Goal: Task Accomplishment & Management: Complete application form

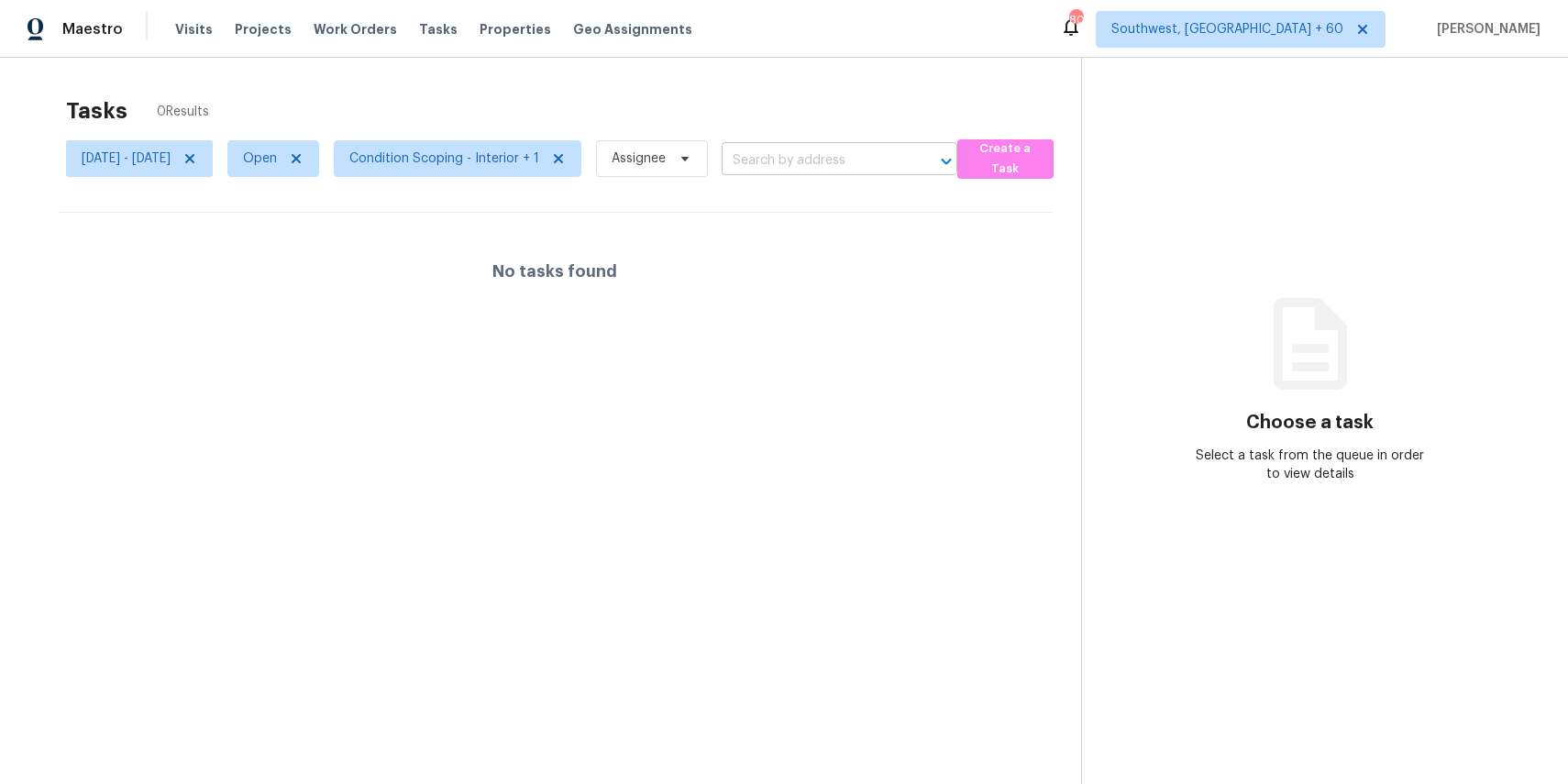
click at [905, 157] on input "text" at bounding box center [813, 161] width 184 height 29
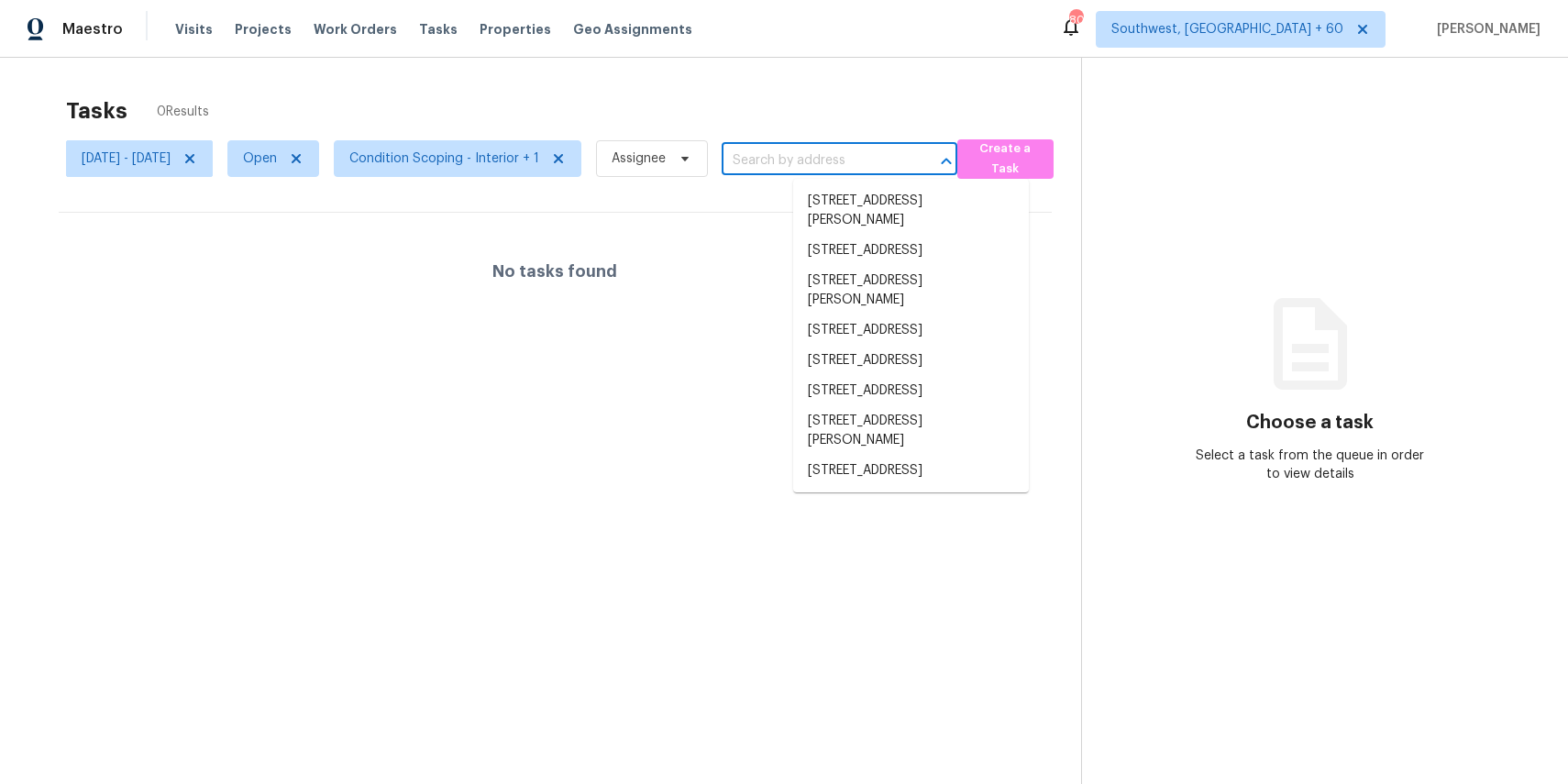
paste input "[STREET_ADDRESS] [STREET_ADDRESS][GEOGRAPHIC_DATA][STREET_ADDRESS][PERSON_NAME]…"
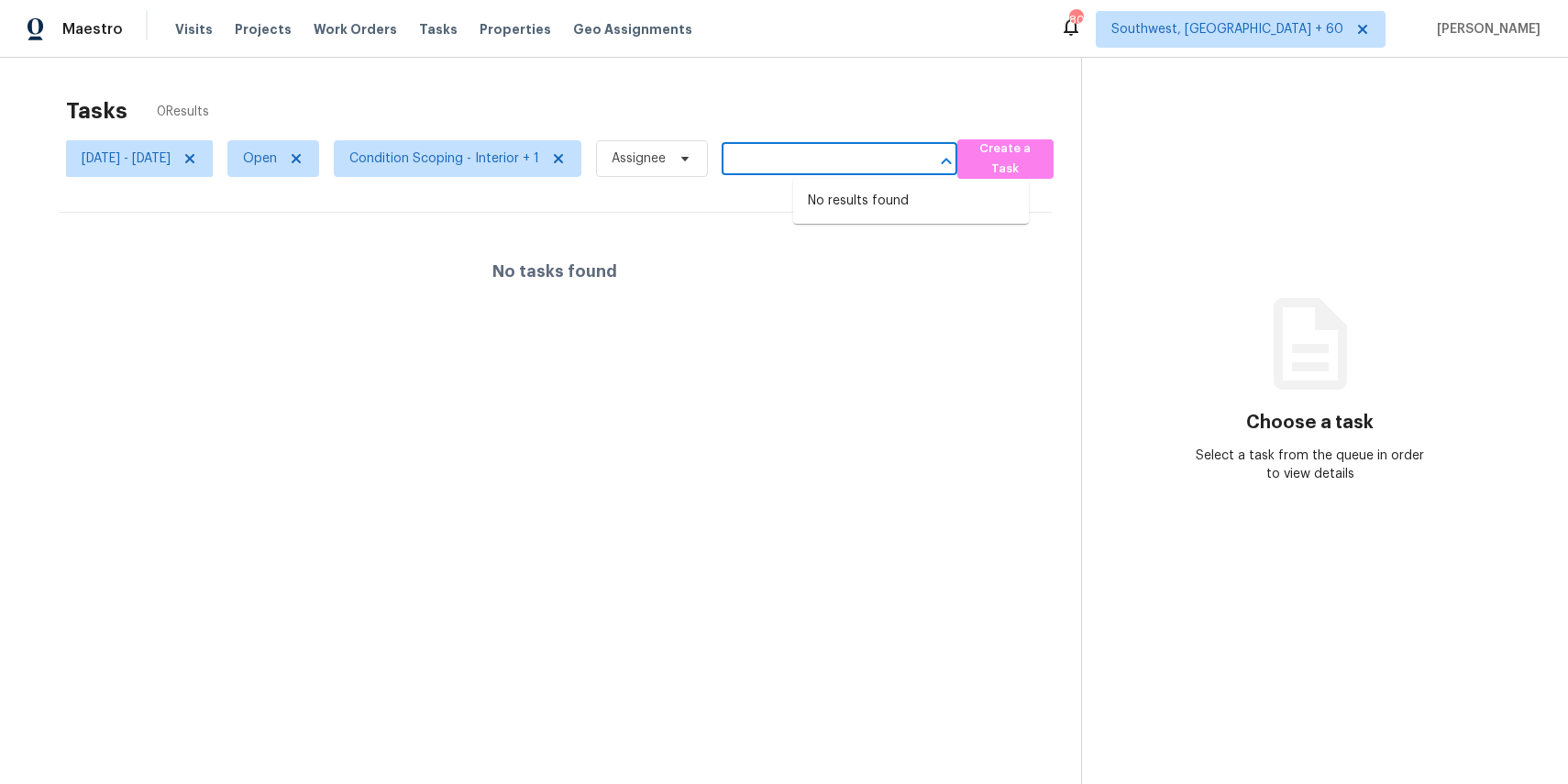
type input "[STREET_ADDRESS] [STREET_ADDRESS][GEOGRAPHIC_DATA][STREET_ADDRESS][PERSON_NAME]…"
click at [539, 158] on span "Condition Scoping - Interior + 1" at bounding box center [444, 159] width 190 height 19
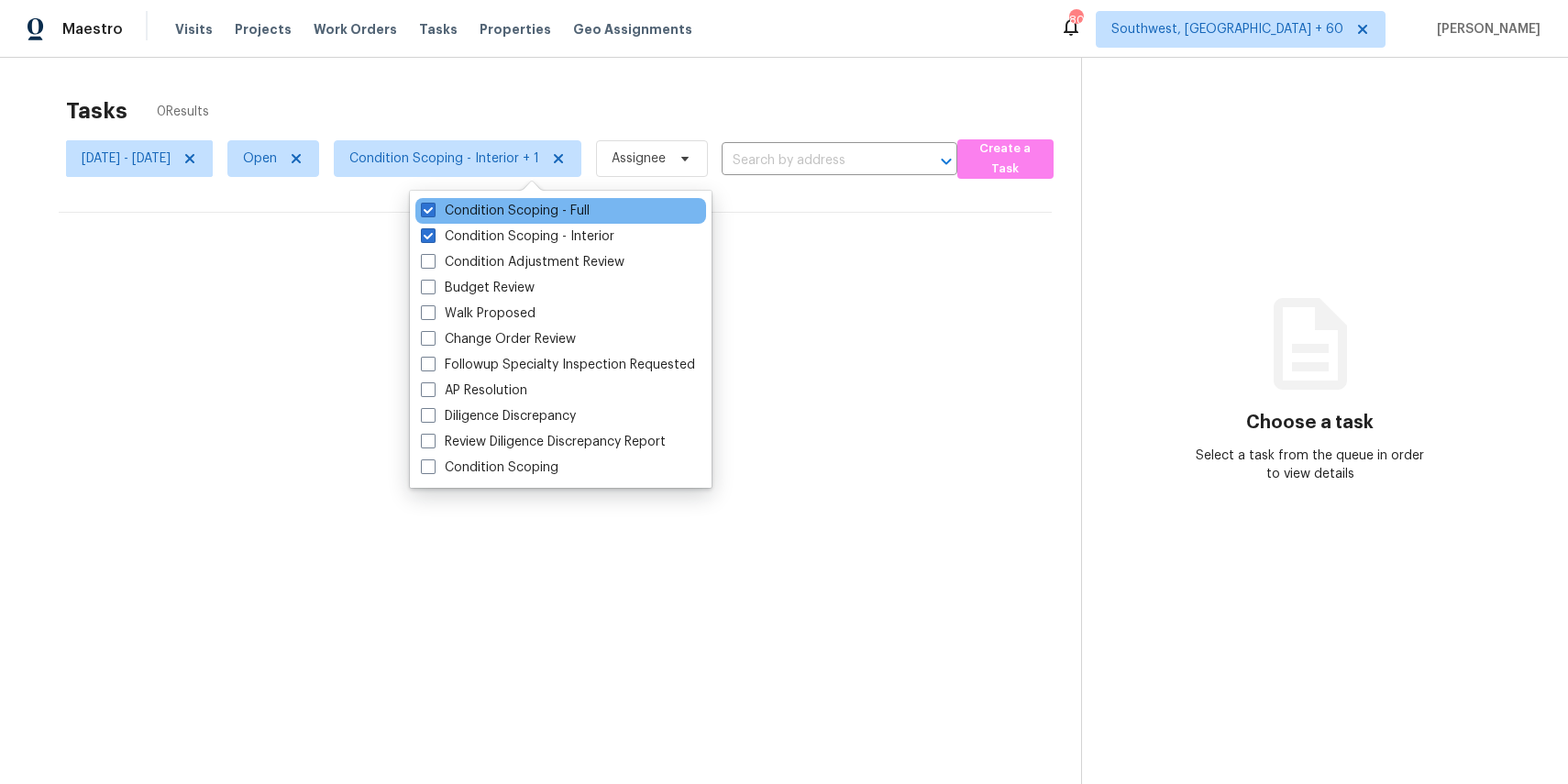
scroll to position [0, 0]
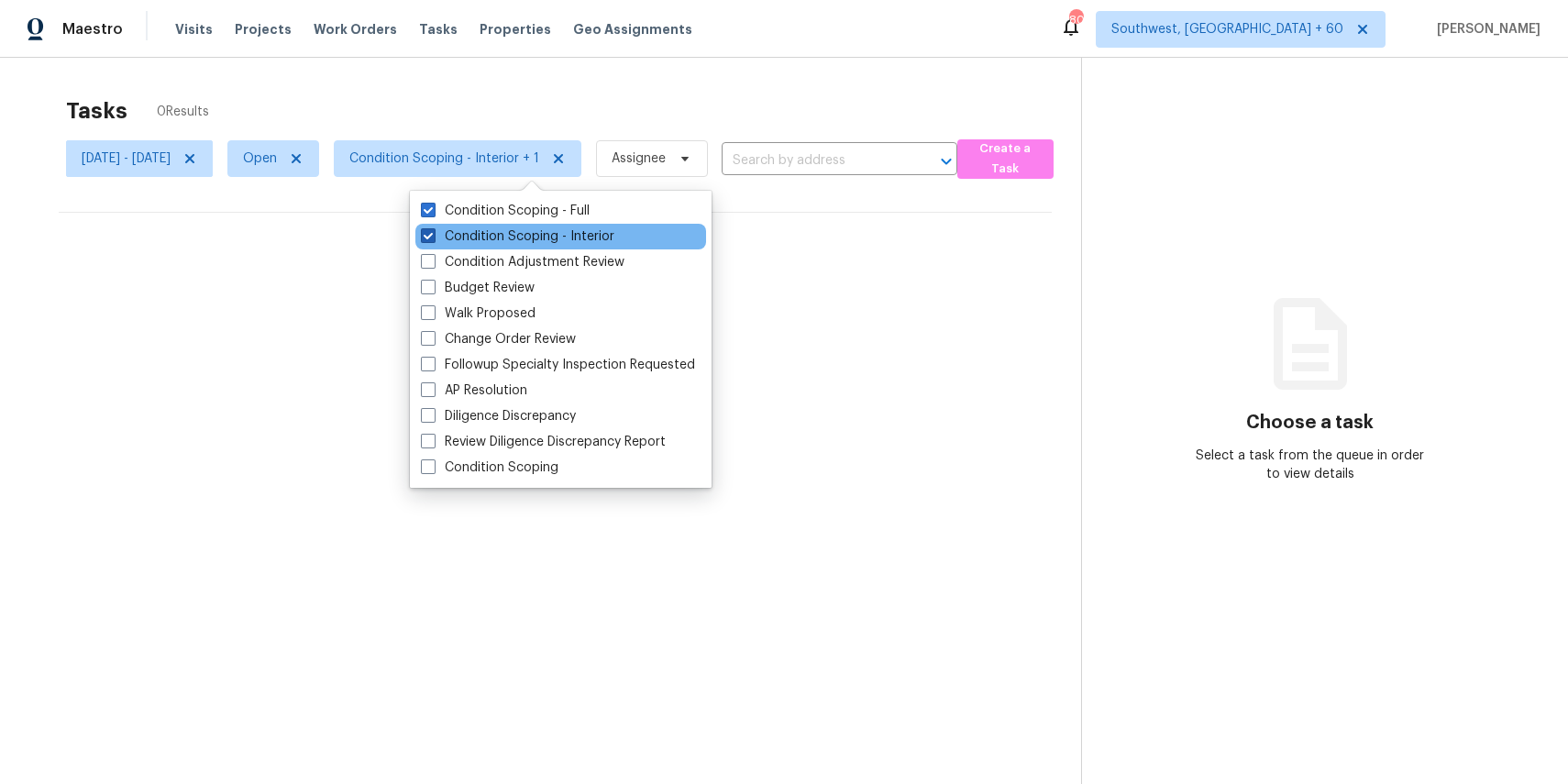
click at [578, 235] on label "Condition Scoping - Interior" at bounding box center [517, 237] width 194 height 19
click at [433, 235] on input "Condition Scoping - Interior" at bounding box center [426, 233] width 12 height 12
checkbox input "false"
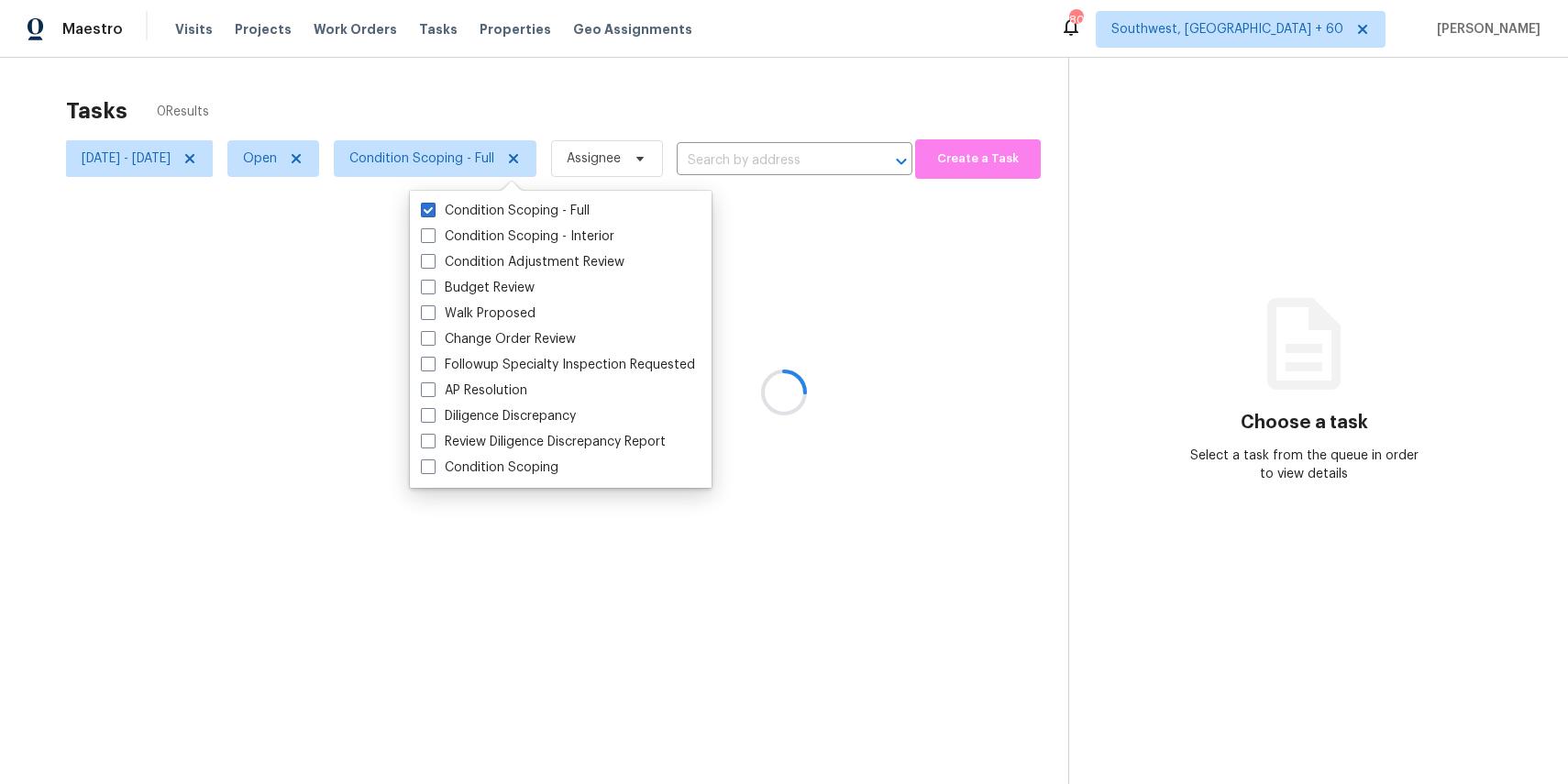
click at [371, 104] on div "Tasks 0 Results" at bounding box center [567, 111] width 1002 height 47
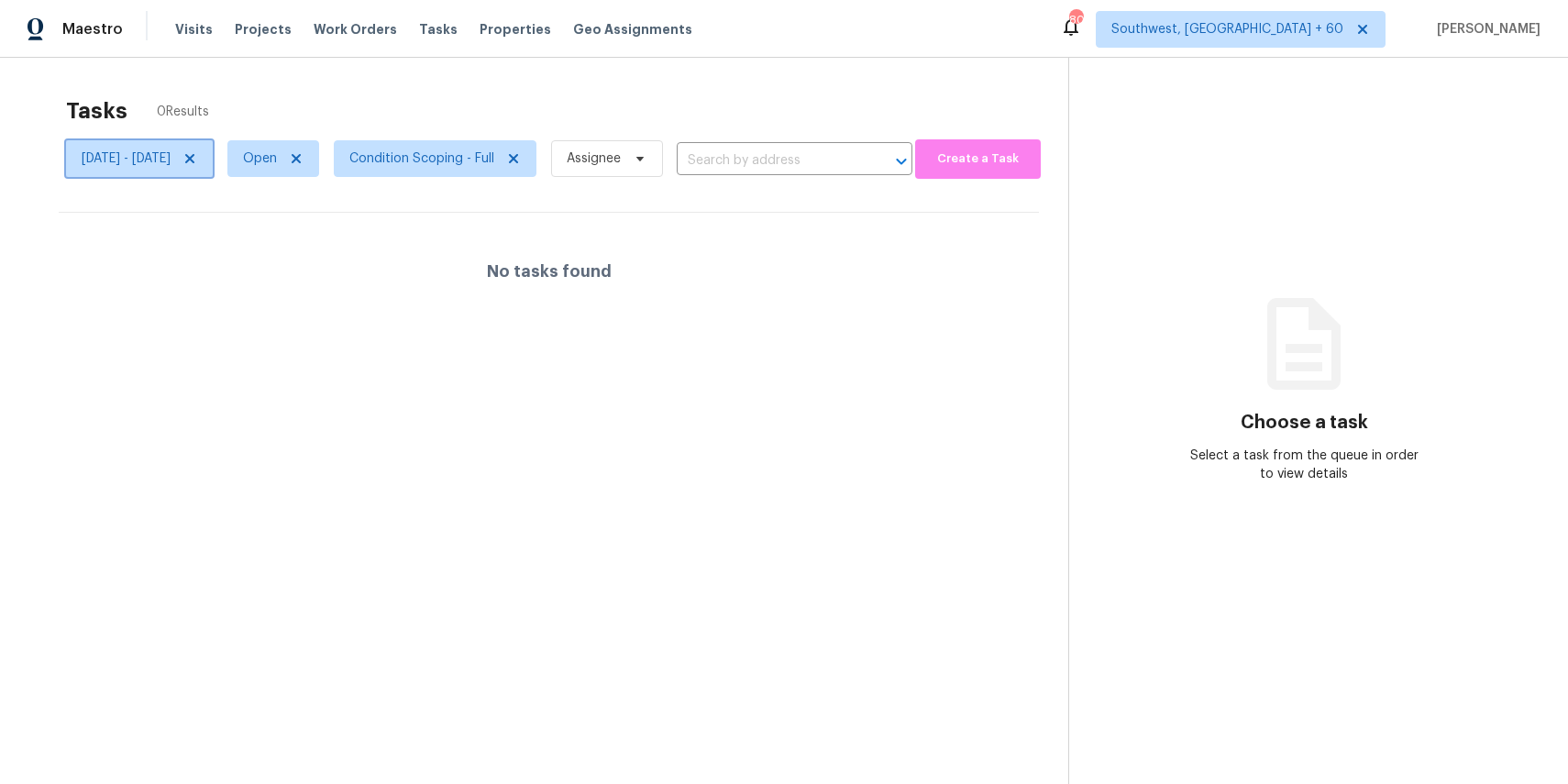
click at [158, 174] on span "Wed, Aug 20 - Wed, Aug 20" at bounding box center [140, 158] width 147 height 36
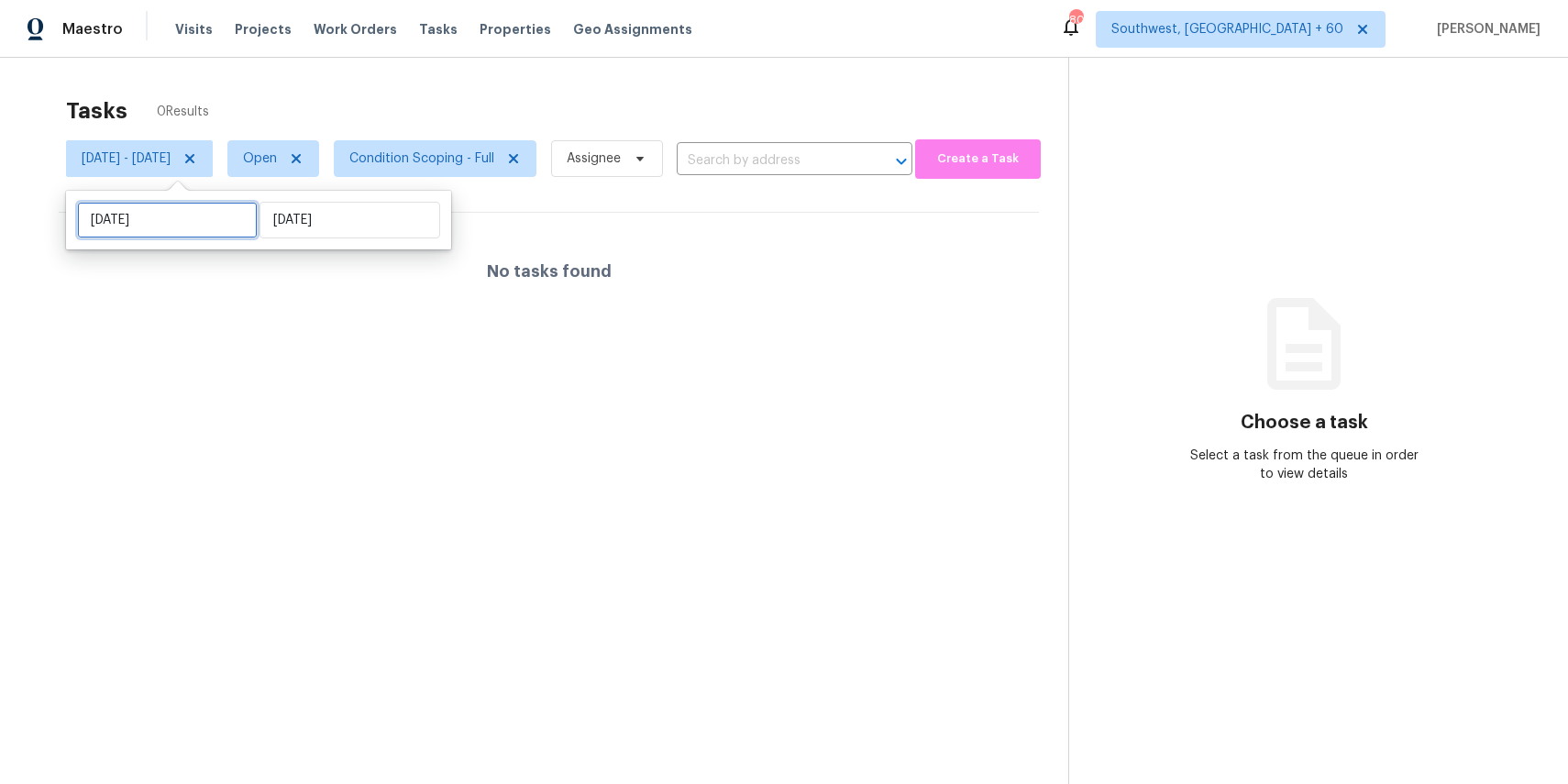
click at [231, 228] on input "Wed, Aug 20" at bounding box center [168, 220] width 181 height 36
select select "7"
select select "2025"
select select "8"
select select "2025"
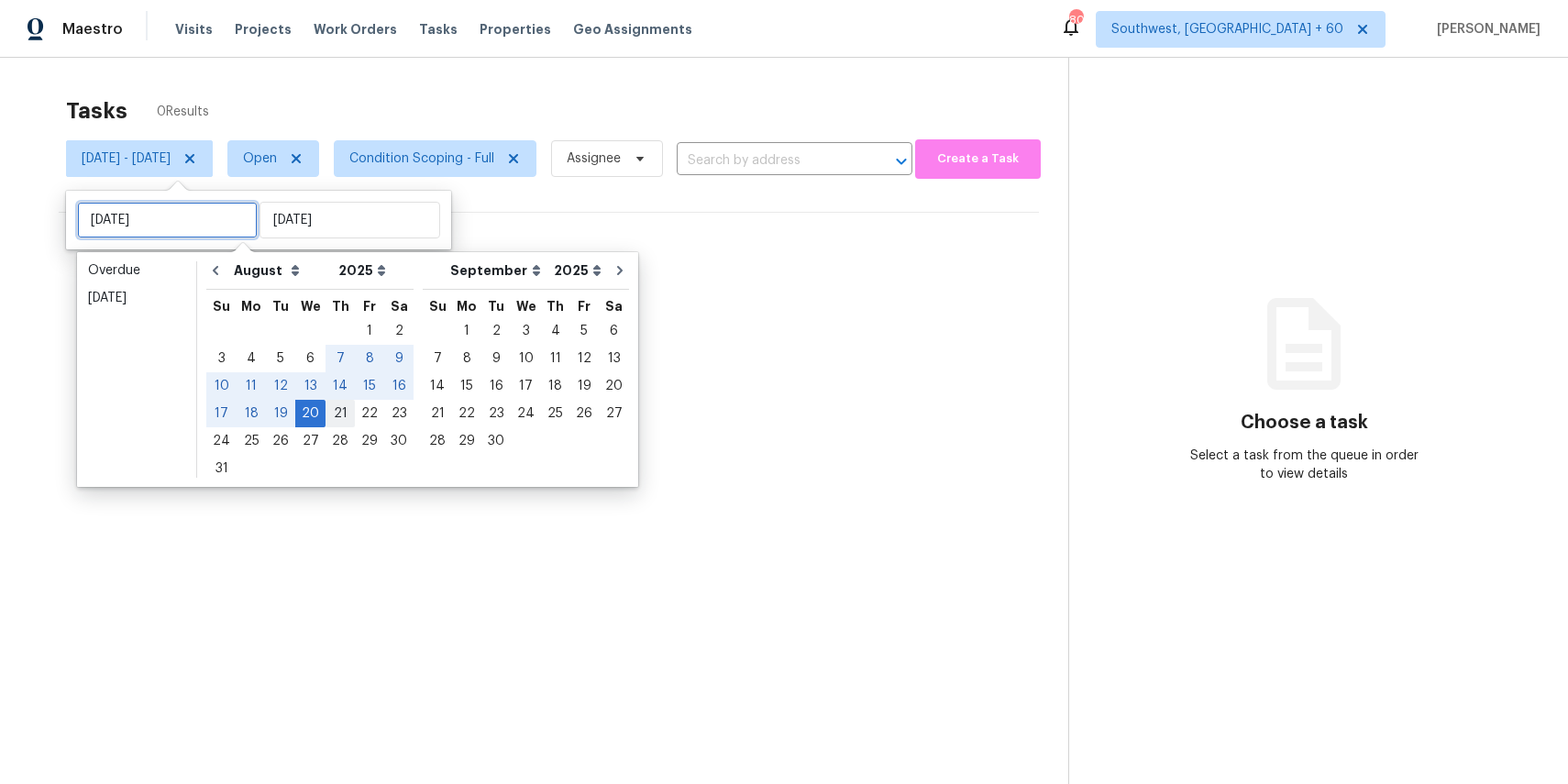
type input "Thu, Aug 21"
click at [333, 412] on div "21" at bounding box center [341, 414] width 30 height 26
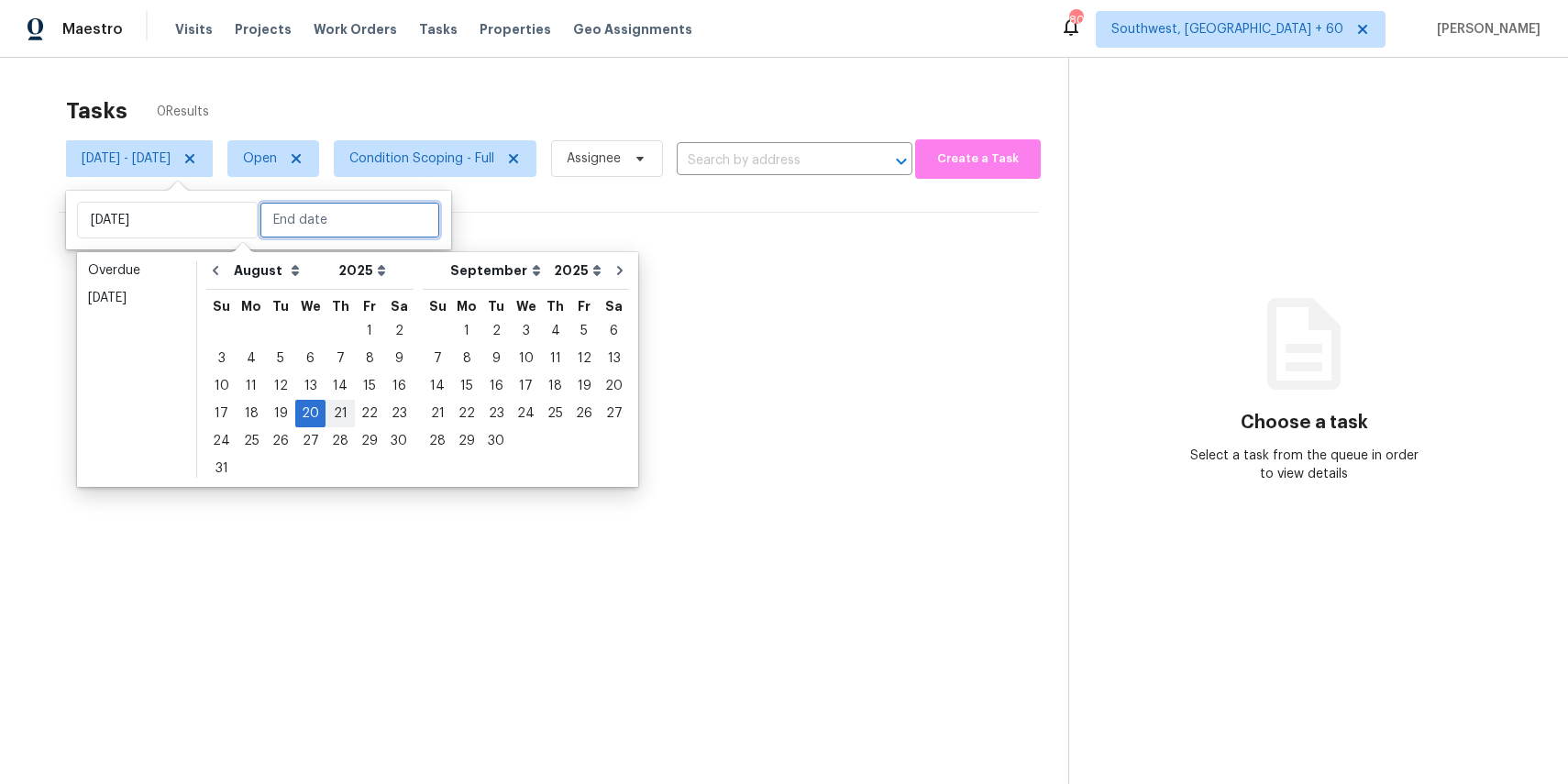
type input "Thu, Aug 21"
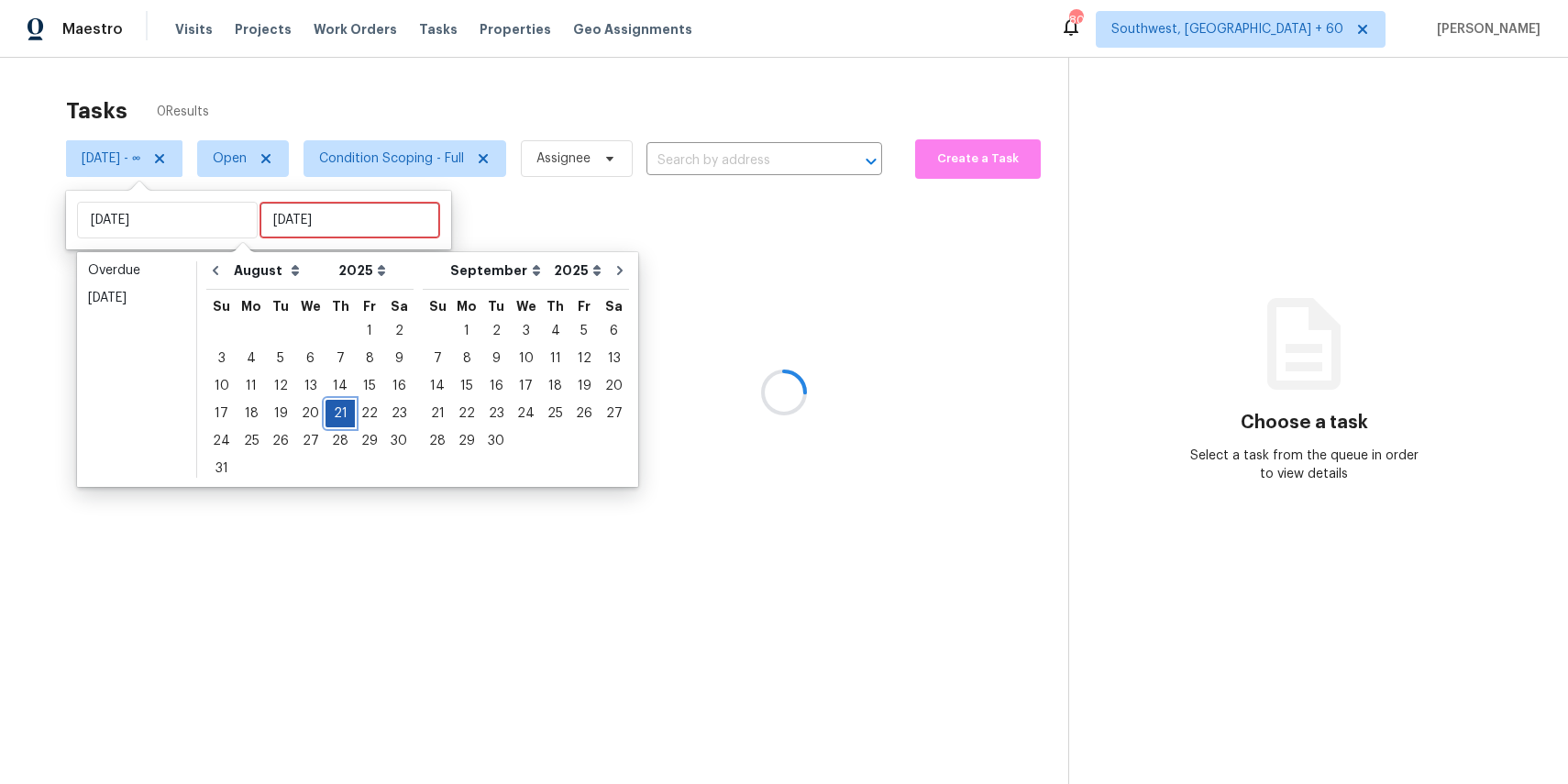
click at [333, 412] on div "21" at bounding box center [341, 414] width 30 height 26
type input "Thu, Aug 21"
click at [333, 412] on div at bounding box center [784, 392] width 1568 height 784
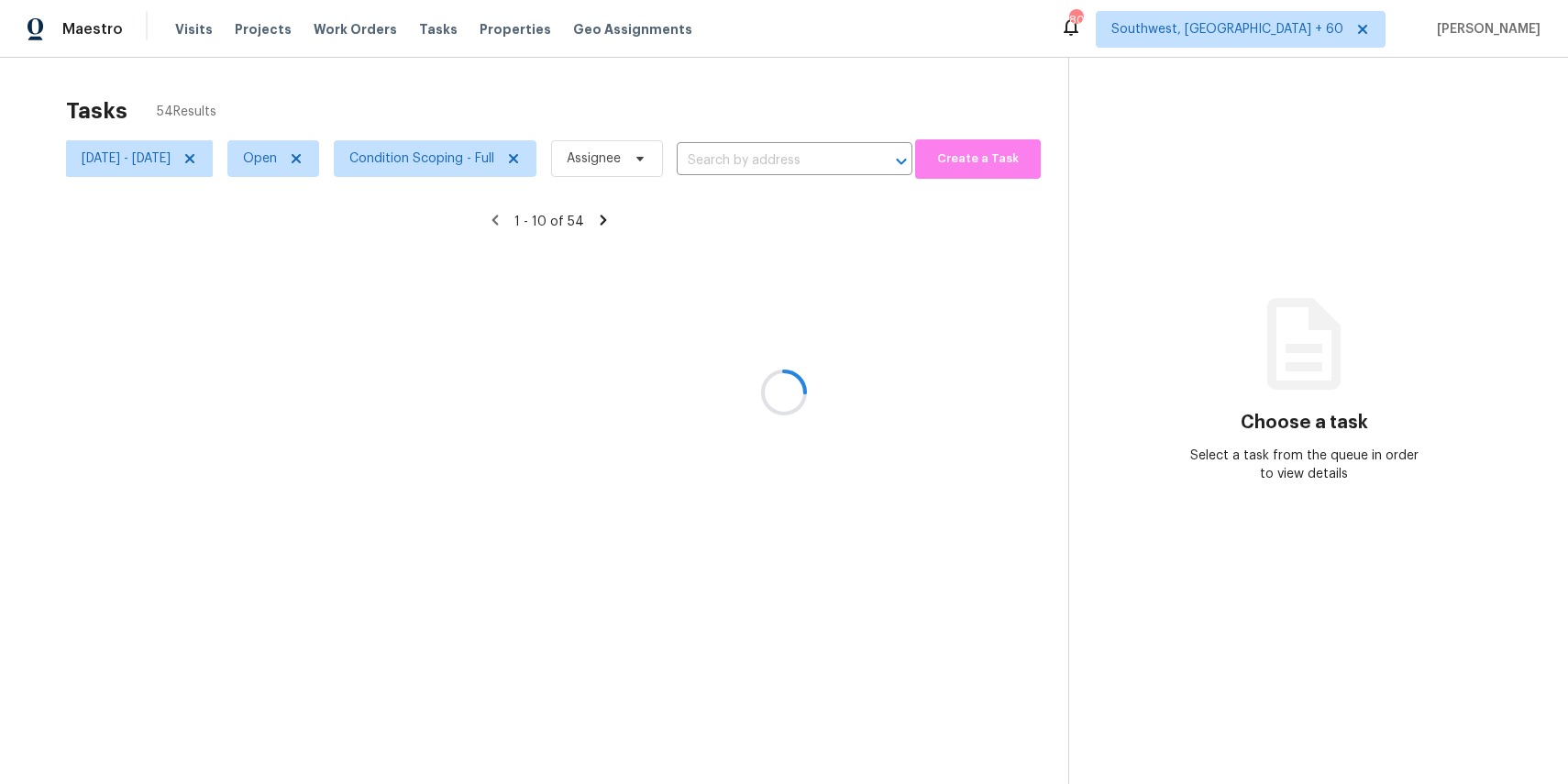
click at [531, 63] on div "Tasks 54 Results Thu, Aug 21 - Thu, Aug 21 Open Condition Scoping - Full Assign…" at bounding box center [784, 450] width 1568 height 784
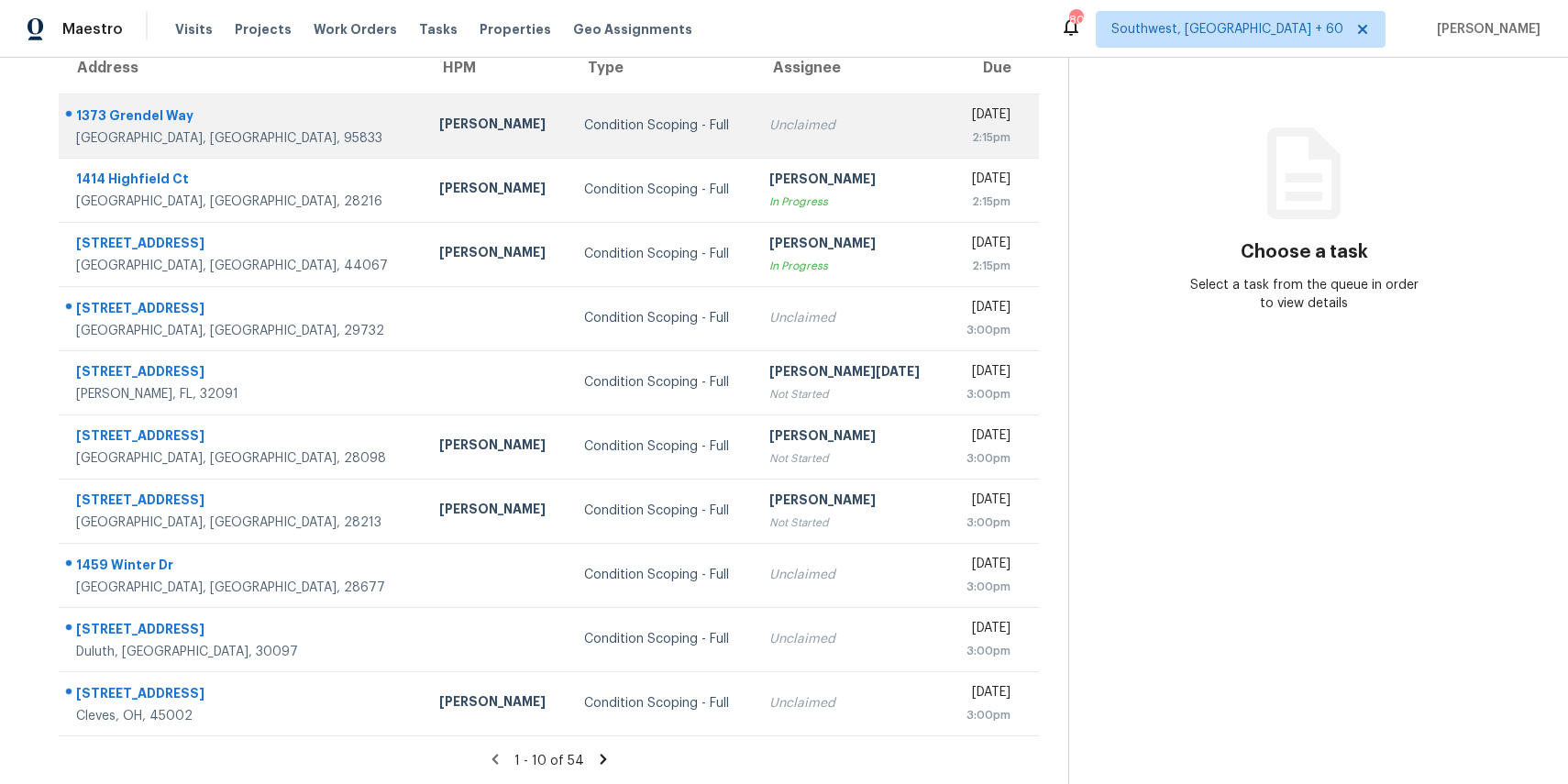
scroll to position [110, 0]
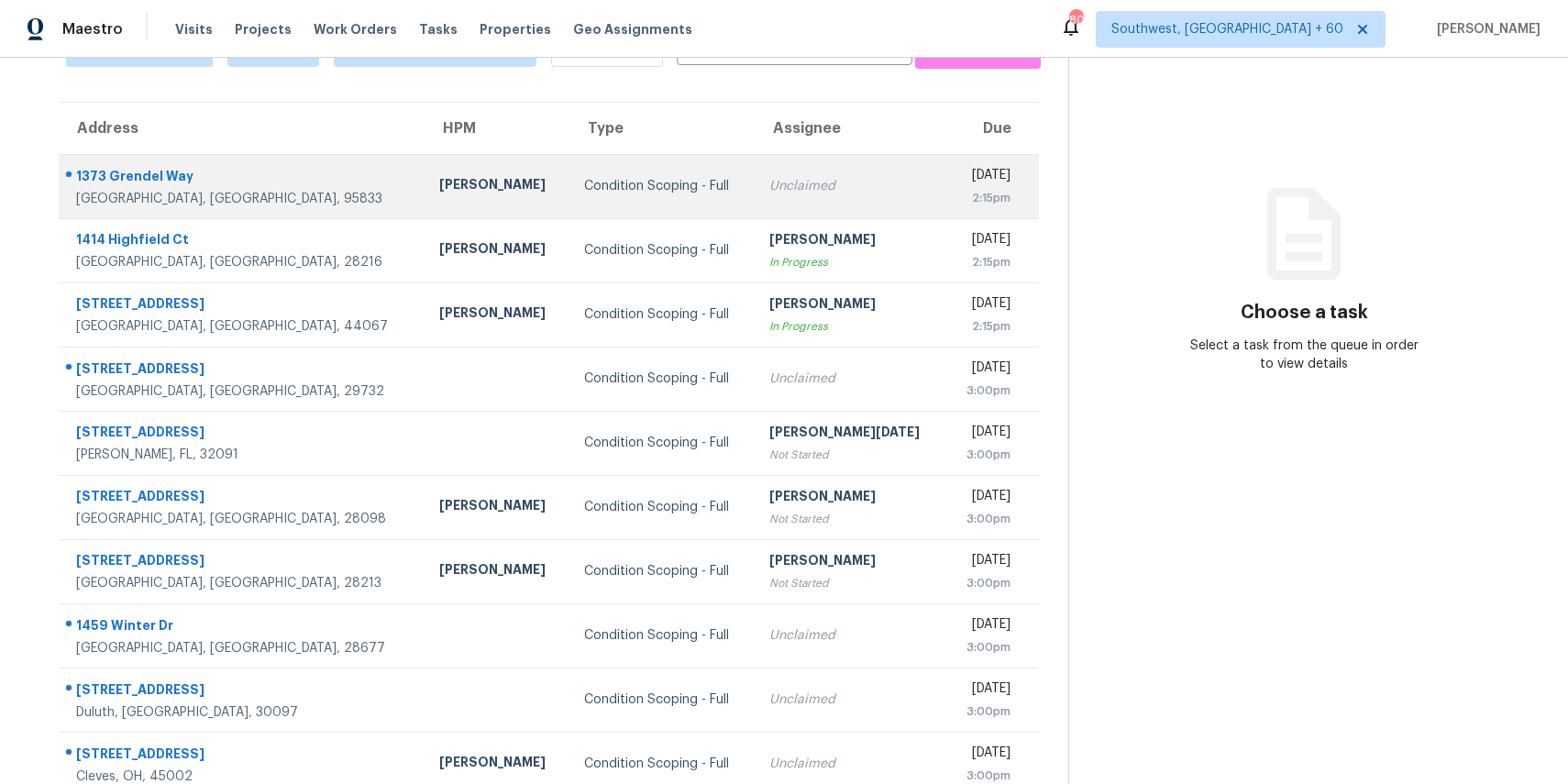
click at [584, 184] on div "Condition Scoping - Full" at bounding box center [662, 186] width 155 height 19
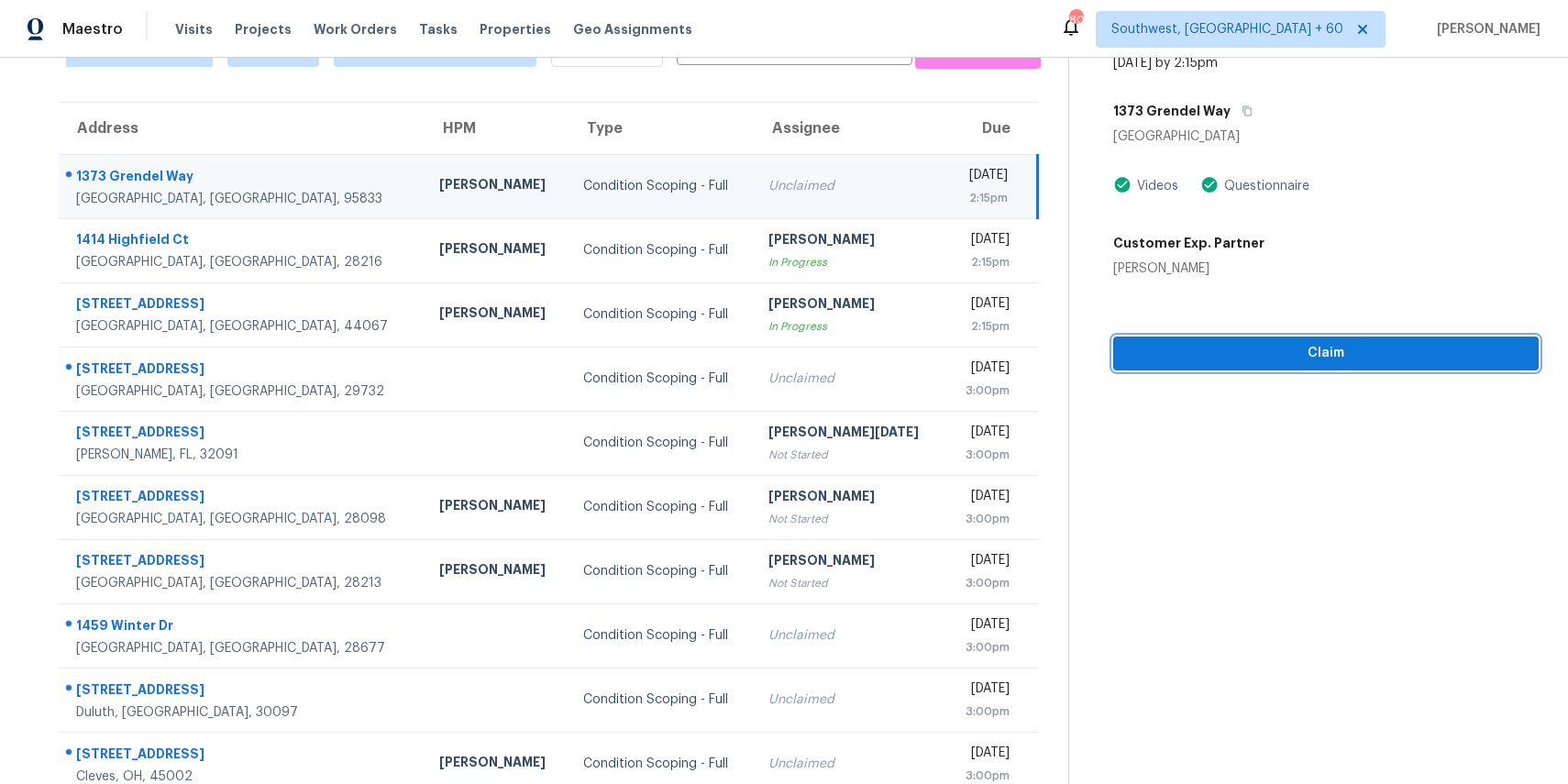
click at [1279, 355] on span "Claim" at bounding box center [1326, 353] width 396 height 23
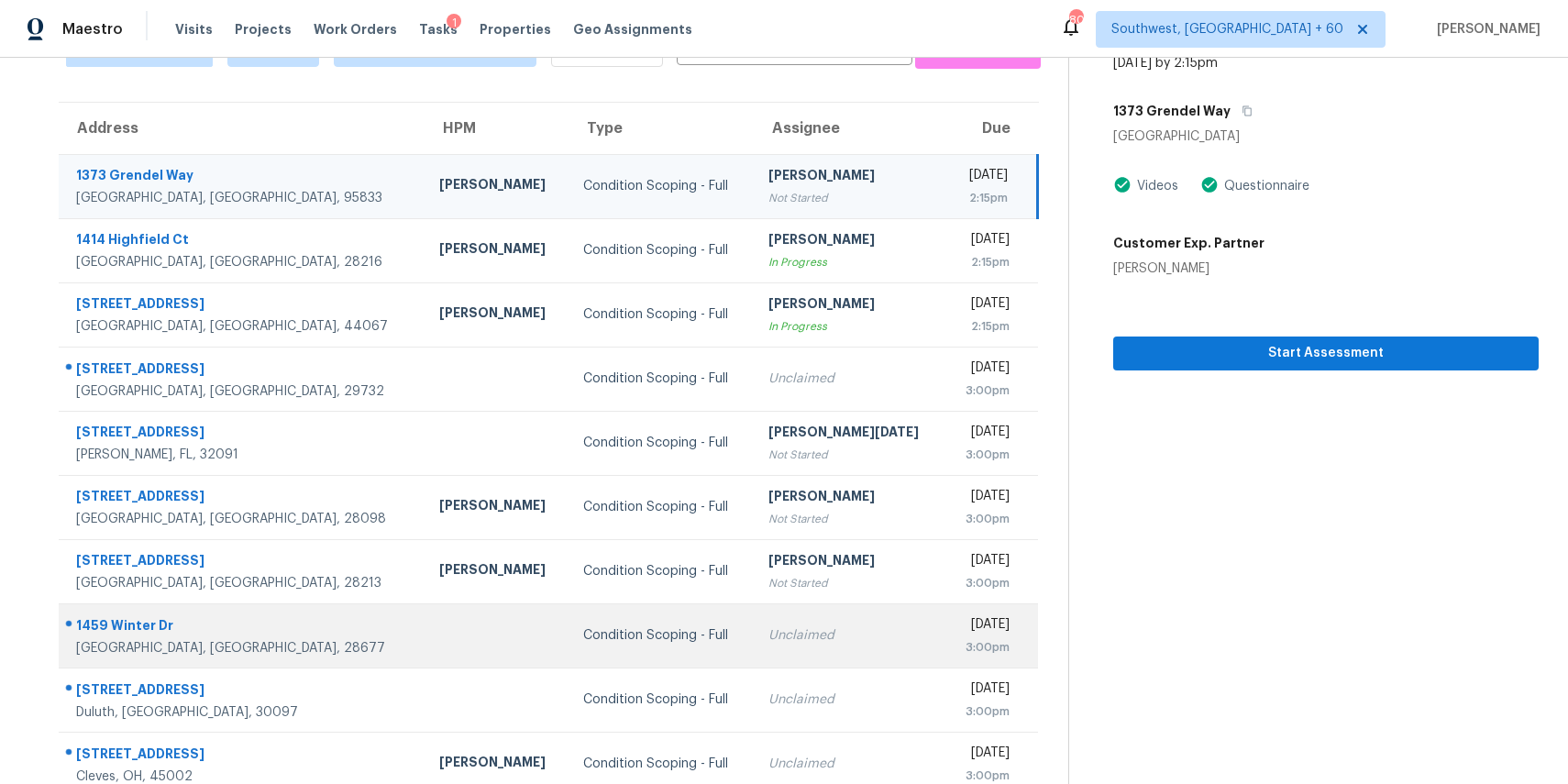
scroll to position [170, 0]
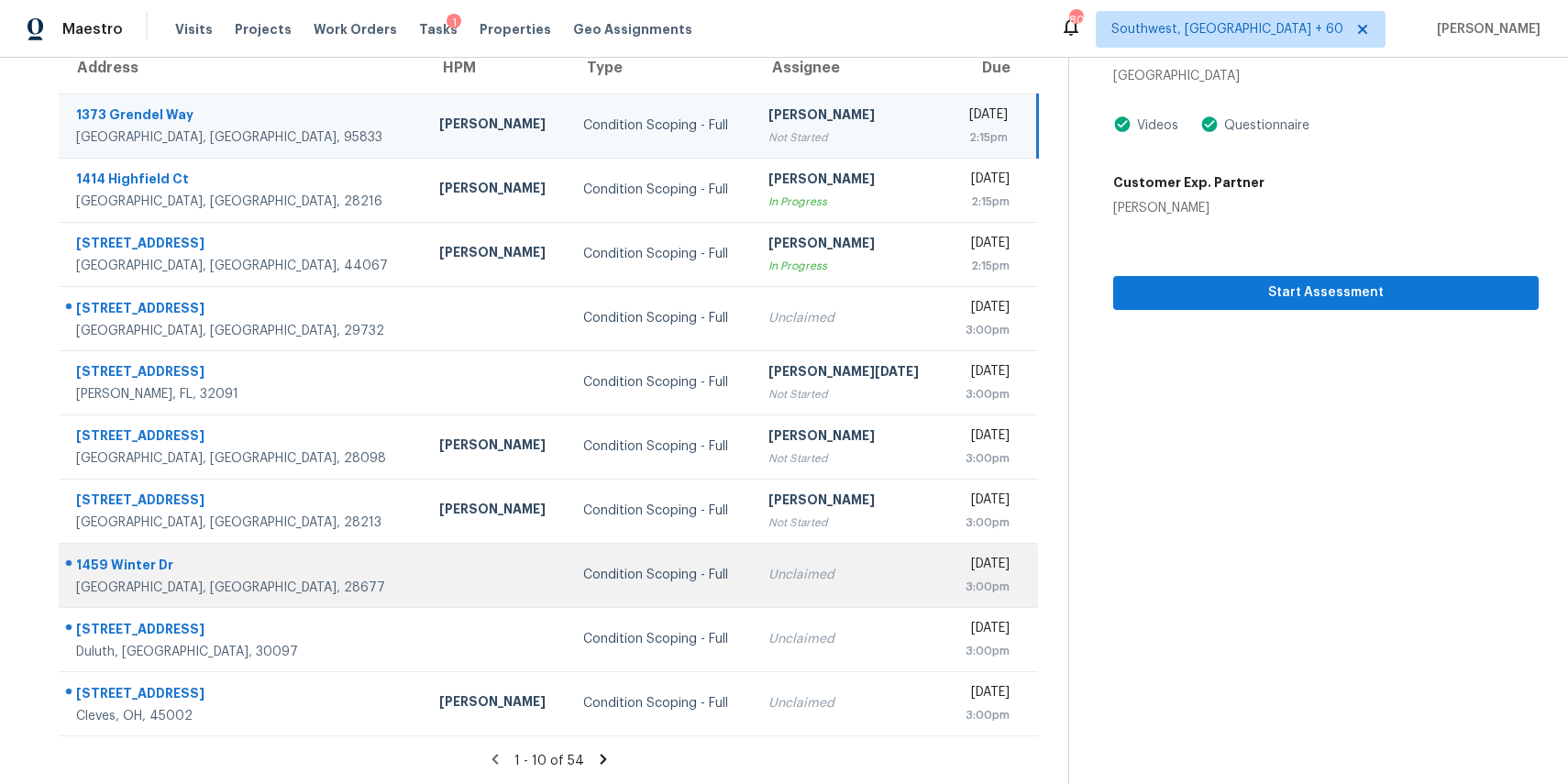
click at [569, 656] on td "Condition Scoping - Full" at bounding box center [661, 639] width 185 height 64
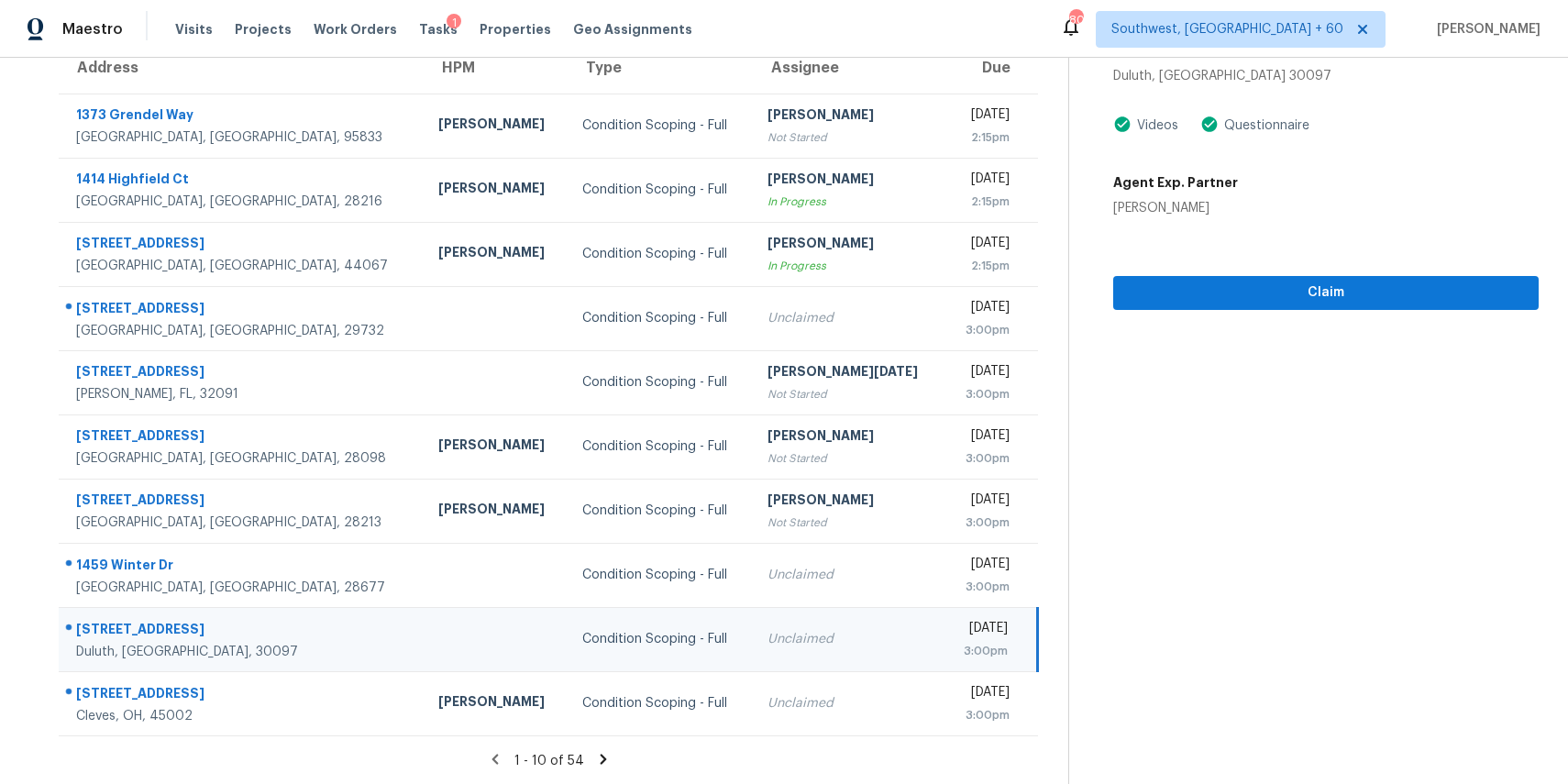
click at [611, 755] on icon at bounding box center [603, 760] width 17 height 17
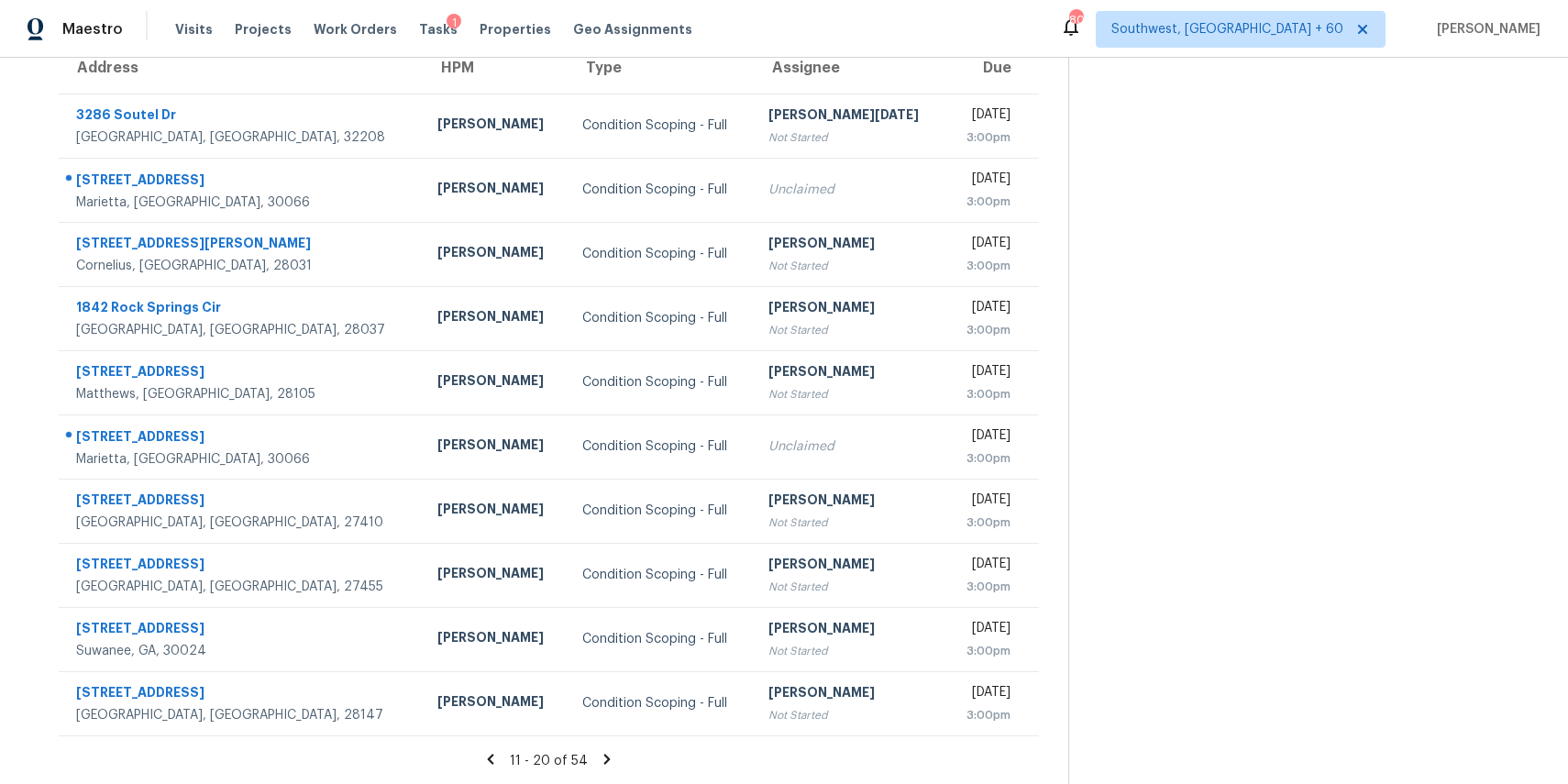
click at [613, 765] on icon at bounding box center [607, 760] width 17 height 17
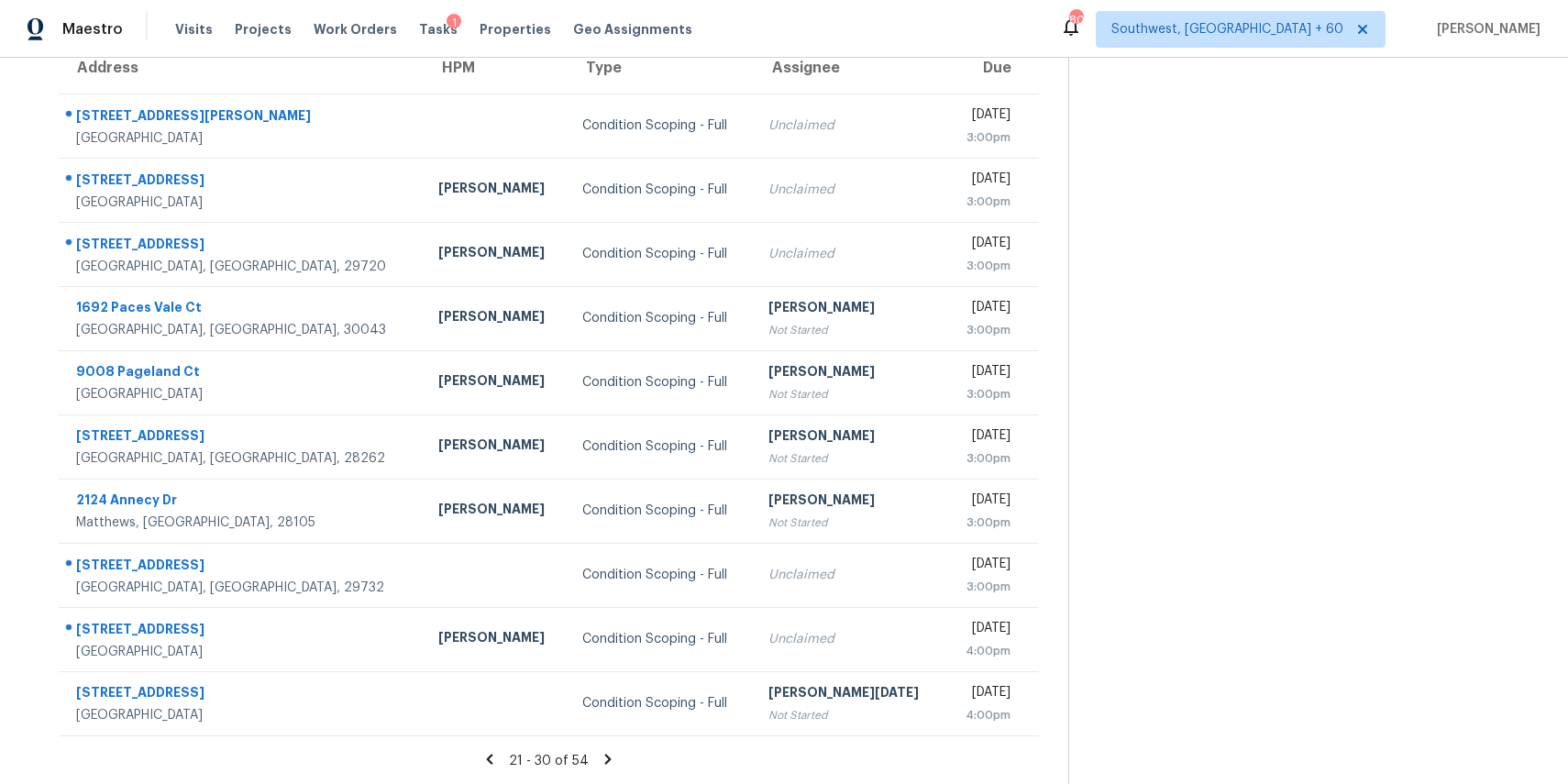
click at [611, 761] on icon at bounding box center [608, 759] width 7 height 10
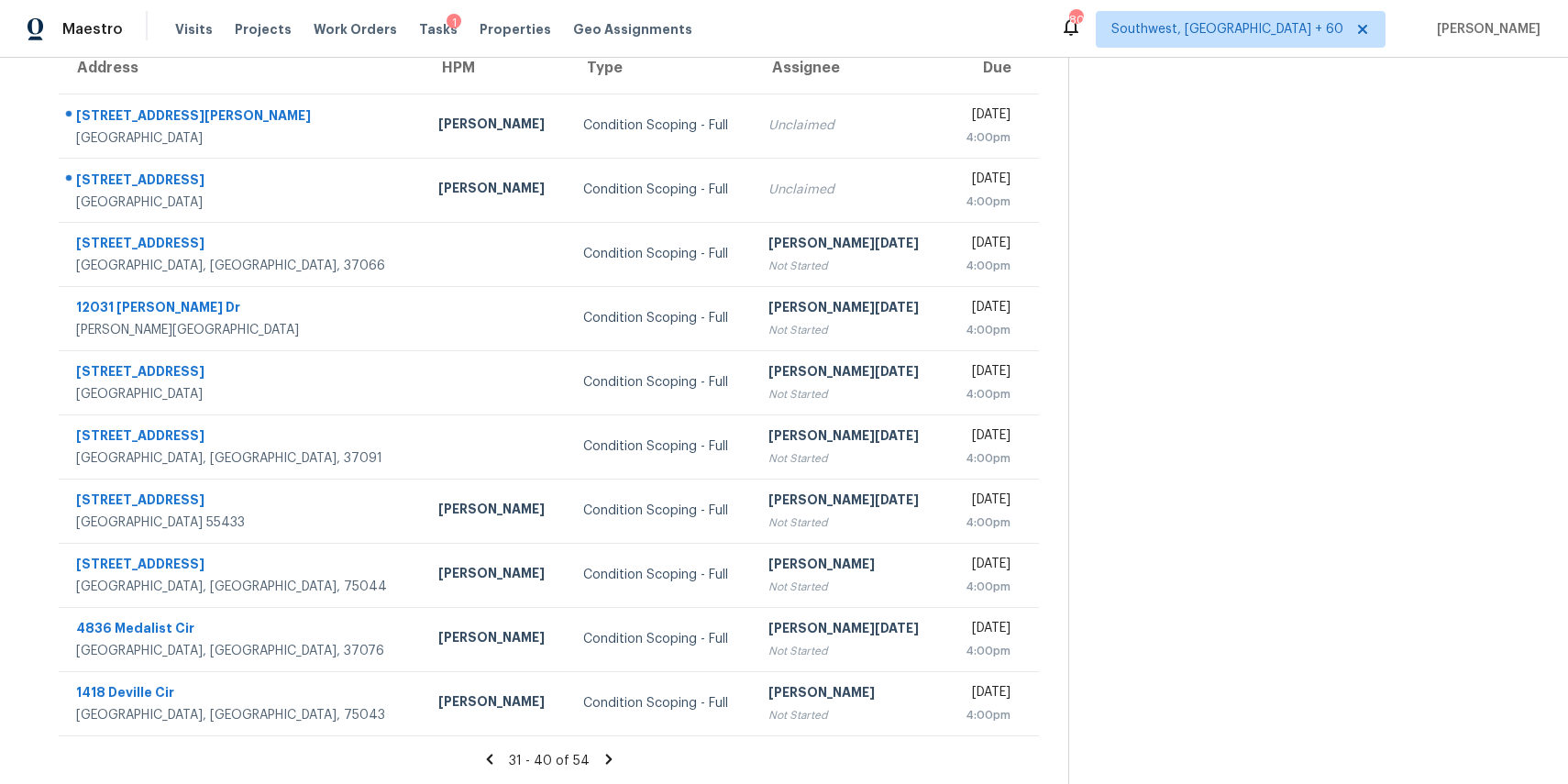
click at [612, 767] on div "31 - 40 of 54" at bounding box center [549, 761] width 1039 height 20
click at [612, 758] on icon at bounding box center [609, 760] width 17 height 17
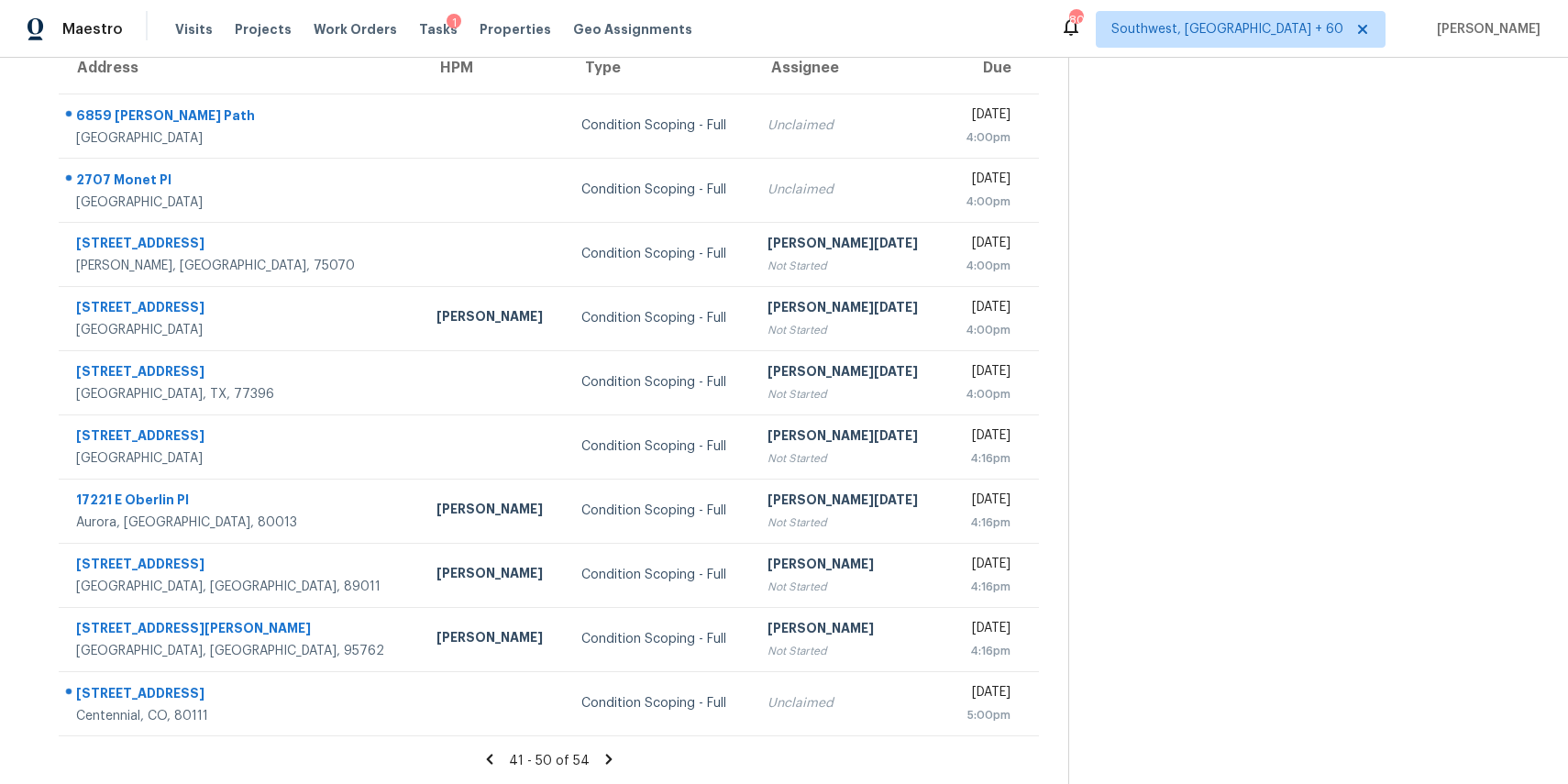
click at [615, 764] on icon at bounding box center [609, 760] width 17 height 17
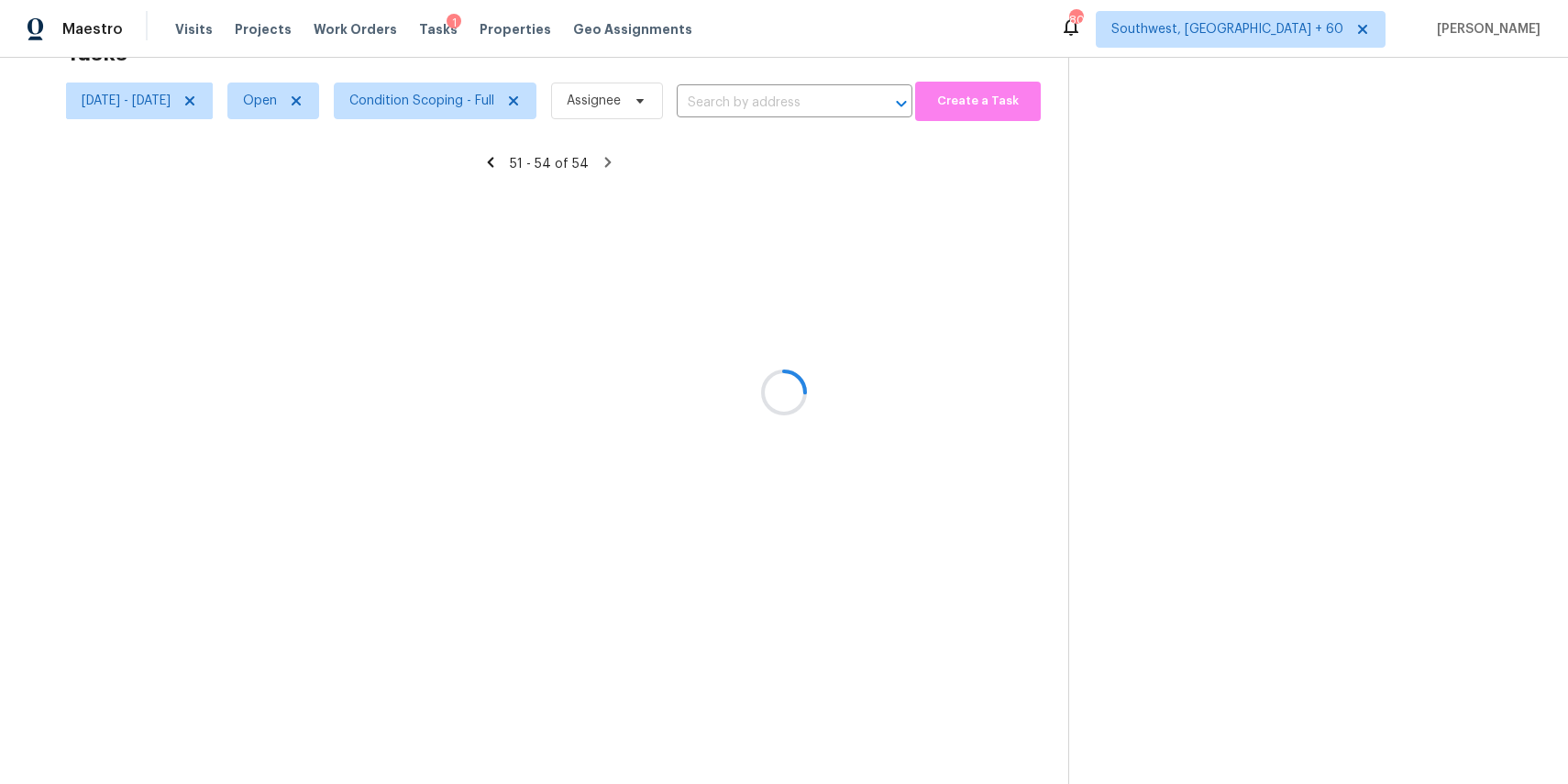
scroll to position [58, 0]
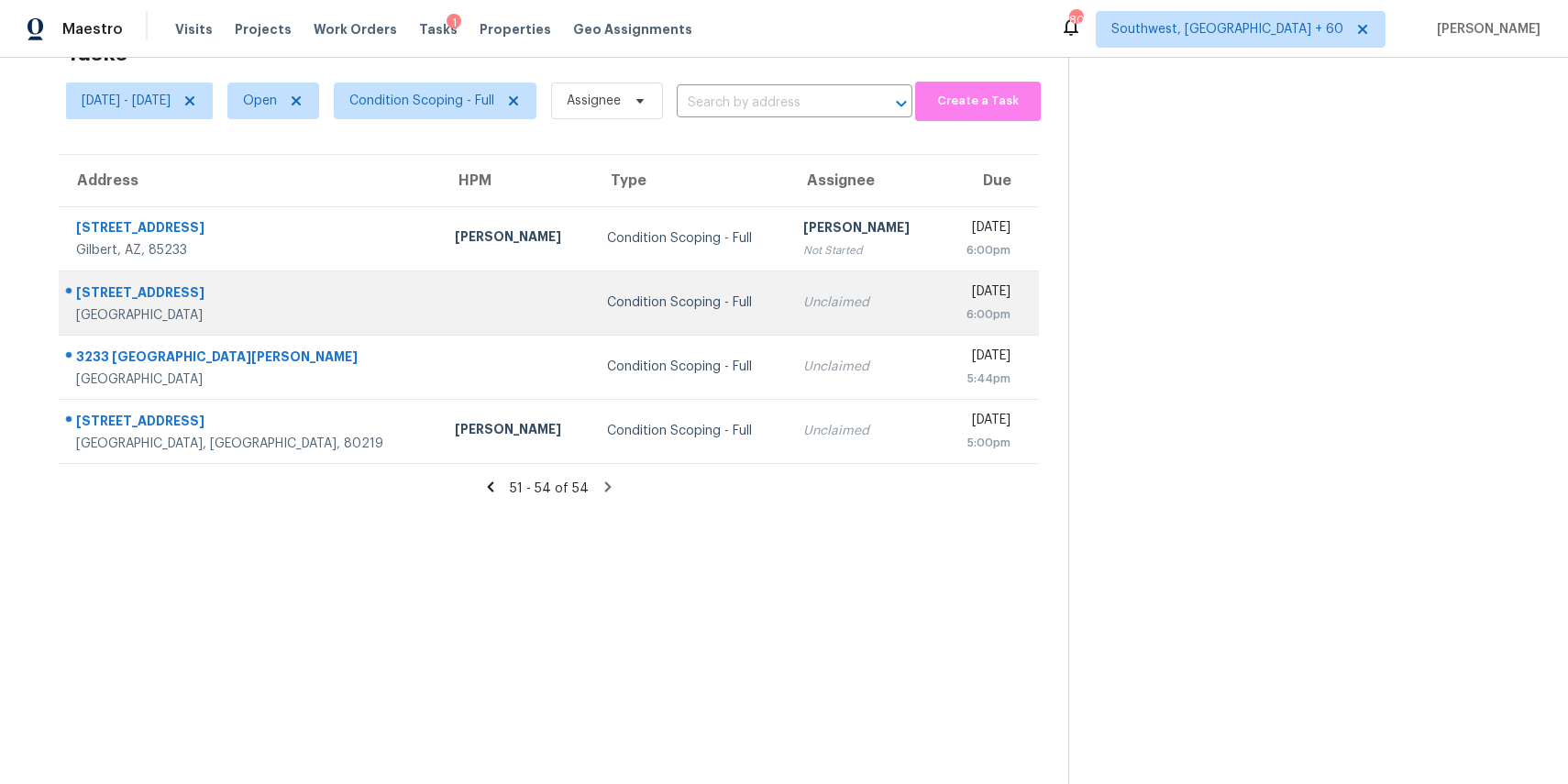
click at [956, 321] on div "6:00pm" at bounding box center [983, 315] width 55 height 19
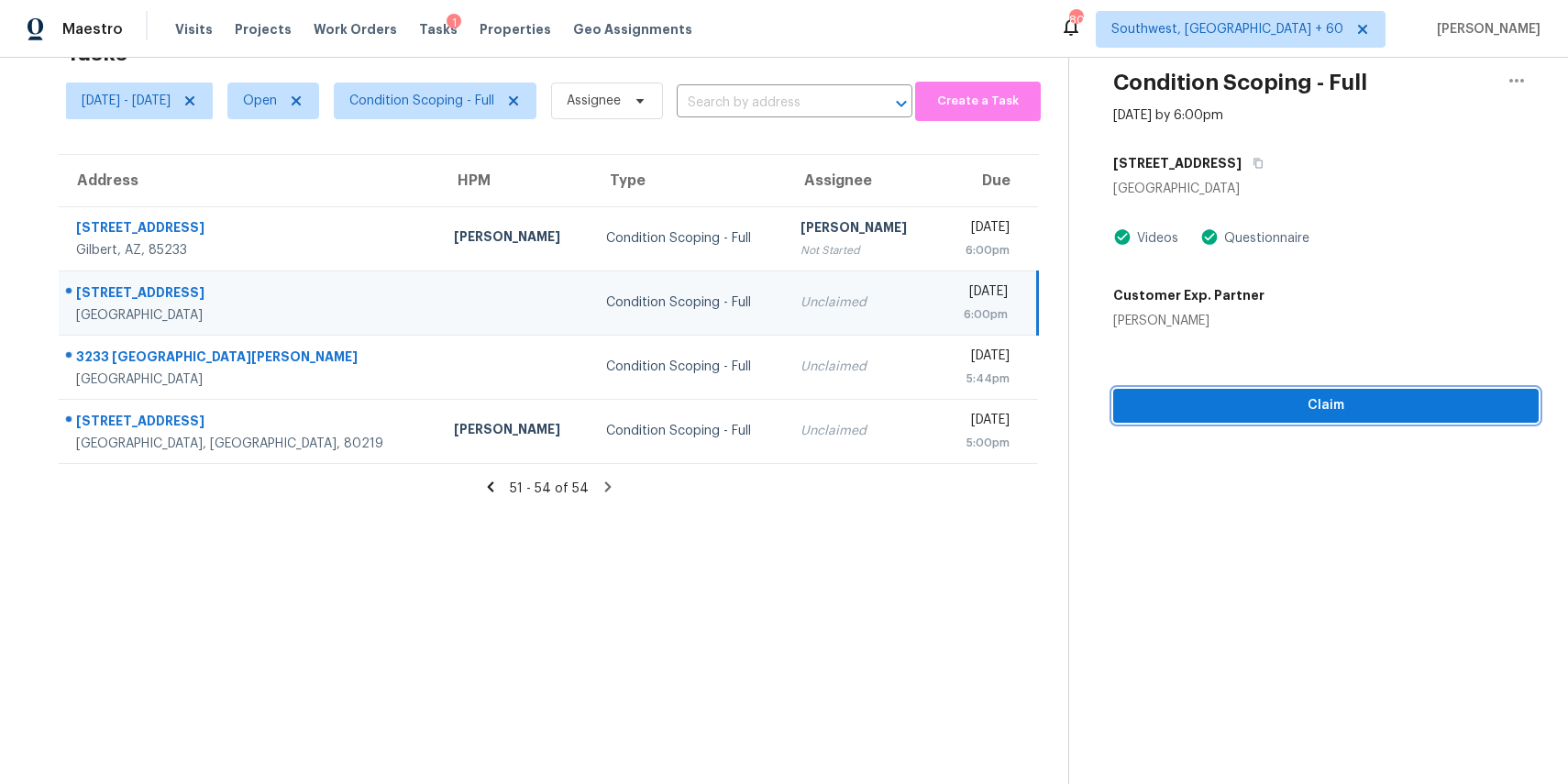
click at [1369, 414] on span "Claim" at bounding box center [1326, 406] width 396 height 23
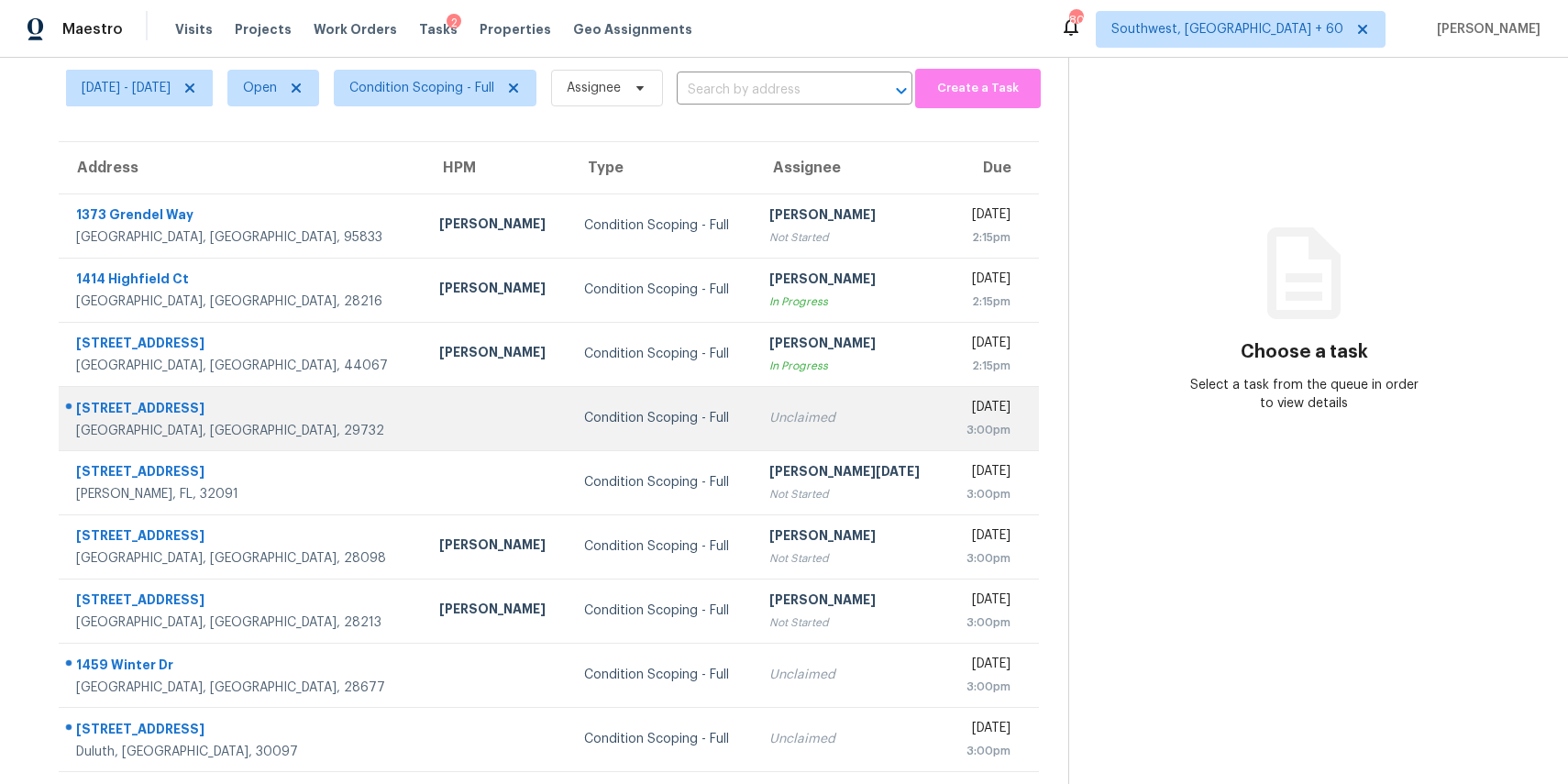
scroll to position [170, 0]
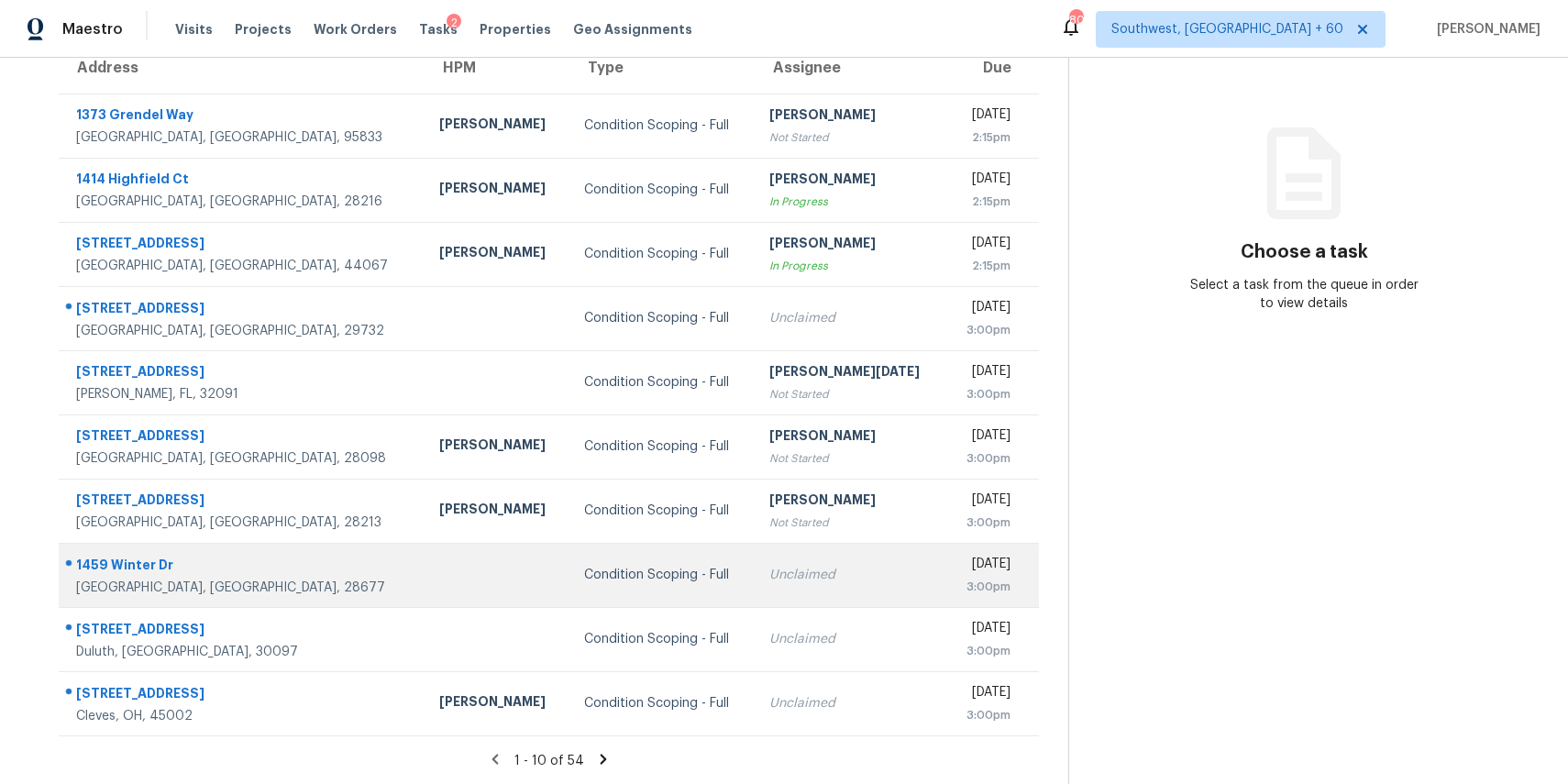
click at [607, 584] on div "Condition Scoping - Full" at bounding box center [662, 575] width 155 height 19
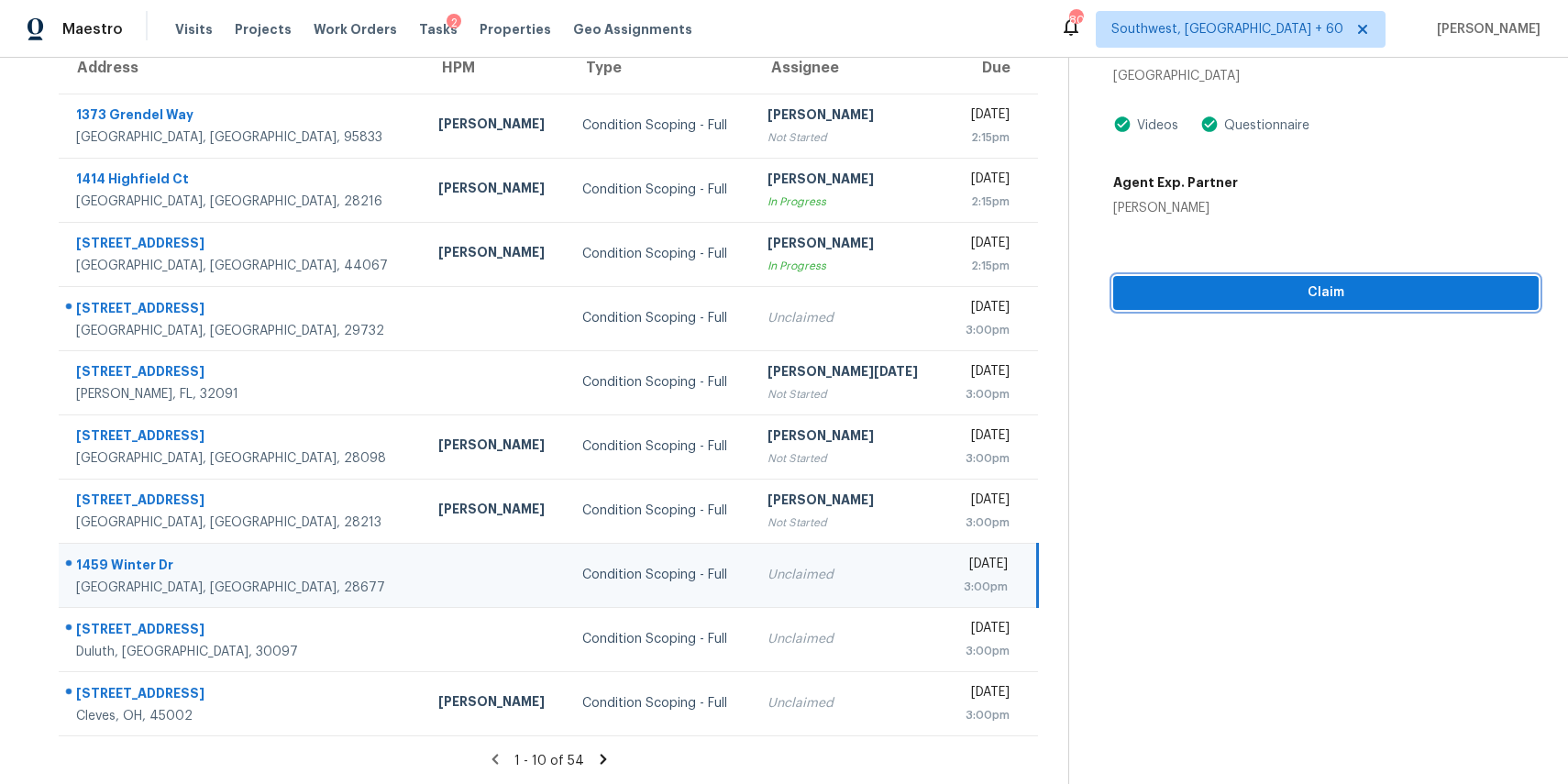
click at [1341, 307] on button "Claim" at bounding box center [1325, 293] width 425 height 34
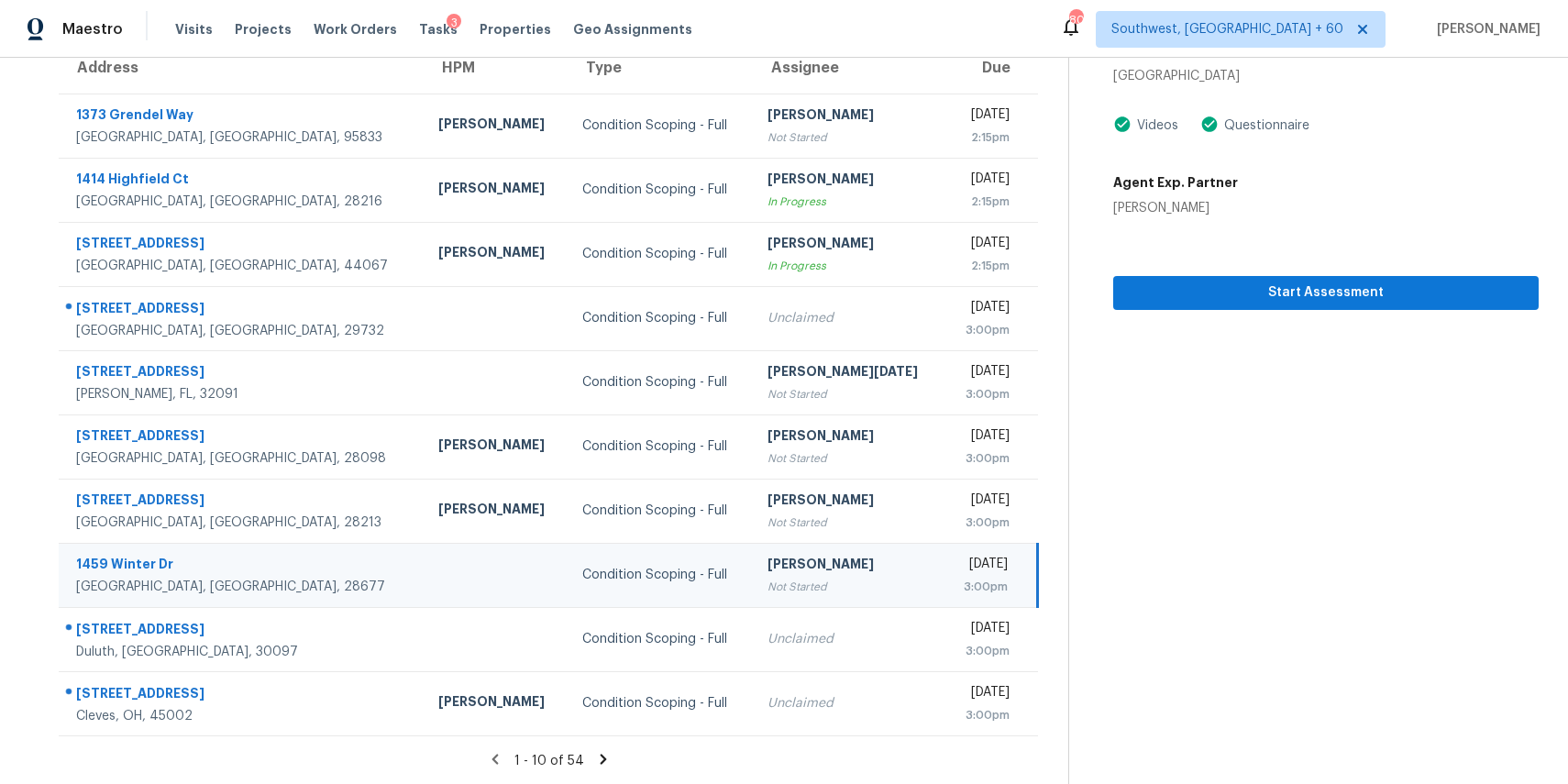
click at [606, 756] on icon at bounding box center [602, 759] width 7 height 10
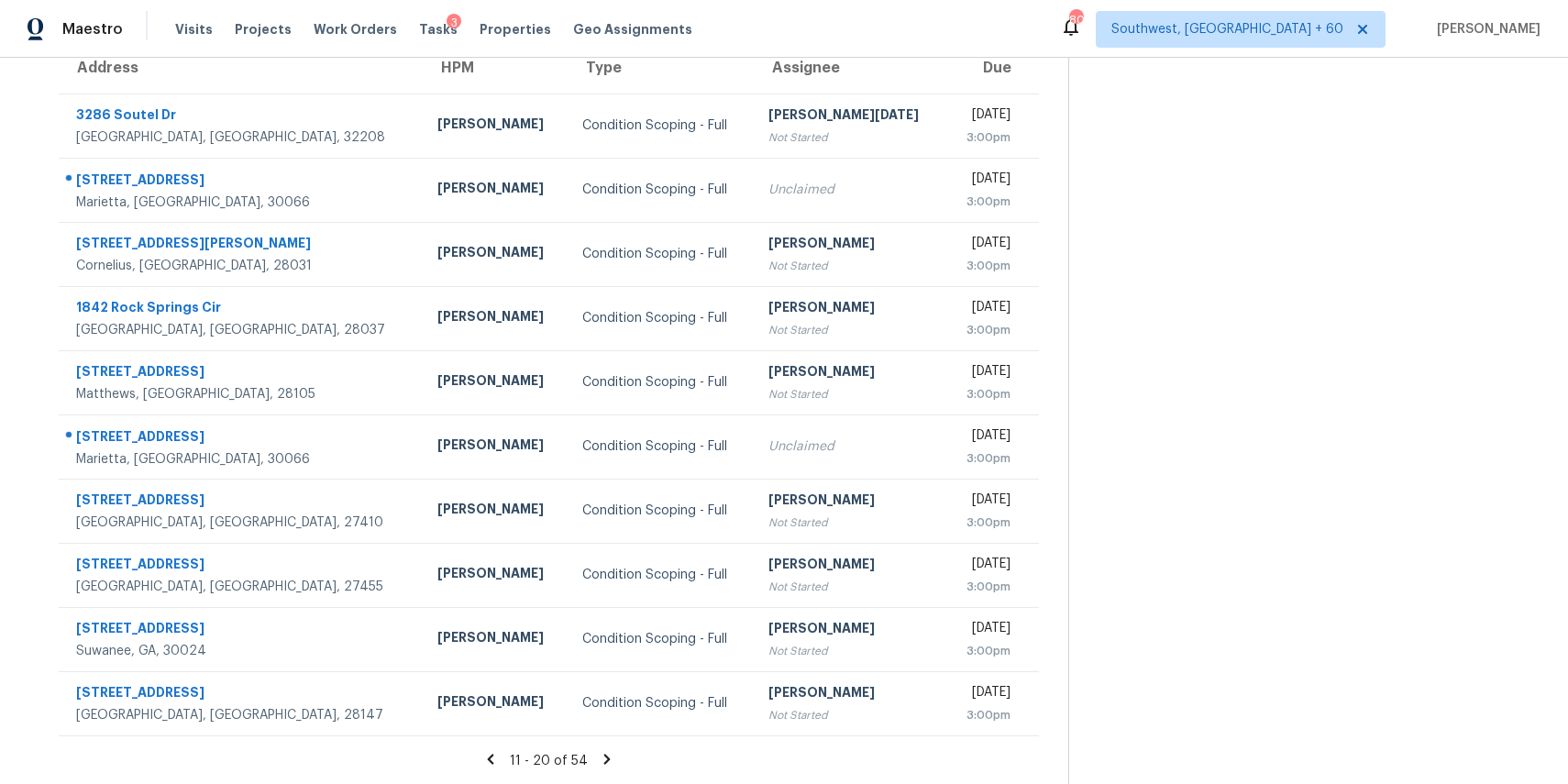
click at [610, 757] on icon at bounding box center [607, 759] width 7 height 10
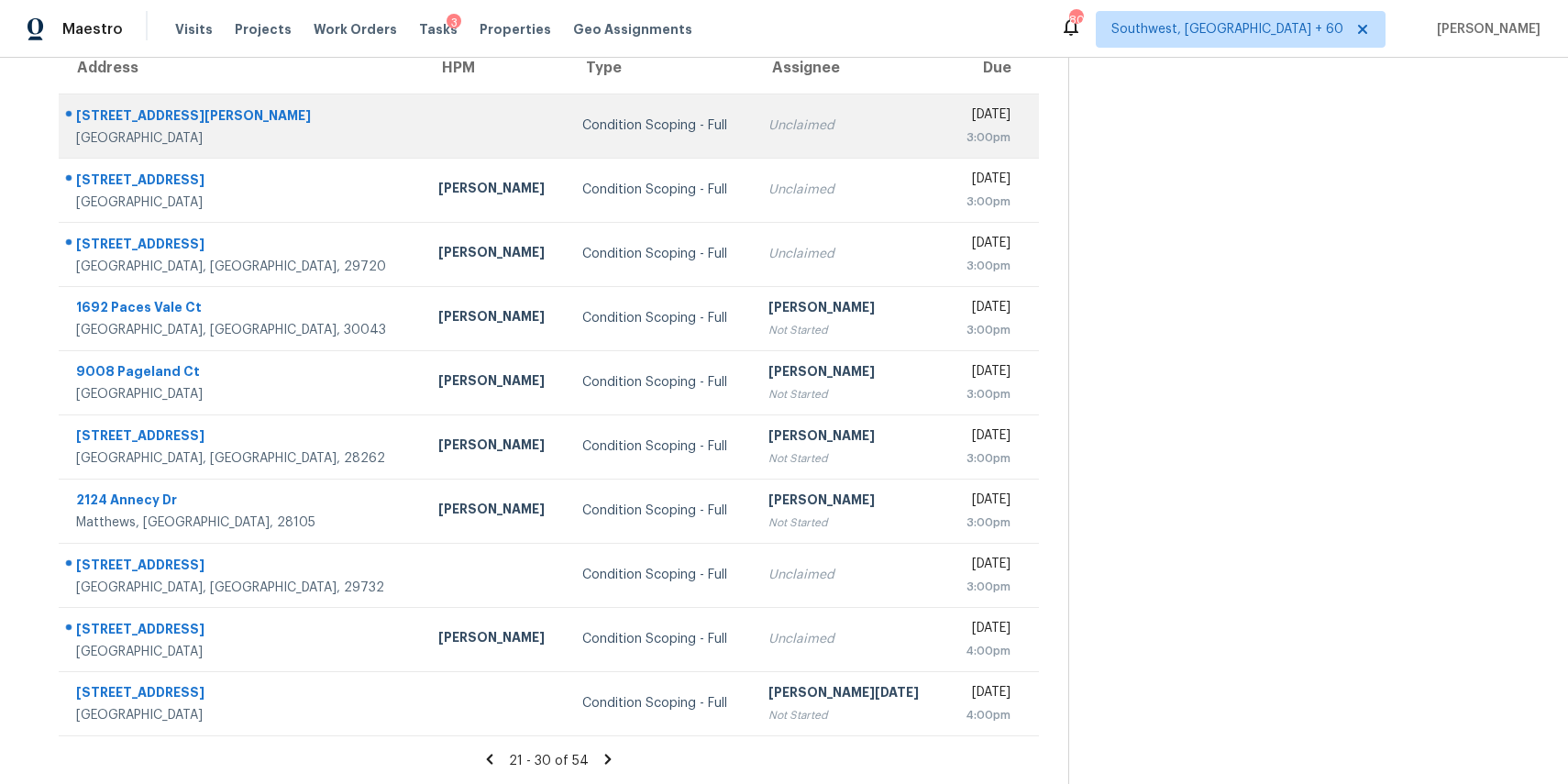
click at [583, 128] on div "Condition Scoping - Full" at bounding box center [661, 126] width 156 height 19
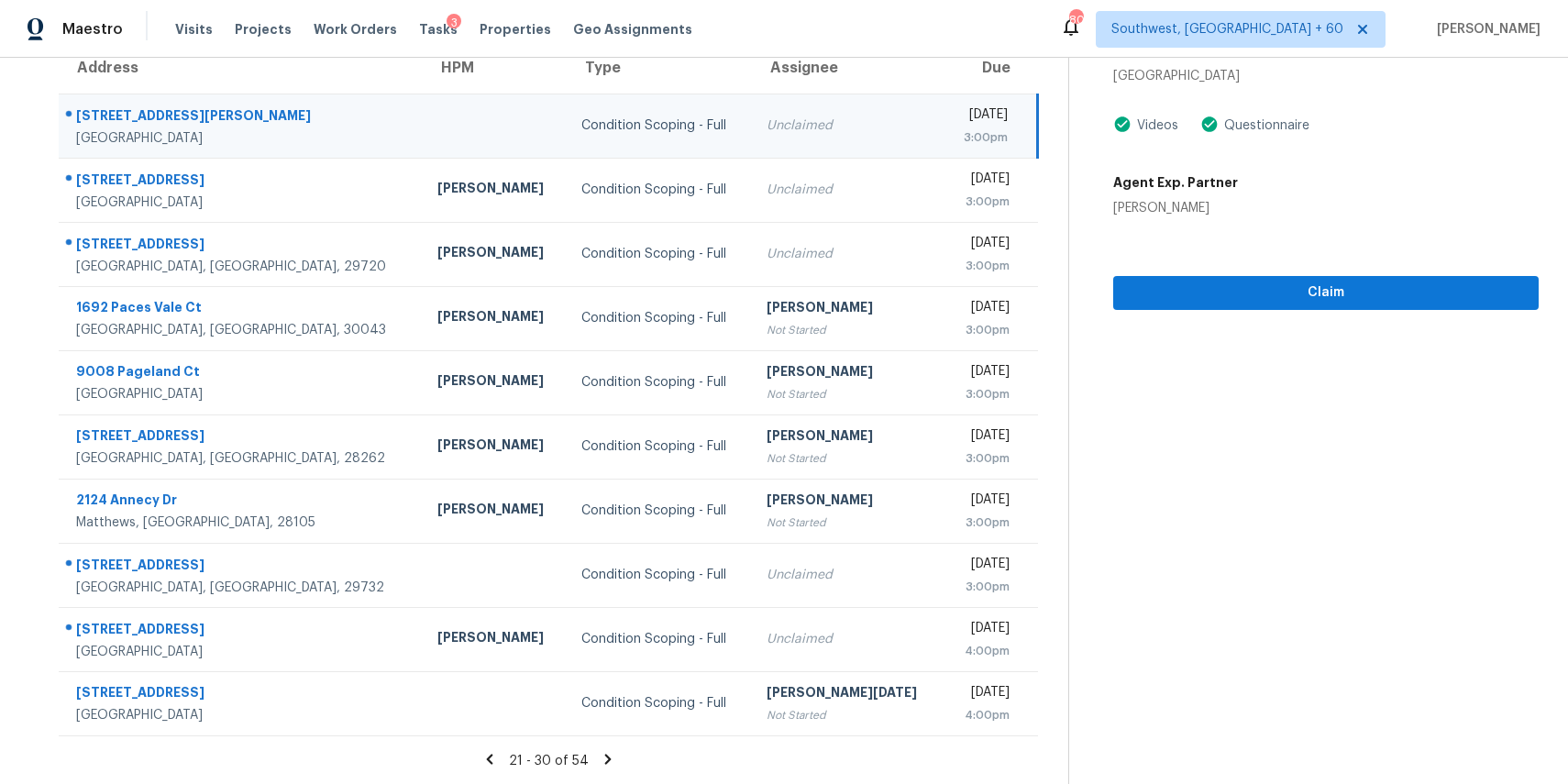
click at [1278, 314] on section "Condition Scoping - Full [DATE] by 3:00pm [STREET_ADDRESS][PERSON_NAME] Videos …" at bounding box center [1303, 336] width 470 height 899
click at [1293, 302] on span "Claim" at bounding box center [1326, 292] width 396 height 23
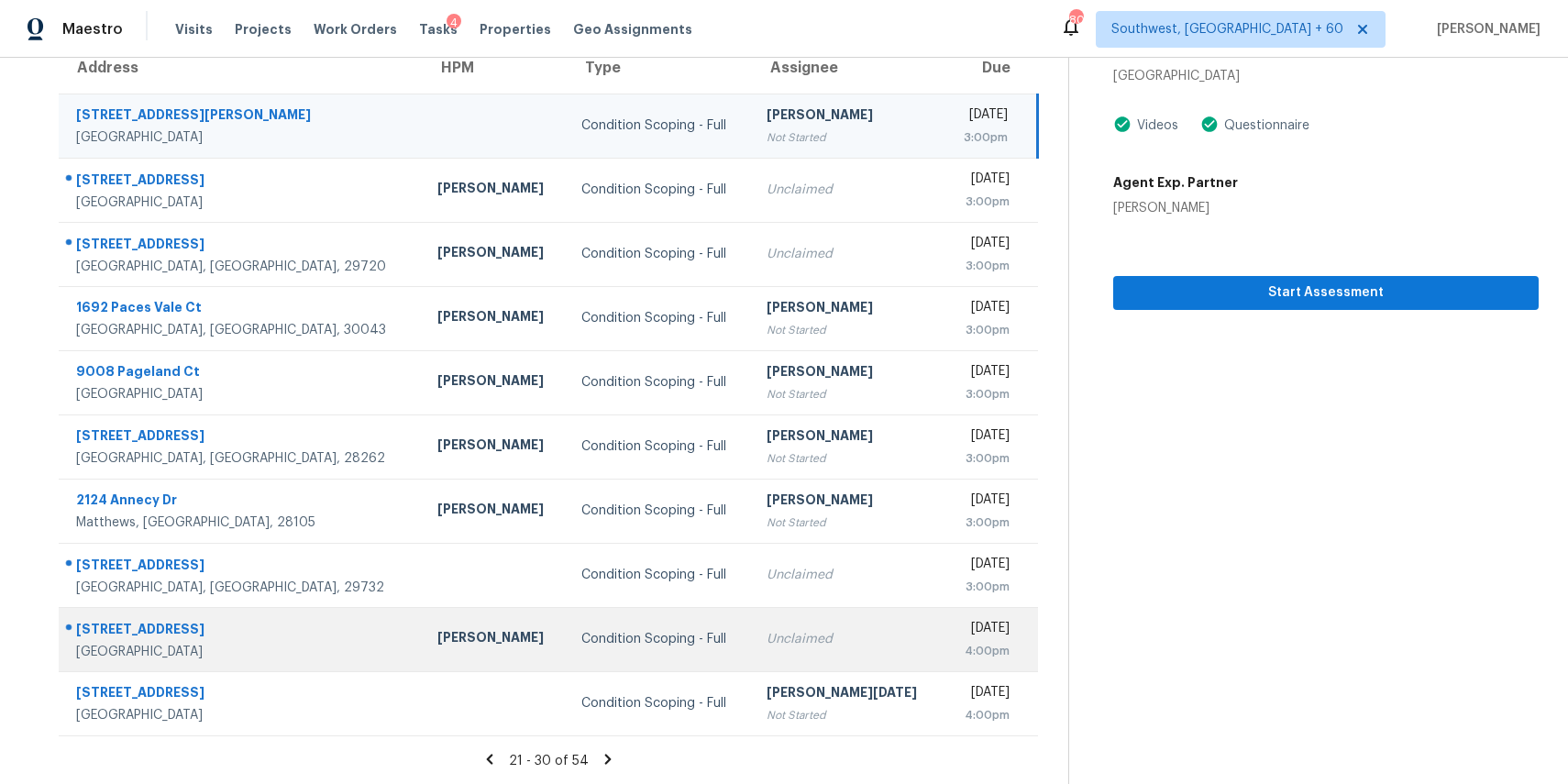
click at [582, 642] on div "Condition Scoping - Full" at bounding box center [659, 640] width 155 height 19
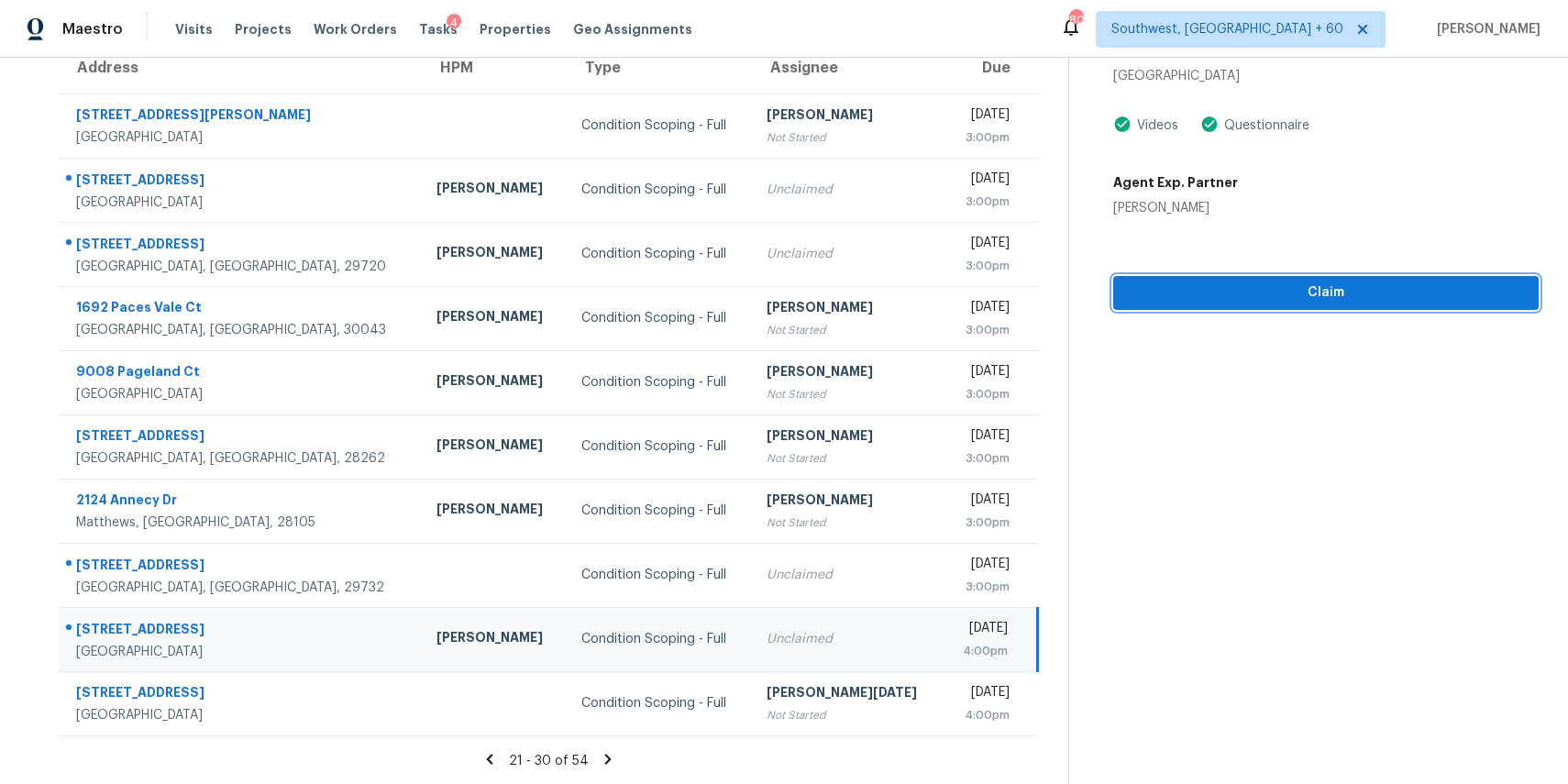
click at [1294, 299] on span "Claim" at bounding box center [1326, 292] width 396 height 23
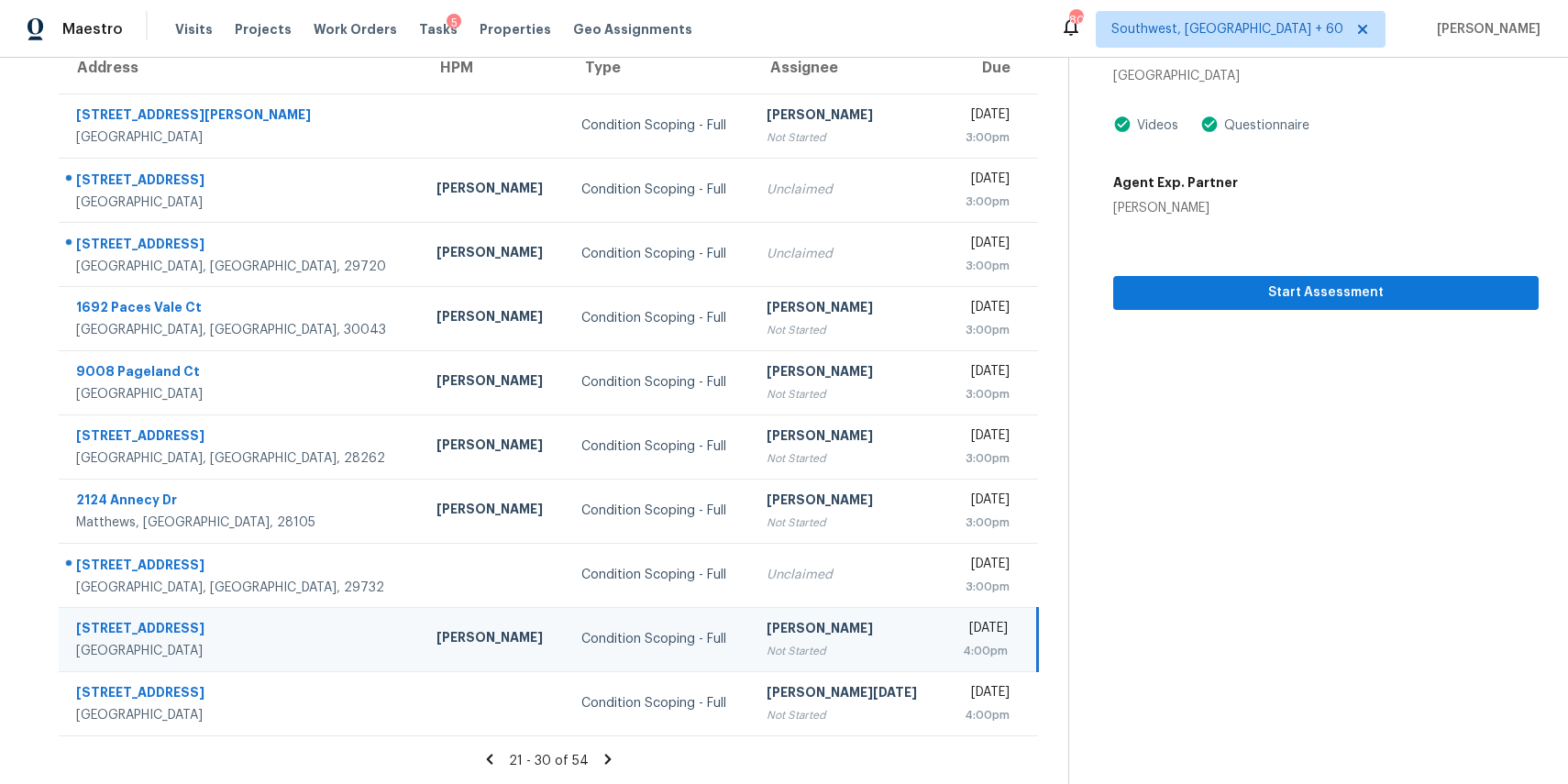
click at [610, 762] on icon at bounding box center [608, 759] width 7 height 10
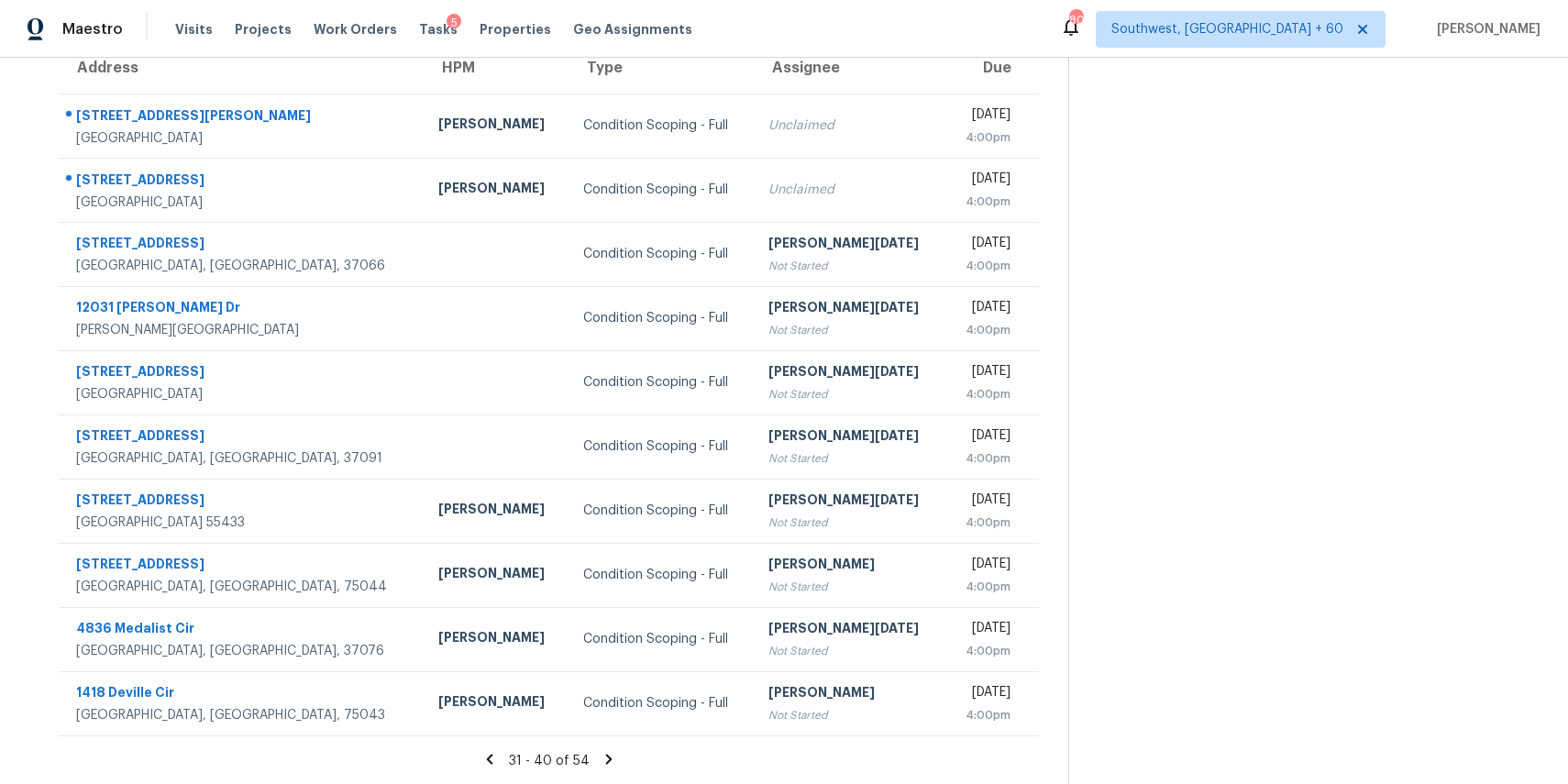
click at [614, 764] on icon at bounding box center [609, 760] width 17 height 17
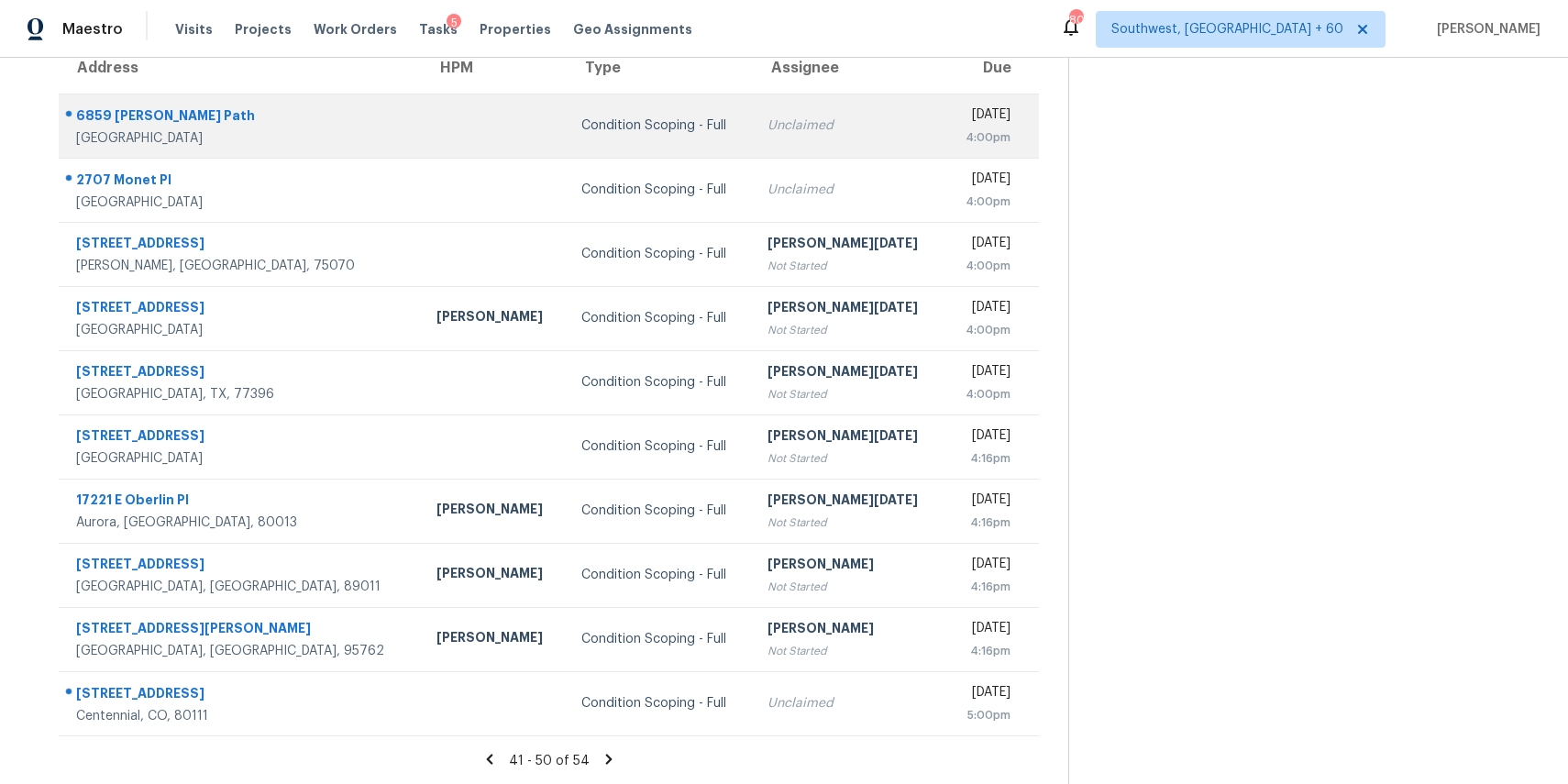
click at [422, 108] on td at bounding box center [494, 125] width 145 height 64
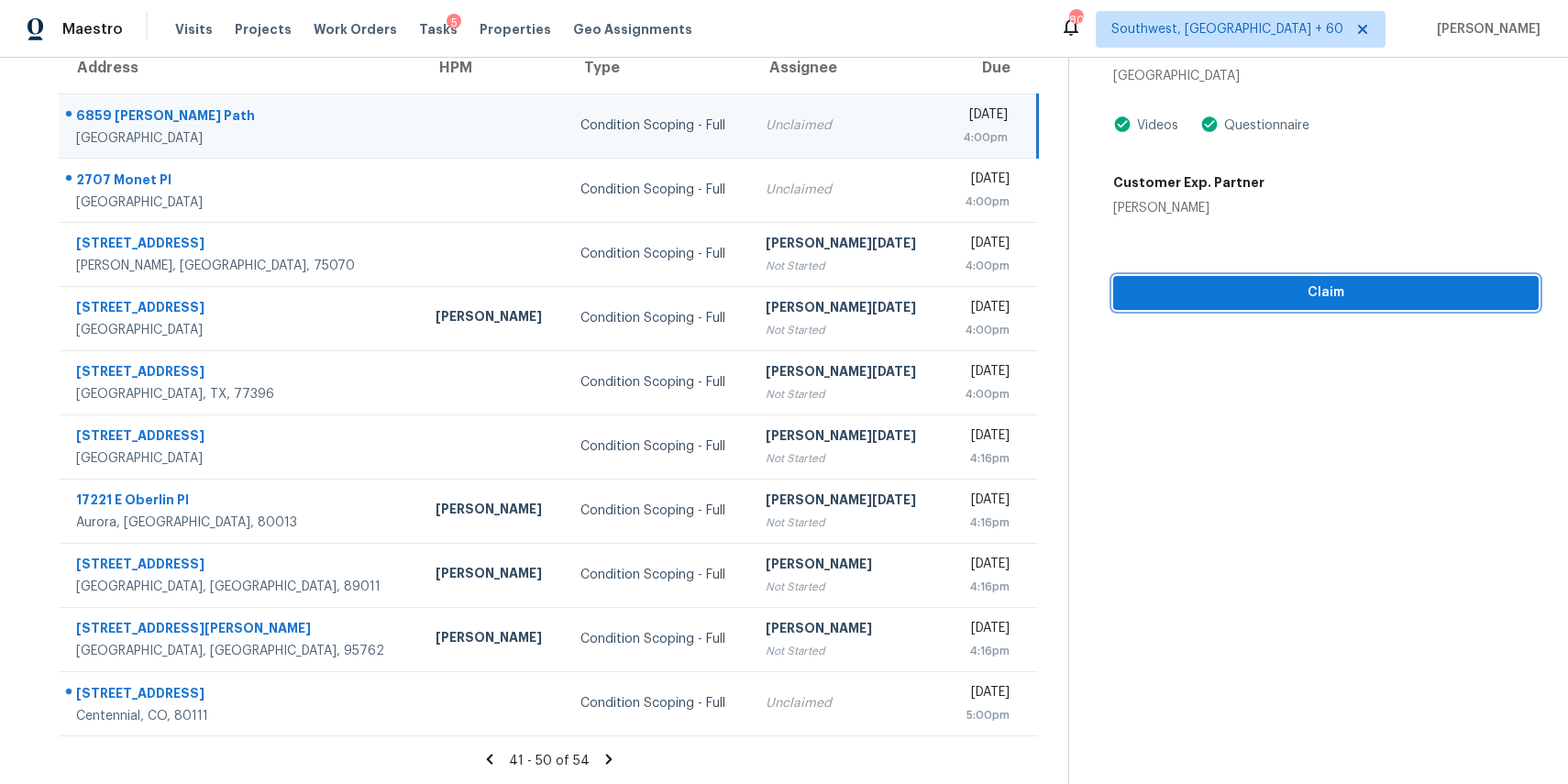
click at [1435, 283] on span "Claim" at bounding box center [1326, 292] width 396 height 23
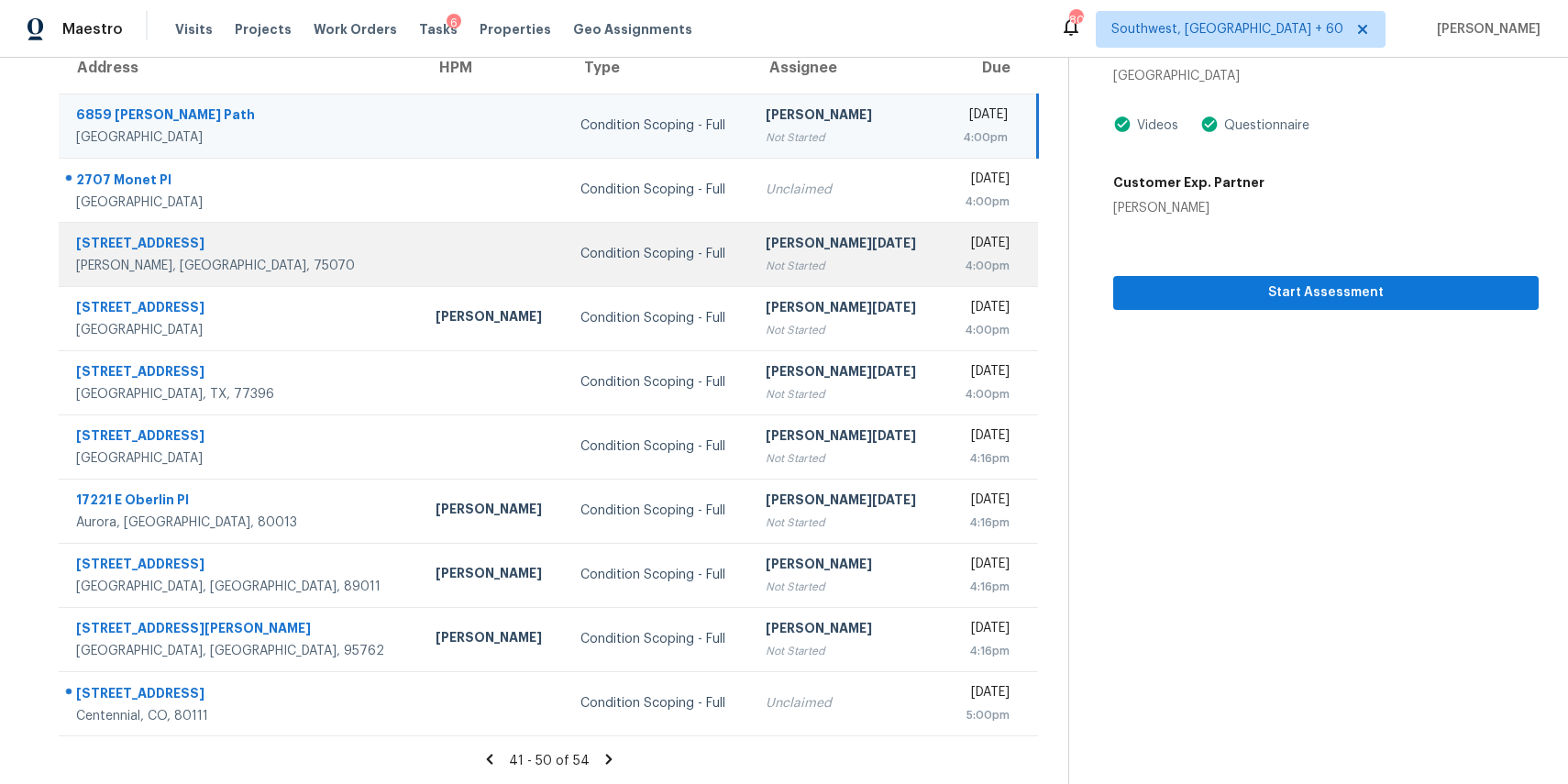
scroll to position [0, 0]
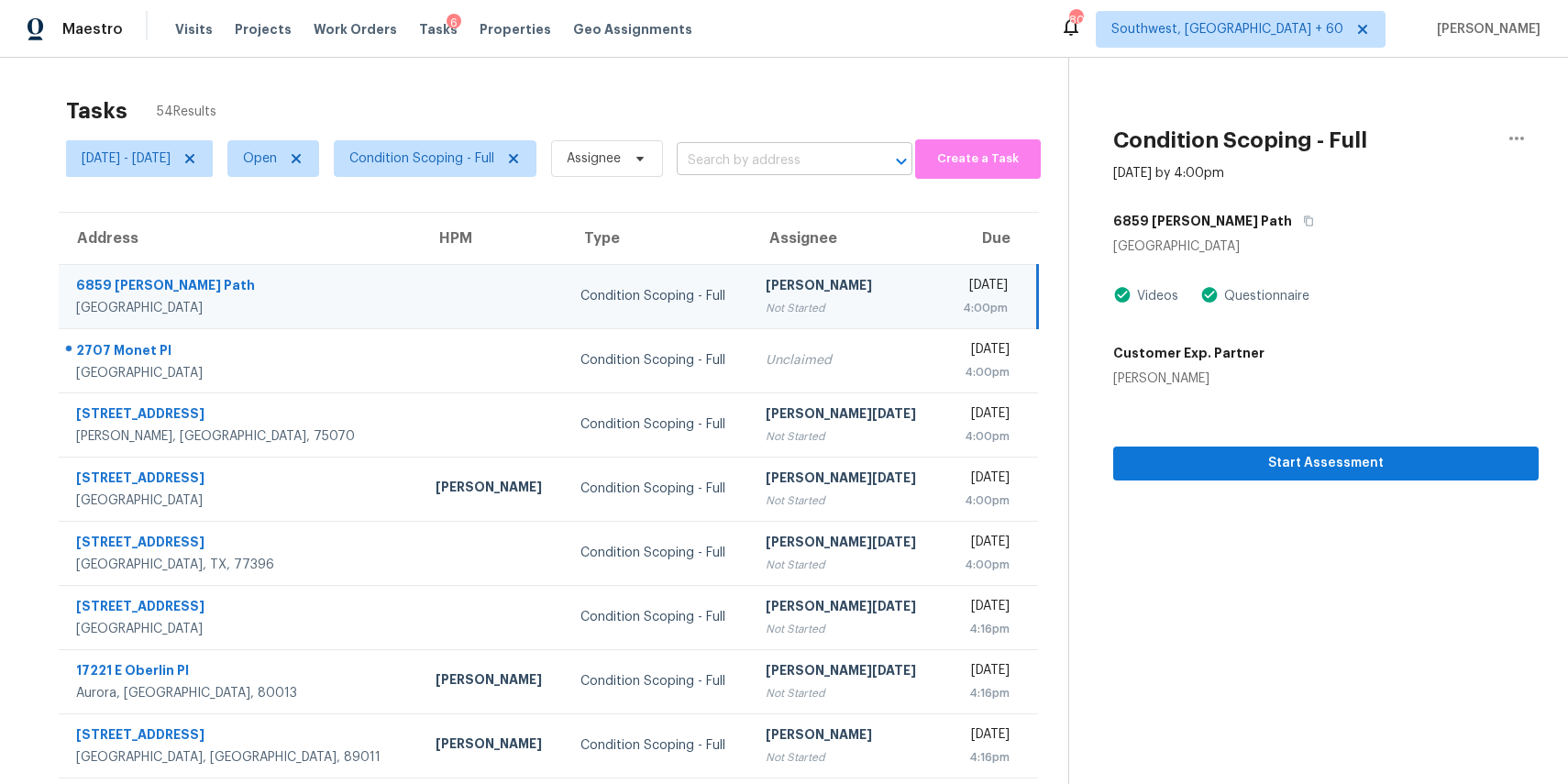
click at [846, 151] on input "text" at bounding box center [769, 161] width 184 height 29
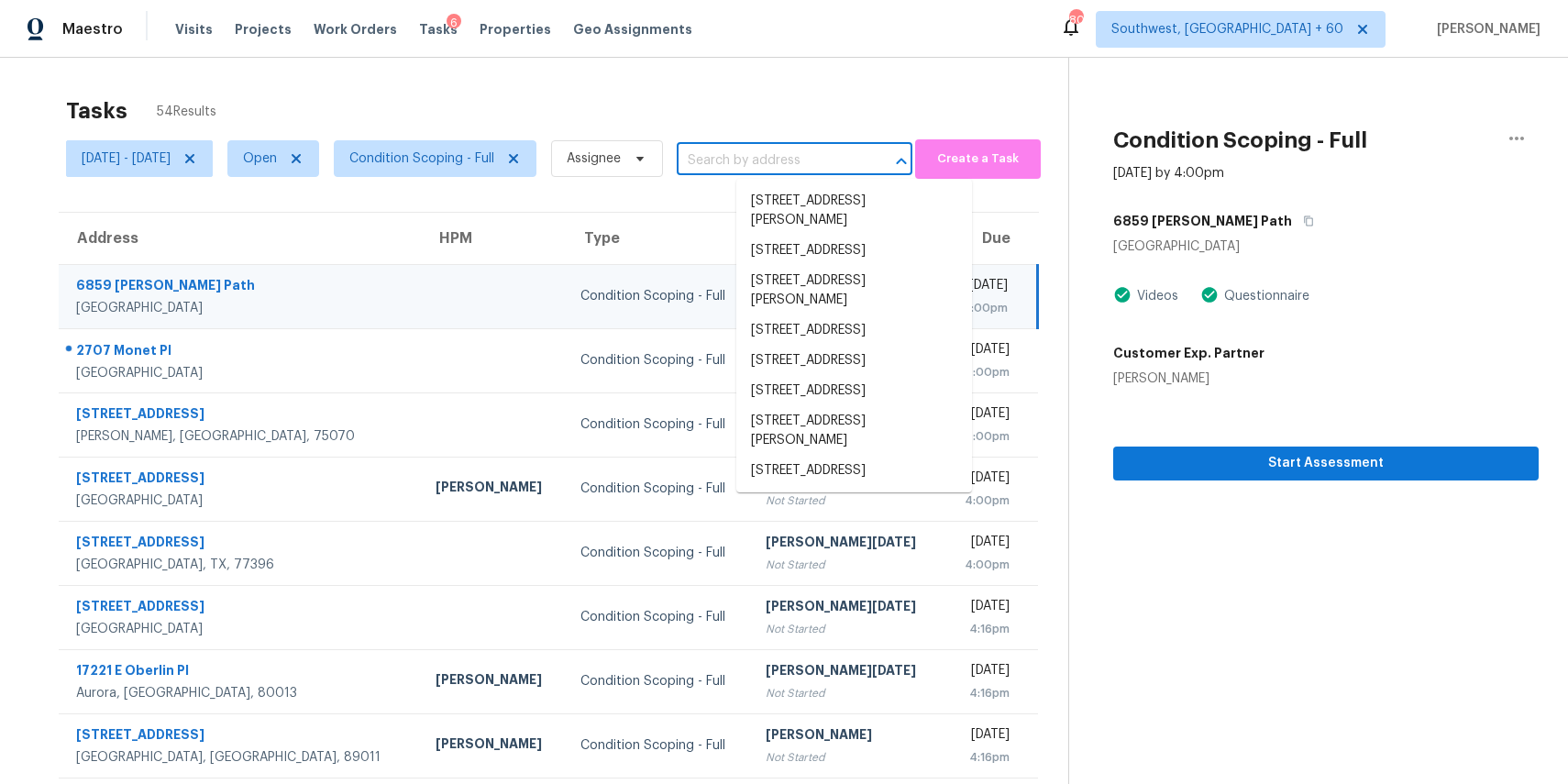
paste input "1645 W Baseline Rd Unit 2113 Mesa, AZ, 85202"
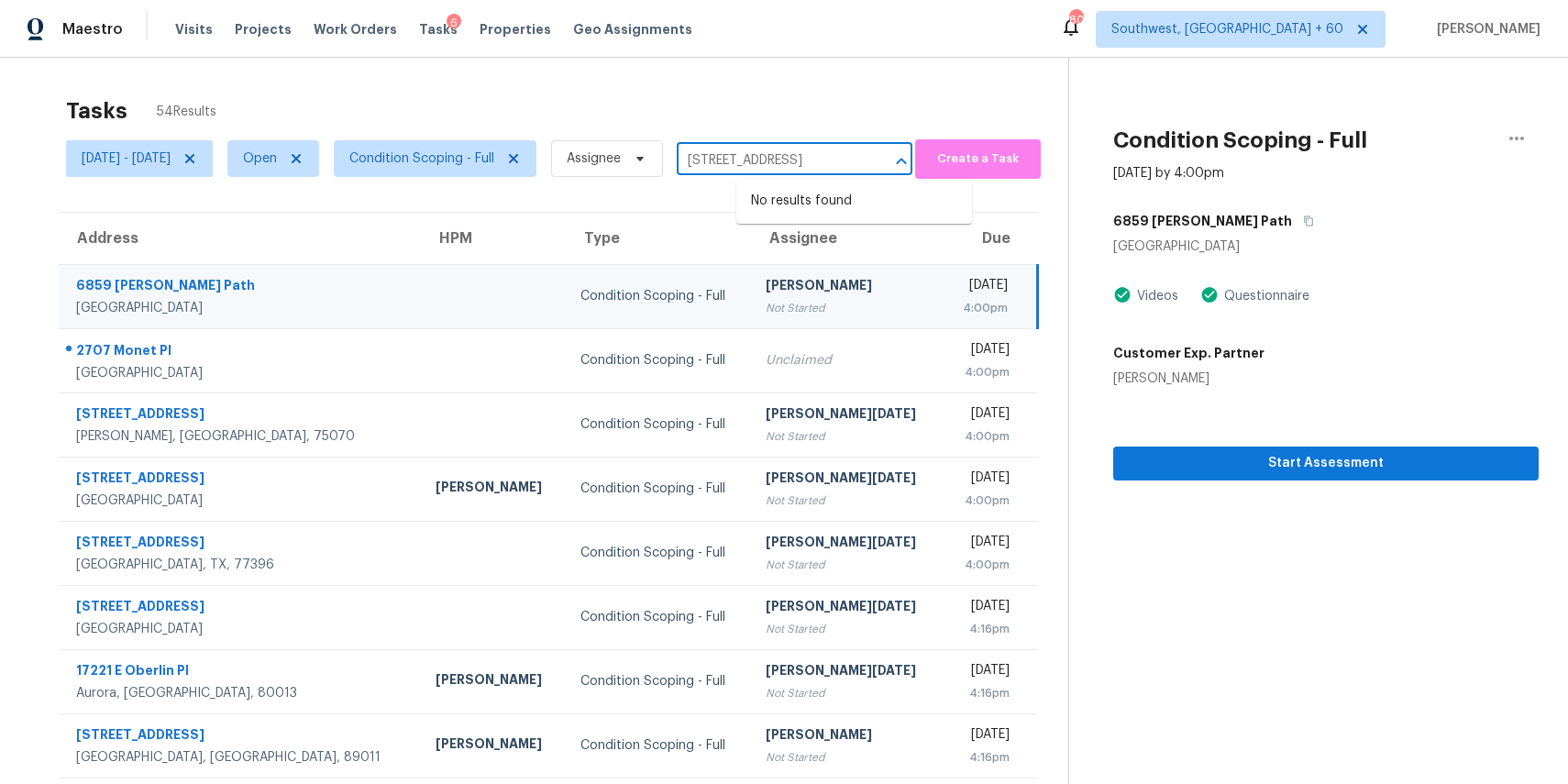
type input "1645 W Baseline Rd Unit 2113 Mesa, AZ, 85202"
click at [661, 92] on div "Tasks 54 Results" at bounding box center [567, 111] width 1002 height 47
click at [629, 148] on span "Assignee" at bounding box center [607, 158] width 112 height 36
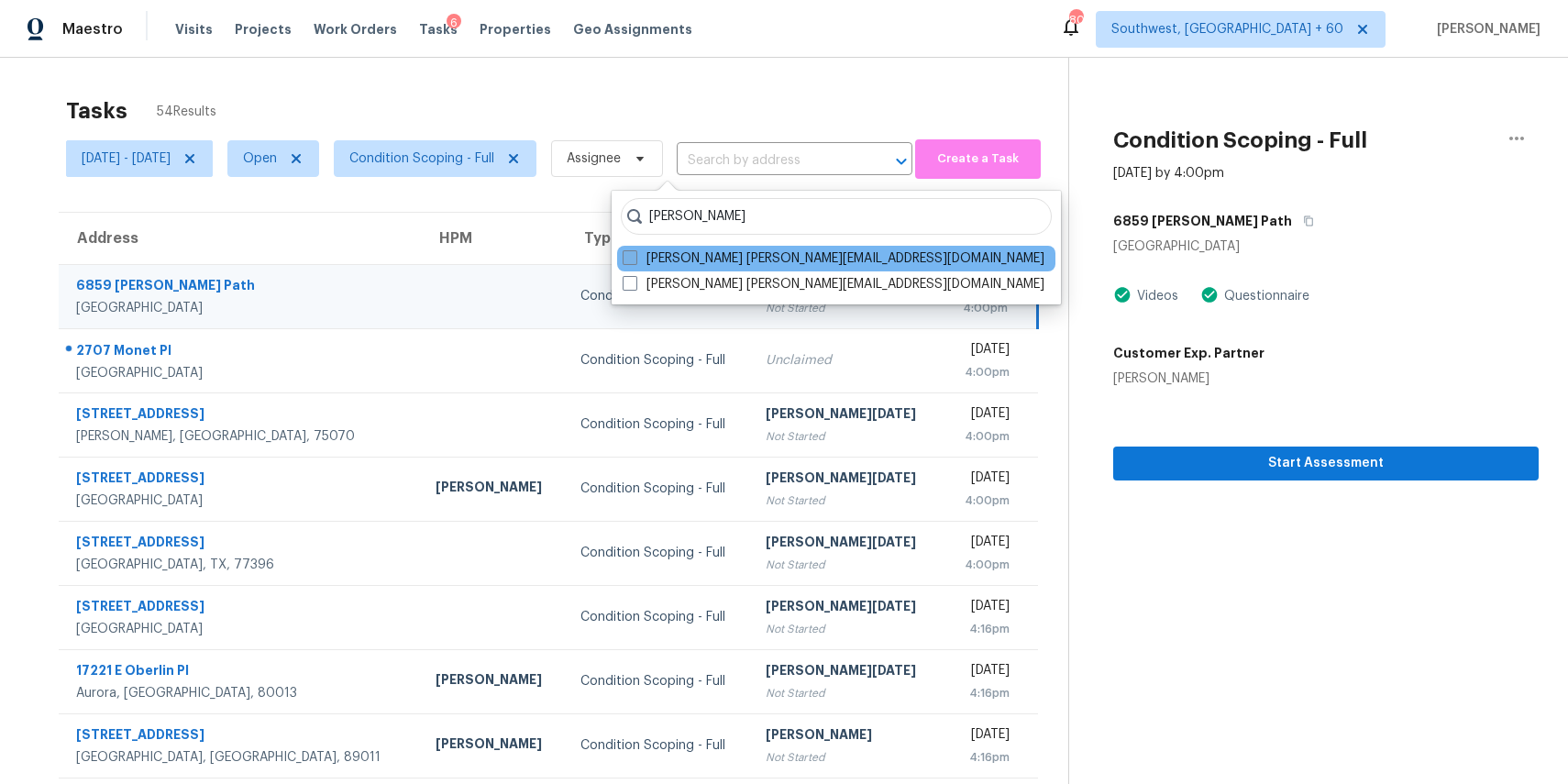
type input "ranjith"
click at [782, 250] on label "Ranjith Kumar P ranjith.kumar@opendoor.com" at bounding box center [833, 259] width 422 height 19
click at [635, 250] on input "Ranjith Kumar P ranjith.kumar@opendoor.com" at bounding box center [628, 255] width 12 height 12
checkbox input "true"
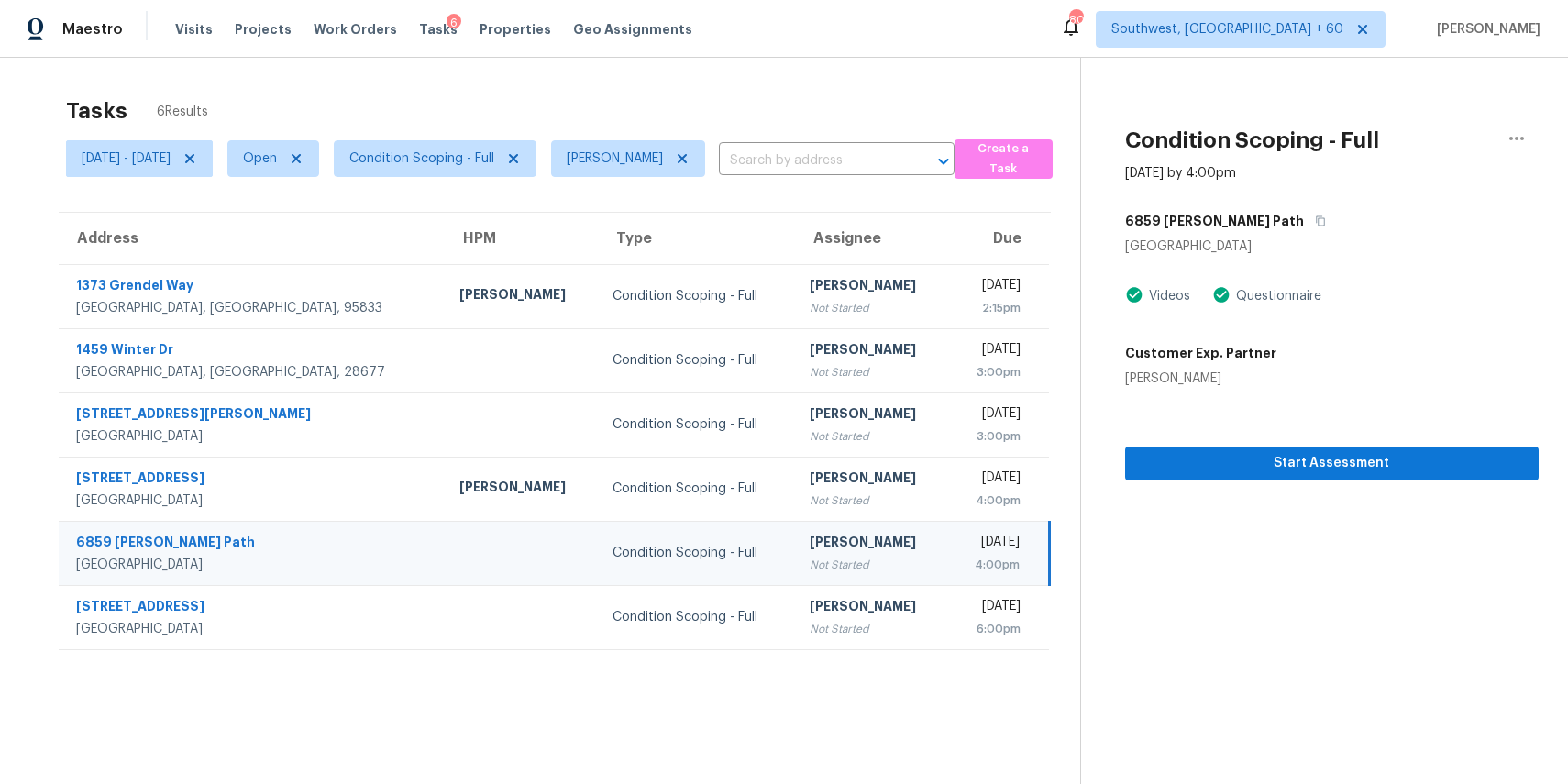
click at [846, 94] on div "Tasks 6 Results" at bounding box center [573, 111] width 1014 height 47
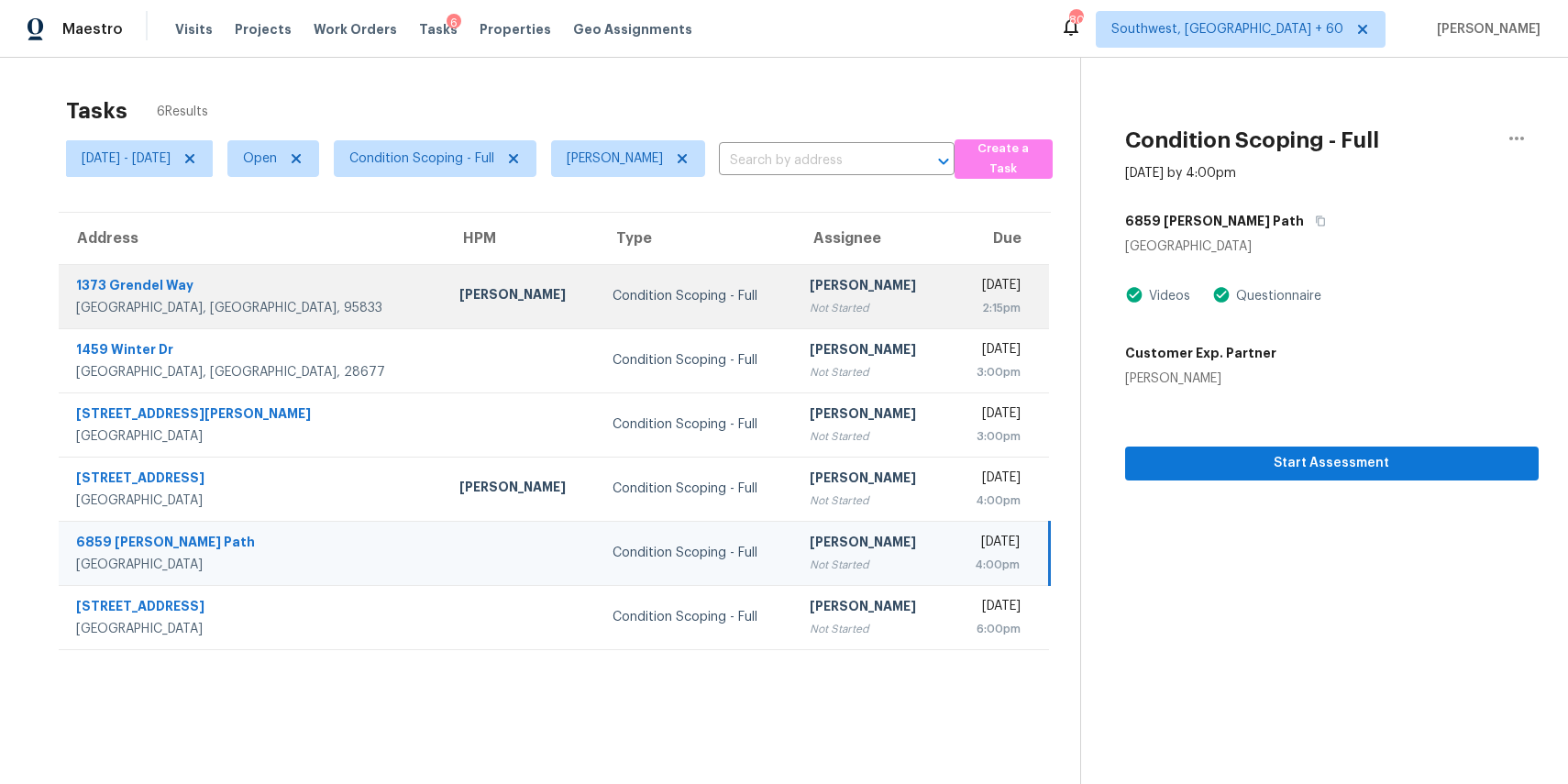
click at [612, 292] on div "Condition Scoping - Full" at bounding box center [696, 296] width 168 height 19
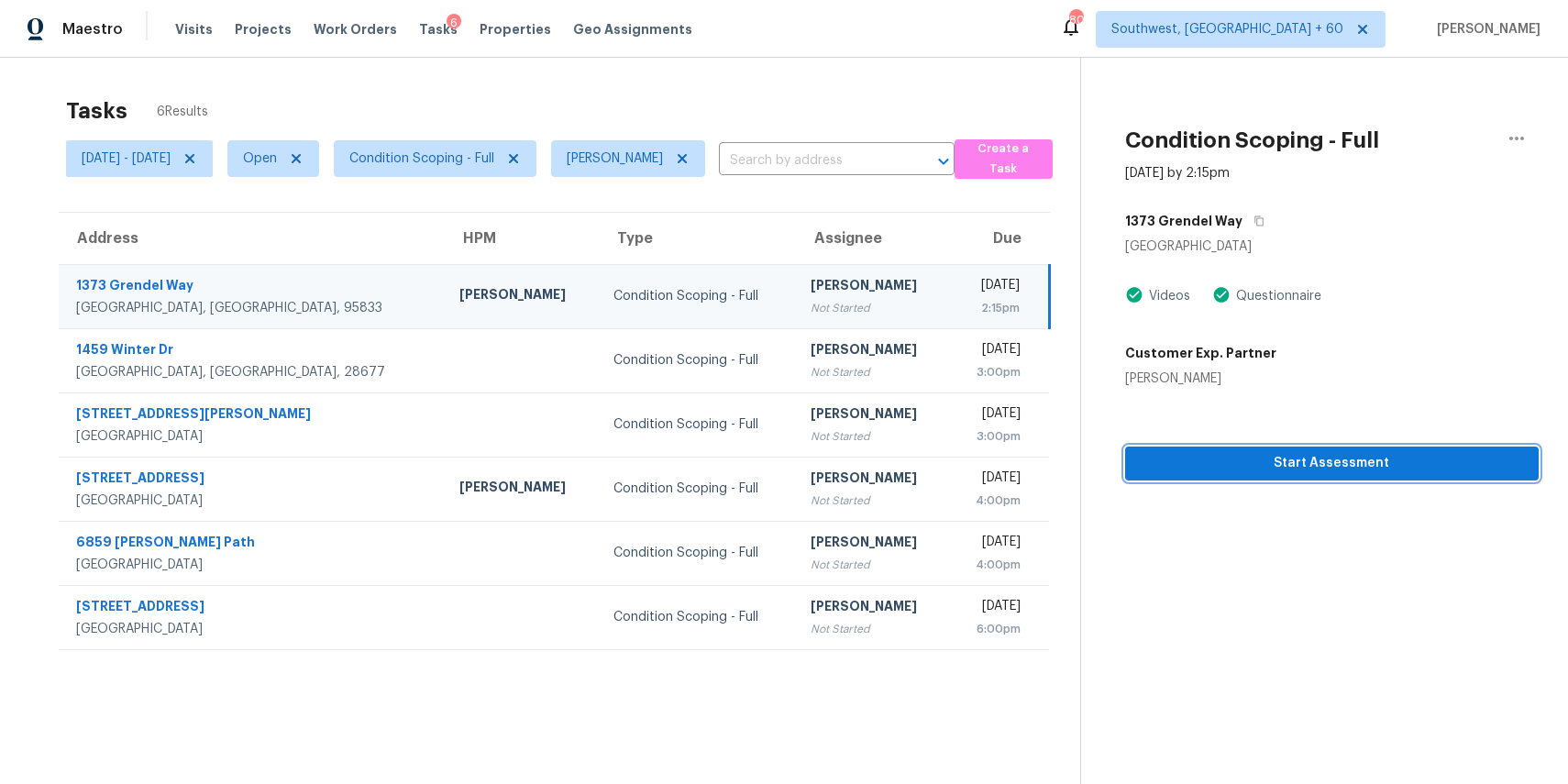
click at [1354, 466] on span "Start Assessment" at bounding box center [1332, 464] width 384 height 23
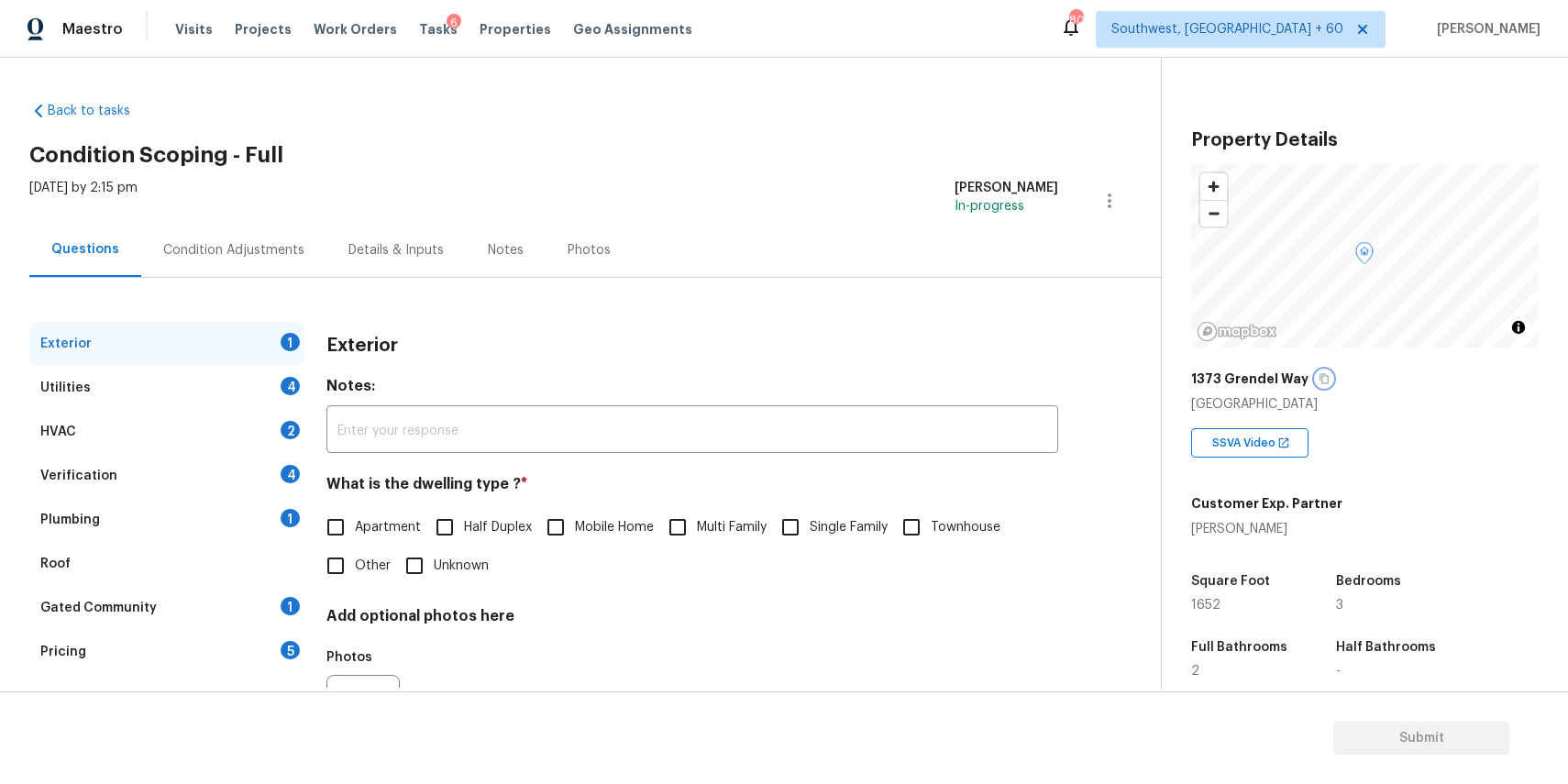
click at [1320, 380] on icon "button" at bounding box center [1324, 379] width 11 height 11
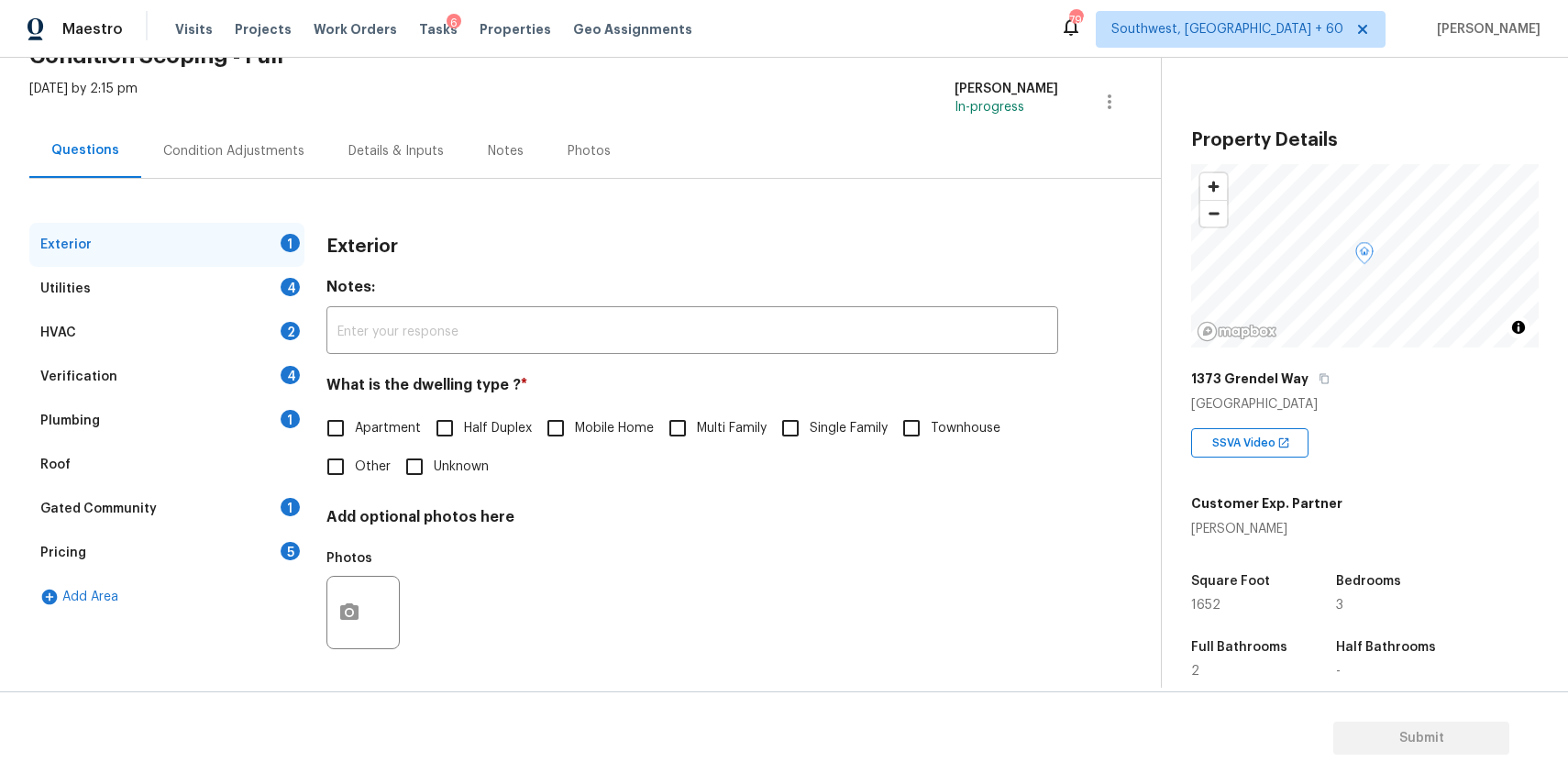
click at [253, 546] on div "Pricing 5" at bounding box center [168, 552] width 275 height 44
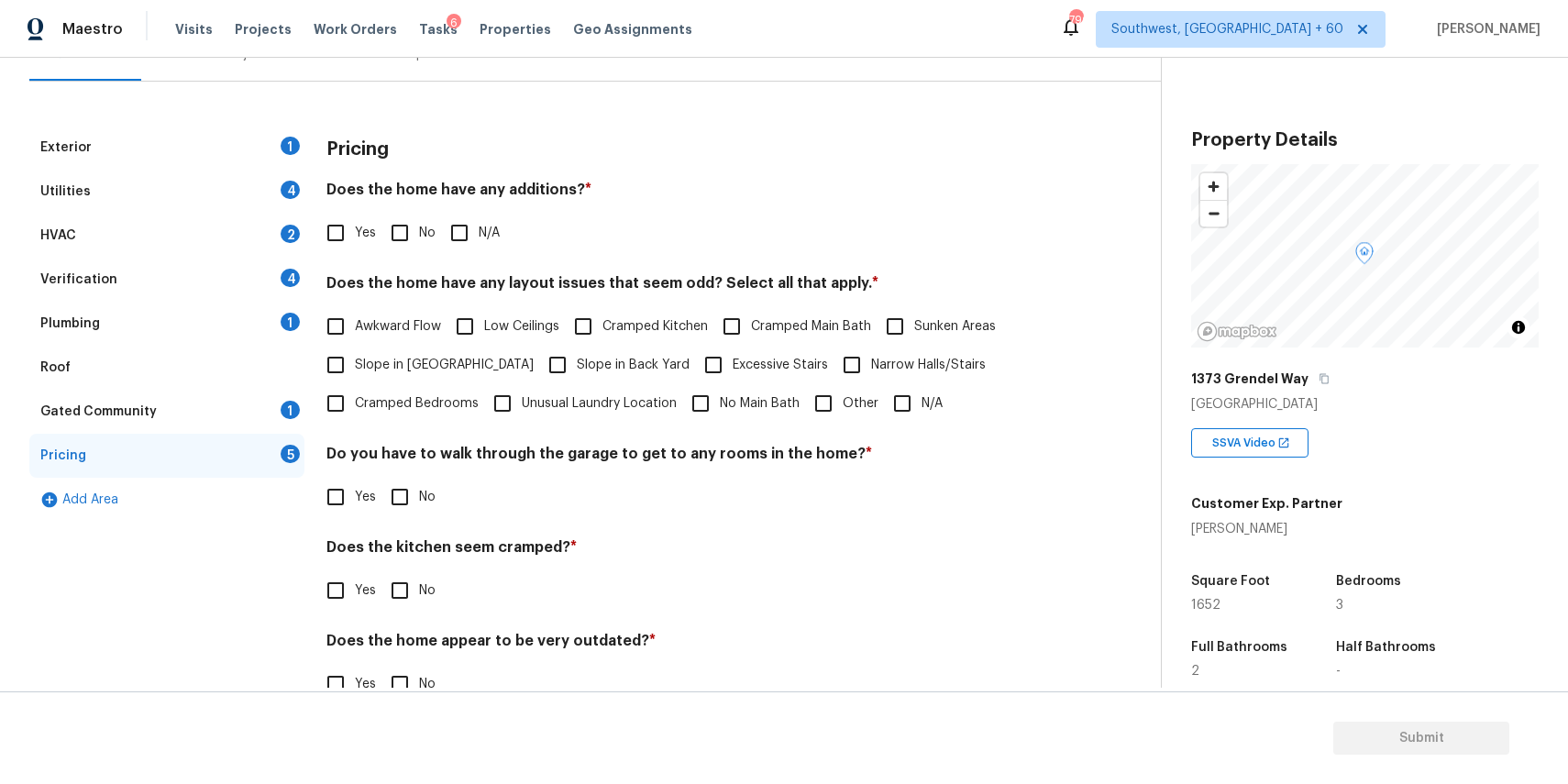
scroll to position [239, 0]
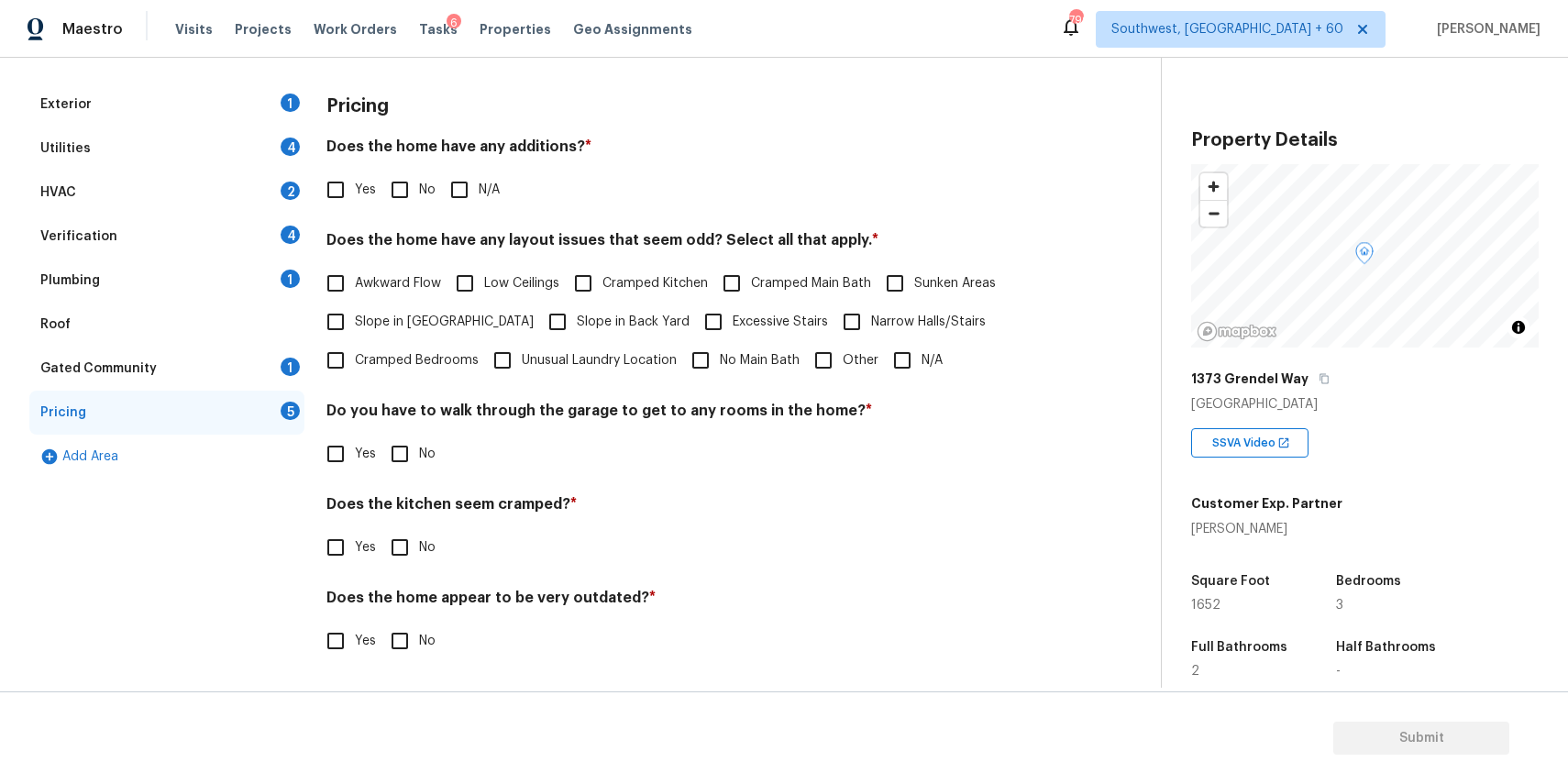
click at [806, 359] on input "Other" at bounding box center [823, 360] width 38 height 38
checkbox input "true"
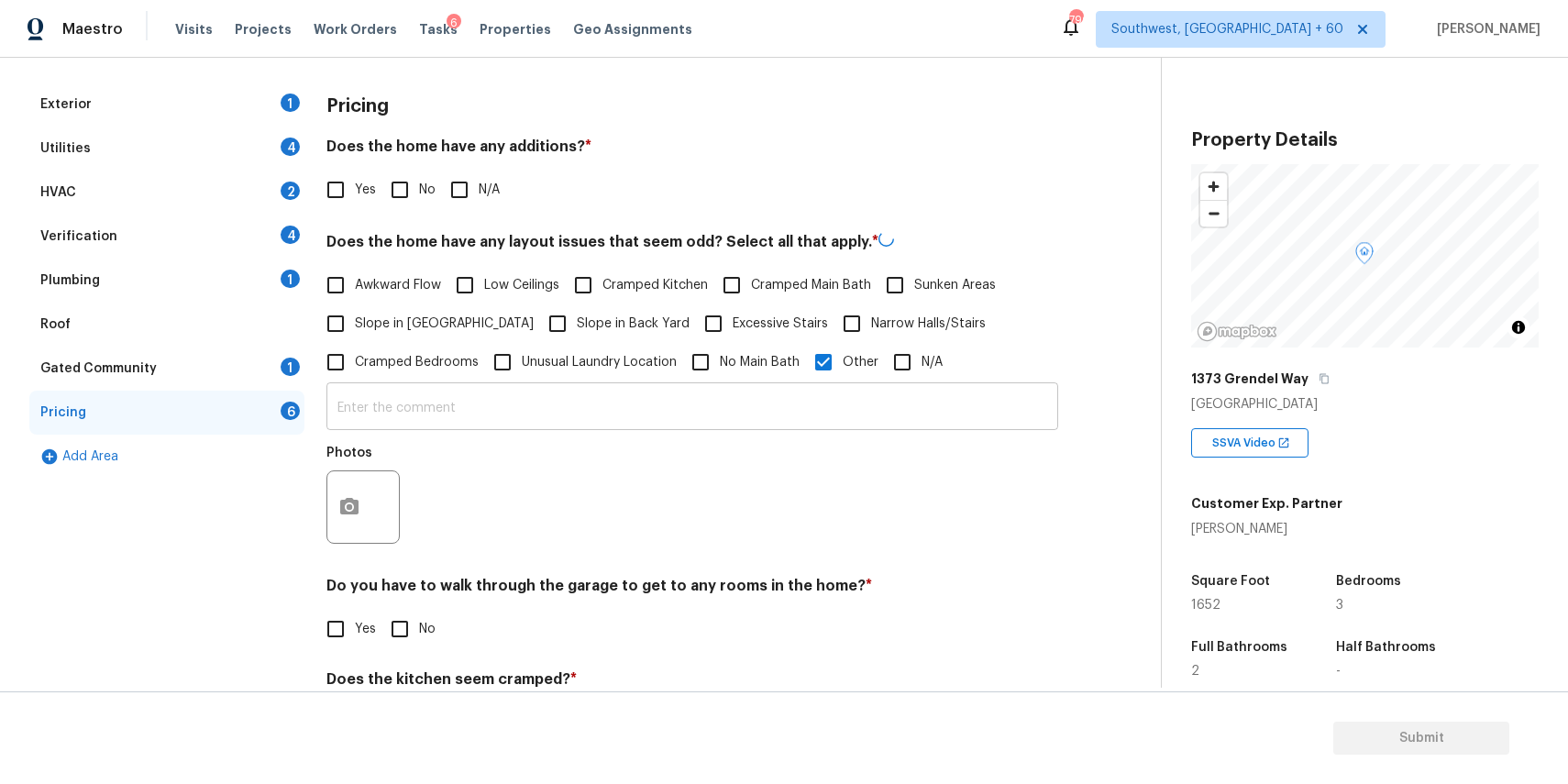
click at [775, 398] on input "text" at bounding box center [692, 409] width 731 height 43
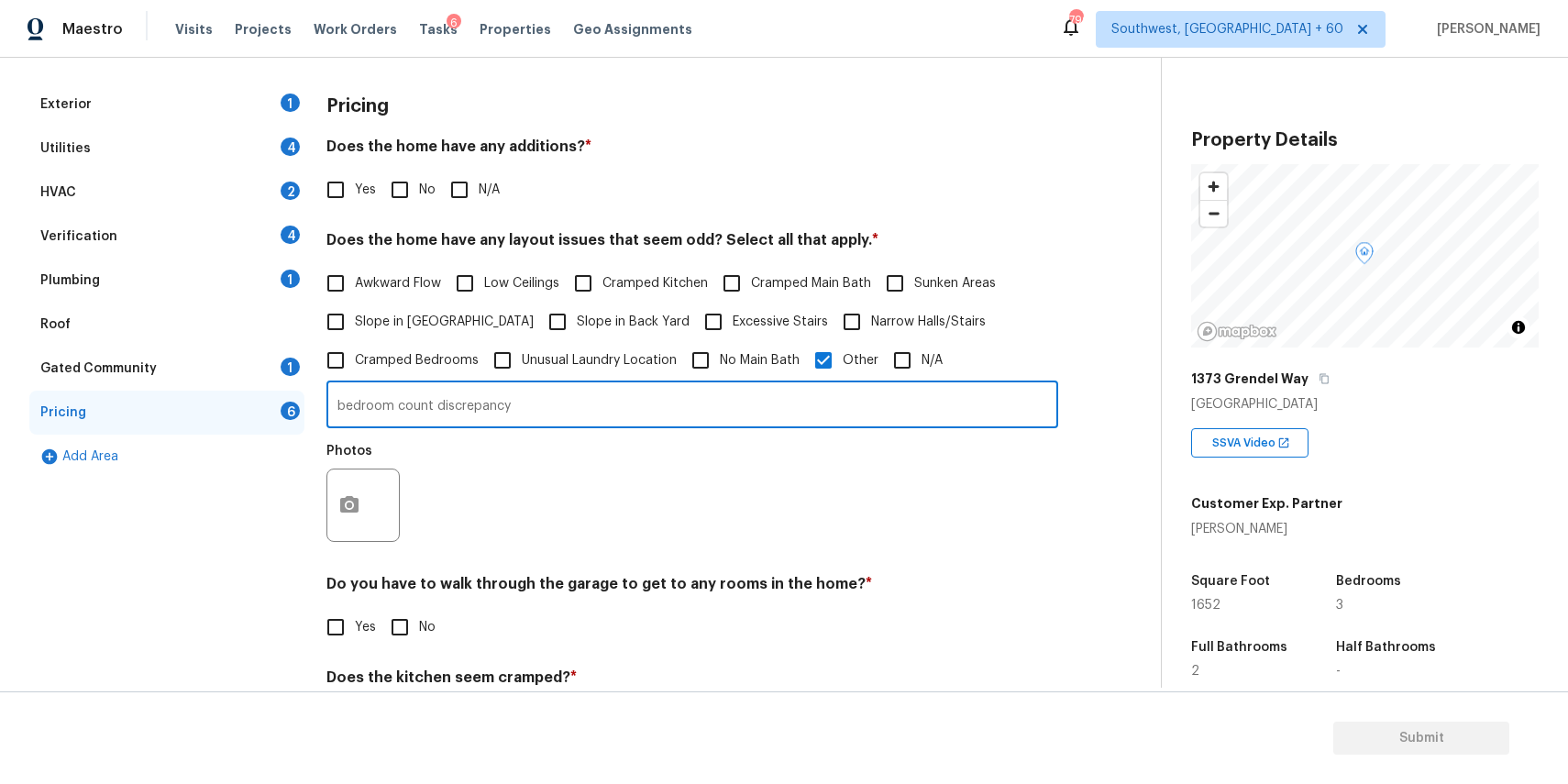
type input "bedroom count discrepancy"
click at [352, 528] on button "button" at bounding box center [349, 505] width 44 height 72
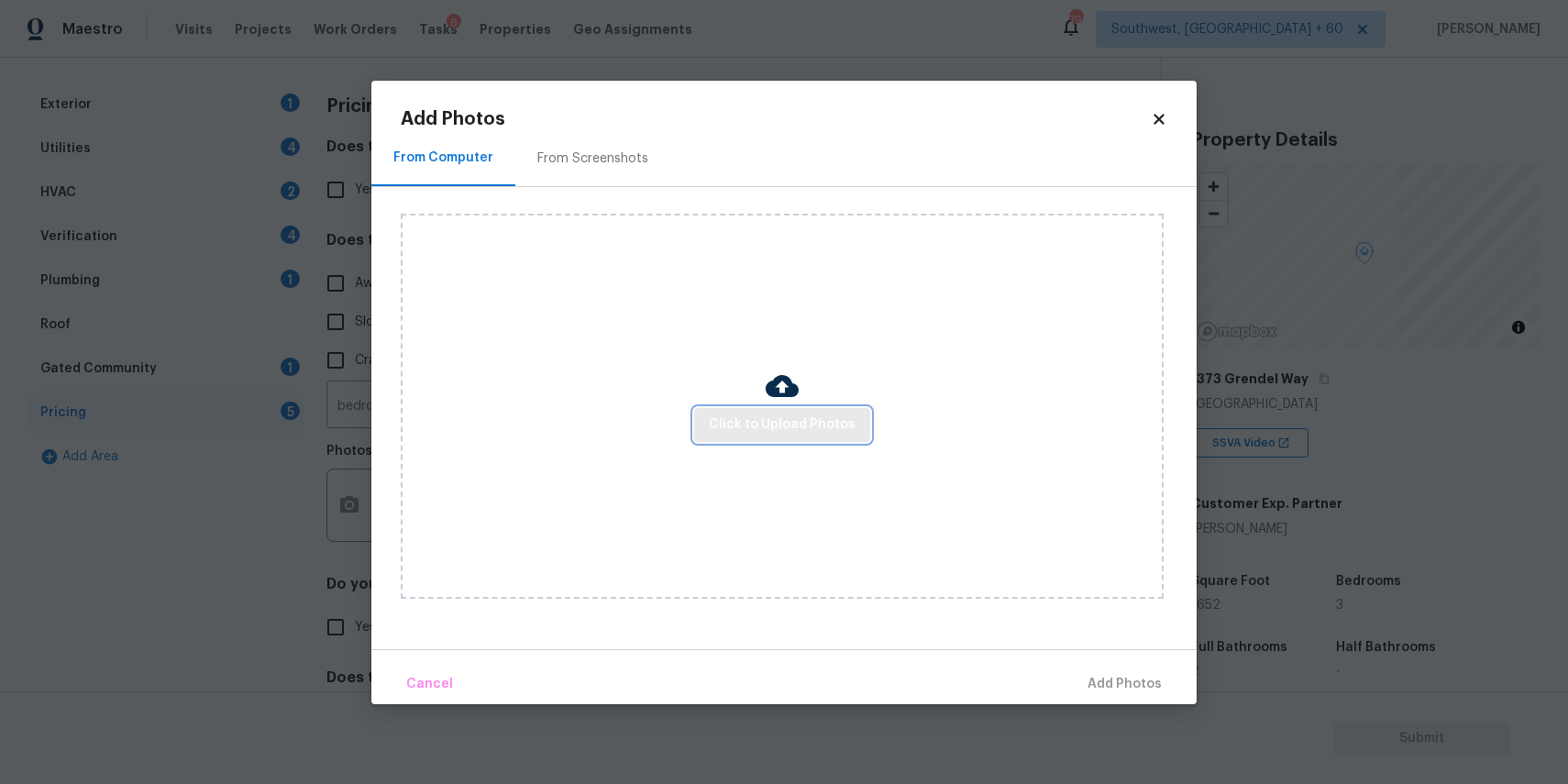
click at [775, 413] on span "Click to Upload Photos" at bounding box center [783, 425] width 147 height 23
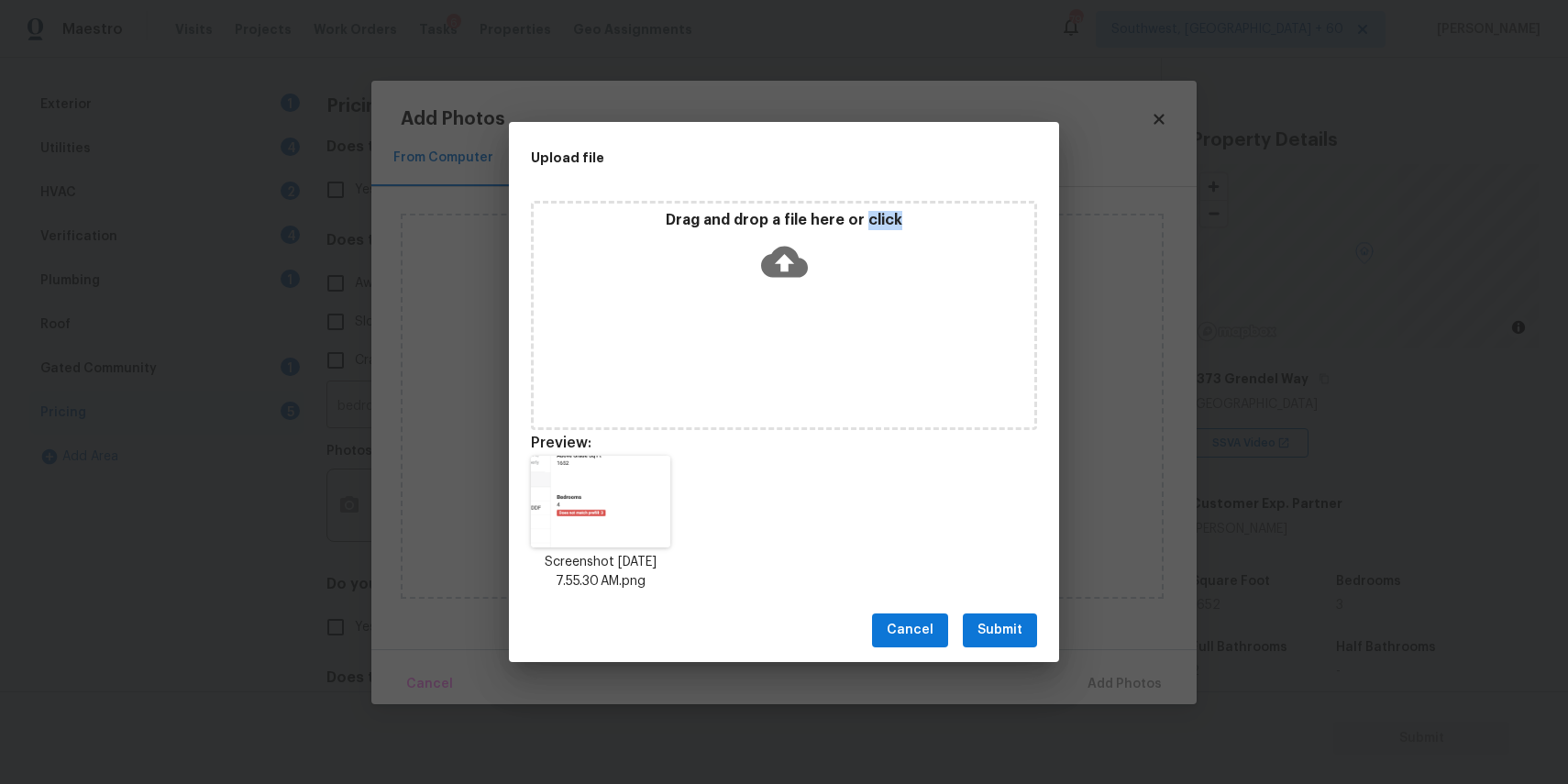
click at [1015, 628] on span "Submit" at bounding box center [999, 630] width 45 height 23
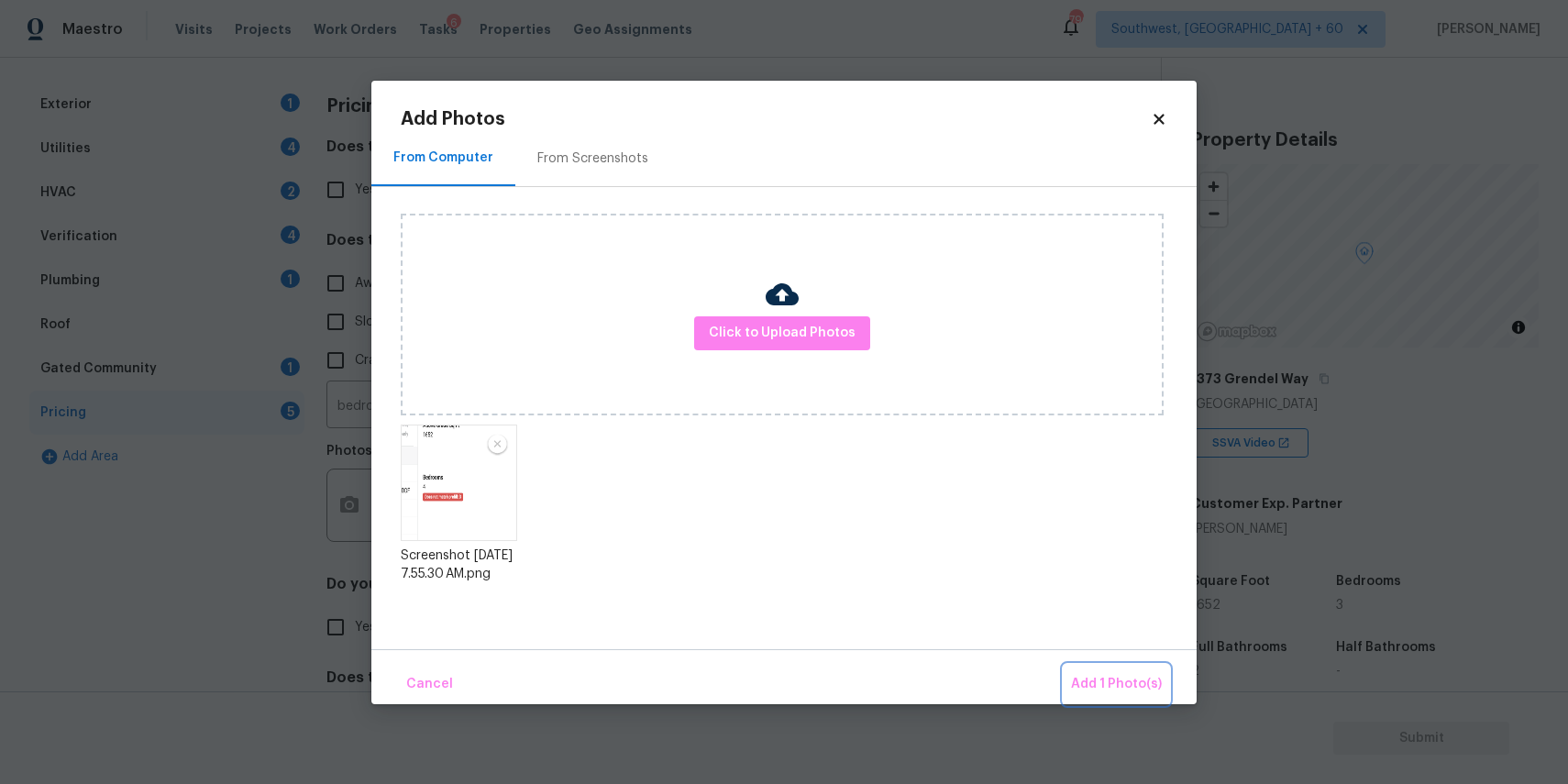
click at [1120, 673] on span "Add 1 Photo(s)" at bounding box center [1117, 684] width 91 height 23
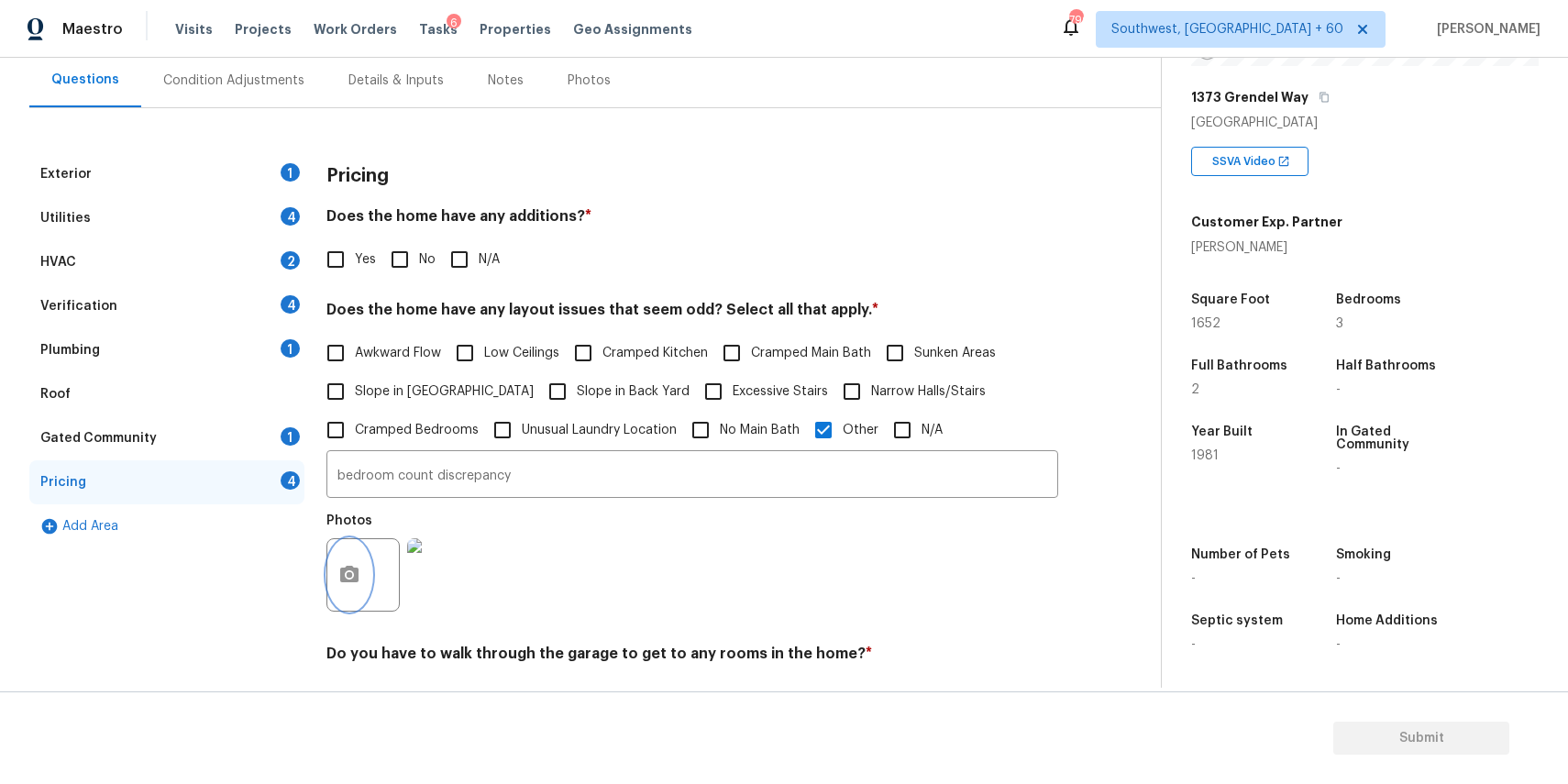
scroll to position [98, 0]
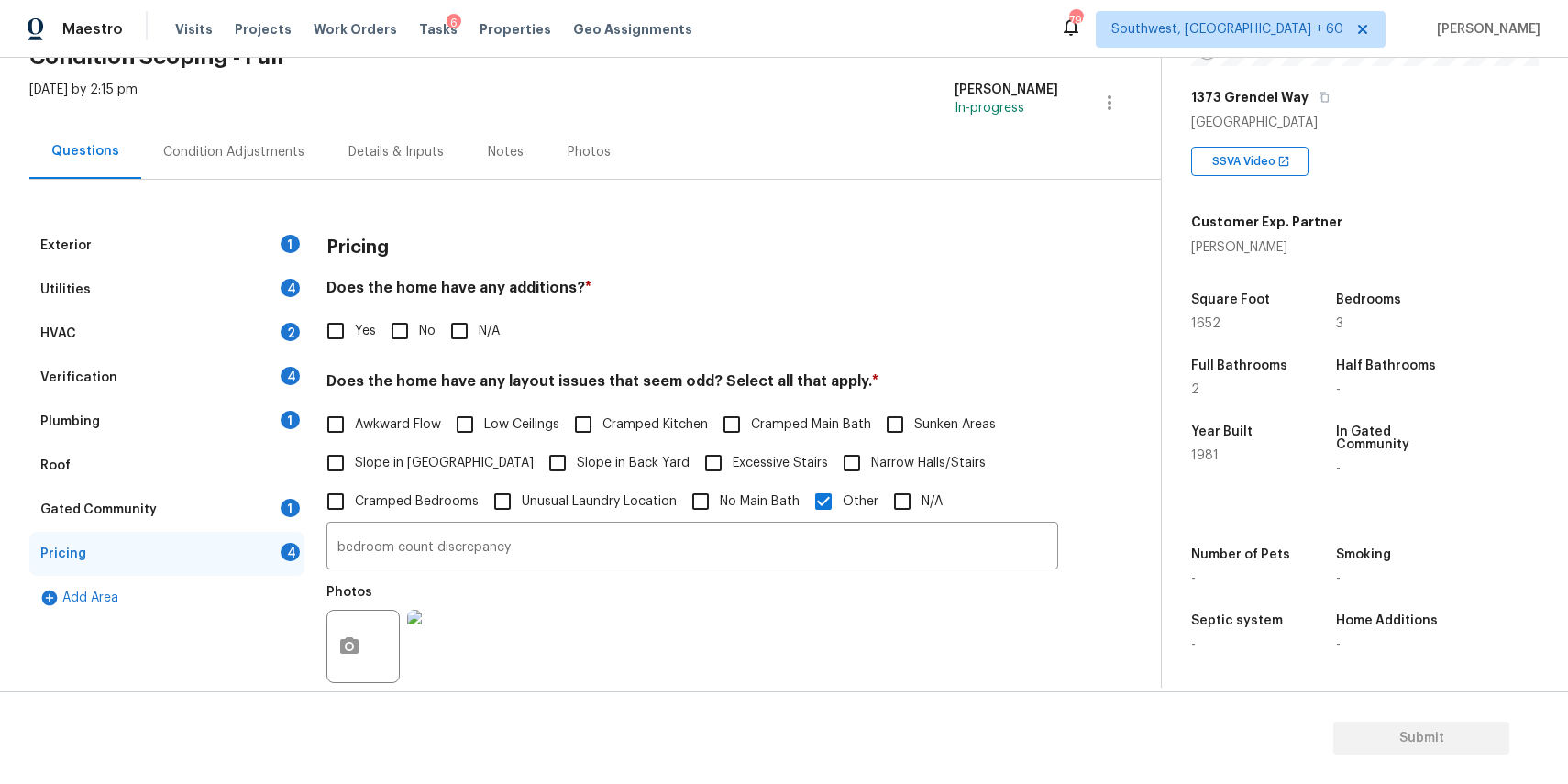
click at [209, 139] on div "Condition Adjustments" at bounding box center [234, 152] width 185 height 54
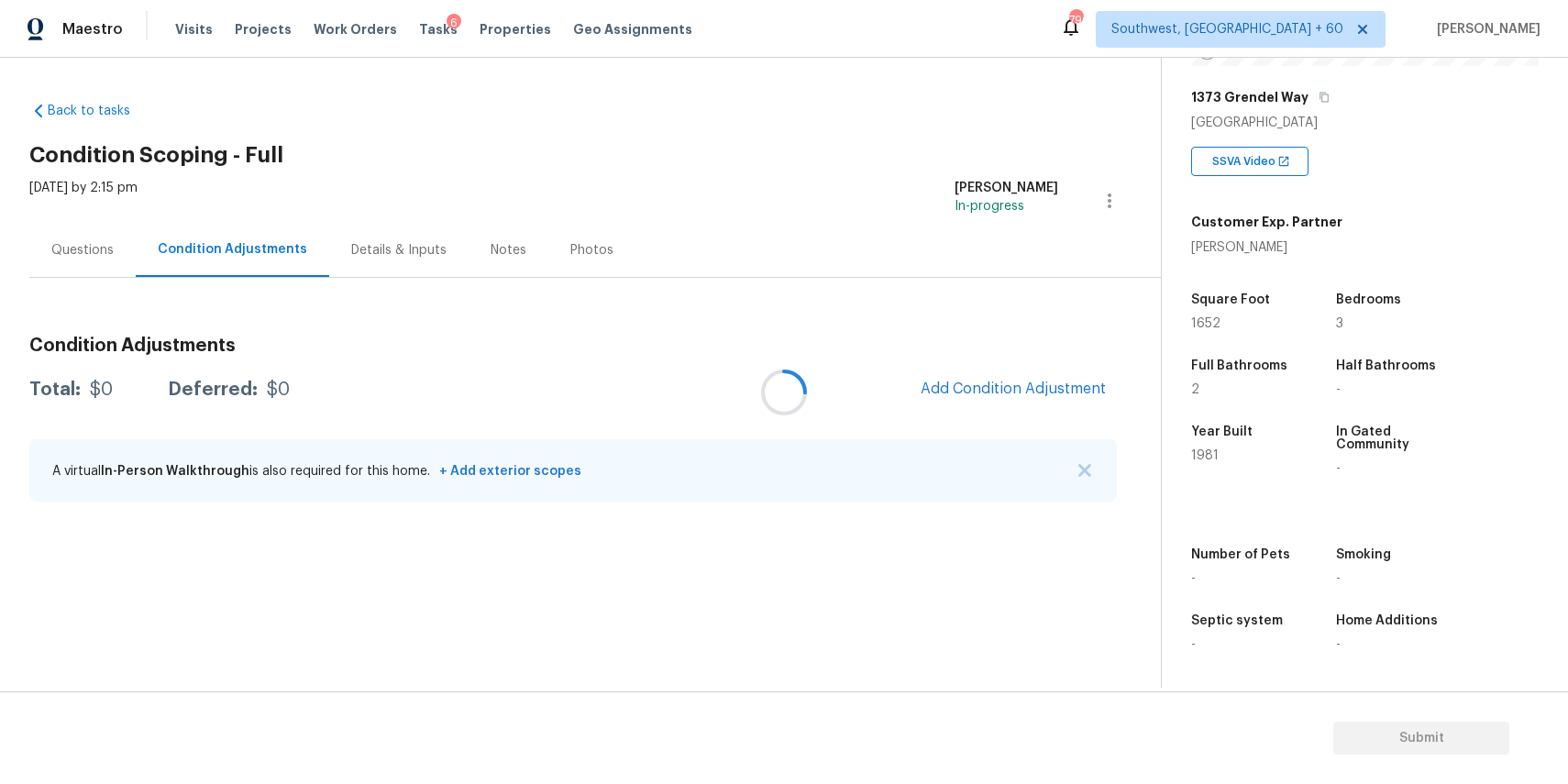
click at [1073, 466] on div at bounding box center [784, 392] width 1568 height 784
click at [1101, 466] on div at bounding box center [784, 392] width 1568 height 784
click at [1077, 475] on div "A virtual In-Person Walkthrough is also required for this home. + Add exterior …" at bounding box center [573, 470] width 1087 height 62
click at [172, 250] on div "Condition Adjustments" at bounding box center [232, 250] width 150 height 19
click at [127, 253] on div "Questions" at bounding box center [83, 250] width 106 height 54
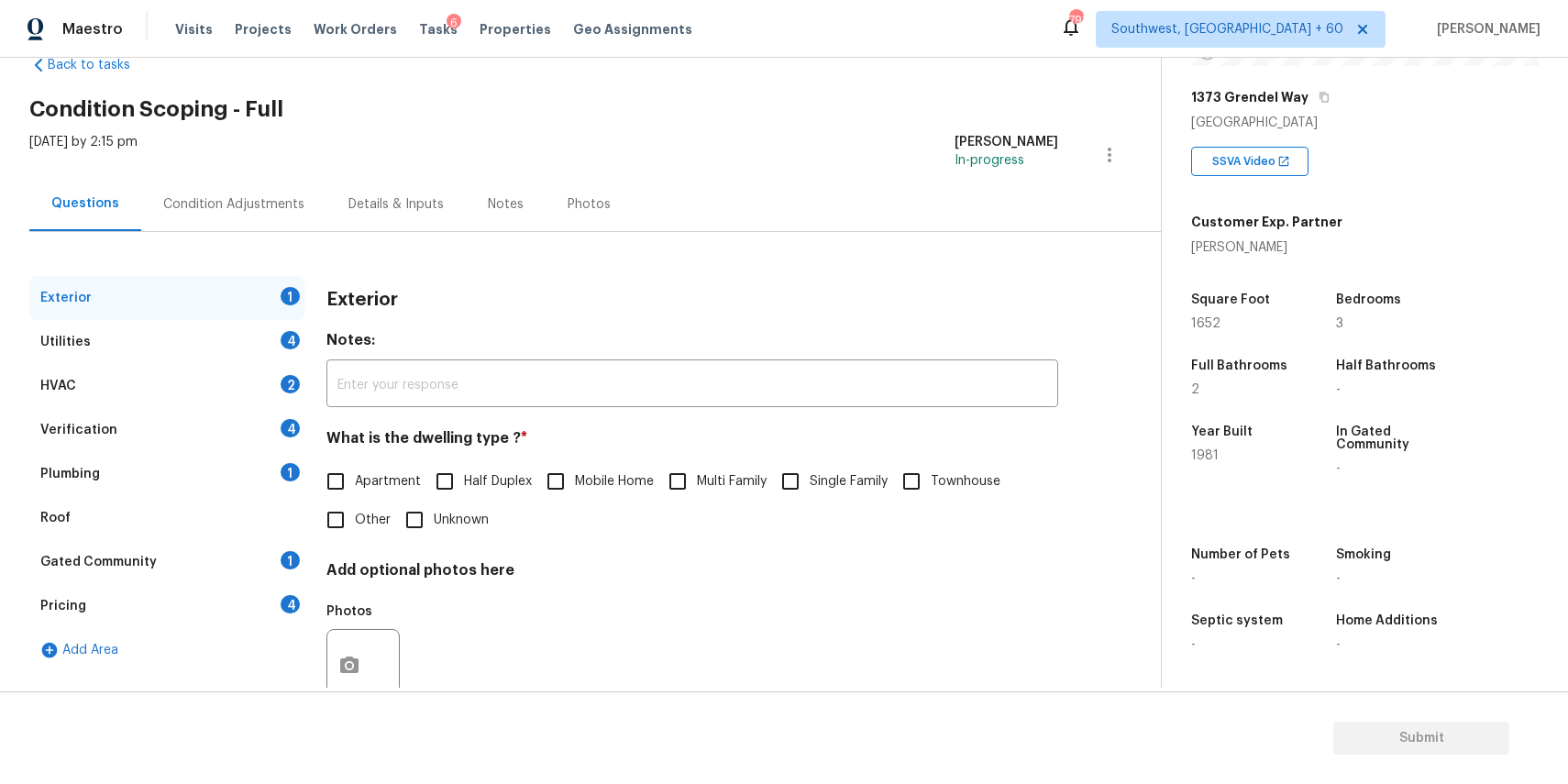
scroll to position [61, 0]
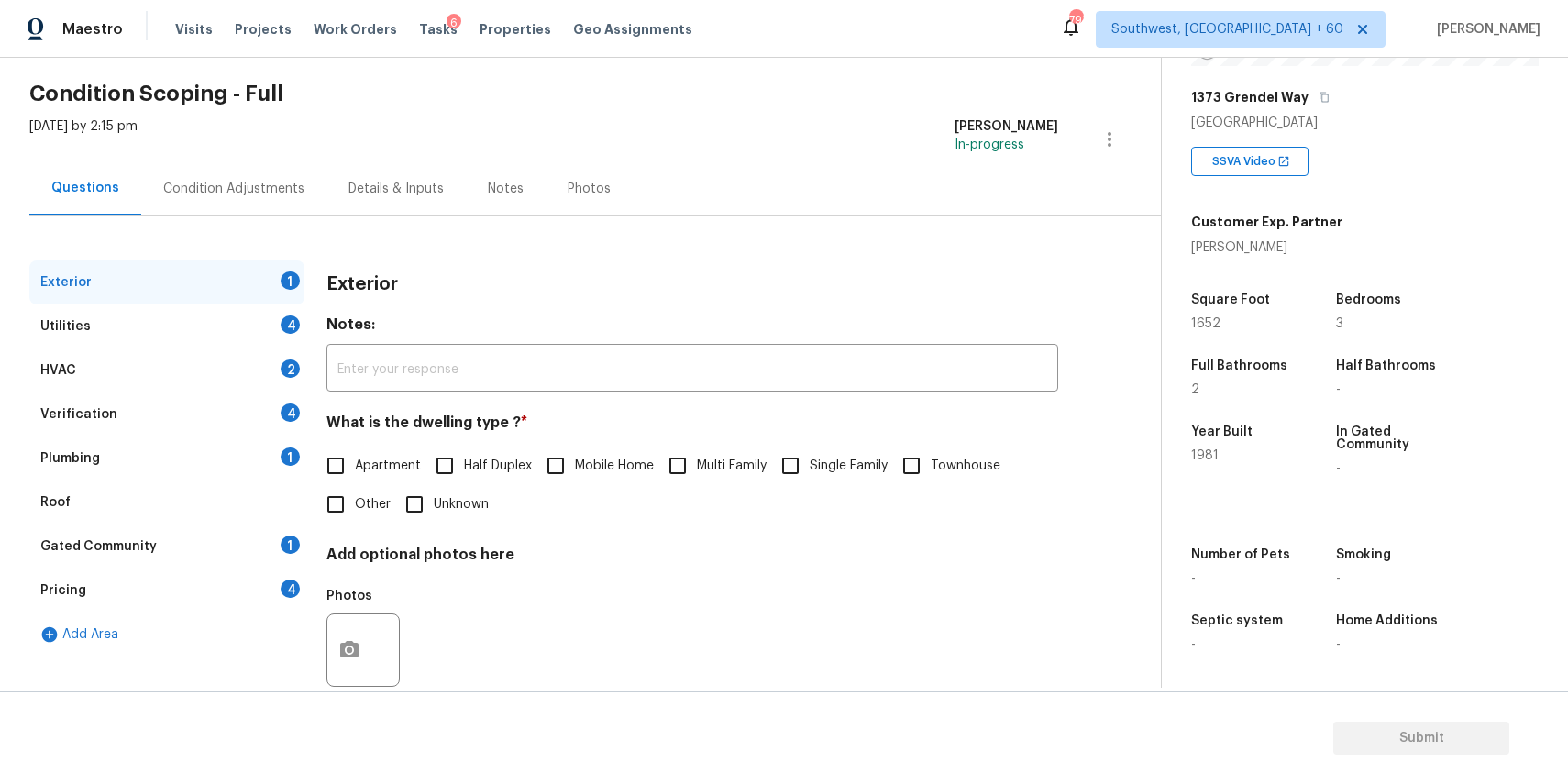
click at [255, 589] on div "Pricing 4" at bounding box center [168, 590] width 275 height 44
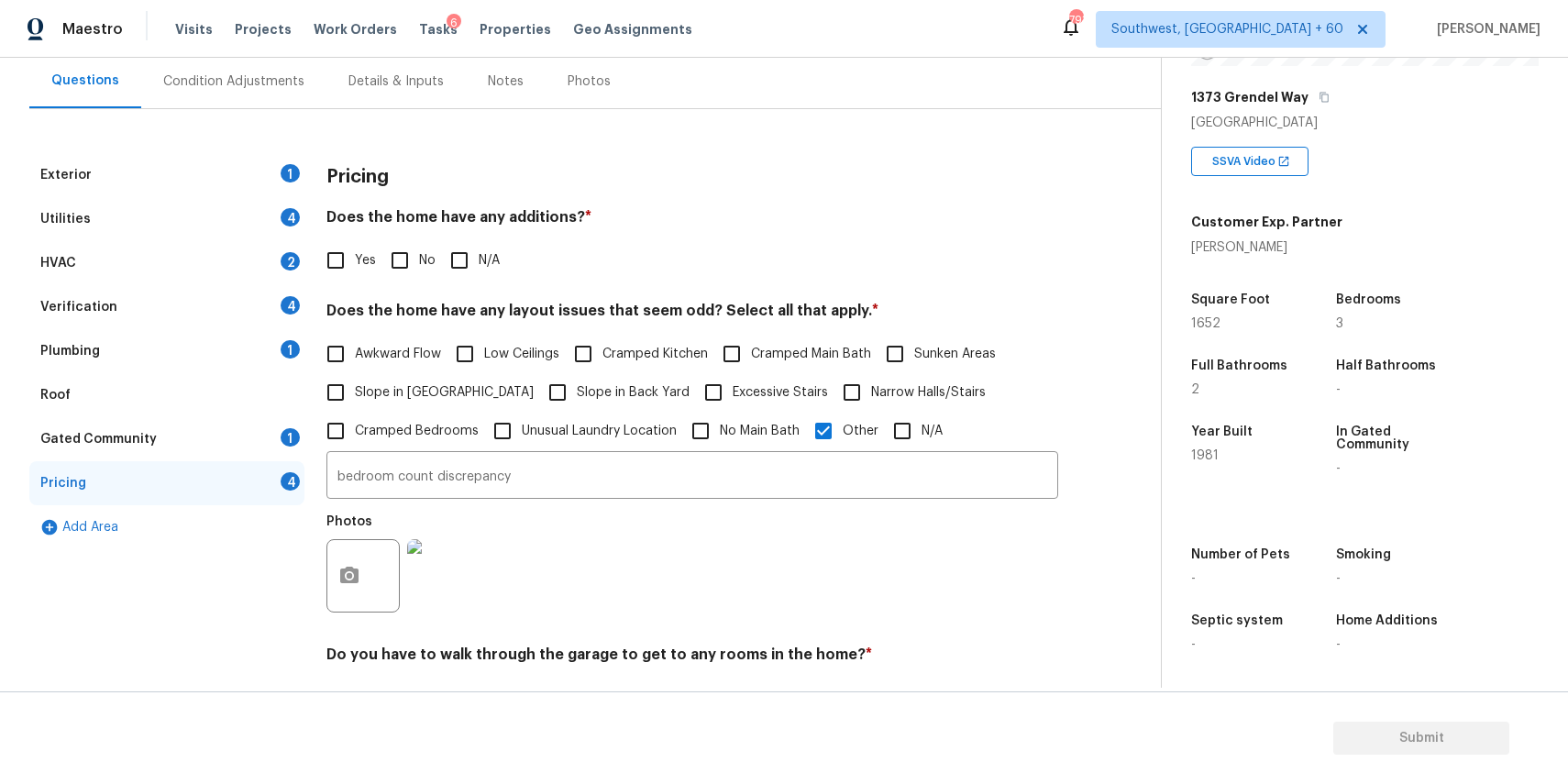
scroll to position [243, 0]
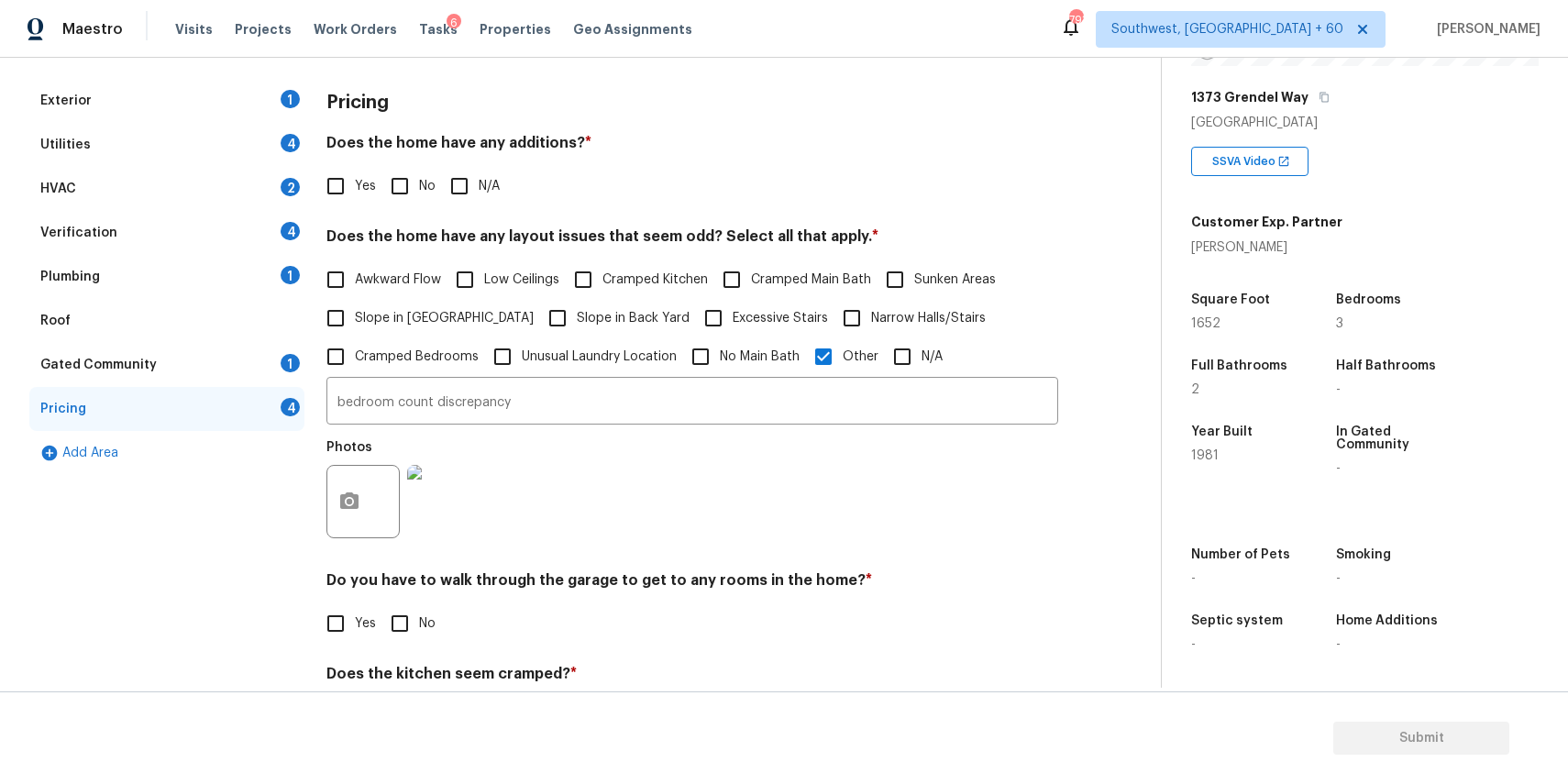
click at [402, 311] on span "Slope in Front Yard" at bounding box center [444, 318] width 179 height 20
click at [355, 311] on input "Slope in Front Yard" at bounding box center [335, 318] width 38 height 38
checkbox input "true"
click at [592, 312] on span "Slope in Back Yard" at bounding box center [633, 320] width 113 height 20
click at [577, 312] on input "Slope in Back Yard" at bounding box center [556, 319] width 38 height 38
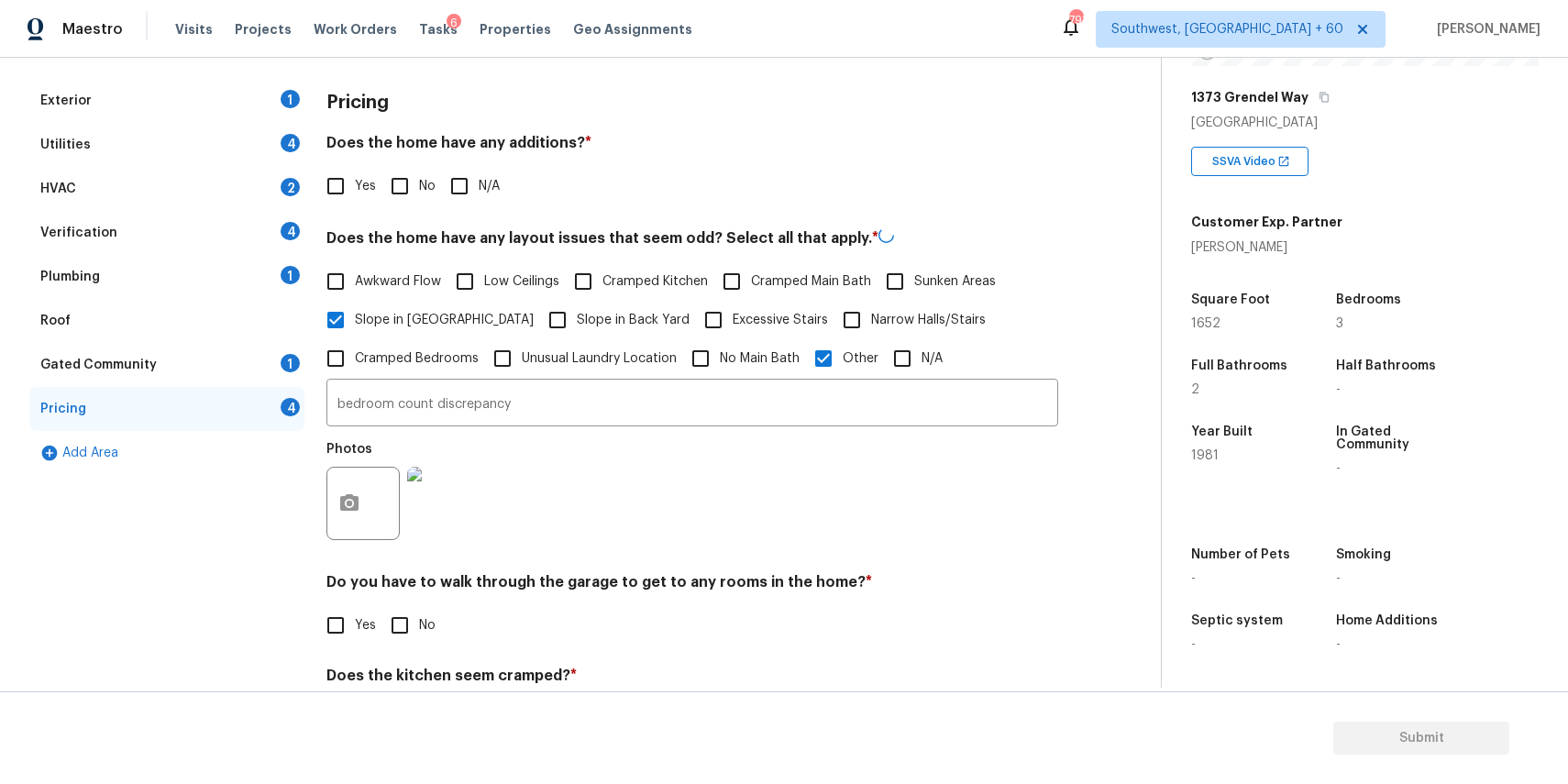
checkbox input "true"
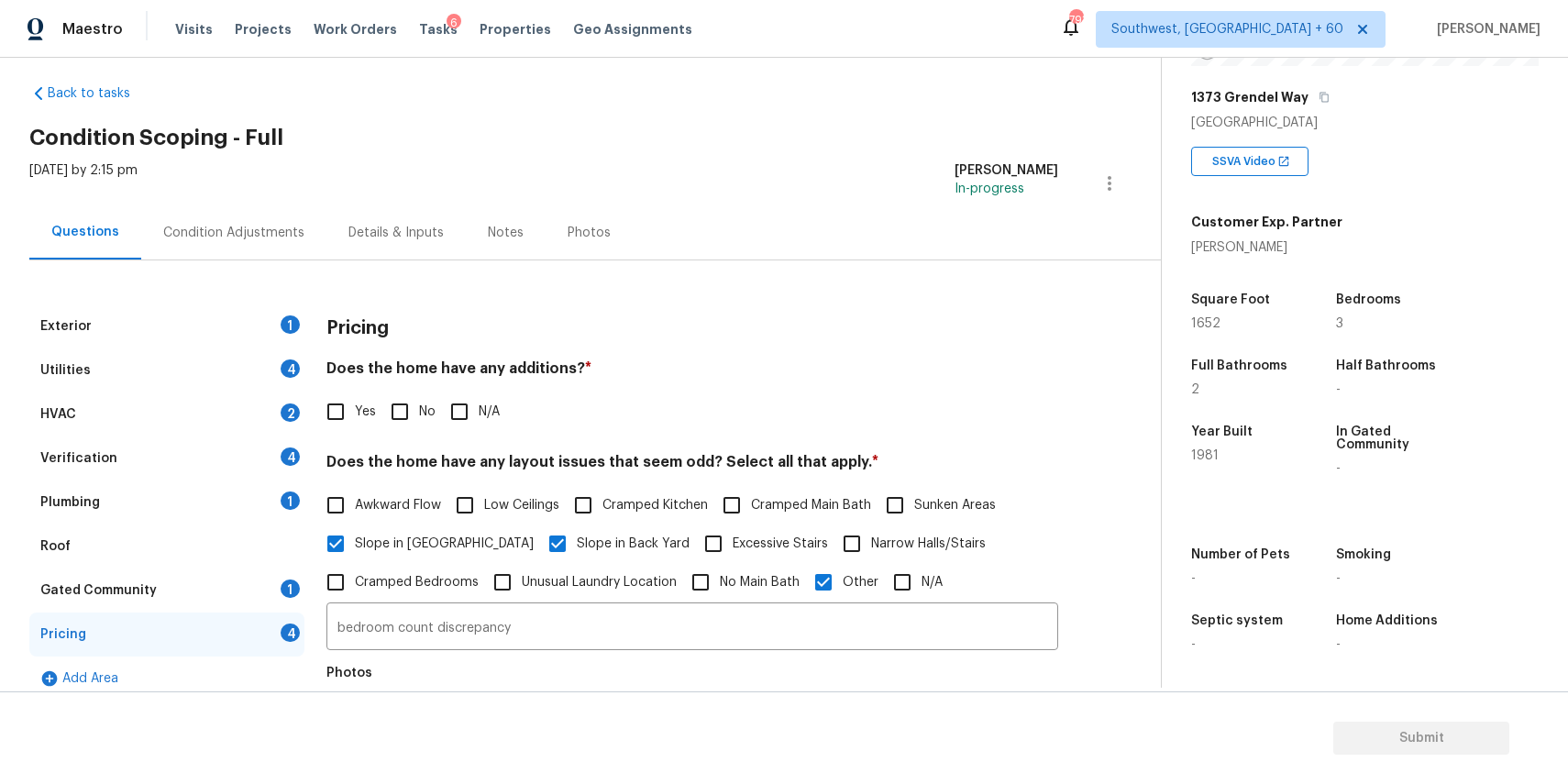
click at [244, 215] on div "Condition Adjustments" at bounding box center [234, 233] width 185 height 54
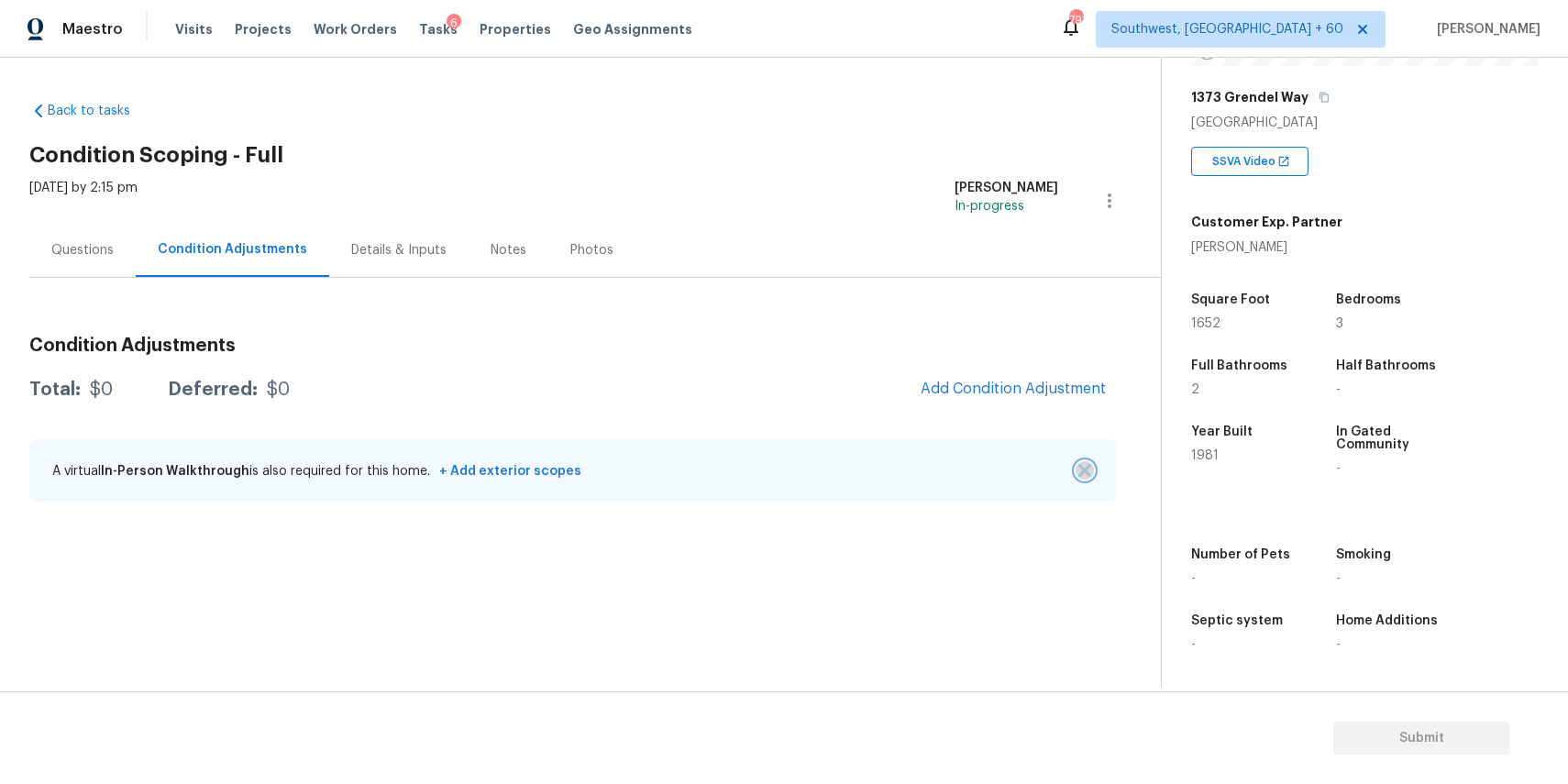
click at [1077, 472] on button "button" at bounding box center [1085, 471] width 19 height 19
click at [1077, 472] on section "Back to tasks Condition Scoping - Full Thu, Aug 21 2025 by 2:15 pm Ranjith Kuma…" at bounding box center [596, 387] width 1132 height 601
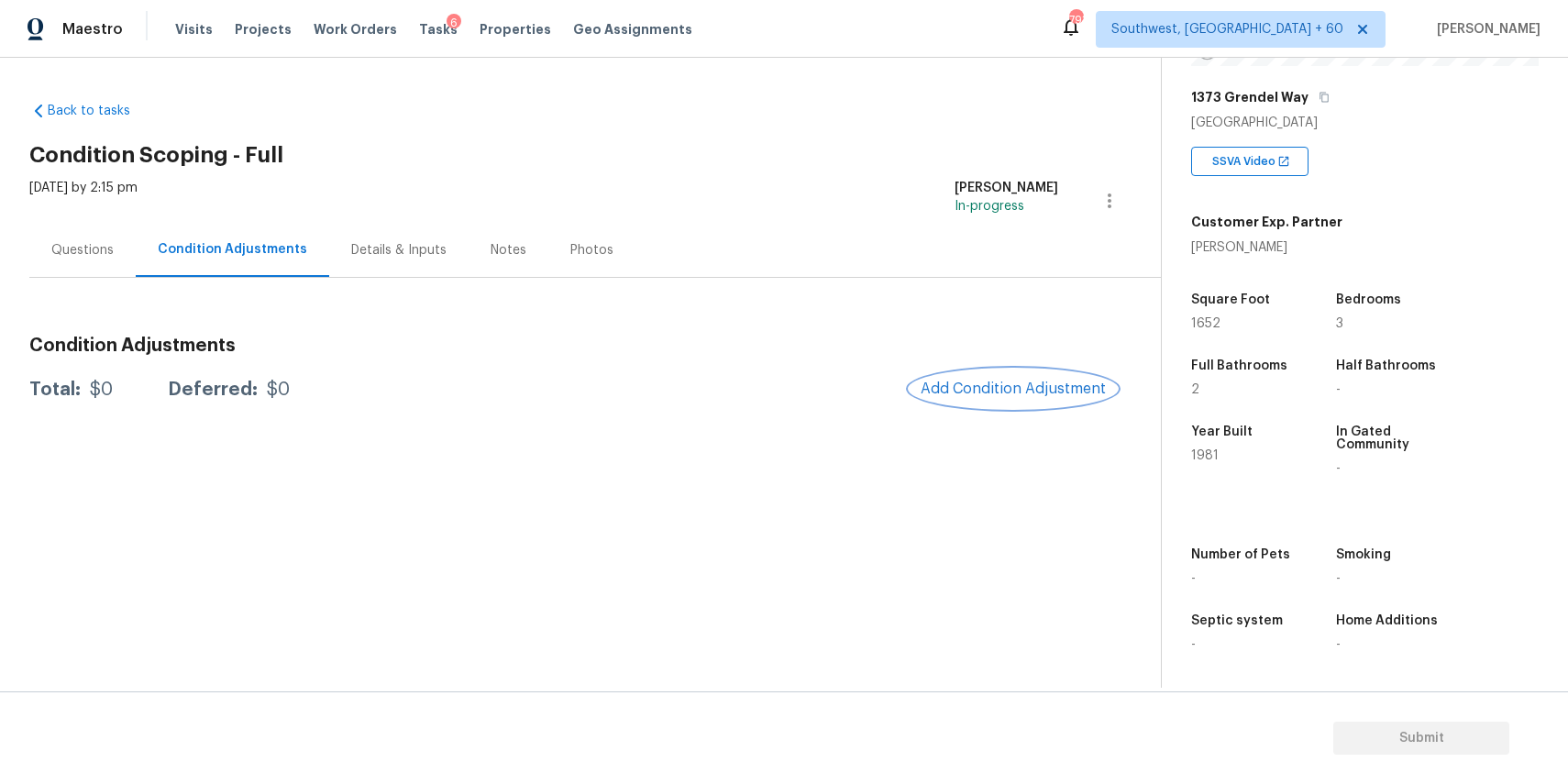
click at [1055, 393] on span "Add Condition Adjustment" at bounding box center [1012, 389] width 185 height 17
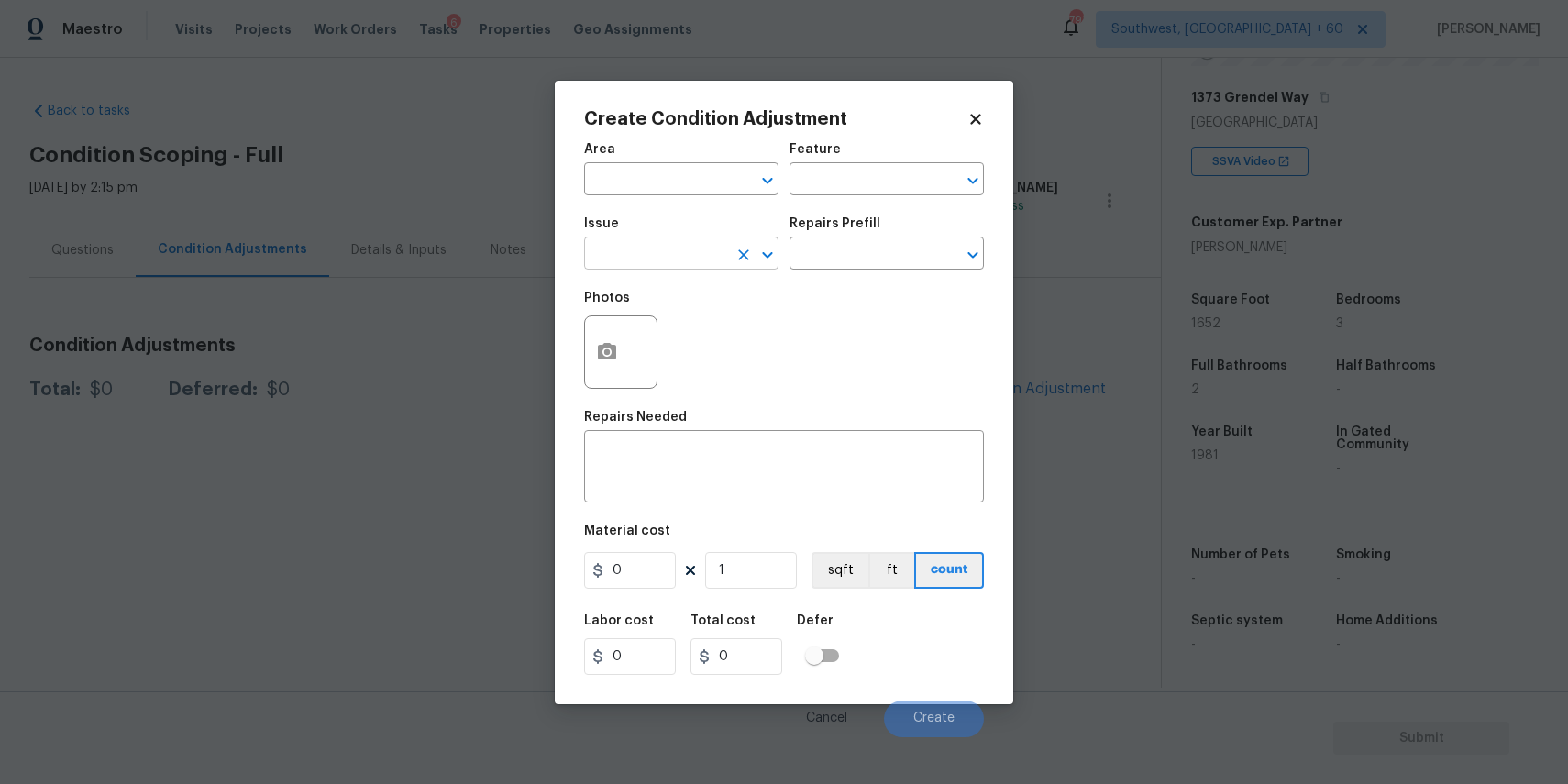
click at [654, 254] on input "text" at bounding box center [656, 255] width 143 height 29
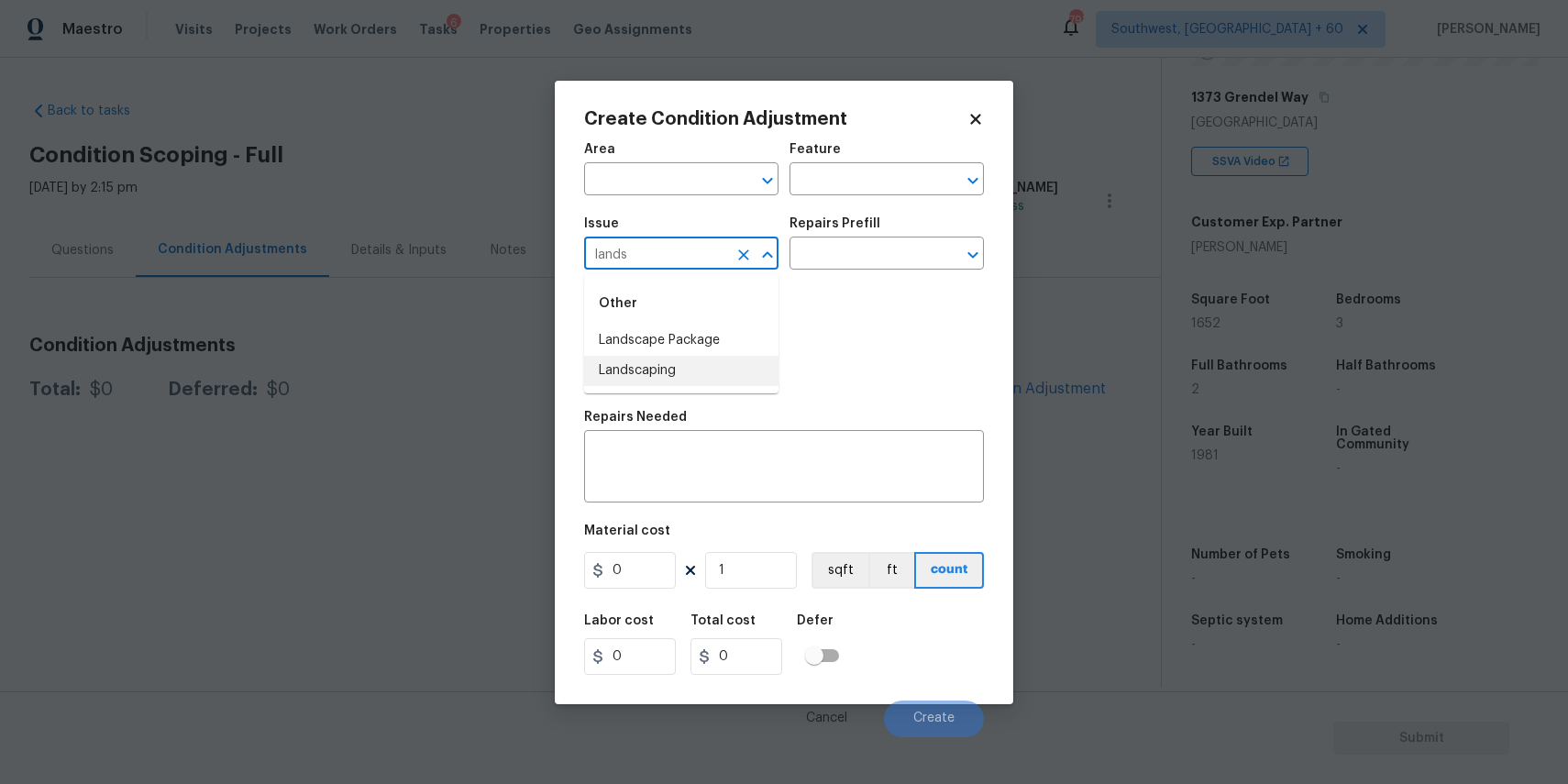
click at [601, 363] on li "Landscaping" at bounding box center [681, 371] width 194 height 31
type input "Landscaping"
click at [745, 223] on div "Issue" at bounding box center [681, 229] width 194 height 24
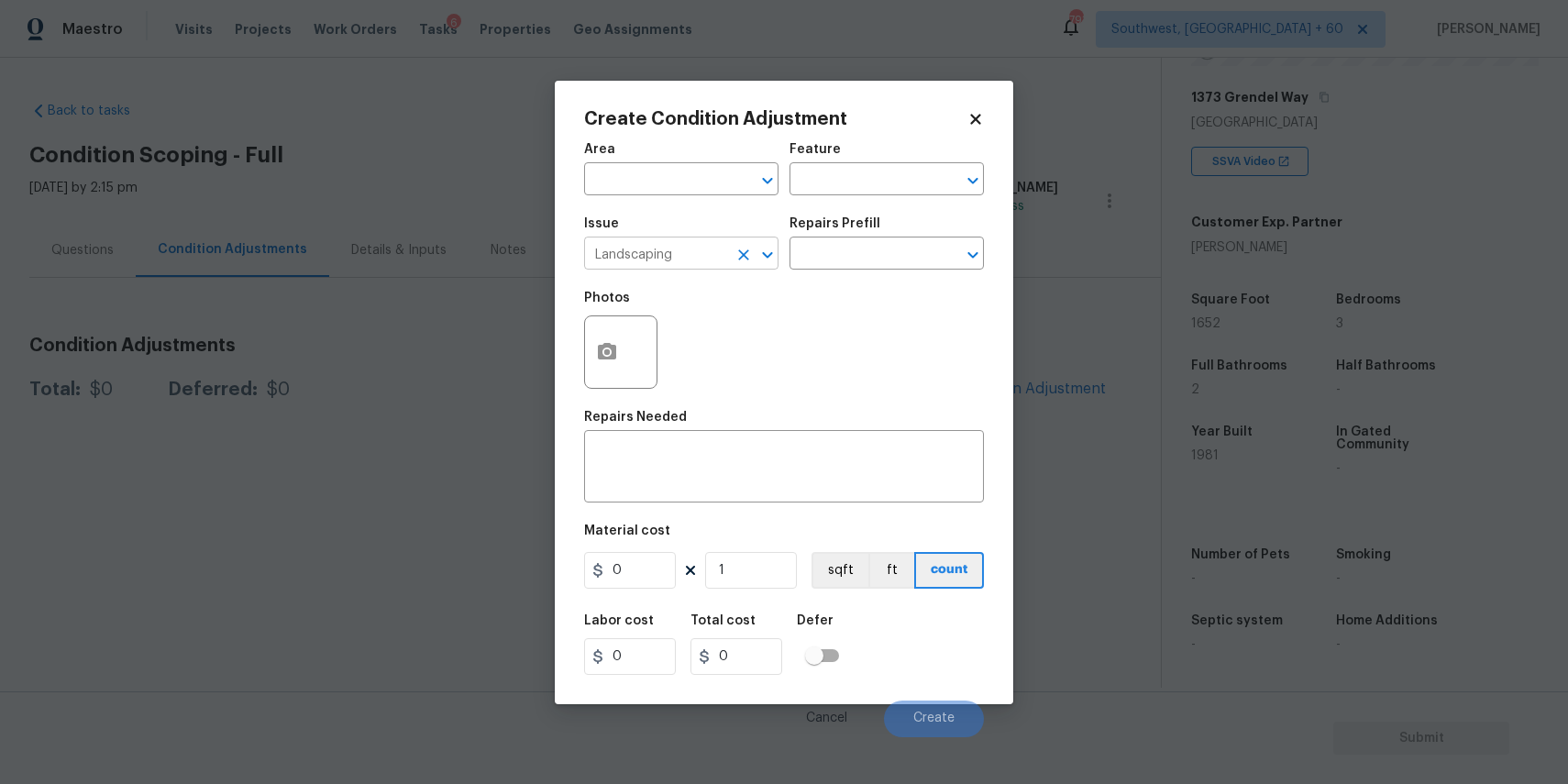
click at [749, 262] on icon "Clear" at bounding box center [744, 255] width 19 height 19
type input ";"
click at [663, 324] on div "Other" at bounding box center [681, 303] width 194 height 44
click at [707, 335] on li "Landscape Package" at bounding box center [681, 341] width 194 height 31
type input "Landscape Package"
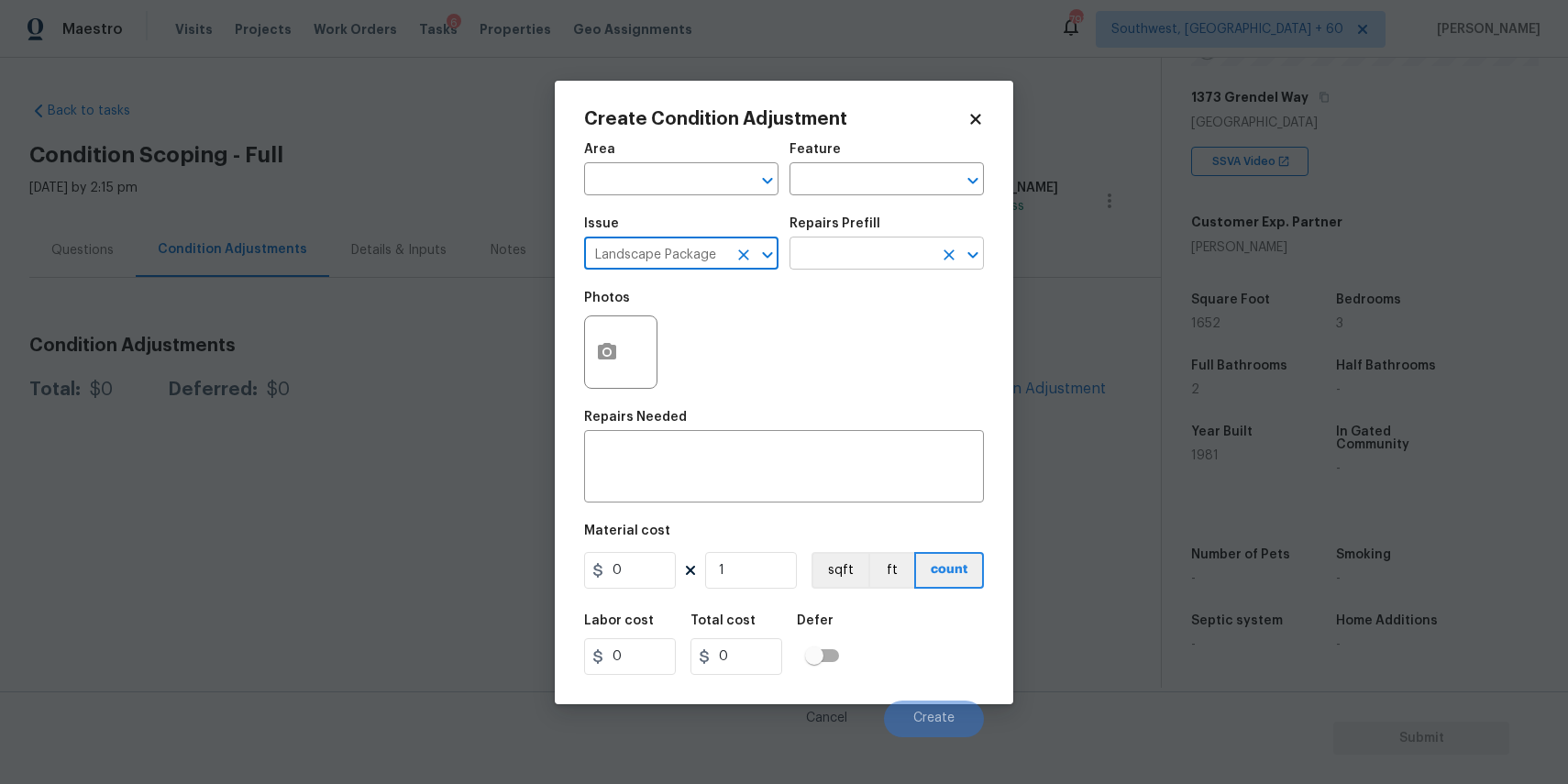
click at [835, 254] on input "text" at bounding box center [861, 255] width 143 height 29
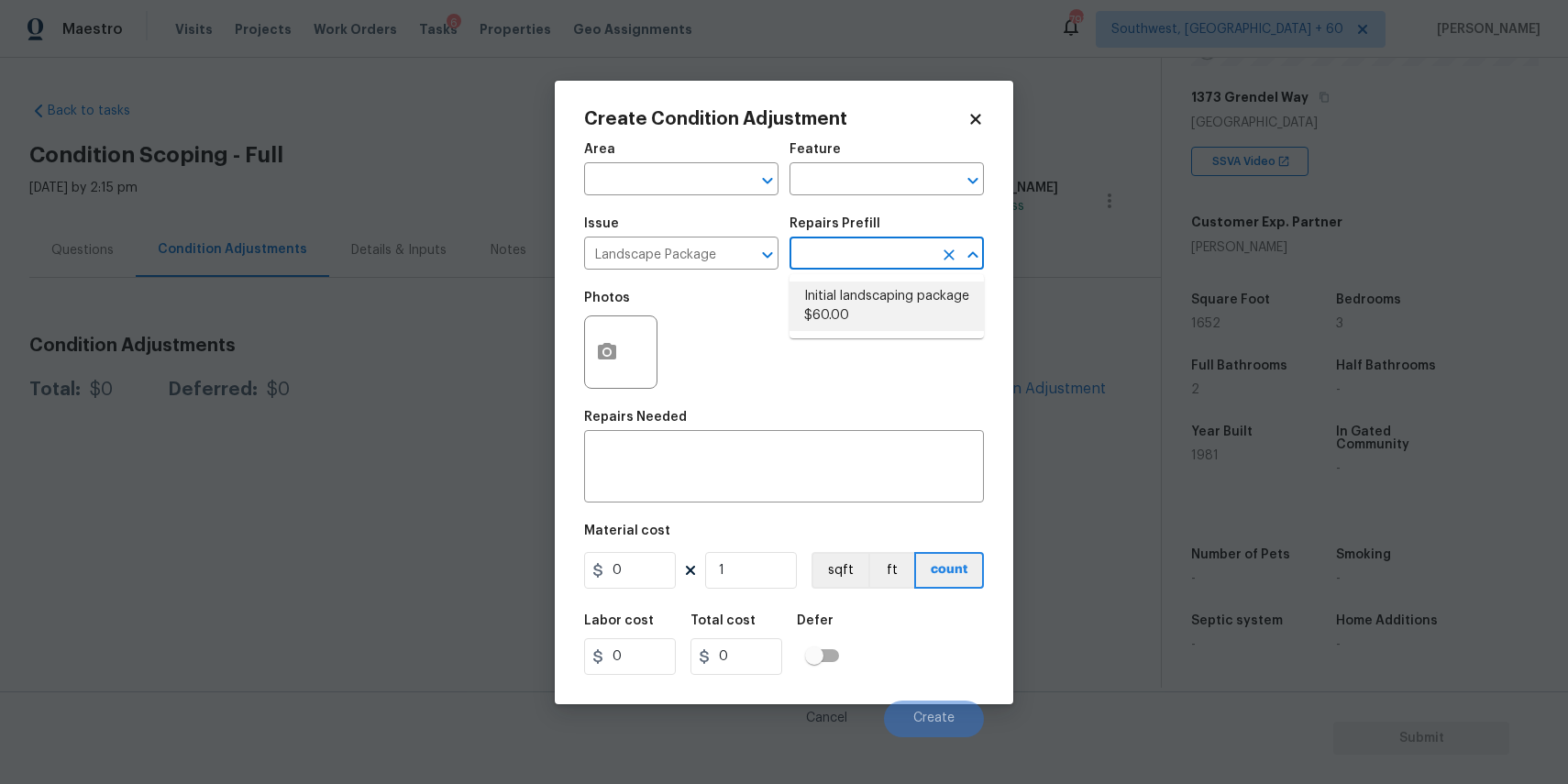
click at [886, 304] on li "Initial landscaping package $60.00" at bounding box center [886, 305] width 194 height 49
type input "Home Readiness Packages"
type textarea "Mowing of grass up to 6" in height. Mow, edge along driveways & sidewalks, trim…"
type input "60"
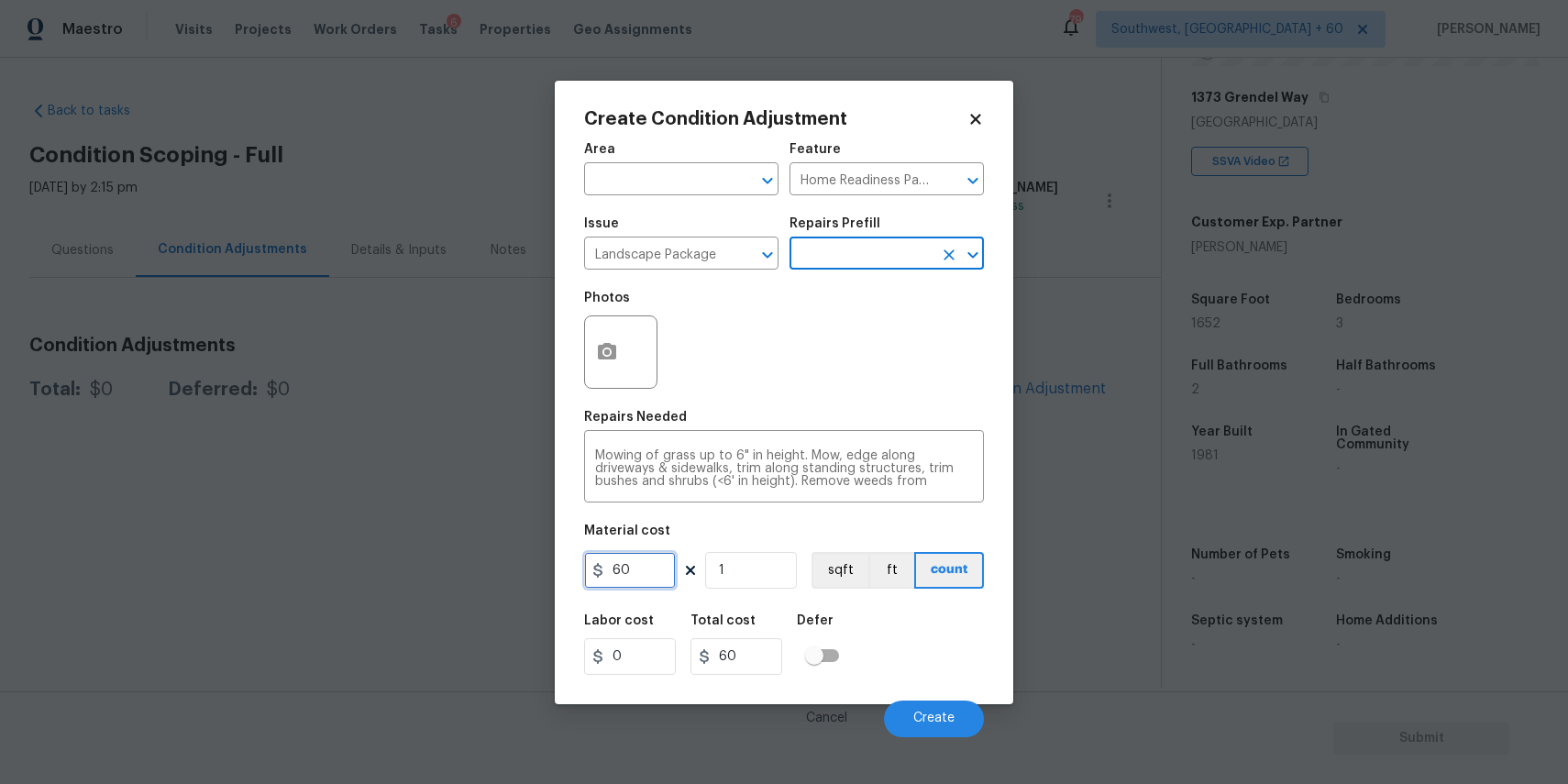
click at [644, 570] on input "60" at bounding box center [630, 570] width 92 height 36
click at [650, 568] on input "60" at bounding box center [630, 570] width 92 height 36
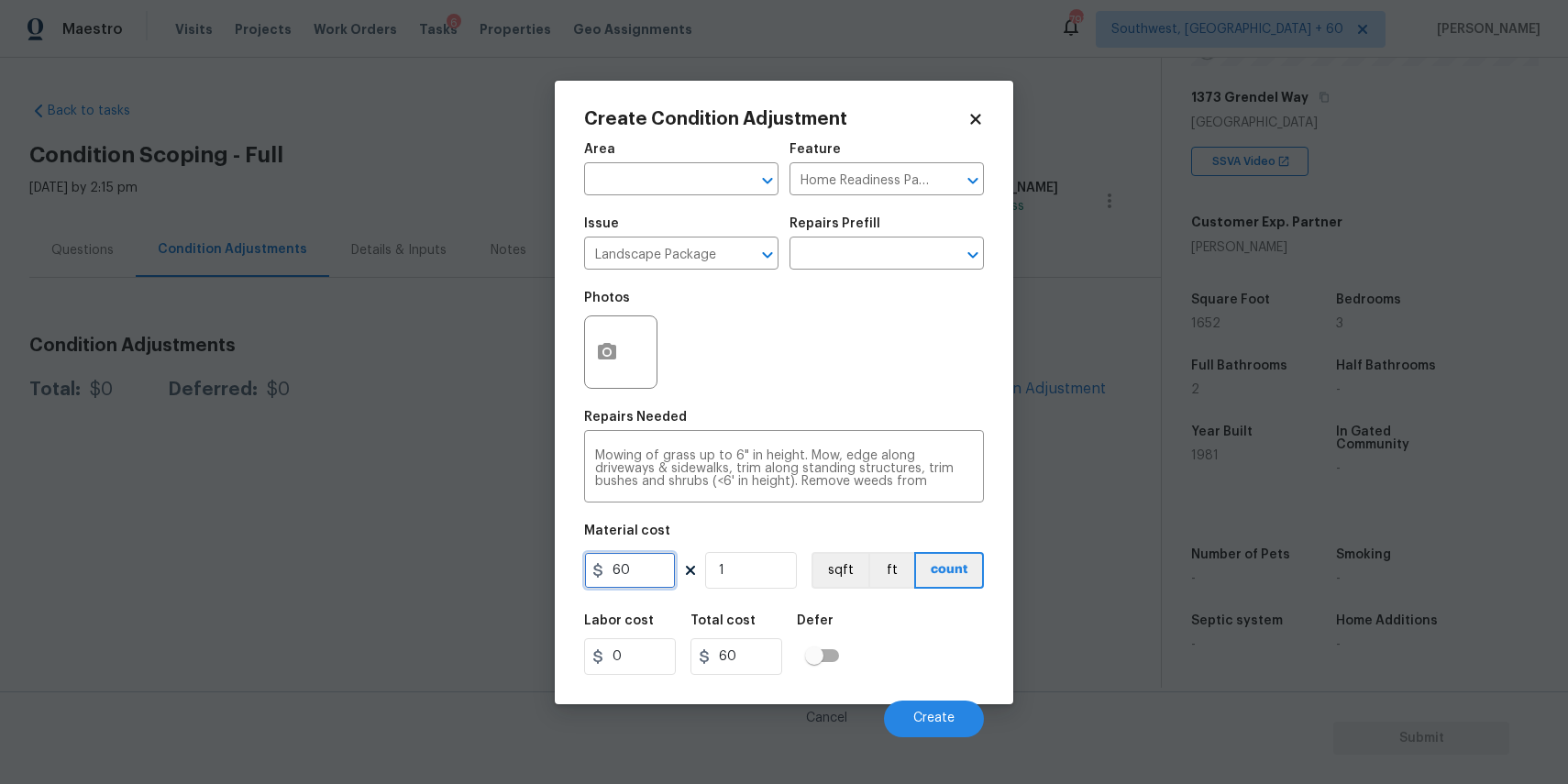
click at [650, 568] on input "60" at bounding box center [630, 570] width 92 height 36
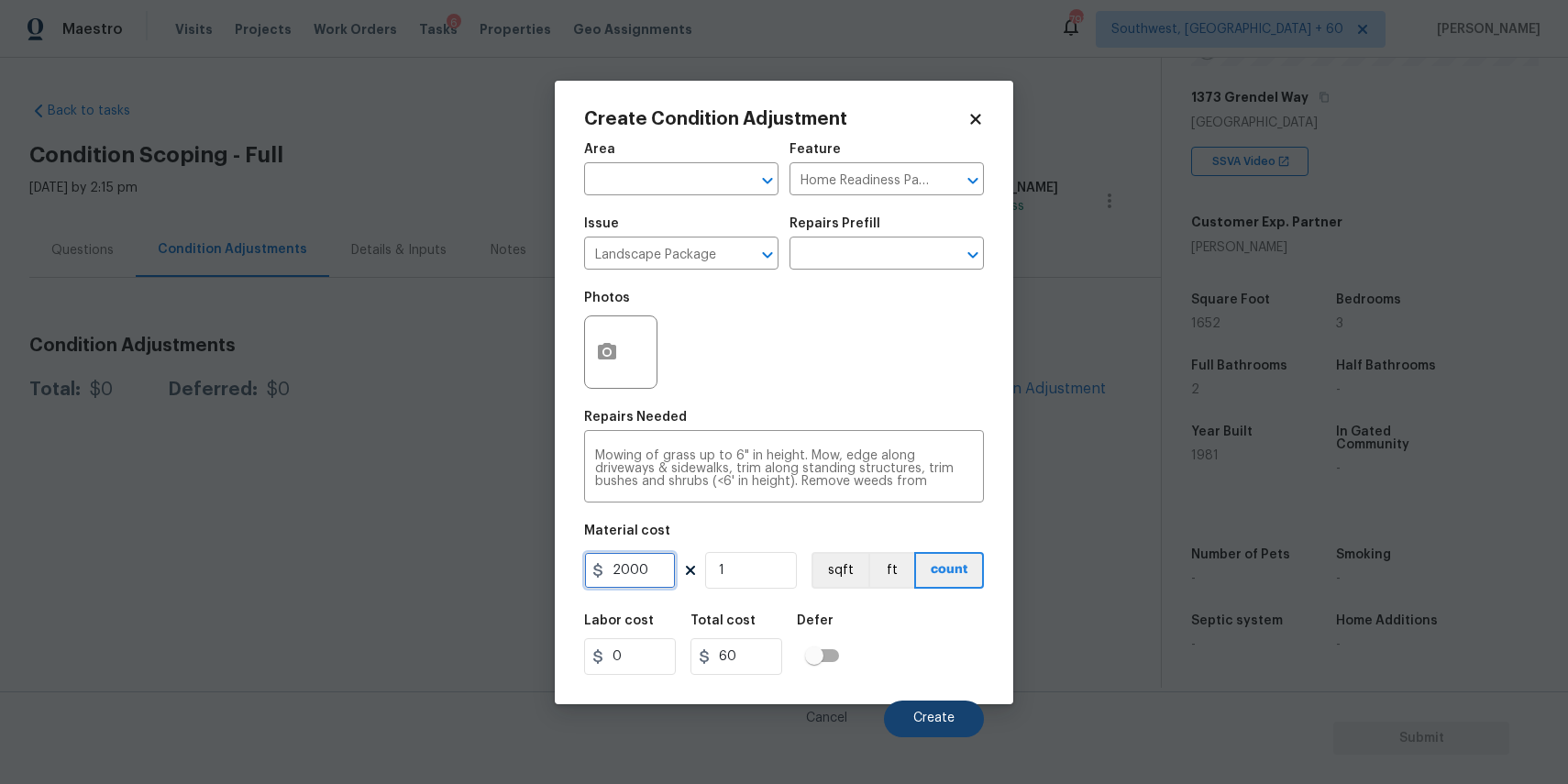
type input "2000"
click at [947, 708] on button "Create" at bounding box center [933, 719] width 100 height 36
type input "2000"
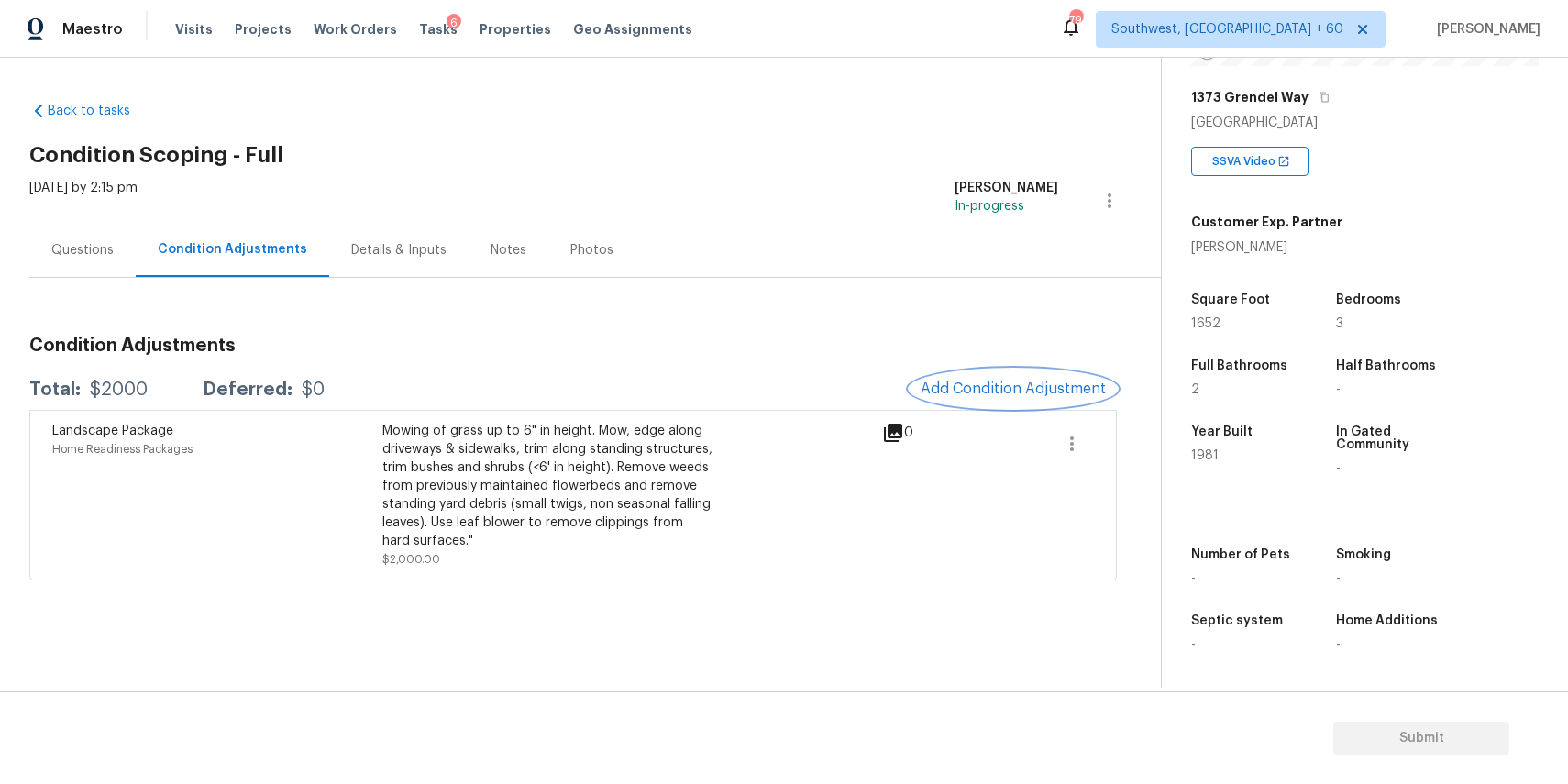
click at [996, 399] on button "Add Condition Adjustment" at bounding box center [1012, 388] width 208 height 38
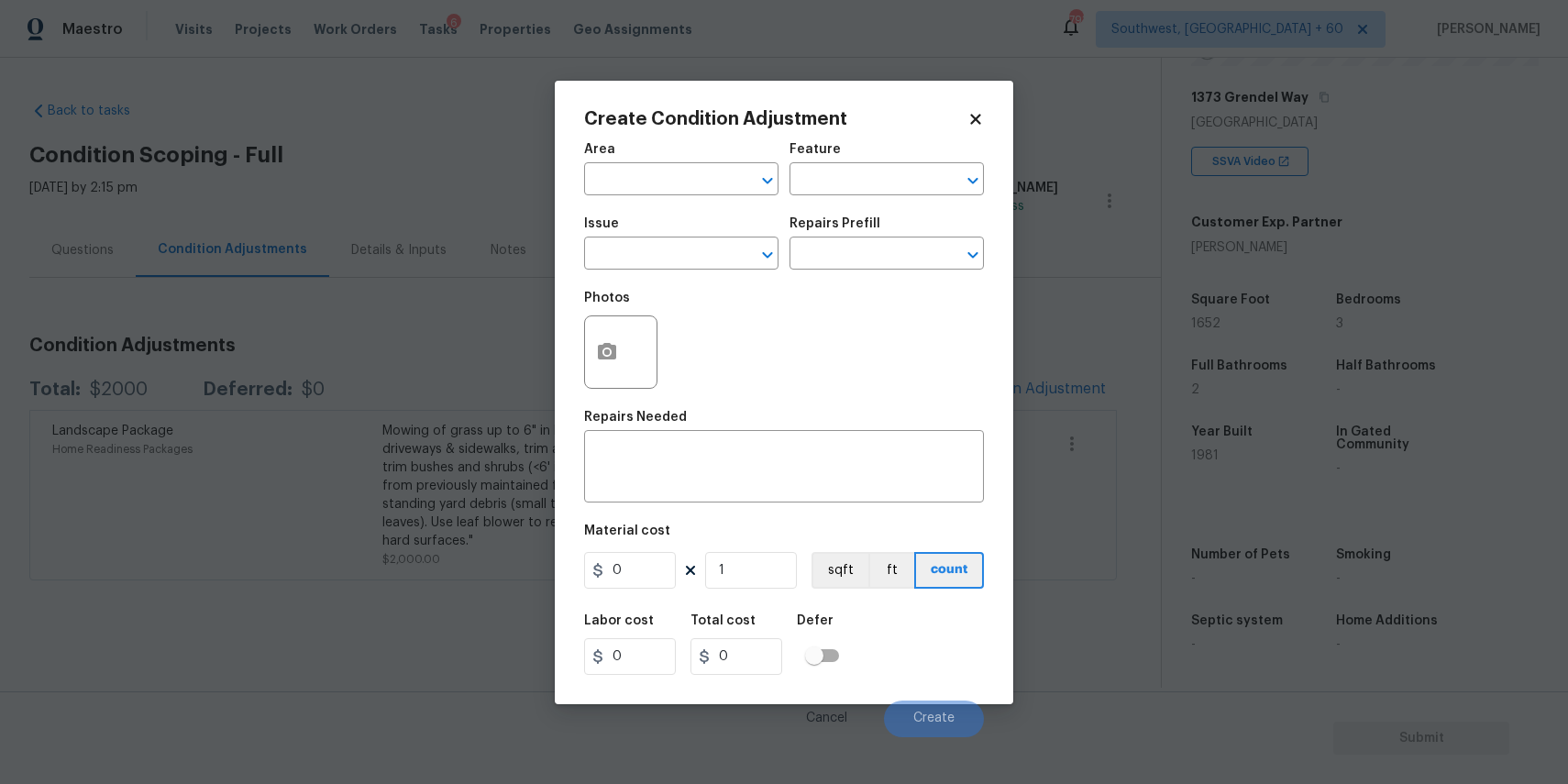
click at [653, 274] on span "Issue ​" at bounding box center [681, 244] width 194 height 74
click at [672, 263] on input "text" at bounding box center [656, 255] width 143 height 29
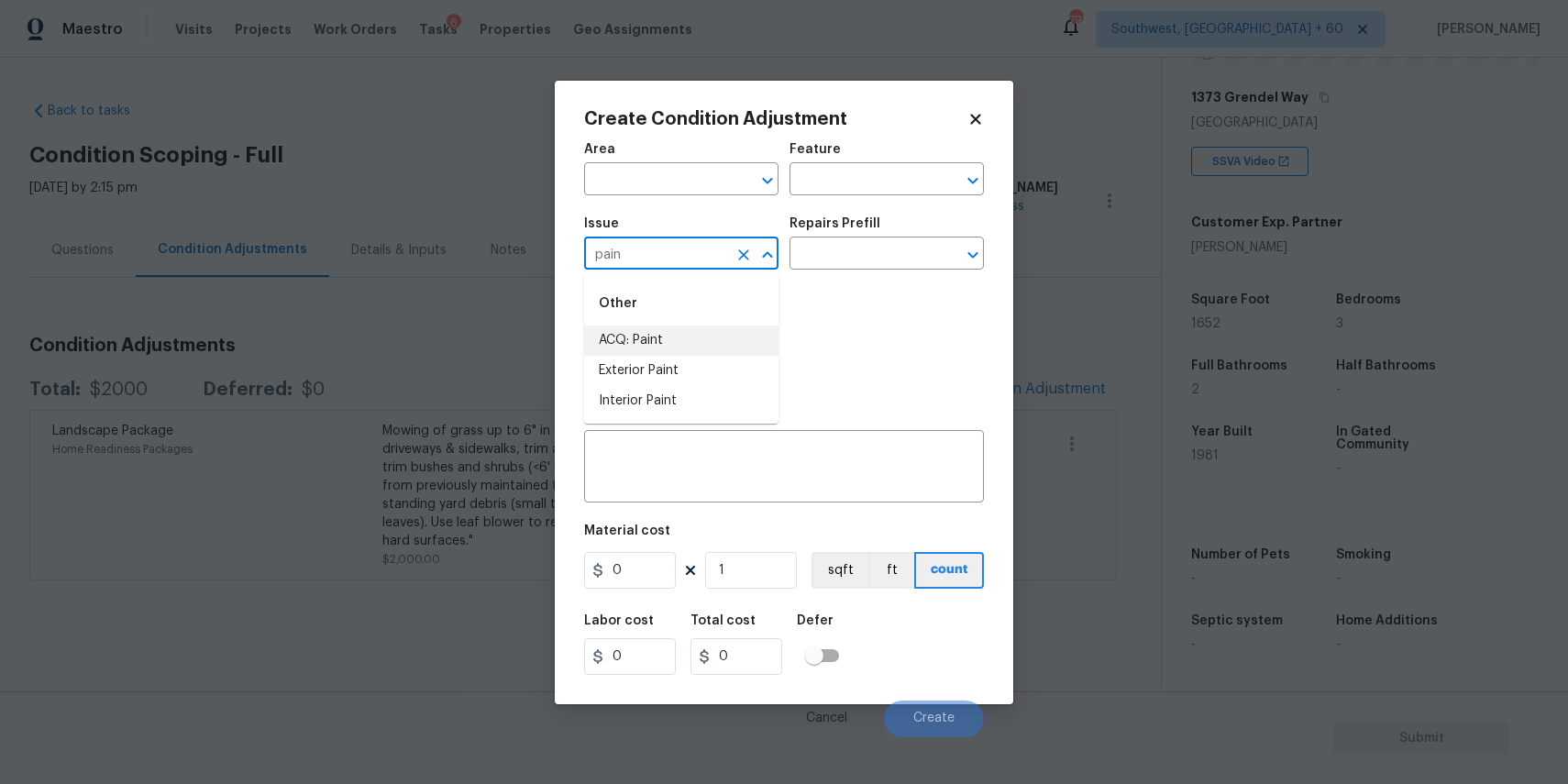
click at [702, 350] on li "ACQ: Paint" at bounding box center [681, 341] width 194 height 31
type input "ACQ: Paint"
click at [864, 257] on input "text" at bounding box center [861, 255] width 143 height 29
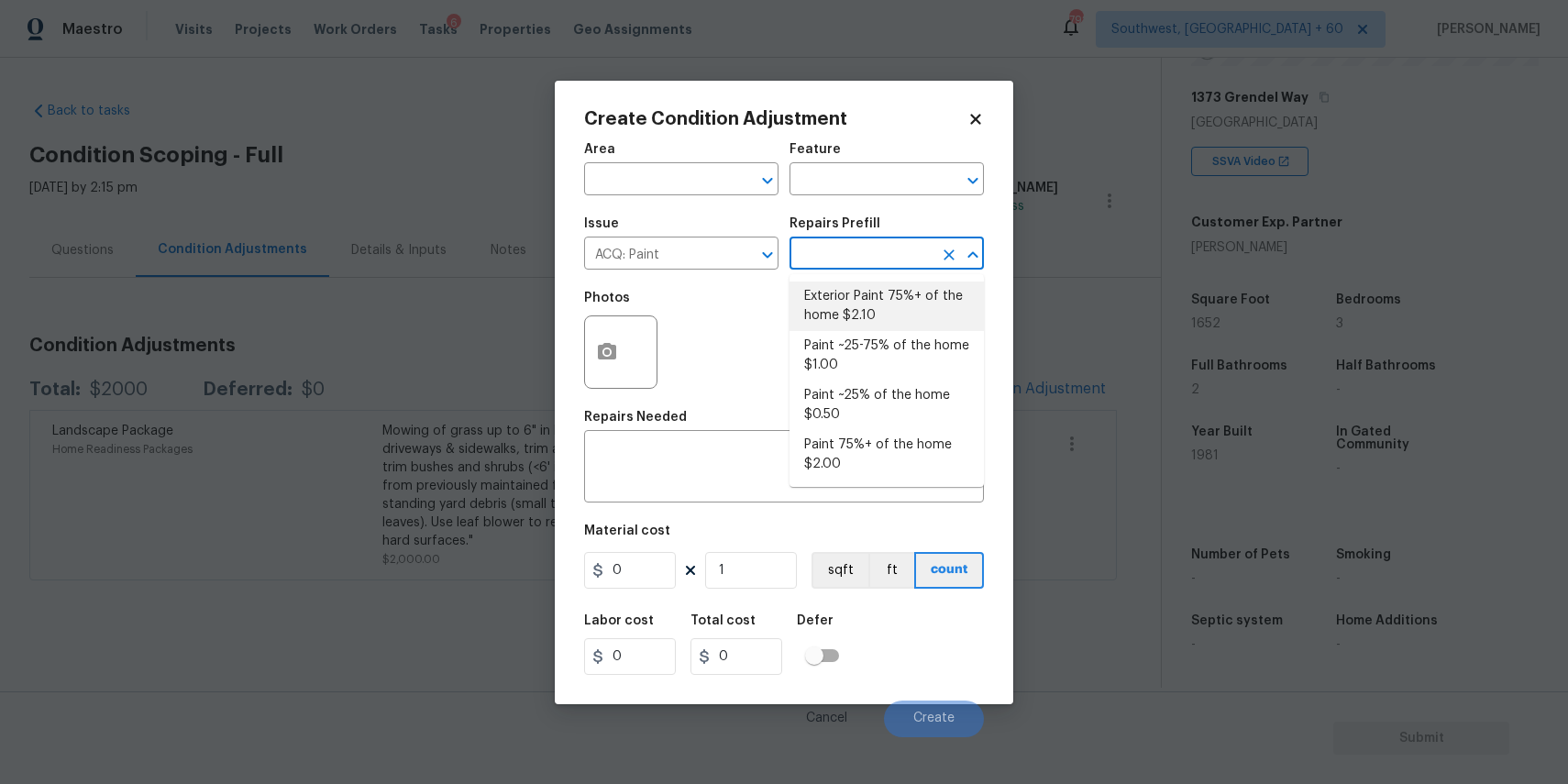
click at [838, 301] on li "Exterior Paint 75%+ of the home $2.10" at bounding box center [886, 305] width 194 height 49
type input "Acquisition"
type textarea "Acquisition Scope: 75%+ of the home exterior will likely require paint"
type input "2.1"
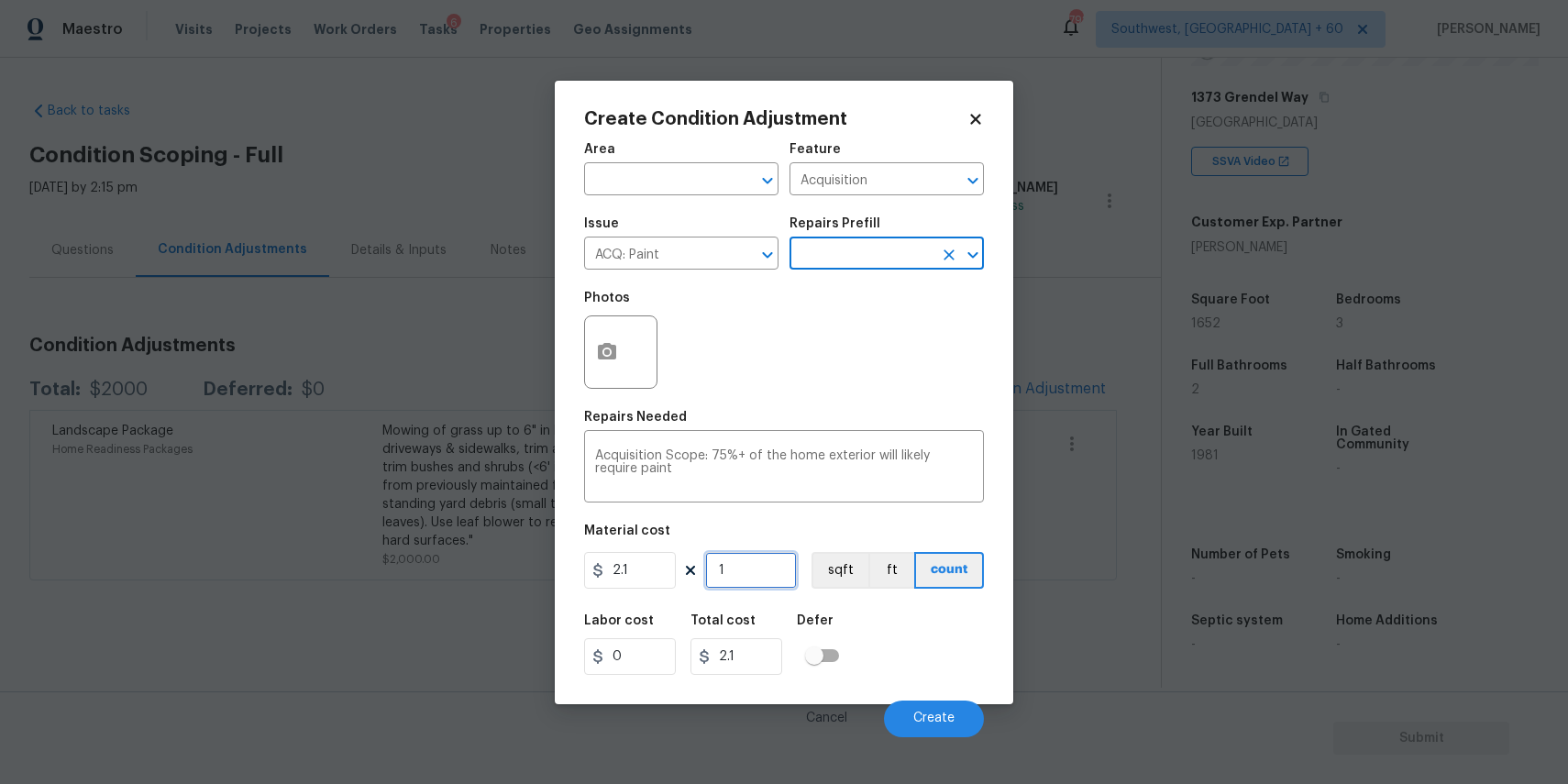
click at [737, 577] on input "1" at bounding box center [751, 570] width 92 height 36
click at [767, 557] on input "1" at bounding box center [751, 570] width 92 height 36
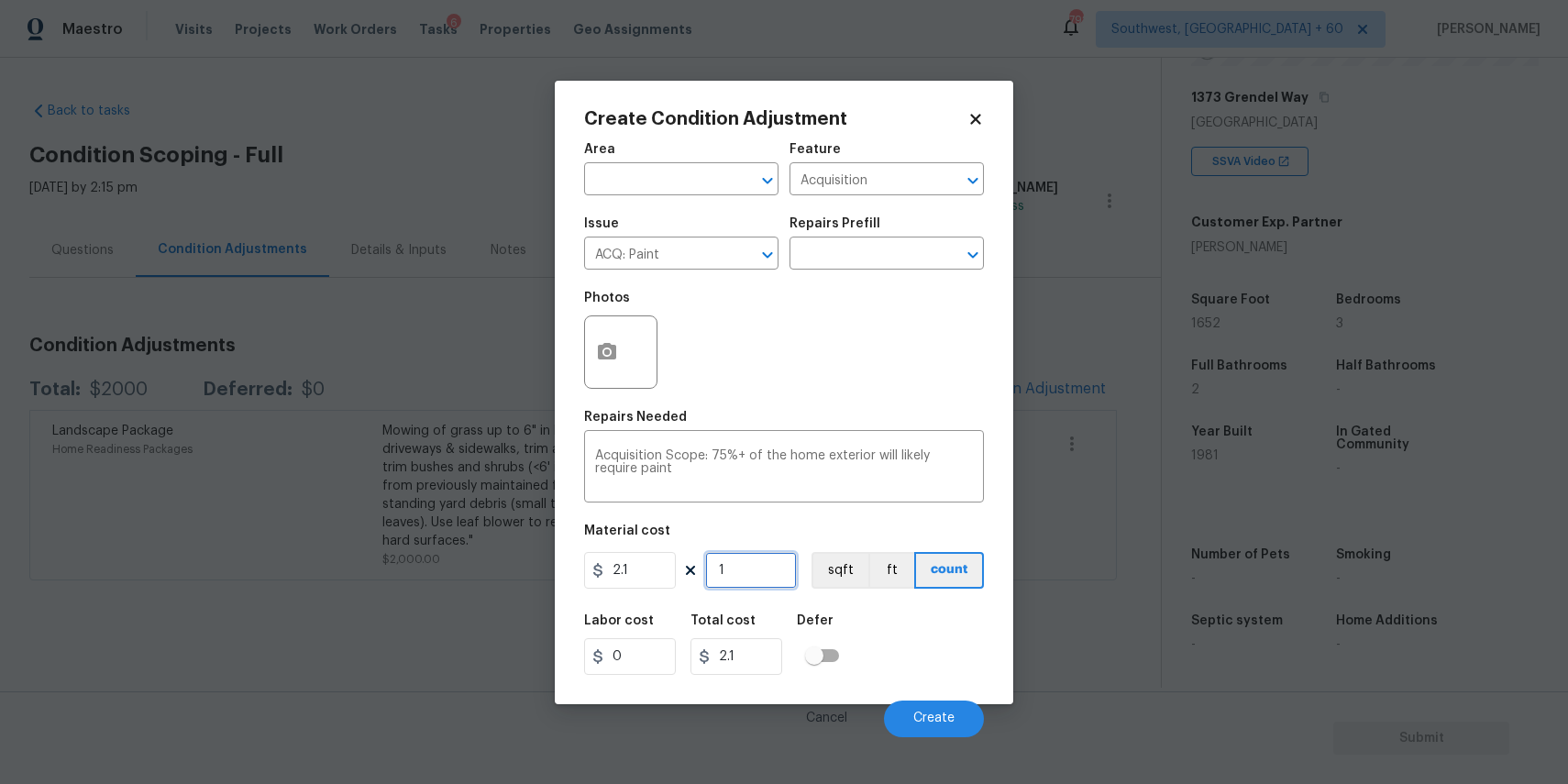
type input "16"
type input "33.6"
type input "165"
type input "346.5"
type input "1652"
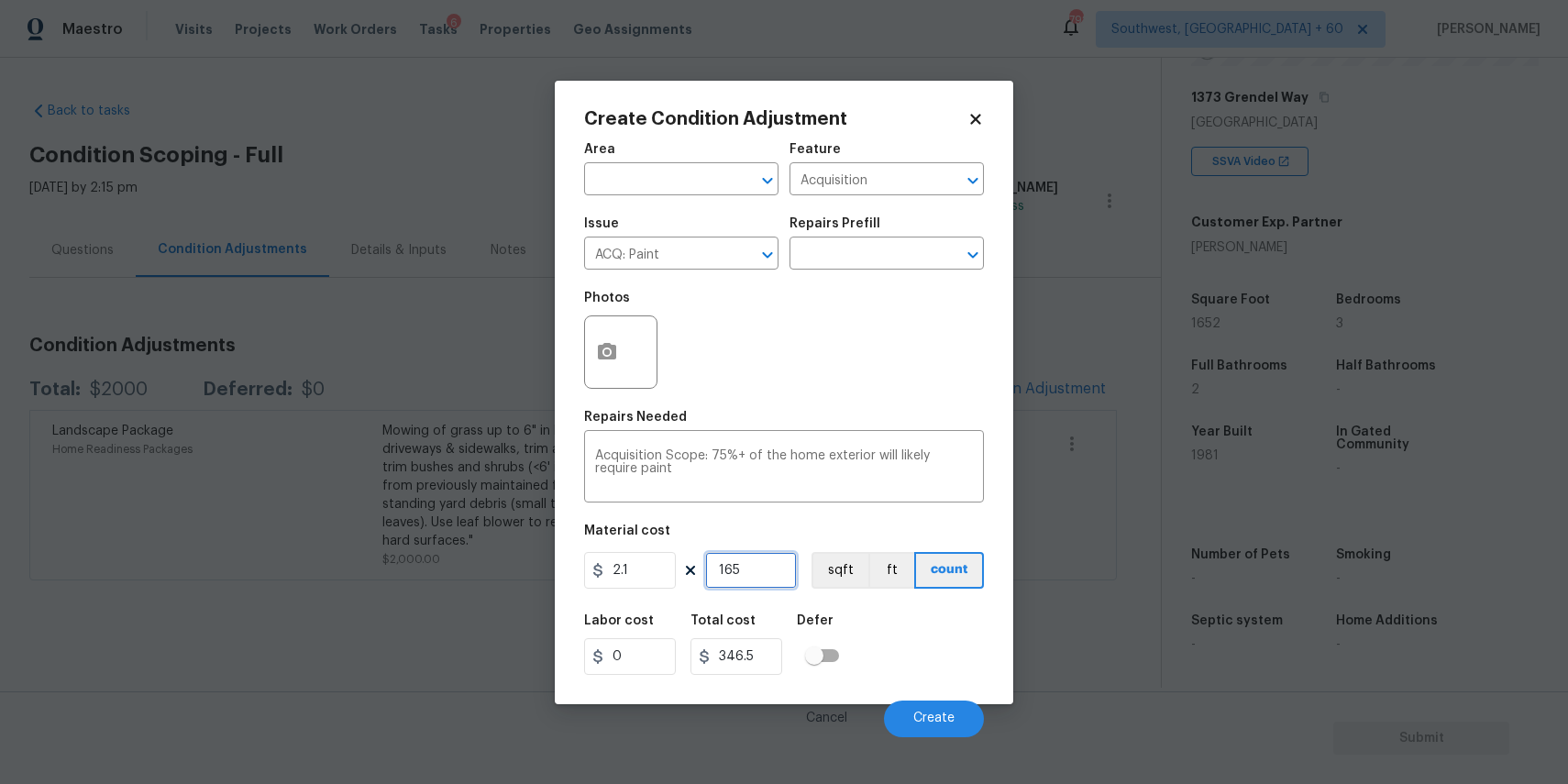
type input "3469.2"
type input "1652"
click at [924, 713] on span "Create" at bounding box center [933, 719] width 41 height 14
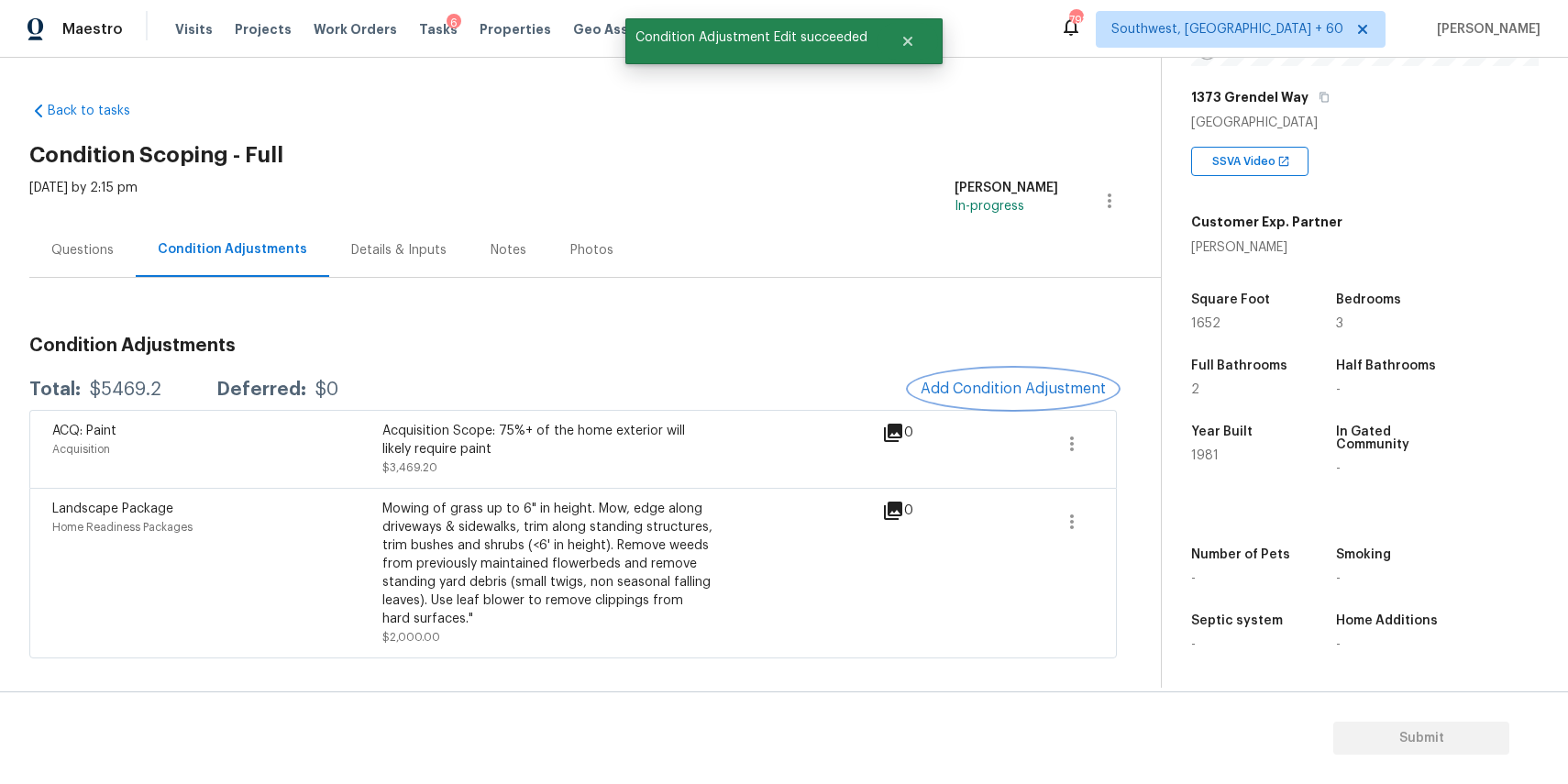
click at [1059, 396] on span "Add Condition Adjustment" at bounding box center [1012, 389] width 185 height 17
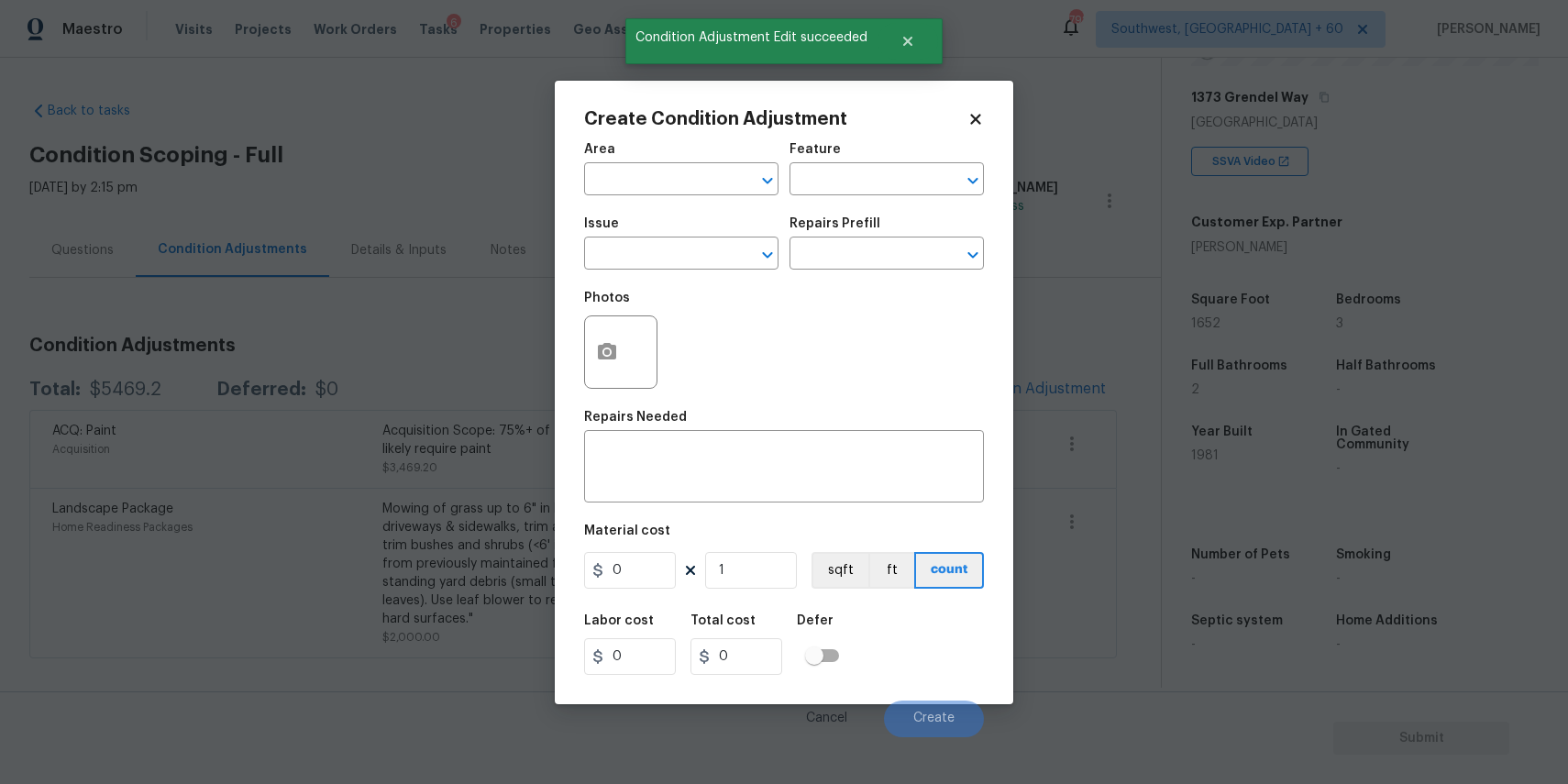
click at [670, 226] on div "Issue" at bounding box center [681, 229] width 194 height 24
click at [686, 255] on input "text" at bounding box center [656, 255] width 143 height 29
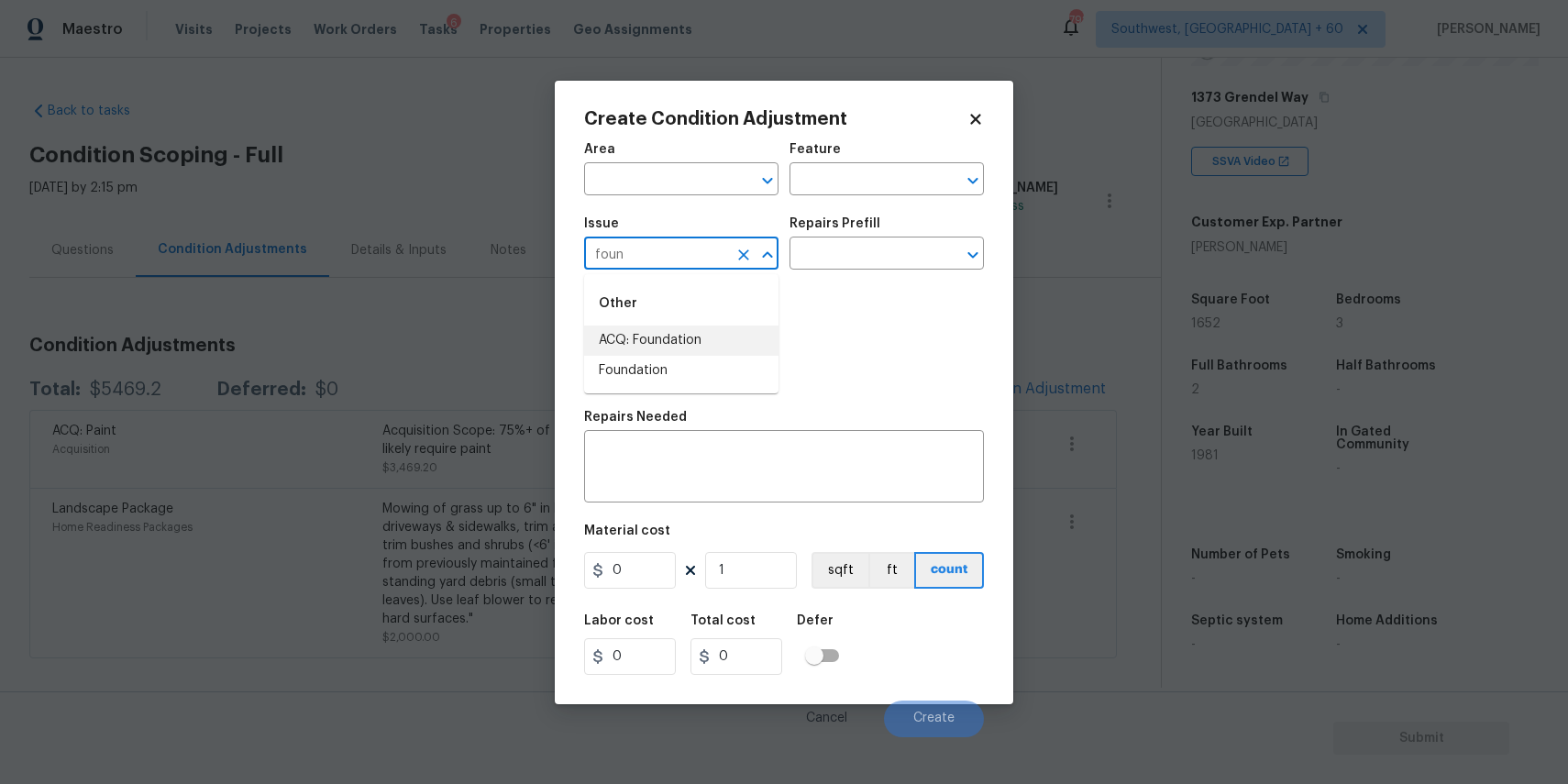
click at [681, 338] on li "ACQ: Foundation" at bounding box center [681, 341] width 194 height 31
type input "ACQ: Foundation"
click at [816, 259] on input "text" at bounding box center [861, 255] width 143 height 29
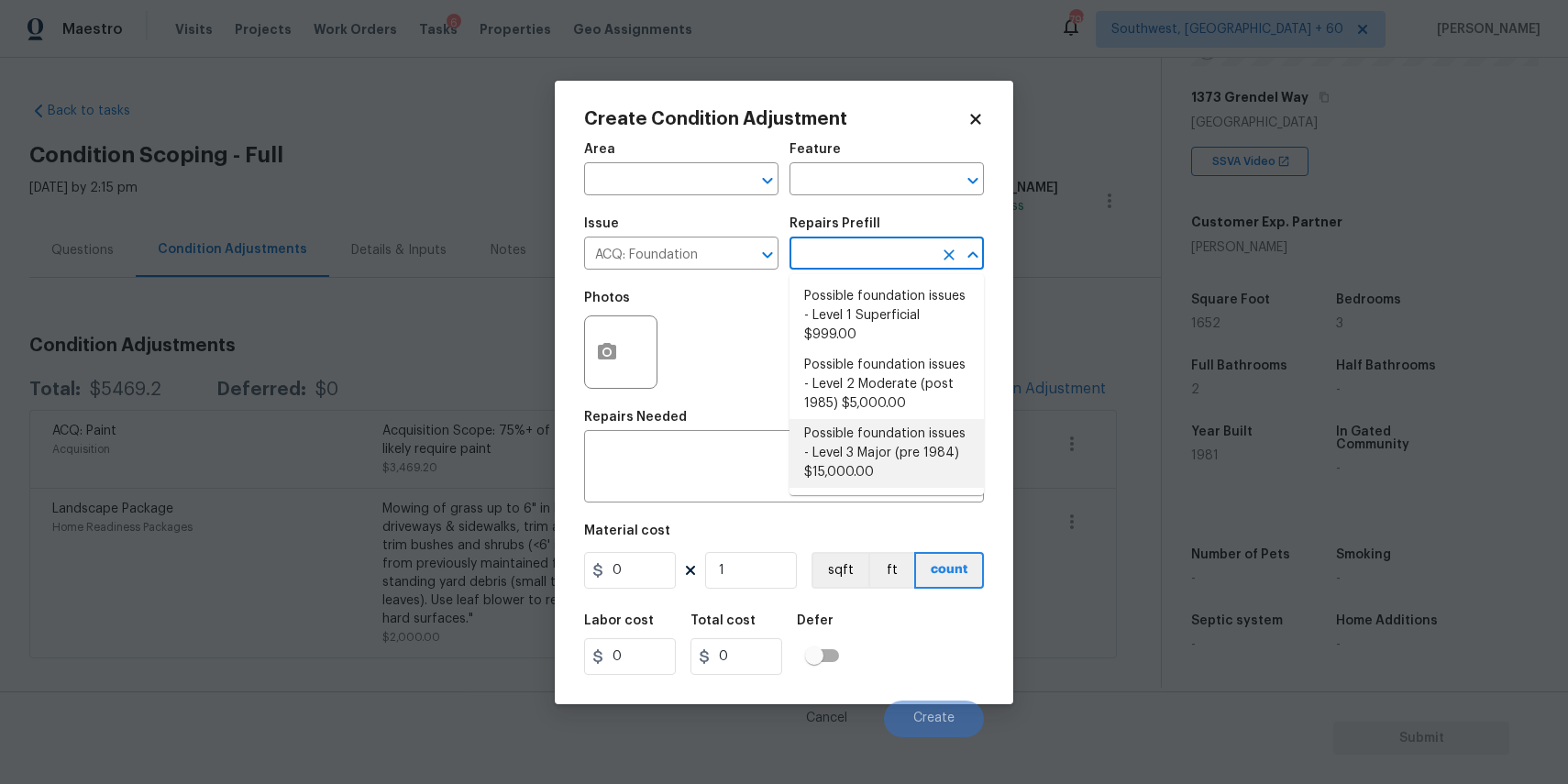
click at [900, 455] on li "Possible foundation issues - Level 3 Major (pre 1984) $15,000.00" at bounding box center [886, 453] width 194 height 69
type input "Acquisition"
type textarea "Possible foundation issues - Level 3 Major: Disclaimer: This is NOT a technical…"
type input "15000"
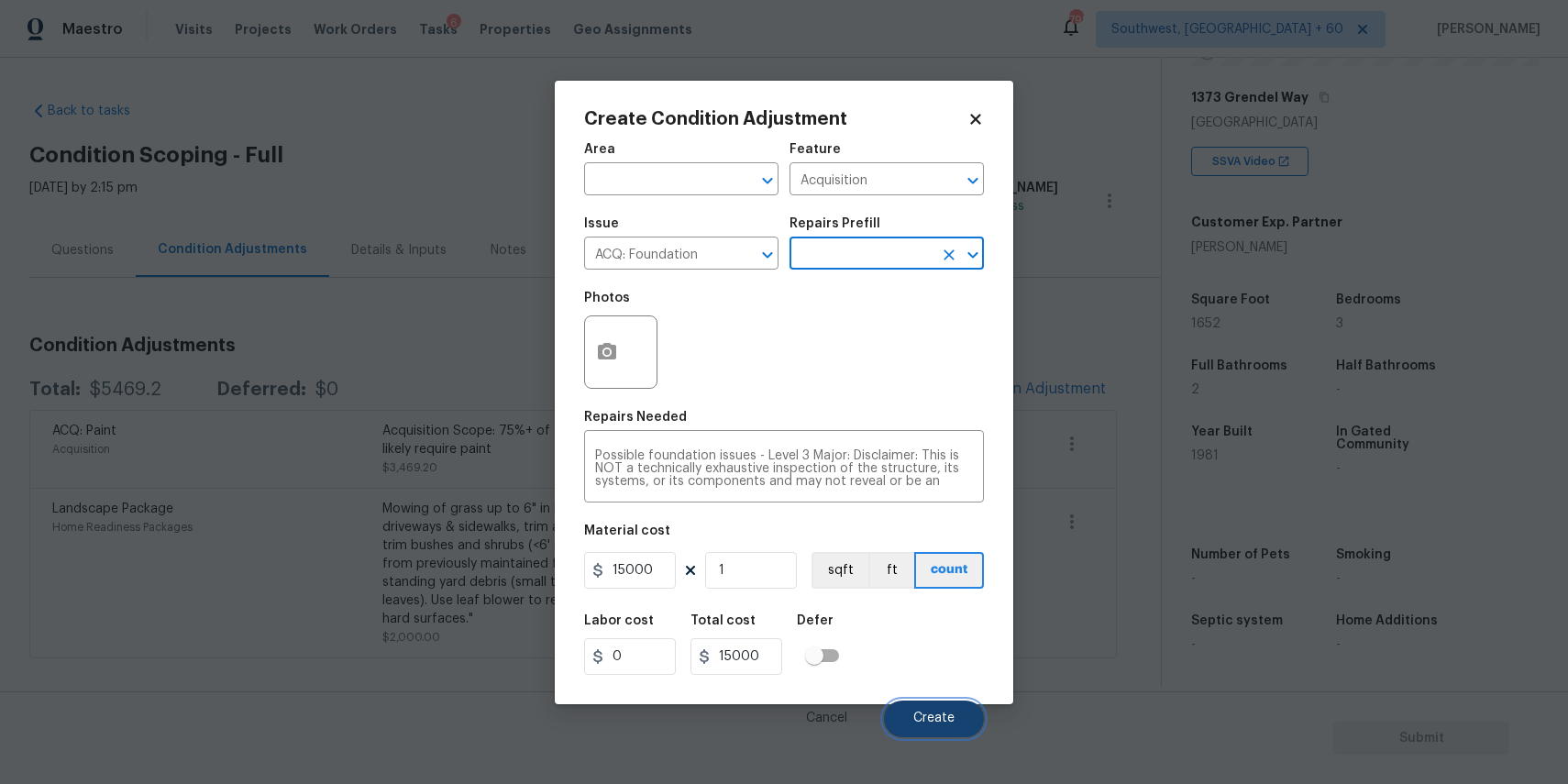
click at [927, 721] on span "Create" at bounding box center [933, 719] width 41 height 14
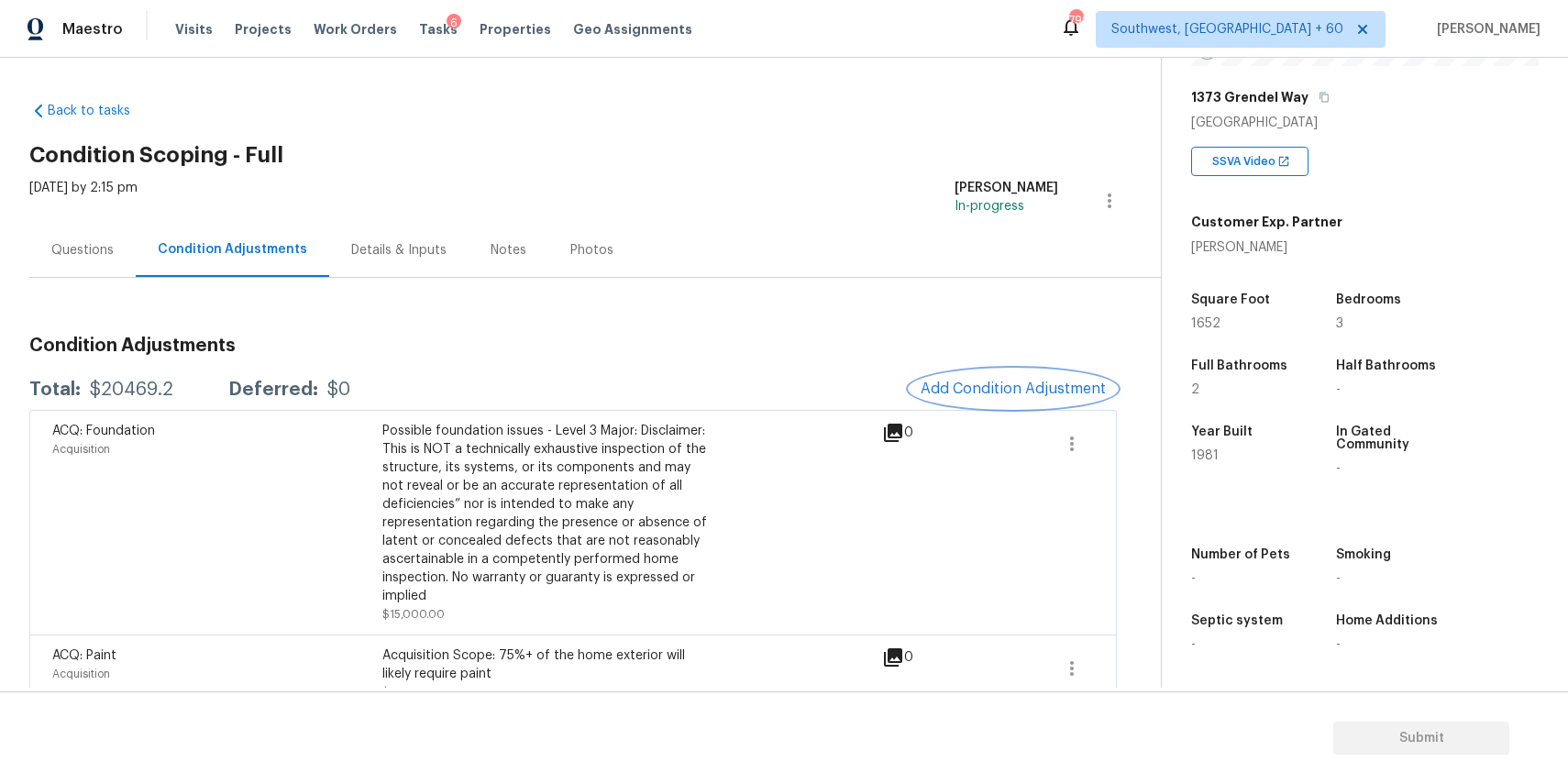
scroll to position [202, 0]
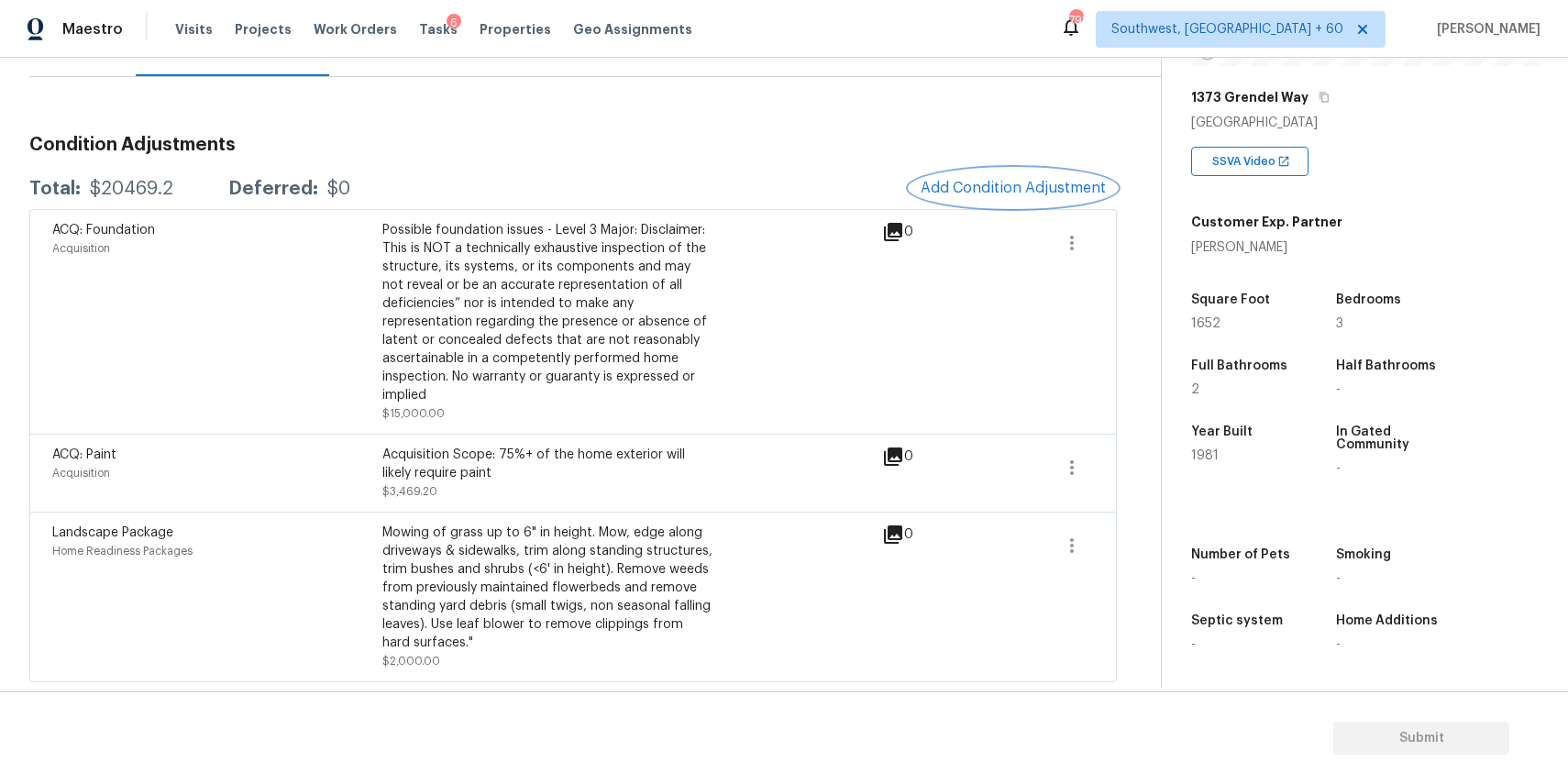
click at [1013, 194] on span "Add Condition Adjustment" at bounding box center [1012, 188] width 185 height 17
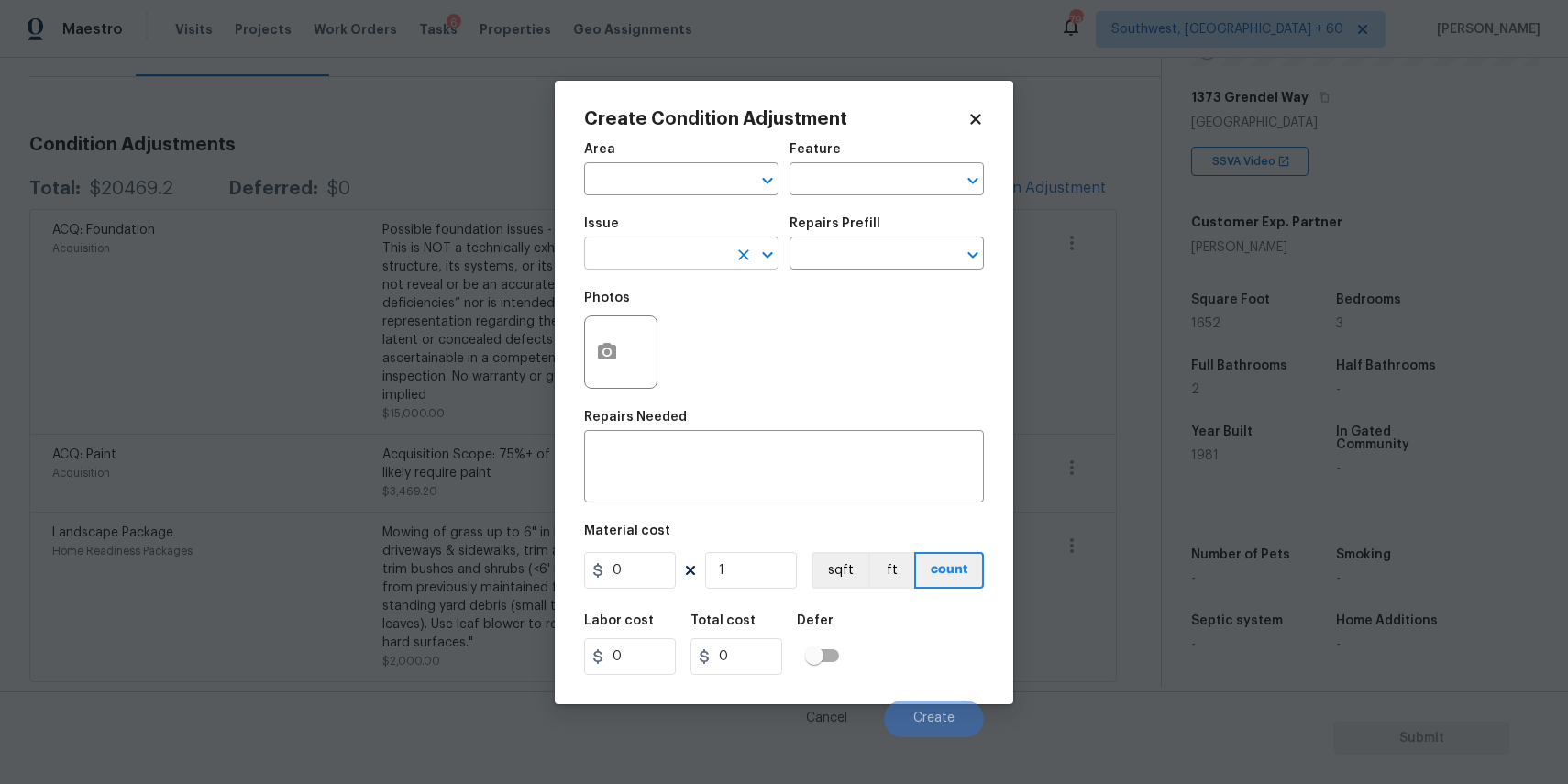
click at [715, 250] on input "text" at bounding box center [656, 255] width 143 height 29
click at [703, 339] on li "Pressure Washing" at bounding box center [681, 341] width 194 height 31
type input "Pressure Washing"
click at [701, 445] on div "x ​" at bounding box center [784, 468] width 400 height 68
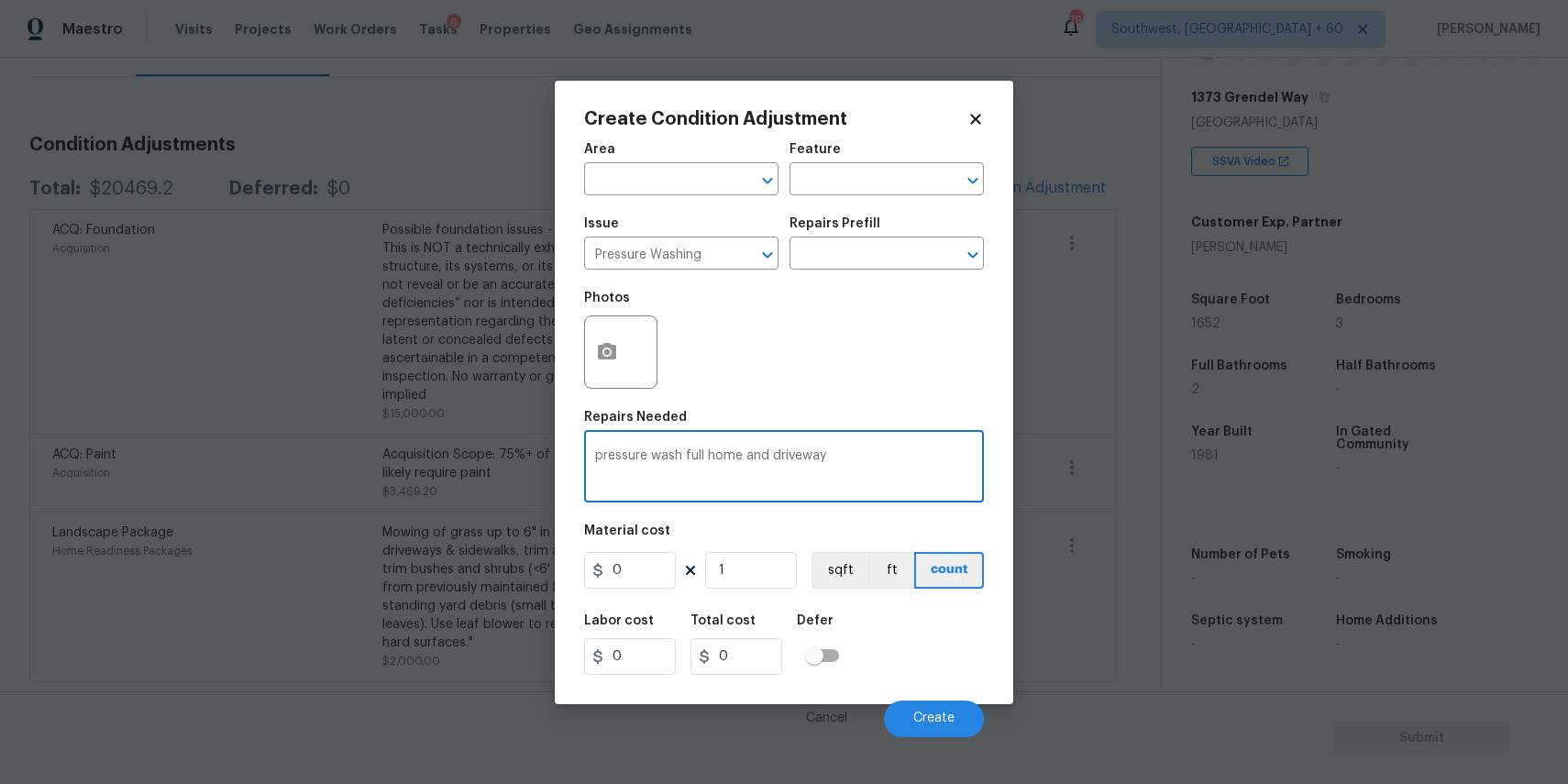
type textarea "pressure wash full home and driveway"
click at [627, 569] on input "0" at bounding box center [630, 570] width 92 height 36
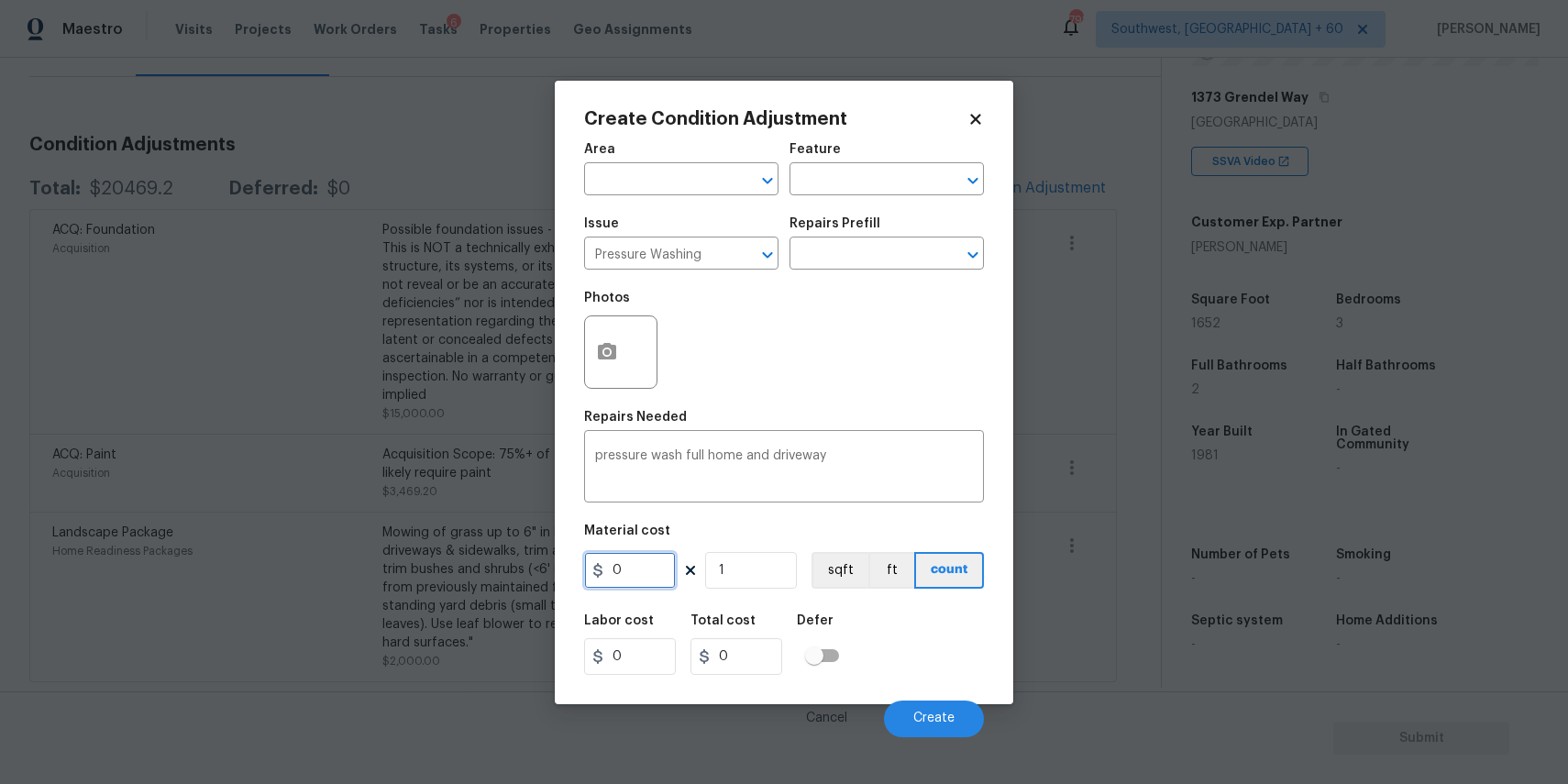
click at [627, 569] on input "0" at bounding box center [630, 570] width 92 height 36
type input "300"
drag, startPoint x: 638, startPoint y: 541, endPoint x: 784, endPoint y: 678, distance: 200.2
click at [751, 647] on div "Area ​ Feature ​ Issue Pressure Washing ​ Repairs Prefill ​ Photos Repairs Need…" at bounding box center [784, 435] width 400 height 605
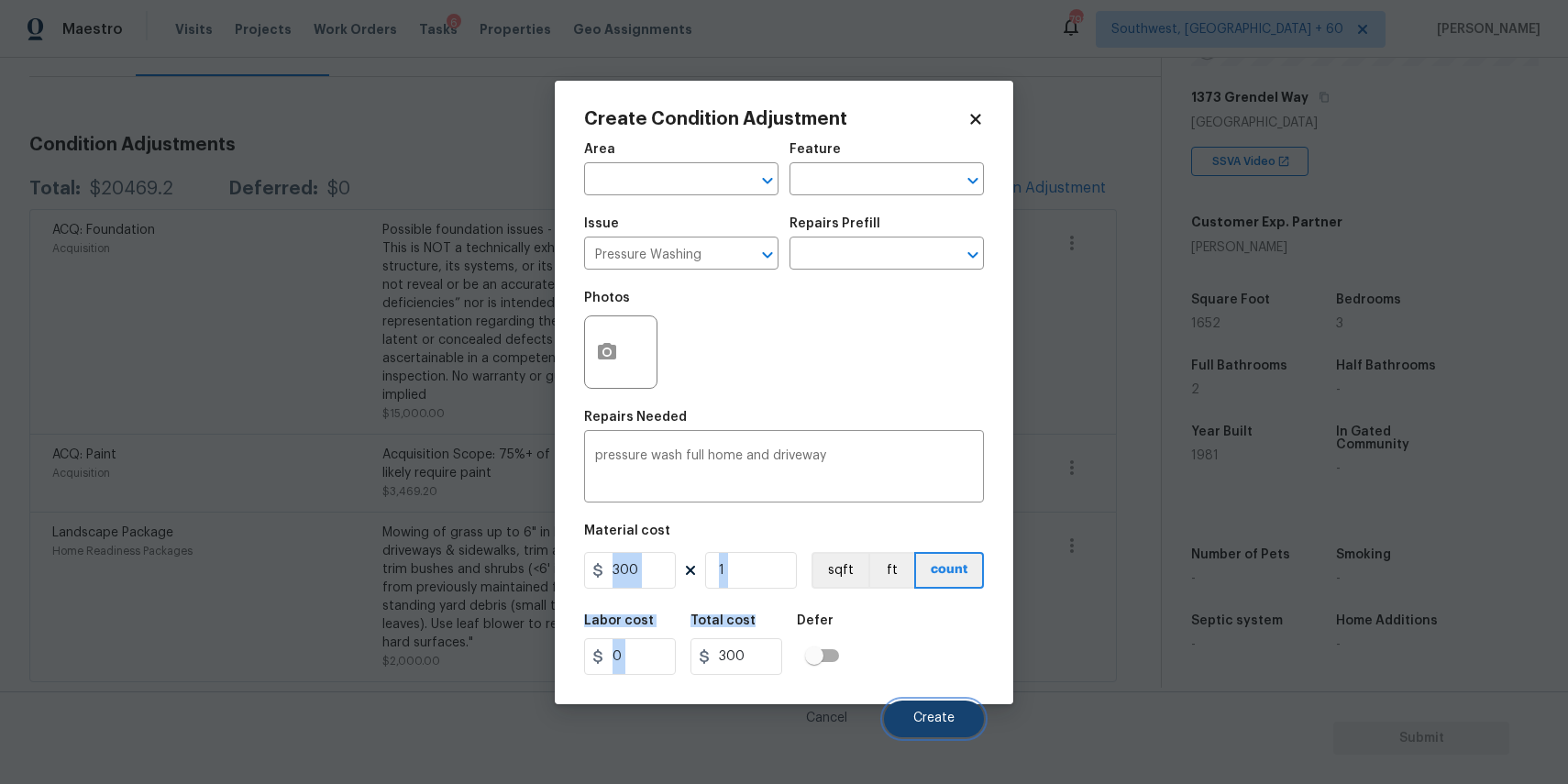
click at [906, 718] on button "Create" at bounding box center [933, 719] width 100 height 36
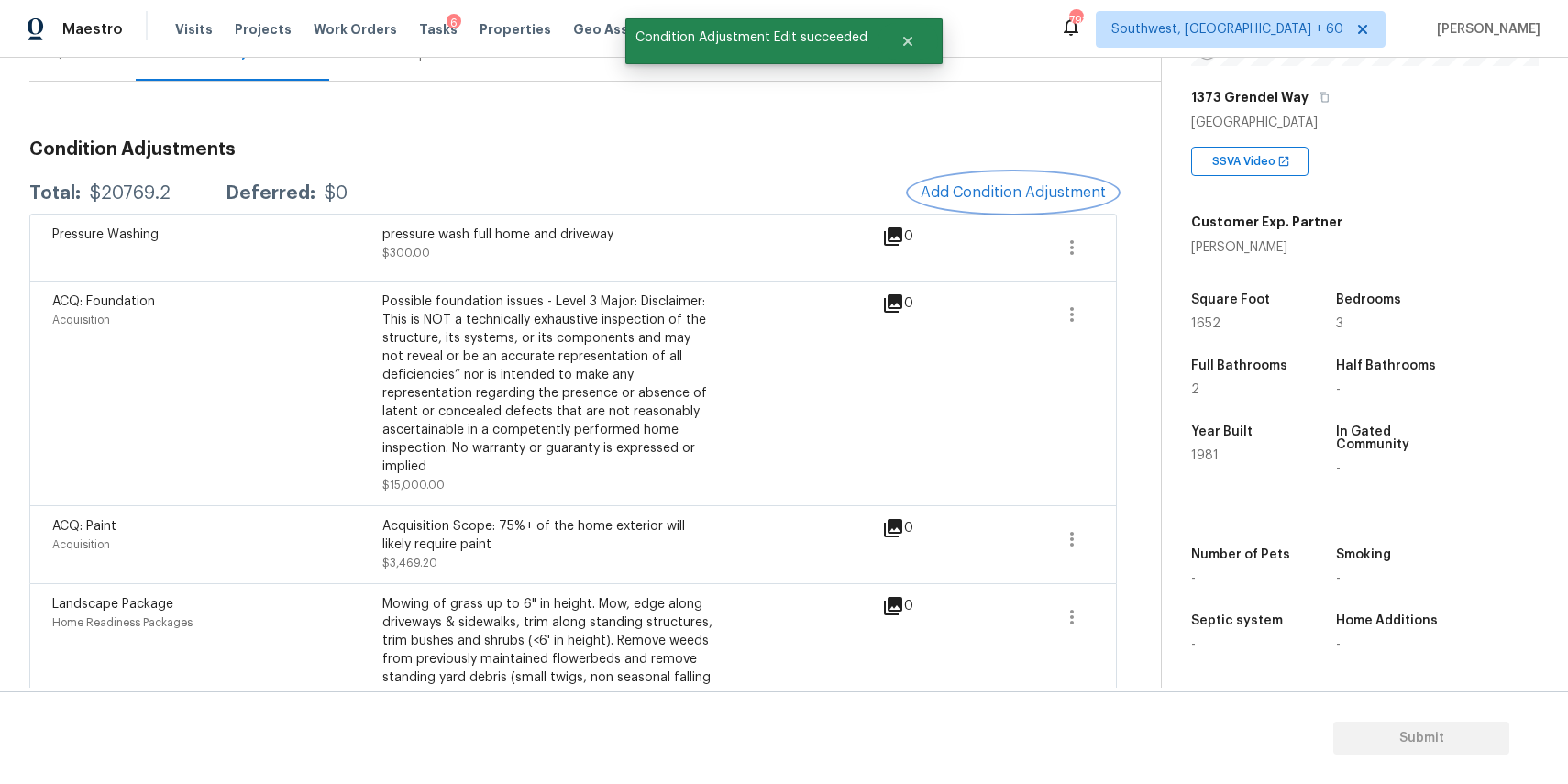
scroll to position [196, 0]
click at [912, 39] on icon "Close" at bounding box center [907, 41] width 15 height 15
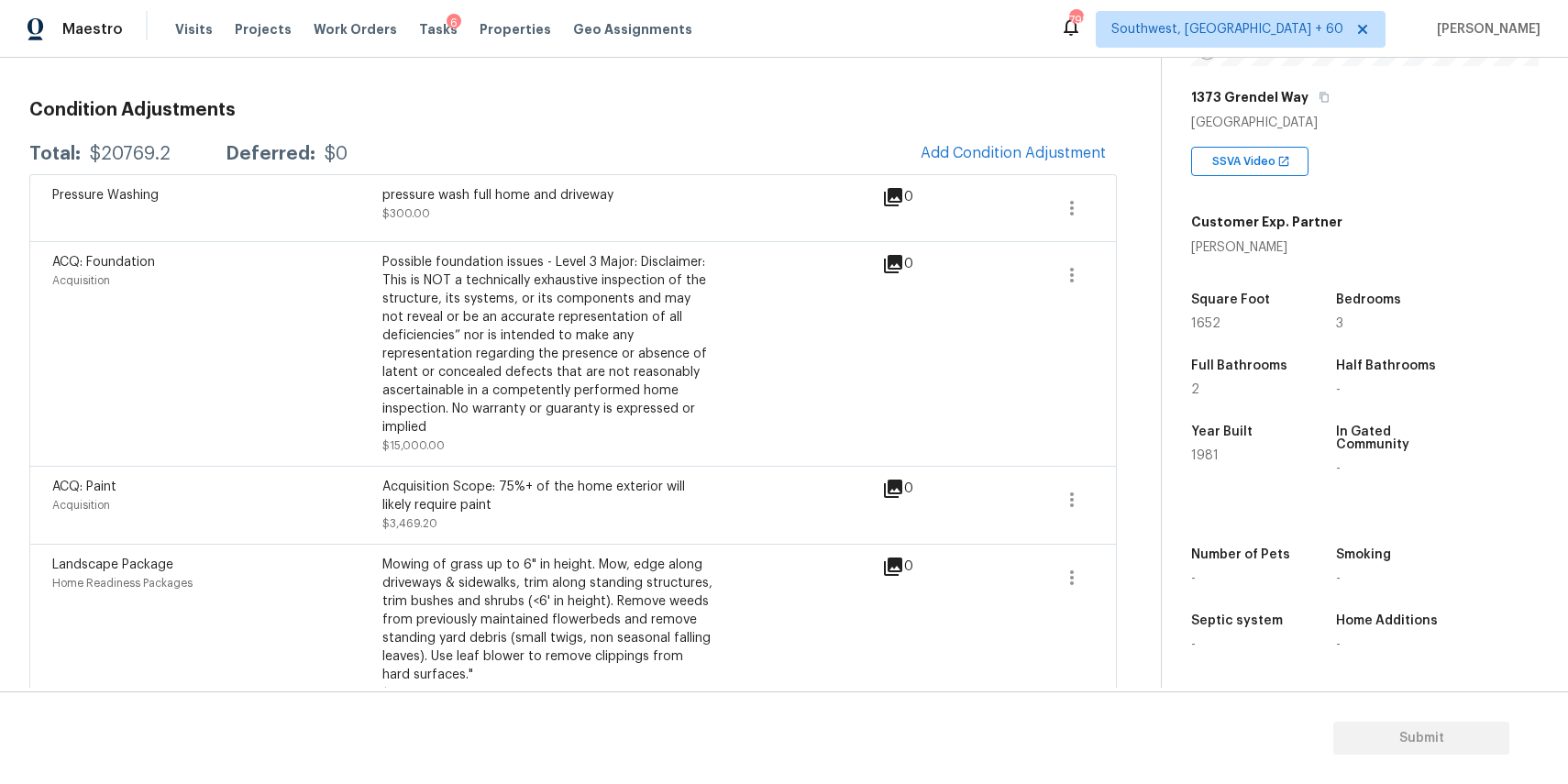
scroll to position [0, 0]
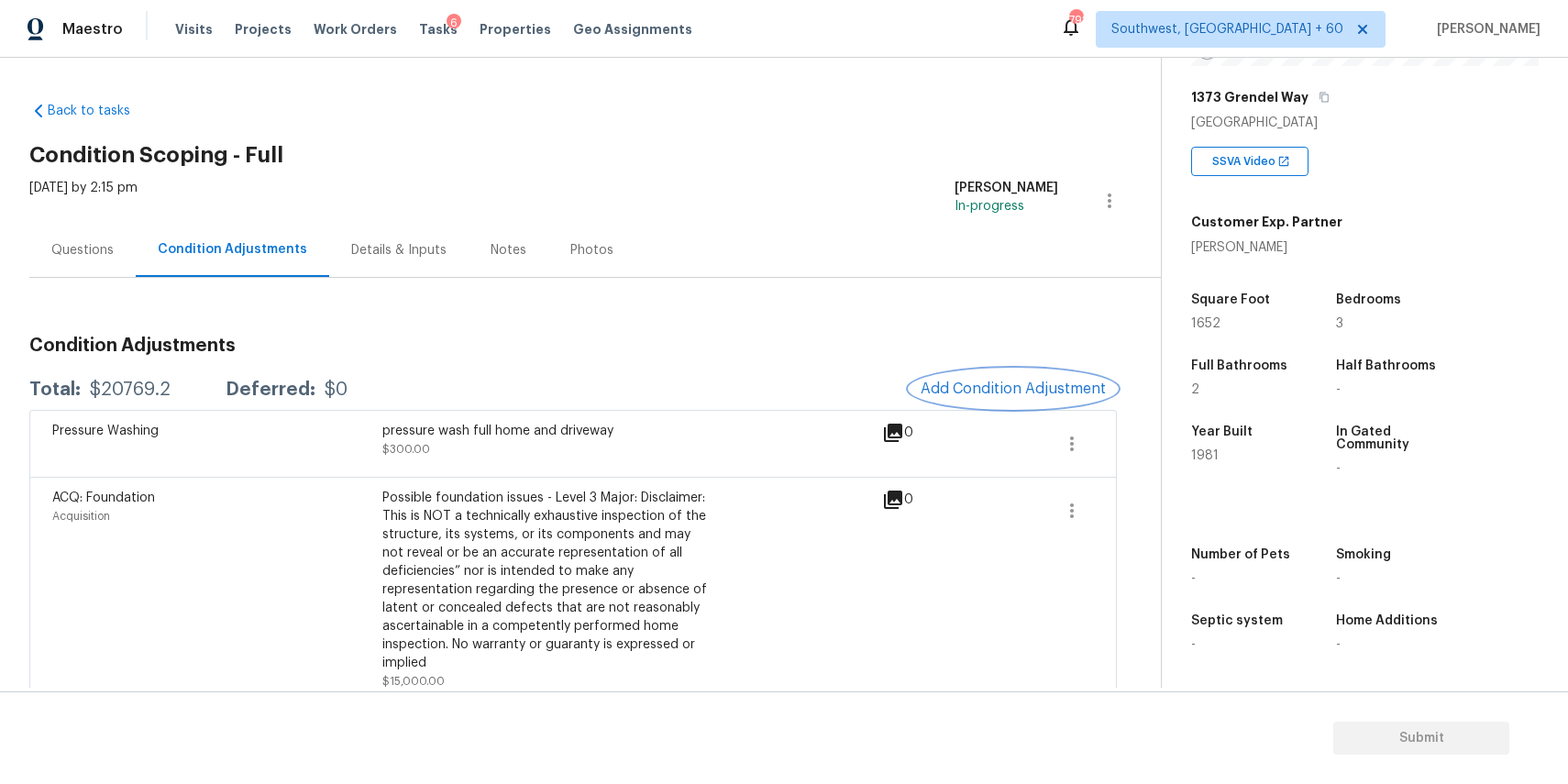
click at [1031, 394] on span "Add Condition Adjustment" at bounding box center [1012, 389] width 185 height 17
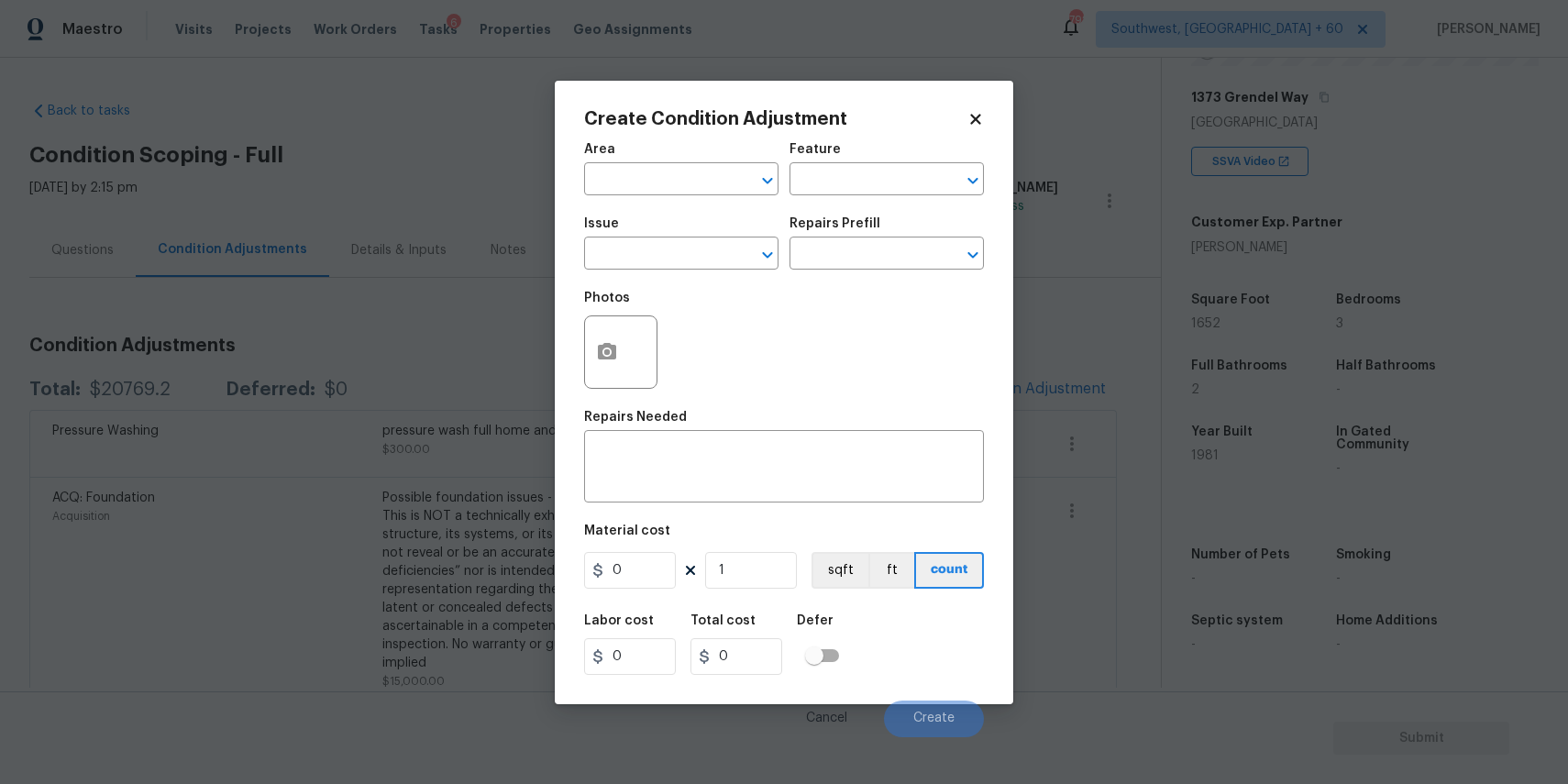
click at [448, 317] on body "Maestro Visits Projects Work Orders Tasks 6 Properties Geo Assignments 792 Sout…" at bounding box center [784, 392] width 1568 height 784
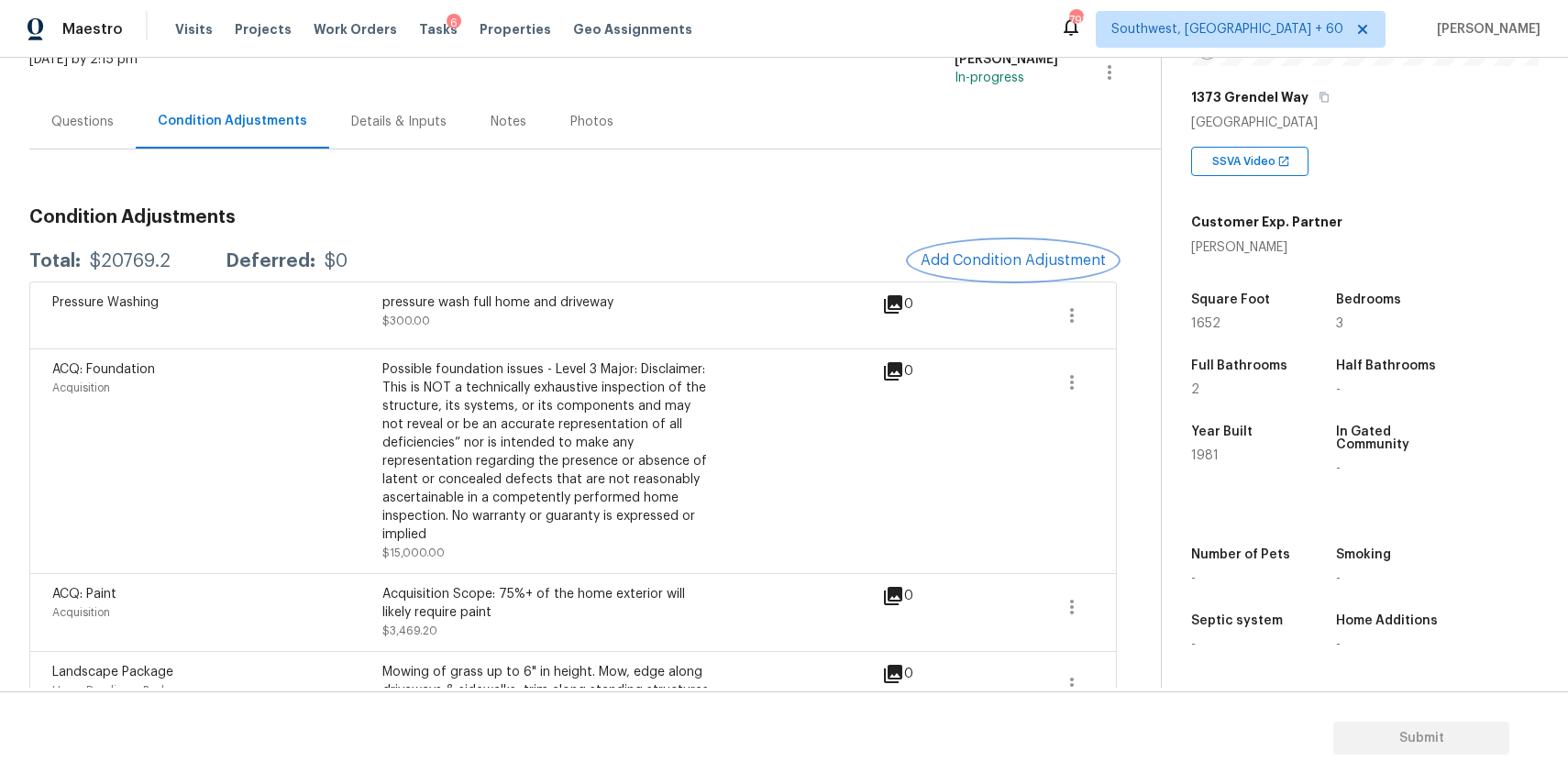
scroll to position [57, 0]
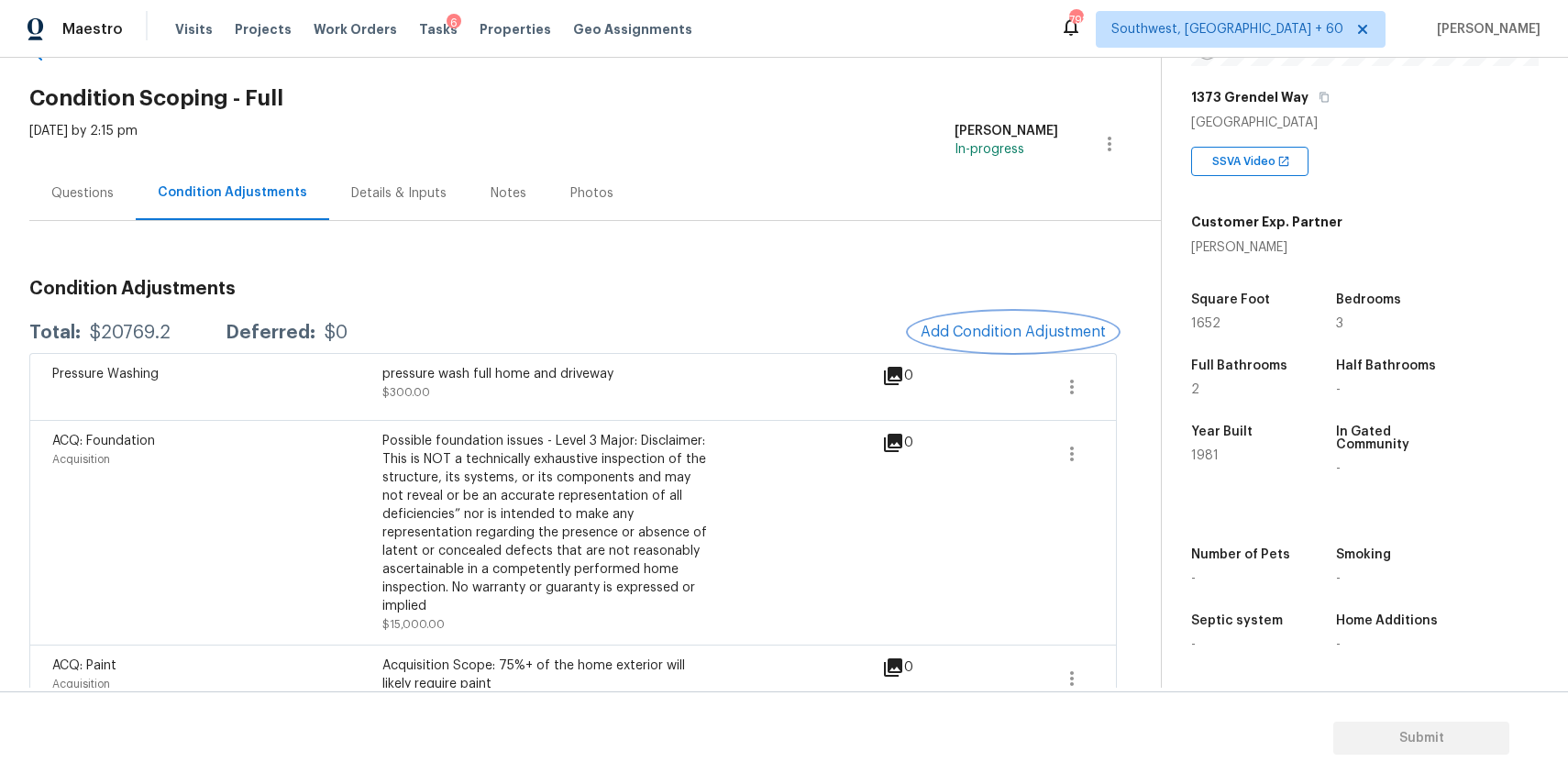
click at [1041, 327] on span "Add Condition Adjustment" at bounding box center [1012, 332] width 185 height 17
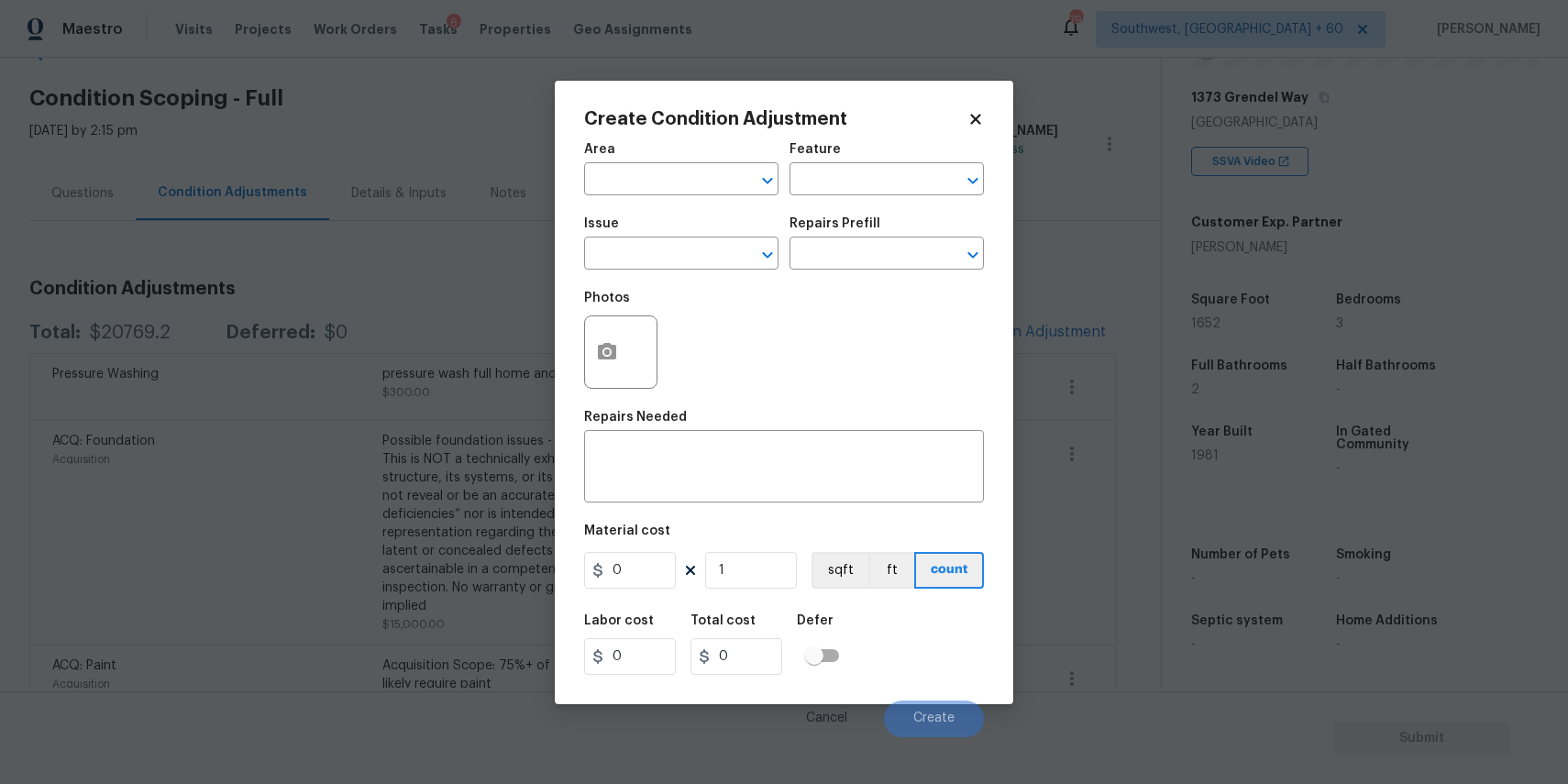
click at [516, 201] on body "Maestro Visits Projects Work Orders Tasks 6 Properties Geo Assignments 792 Sout…" at bounding box center [784, 392] width 1568 height 784
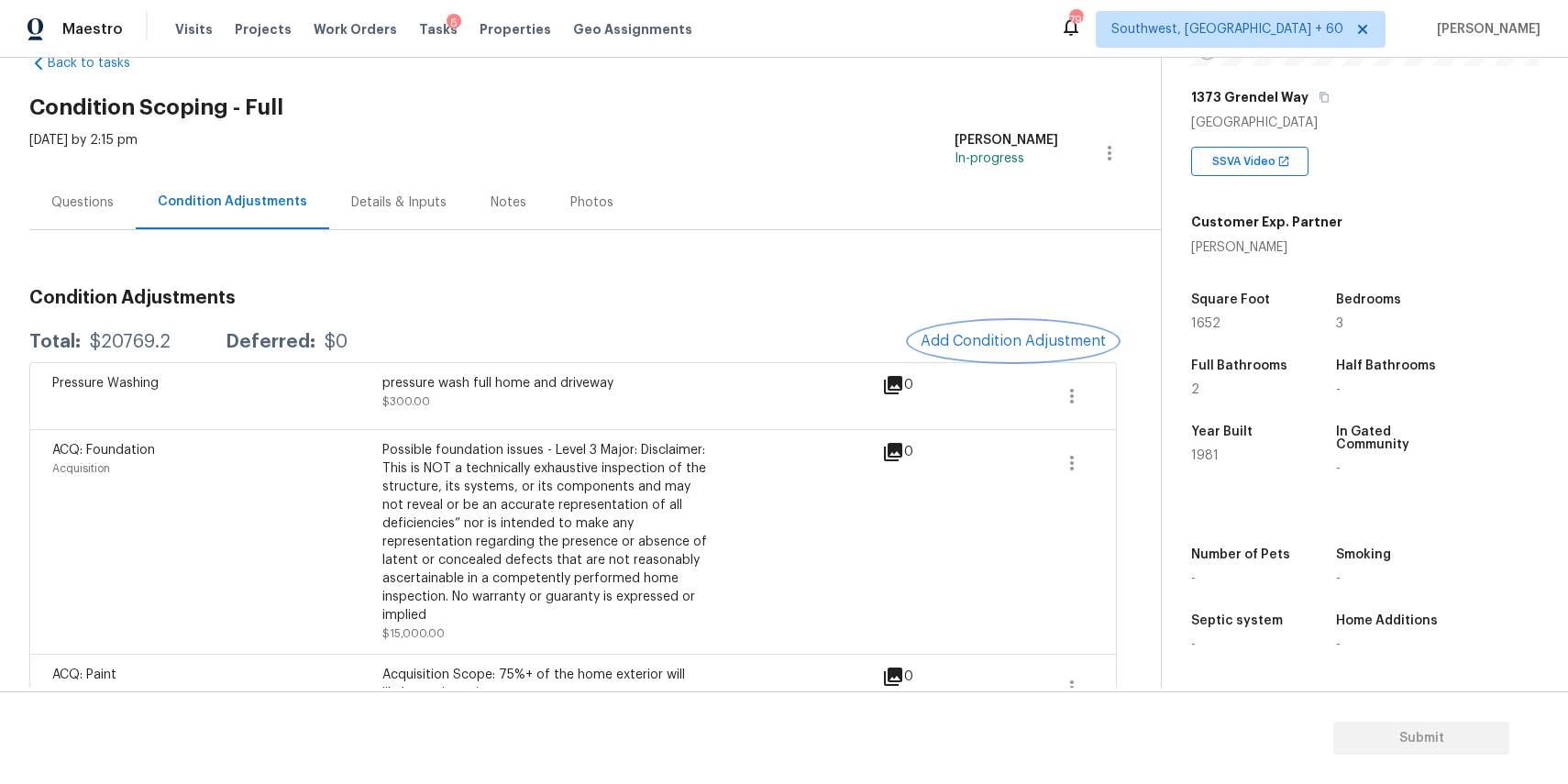
scroll to position [53, 0]
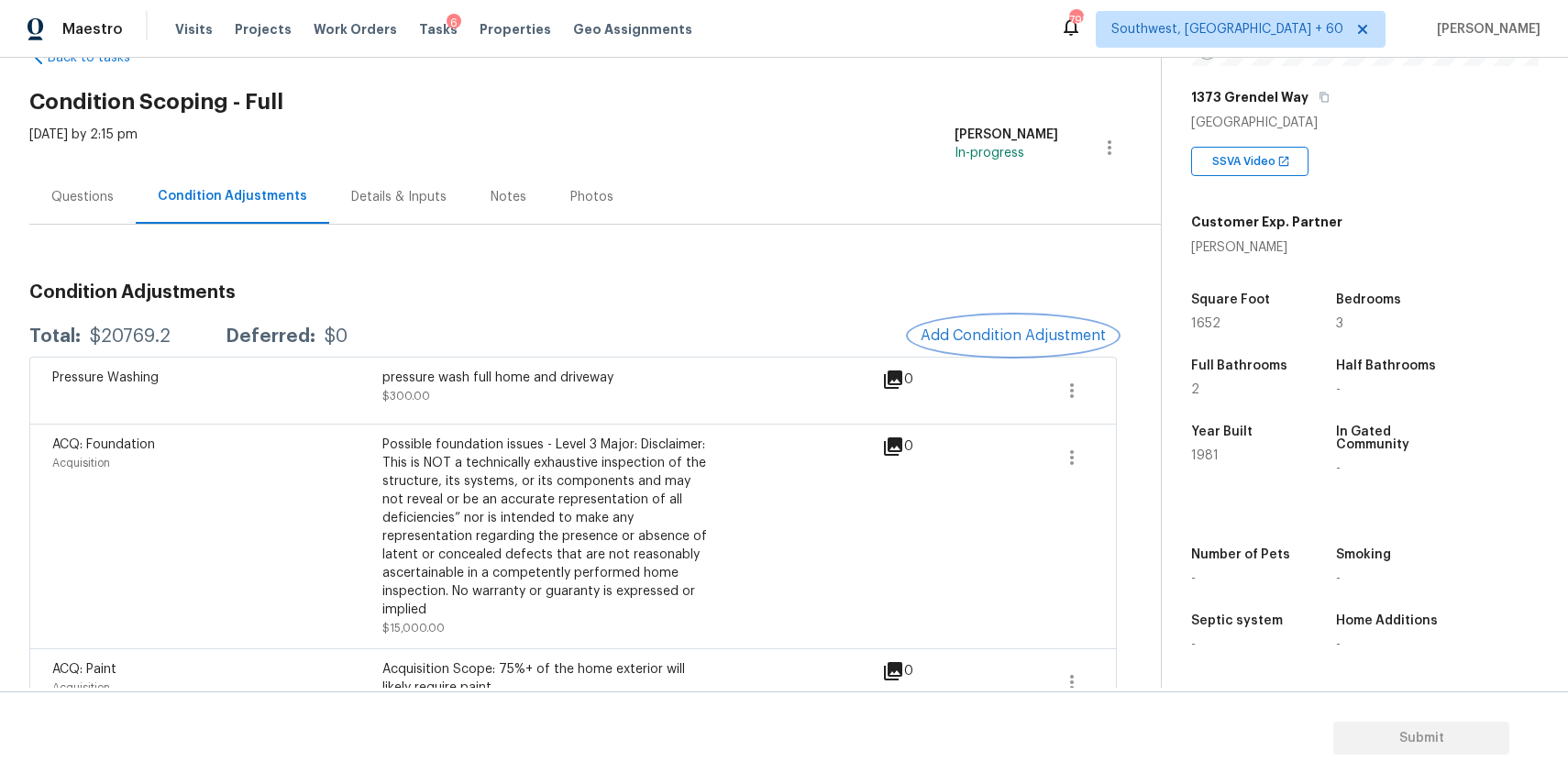
click at [1065, 340] on span "Add Condition Adjustment" at bounding box center [1012, 336] width 185 height 17
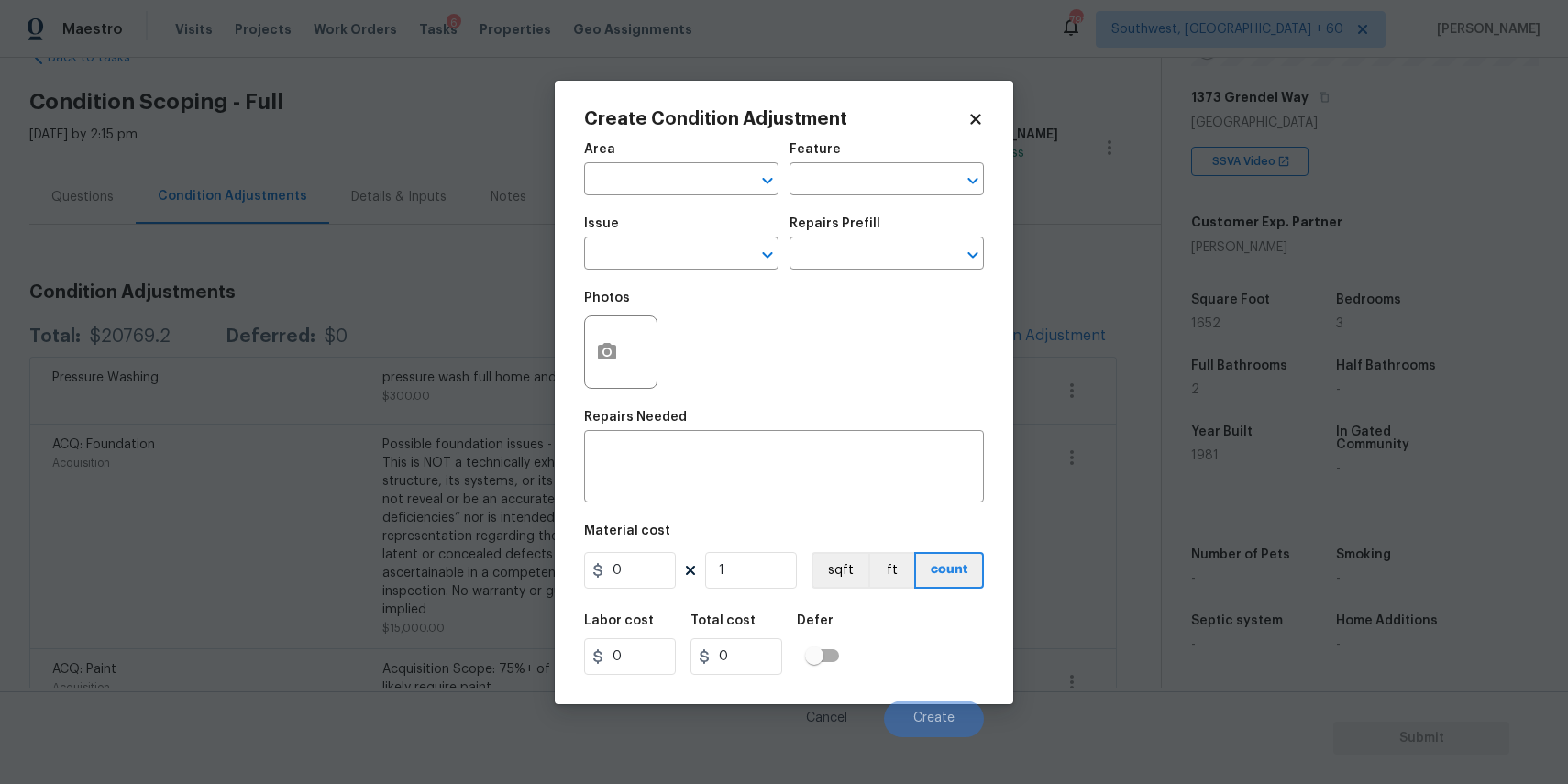
click at [425, 234] on body "Maestro Visits Projects Work Orders Tasks 6 Properties Geo Assignments 792 Sout…" at bounding box center [784, 392] width 1568 height 784
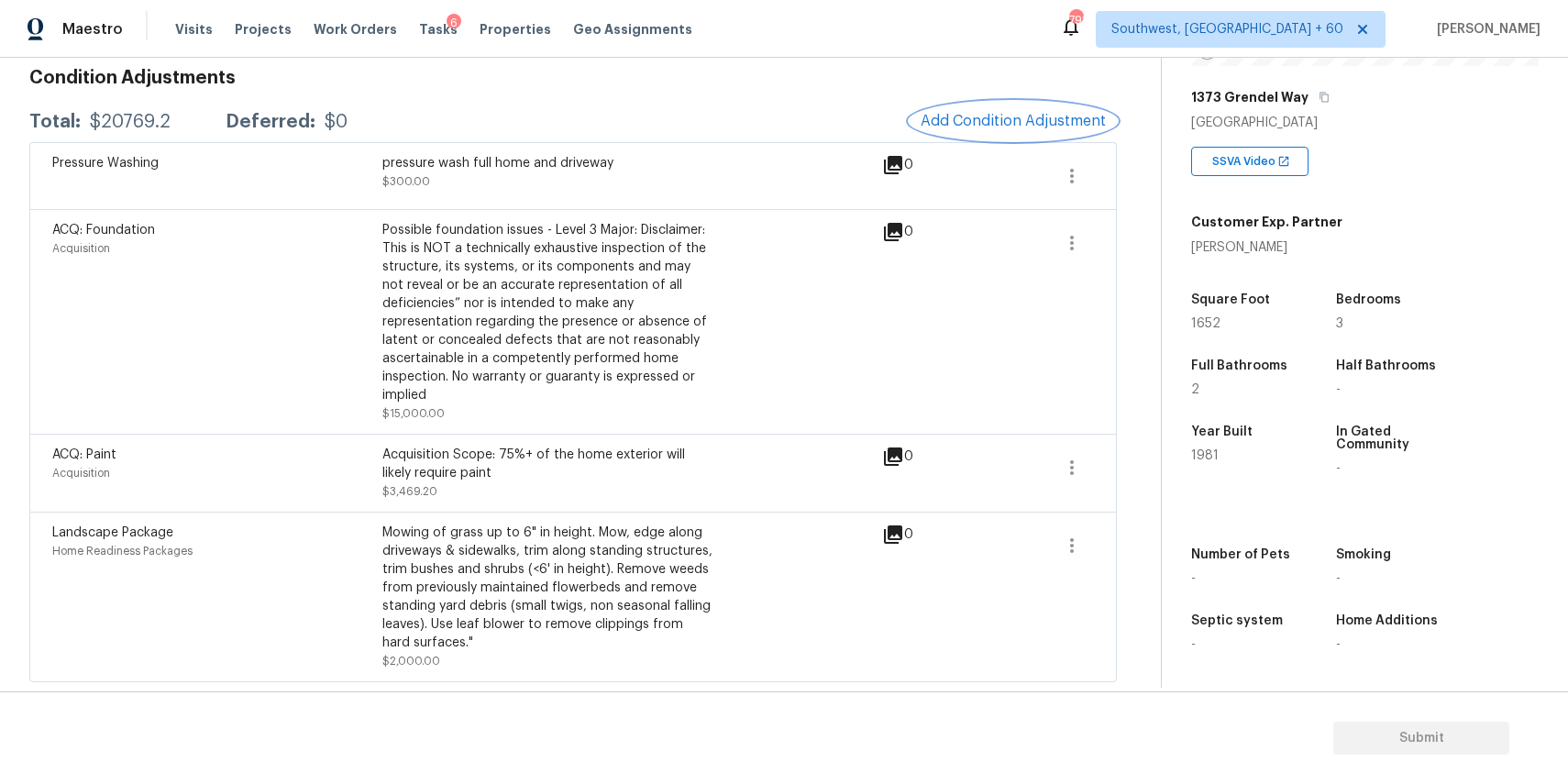
scroll to position [0, 0]
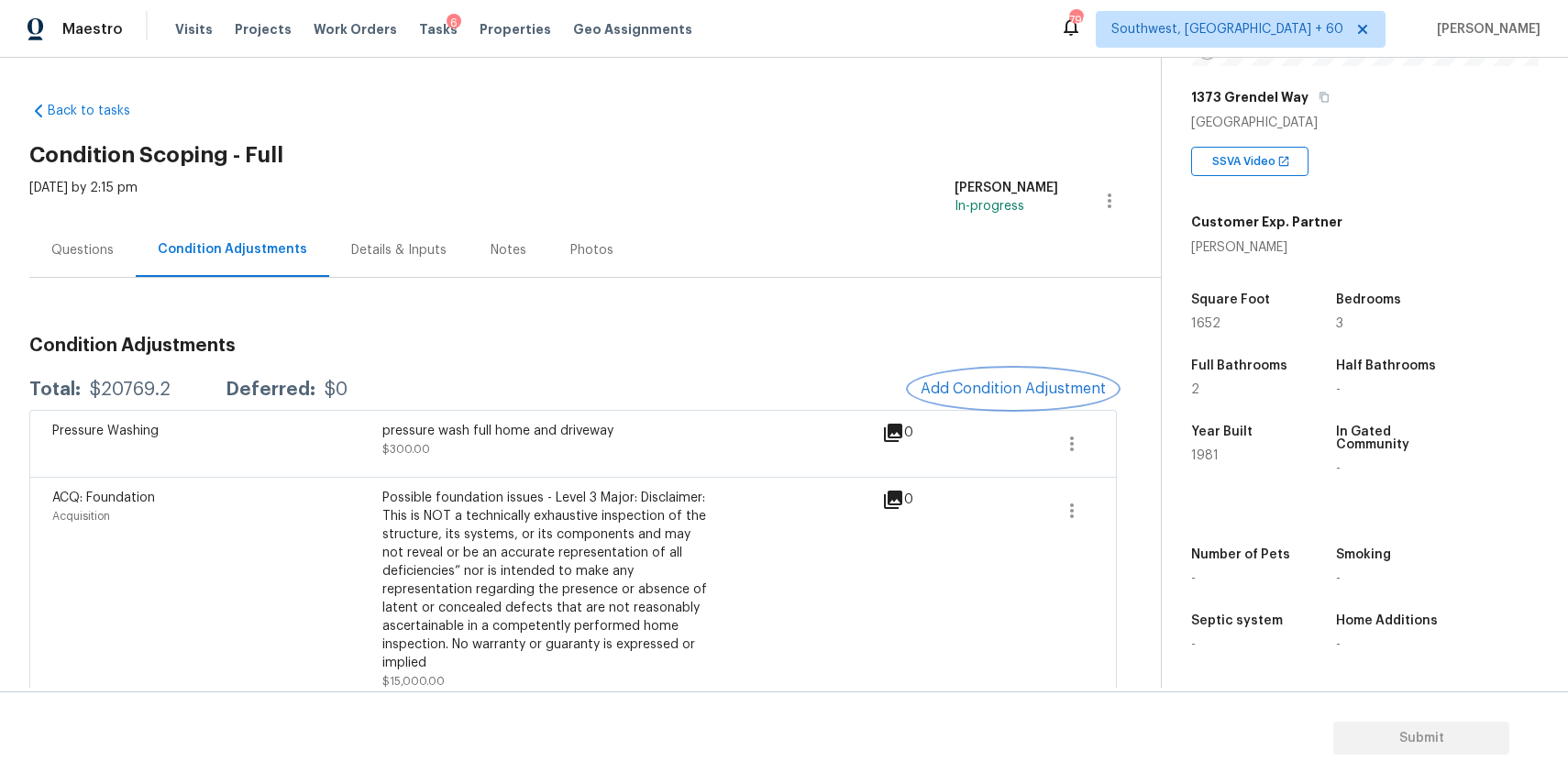
click at [981, 385] on span "Add Condition Adjustment" at bounding box center [1012, 389] width 185 height 17
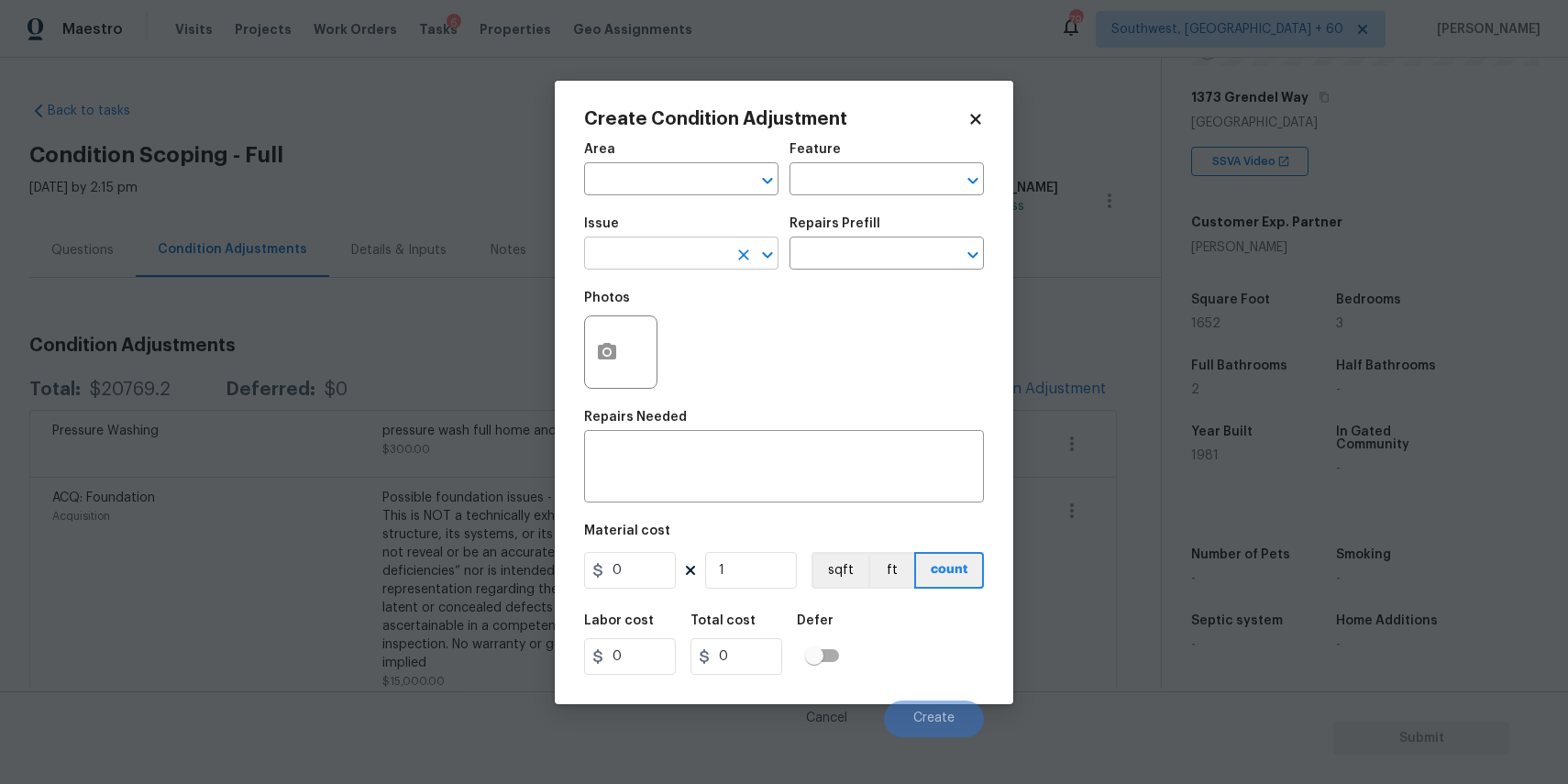
click at [622, 256] on input "text" at bounding box center [656, 255] width 143 height 29
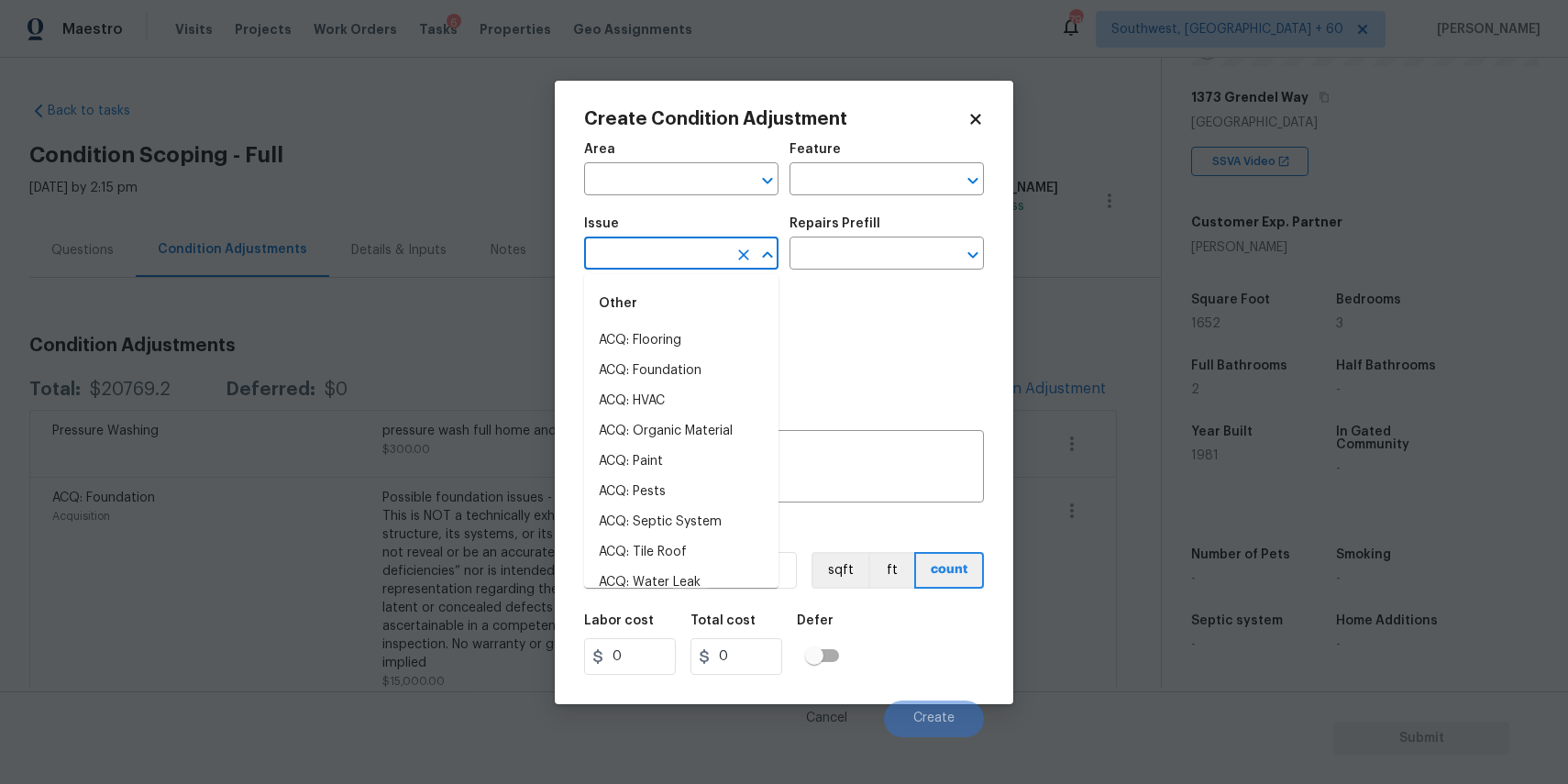
click at [622, 256] on input "text" at bounding box center [656, 255] width 143 height 29
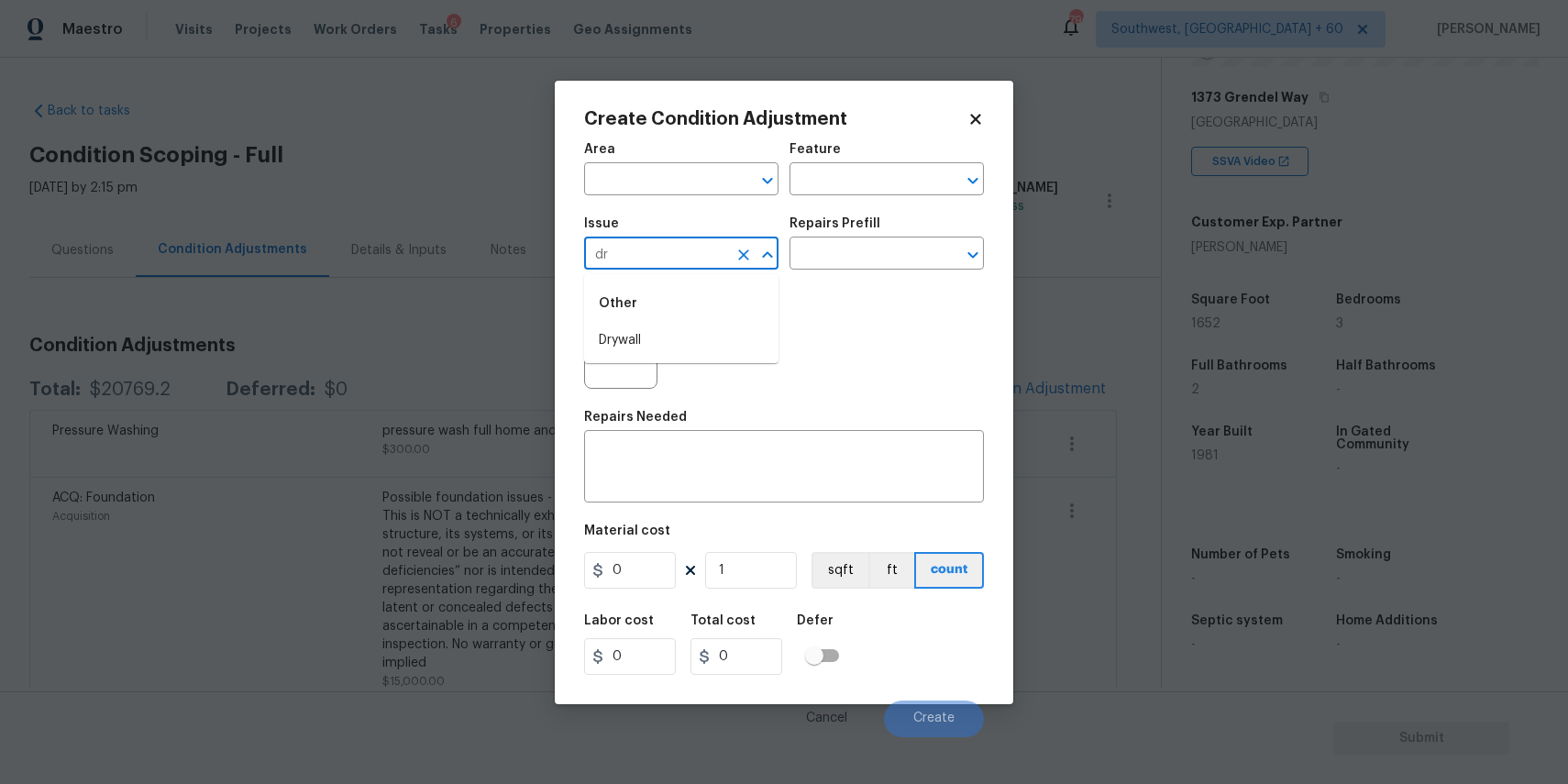
type input "d"
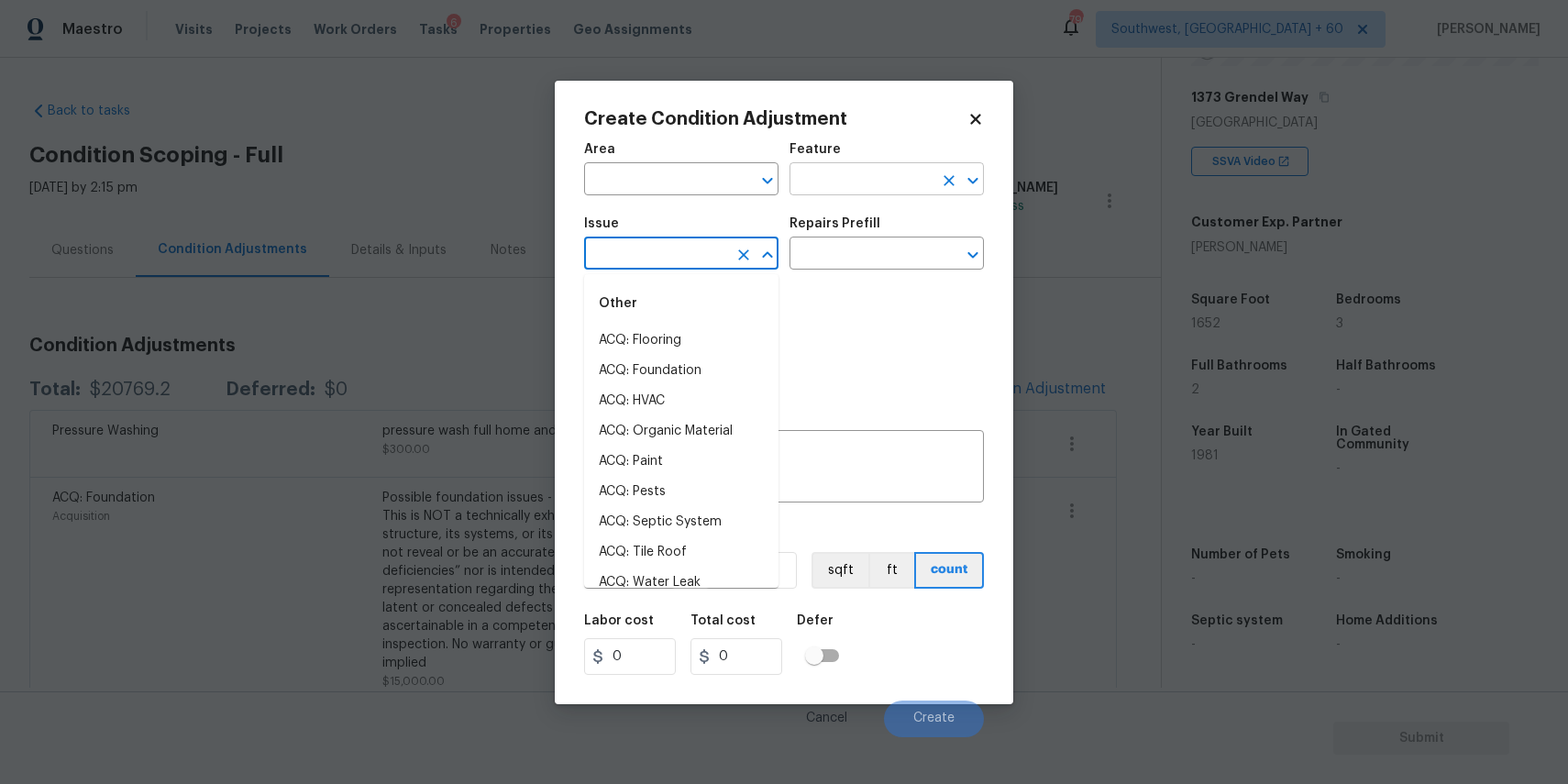
click at [916, 169] on input "text" at bounding box center [861, 181] width 143 height 29
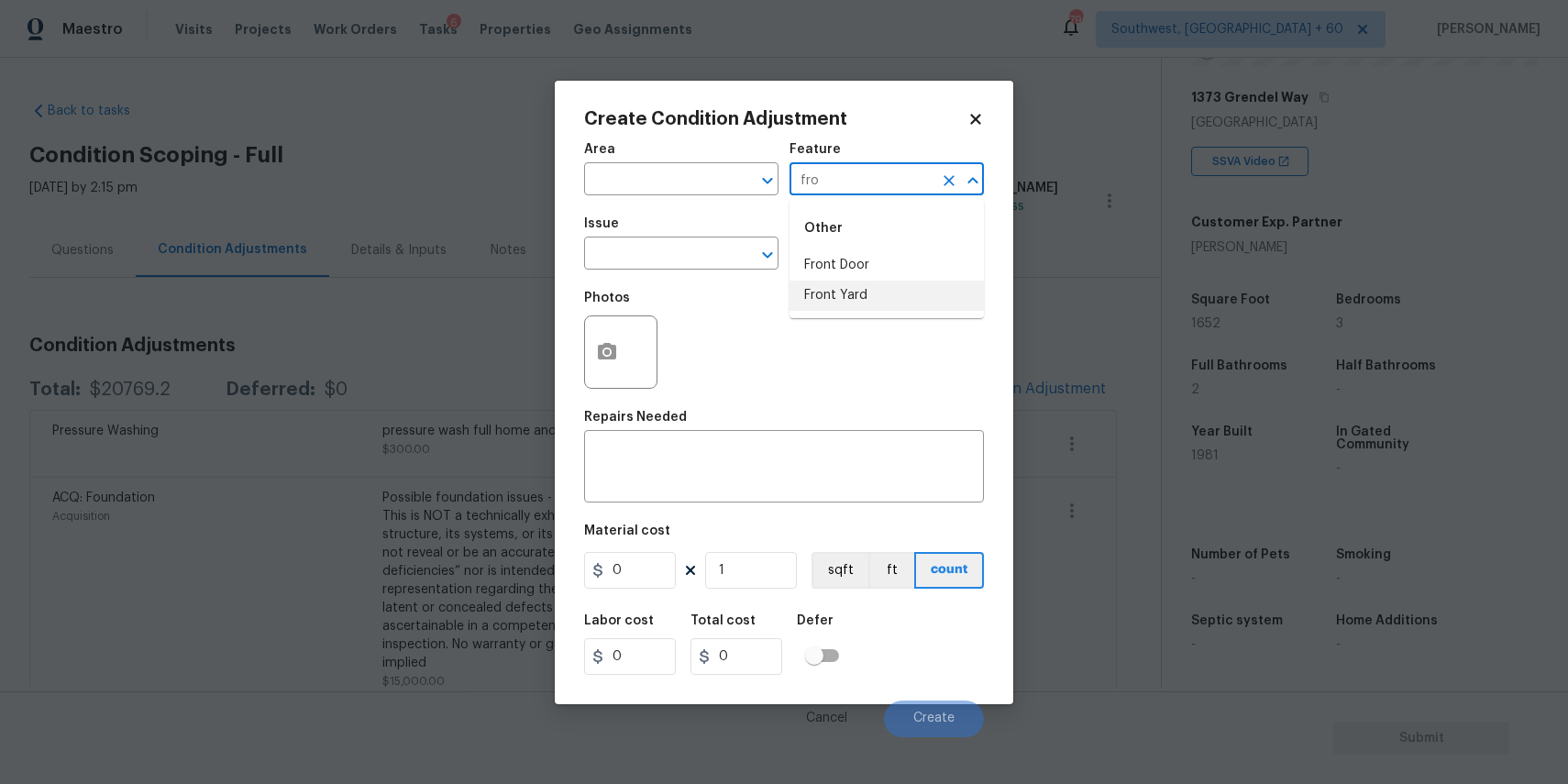
click at [891, 296] on li "Front Yard" at bounding box center [886, 295] width 194 height 31
type input "Front Yard"
click at [690, 255] on input "text" at bounding box center [656, 255] width 143 height 29
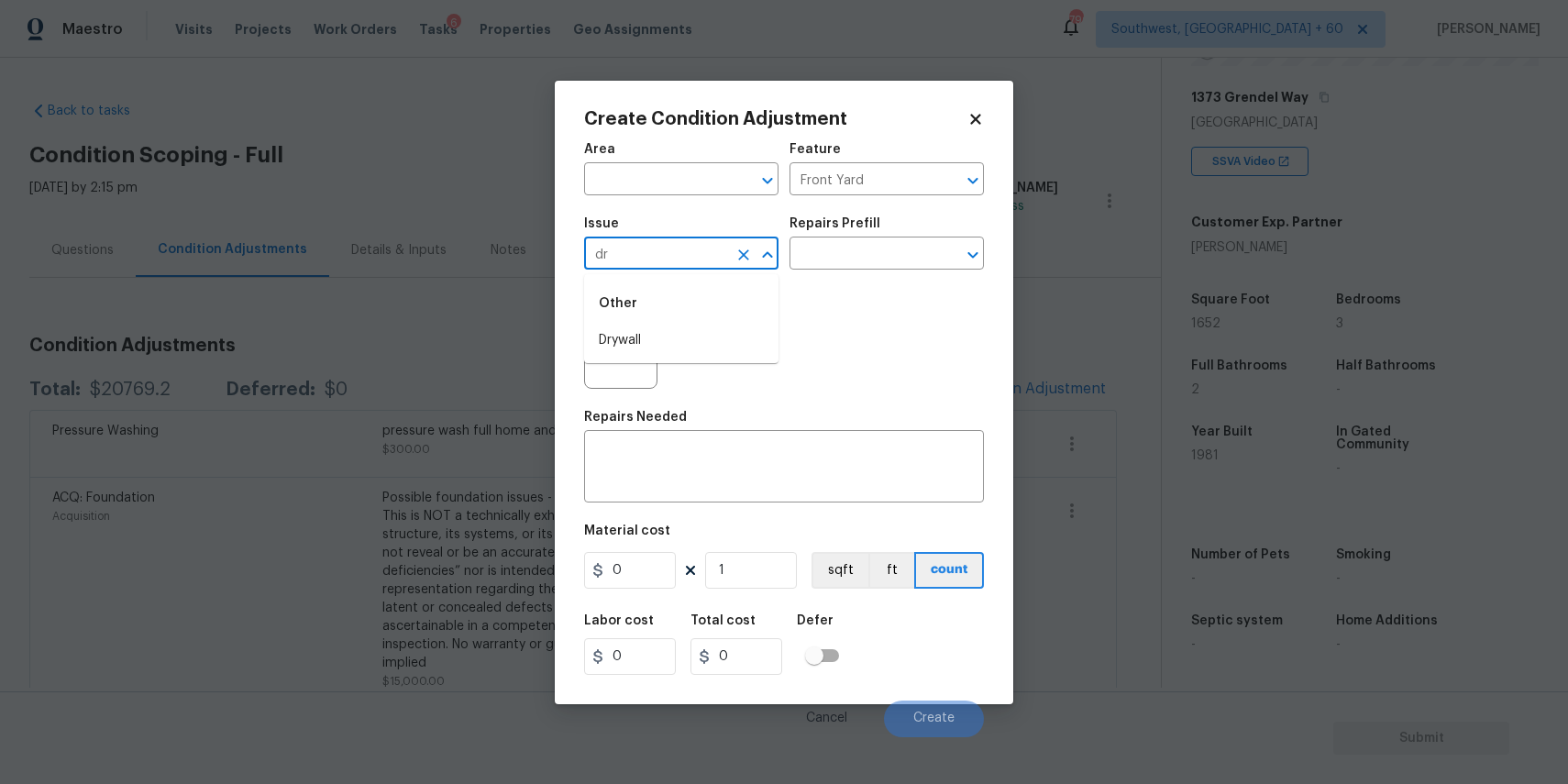
type input "d"
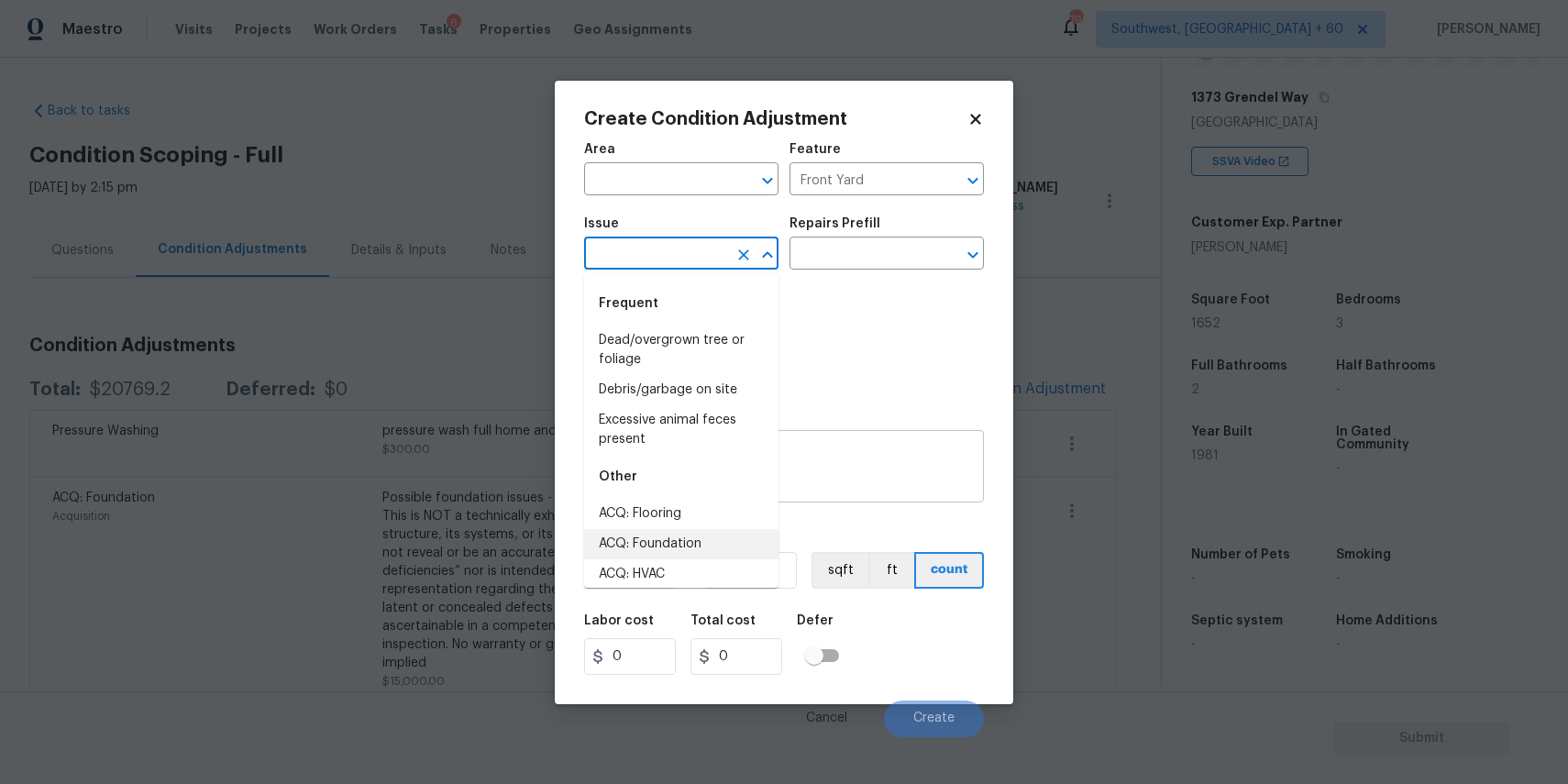
click at [875, 466] on textarea at bounding box center [784, 468] width 378 height 38
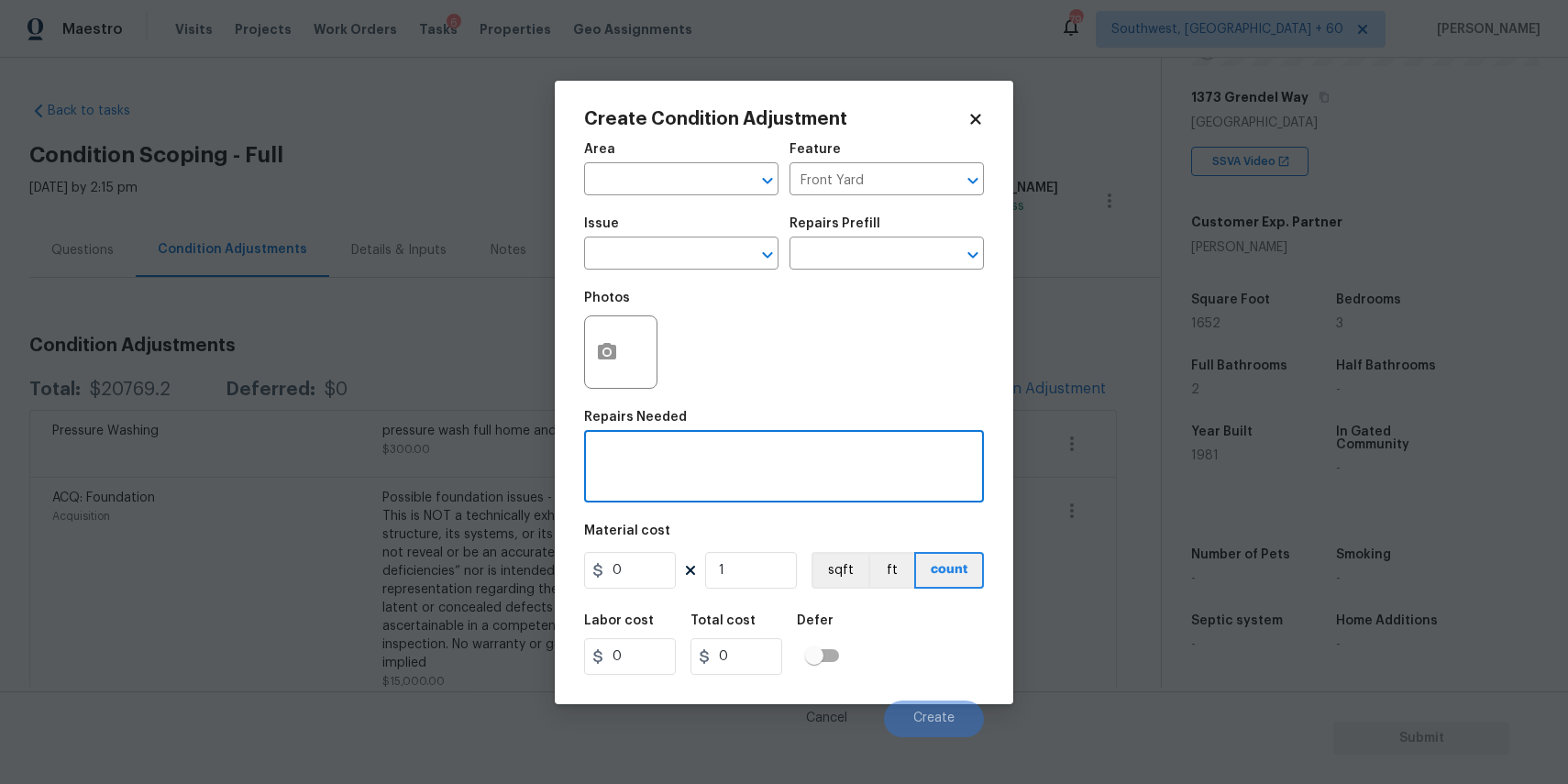
click at [875, 466] on textarea at bounding box center [784, 468] width 378 height 38
type textarea "driveway repair"
click at [629, 550] on figure "Material cost 0 1 sqft ft count" at bounding box center [784, 559] width 400 height 68
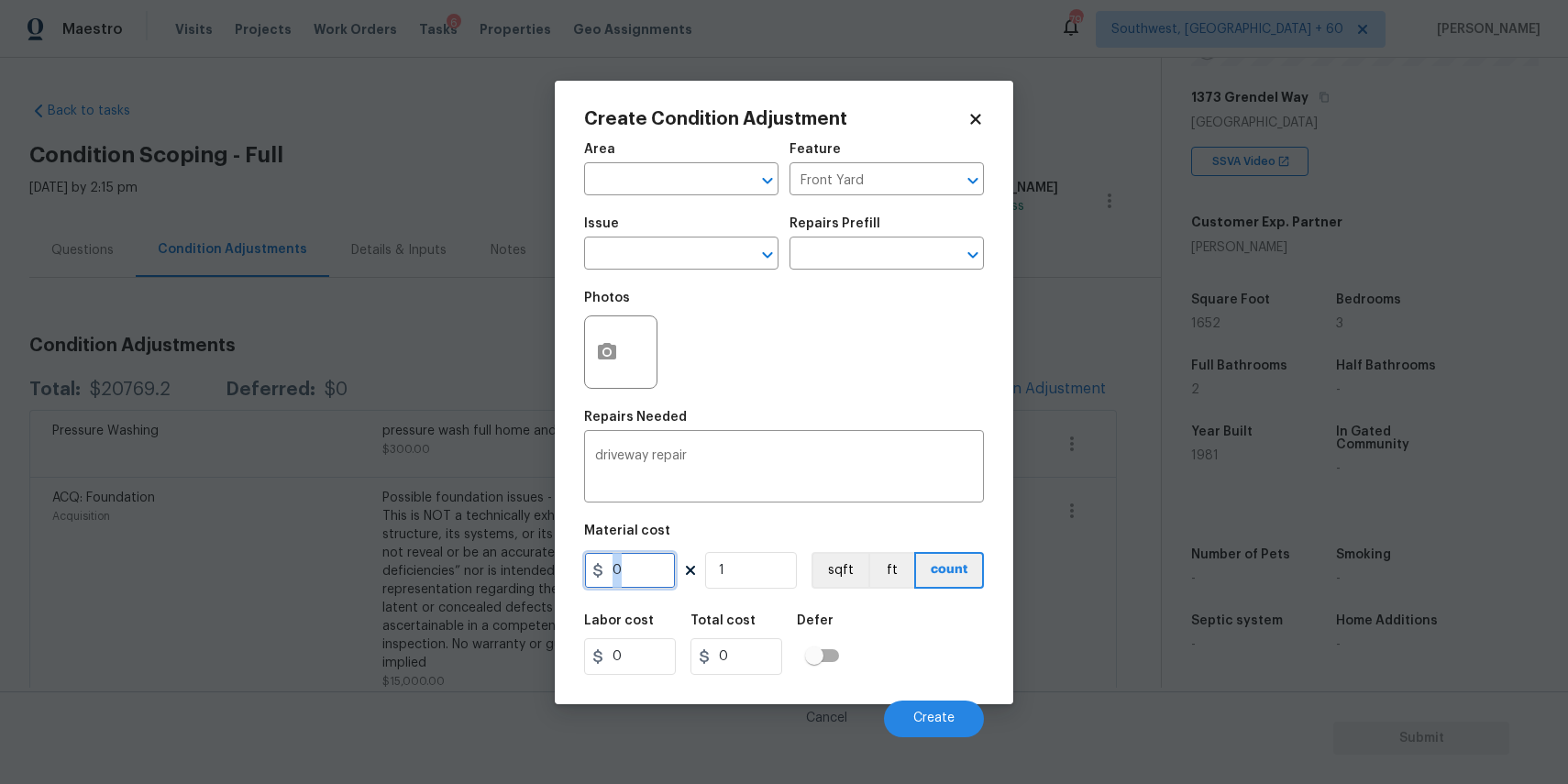
click at [638, 569] on input "0" at bounding box center [630, 570] width 92 height 36
type input "2000"
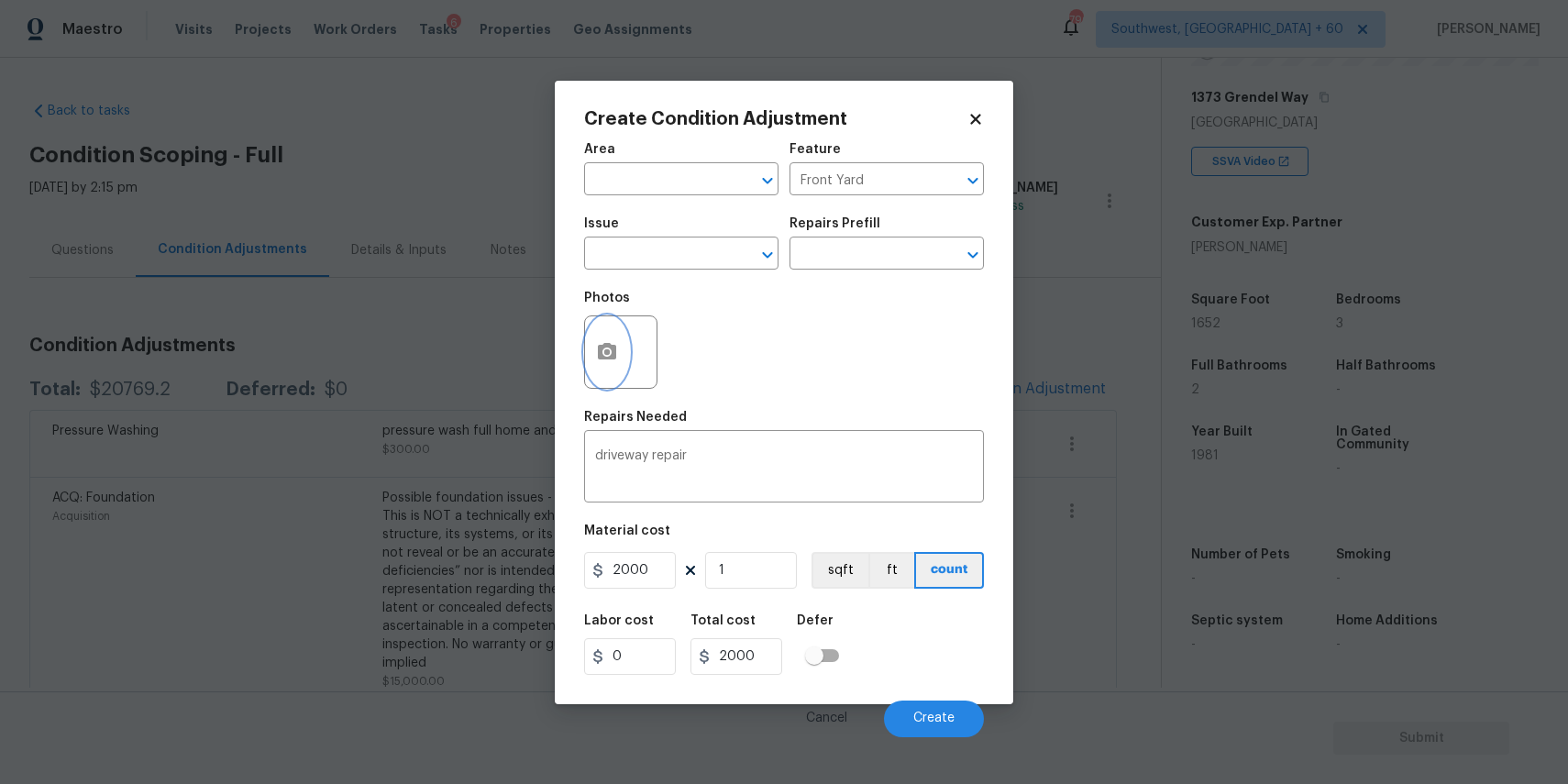
click at [608, 353] on circle "button" at bounding box center [607, 351] width 6 height 6
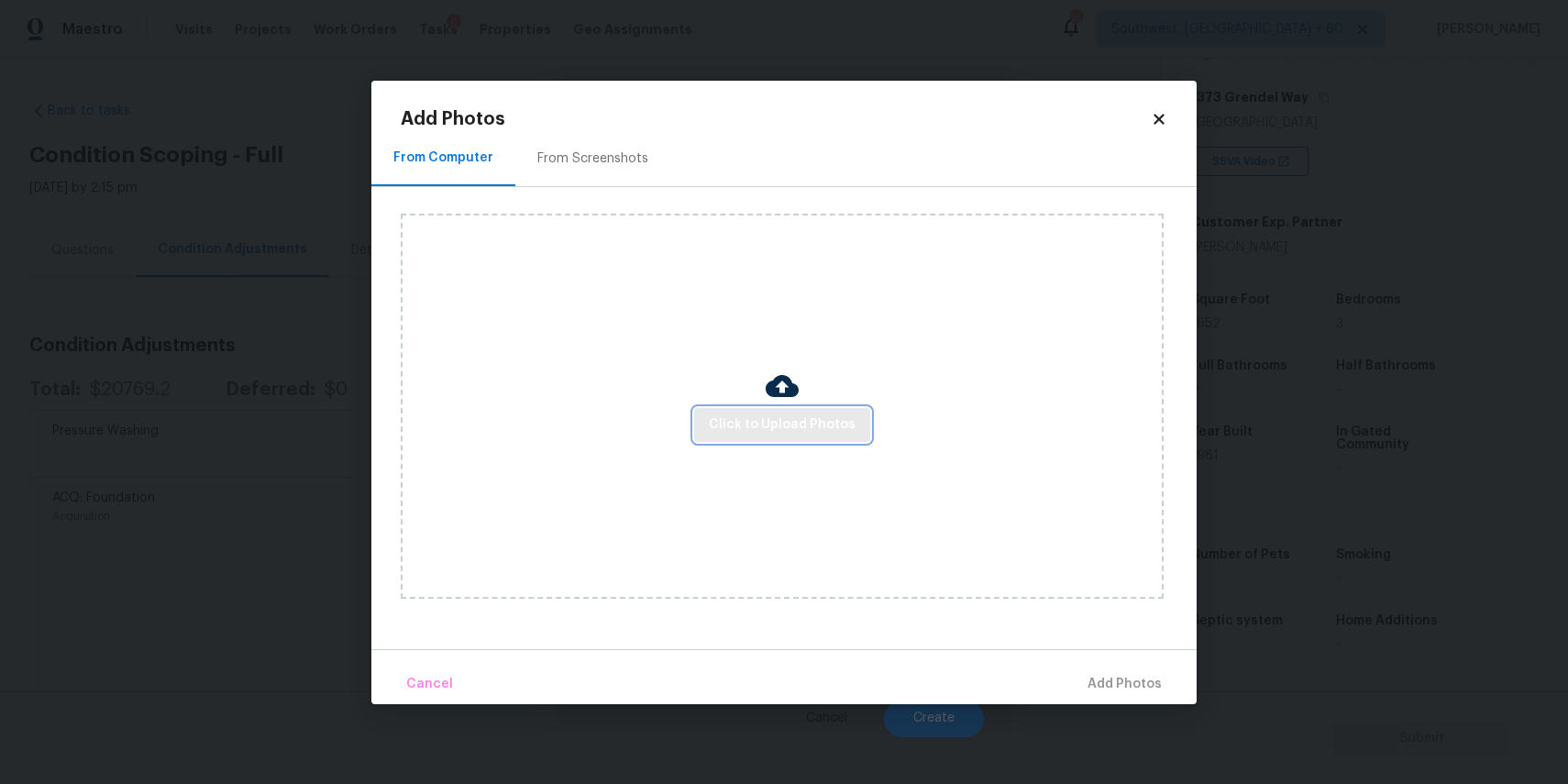
click at [846, 424] on span "Click to Upload Photos" at bounding box center [783, 425] width 147 height 23
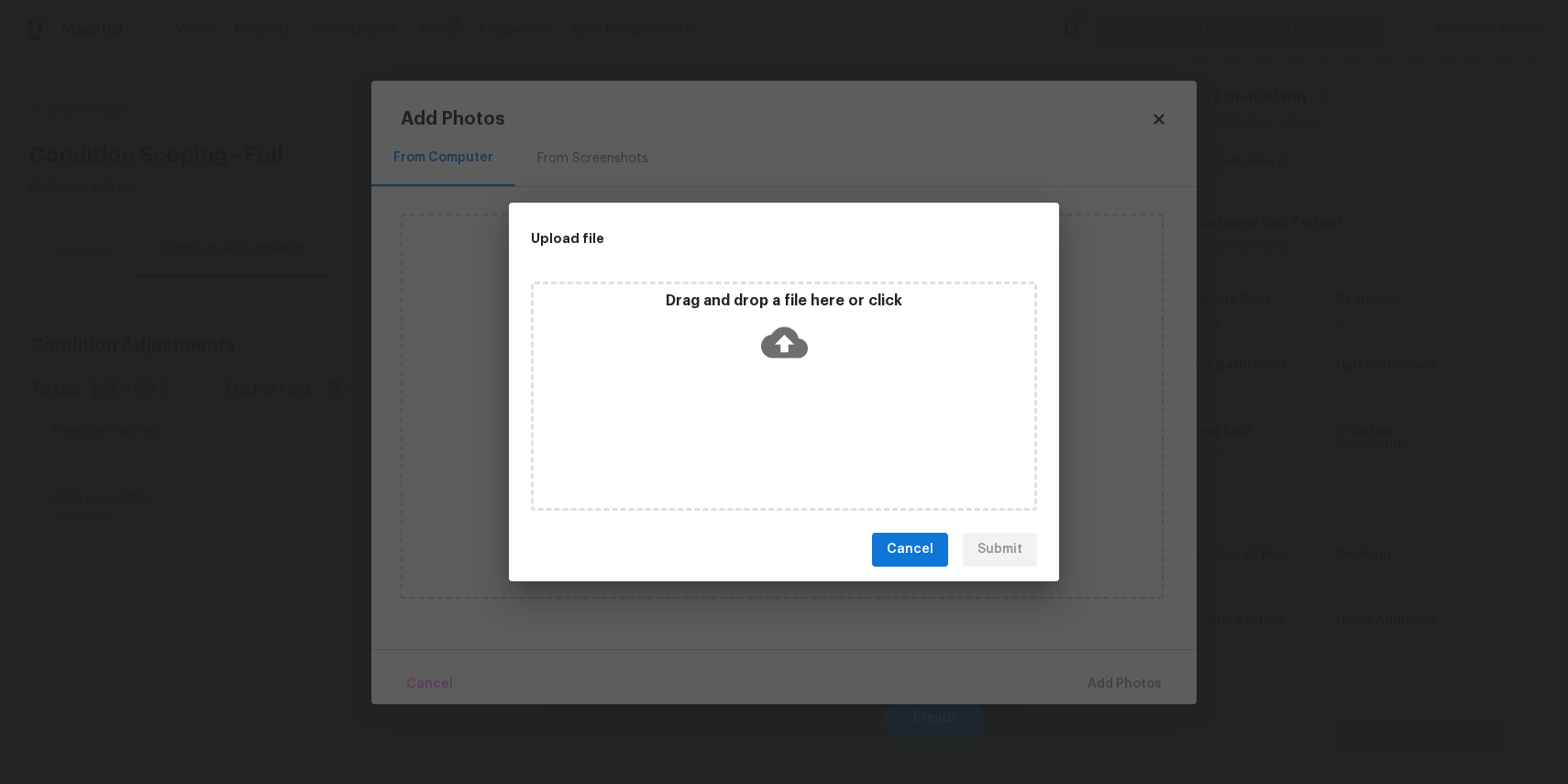
click at [846, 424] on div "Drag and drop a file here or click" at bounding box center [784, 396] width 506 height 229
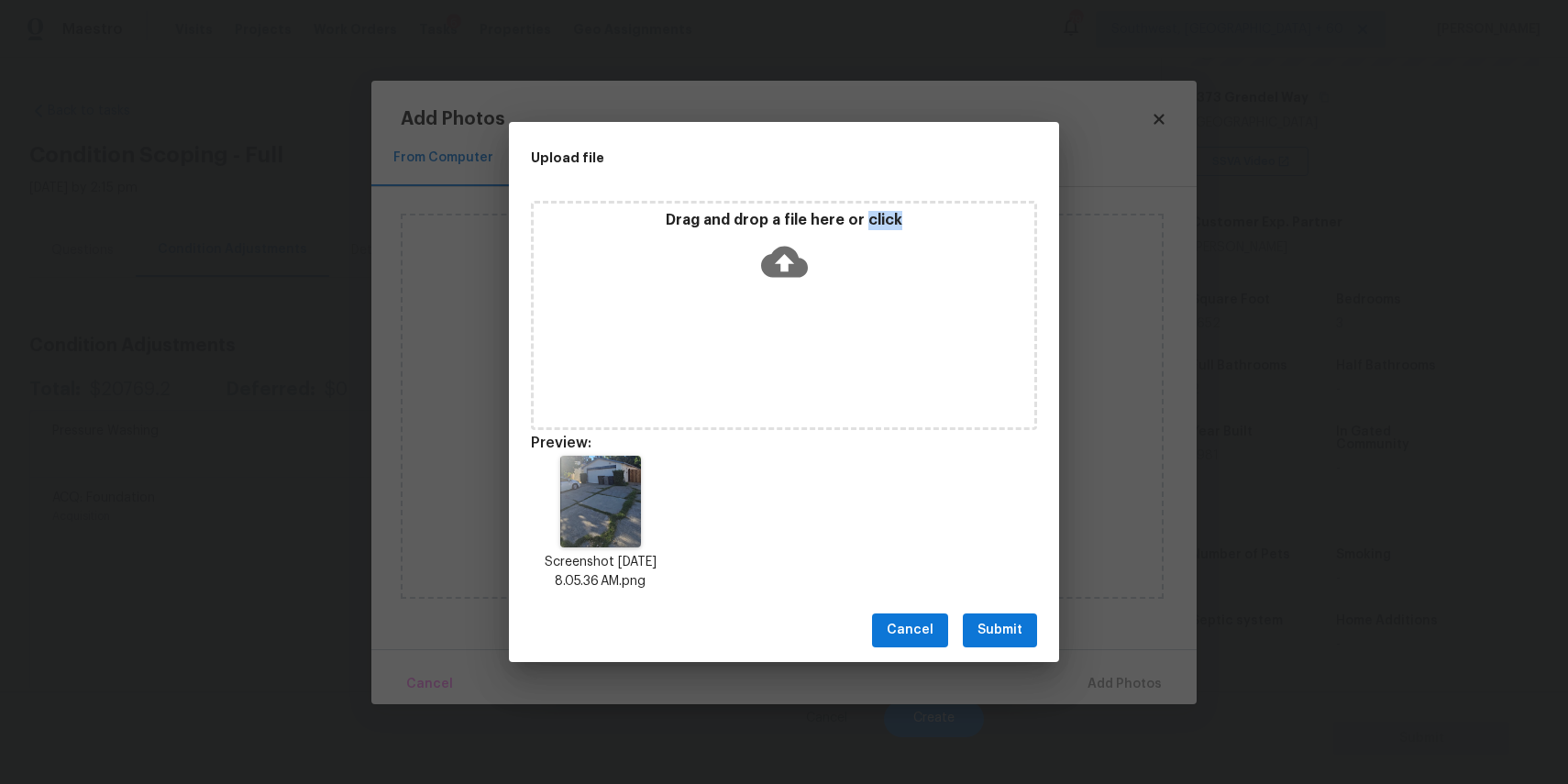
click at [1001, 638] on span "Submit" at bounding box center [999, 630] width 45 height 23
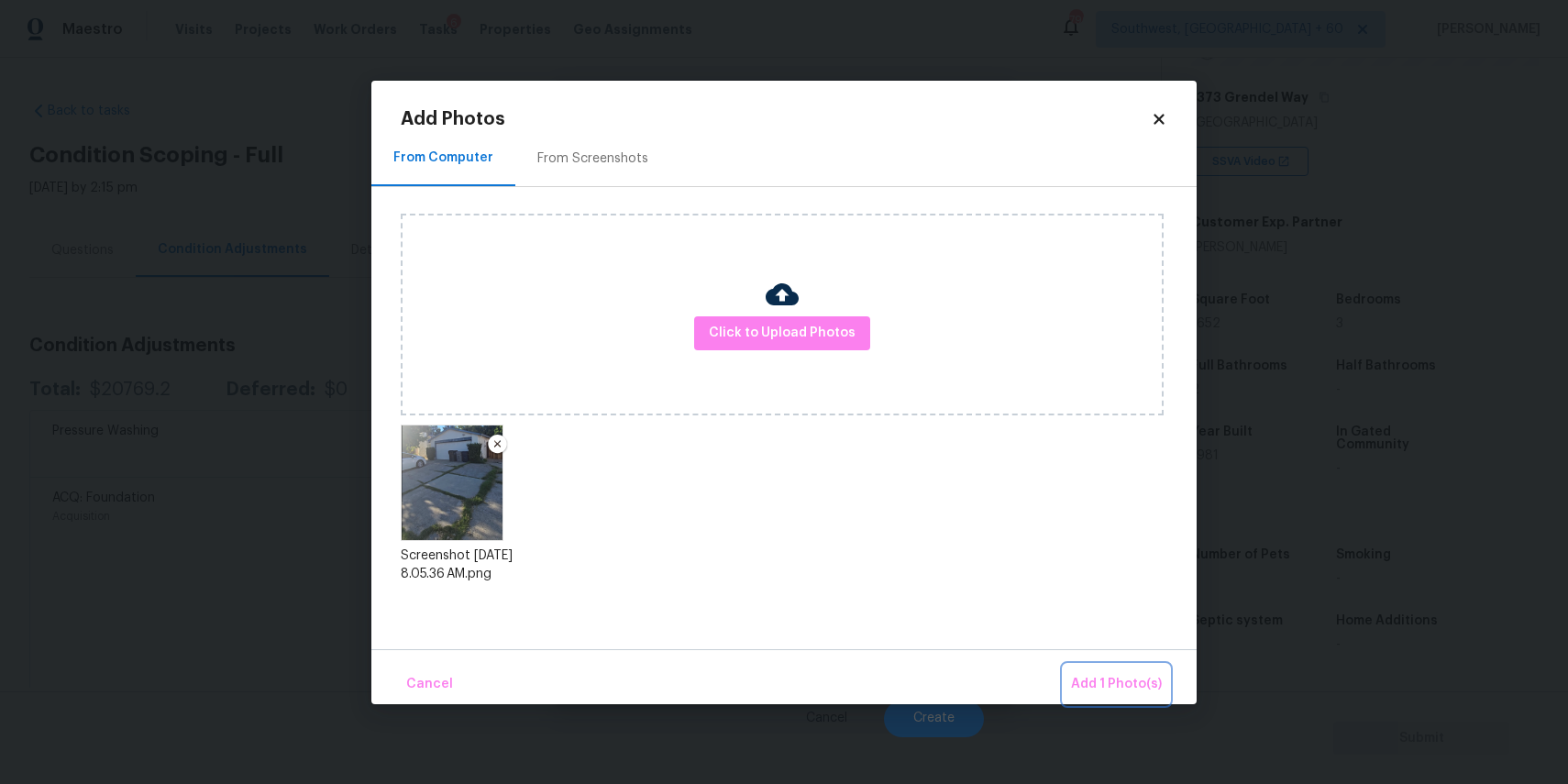
click at [1092, 669] on button "Add 1 Photo(s)" at bounding box center [1116, 684] width 105 height 39
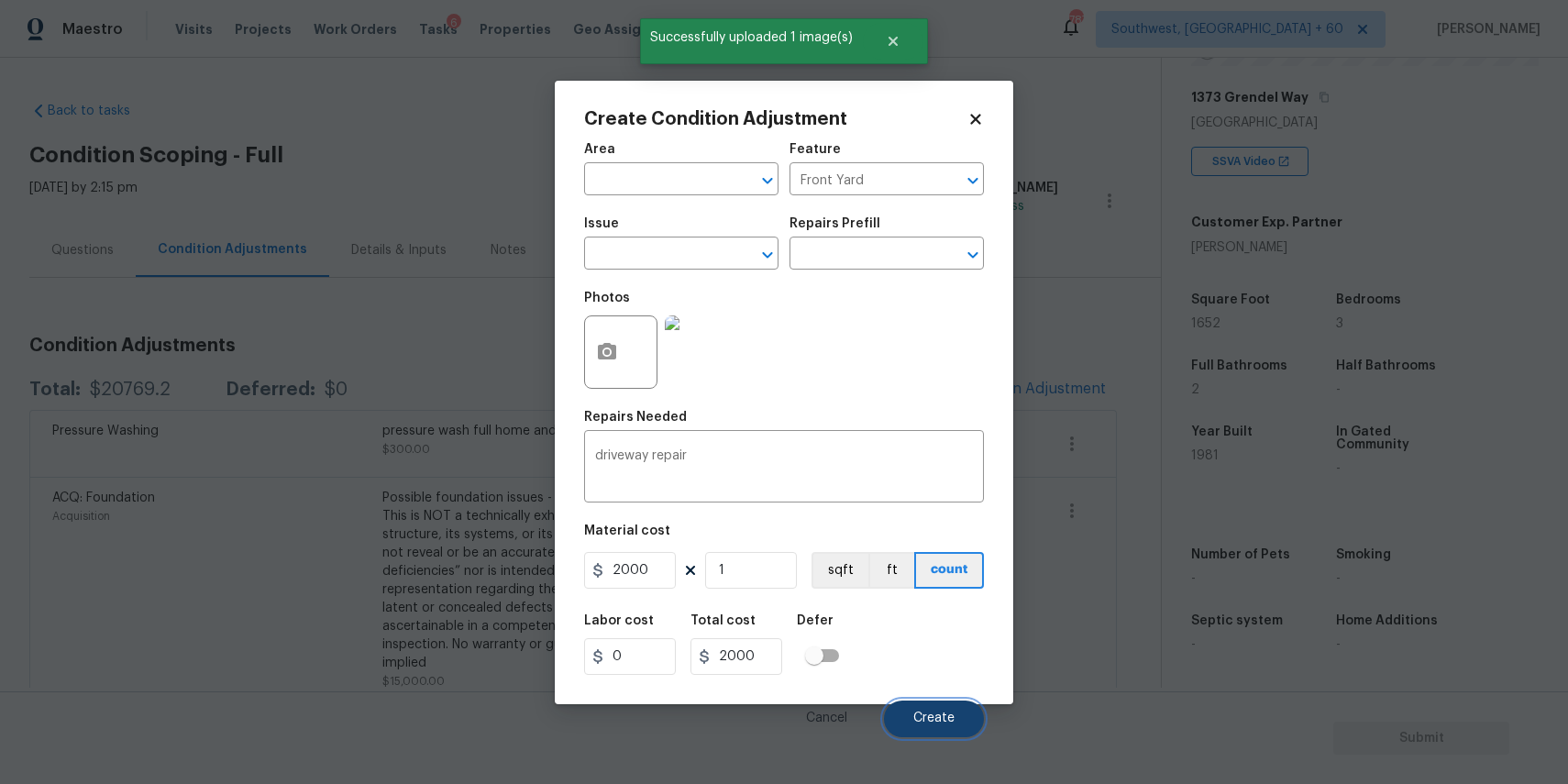
click at [932, 710] on button "Create" at bounding box center [933, 719] width 100 height 36
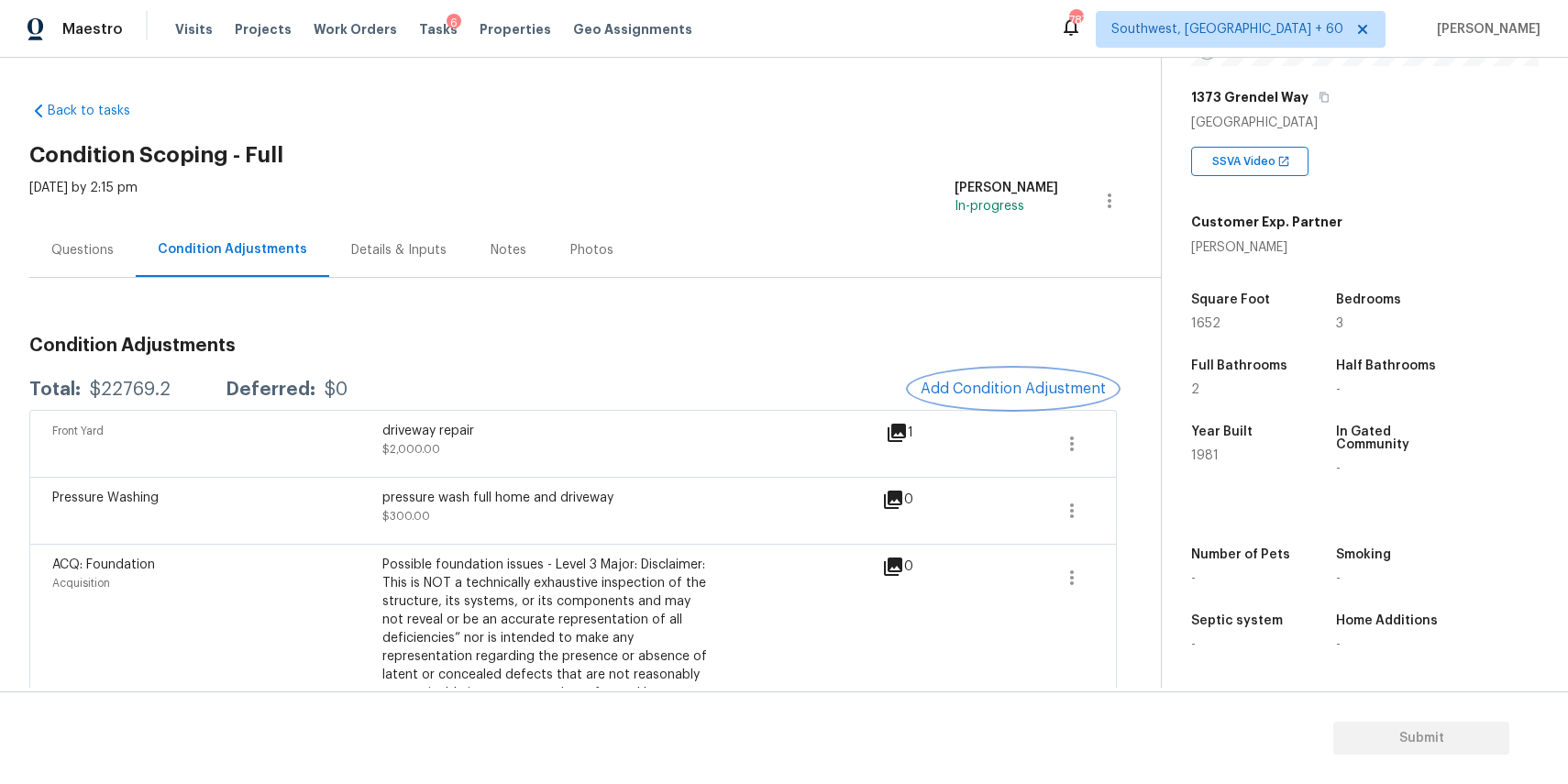
click at [1026, 372] on button "Add Condition Adjustment" at bounding box center [1012, 388] width 208 height 38
click at [1026, 372] on body "Maestro Visits Projects Work Orders Tasks 6 Properties Geo Assignments 787 Sout…" at bounding box center [784, 392] width 1568 height 784
click at [1026, 372] on button "Add Condition Adjustment" at bounding box center [1012, 388] width 208 height 38
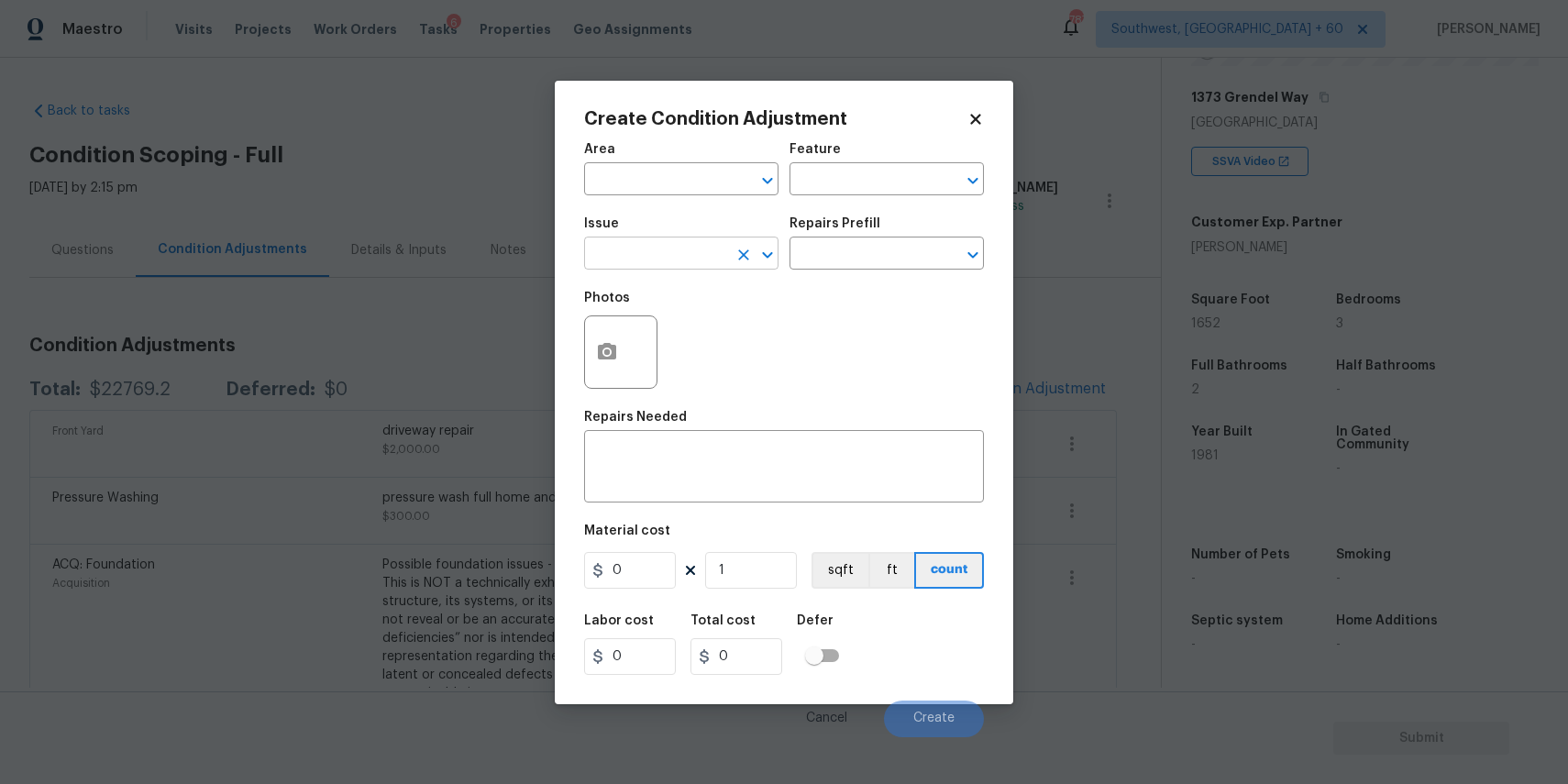
click at [642, 241] on input "text" at bounding box center [656, 255] width 143 height 29
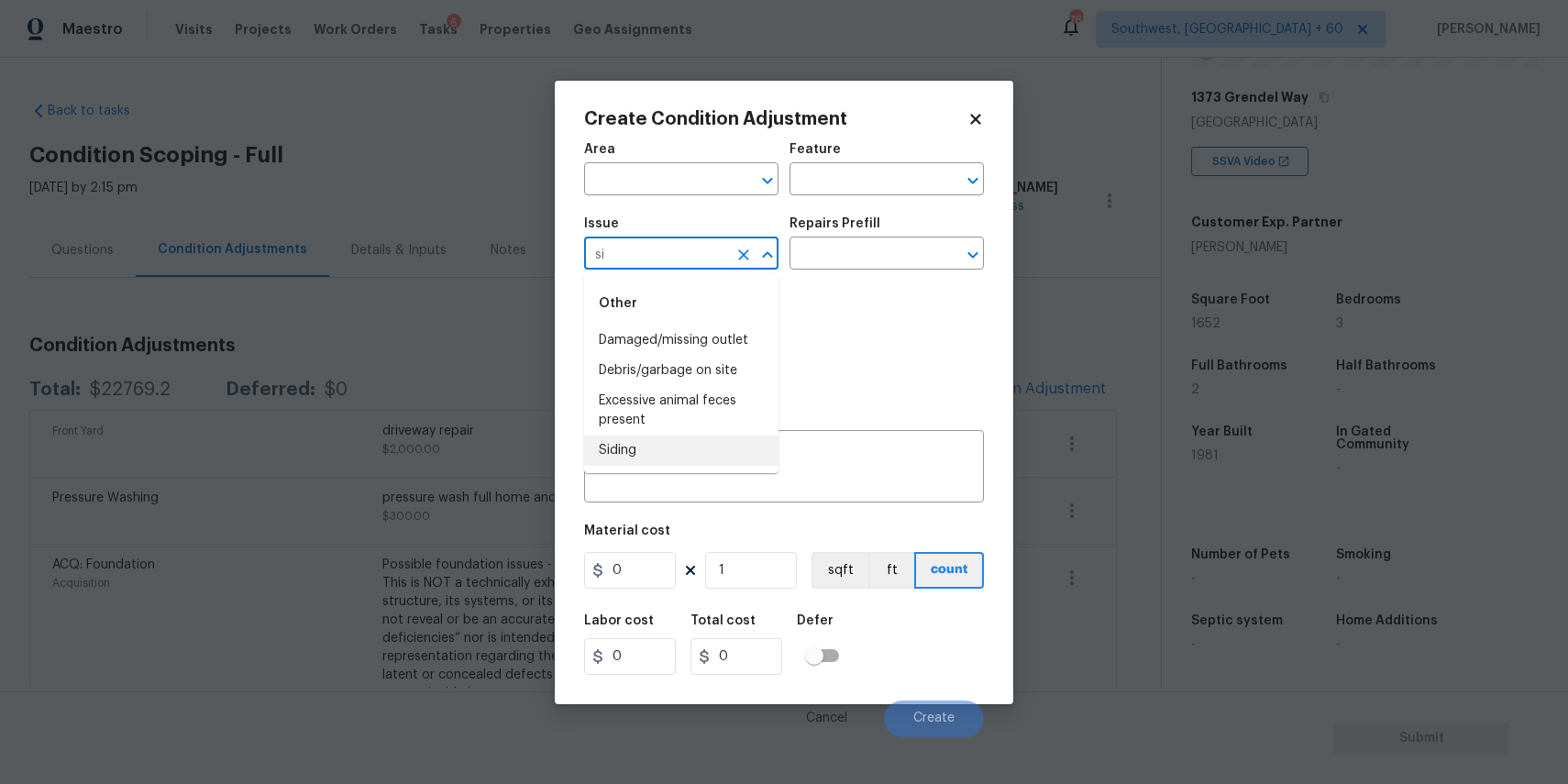
click at [693, 453] on li "Siding" at bounding box center [681, 451] width 194 height 31
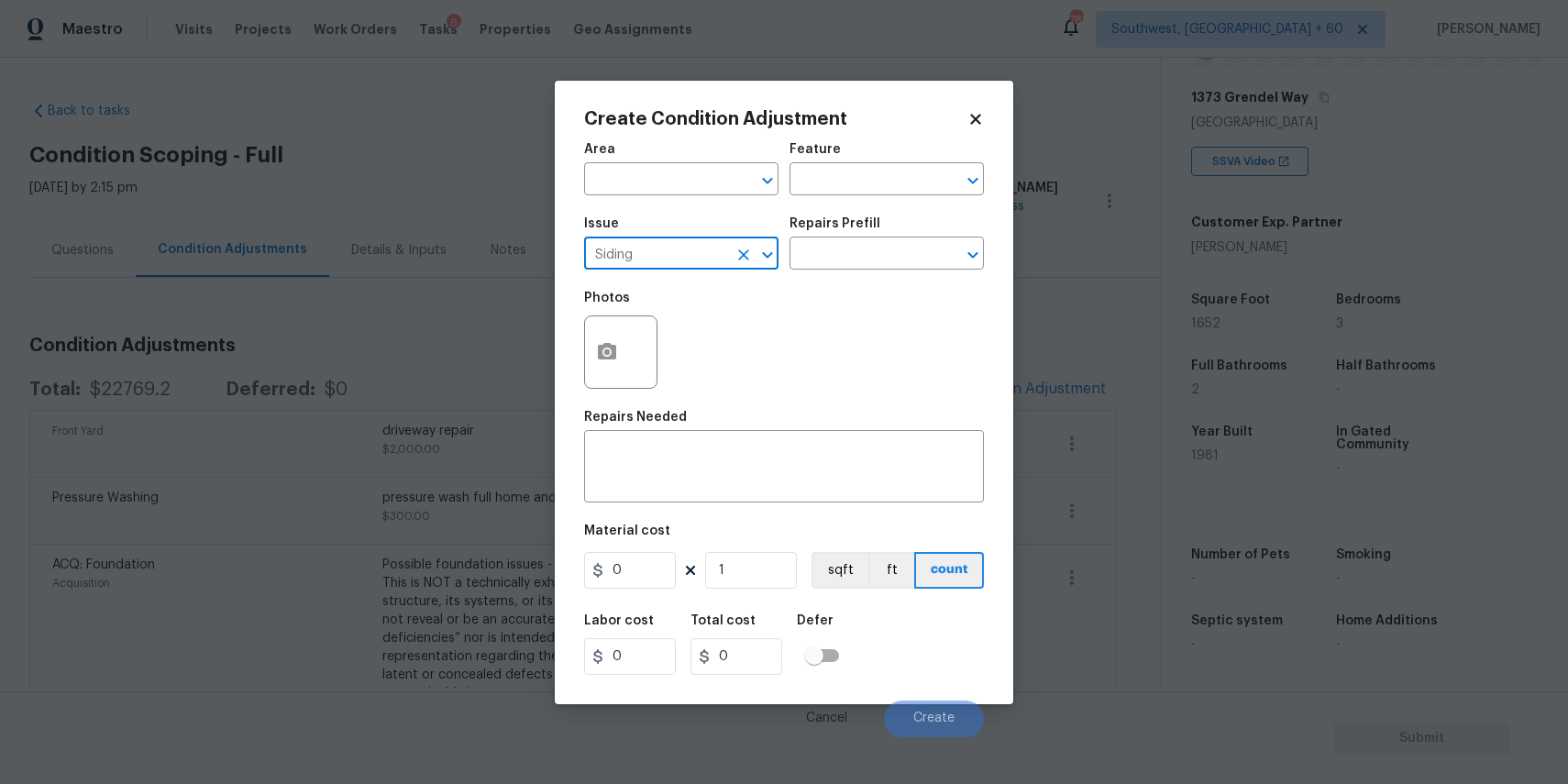
type input "Siding"
click at [818, 276] on div "Issue Siding ​ Repairs Prefill ​" at bounding box center [784, 244] width 400 height 74
click at [842, 256] on input "text" at bounding box center [861, 255] width 143 height 29
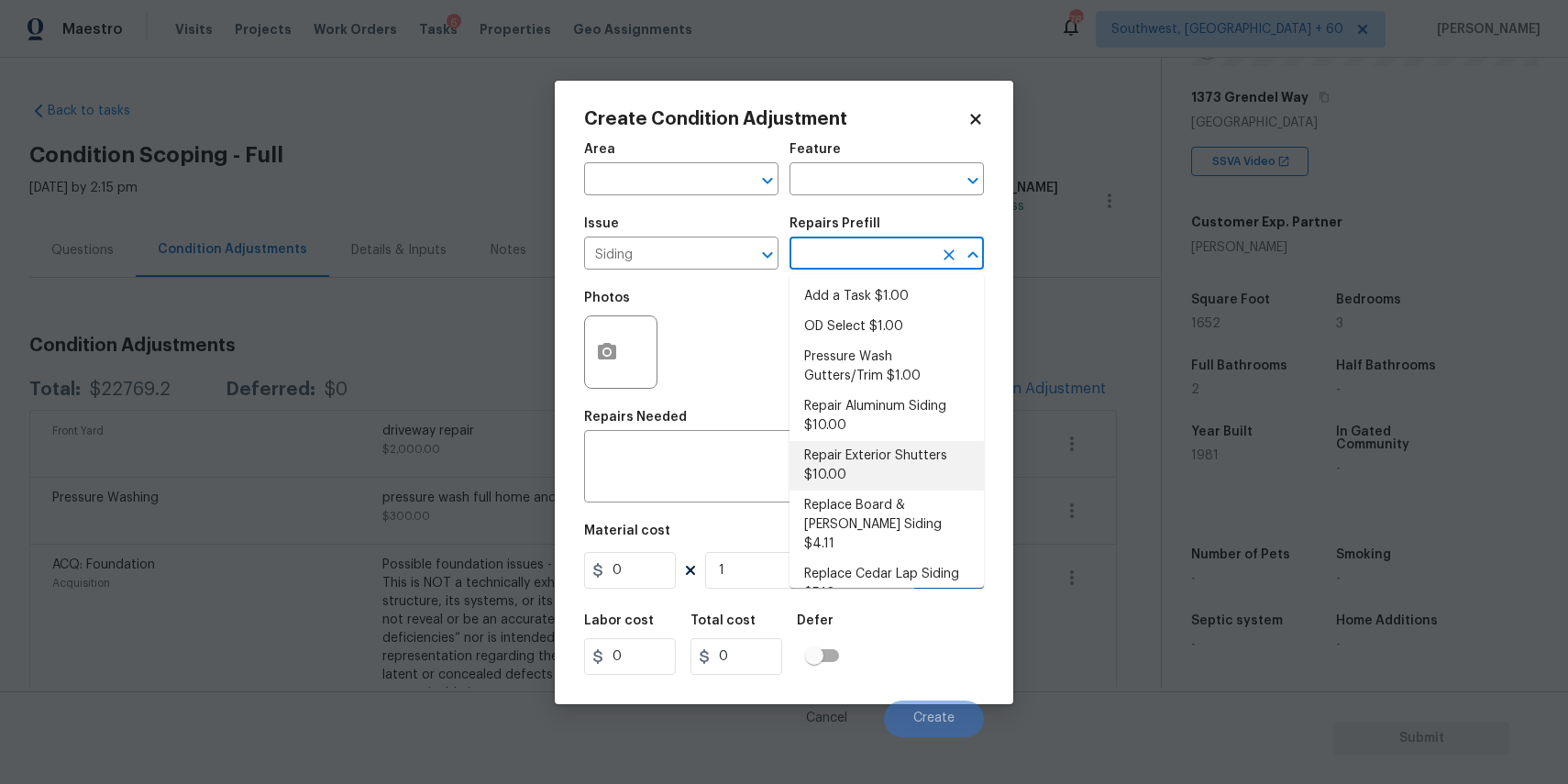
click at [911, 462] on li "Repair Exterior Shutters $10.00" at bounding box center [886, 466] width 194 height 49
type input "Siding"
type textarea "Repair the existing exterior shutters on the home (cracks, chips, holes, etc.).…"
type input "10"
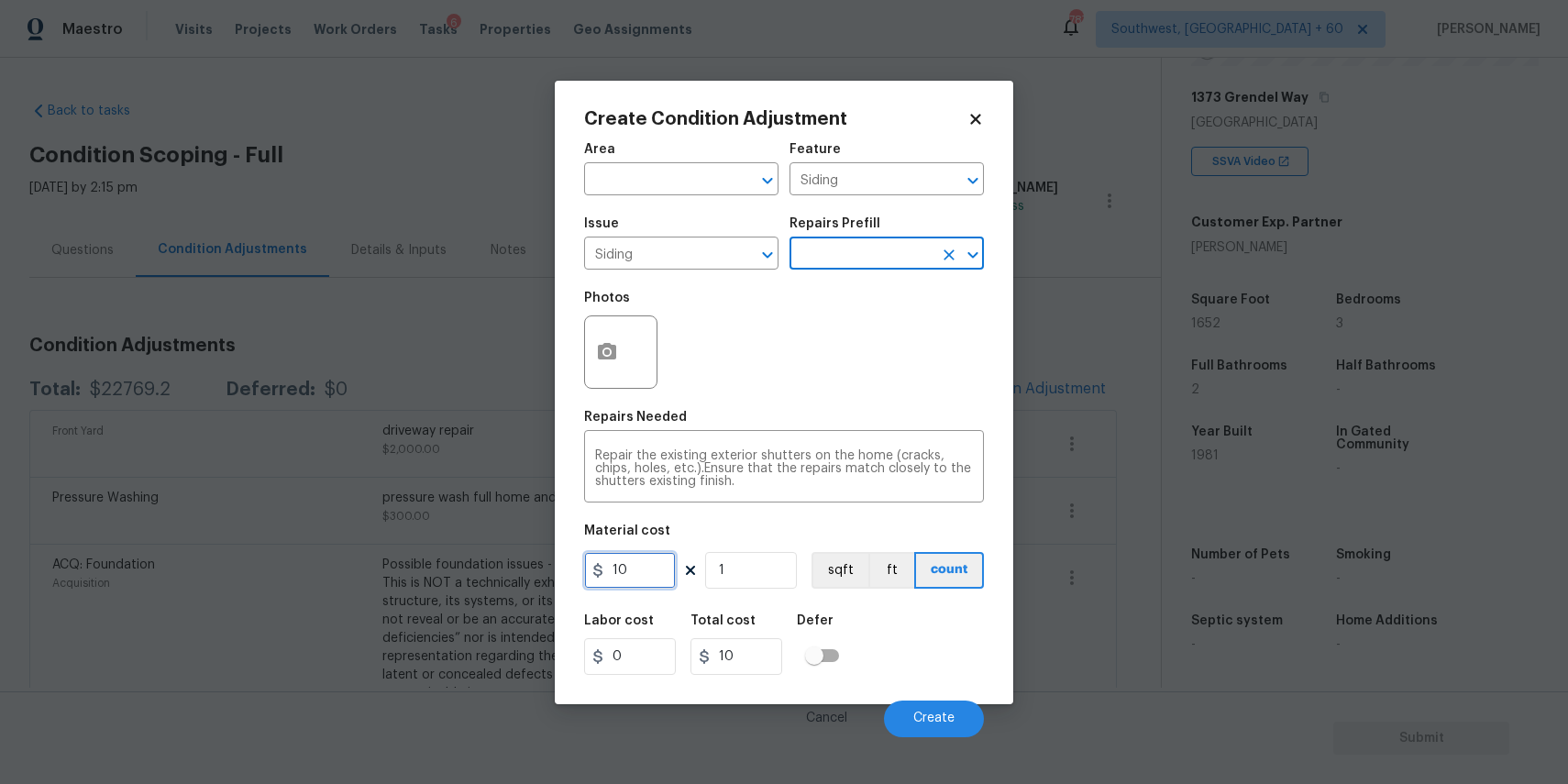
click at [643, 562] on input "10" at bounding box center [630, 570] width 92 height 36
type input "1000"
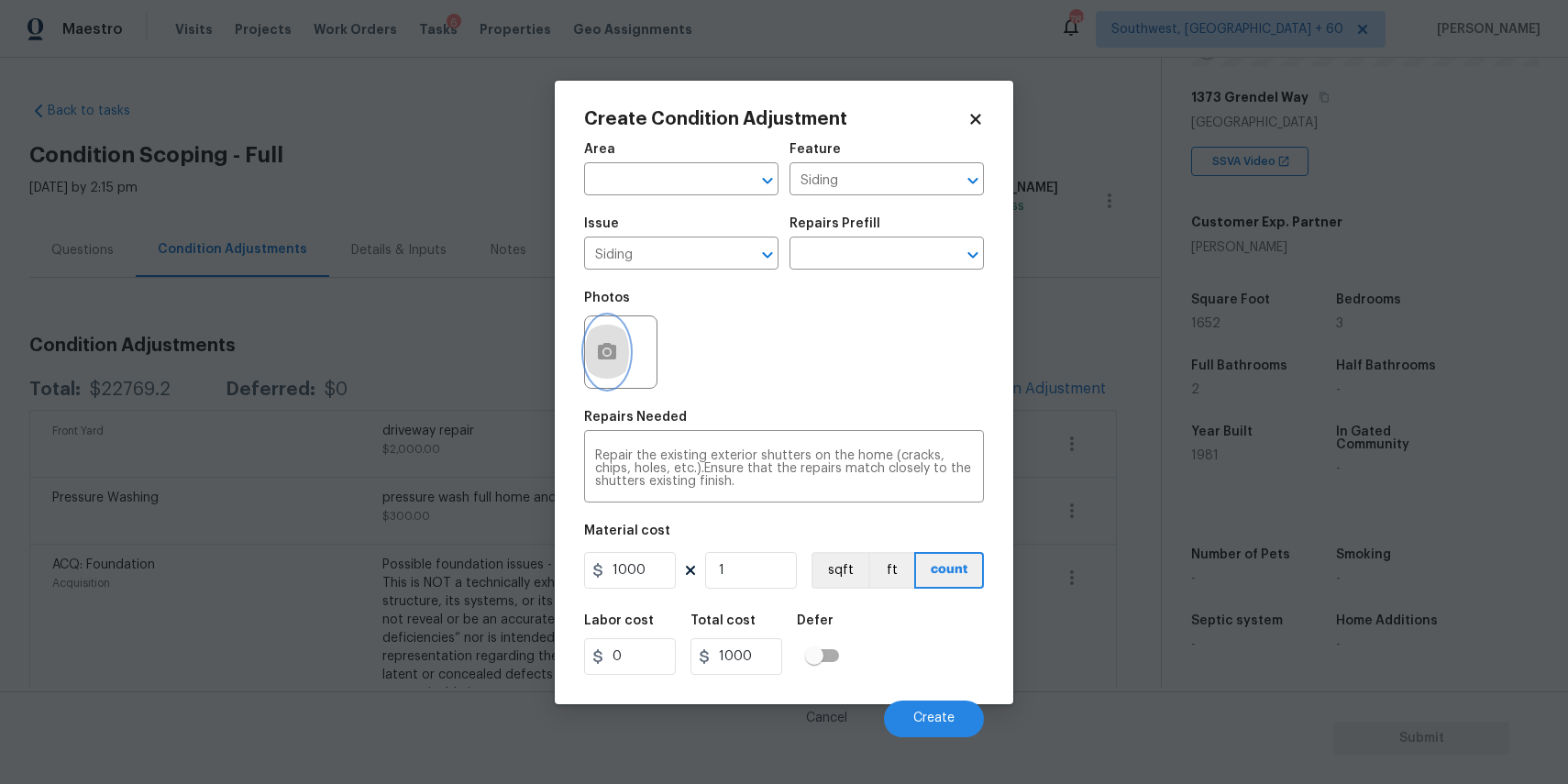
click at [612, 354] on icon "button" at bounding box center [607, 351] width 19 height 17
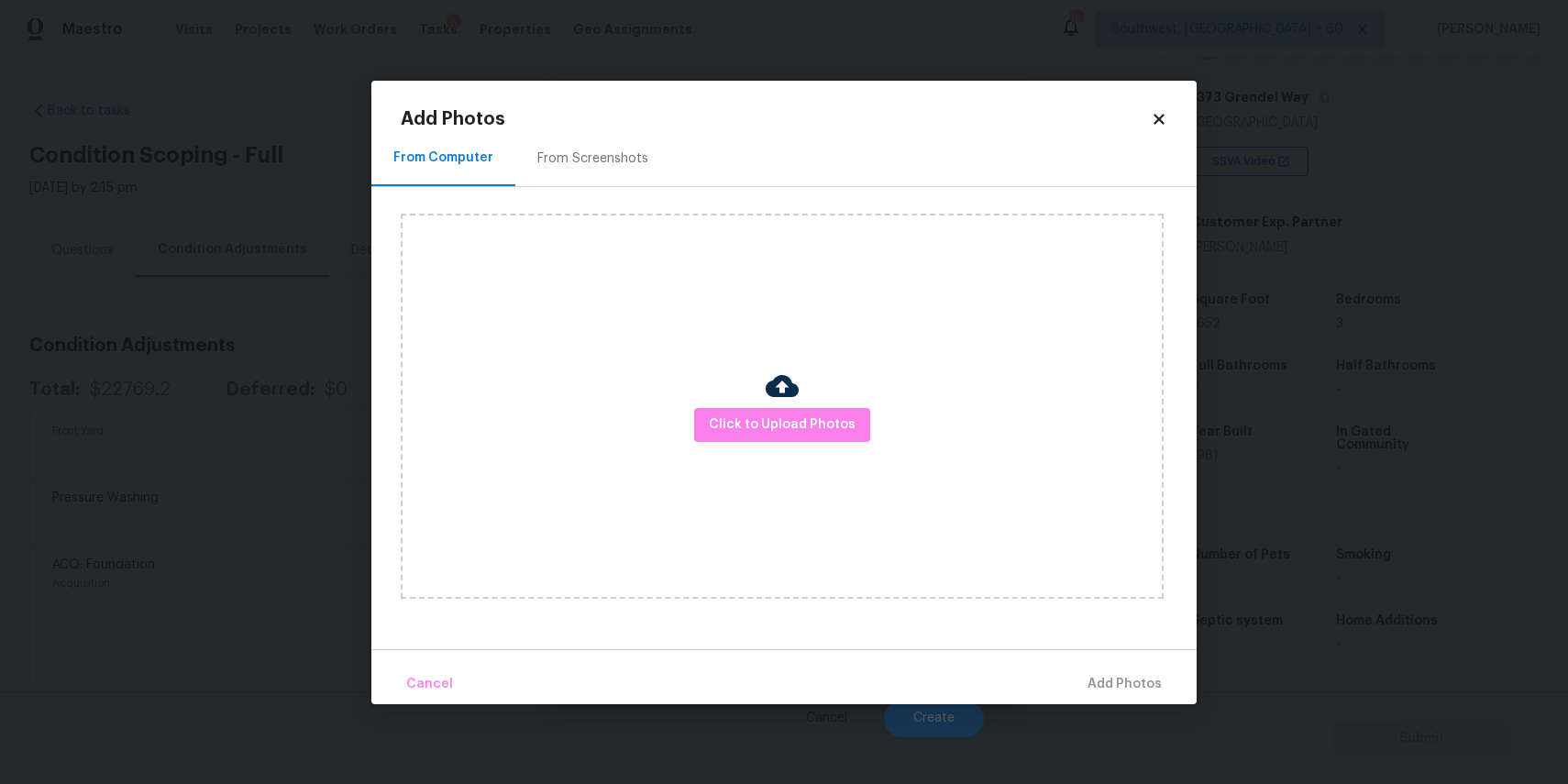
click at [740, 395] on div "Click to Upload Photos" at bounding box center [783, 407] width 763 height 385
click at [752, 419] on span "Click to Upload Photos" at bounding box center [783, 425] width 147 height 23
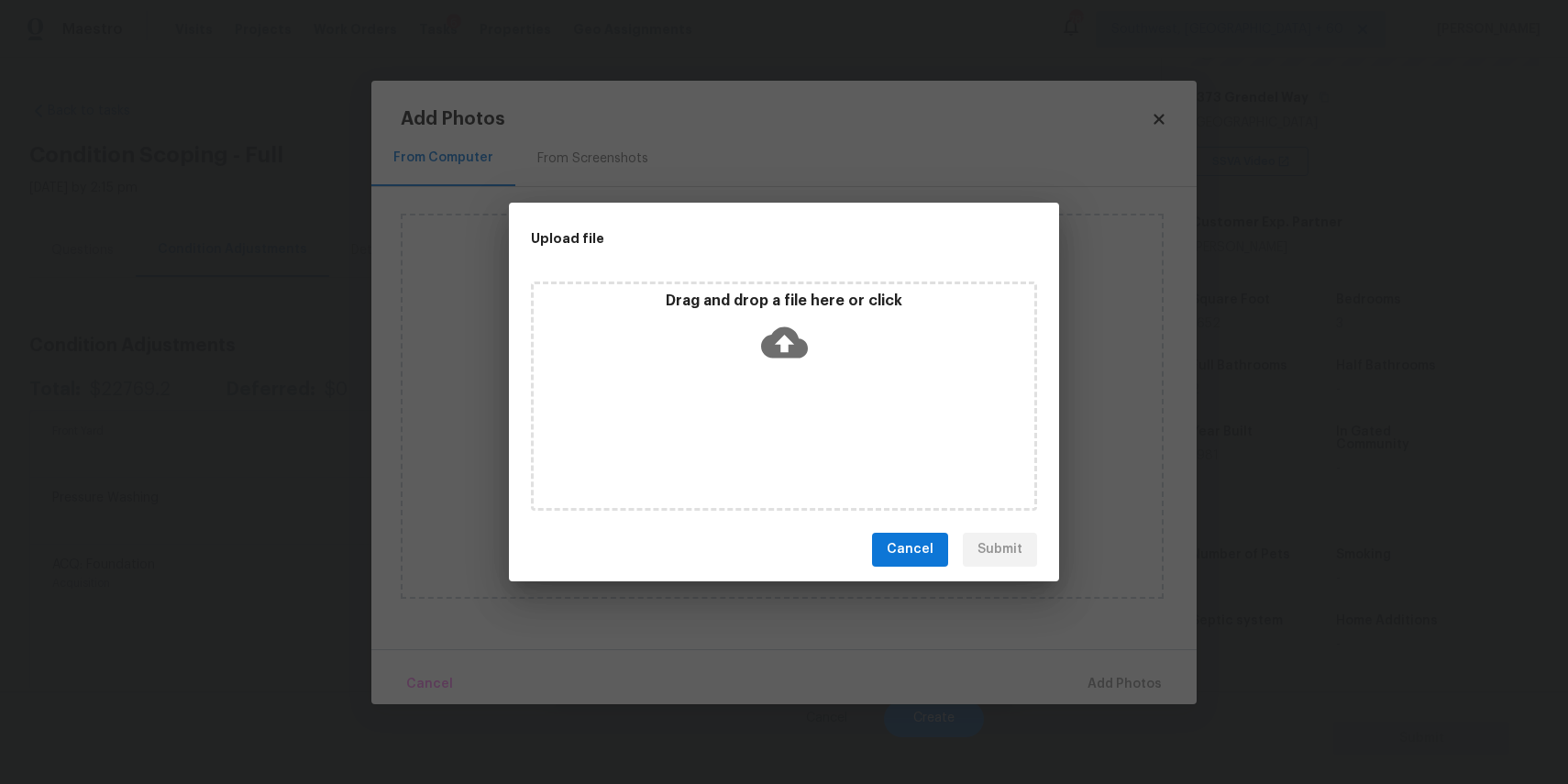
click at [752, 419] on div "Drag and drop a file here or click" at bounding box center [784, 396] width 506 height 229
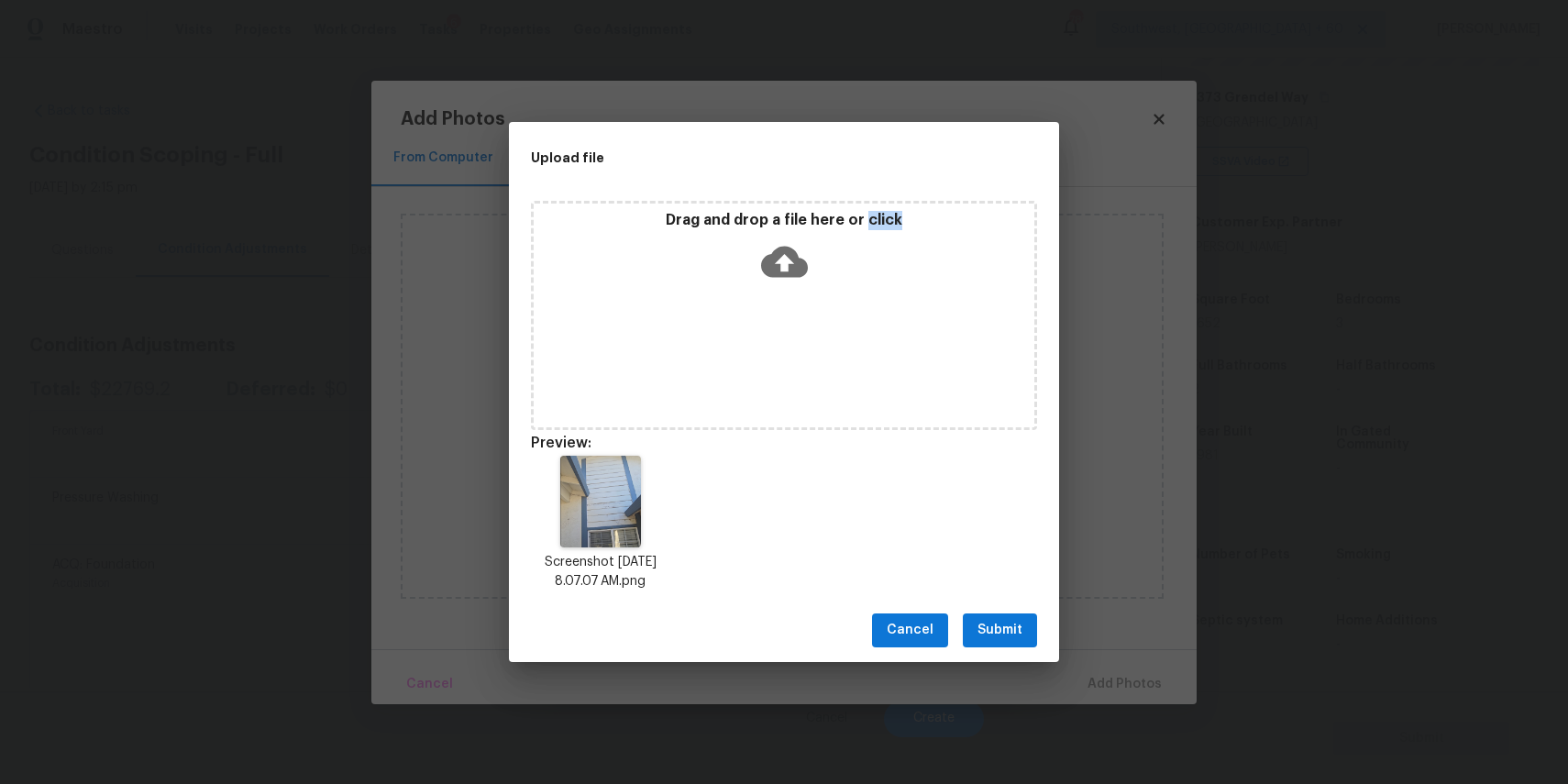
click at [998, 624] on span "Submit" at bounding box center [999, 630] width 45 height 23
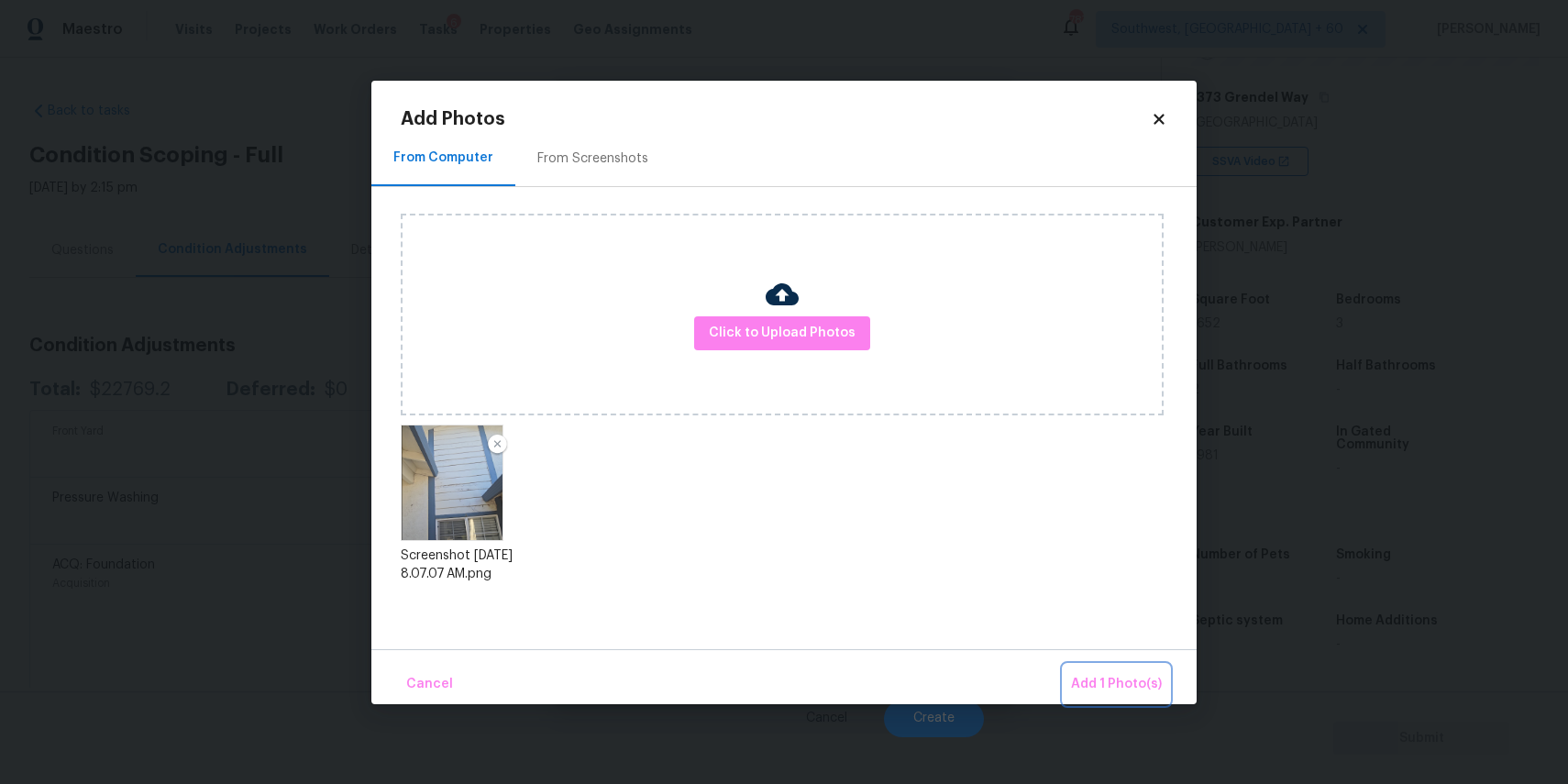
click at [1092, 668] on button "Add 1 Photo(s)" at bounding box center [1116, 684] width 105 height 39
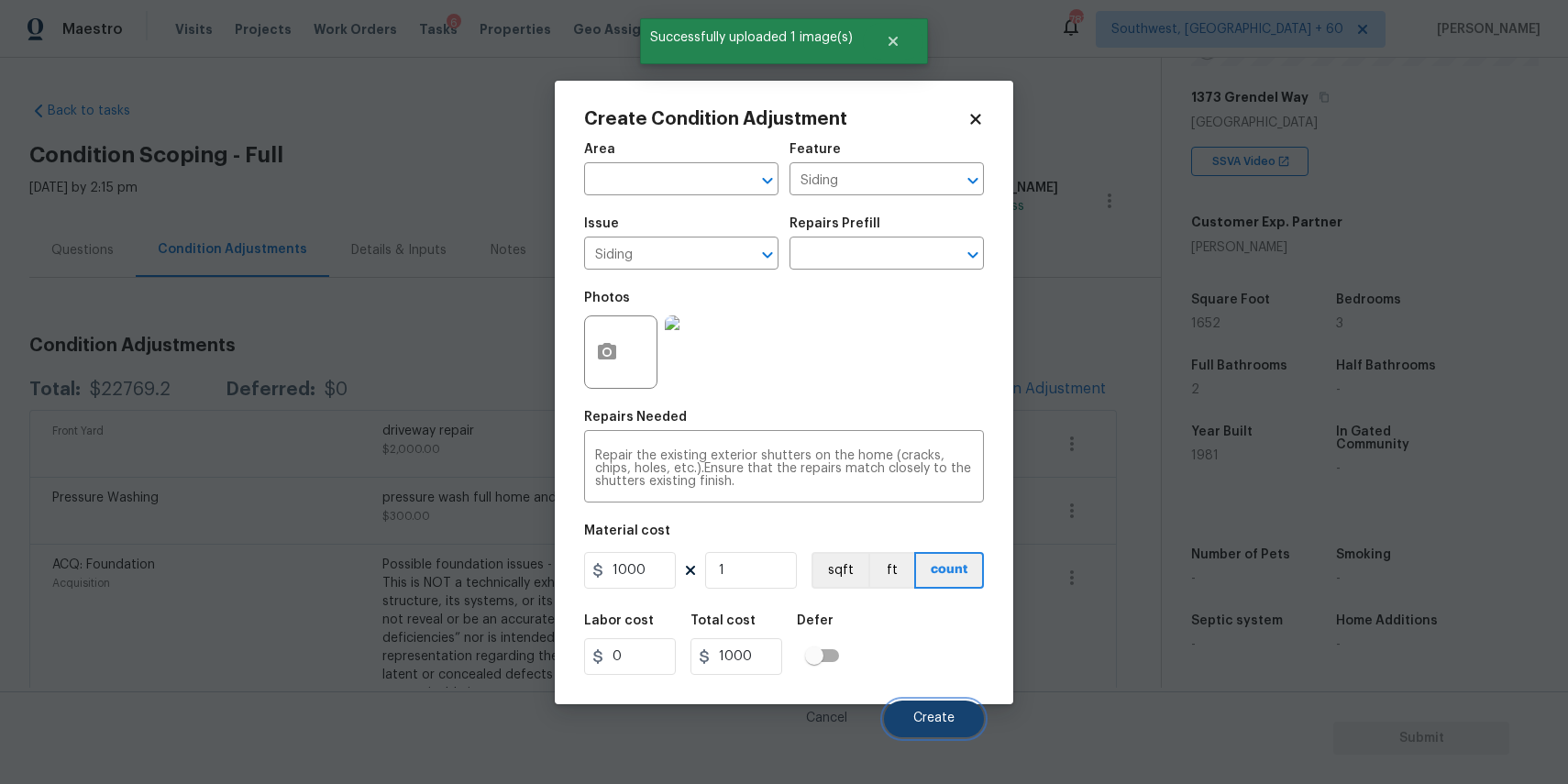
click at [943, 703] on button "Create" at bounding box center [933, 719] width 100 height 36
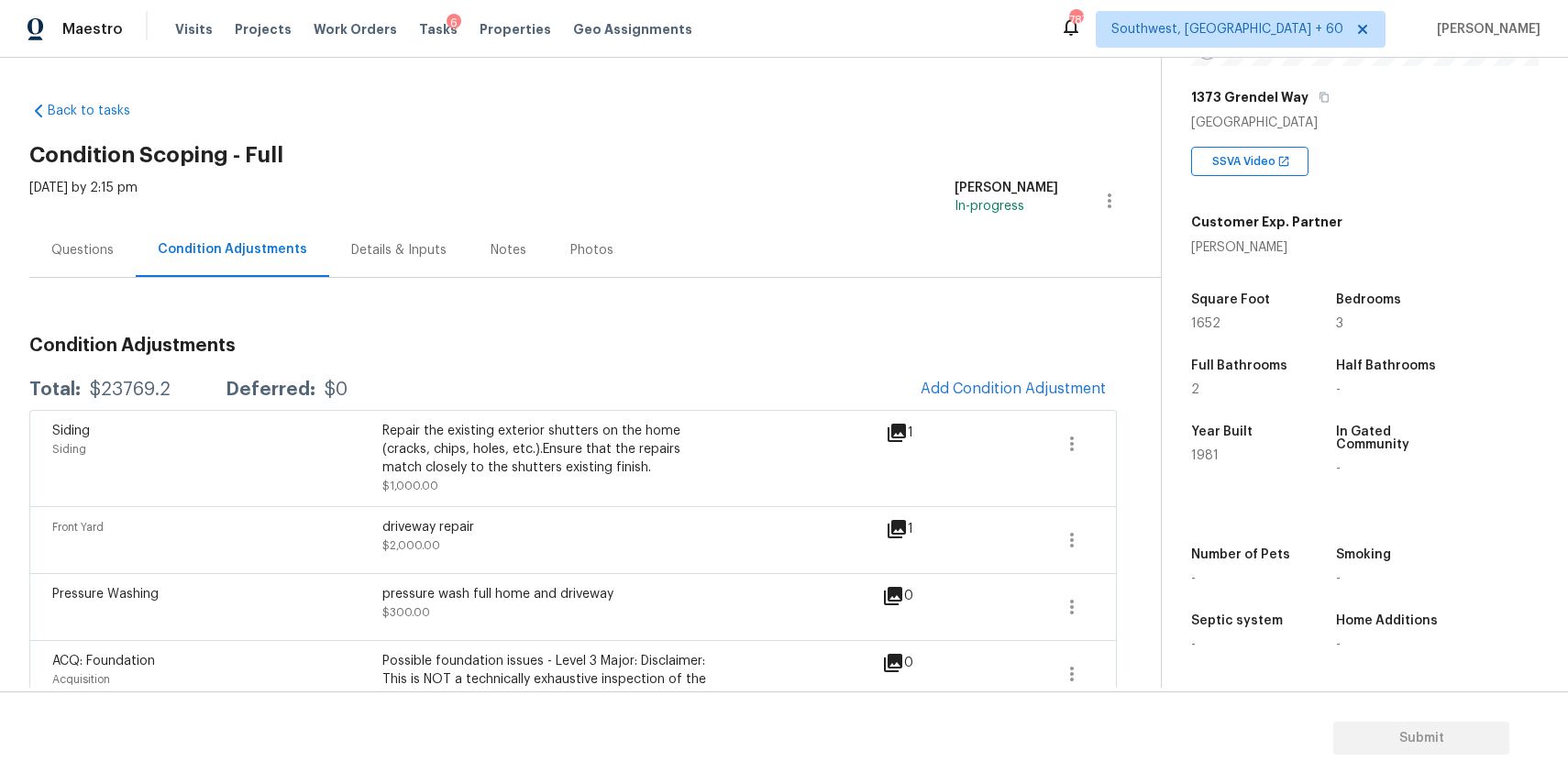
click at [63, 230] on div "Questions" at bounding box center [83, 250] width 106 height 54
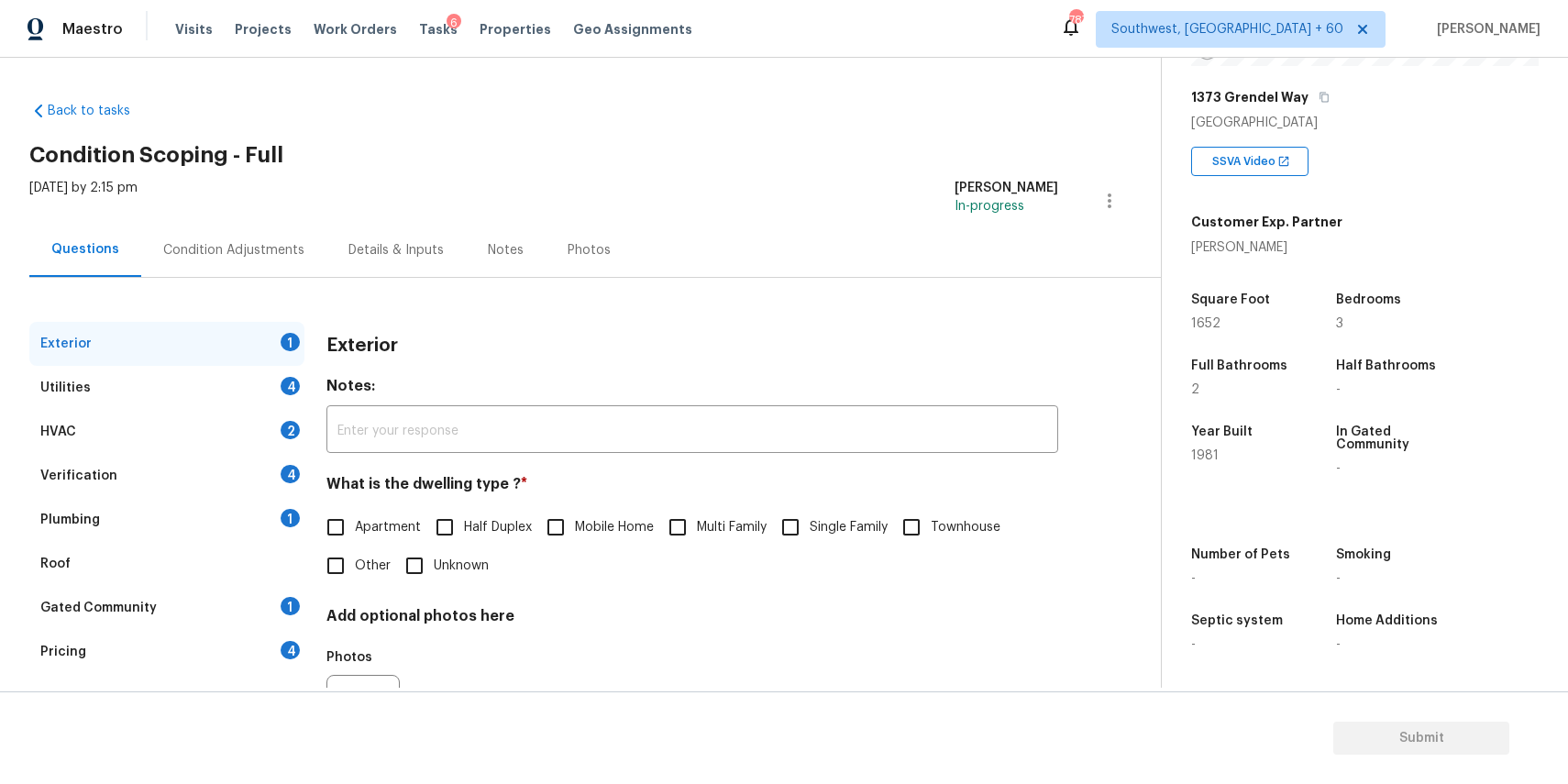
click at [181, 476] on div "Verification 4" at bounding box center [168, 476] width 275 height 44
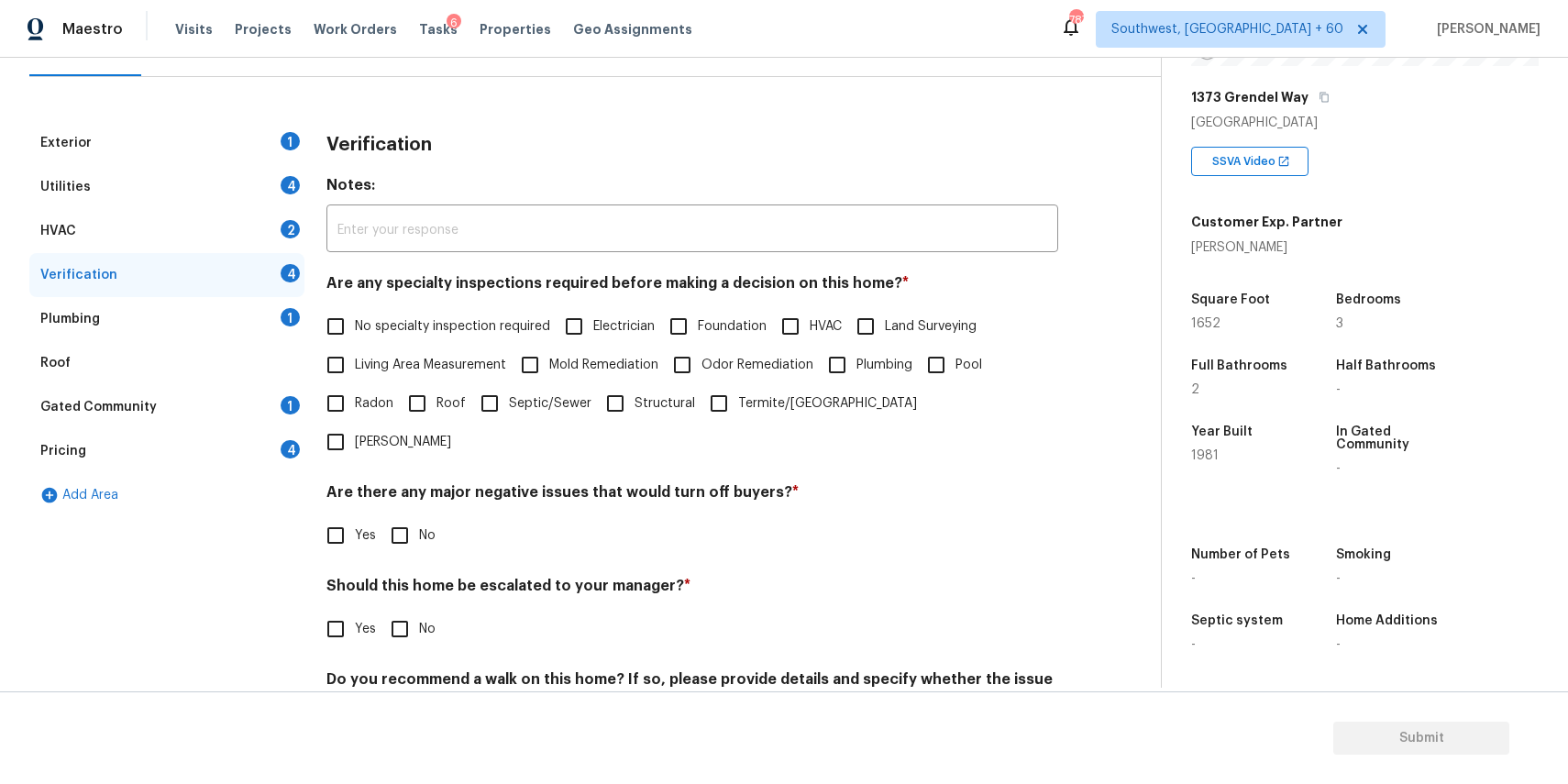
scroll to position [263, 0]
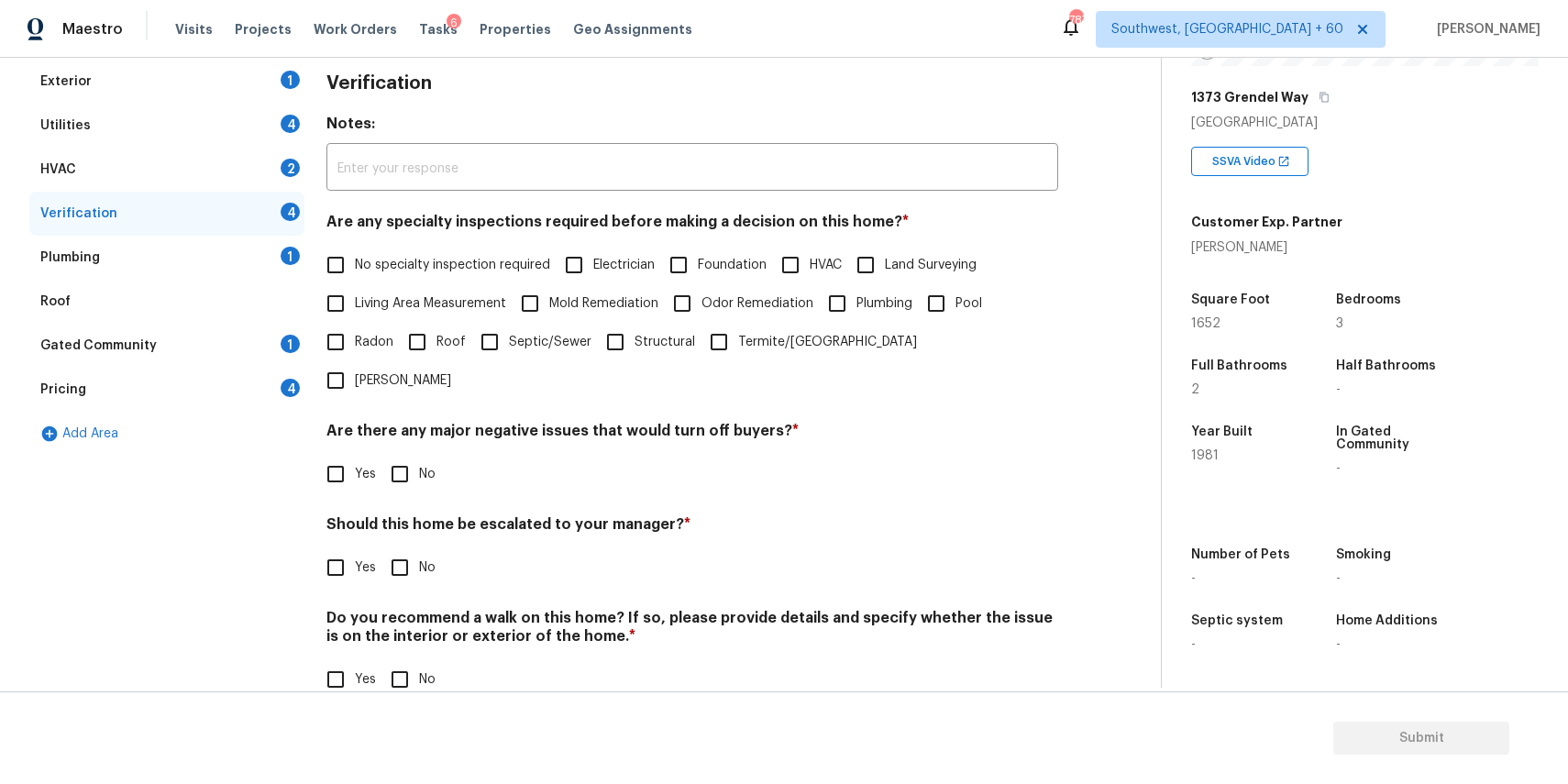
click at [344, 548] on input "Yes" at bounding box center [335, 567] width 38 height 38
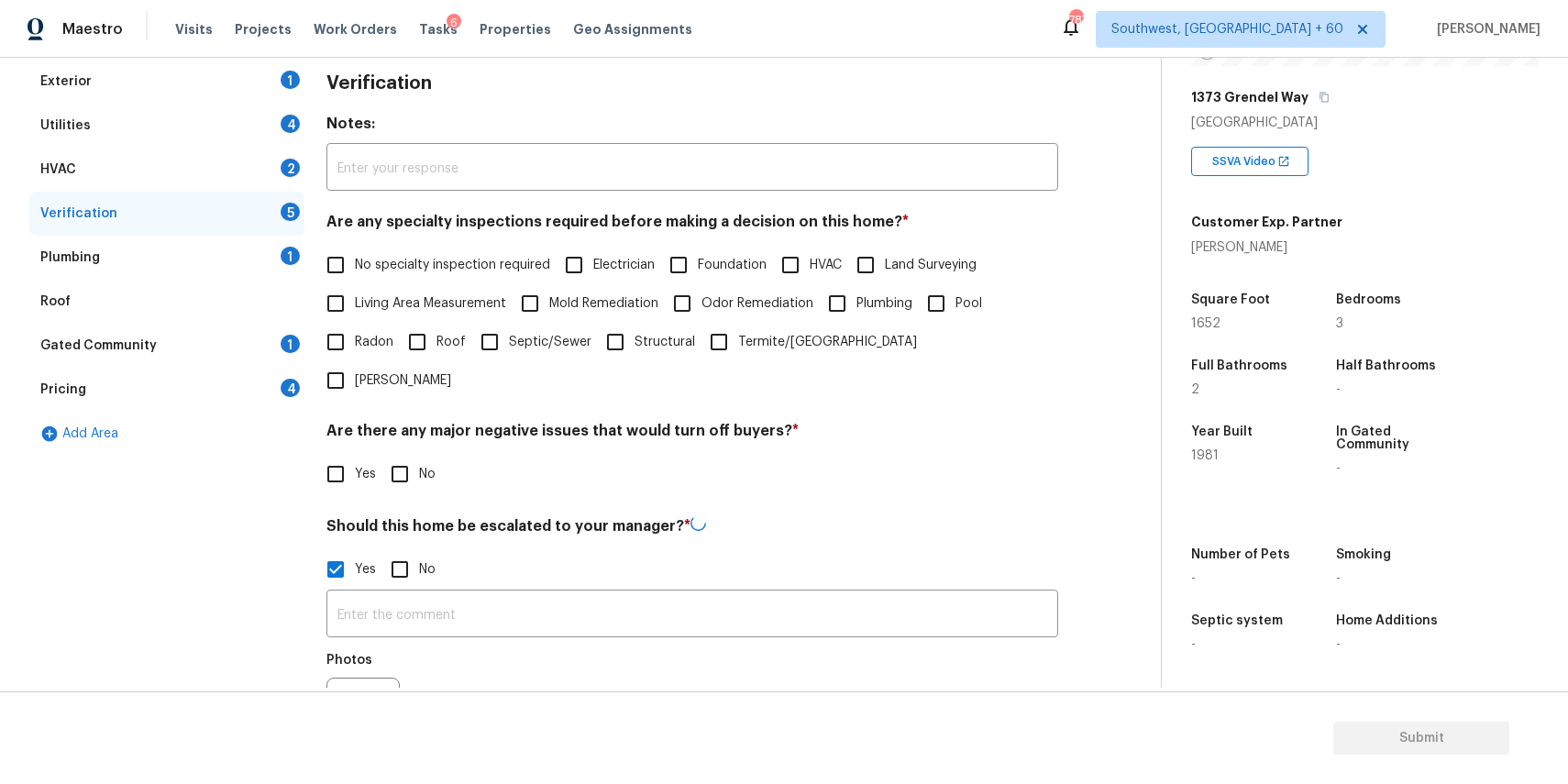
click at [344, 550] on input "Yes" at bounding box center [335, 569] width 38 height 38
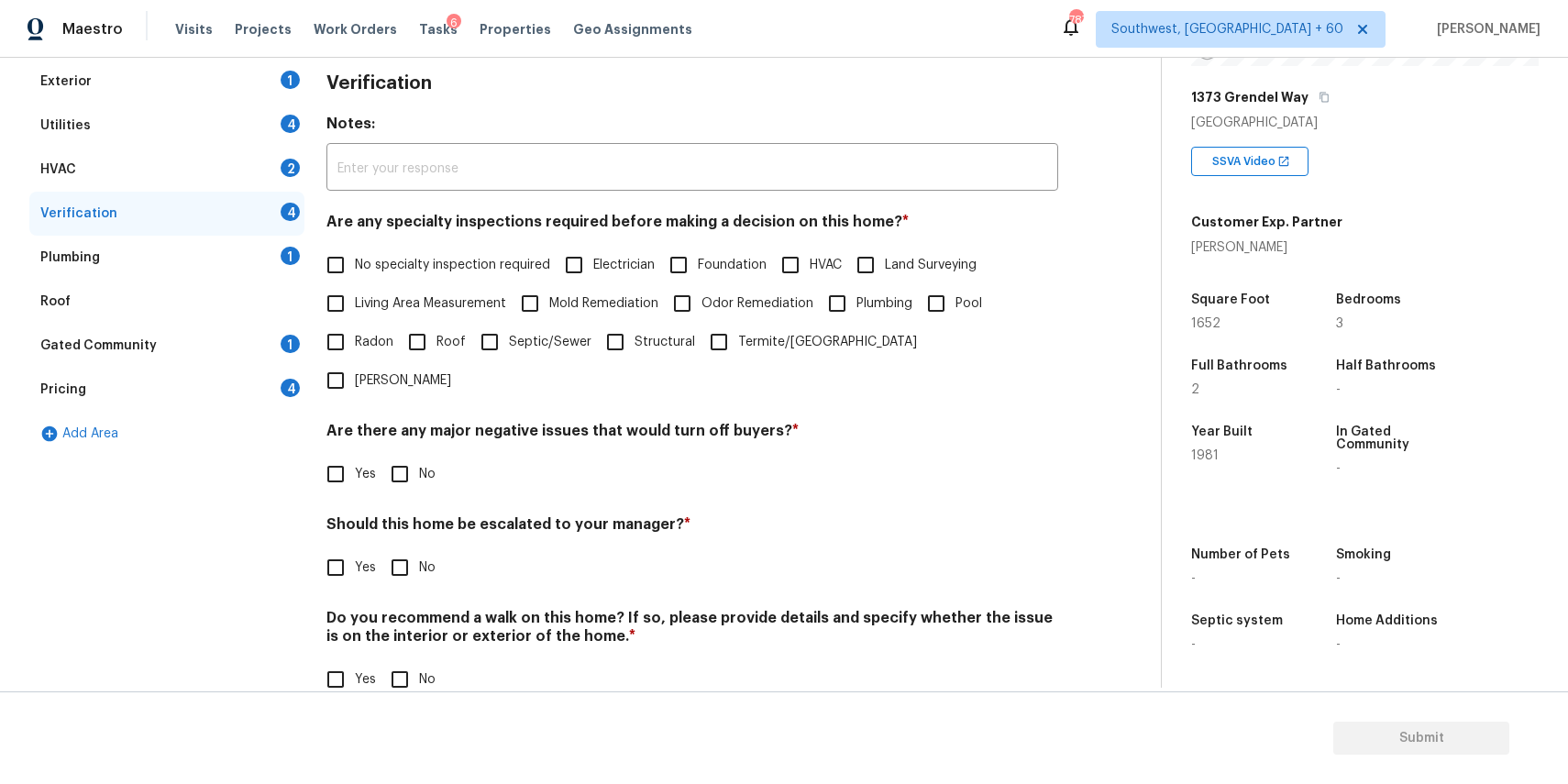
click at [345, 548] on input "Yes" at bounding box center [335, 567] width 38 height 38
checkbox input "true"
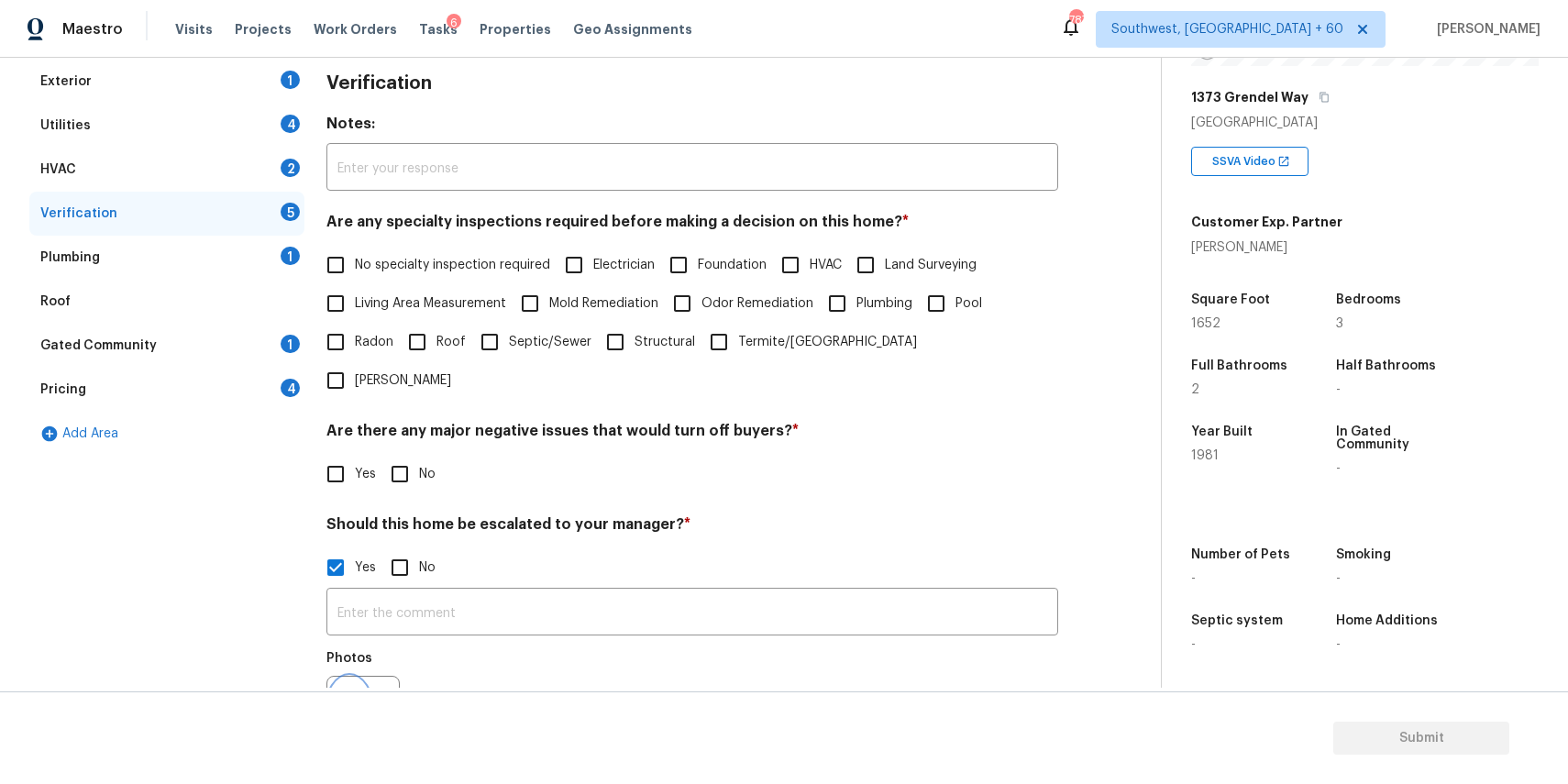
click at [369, 677] on button "button" at bounding box center [349, 712] width 44 height 72
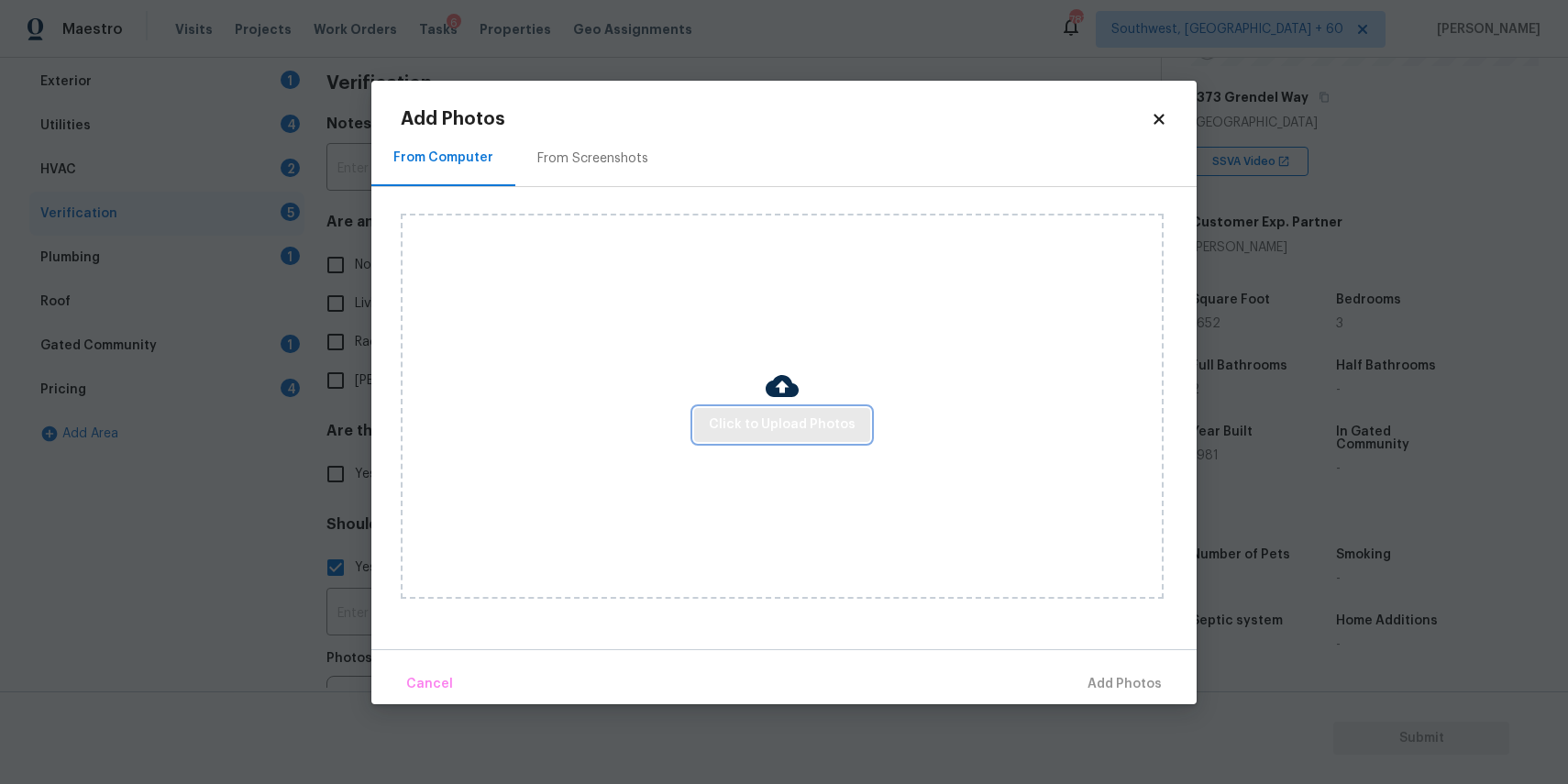
click at [775, 433] on span "Click to Upload Photos" at bounding box center [783, 425] width 147 height 23
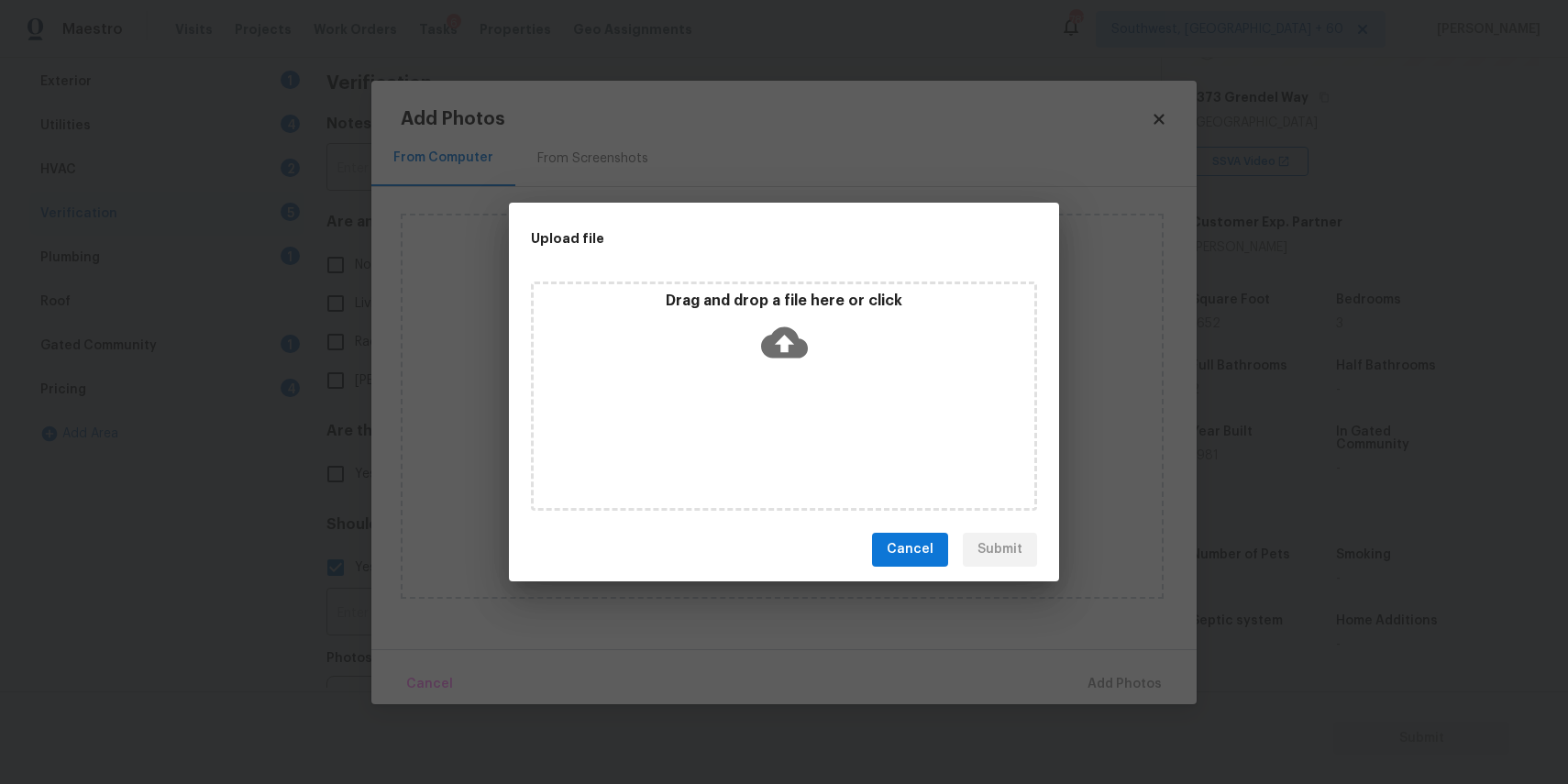
click at [775, 433] on div "Drag and drop a file here or click" at bounding box center [784, 396] width 506 height 229
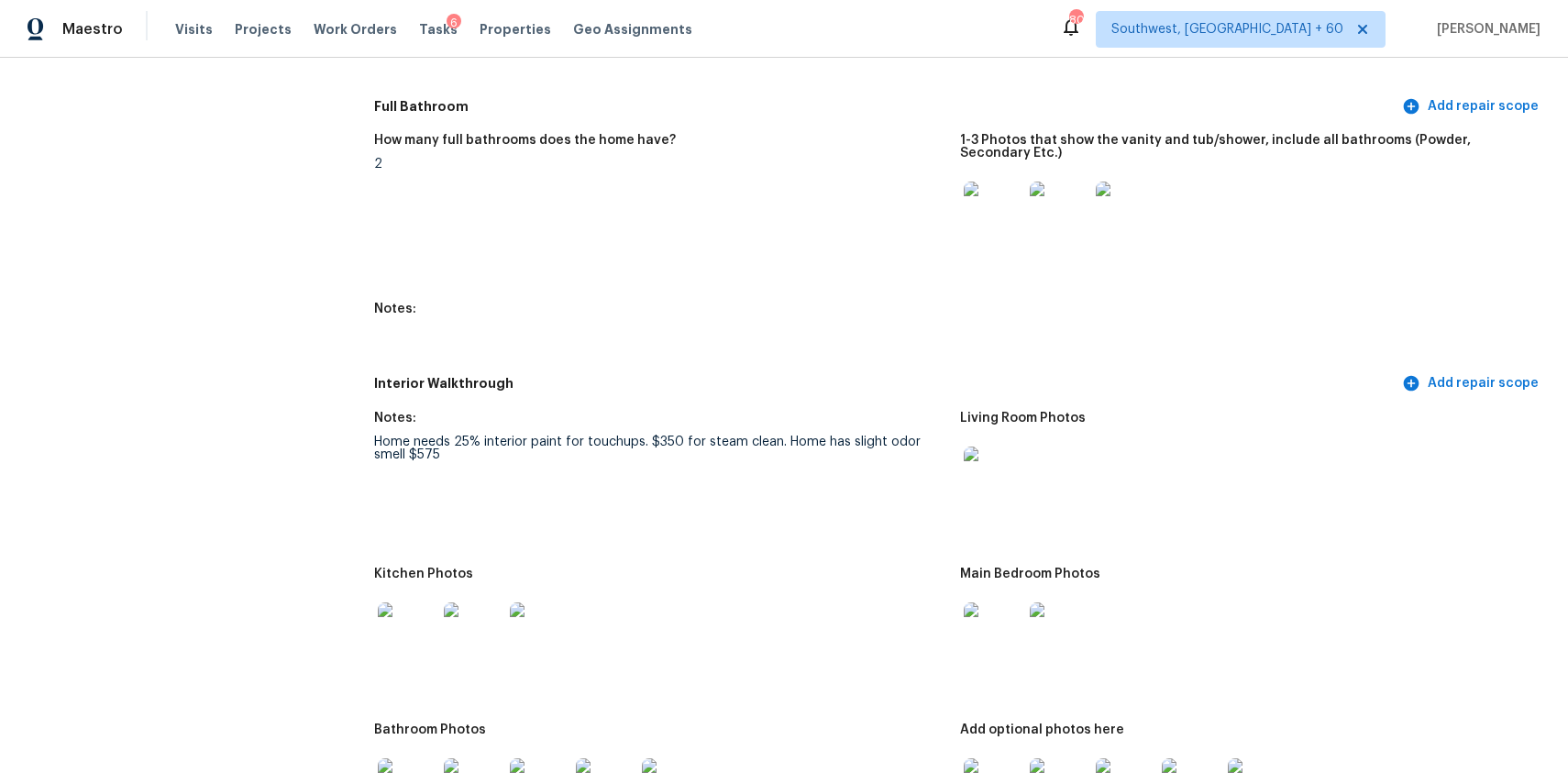
scroll to position [2260, 0]
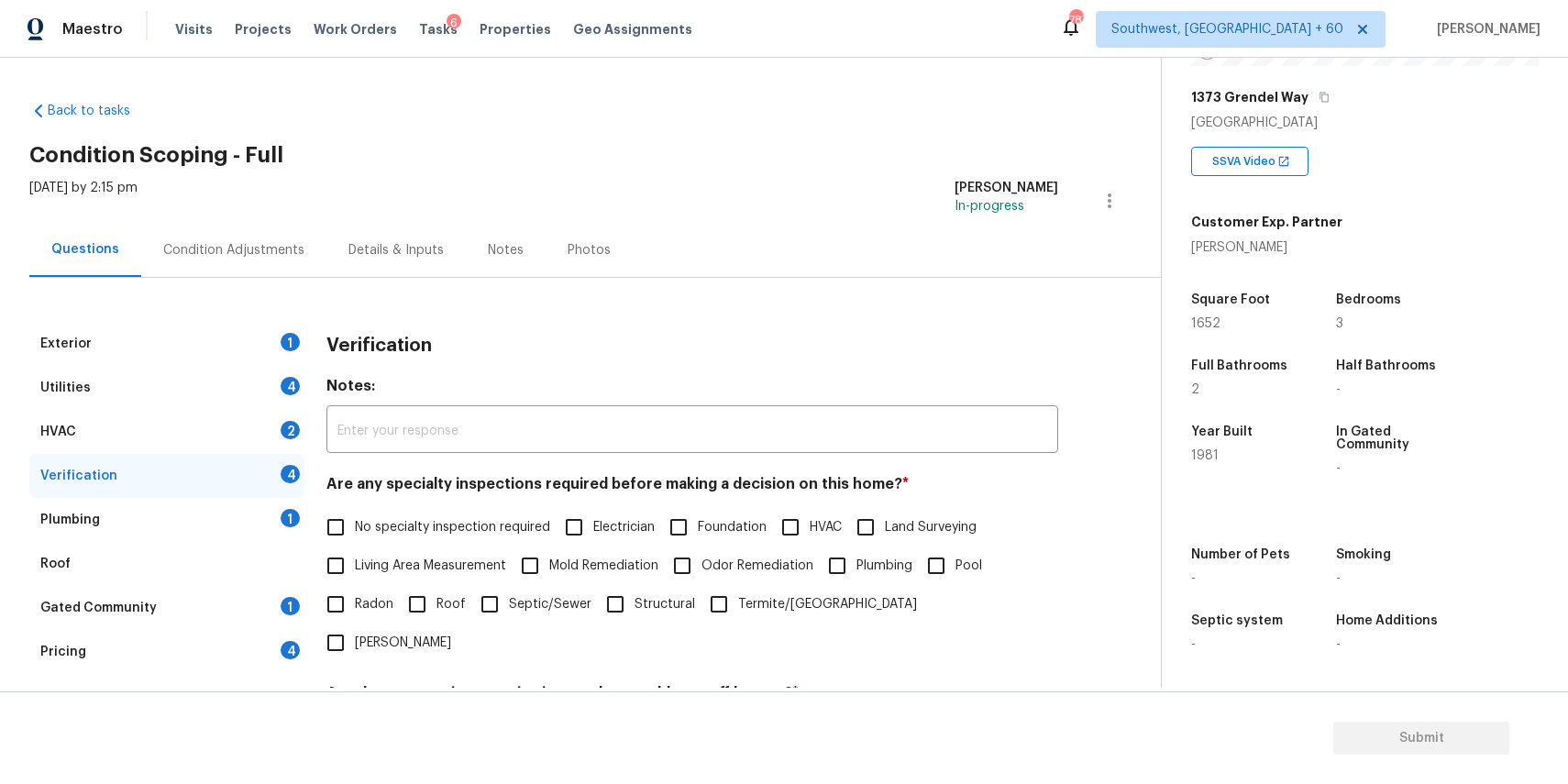
click at [232, 249] on div "Condition Adjustments" at bounding box center [234, 250] width 141 height 19
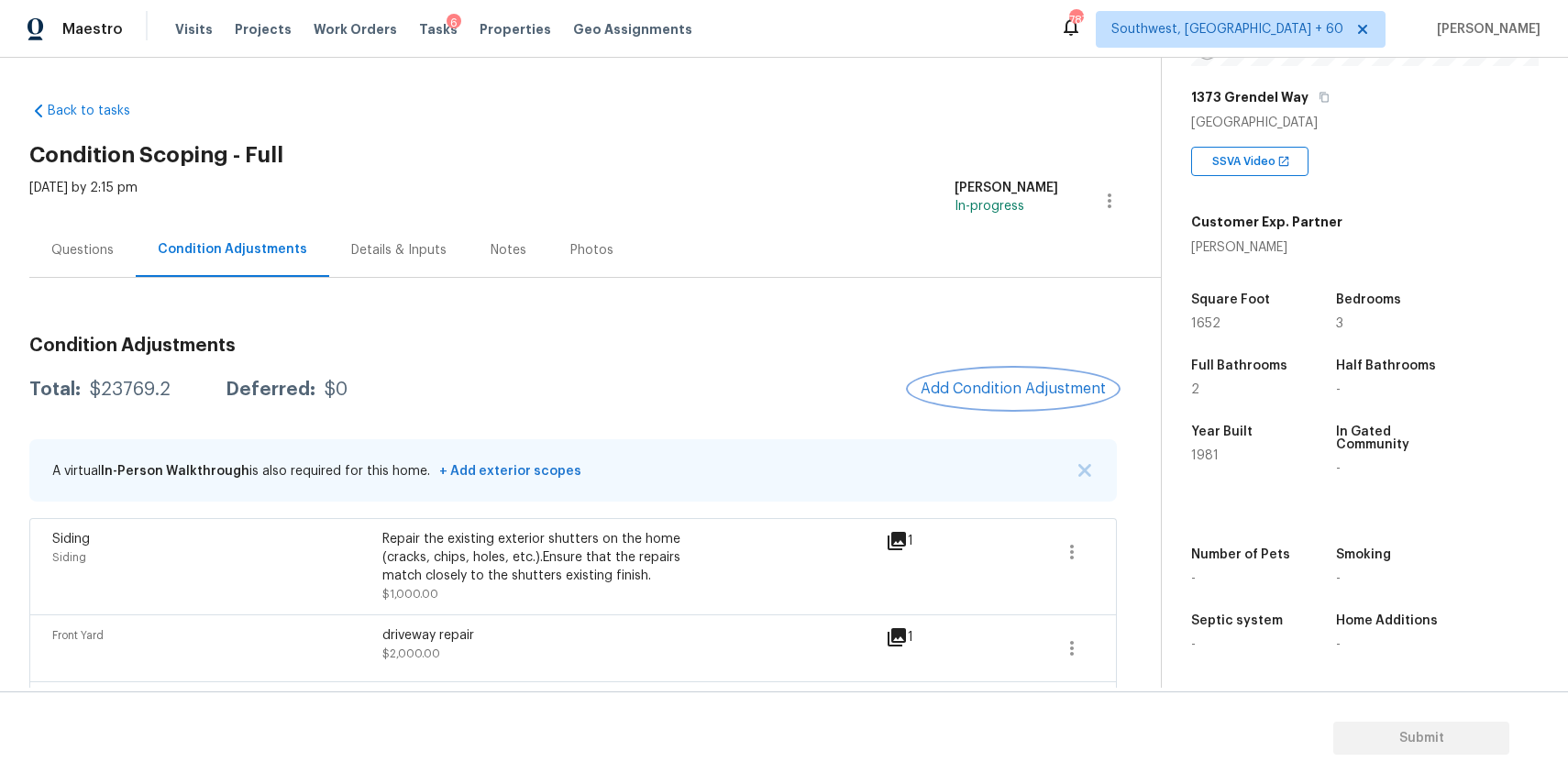
click at [984, 381] on span "Add Condition Adjustment" at bounding box center [1012, 389] width 185 height 17
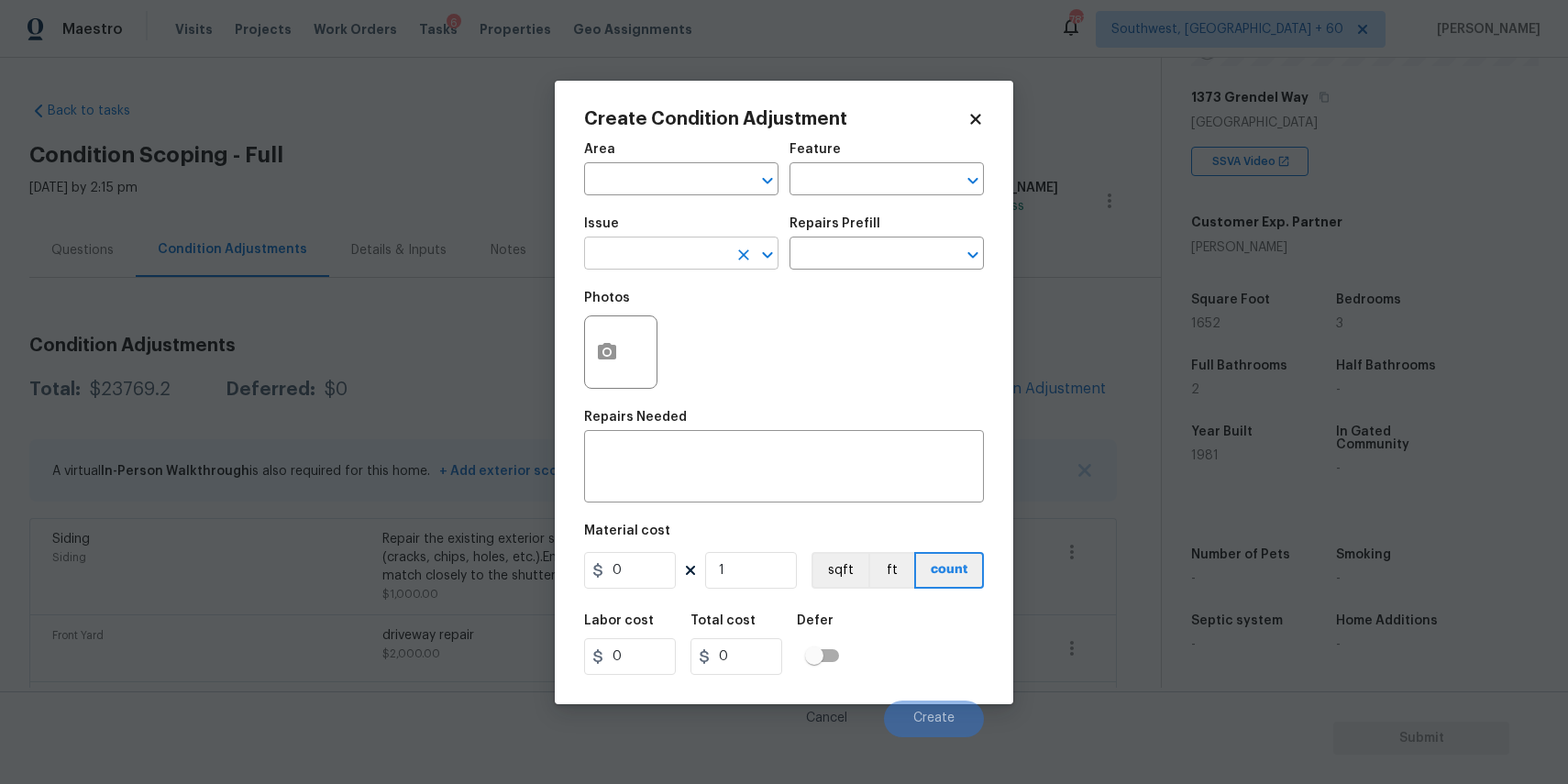
click at [667, 266] on input "text" at bounding box center [656, 255] width 143 height 29
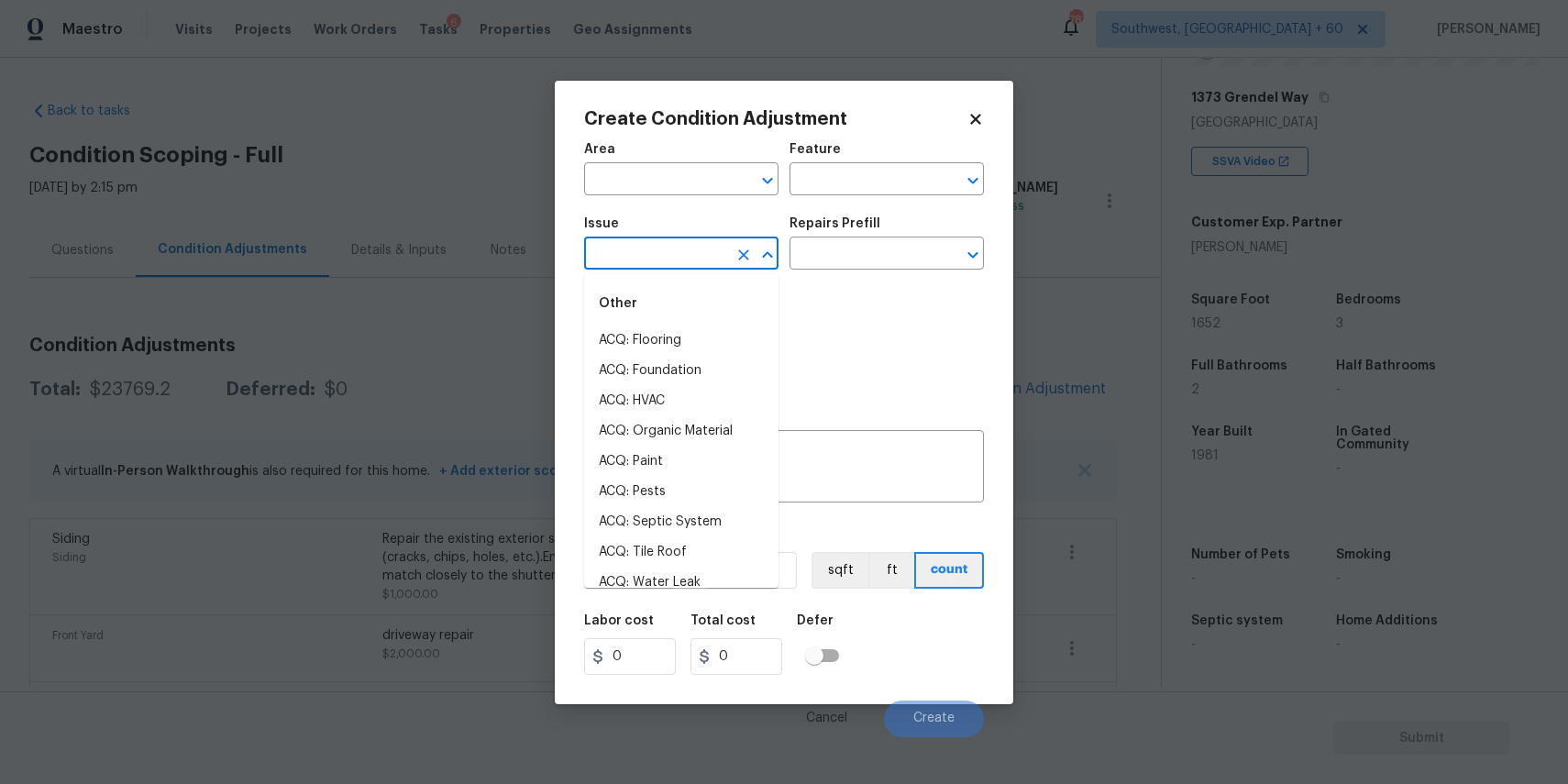
click at [667, 266] on input "text" at bounding box center [656, 255] width 143 height 29
click at [666, 346] on li "ACQ: Paint" at bounding box center [681, 341] width 194 height 31
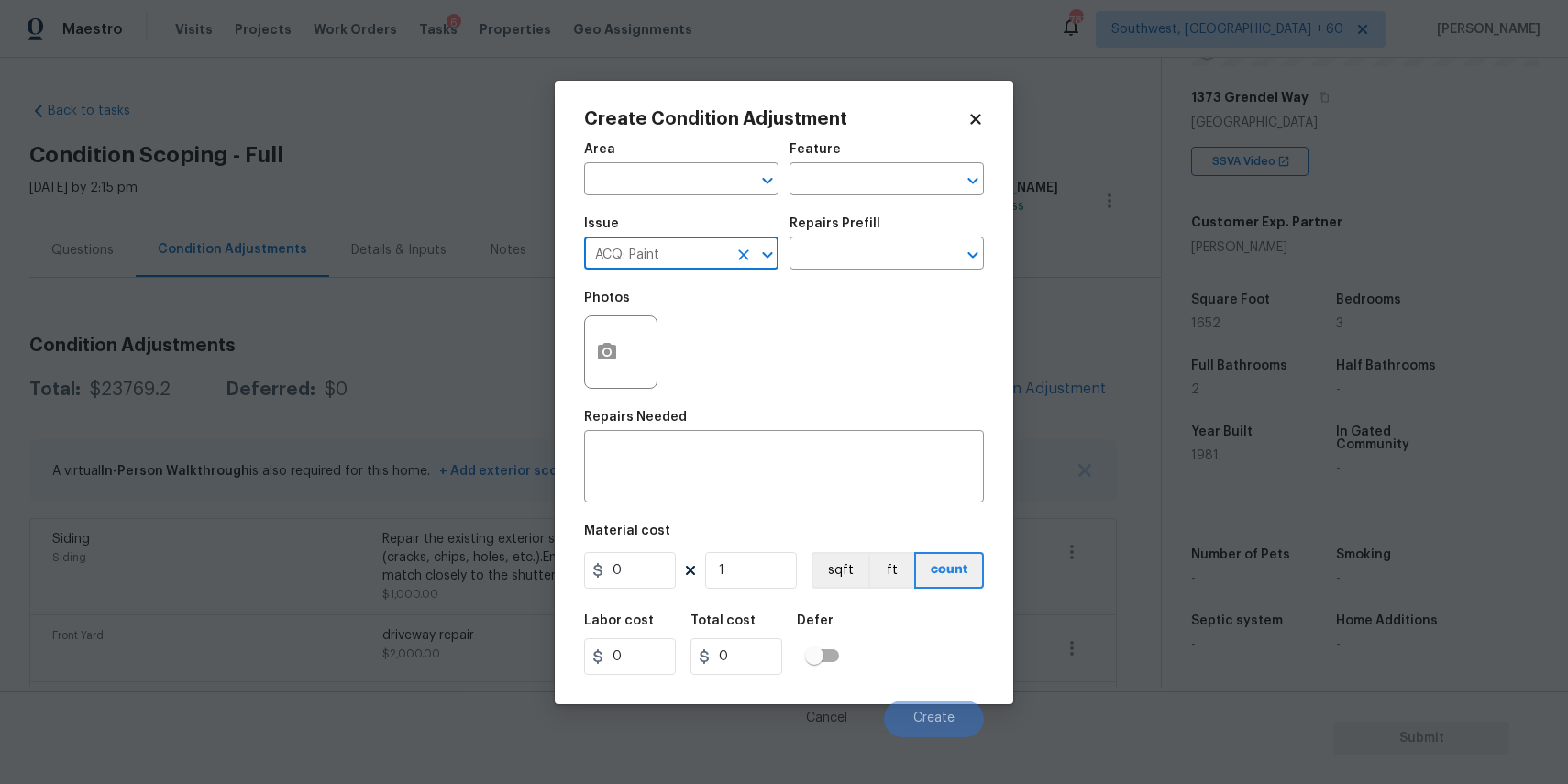
type input "ACQ: Paint"
click at [905, 202] on div "Area ​ Feature ​" at bounding box center [784, 169] width 400 height 74
click at [901, 241] on input "text" at bounding box center [861, 255] width 143 height 29
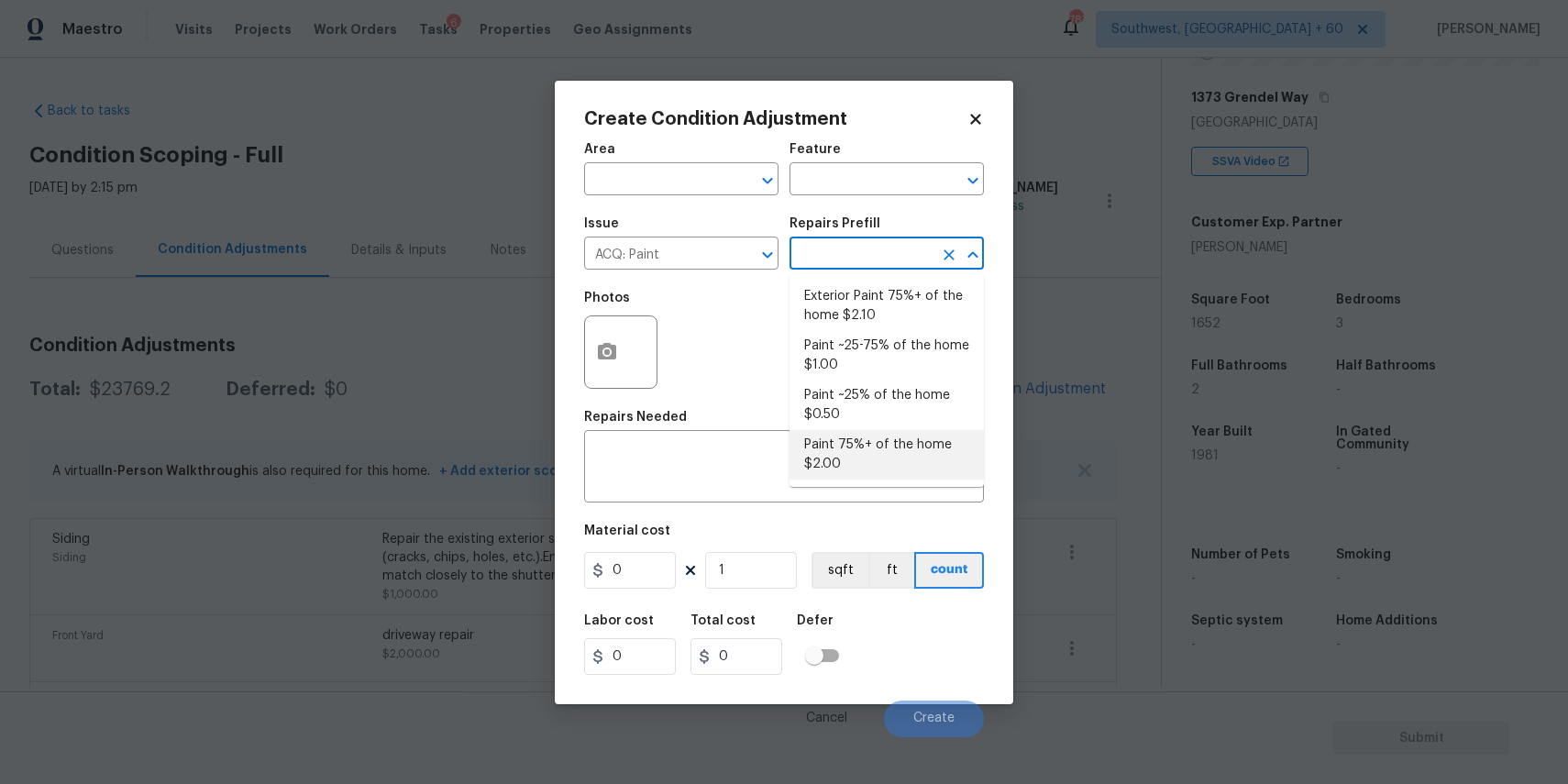
click at [884, 454] on li "Paint 75%+ of the home $2.00" at bounding box center [886, 454] width 194 height 49
type input "Acquisition"
type textarea "Acquisition Scope: 75%+ of the home will likely require interior paint"
type input "2"
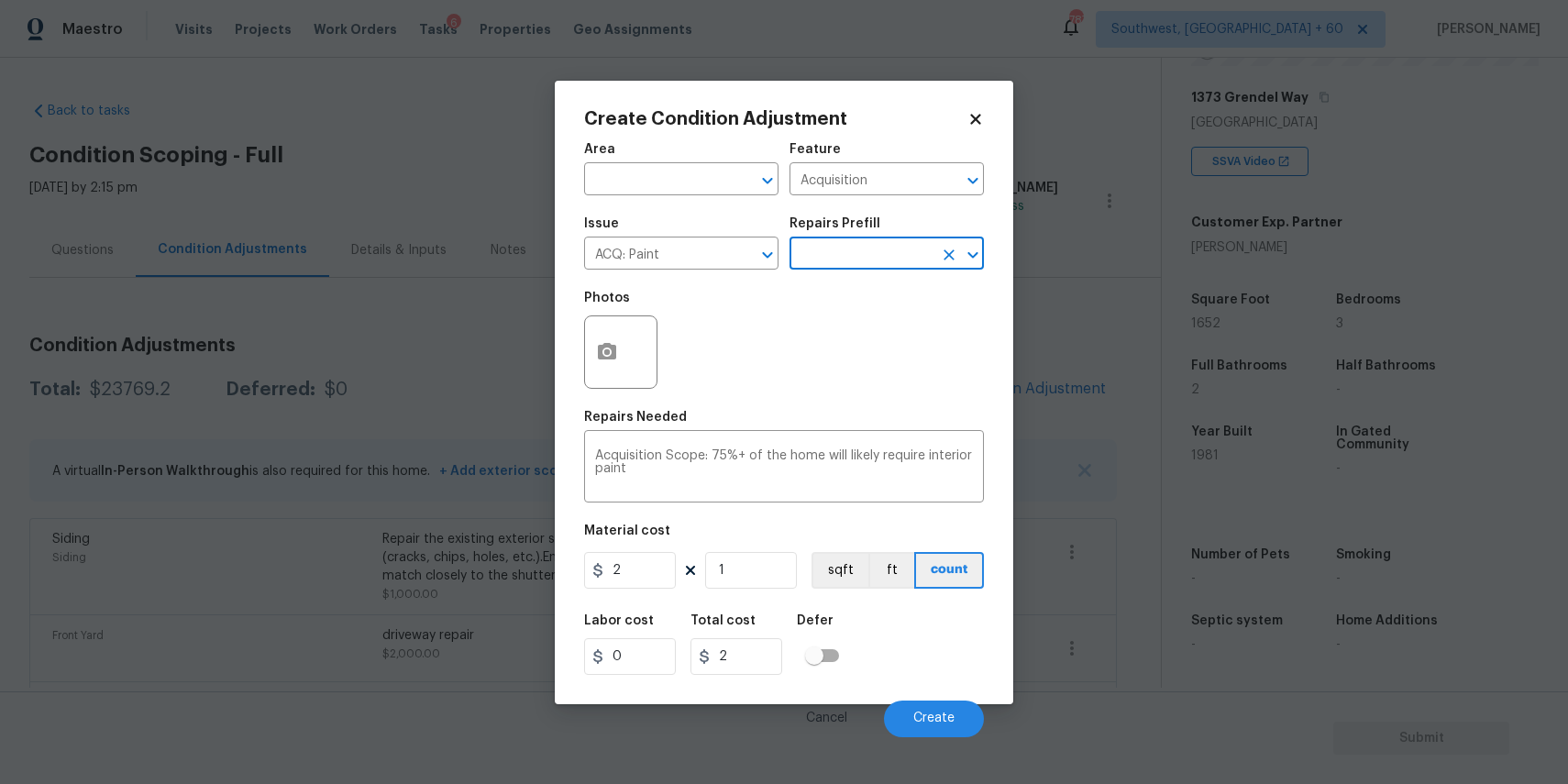
click at [678, 567] on div "2 1 sqft ft count" at bounding box center [784, 570] width 400 height 36
click at [743, 561] on input "1" at bounding box center [751, 570] width 92 height 36
type input "0"
type input "1"
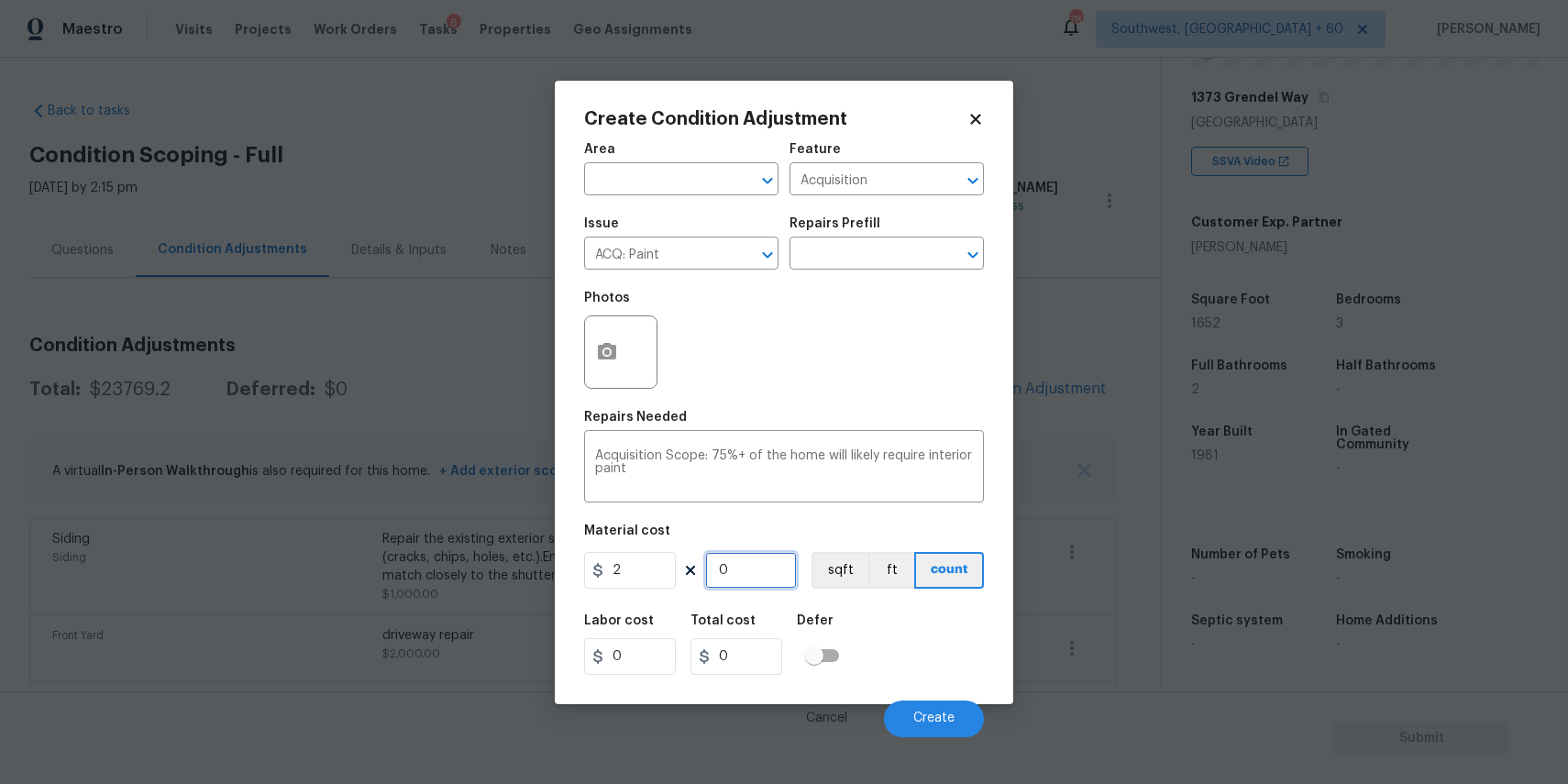
type input "2"
type input "16"
type input "32"
type input "165"
type input "330"
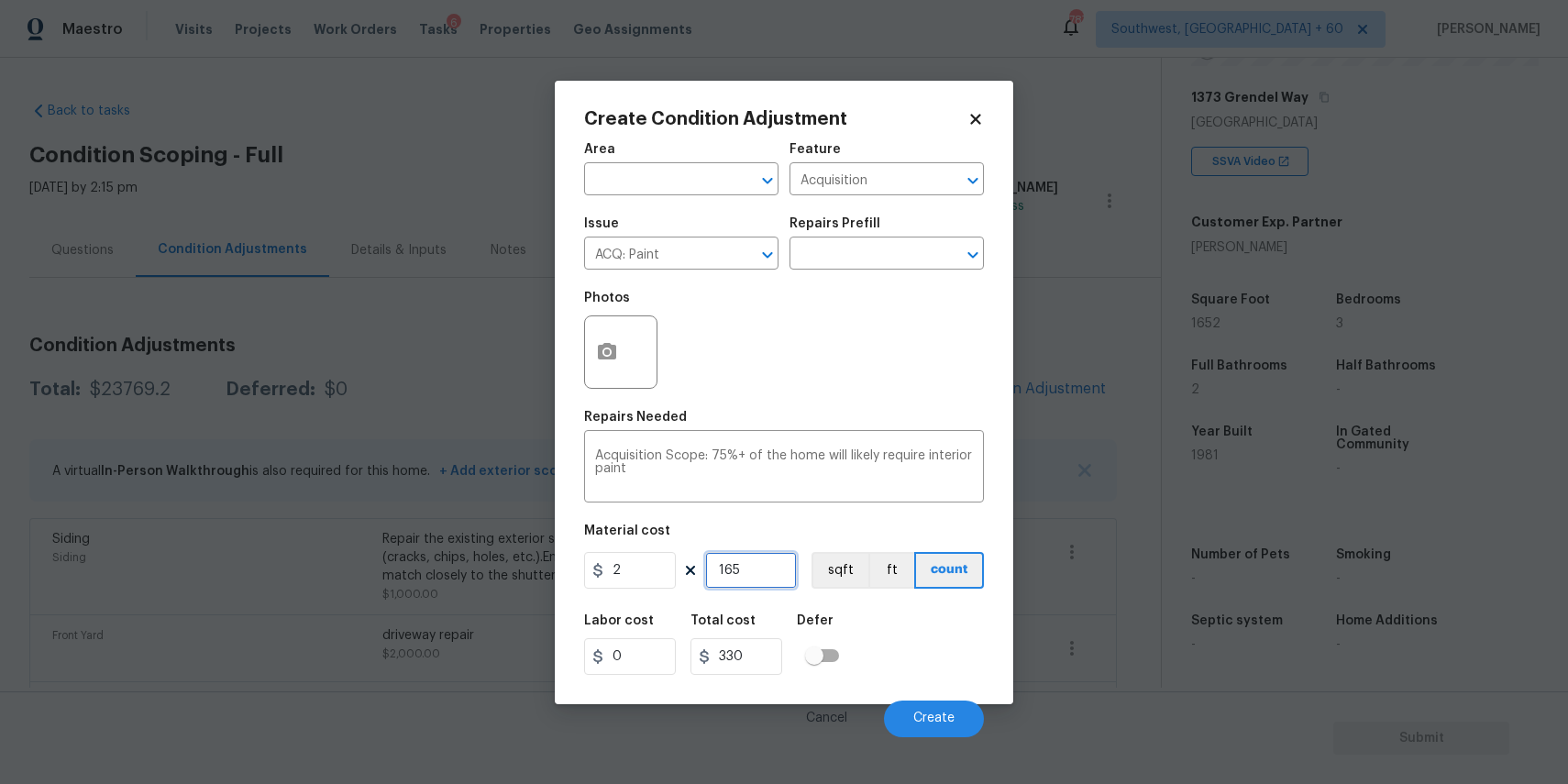
type input "1652"
type input "3304"
type input "1652"
click at [609, 356] on icon "button" at bounding box center [607, 351] width 19 height 17
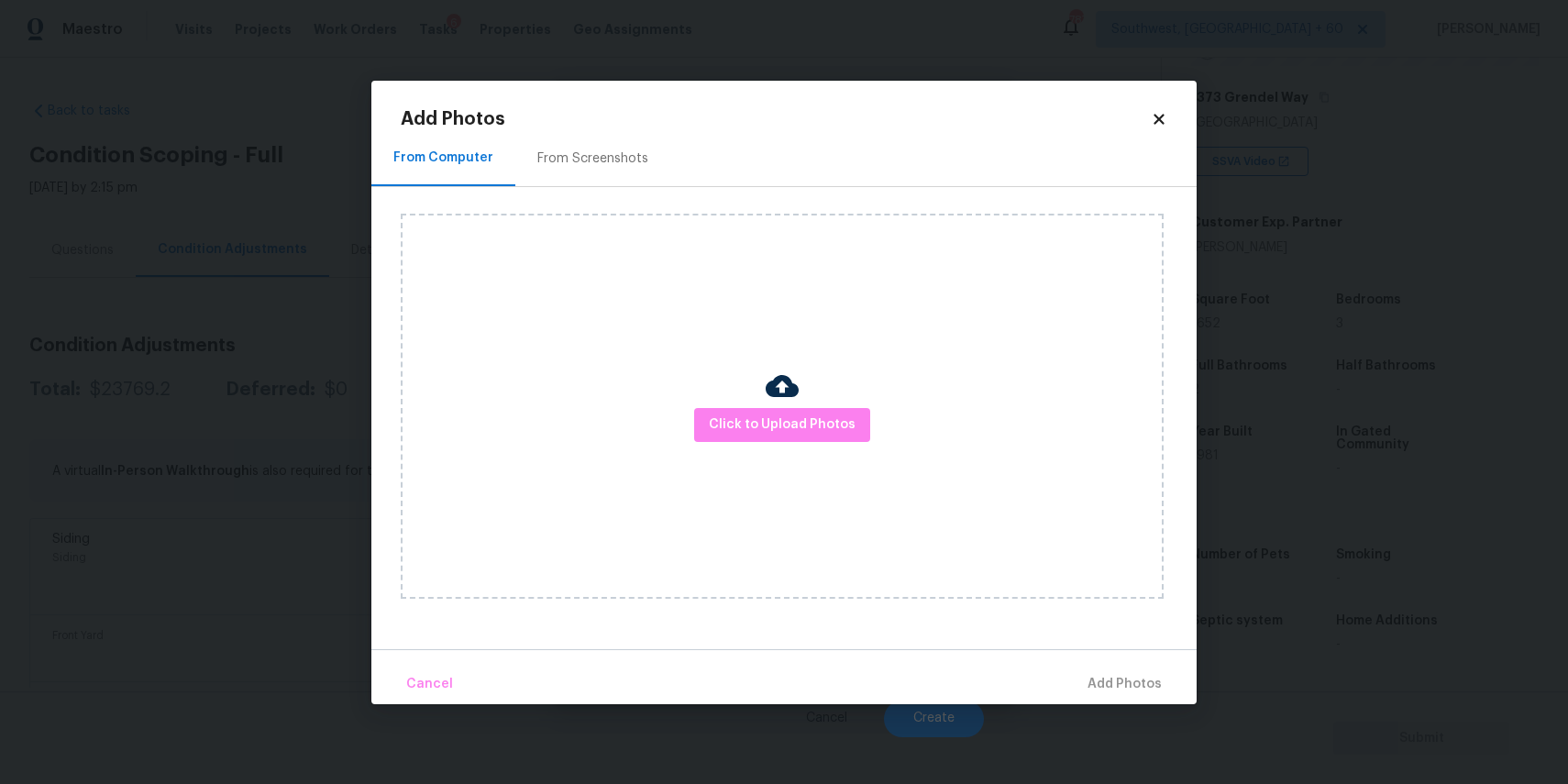
click at [789, 403] on div at bounding box center [782, 388] width 33 height 38
click at [815, 442] on div "Click to Upload Photos" at bounding box center [783, 407] width 763 height 385
click at [813, 423] on span "Click to Upload Photos" at bounding box center [783, 425] width 147 height 23
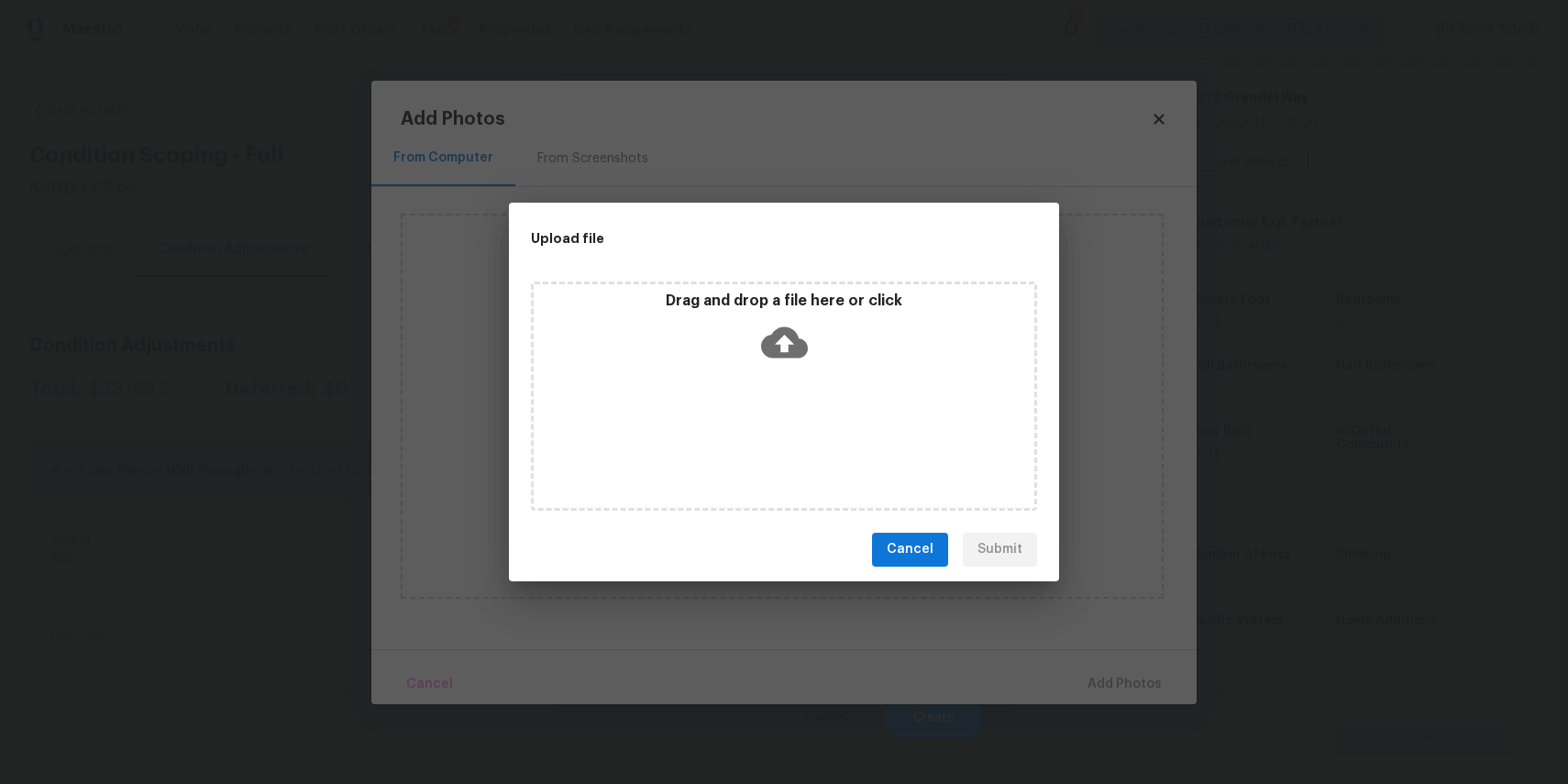
click at [810, 416] on div "Drag and drop a file here or click" at bounding box center [784, 396] width 506 height 229
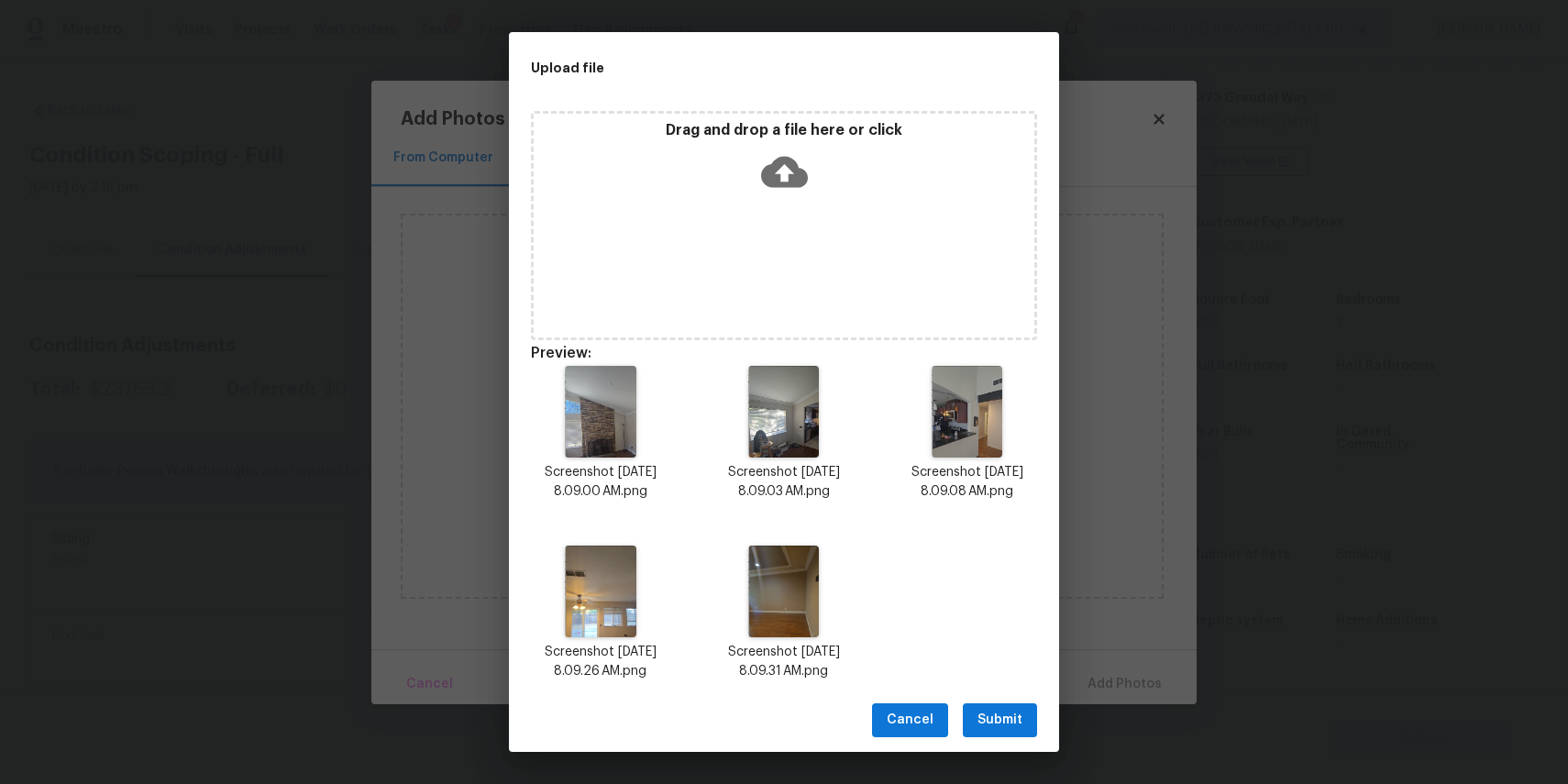
click at [991, 704] on button "Submit" at bounding box center [999, 721] width 74 height 34
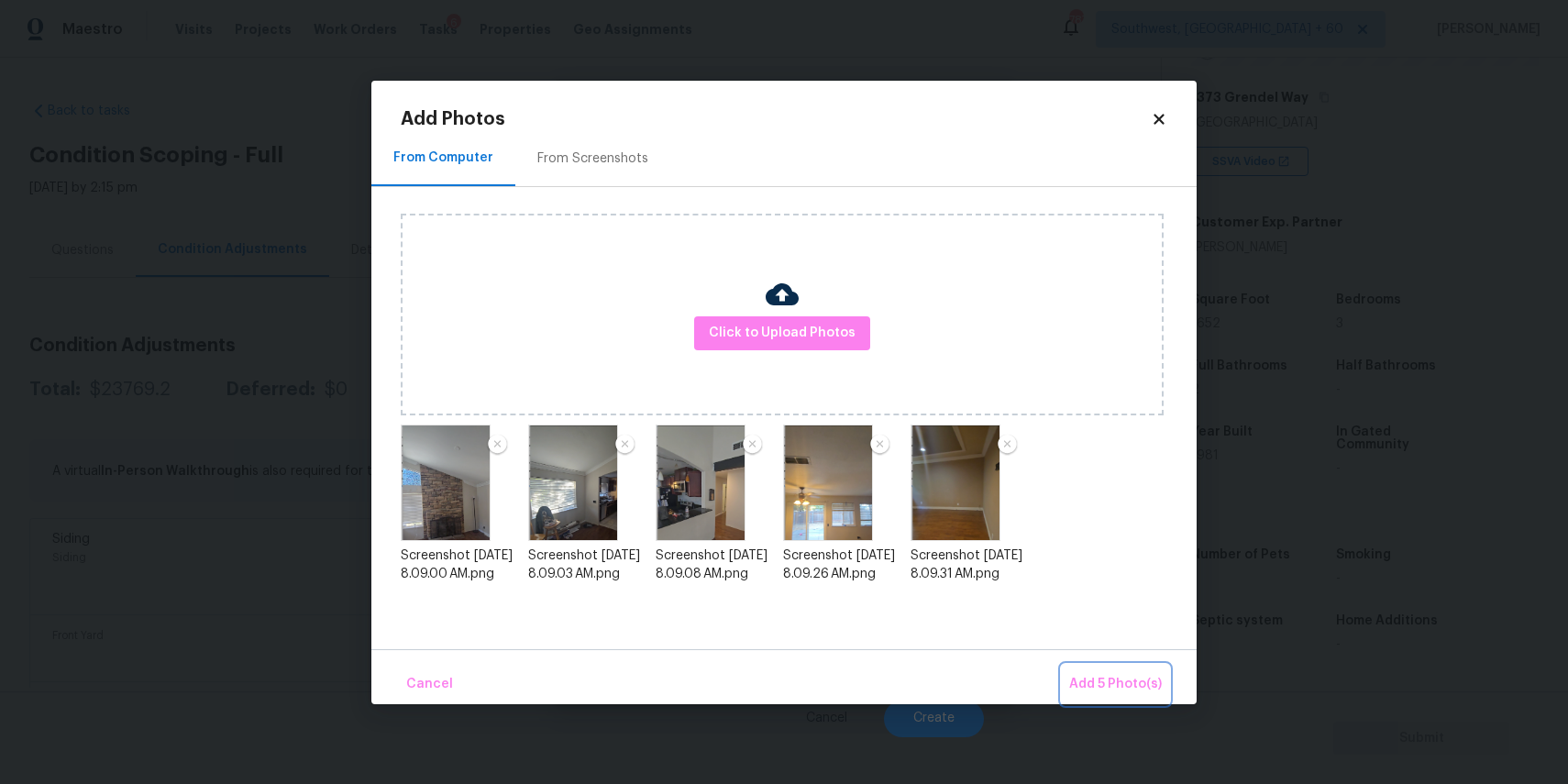
click at [1159, 673] on span "Add 5 Photo(s)" at bounding box center [1116, 684] width 93 height 23
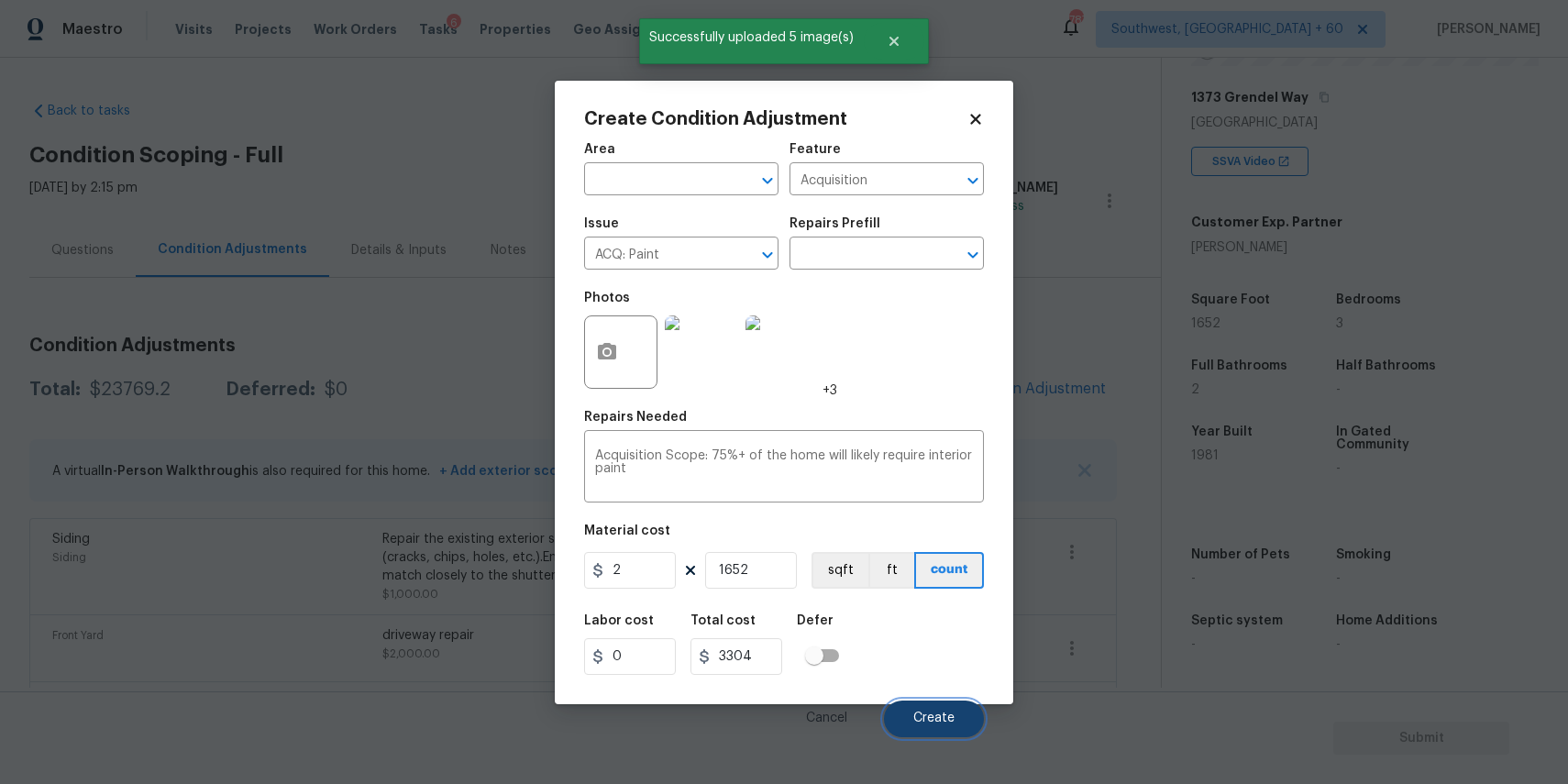
click at [933, 724] on span "Create" at bounding box center [933, 719] width 41 height 14
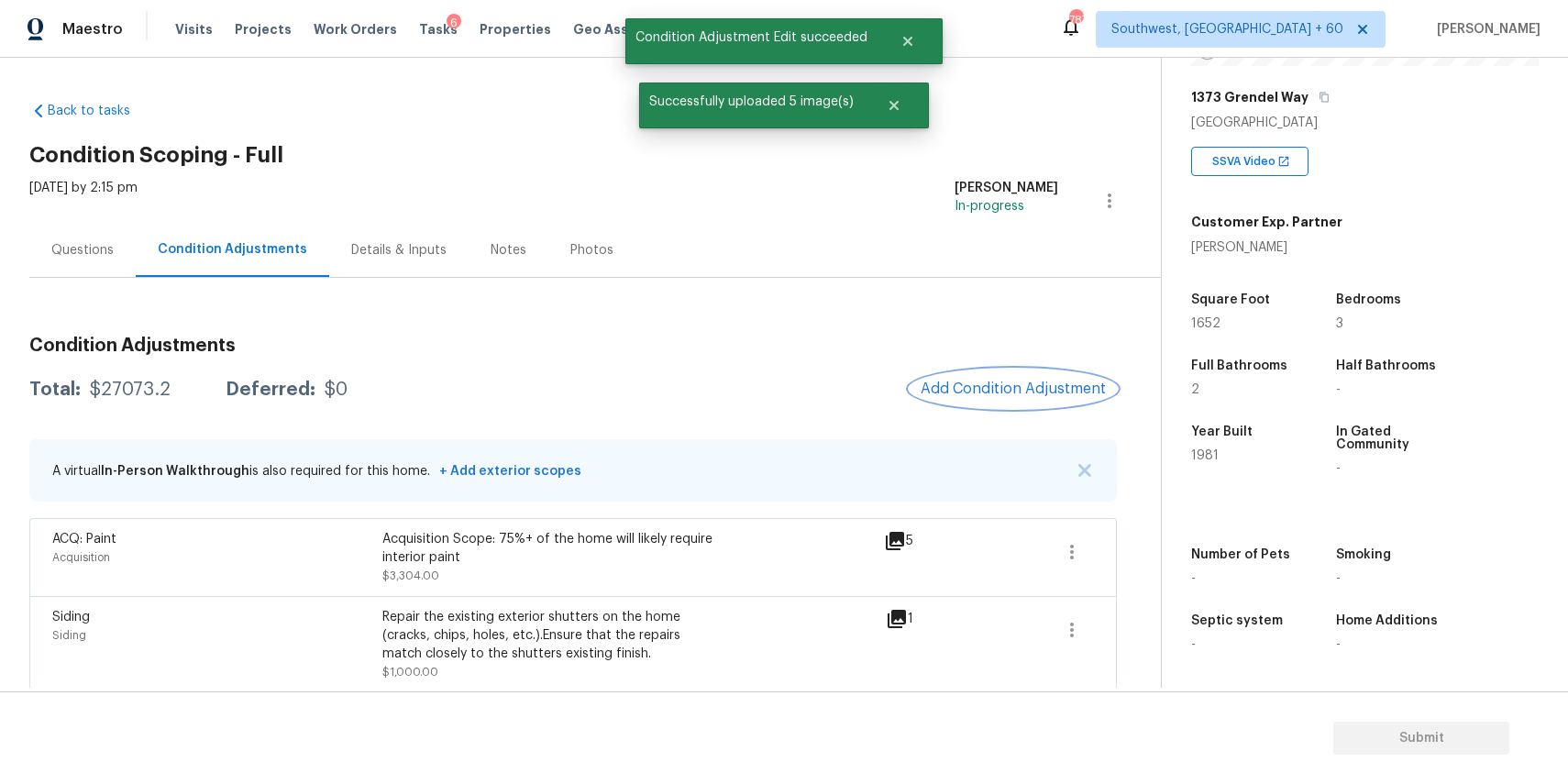
scroll to position [619, 0]
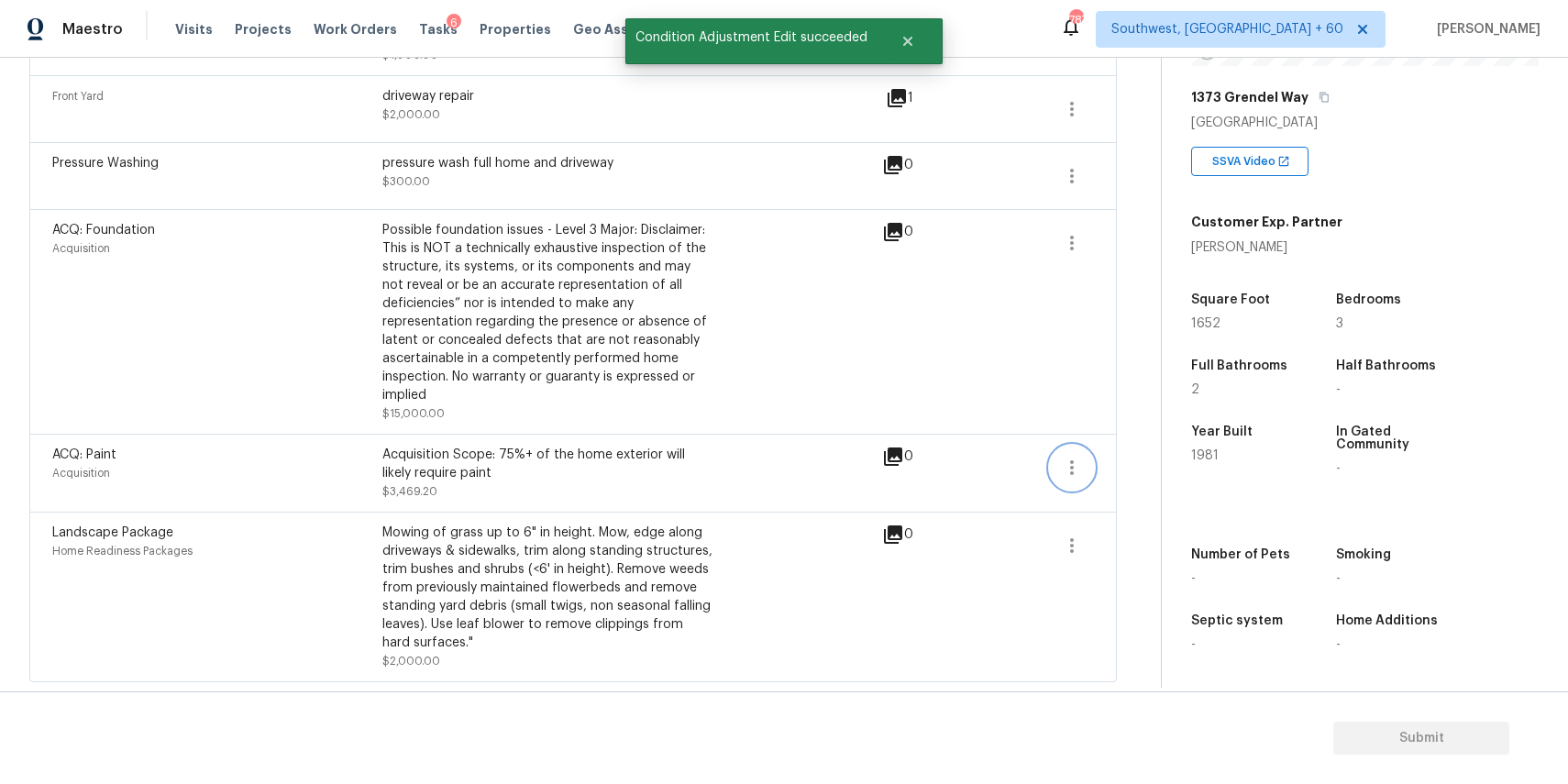
click at [1071, 470] on icon "button" at bounding box center [1072, 468] width 4 height 15
click at [1166, 449] on ul "Edit" at bounding box center [1175, 463] width 165 height 36
click at [1160, 464] on div "Edit" at bounding box center [1176, 464] width 143 height 19
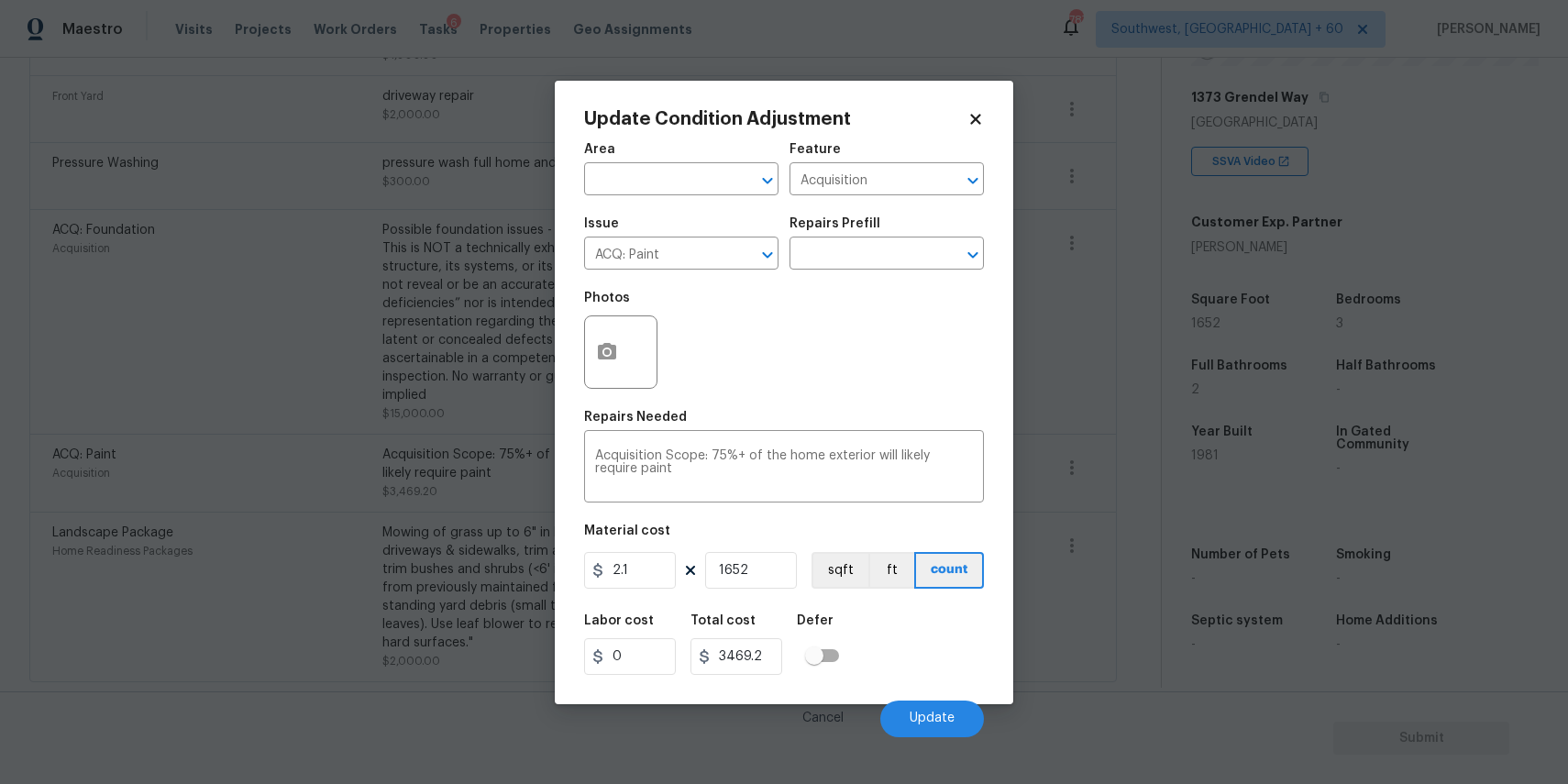
click at [626, 330] on div at bounding box center [621, 352] width 74 height 74
click at [606, 367] on button "button" at bounding box center [607, 352] width 44 height 72
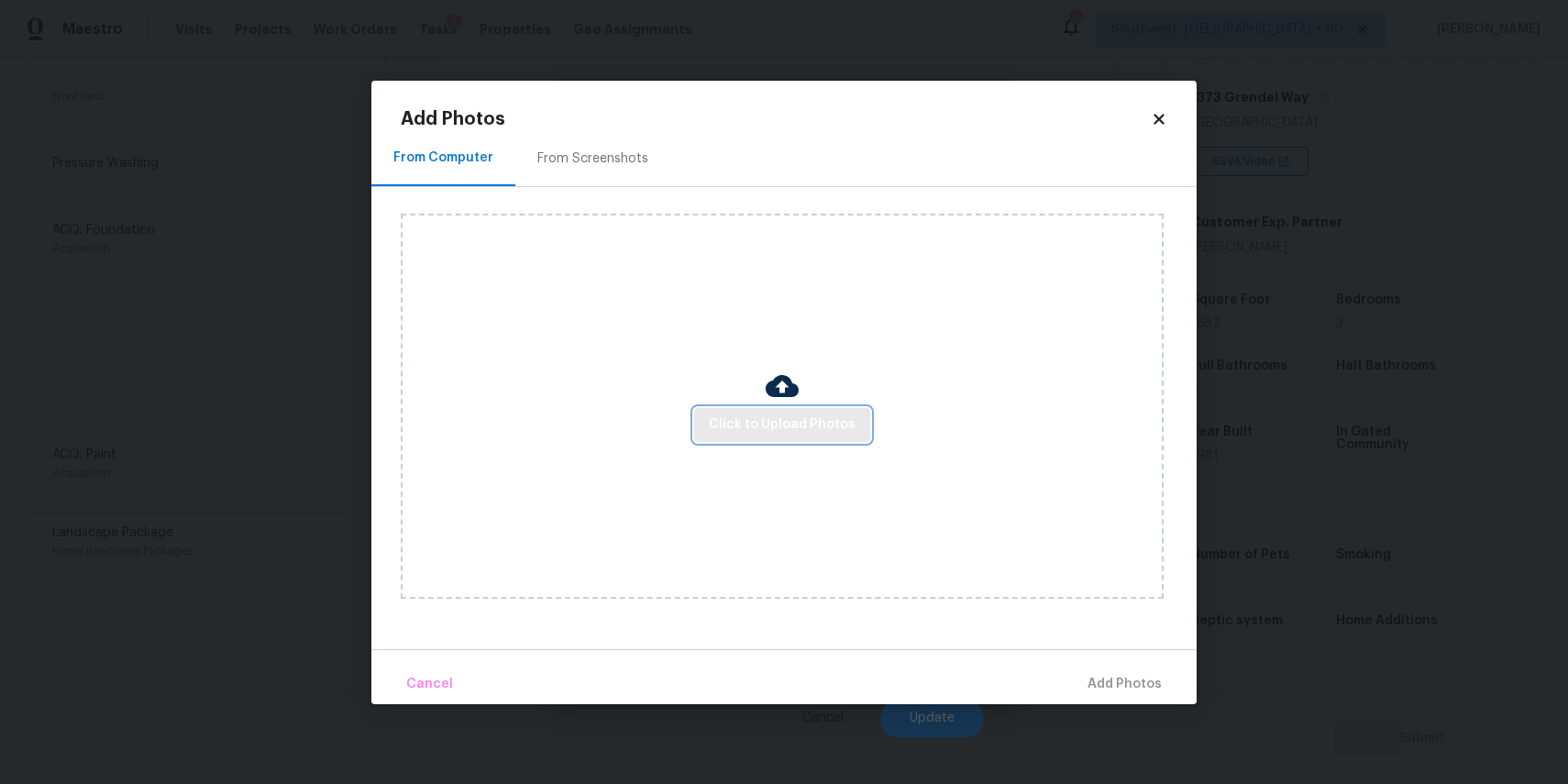
click at [857, 420] on button "Click to Upload Photos" at bounding box center [782, 425] width 176 height 34
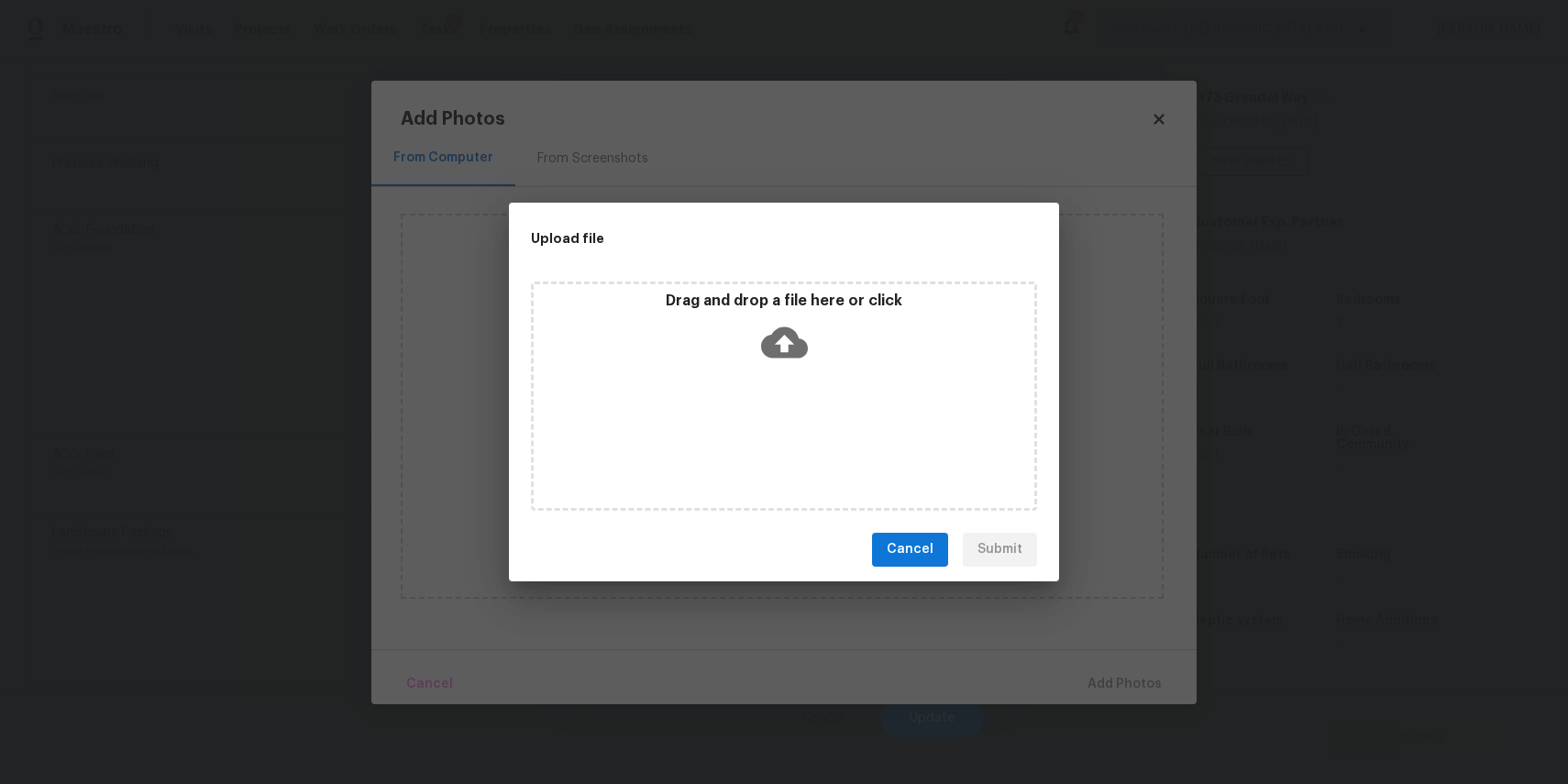
click at [857, 420] on div "Drag and drop a file here or click" at bounding box center [784, 396] width 506 height 229
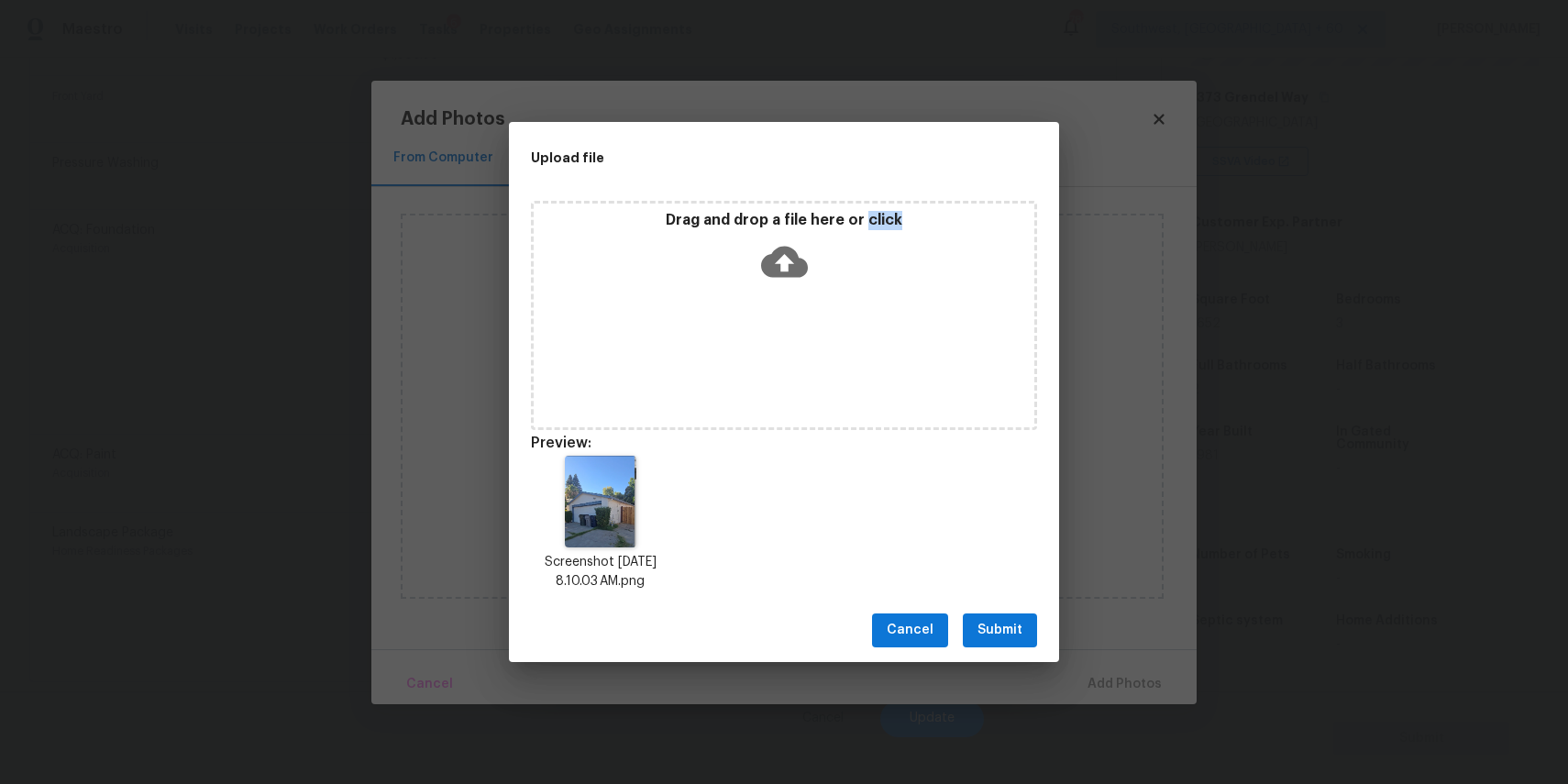
click at [996, 623] on span "Submit" at bounding box center [999, 630] width 45 height 23
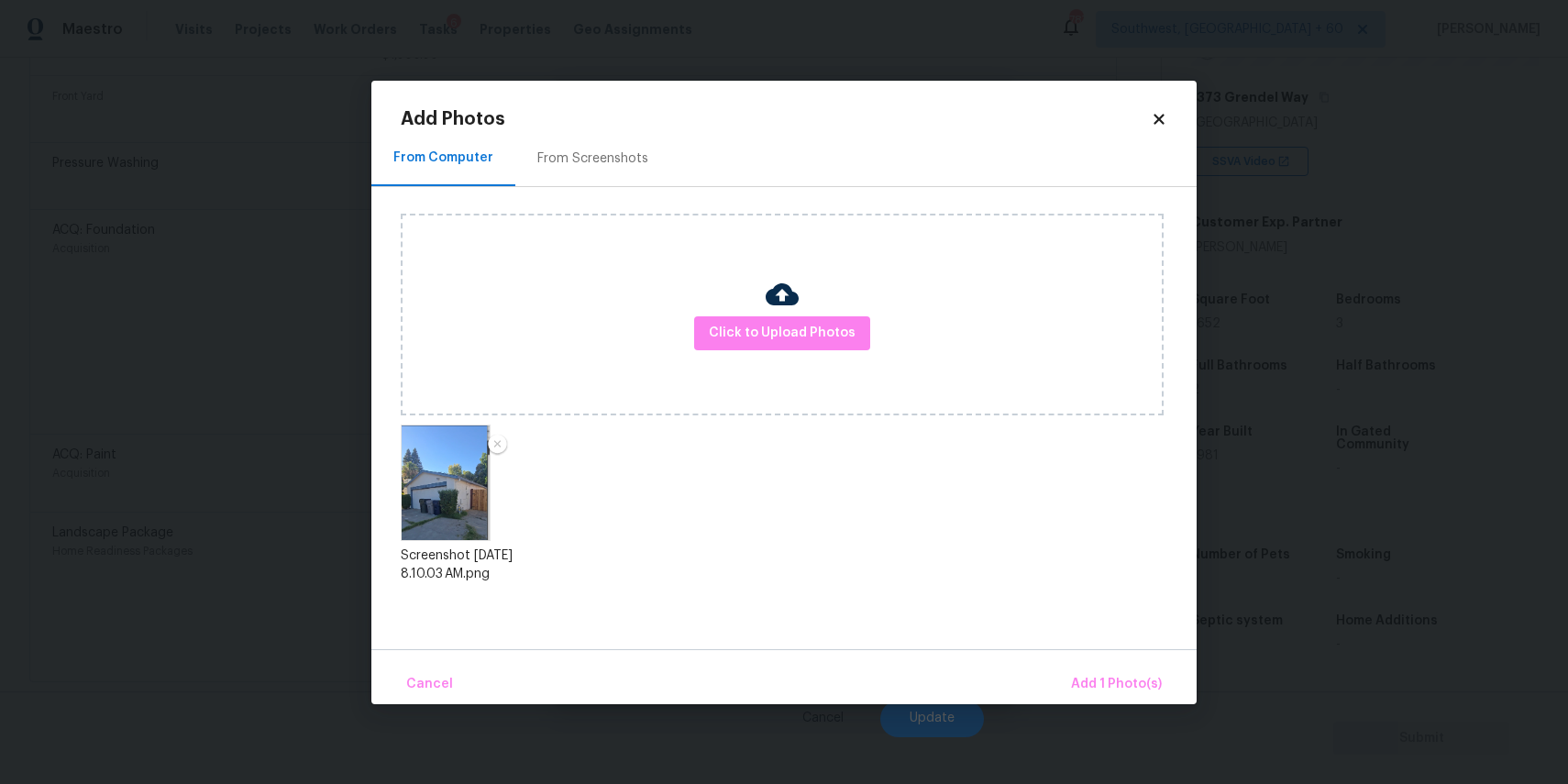
click at [1114, 650] on div "Cancel Add 1 Photo(s)" at bounding box center [784, 677] width 825 height 55
click at [1117, 672] on button "Add 1 Photo(s)" at bounding box center [1116, 684] width 105 height 39
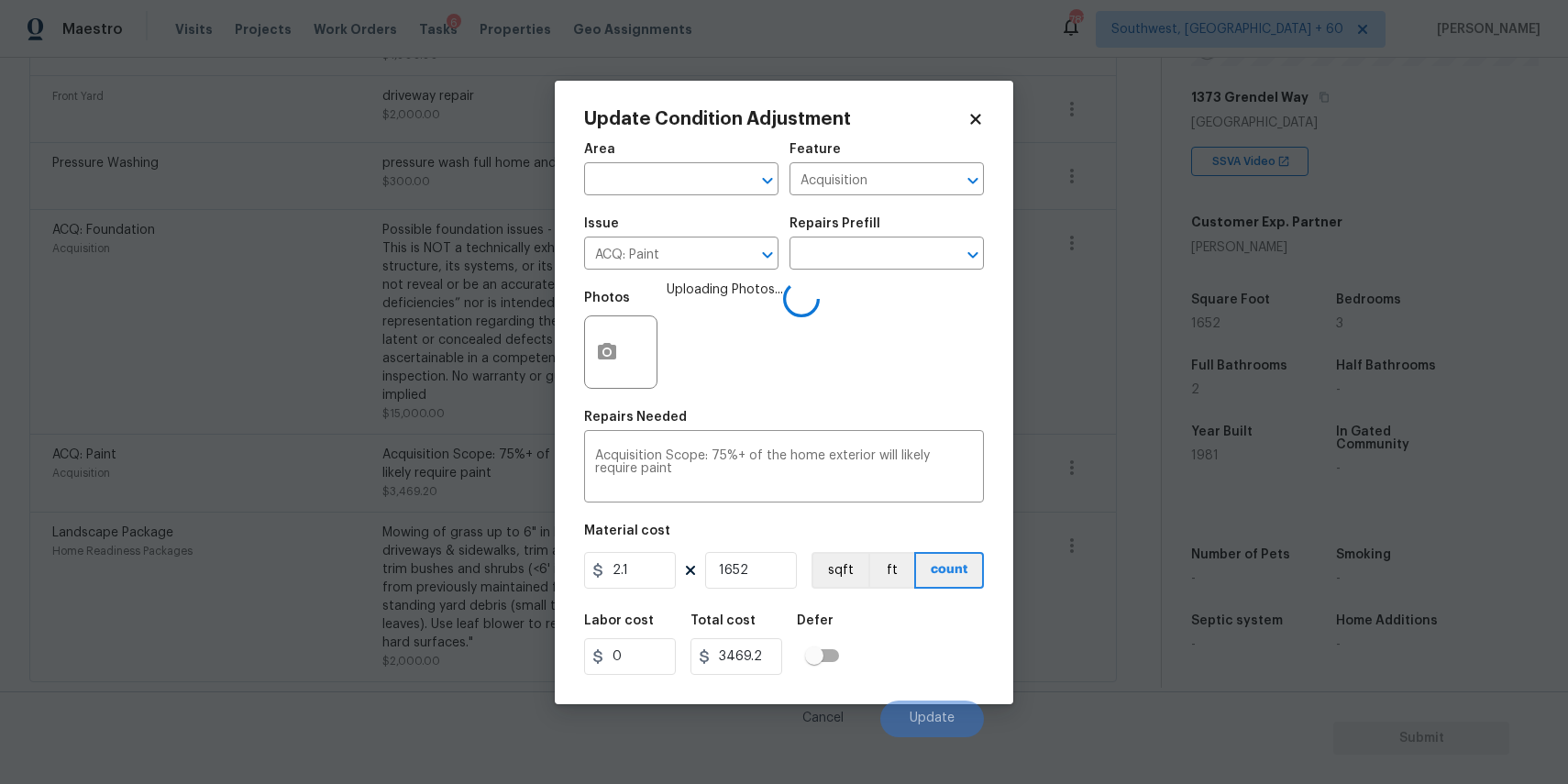
click at [870, 295] on div "Photos Uploading Photos..." at bounding box center [784, 340] width 400 height 119
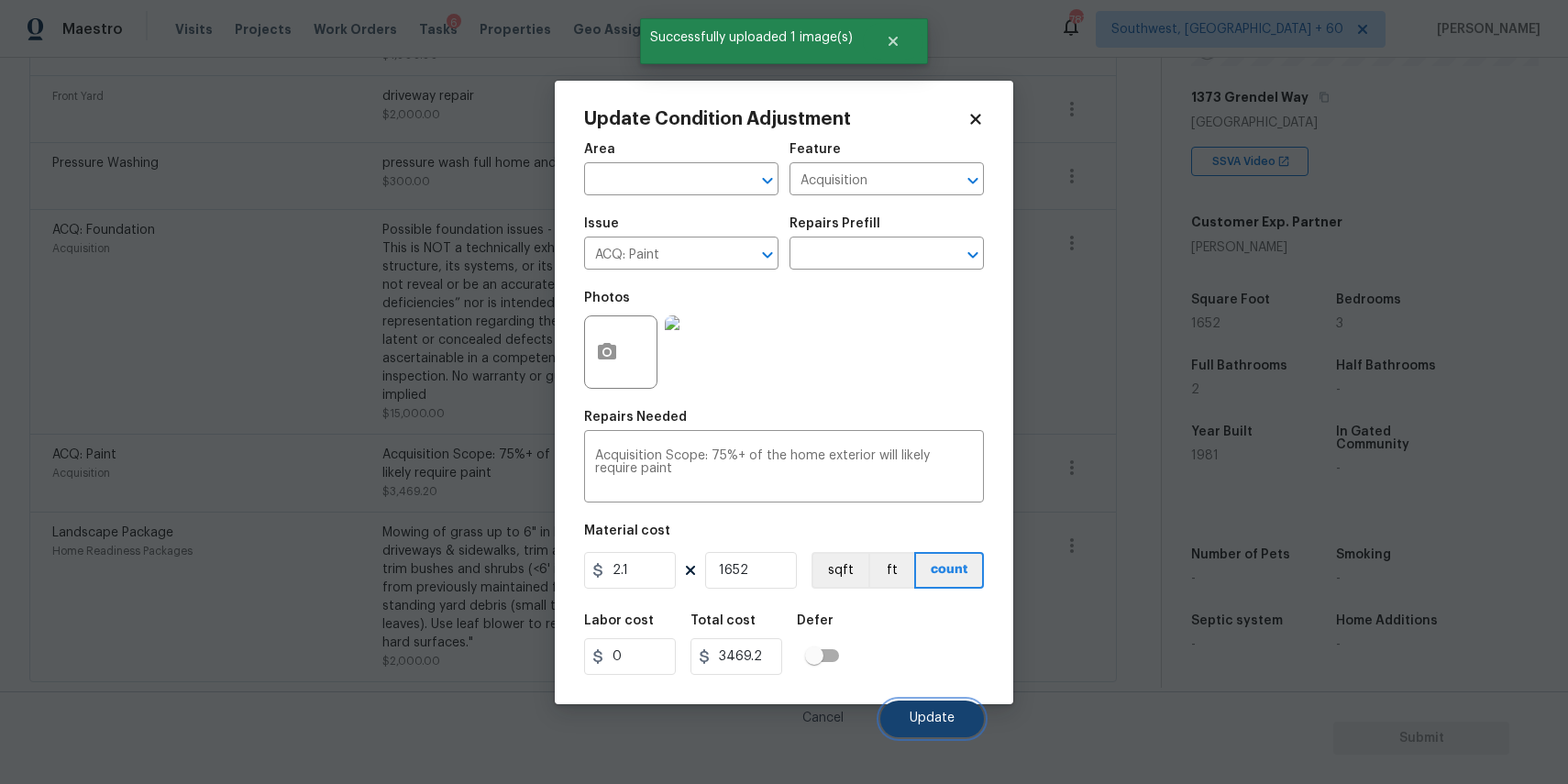
click at [942, 716] on span "Update" at bounding box center [931, 719] width 45 height 14
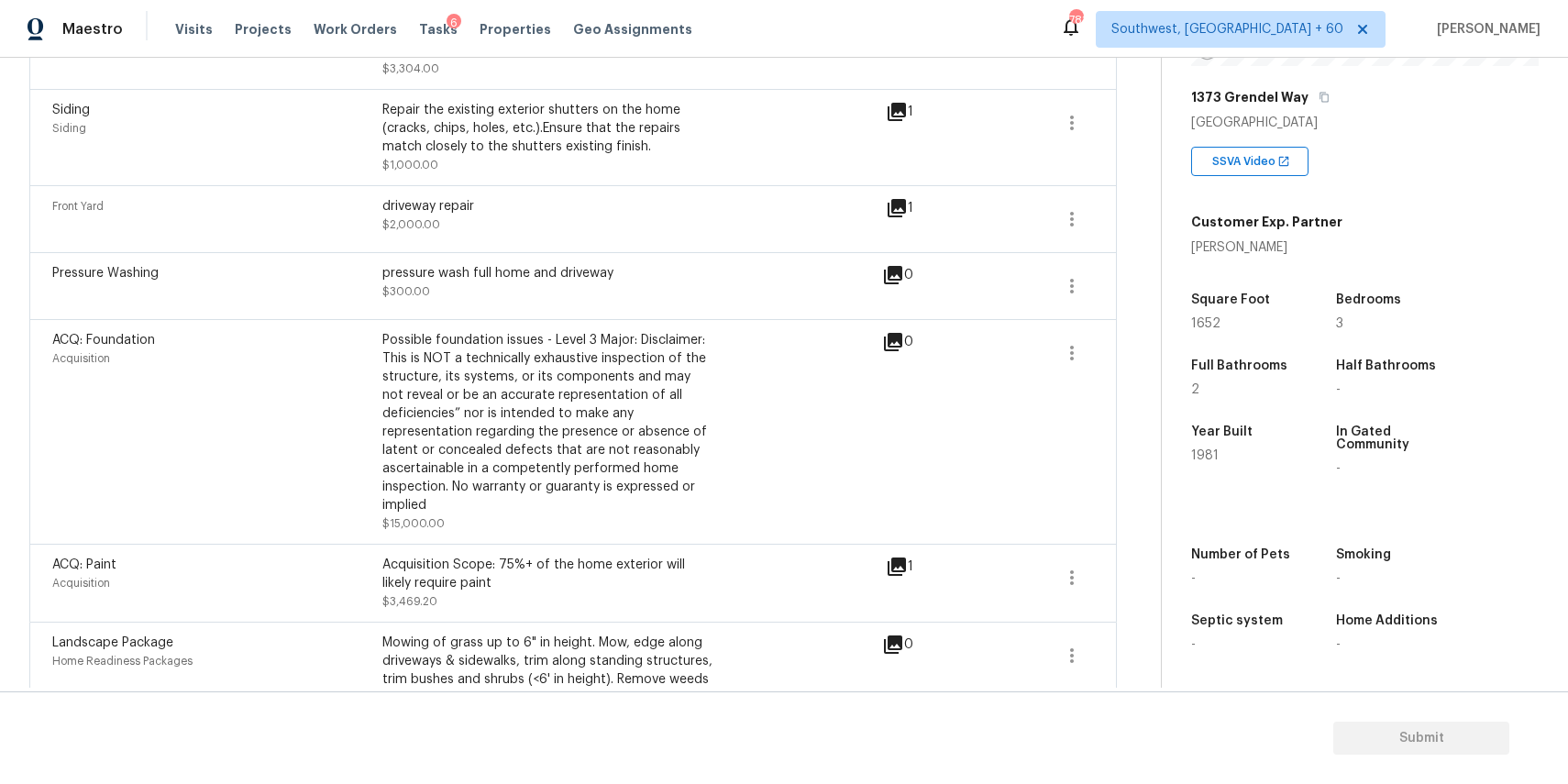
scroll to position [564, 0]
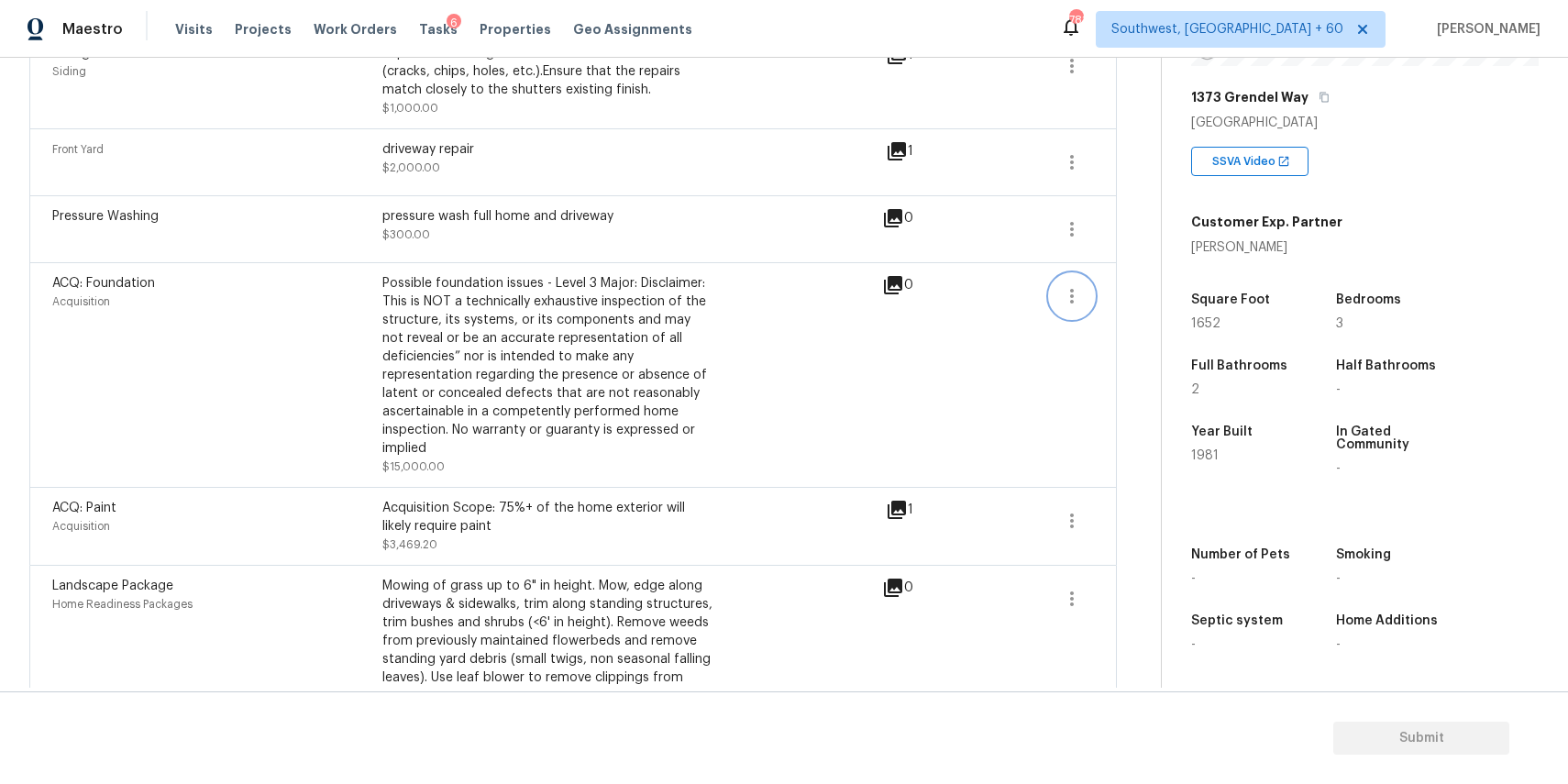
click at [1072, 304] on icon "button" at bounding box center [1072, 296] width 22 height 22
click at [1115, 302] on div "Edit" at bounding box center [1176, 293] width 143 height 19
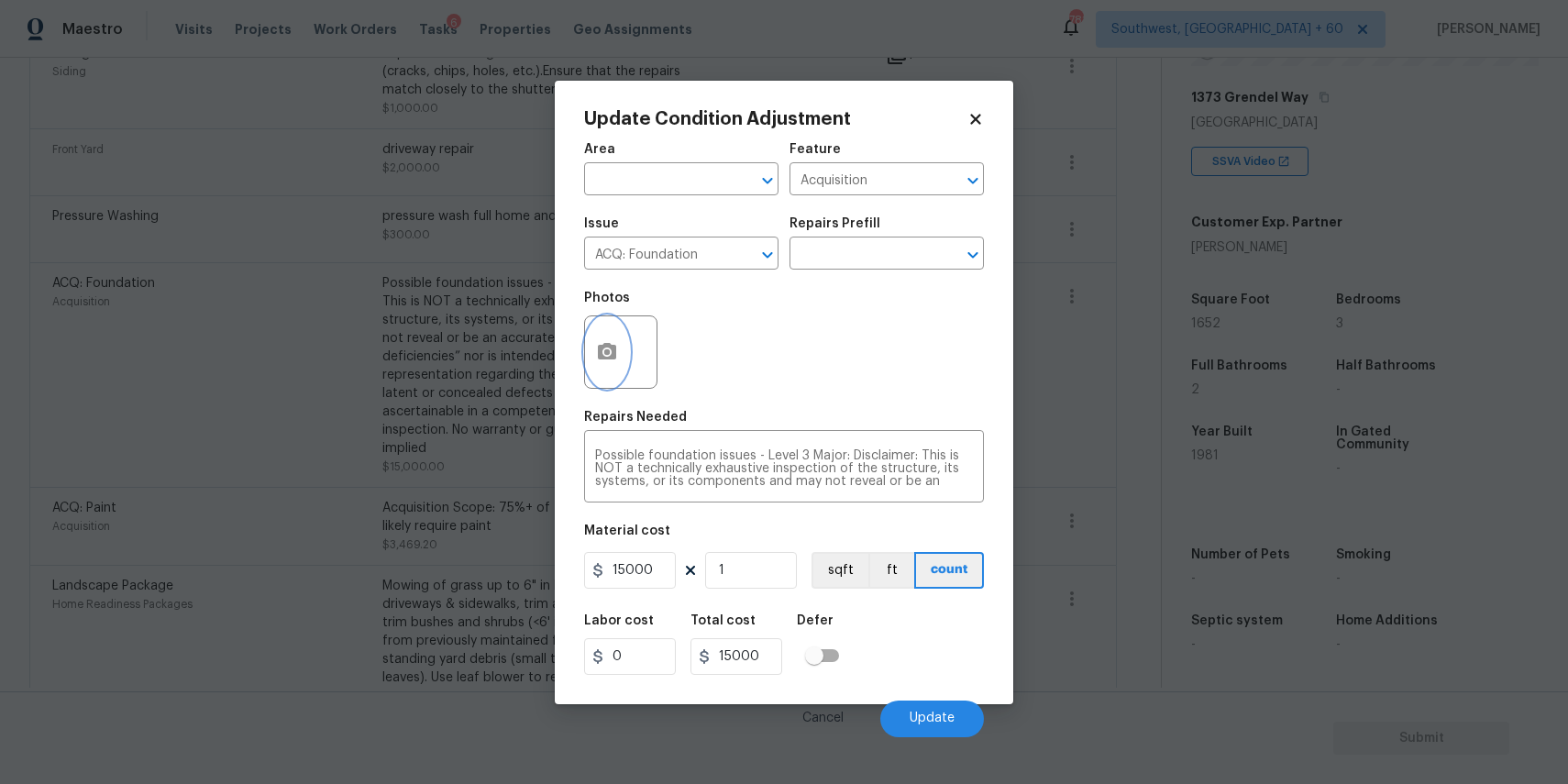
click at [595, 346] on button "button" at bounding box center [607, 352] width 44 height 72
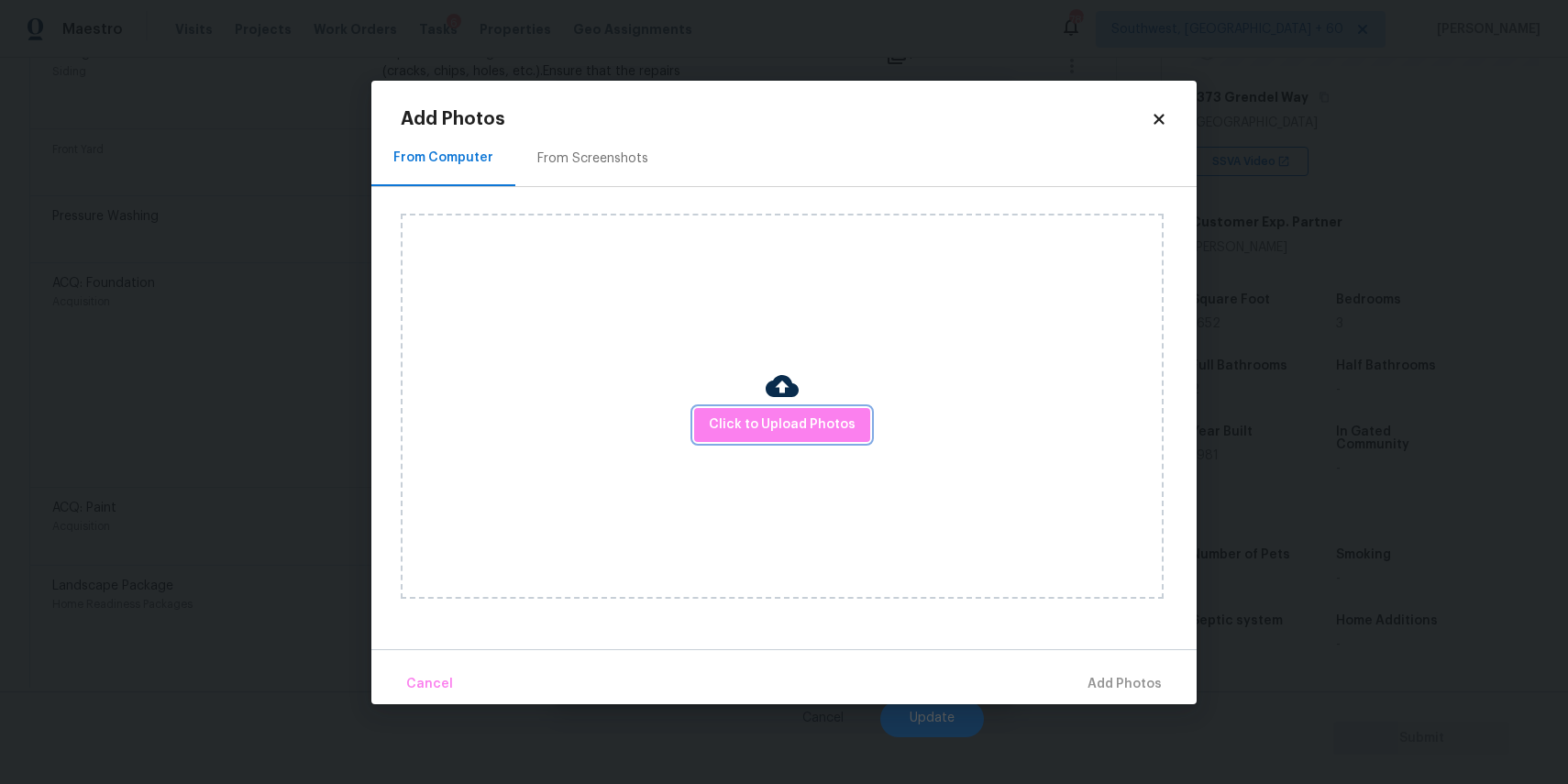
click at [766, 426] on span "Click to Upload Photos" at bounding box center [783, 425] width 147 height 23
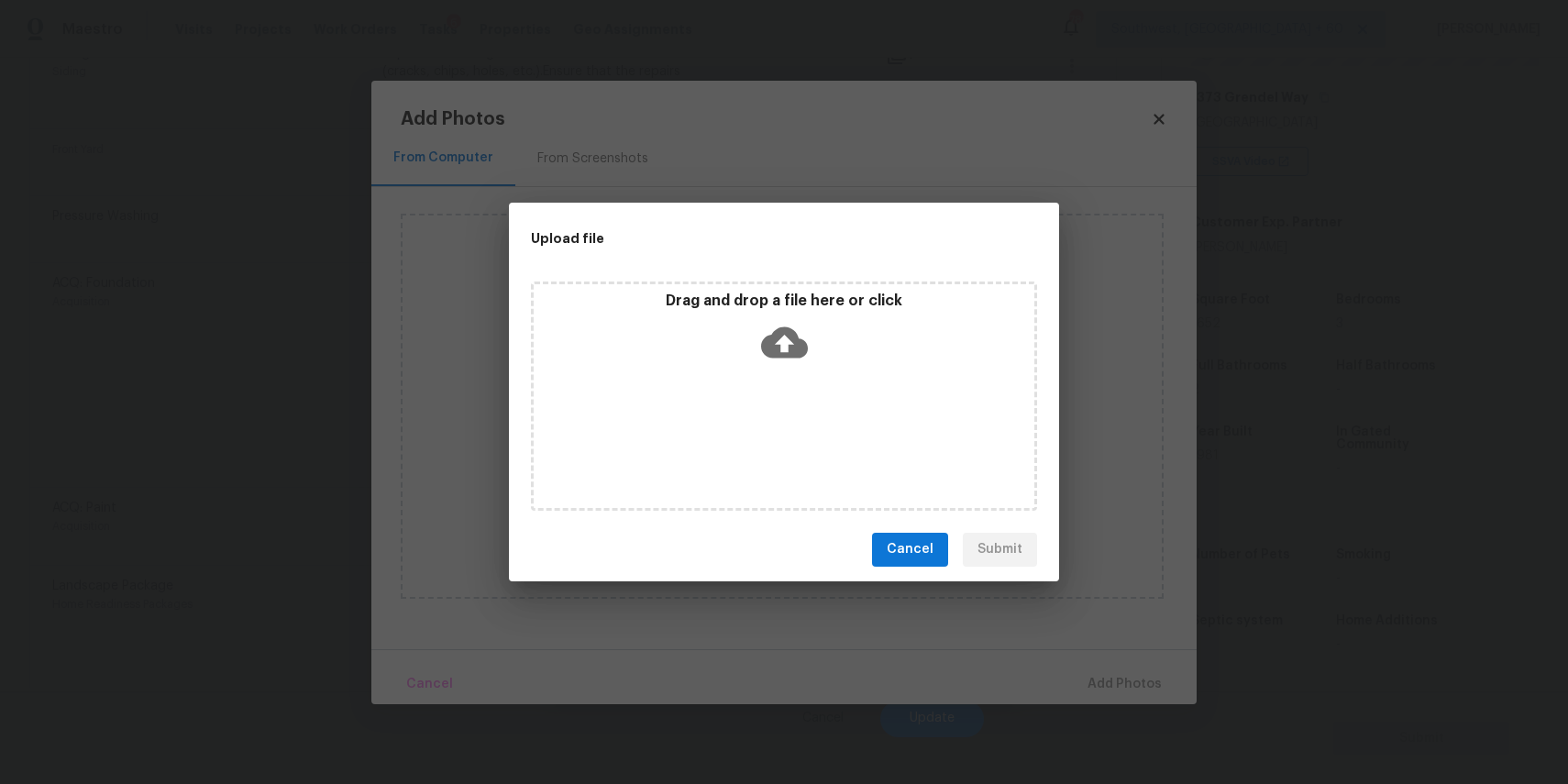
click at [766, 426] on div "Drag and drop a file here or click" at bounding box center [784, 396] width 506 height 229
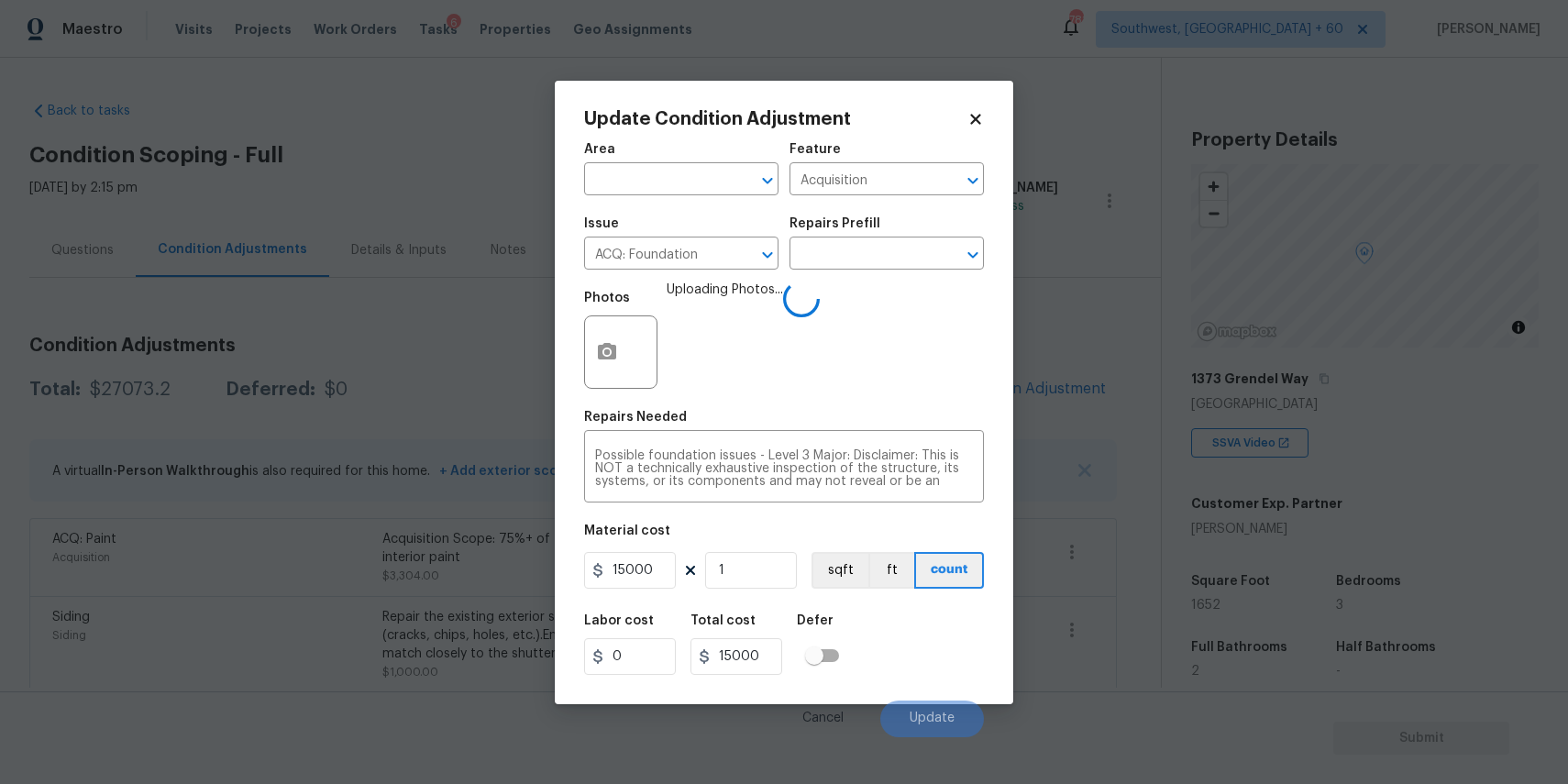
scroll to position [281, 0]
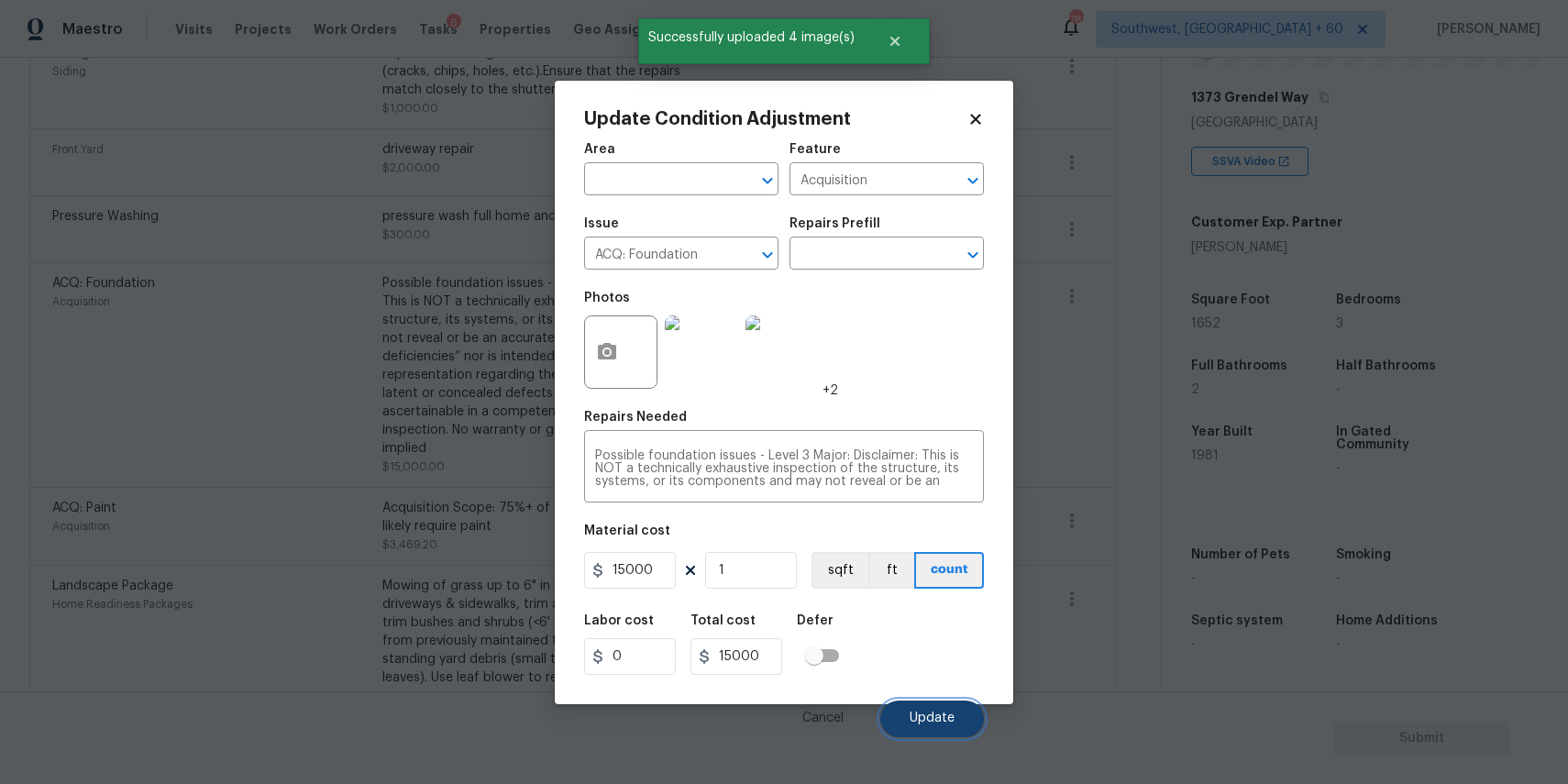
click at [945, 715] on span "Update" at bounding box center [931, 719] width 45 height 14
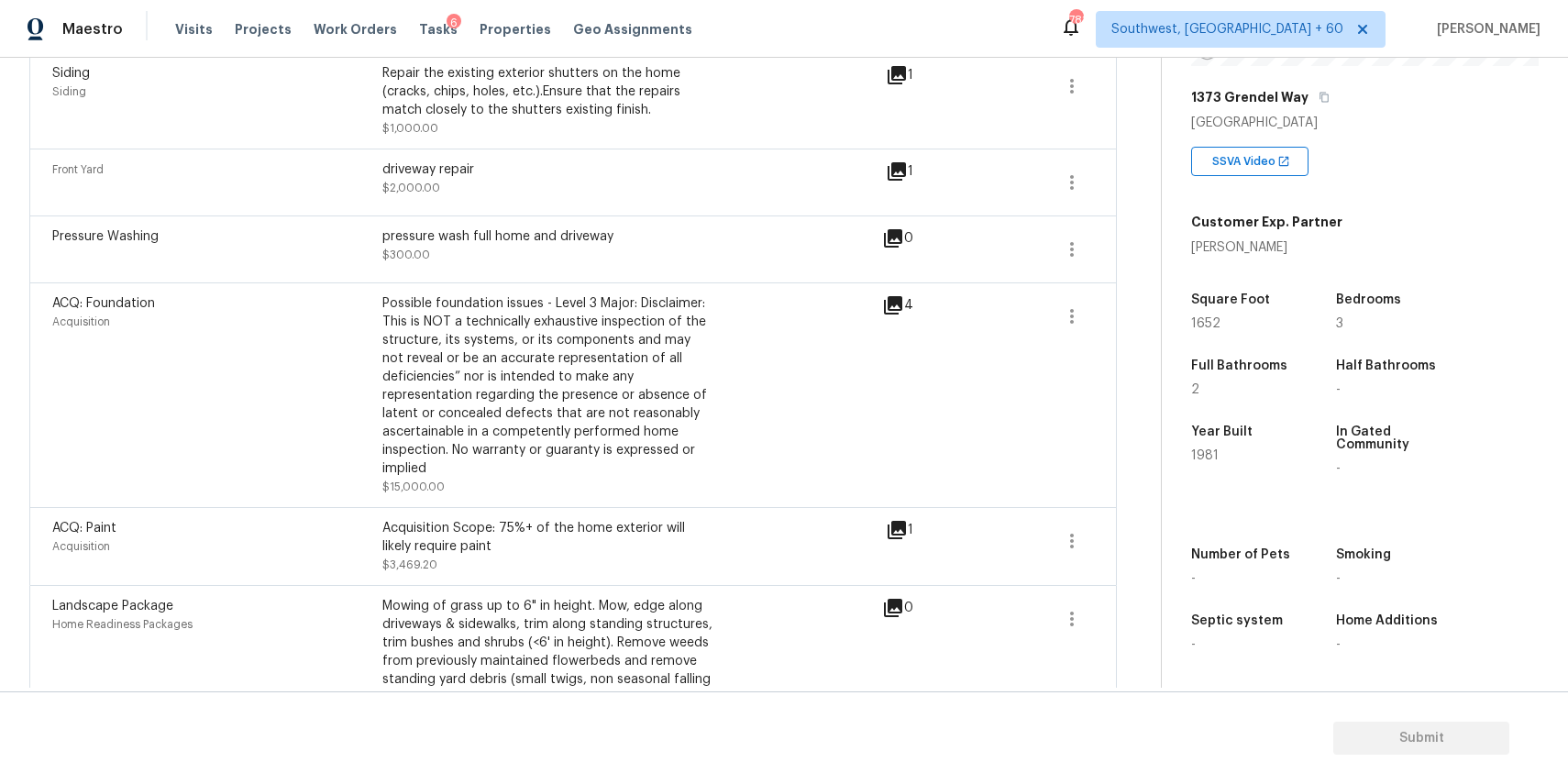
scroll to position [619, 0]
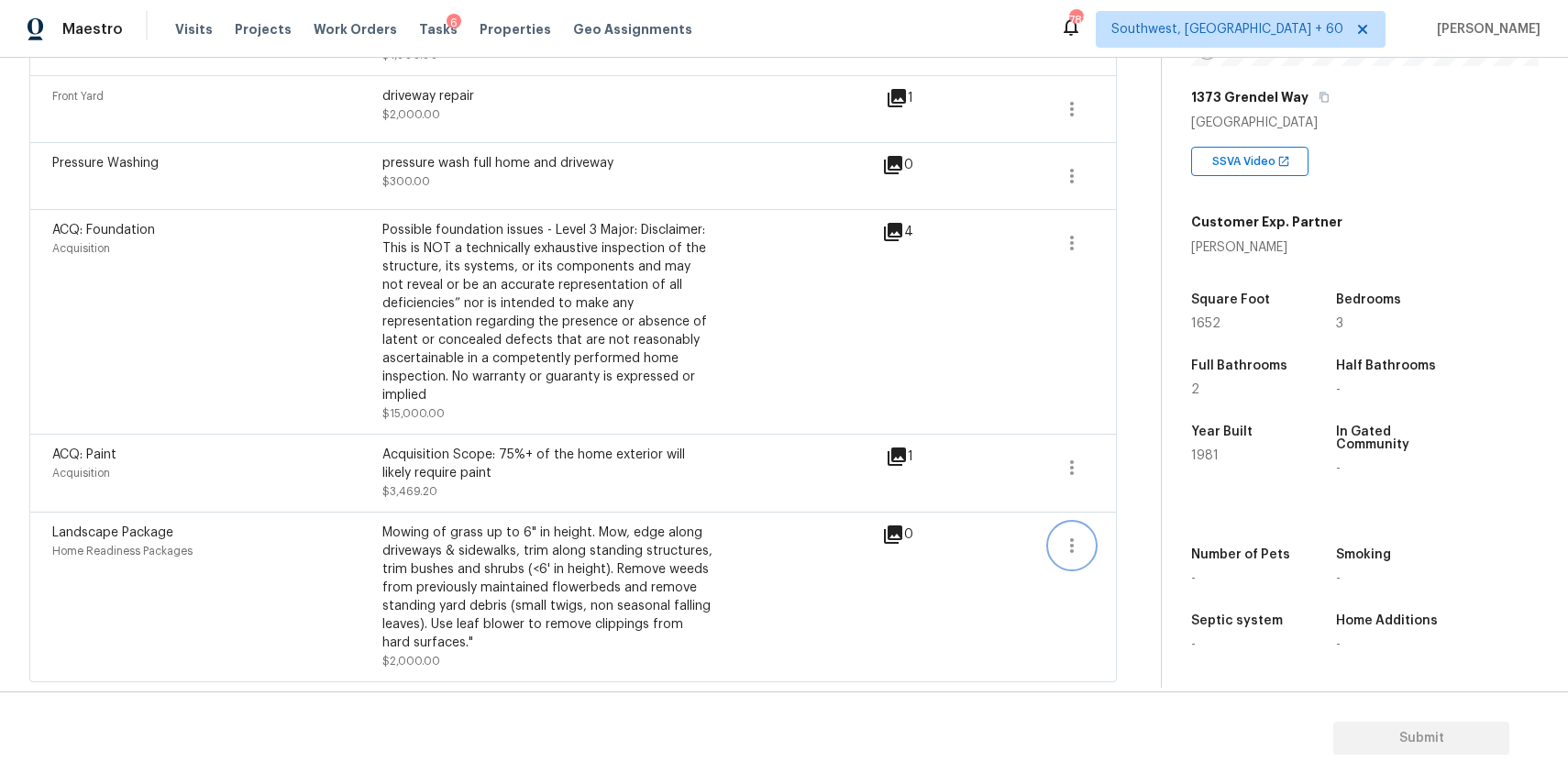
click at [1070, 544] on icon "button" at bounding box center [1072, 546] width 4 height 15
click at [1111, 538] on div "Edit" at bounding box center [1176, 542] width 143 height 19
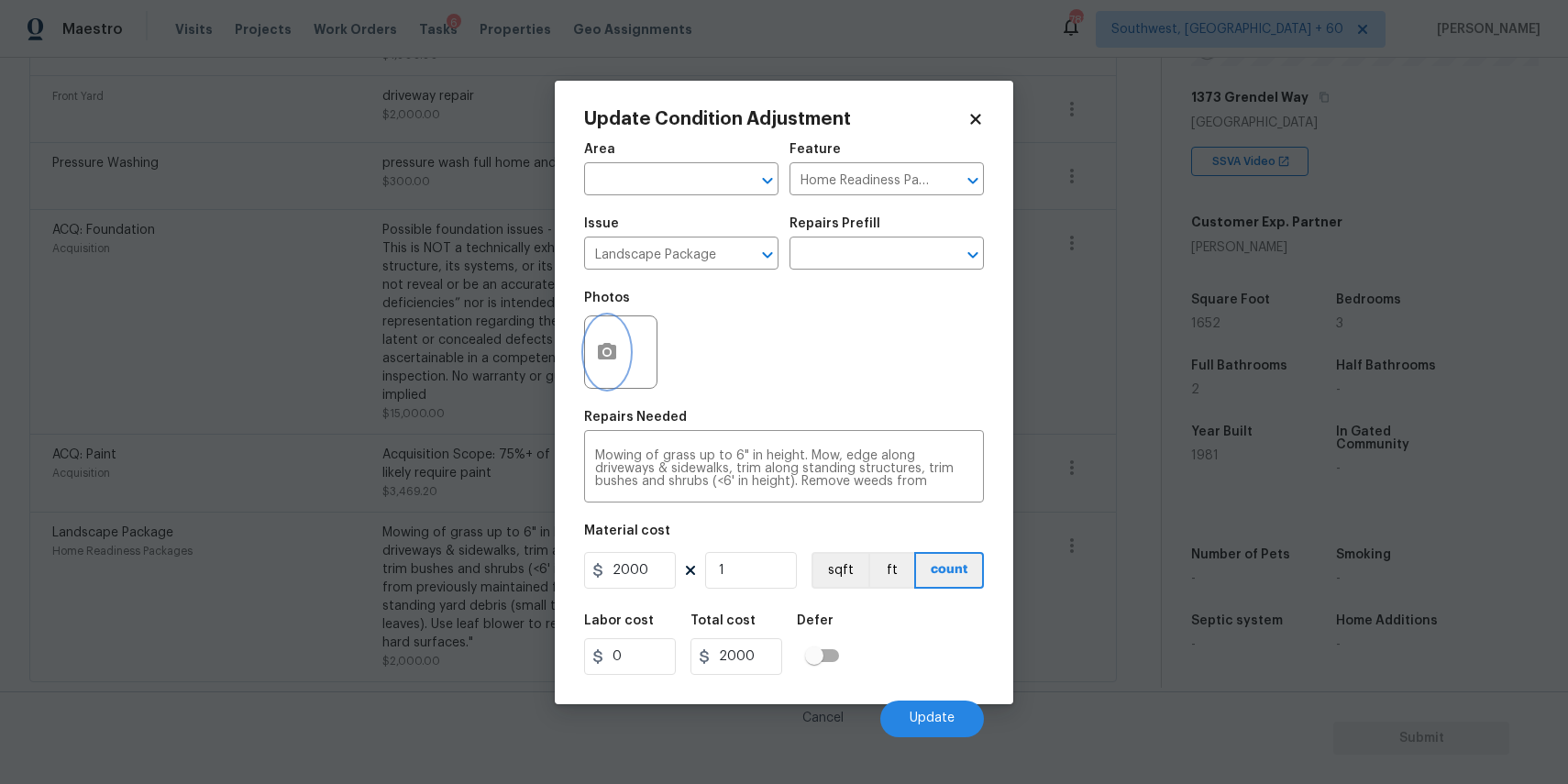
click at [609, 343] on icon "button" at bounding box center [607, 351] width 19 height 17
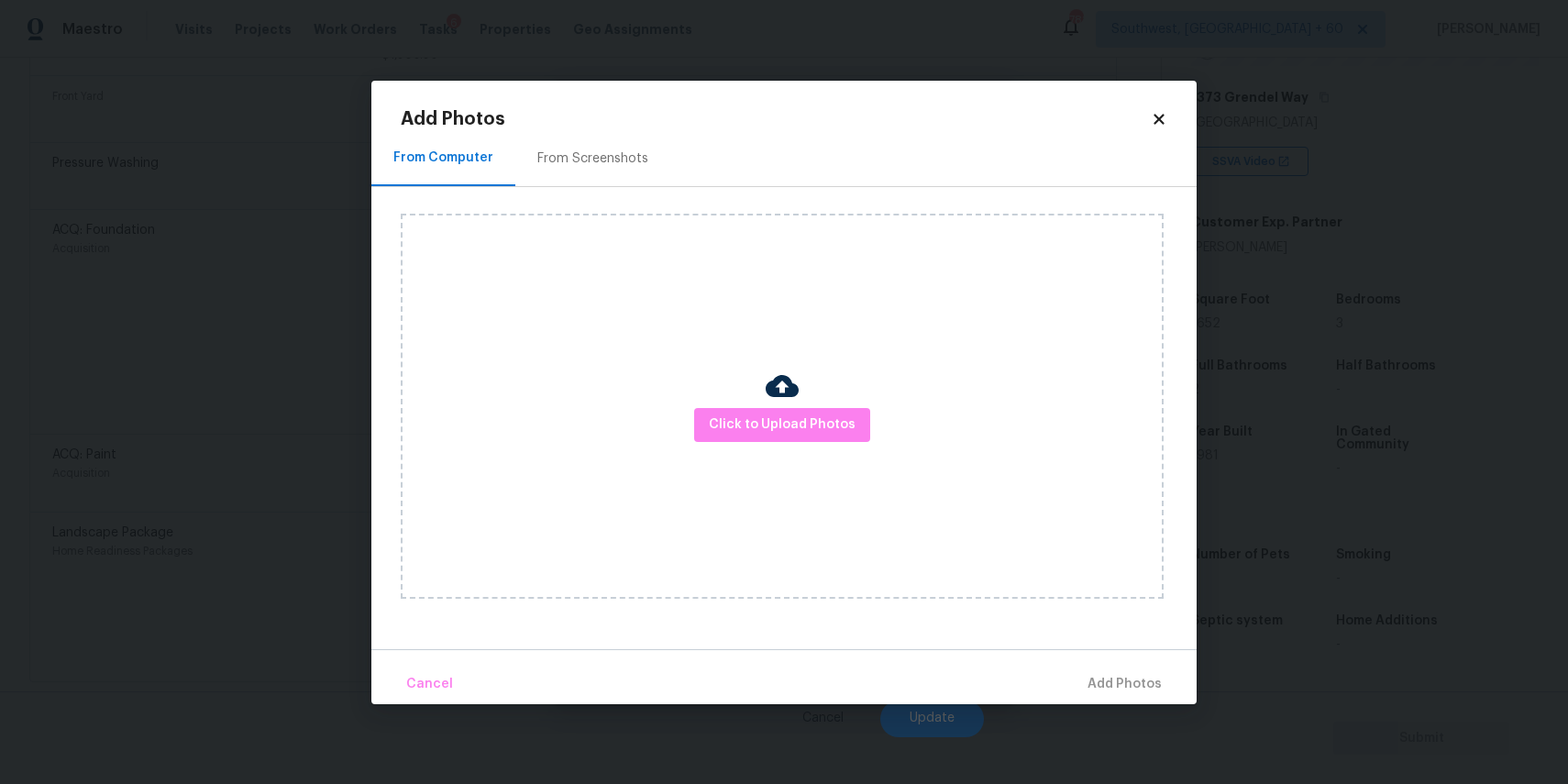
click at [746, 403] on div "Click to Upload Photos" at bounding box center [783, 407] width 763 height 385
click at [762, 421] on span "Click to Upload Photos" at bounding box center [783, 425] width 147 height 23
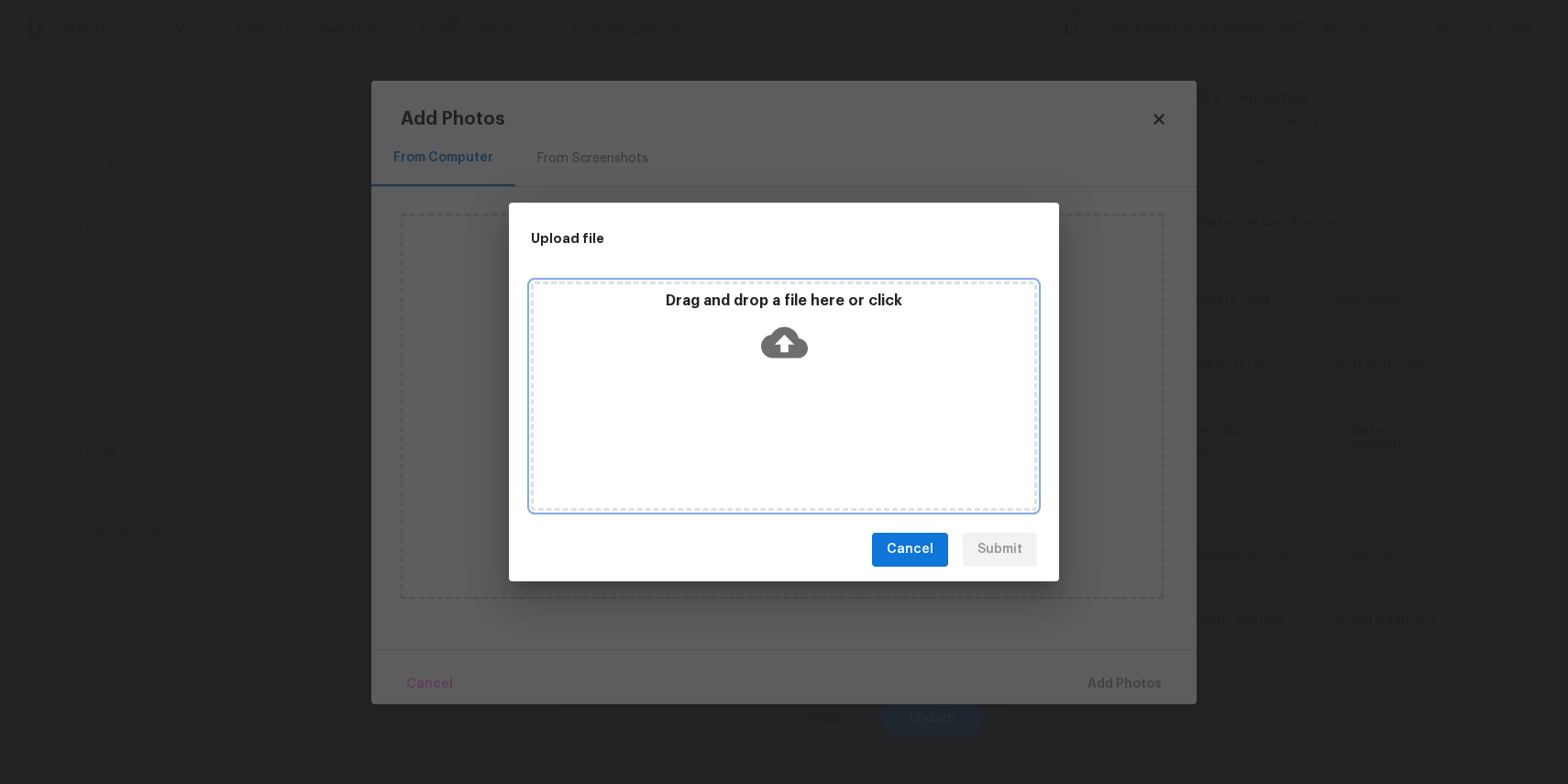
click at [762, 363] on icon at bounding box center [784, 343] width 47 height 47
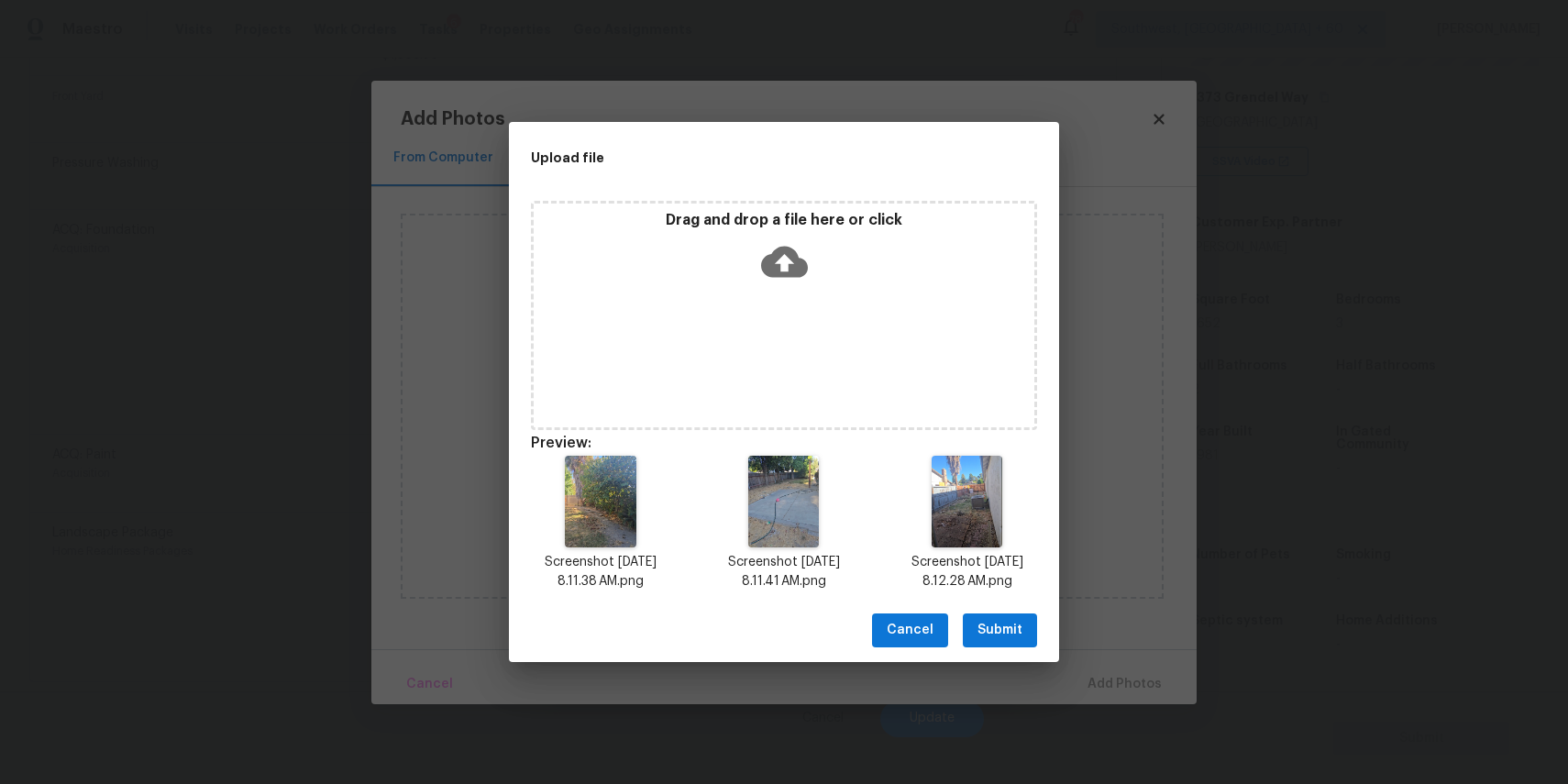
click at [1008, 624] on span "Submit" at bounding box center [999, 630] width 45 height 23
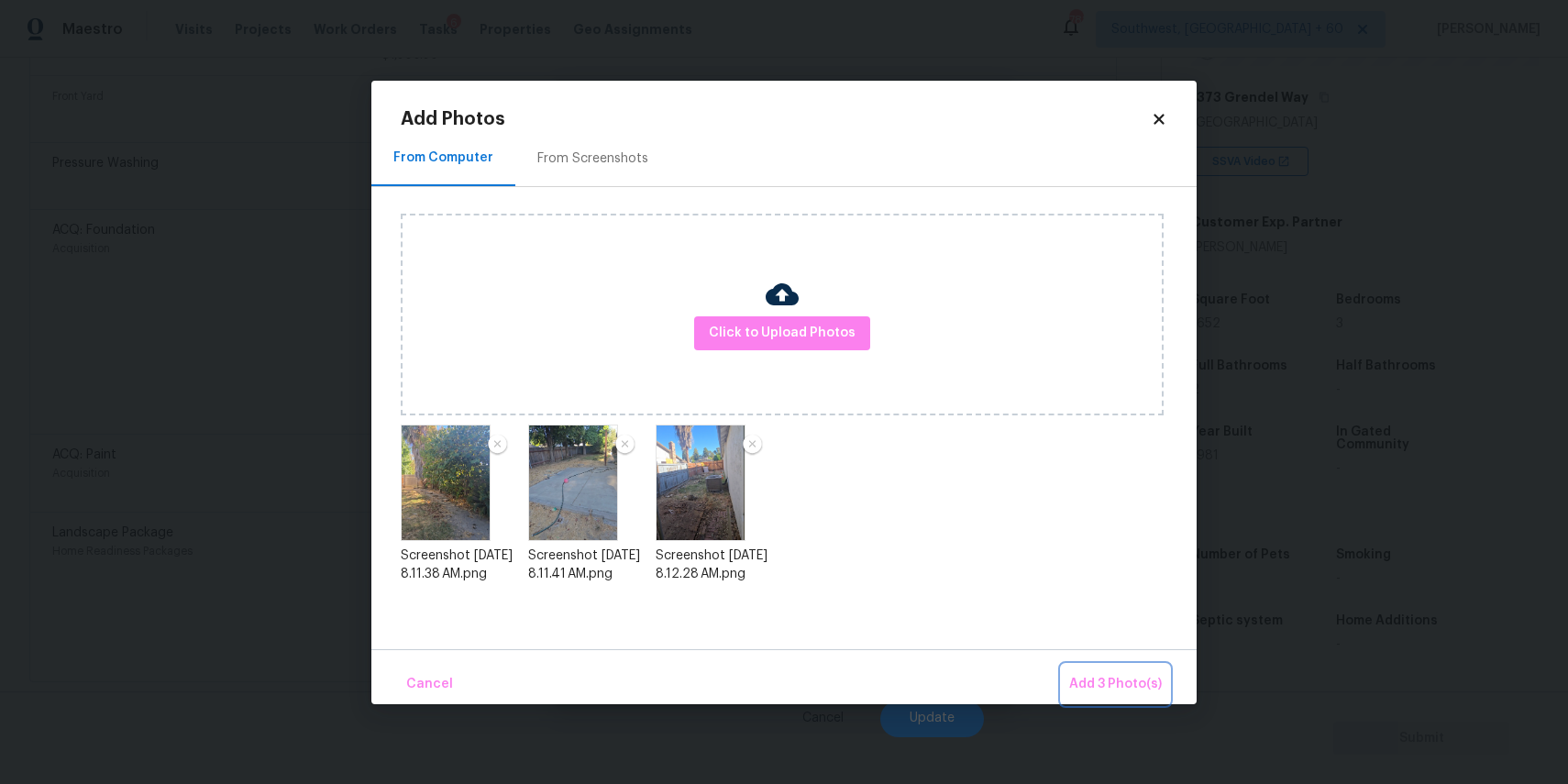
click at [1111, 670] on button "Add 3 Photo(s)" at bounding box center [1115, 684] width 107 height 39
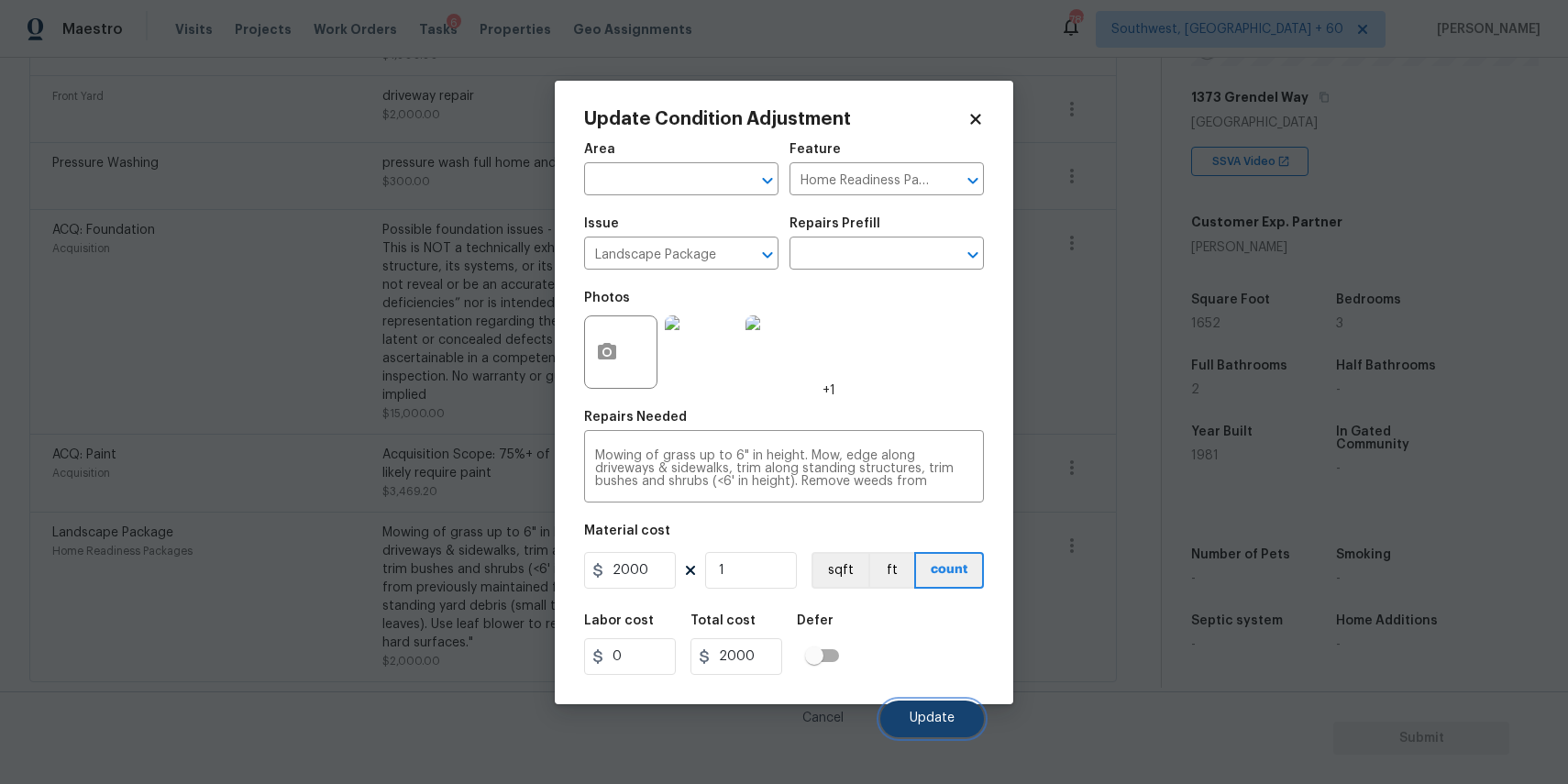
click at [939, 705] on button "Update" at bounding box center [931, 719] width 103 height 36
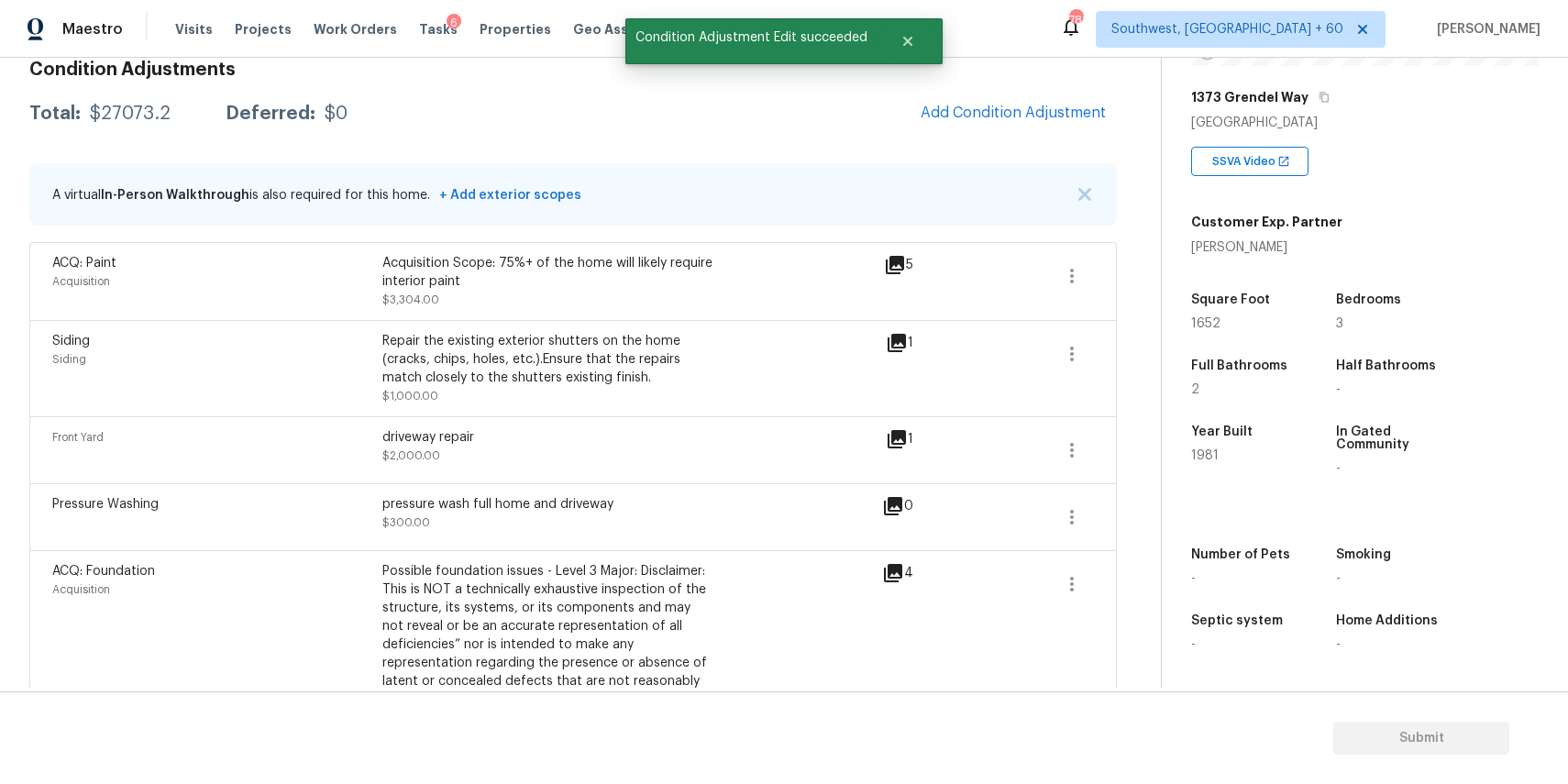
click at [788, 510] on div "Pressure Washing pressure wash full home and driveway $300.00" at bounding box center [467, 517] width 830 height 44
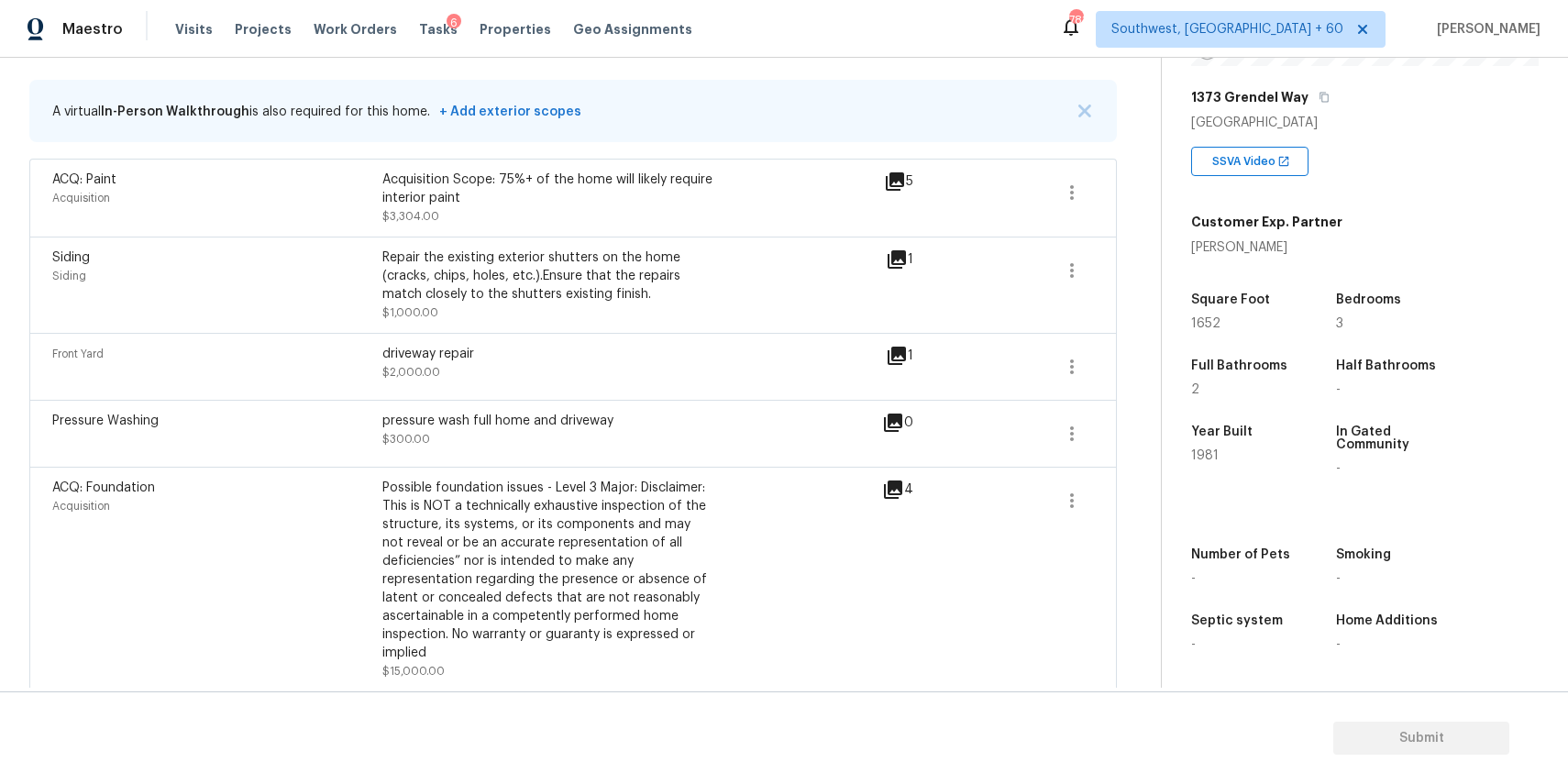
scroll to position [222, 0]
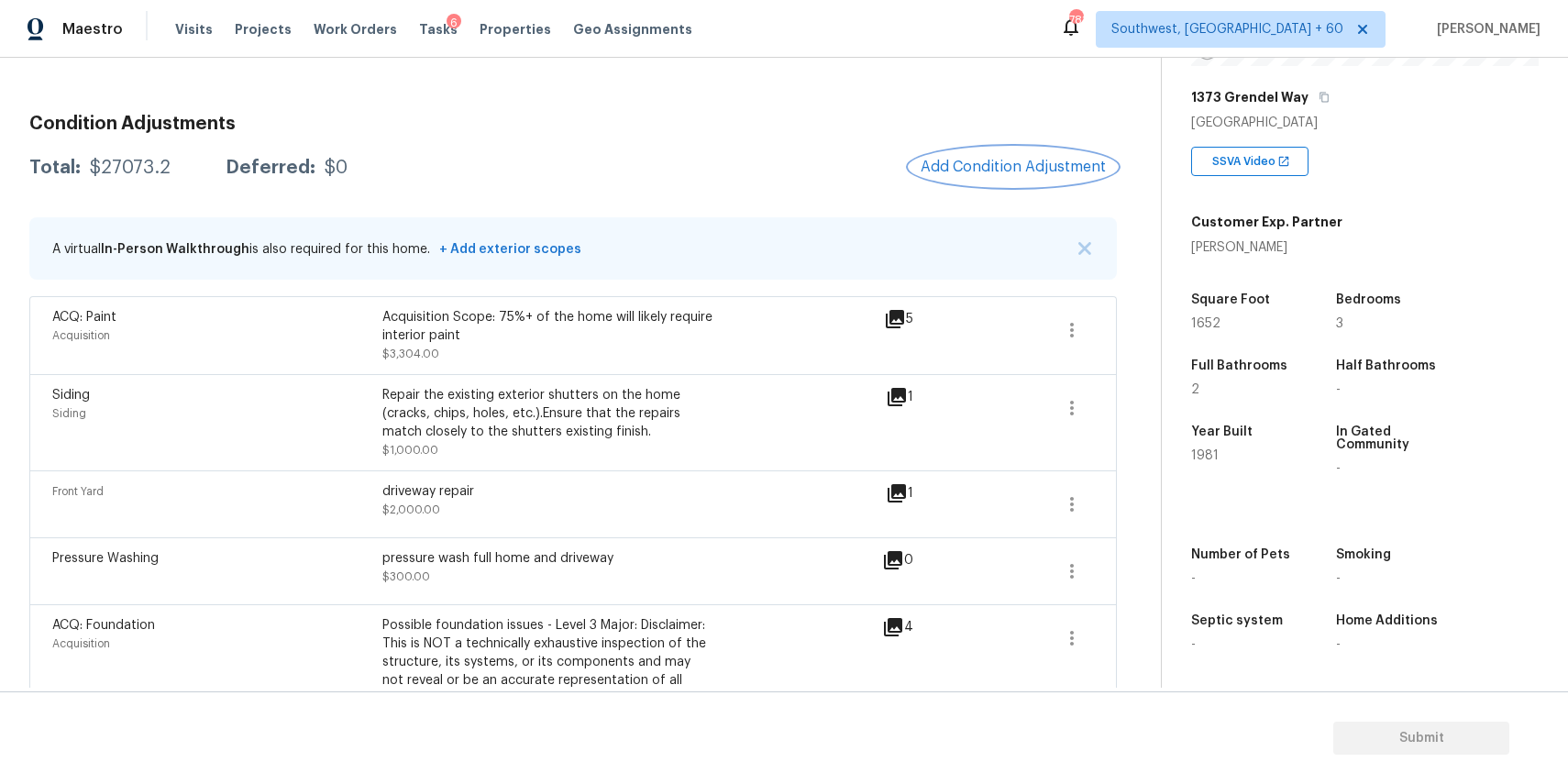
click at [1065, 156] on button "Add Condition Adjustment" at bounding box center [1012, 167] width 208 height 38
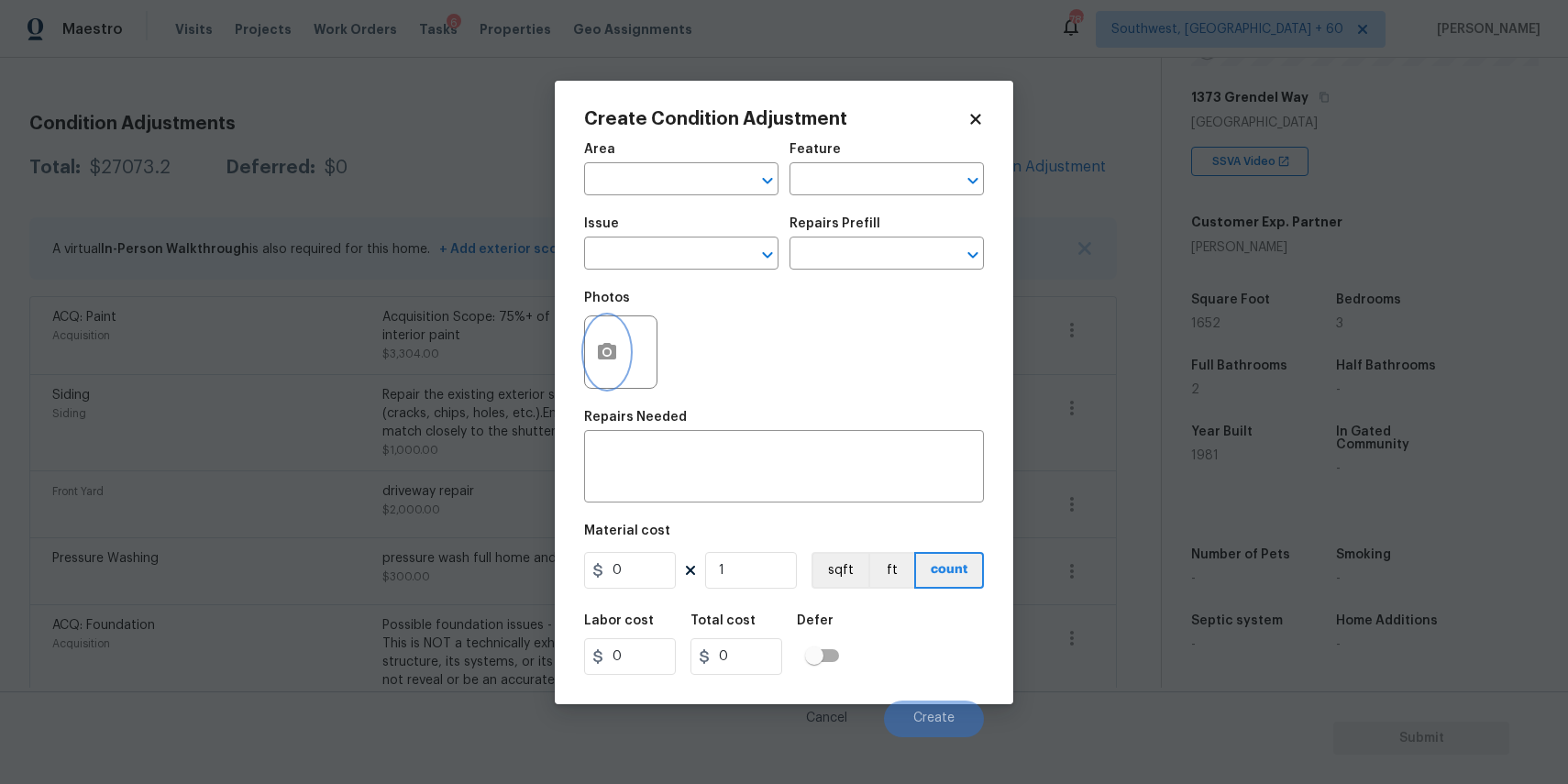
click at [603, 349] on icon "button" at bounding box center [607, 351] width 19 height 17
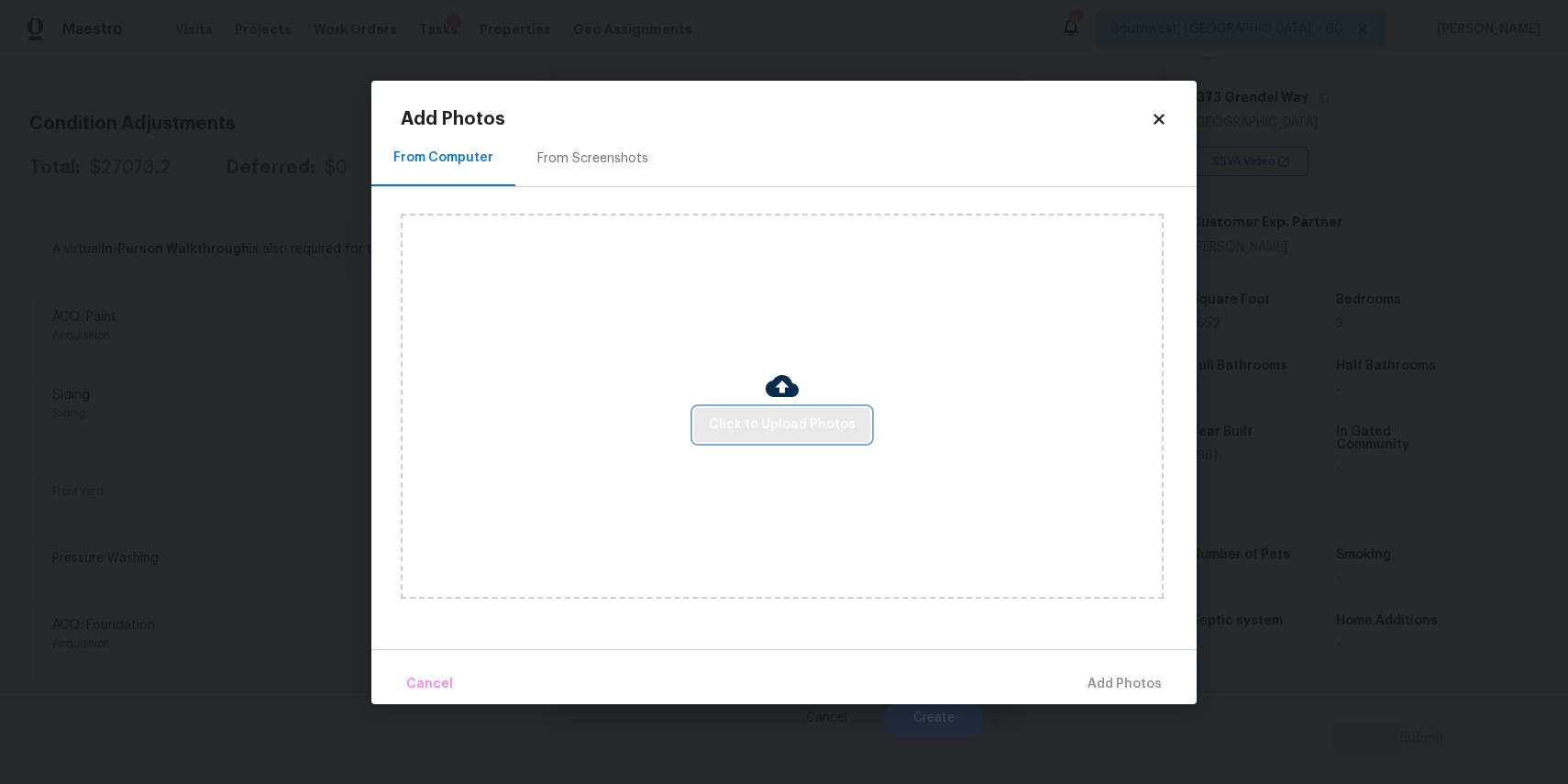
click at [817, 440] on button "Click to Upload Photos" at bounding box center [782, 425] width 176 height 34
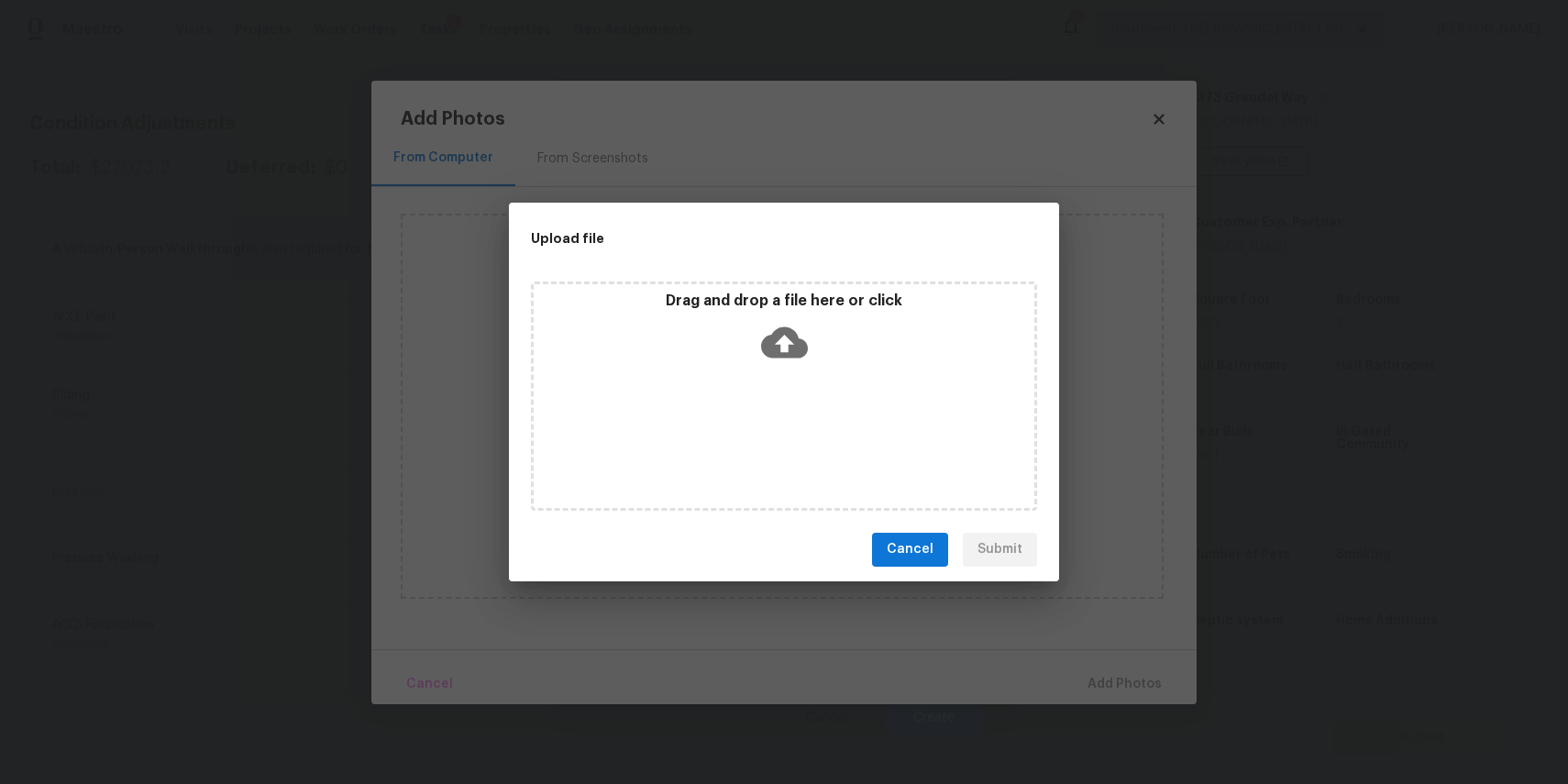
click at [817, 440] on div "Drag and drop a file here or click" at bounding box center [784, 396] width 506 height 229
click at [1312, 624] on div "Upload file Drag and drop a file here or click Cancel Submit" at bounding box center [784, 392] width 1568 height 784
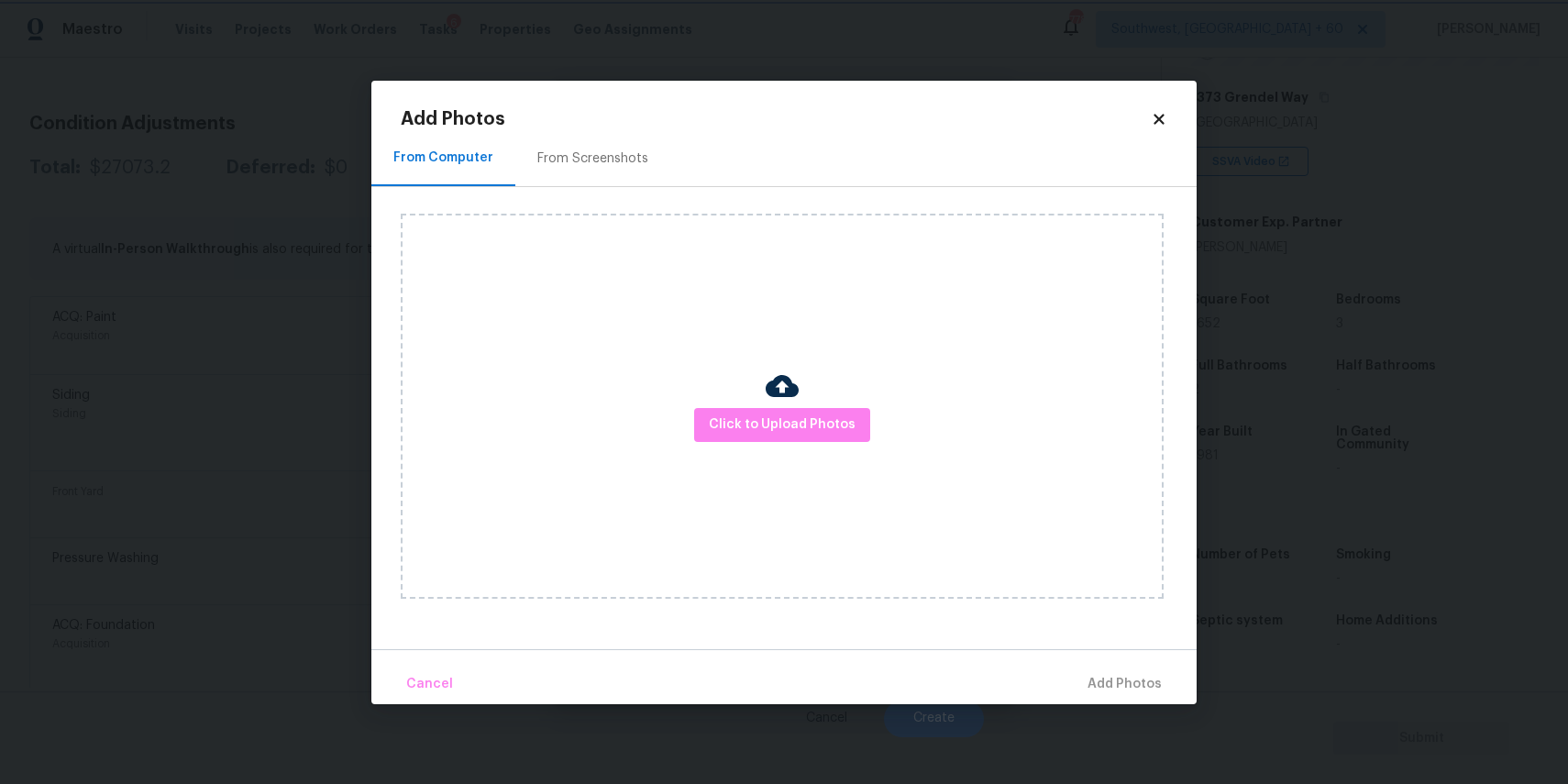
click at [1312, 624] on body "Maestro Visits Projects Work Orders Tasks 6 Properties Geo Assignments 778 Sout…" at bounding box center [784, 392] width 1568 height 784
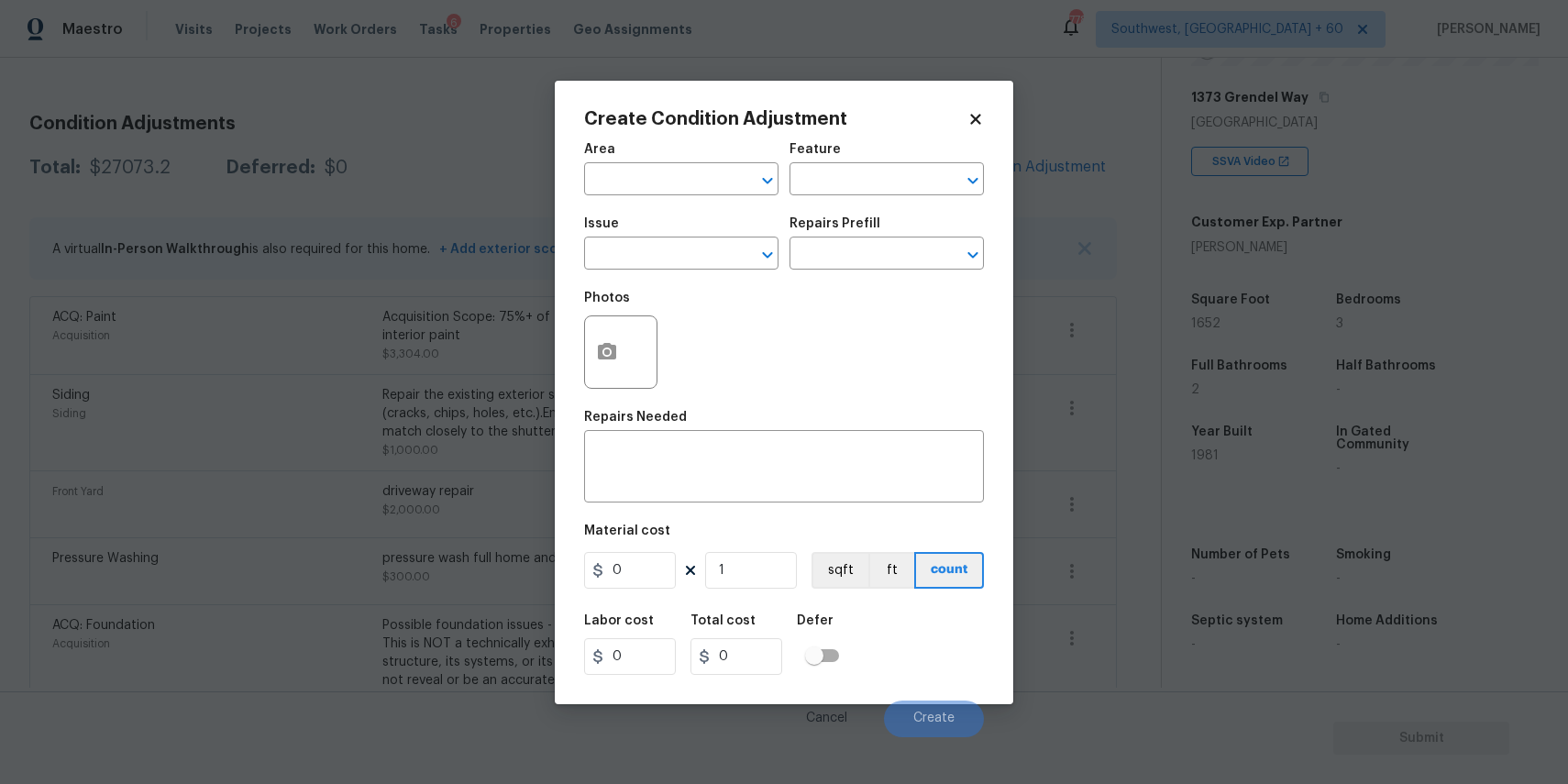
click at [1119, 583] on body "Maestro Visits Projects Work Orders Tasks 6 Properties Geo Assignments 778 Sout…" at bounding box center [784, 392] width 1568 height 784
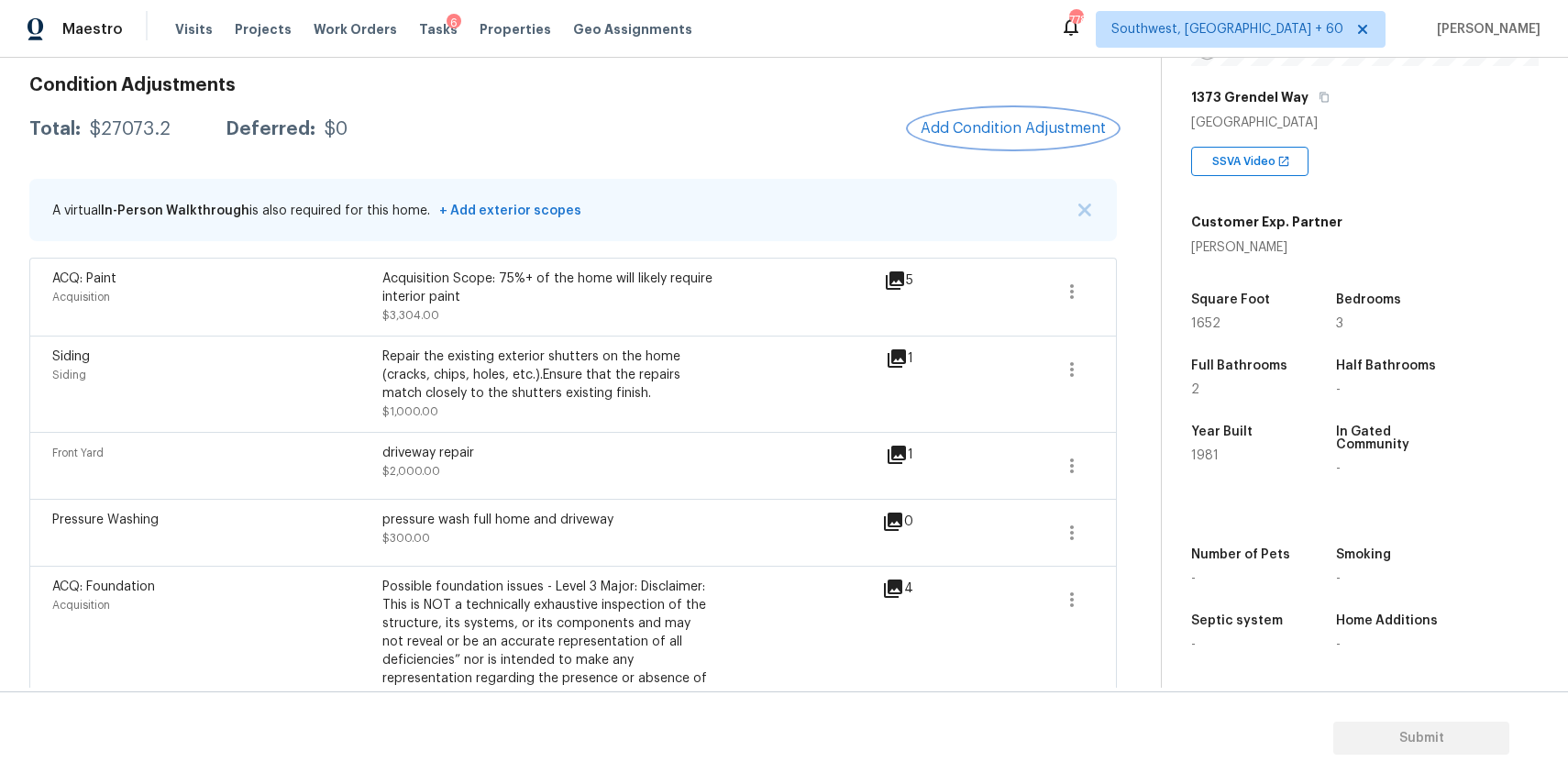
scroll to position [263, 0]
click at [965, 144] on span "Add Condition Adjustment" at bounding box center [1012, 127] width 208 height 40
click at [1023, 113] on button "Add Condition Adjustment" at bounding box center [1012, 126] width 208 height 38
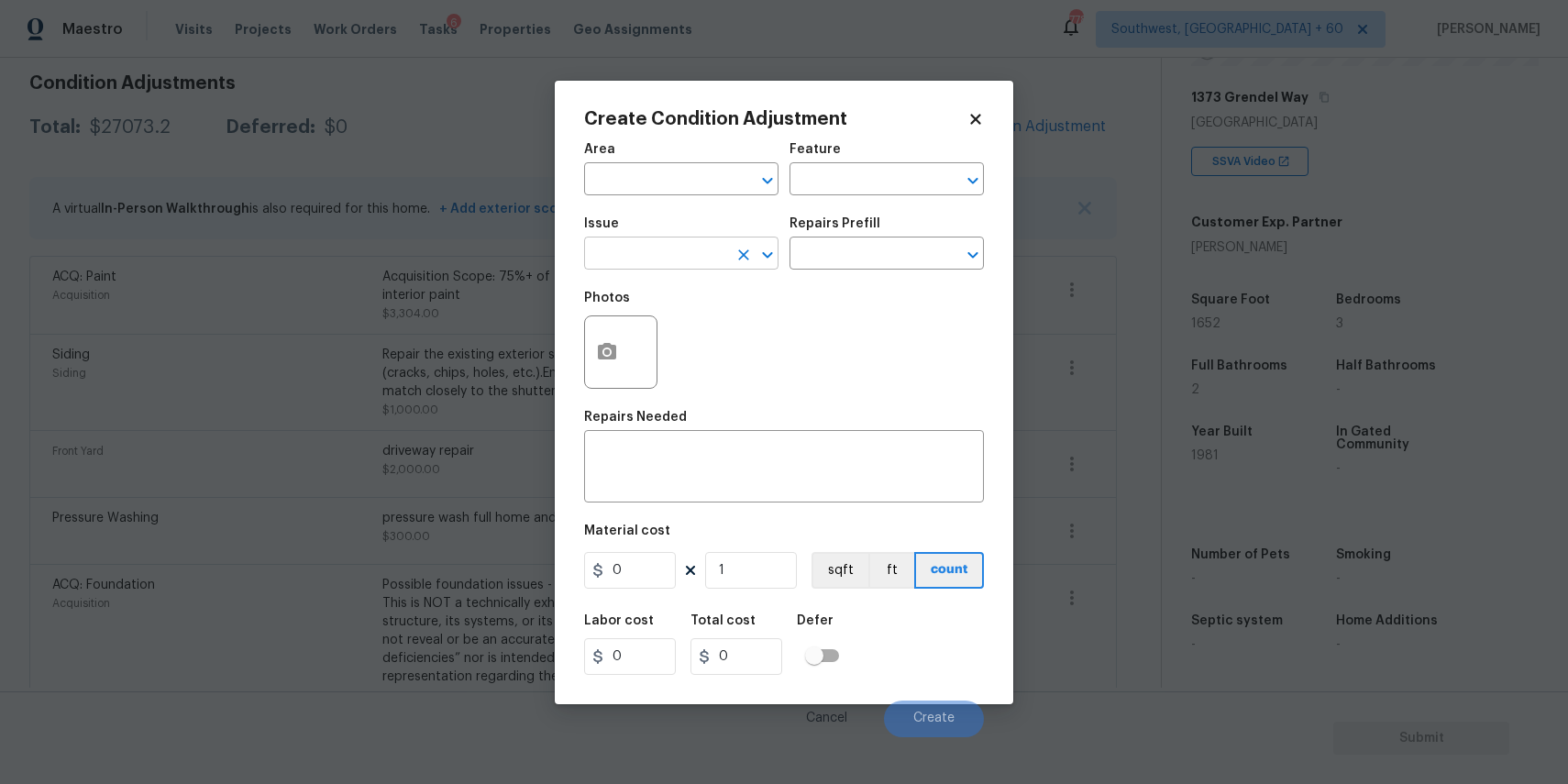
click at [638, 251] on input "text" at bounding box center [656, 255] width 143 height 29
click at [637, 259] on input "text" at bounding box center [656, 255] width 143 height 29
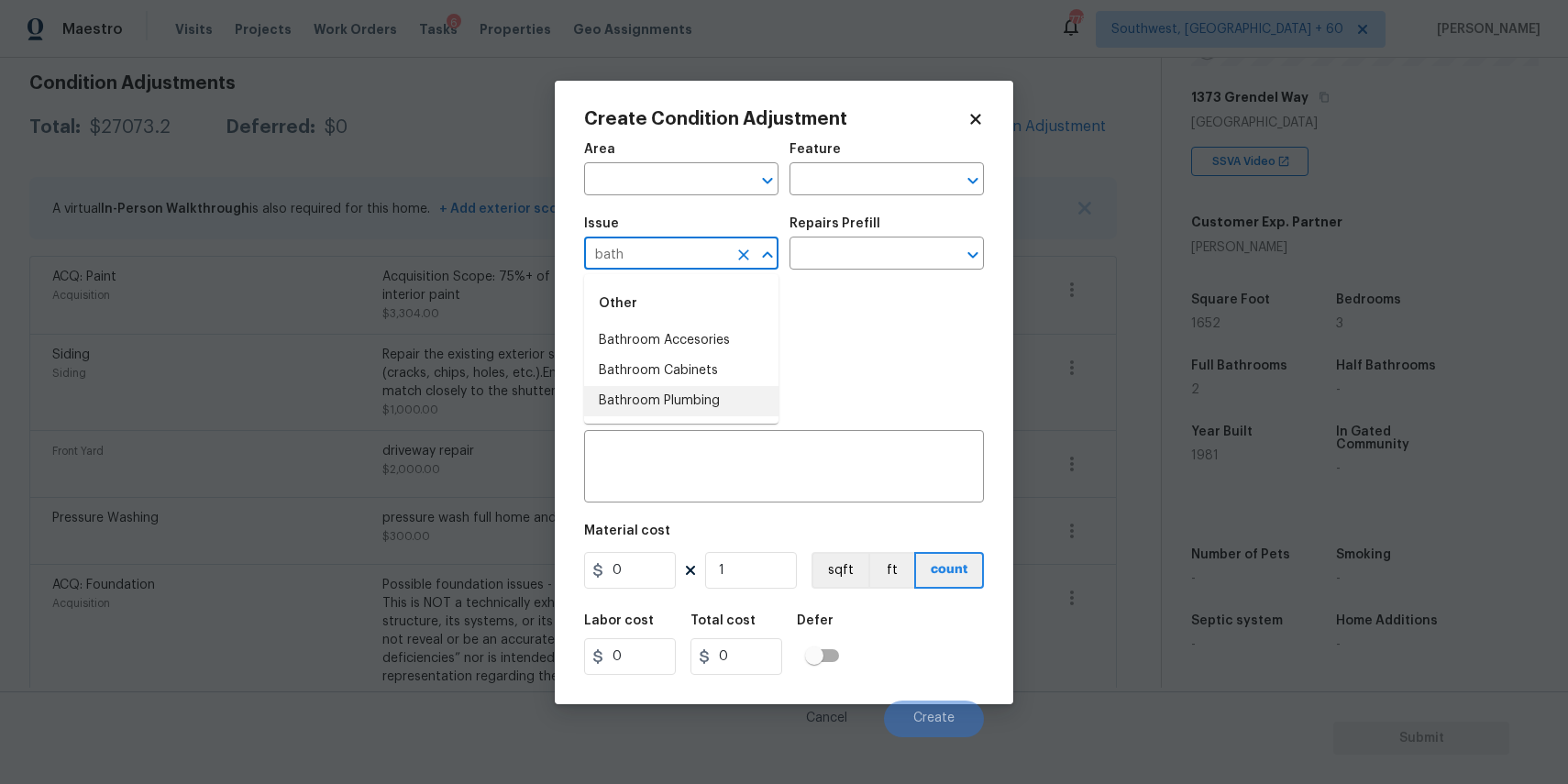
click at [699, 423] on ul "Other Bathroom Accesories Bathroom Cabinets Bathroom Plumbing" at bounding box center [681, 349] width 194 height 150
click at [722, 401] on li "Bathroom Plumbing" at bounding box center [681, 401] width 194 height 31
type input "Bathroom Plumbing"
click at [722, 507] on div "Area ​ Feature ​ Issue Bathroom Plumbing ​ Repairs Prefill ​ Photos Repairs Nee…" at bounding box center [784, 435] width 400 height 605
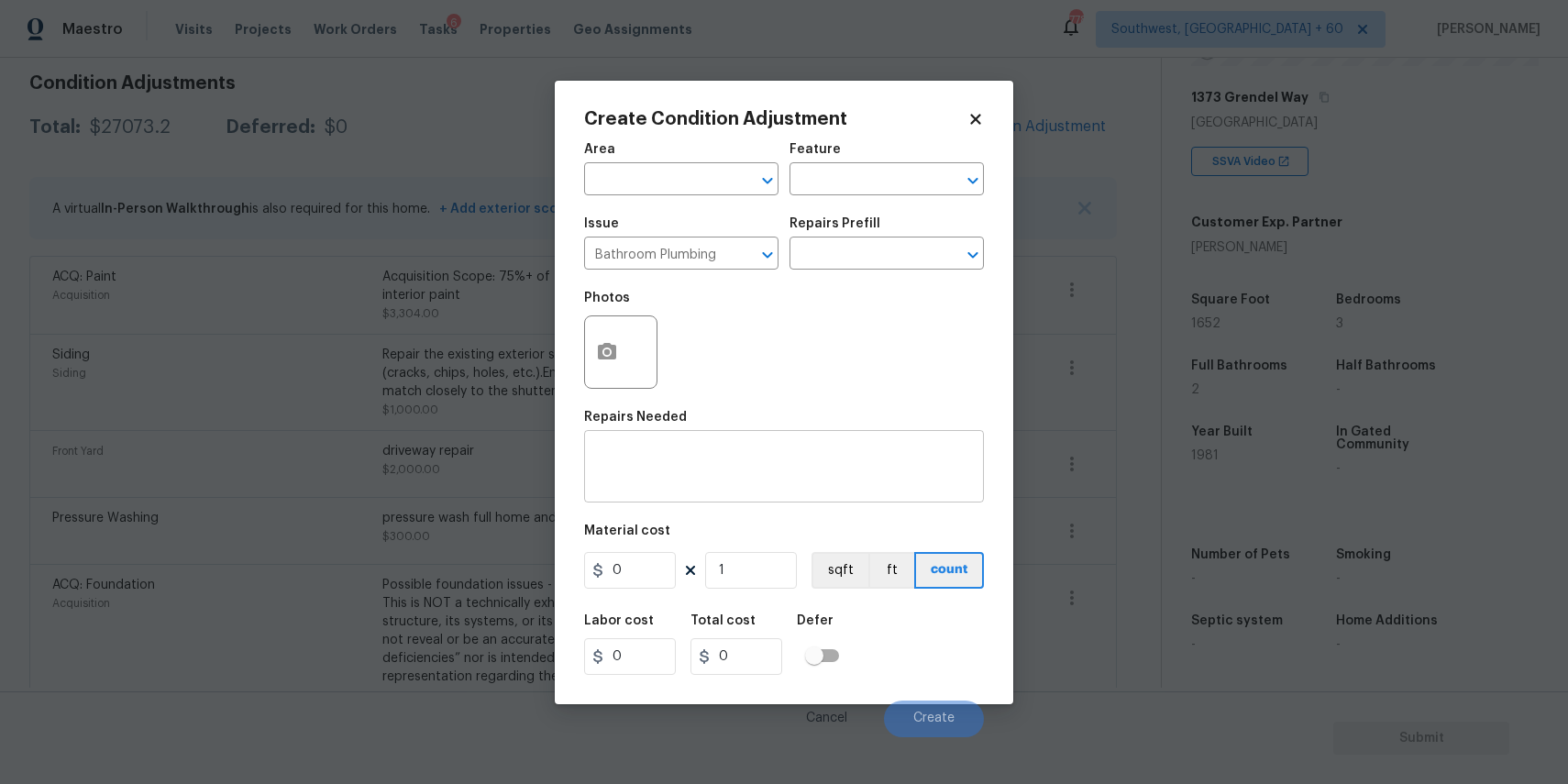
click at [753, 480] on textarea at bounding box center [784, 468] width 378 height 38
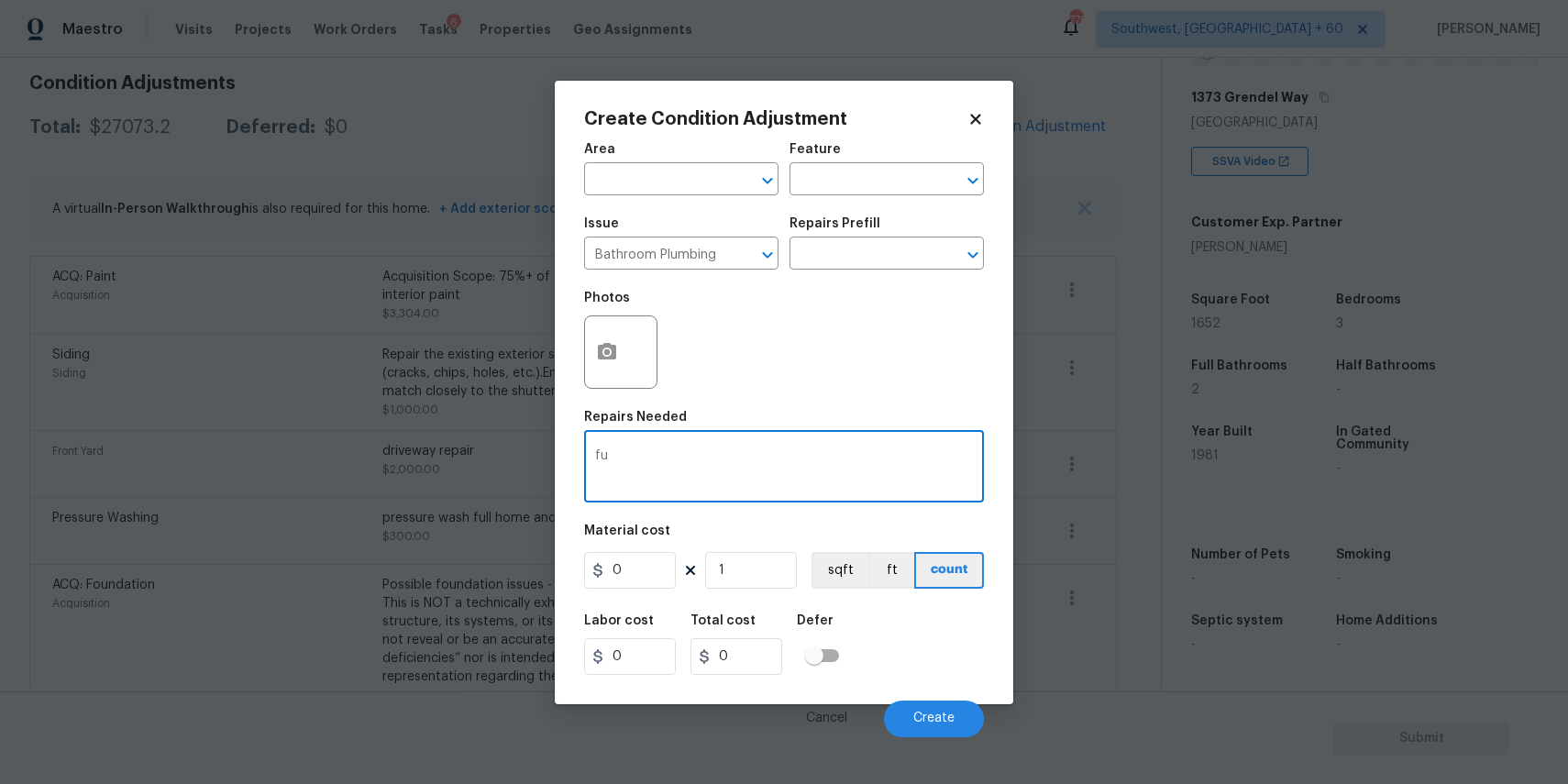
type textarea "f"
type textarea "a"
type textarea "f"
type textarea "full bath full reno"
click at [623, 539] on div "Material cost" at bounding box center [784, 537] width 400 height 24
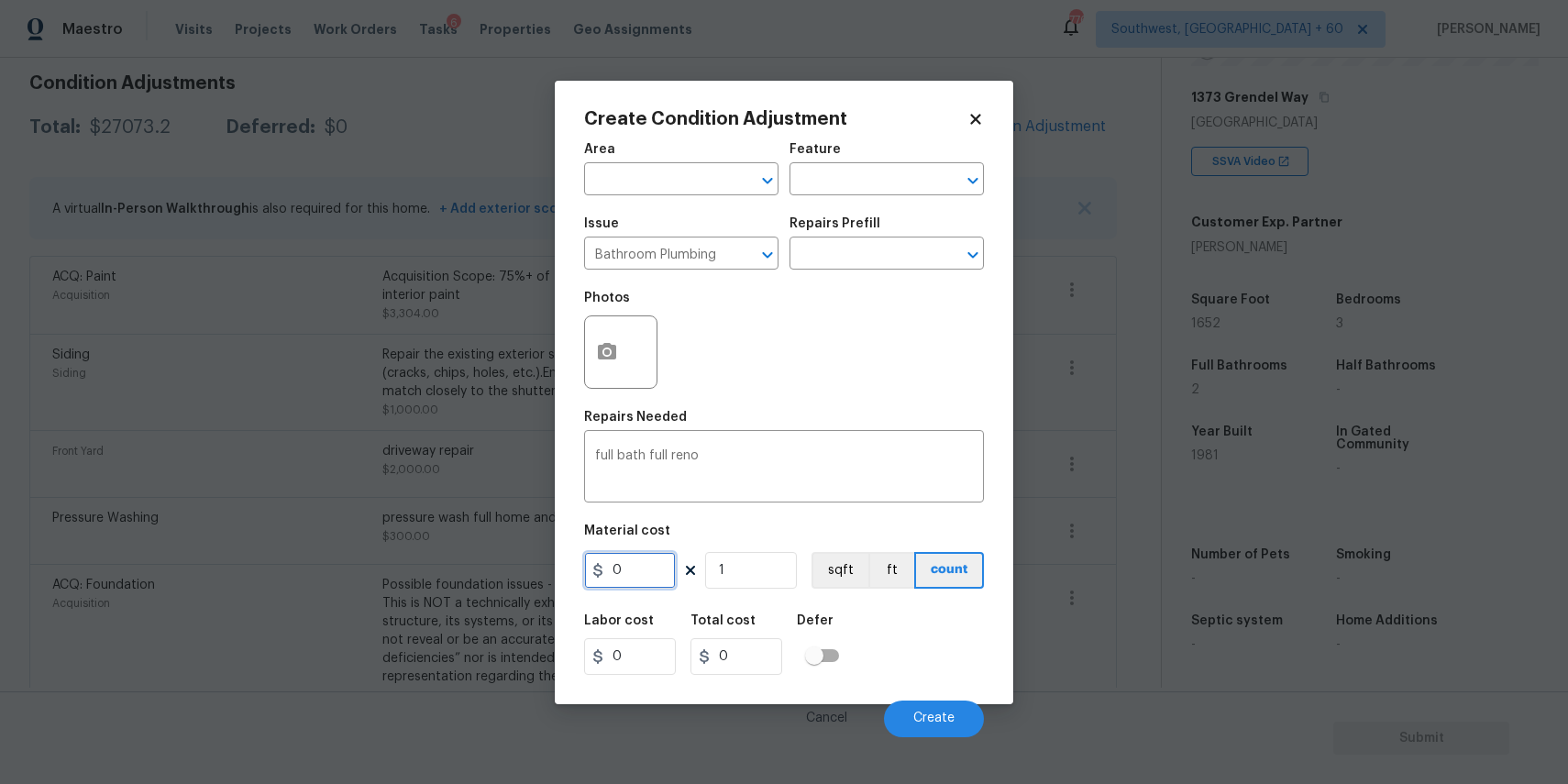
click at [622, 581] on input "0" at bounding box center [630, 570] width 92 height 36
type input "4000"
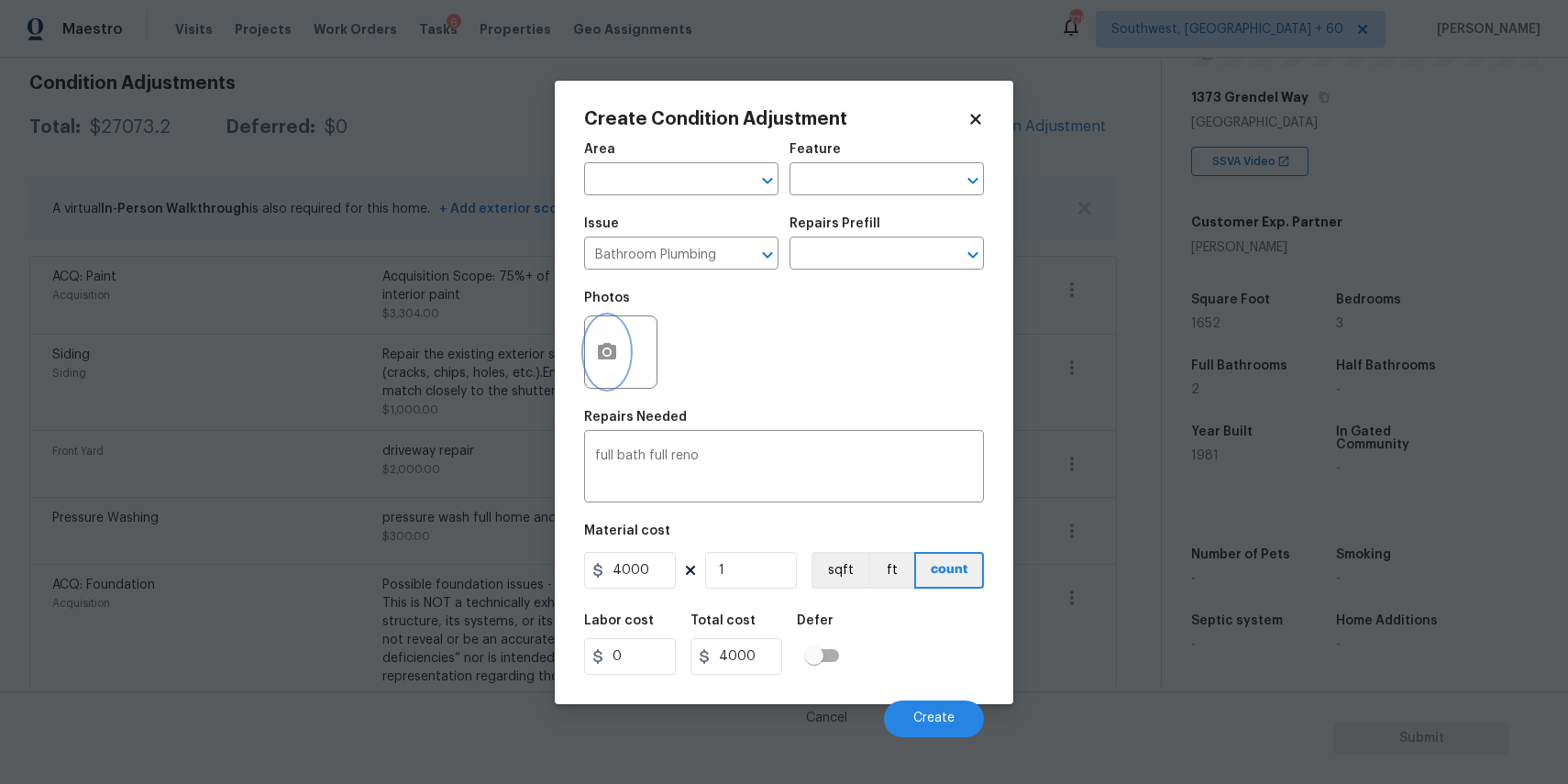
click at [617, 351] on icon "button" at bounding box center [607, 353] width 22 height 22
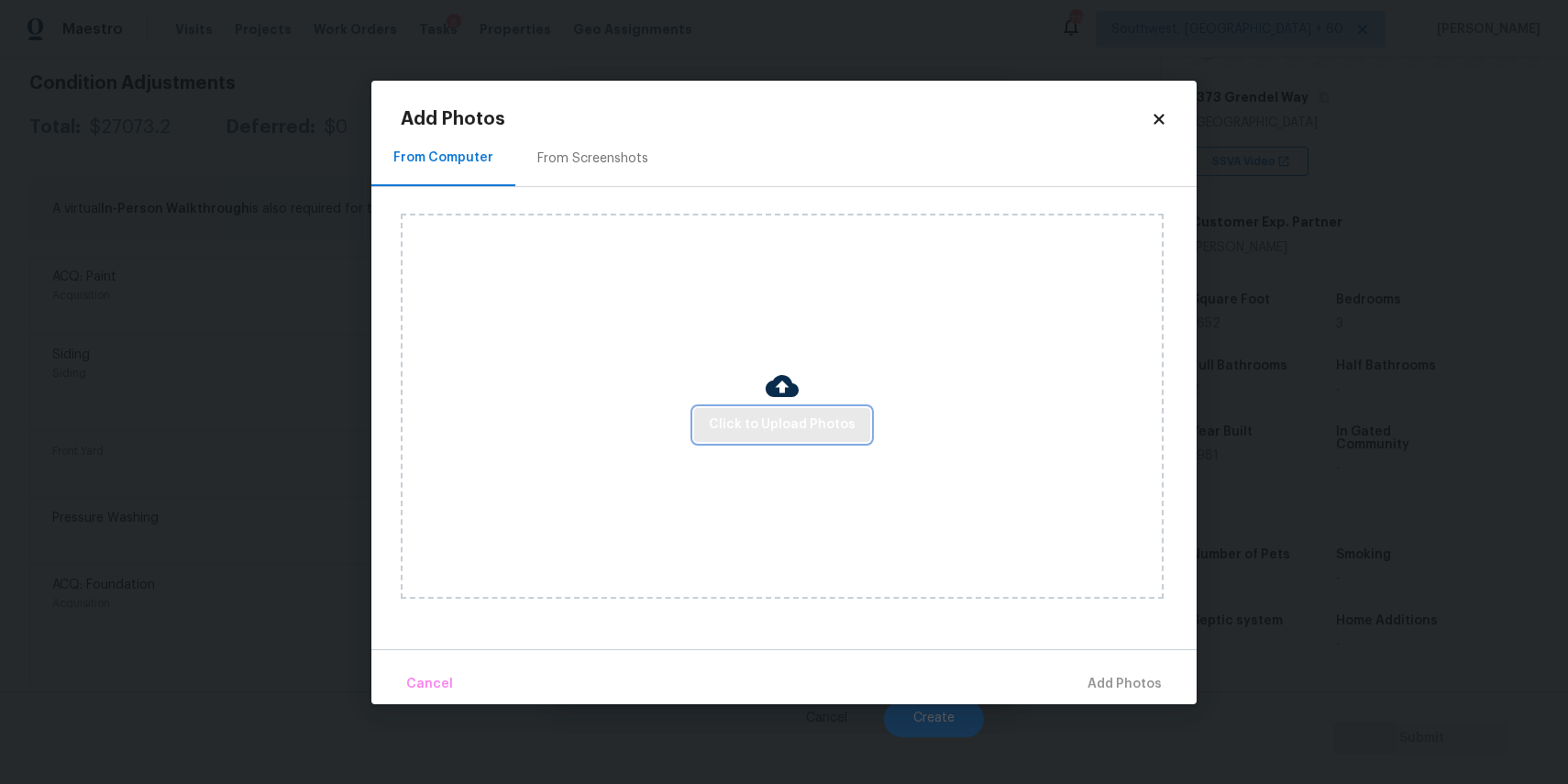
click at [804, 411] on button "Click to Upload Photos" at bounding box center [782, 425] width 176 height 34
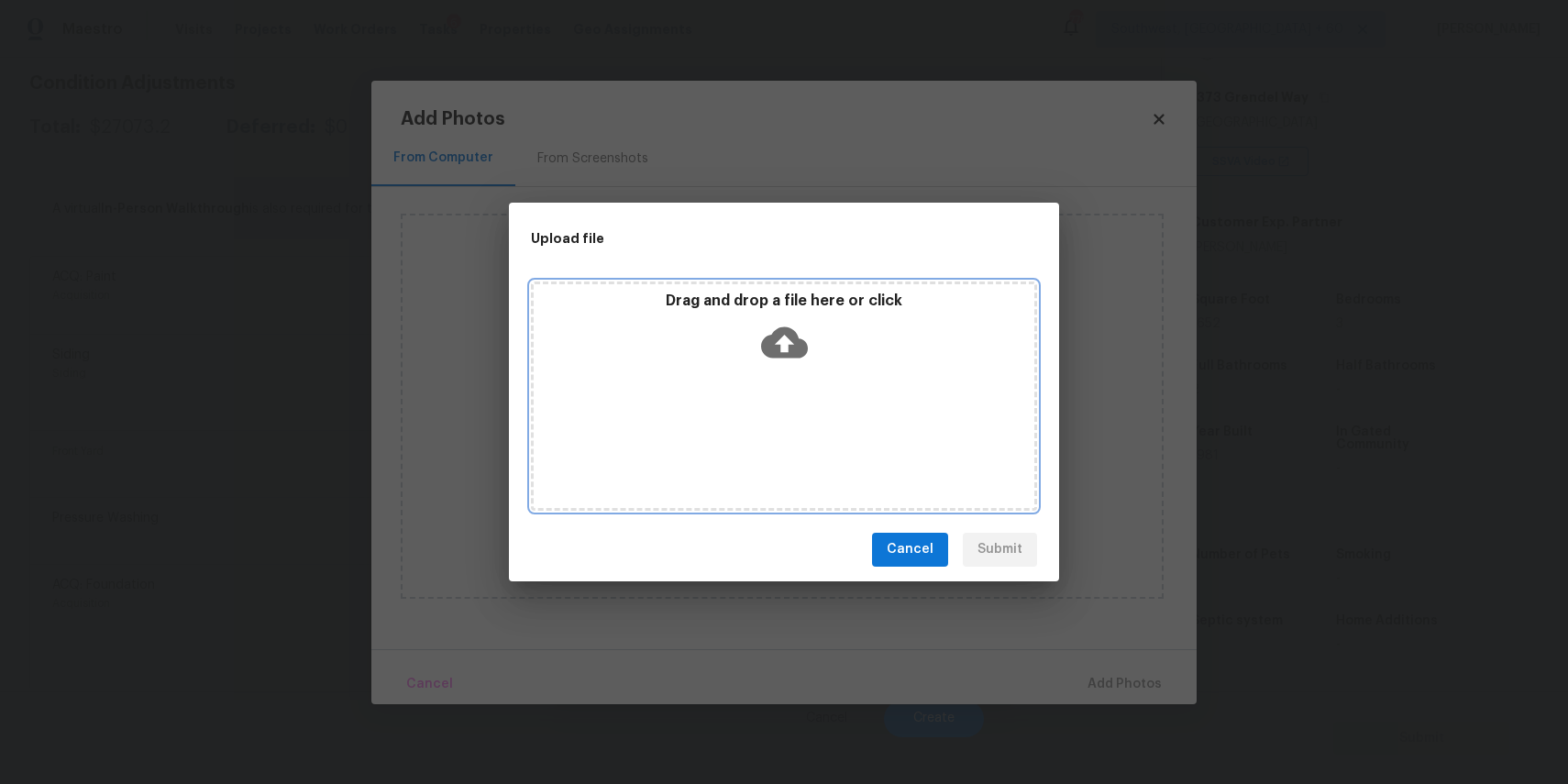
click at [804, 411] on div "Drag and drop a file here or click" at bounding box center [784, 396] width 506 height 229
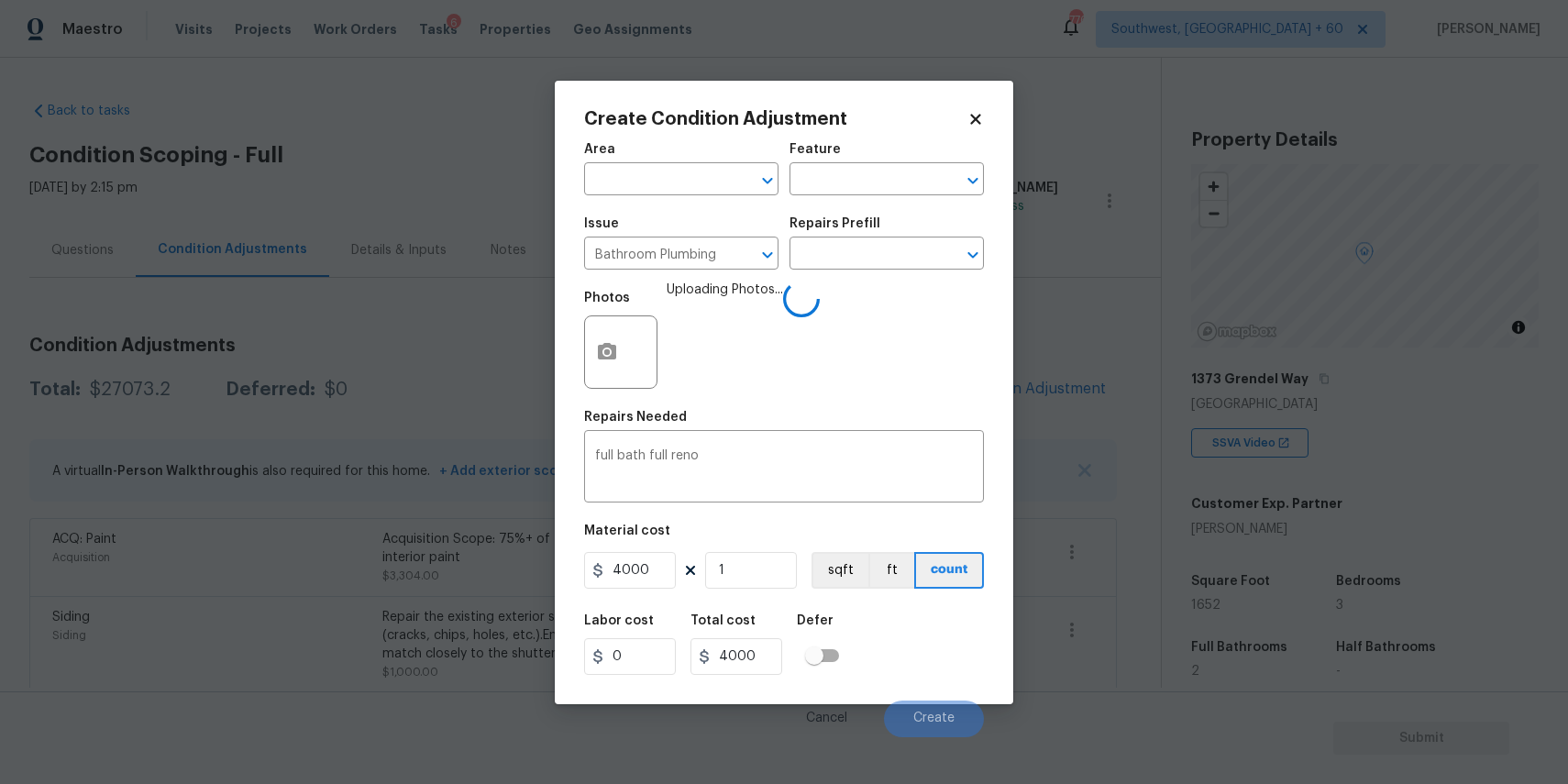
scroll to position [281, 0]
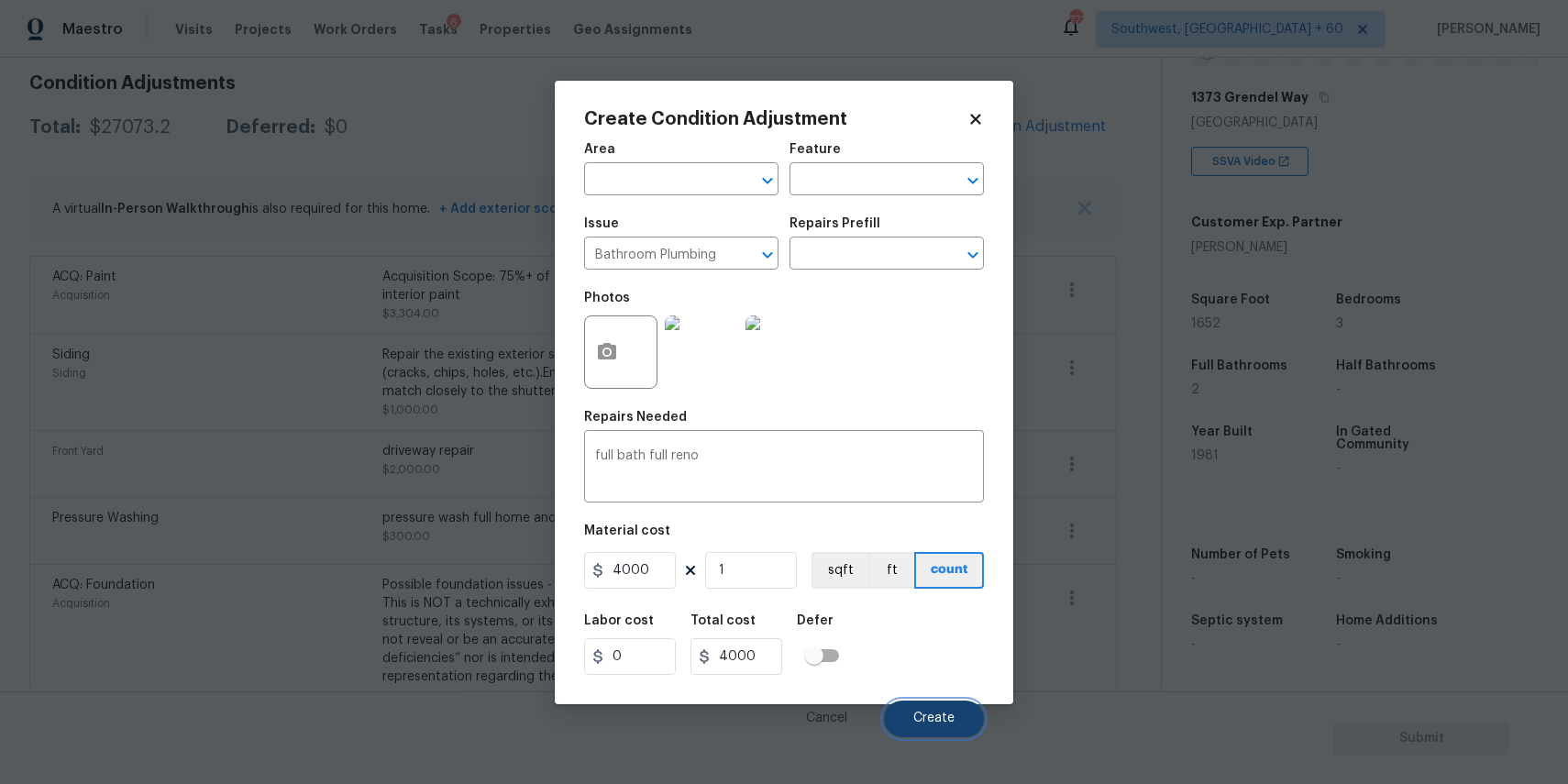
click at [928, 701] on button "Create" at bounding box center [933, 719] width 100 height 36
click at [924, 698] on div "Cancel Create" at bounding box center [784, 711] width 400 height 51
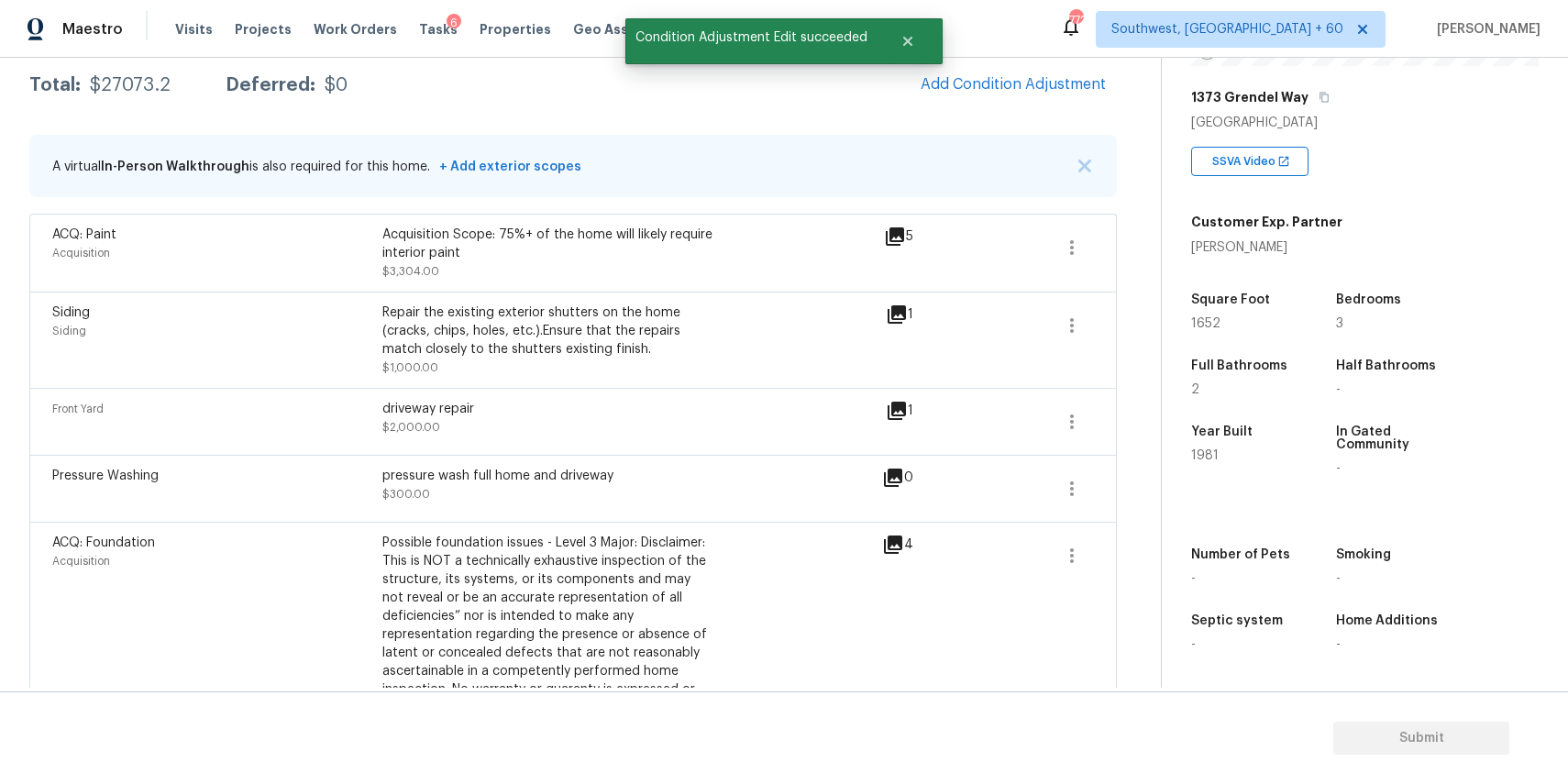
scroll to position [263, 0]
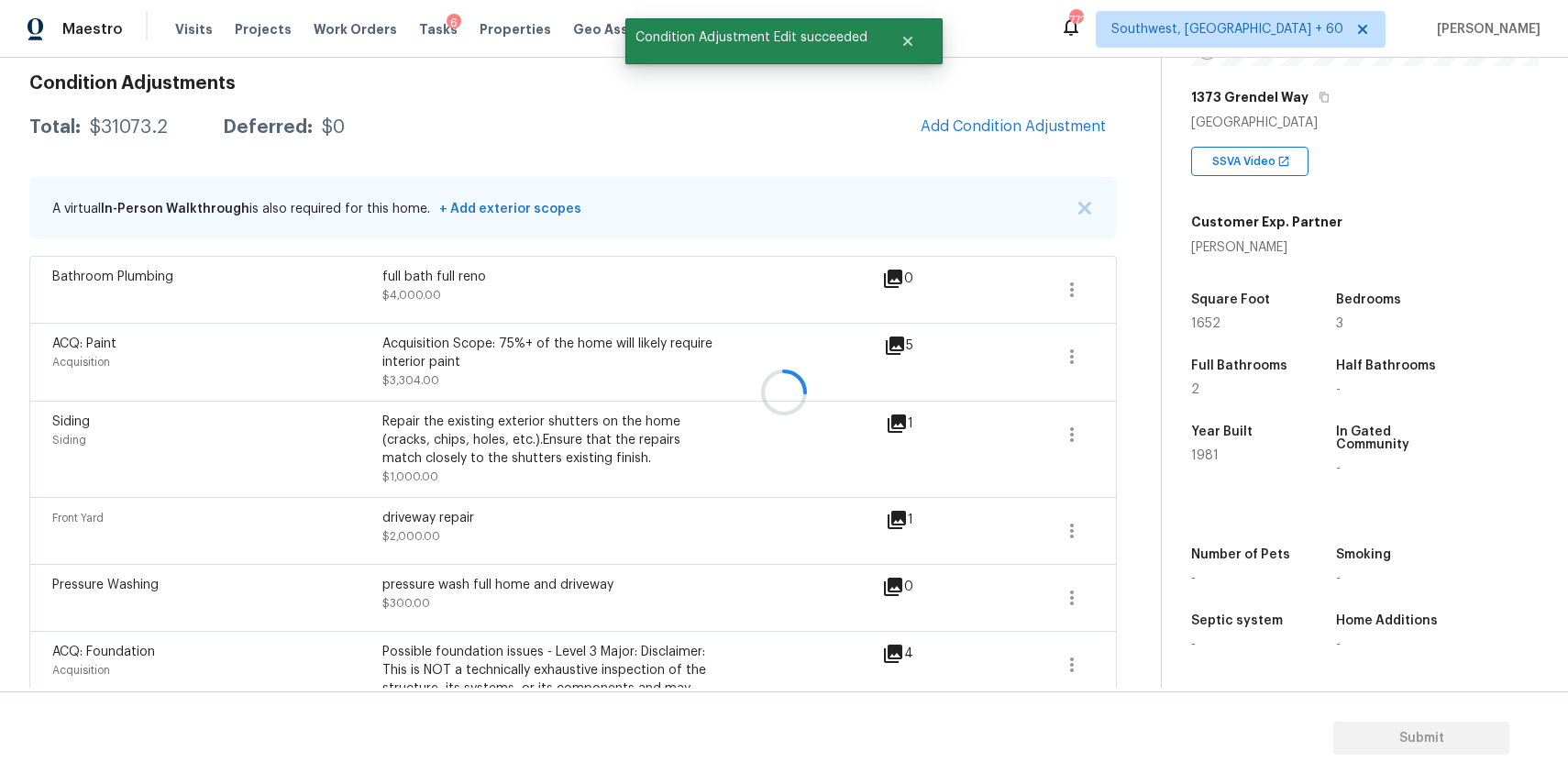
click at [901, 697] on section "Submit" at bounding box center [784, 738] width 1568 height 93
click at [1010, 120] on span "Add Condition Adjustment" at bounding box center [1012, 127] width 185 height 17
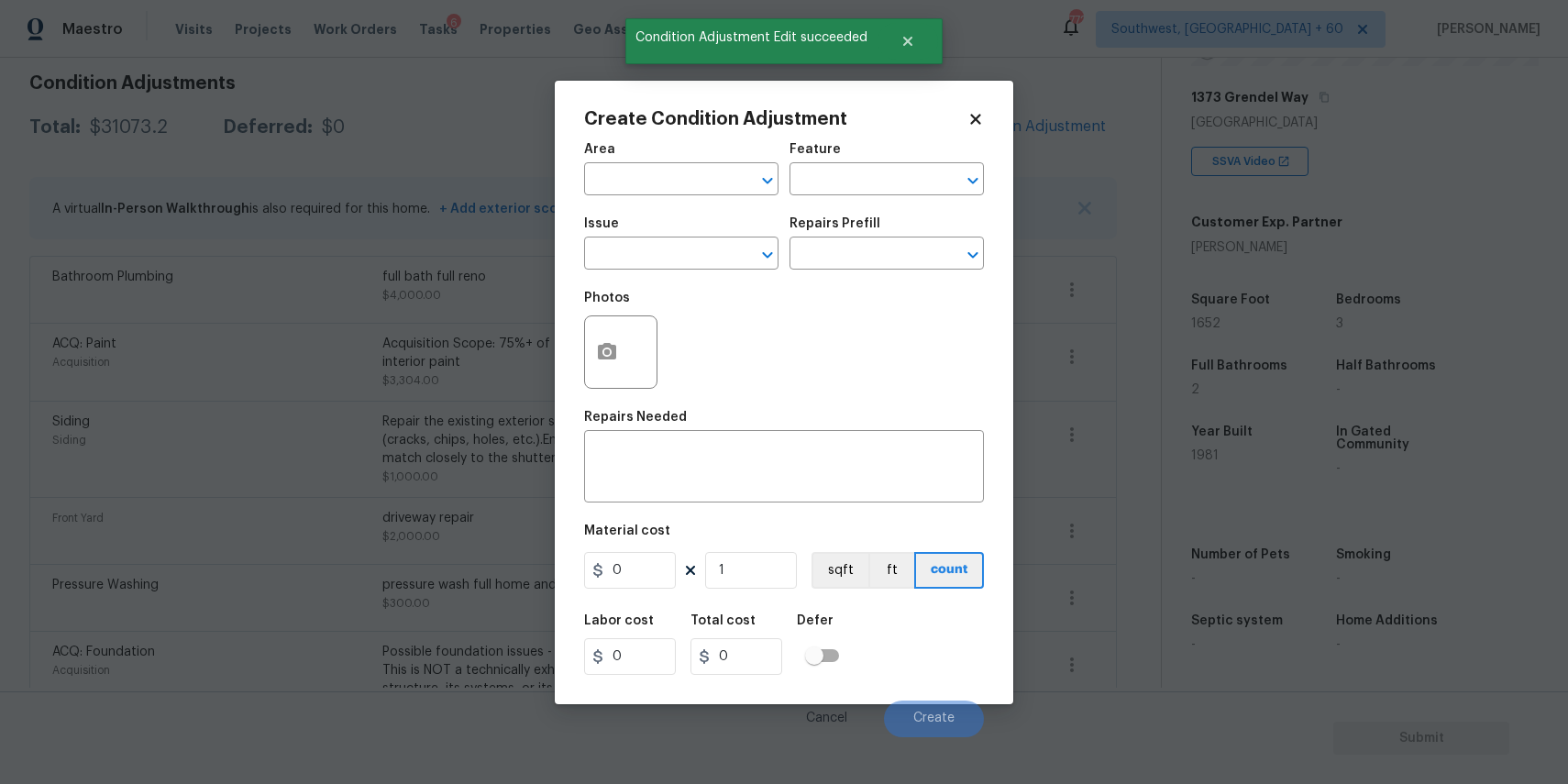
click at [677, 234] on div "Issue" at bounding box center [681, 229] width 194 height 24
click at [685, 245] on input "text" at bounding box center [656, 255] width 143 height 29
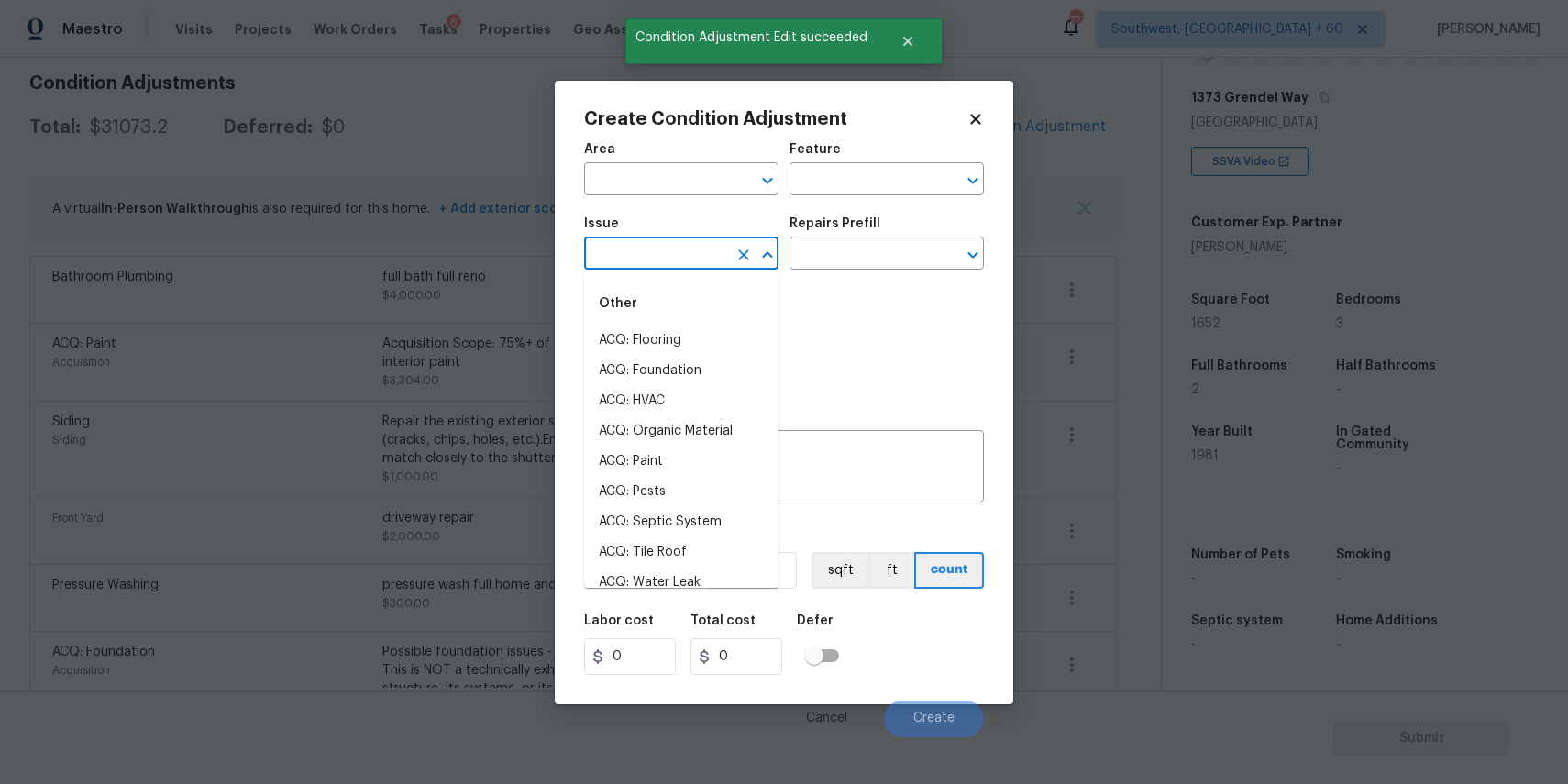
click at [685, 245] on input "text" at bounding box center [656, 255] width 143 height 29
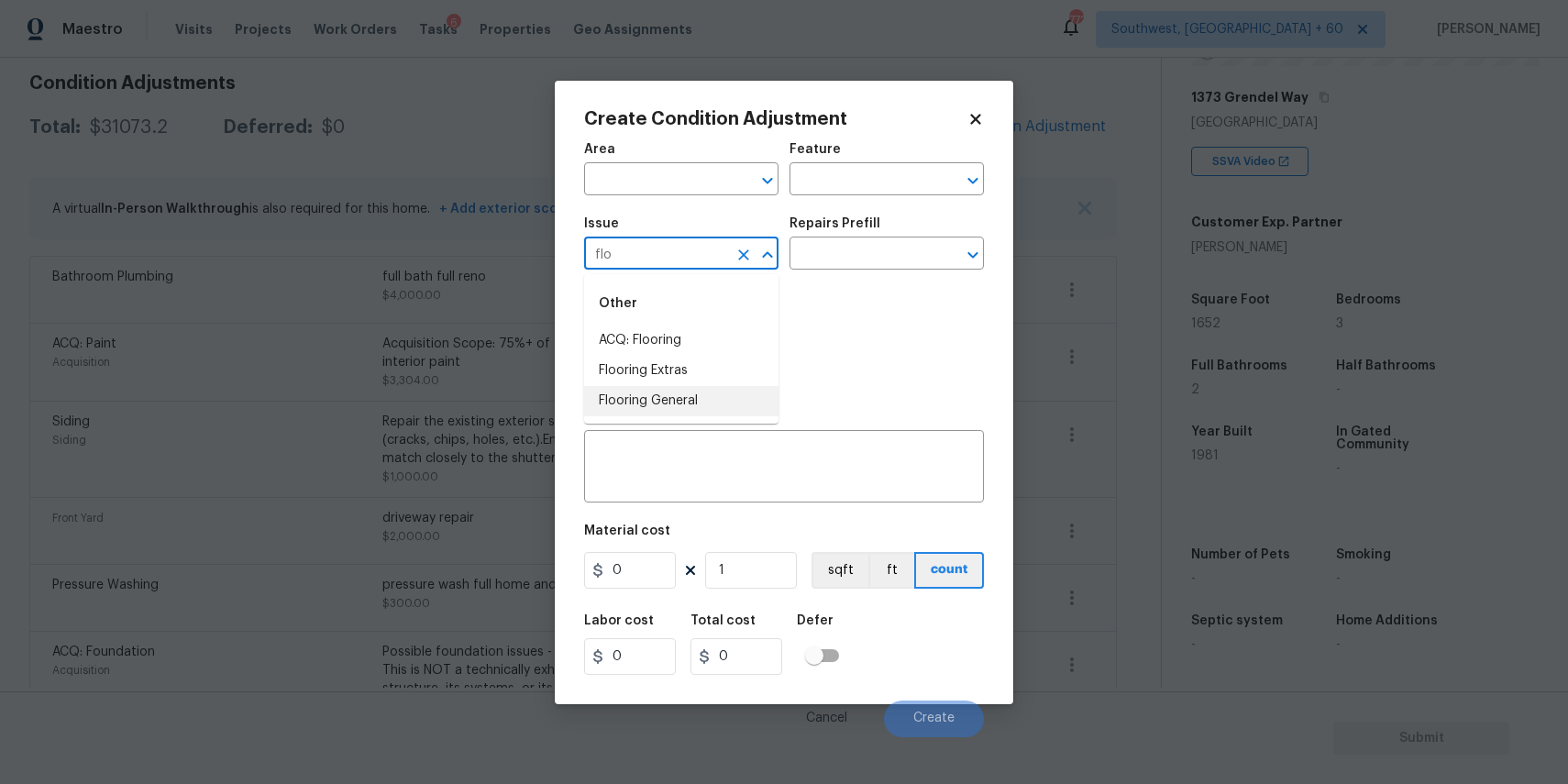
click at [690, 369] on li "Flooring Extras" at bounding box center [681, 371] width 194 height 31
type input "Flooring Extras"
click at [856, 226] on h5 "Repairs Prefill" at bounding box center [835, 223] width 91 height 13
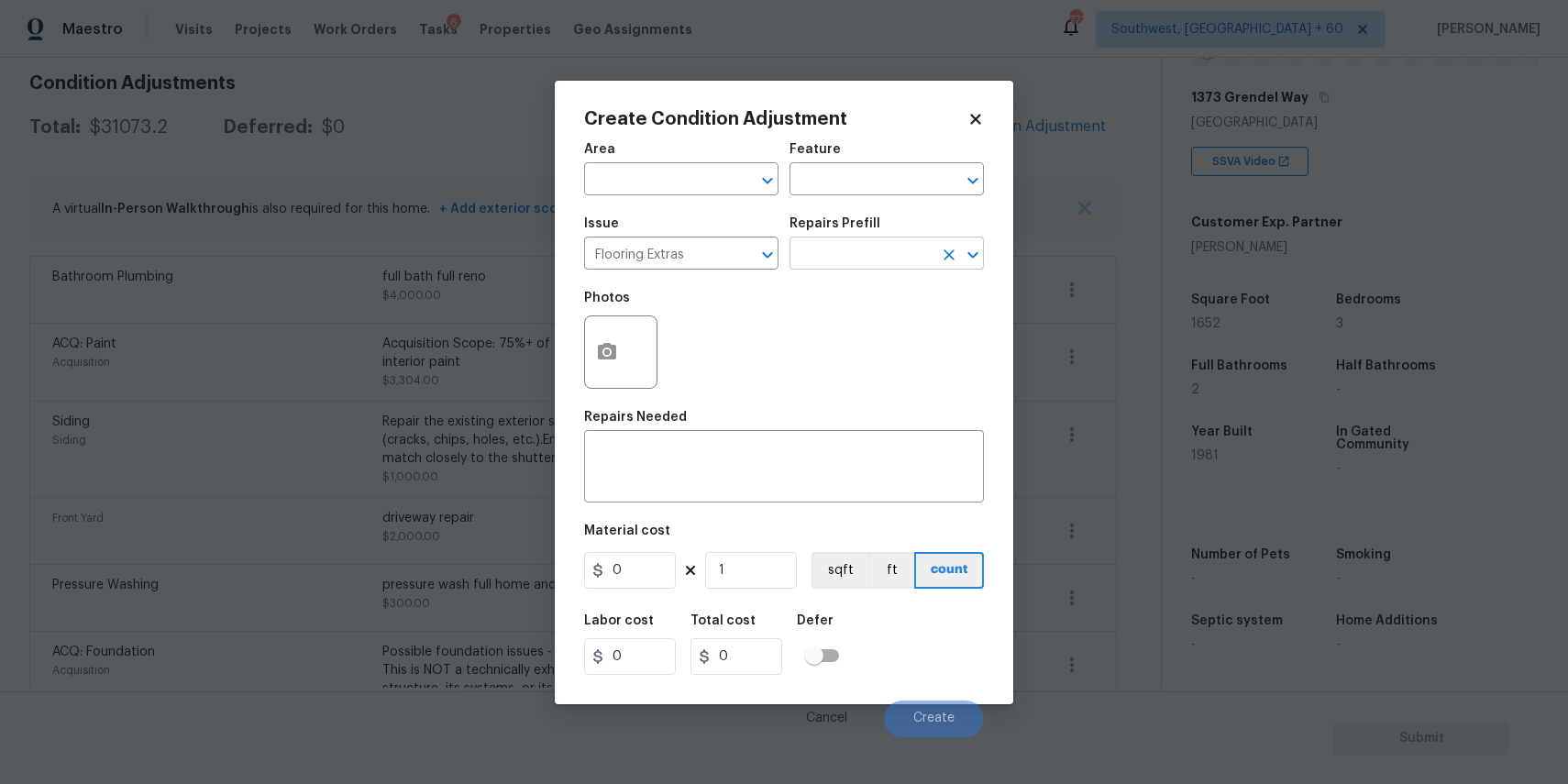
click at [869, 251] on input "text" at bounding box center [861, 255] width 143 height 29
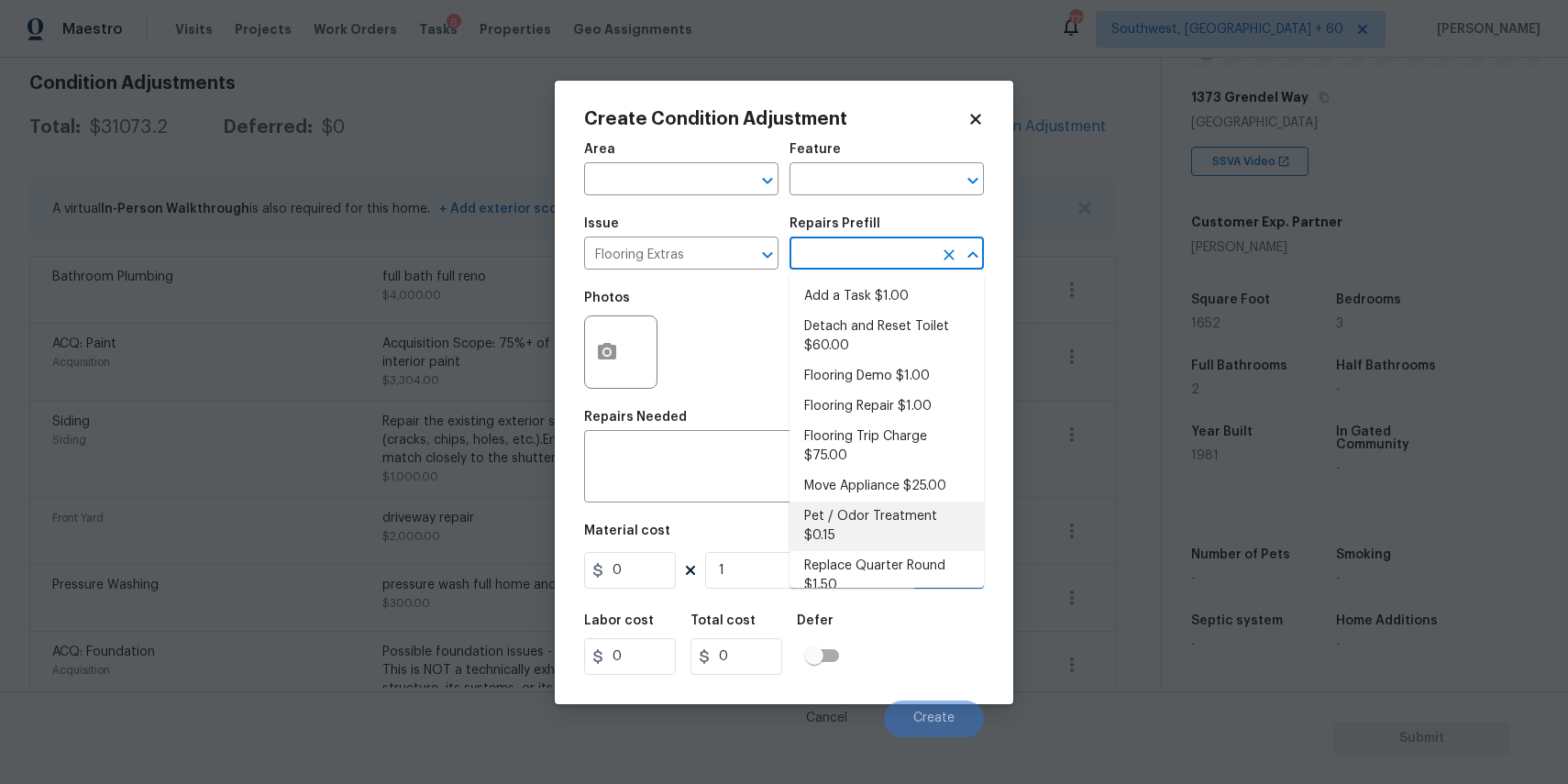
scroll to position [111, 0]
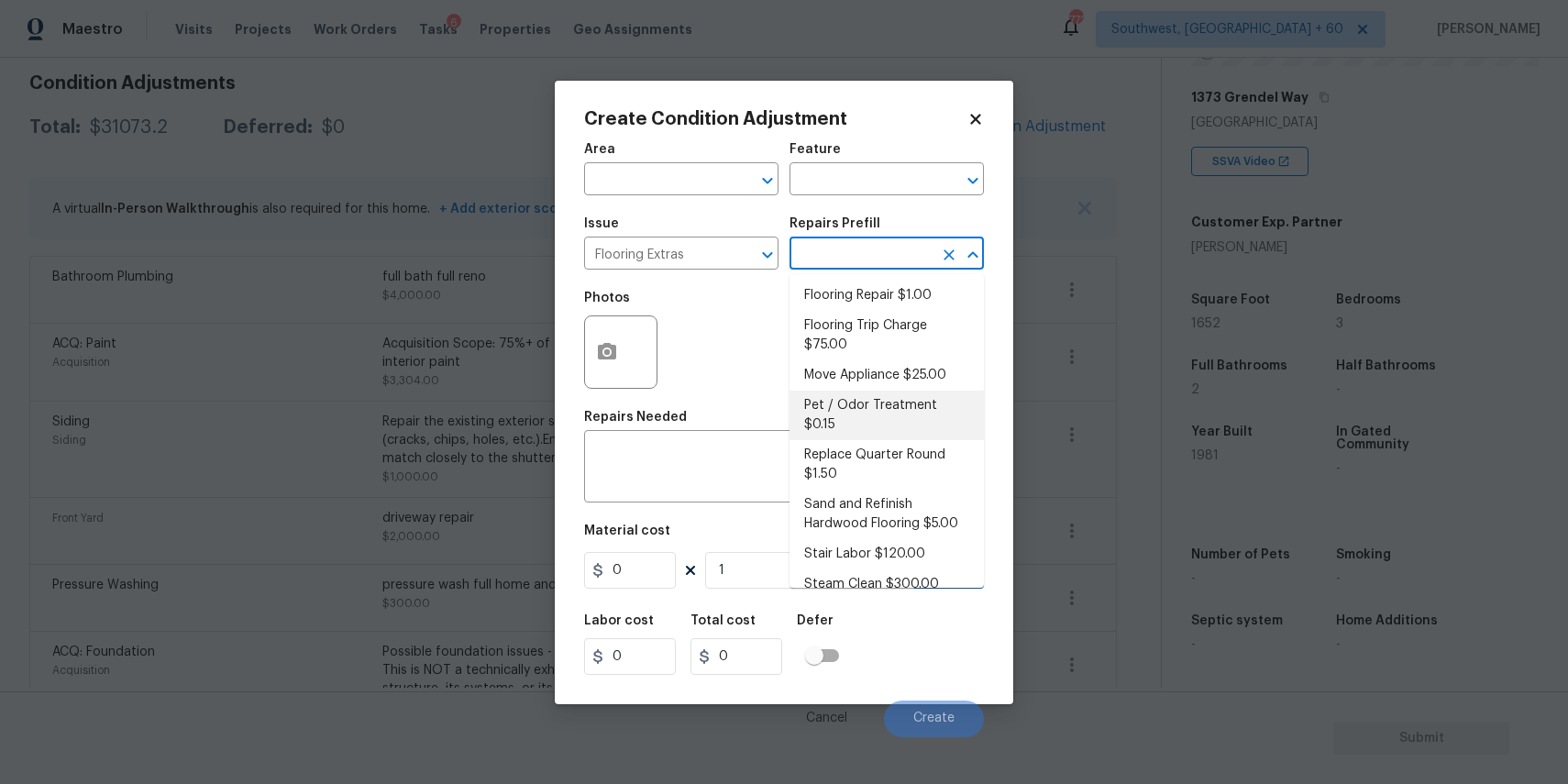
type input "e"
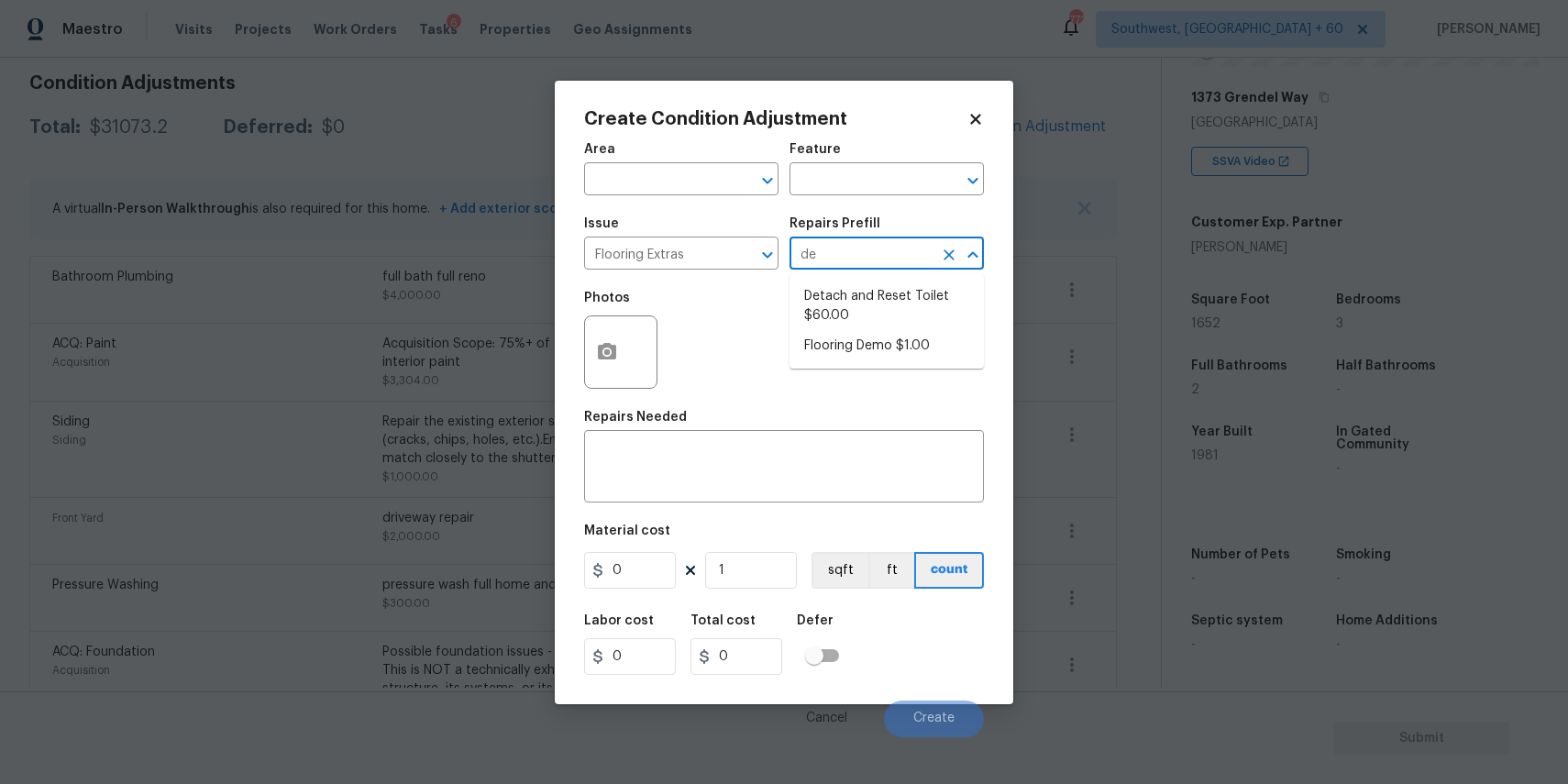
type input "dem"
click at [884, 295] on li "Flooring Demo $1.00" at bounding box center [886, 296] width 194 height 31
type input "Overall Flooring"
type textarea "Demo existing flooring."
type input "1"
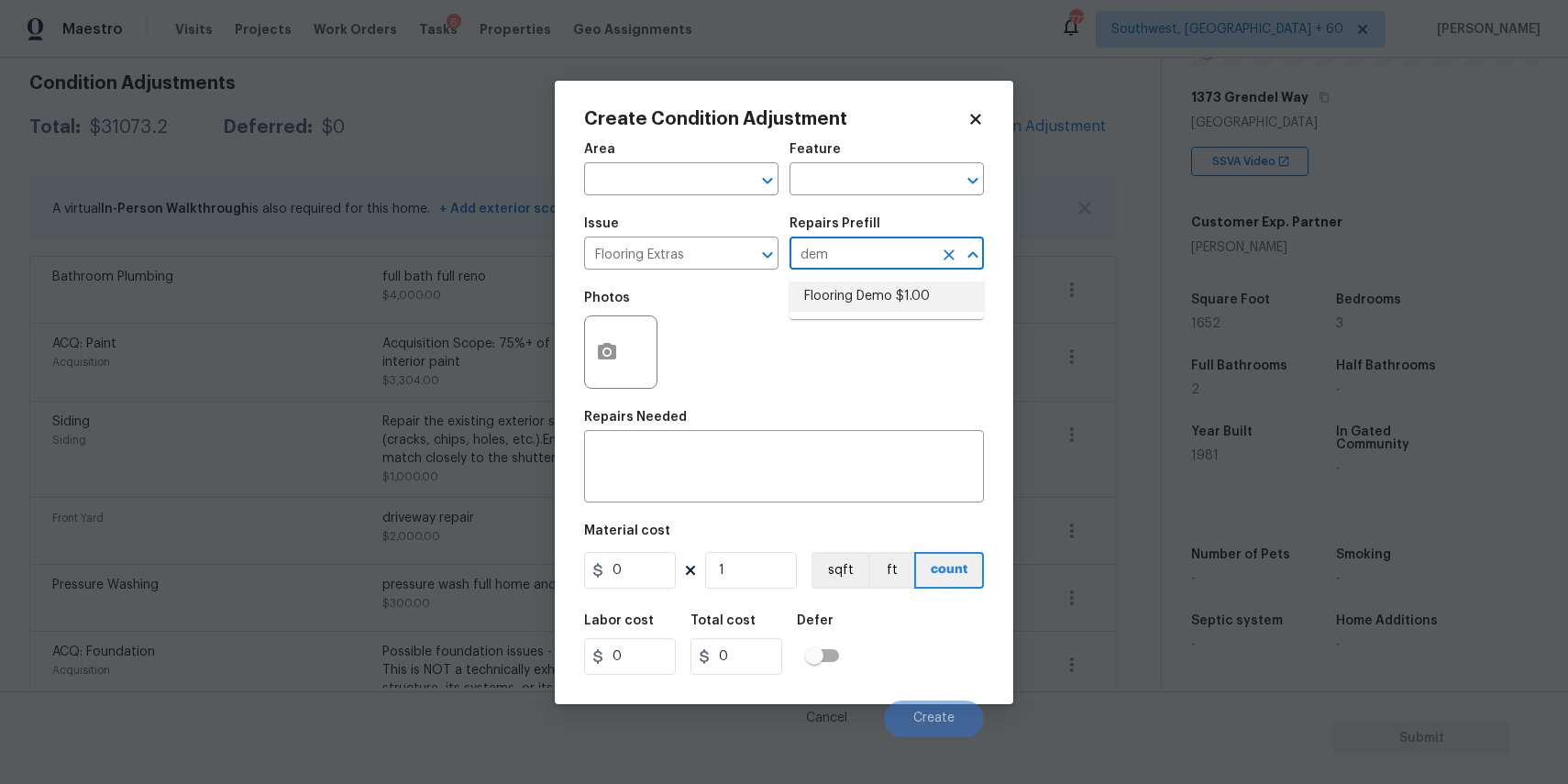
type input "1"
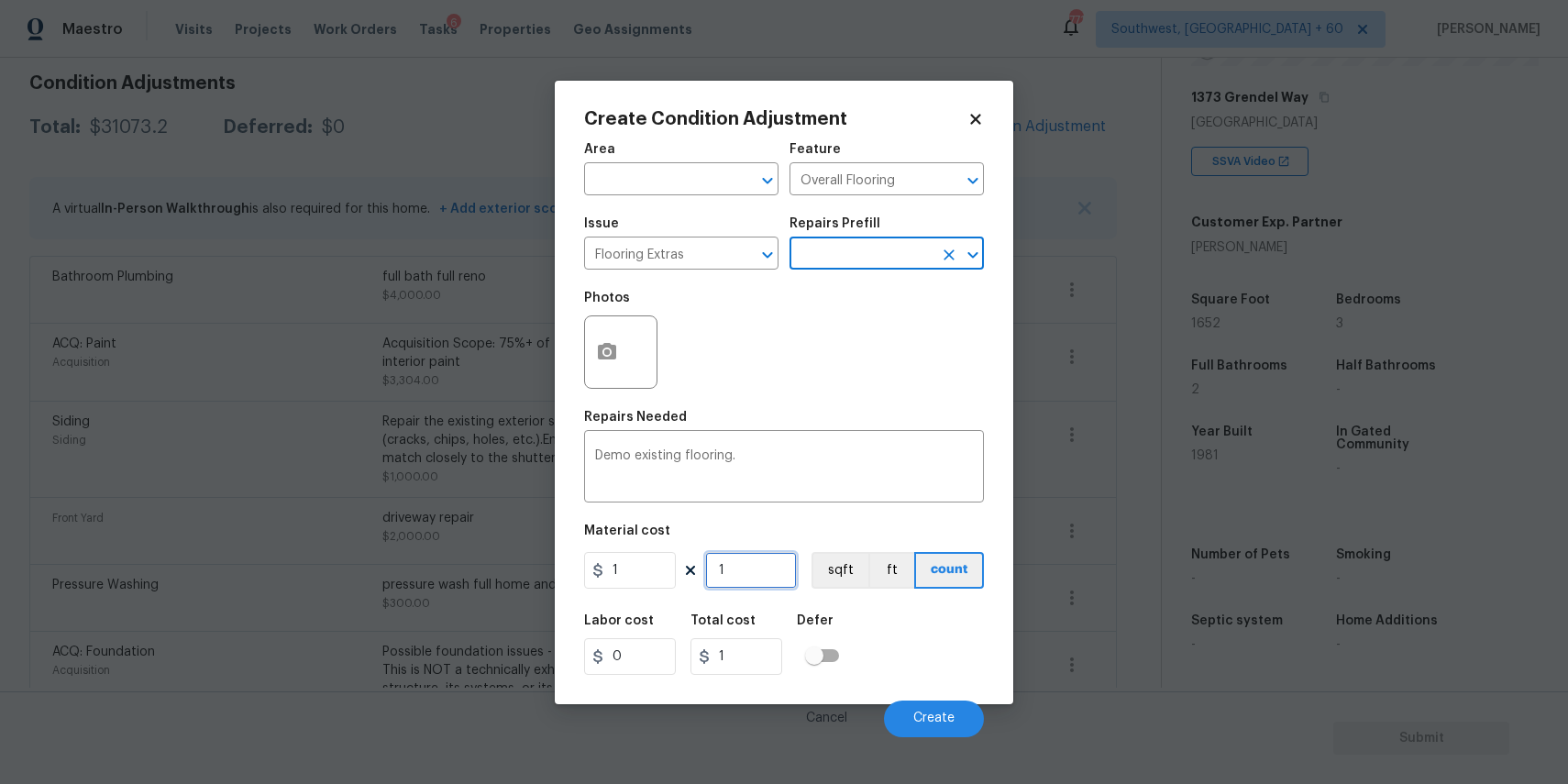
click at [763, 573] on input "1" at bounding box center [751, 570] width 92 height 36
type input "16"
type input "165"
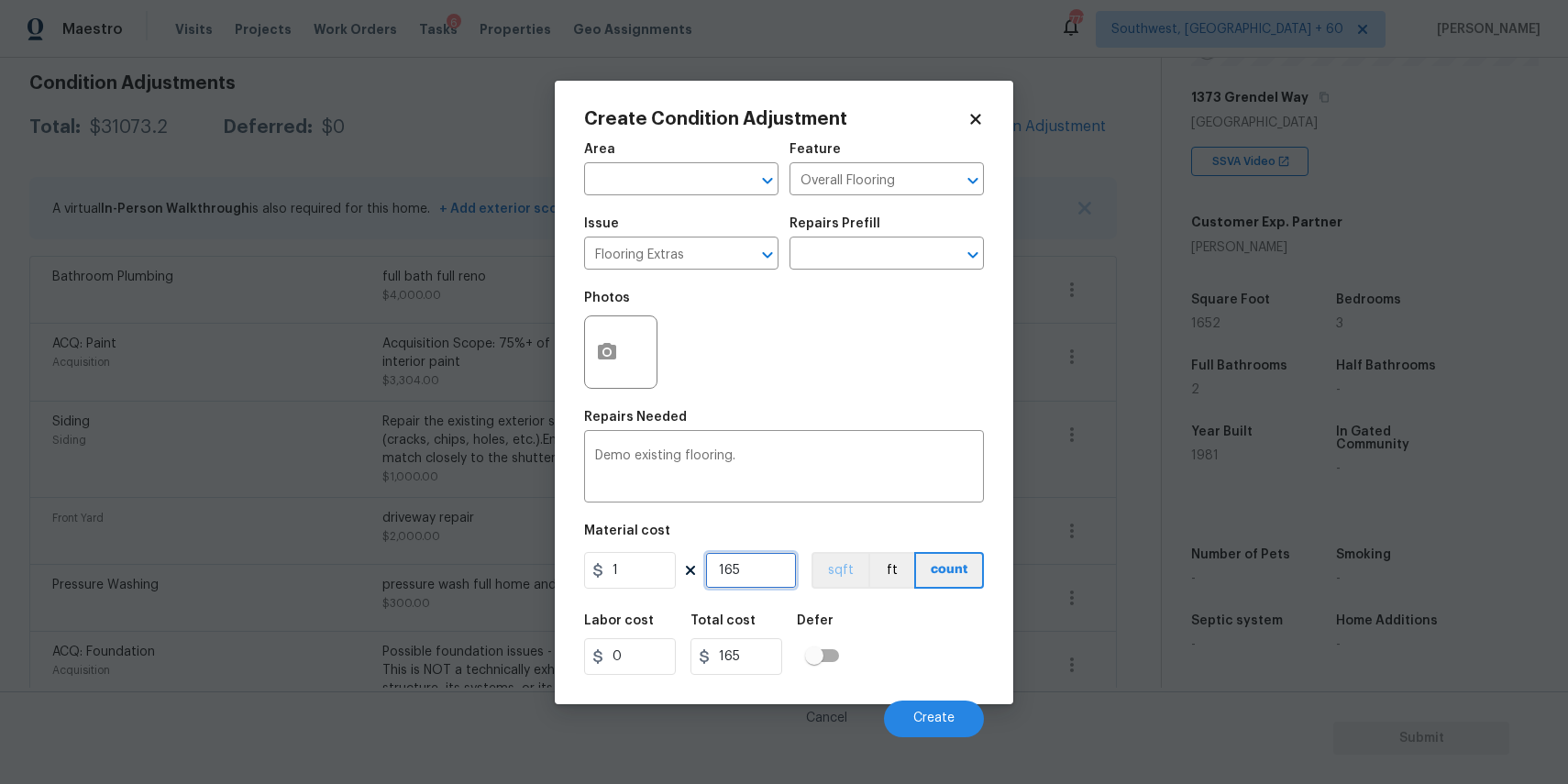
type input "1652"
click at [611, 348] on icon "button" at bounding box center [607, 351] width 19 height 17
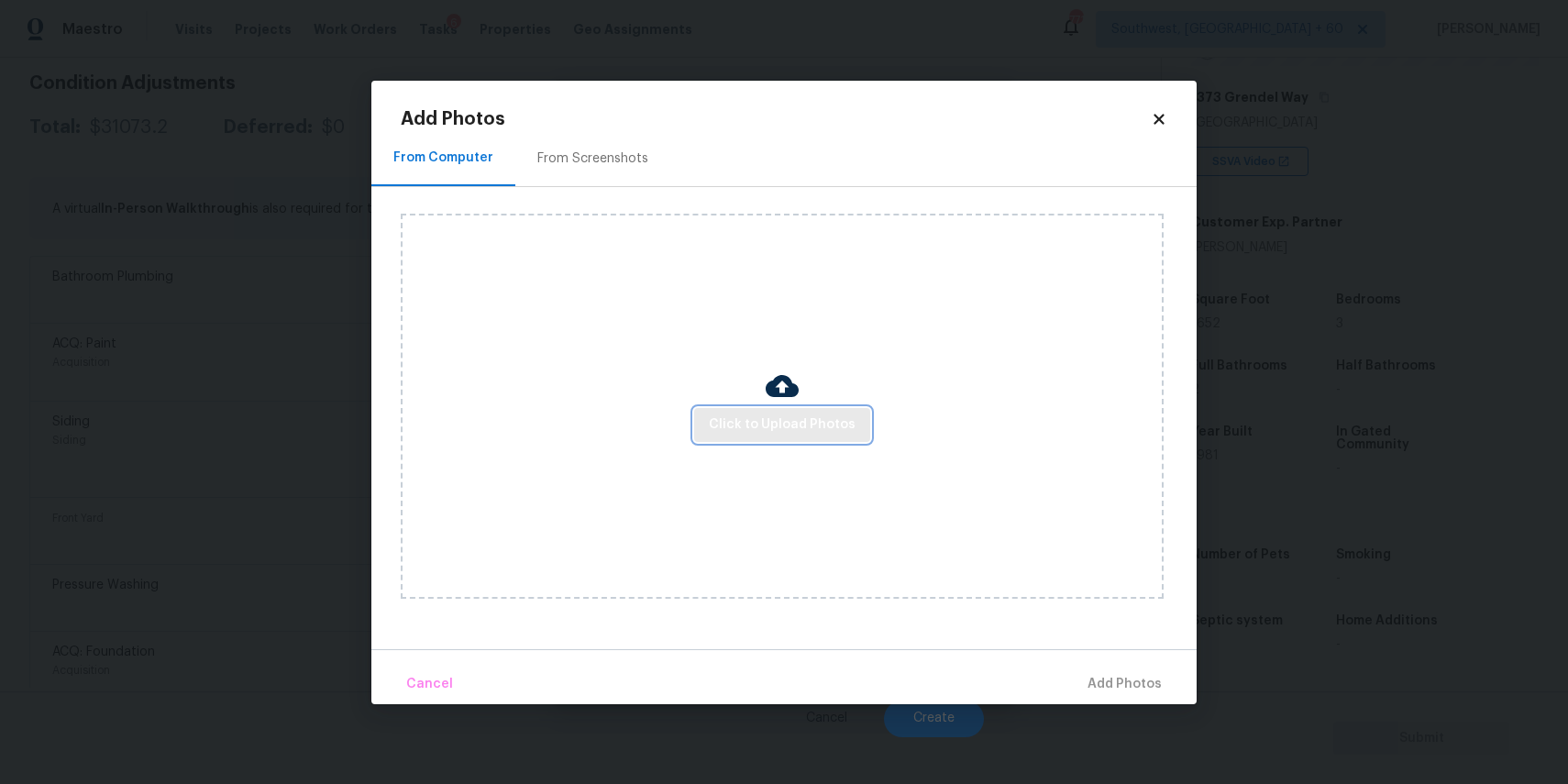
click at [797, 439] on button "Click to Upload Photos" at bounding box center [782, 425] width 176 height 34
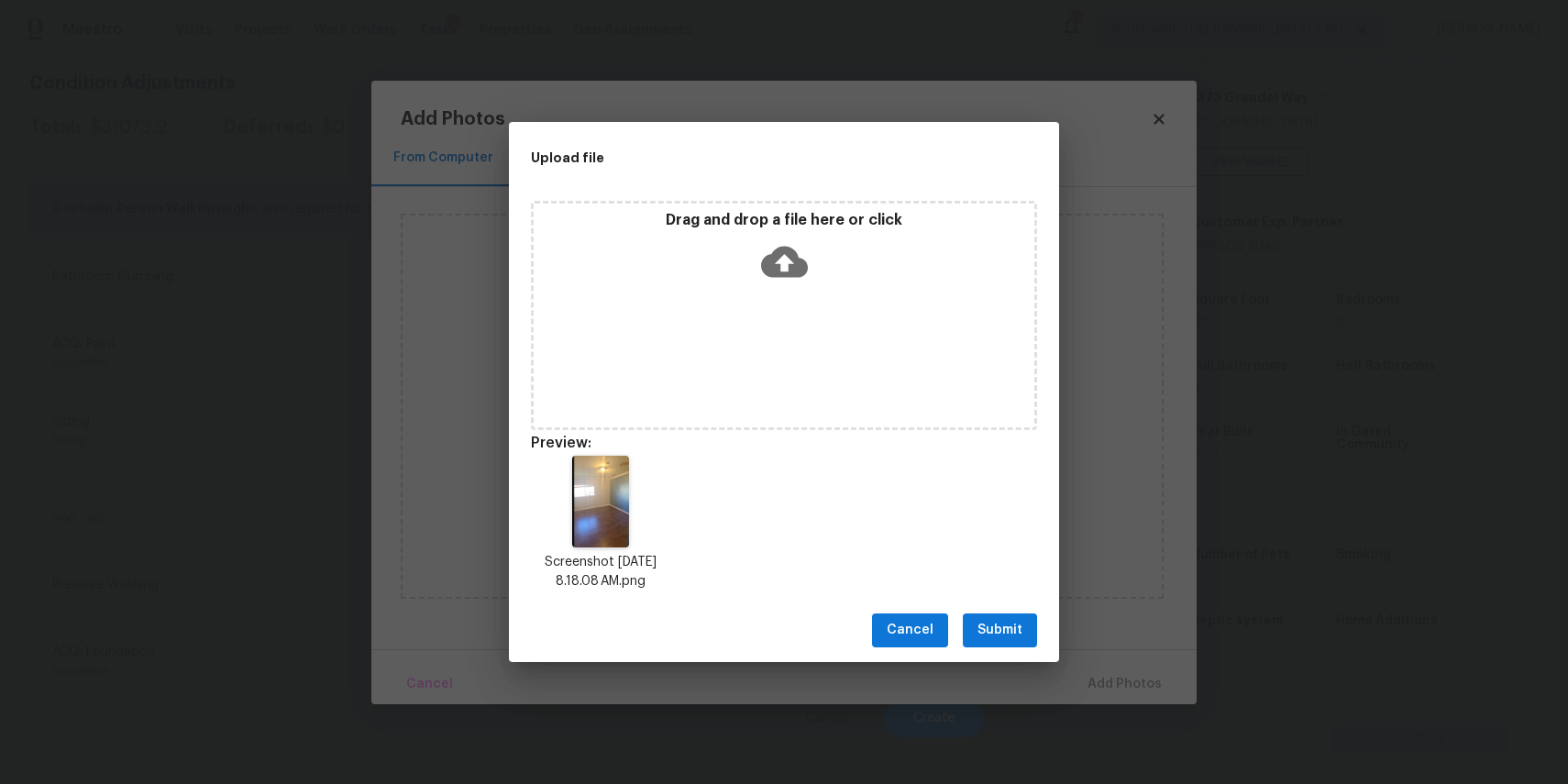
click at [800, 267] on icon at bounding box center [784, 261] width 47 height 31
click at [1005, 623] on span "Submit" at bounding box center [999, 630] width 45 height 23
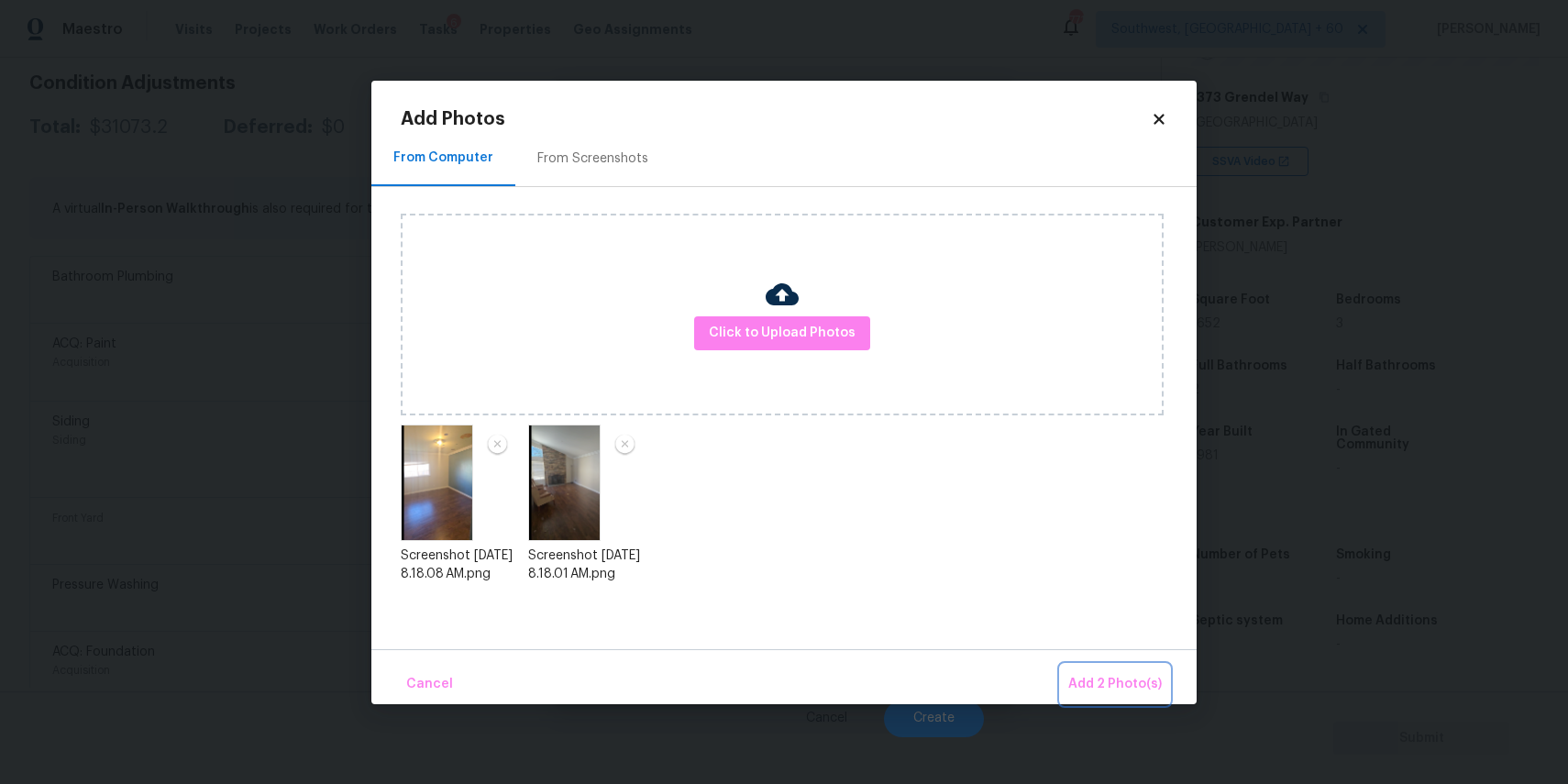
click at [1146, 684] on span "Add 2 Photo(s)" at bounding box center [1115, 684] width 93 height 23
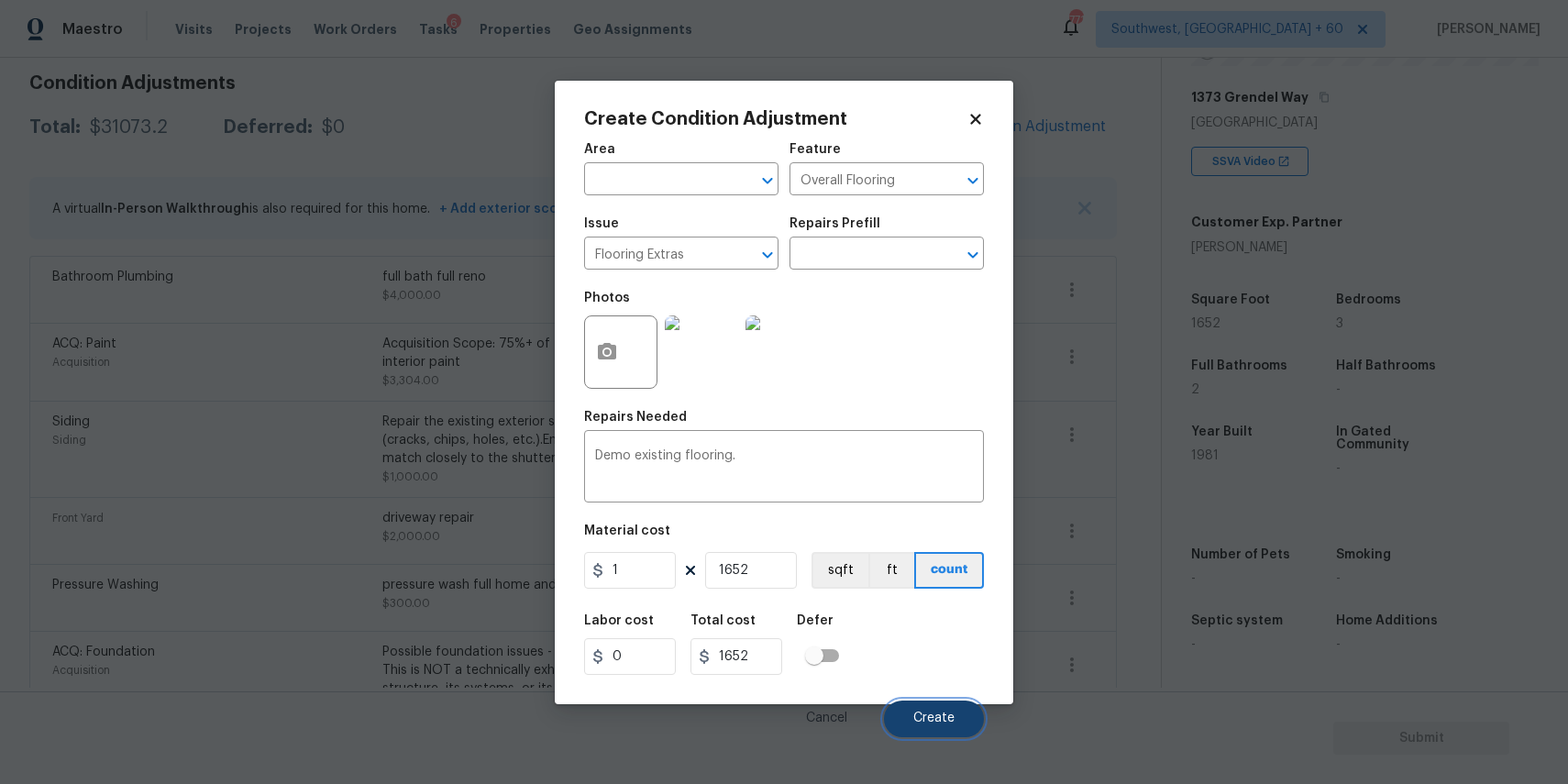
click at [927, 719] on span "Create" at bounding box center [933, 719] width 41 height 14
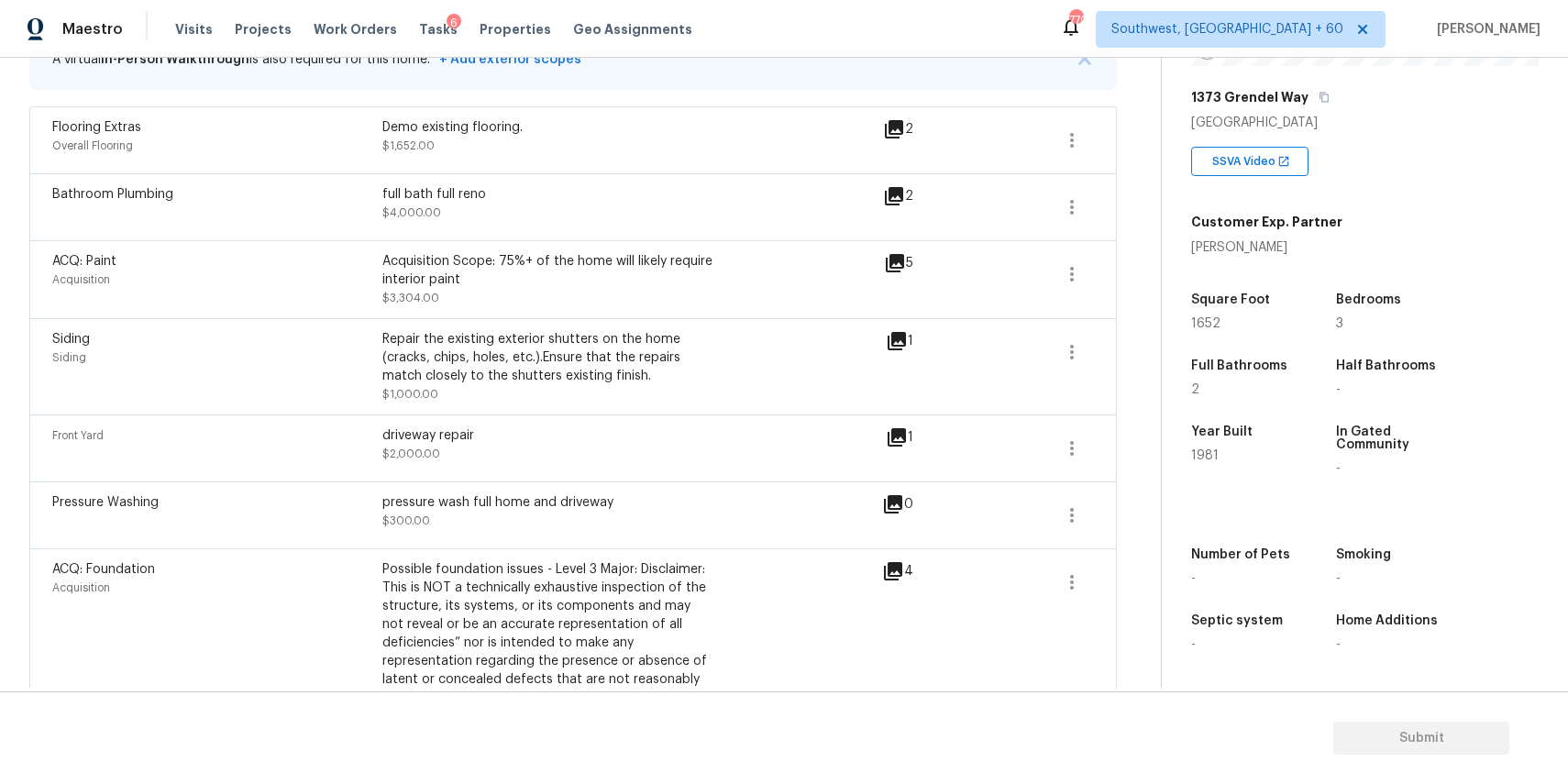
scroll to position [51, 0]
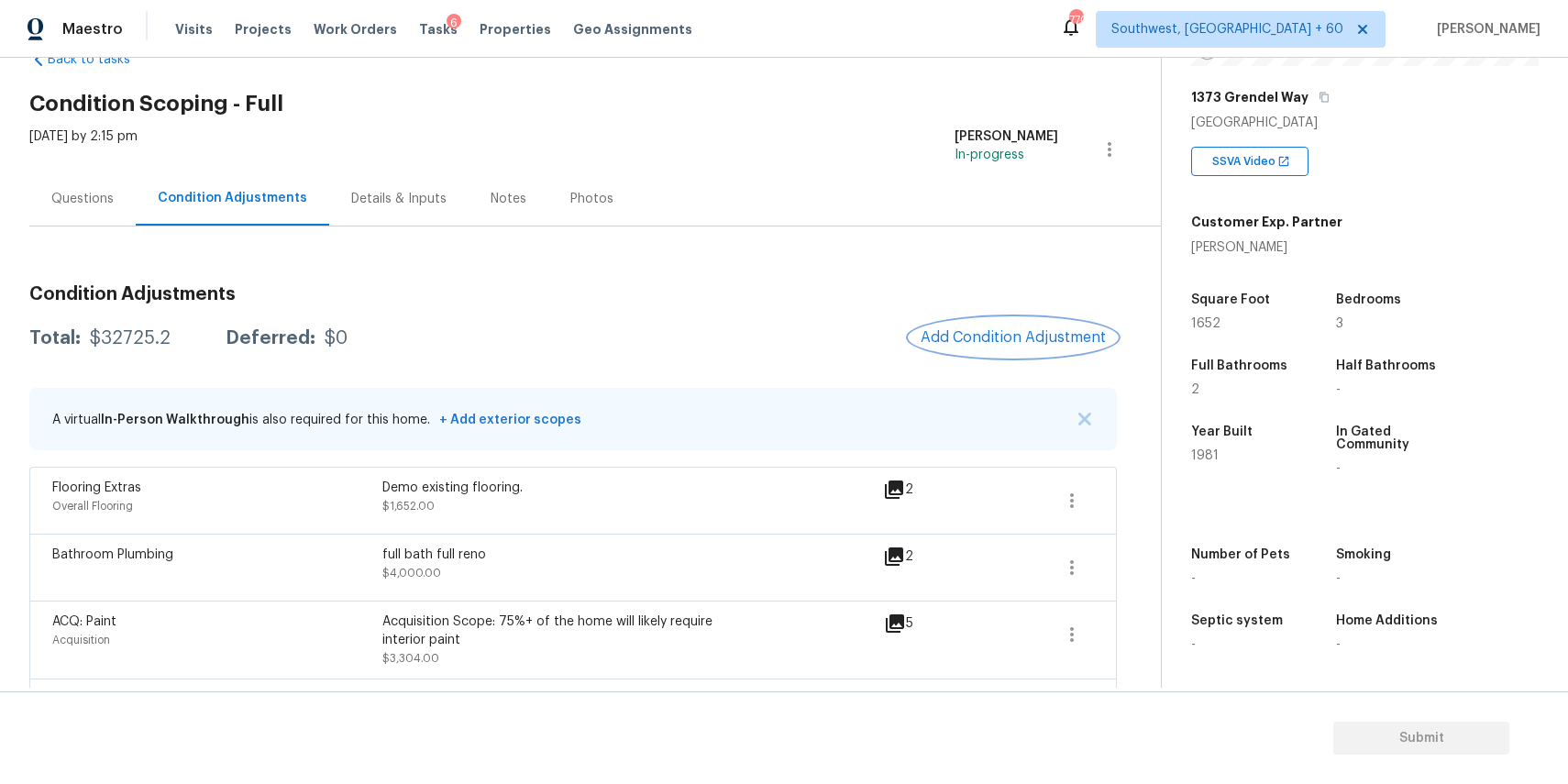
click at [1047, 334] on span "Add Condition Adjustment" at bounding box center [1012, 338] width 185 height 17
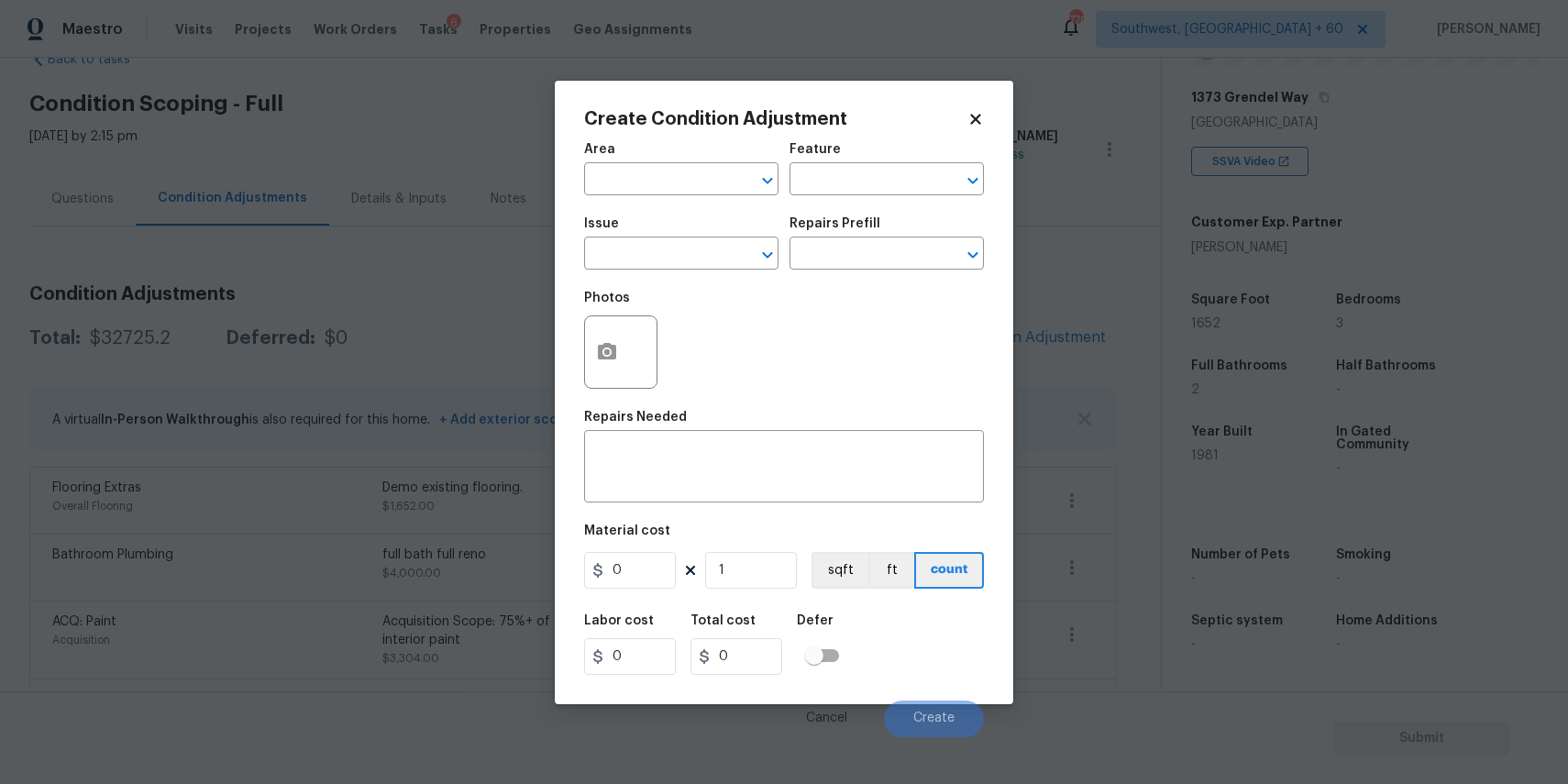
click at [1047, 334] on body "Maestro Visits Projects Work Orders Tasks 6 Properties Geo Assignments [GEOGRAP…" at bounding box center [784, 392] width 1568 height 784
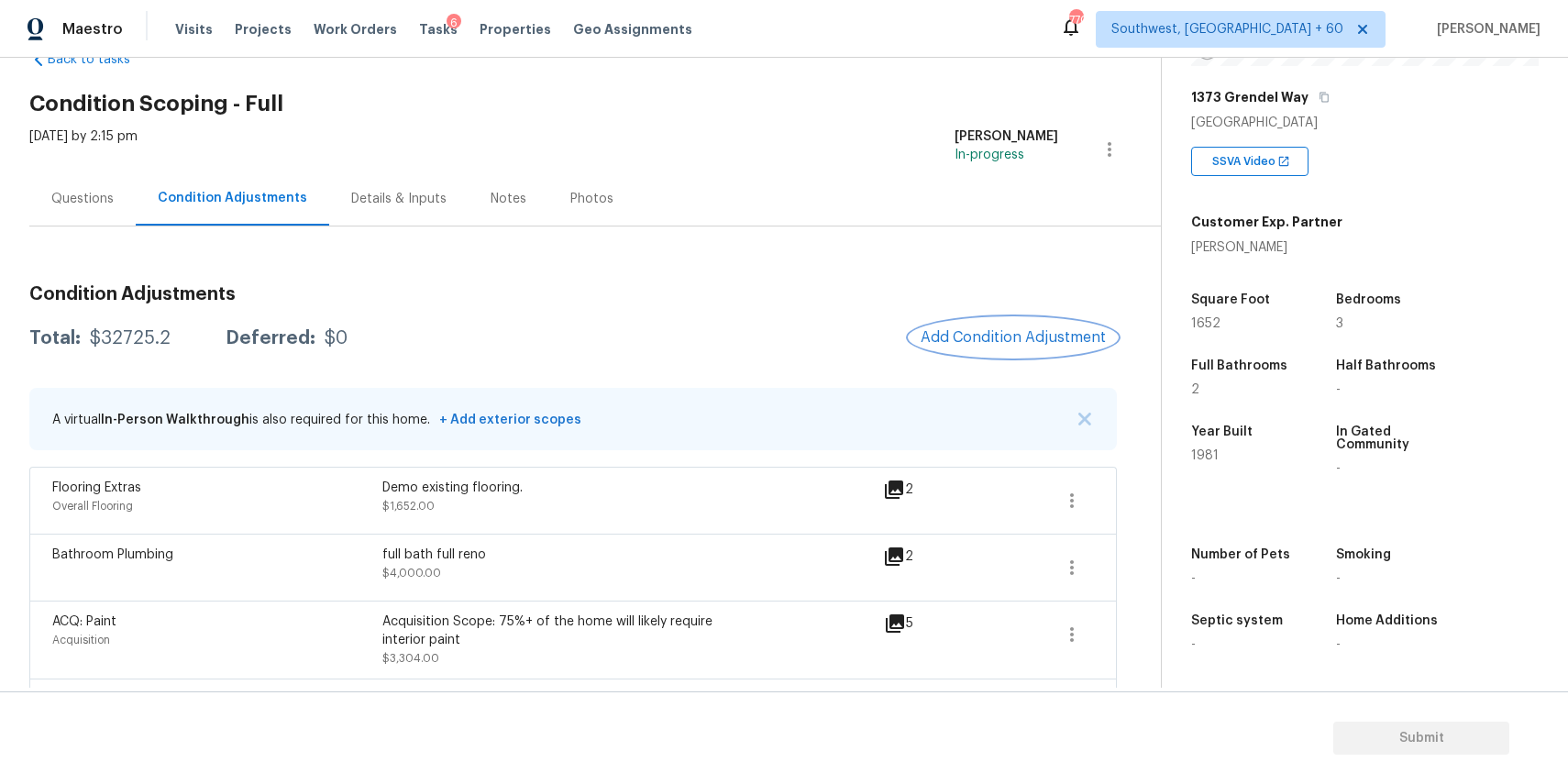
click at [982, 341] on span "Add Condition Adjustment" at bounding box center [1012, 338] width 185 height 17
click at [982, 341] on body "Maestro Visits Projects Work Orders Tasks 6 Properties Geo Assignments [GEOGRAP…" at bounding box center [784, 392] width 1568 height 784
click at [982, 325] on button "Add Condition Adjustment" at bounding box center [1012, 337] width 208 height 38
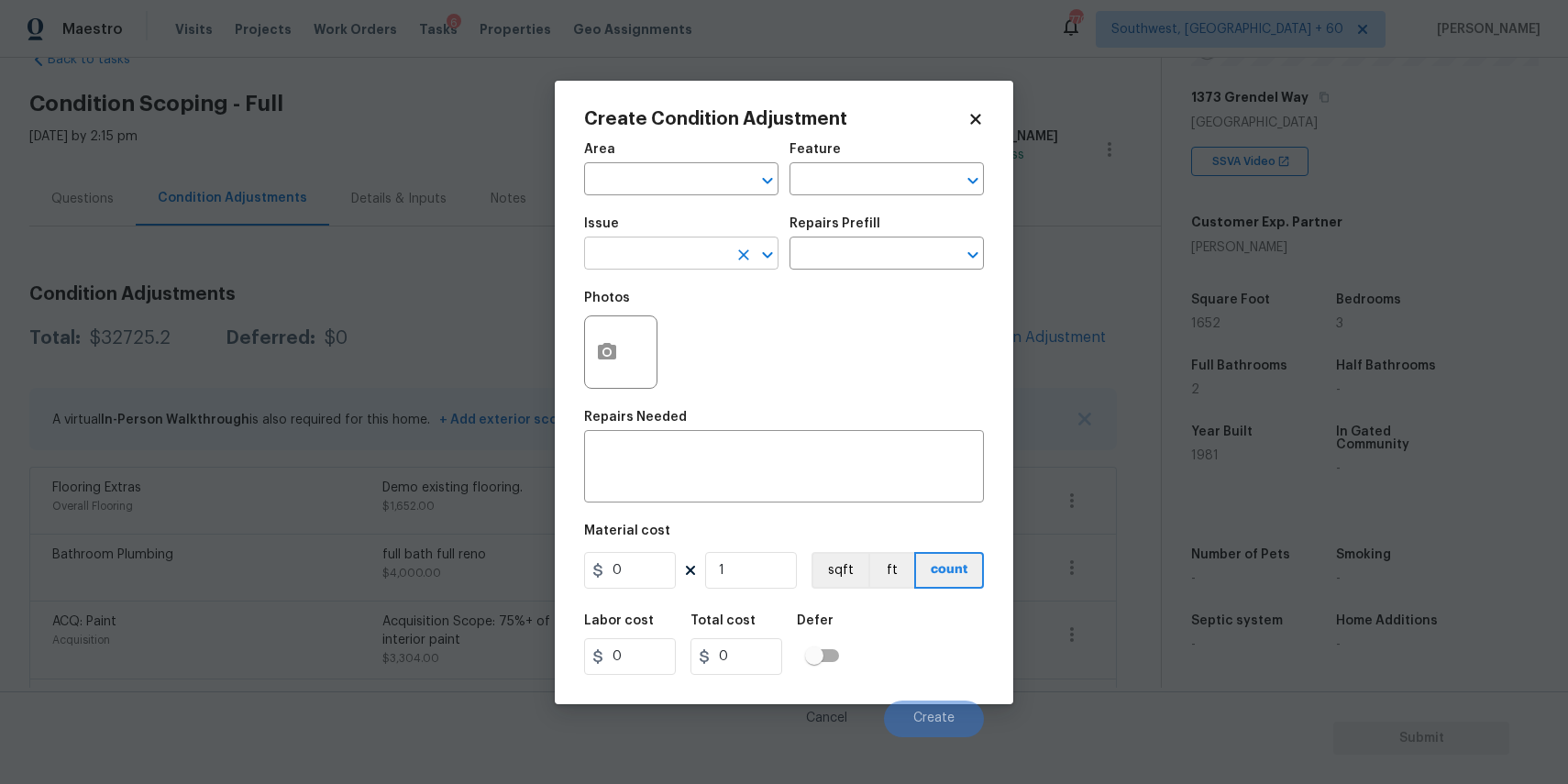
click at [704, 267] on input "text" at bounding box center [656, 255] width 143 height 29
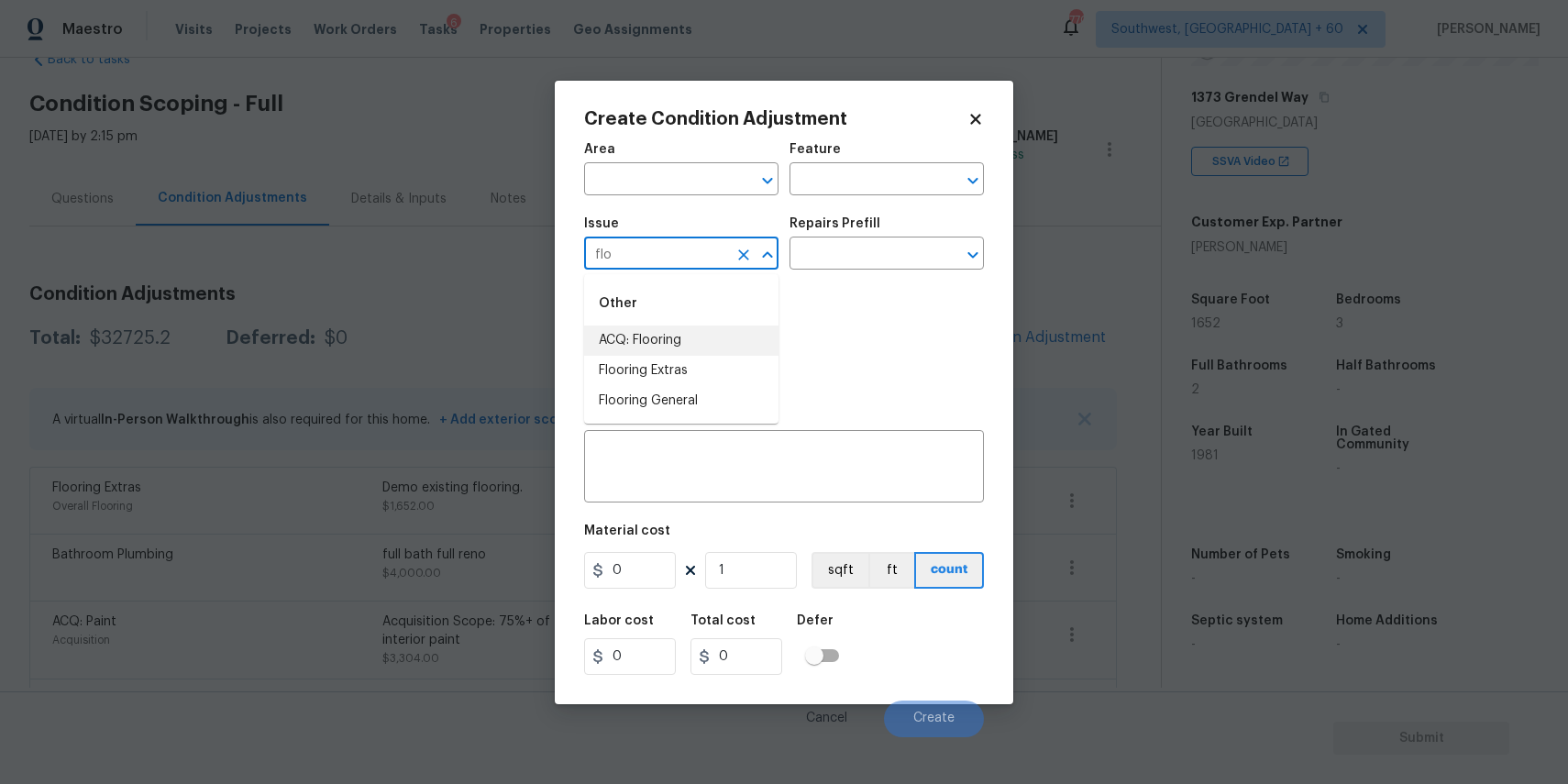
click at [642, 333] on li "ACQ: Flooring" at bounding box center [681, 341] width 194 height 31
type input "ACQ: Flooring"
click at [642, 333] on div at bounding box center [621, 352] width 74 height 74
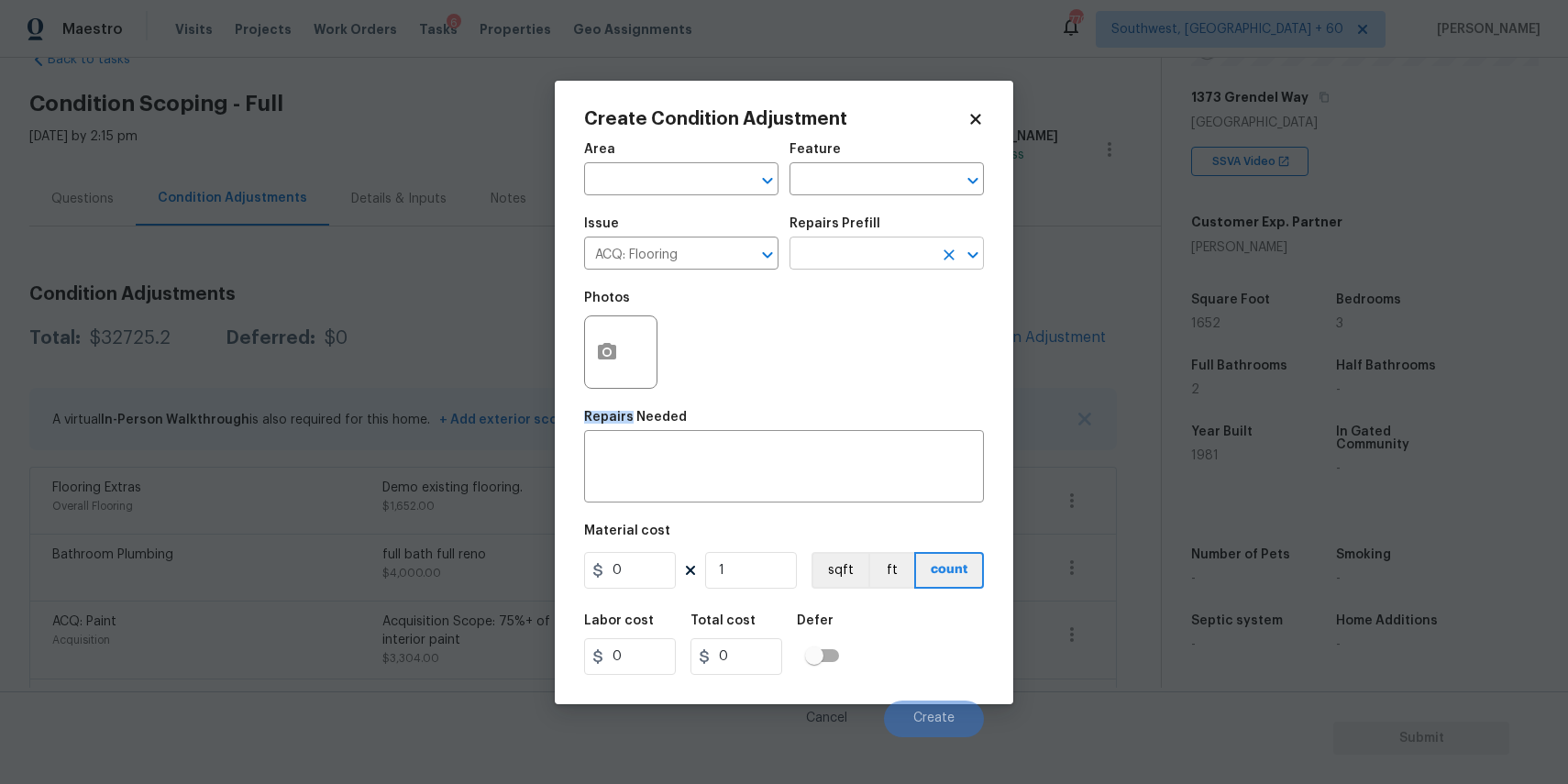
click at [824, 256] on input "text" at bounding box center [861, 255] width 143 height 29
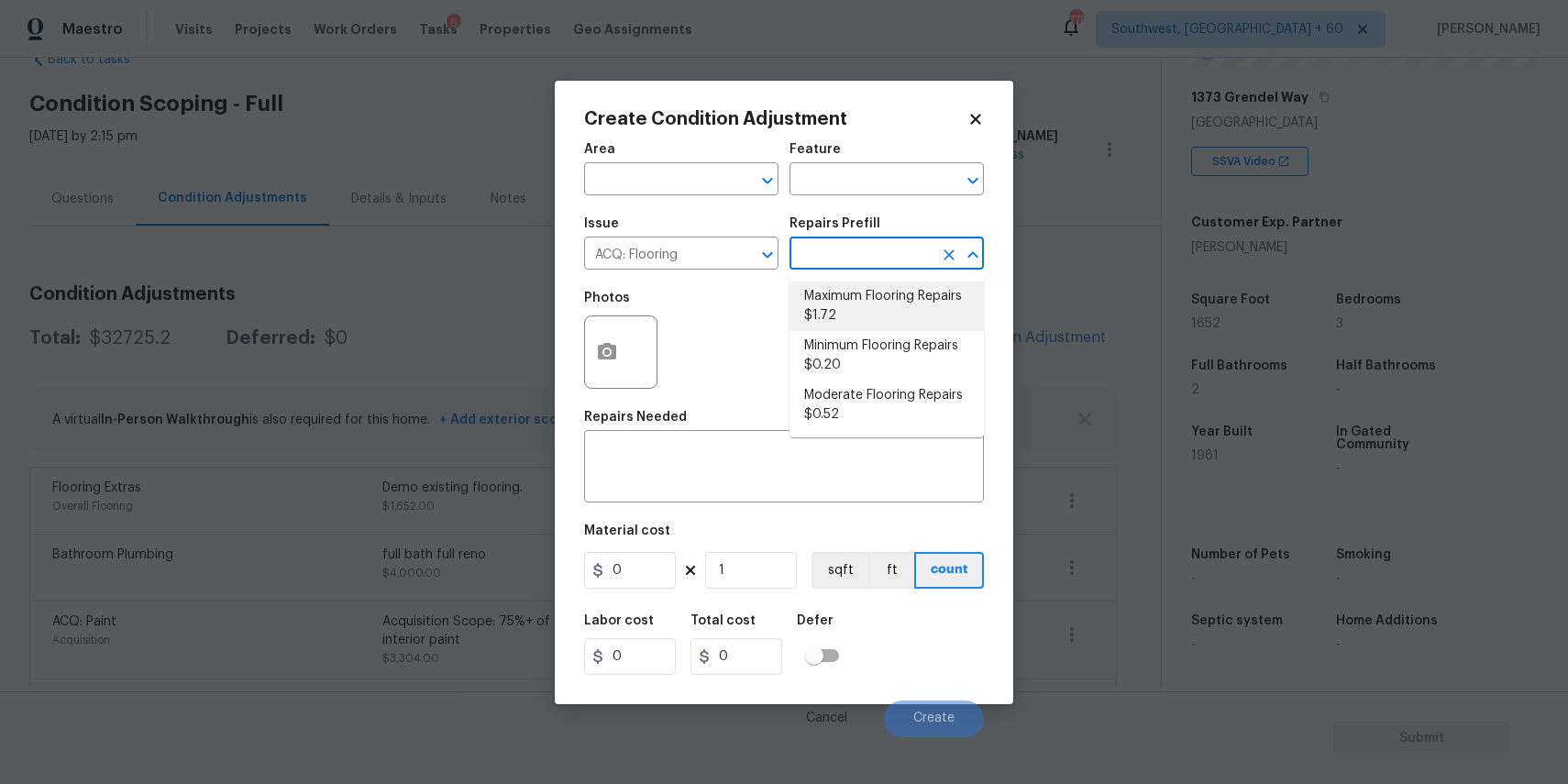
click at [916, 294] on li "Maximum Flooring Repairs $1.72" at bounding box center [886, 305] width 194 height 49
type input "Acquisition"
type textarea "Acquisition Scope: Maximum flooring repairs"
type input "1.72"
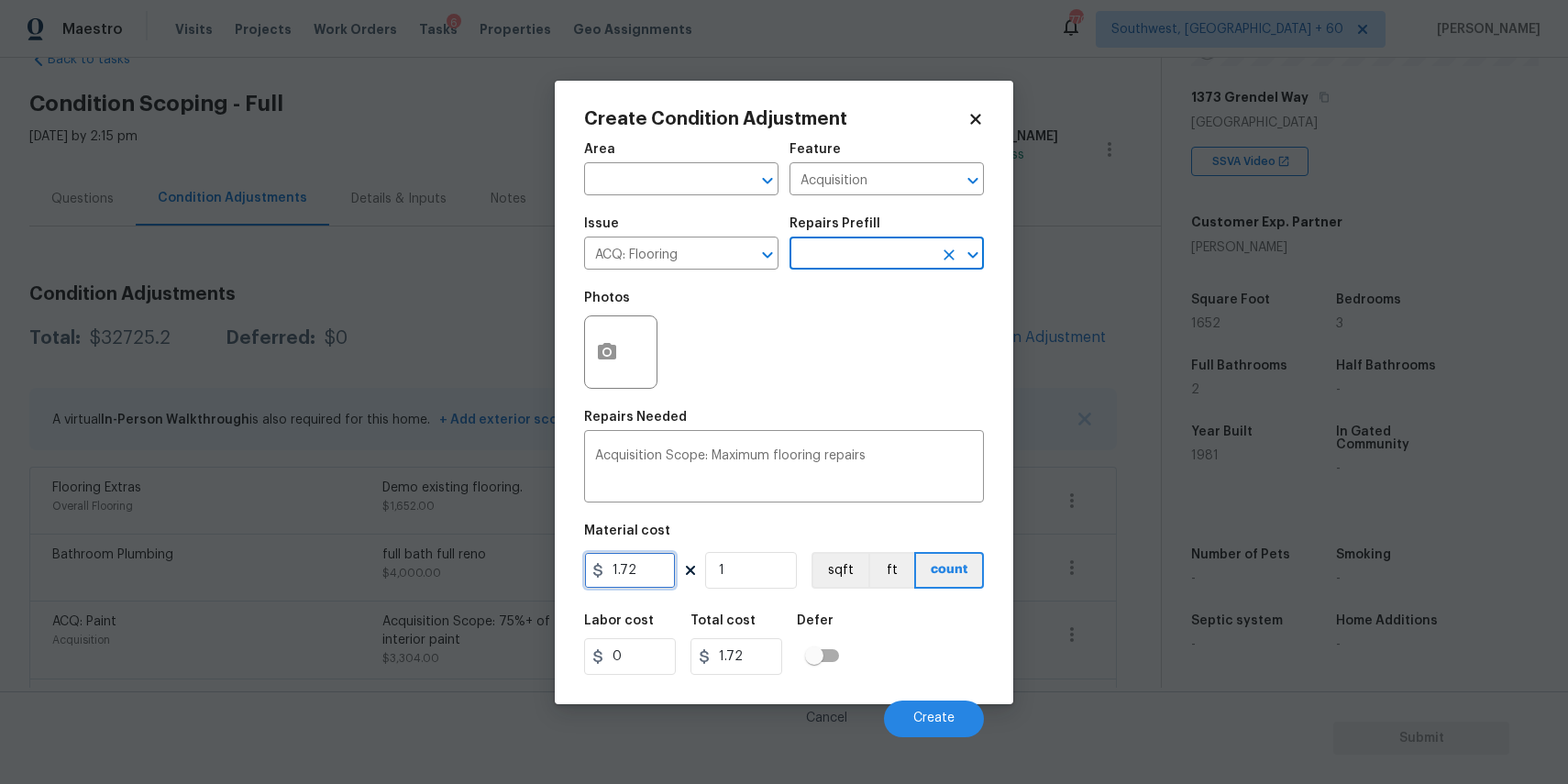
click at [650, 575] on input "1.72" at bounding box center [630, 570] width 92 height 36
type input "4.5"
click at [789, 572] on input "1" at bounding box center [751, 570] width 92 height 36
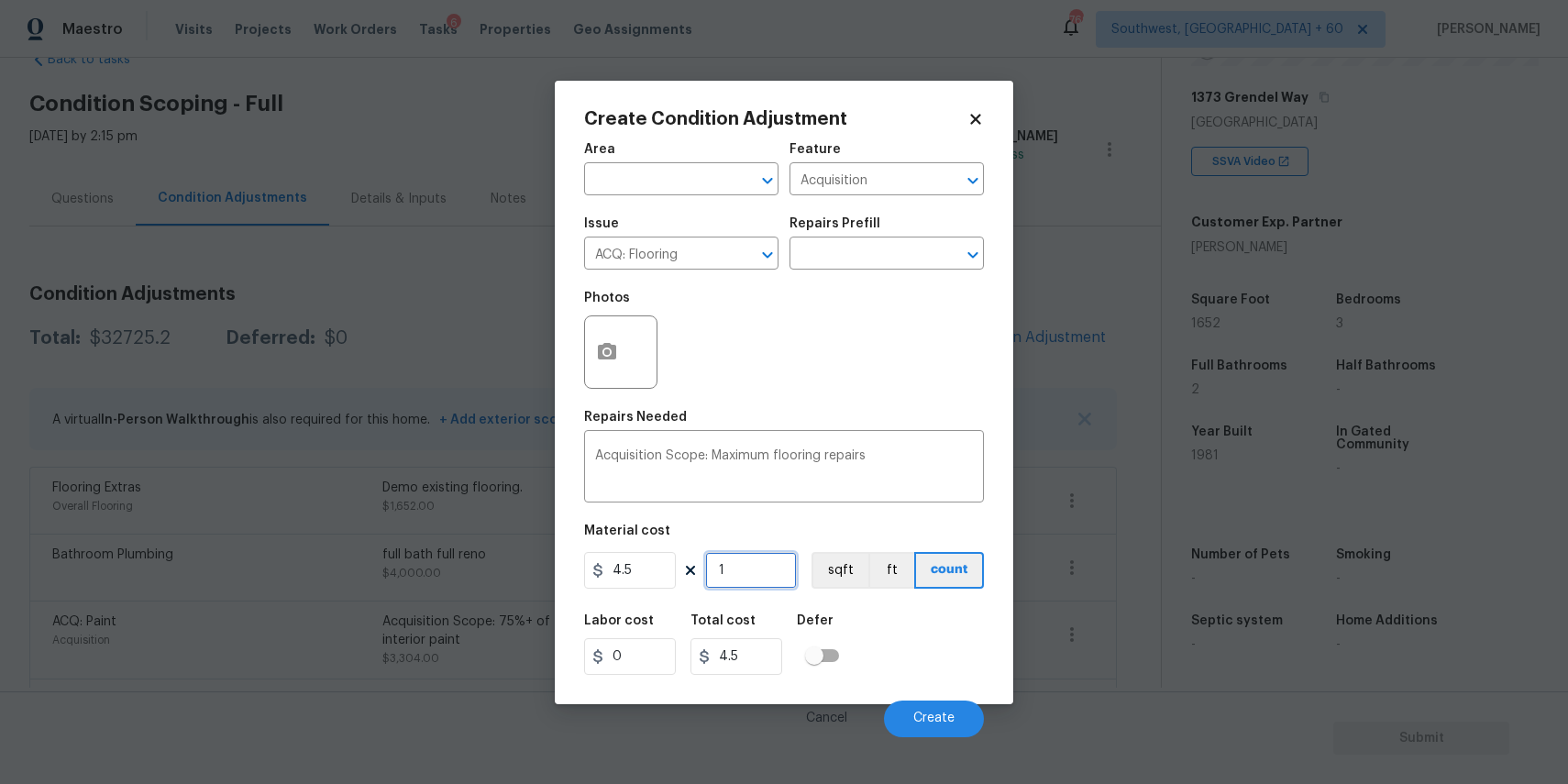
type input "0"
type input "1"
type input "4.5"
type input "16"
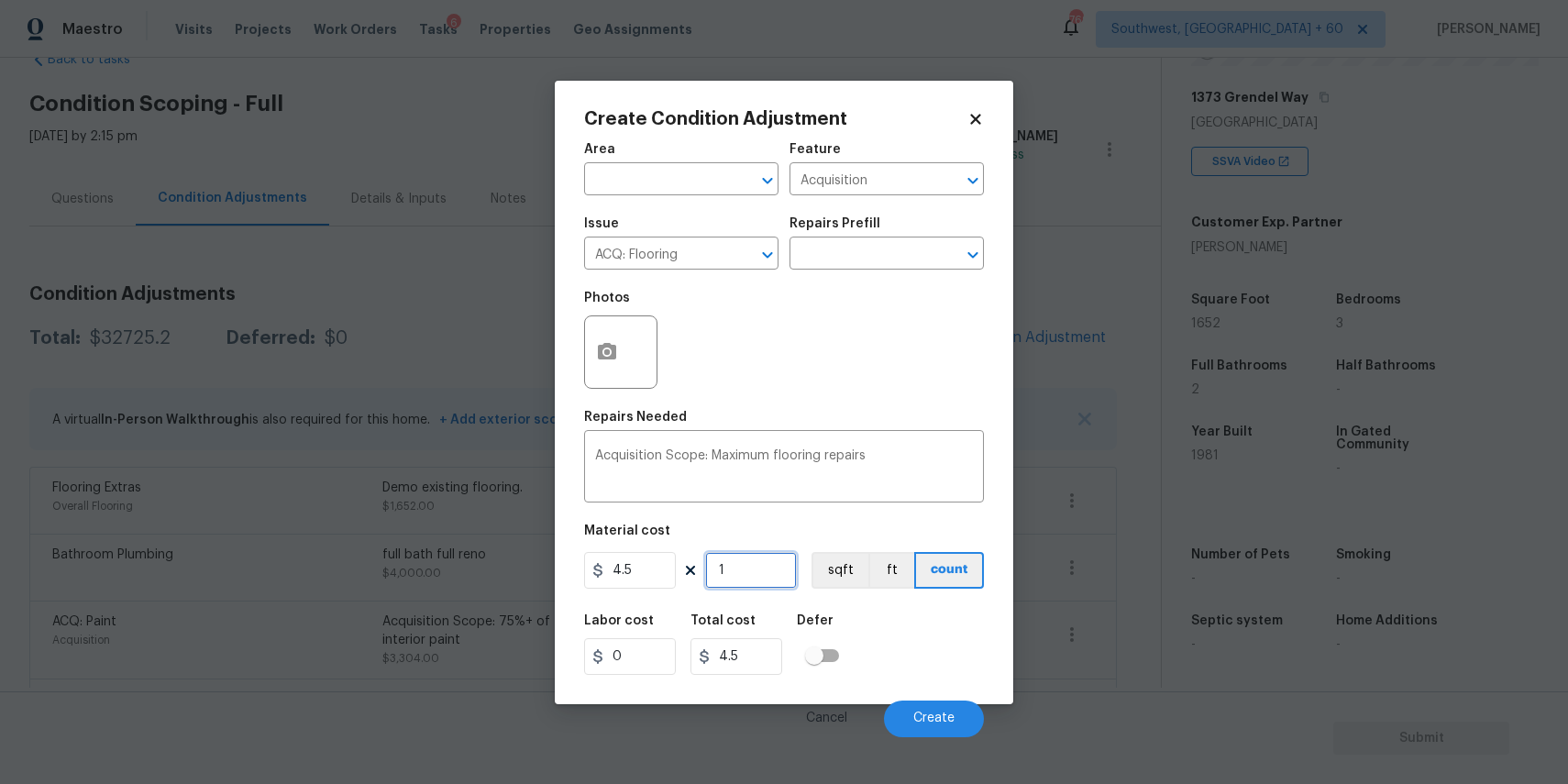
type input "72"
type input "165"
type input "742.5"
type input "1652"
type input "7434"
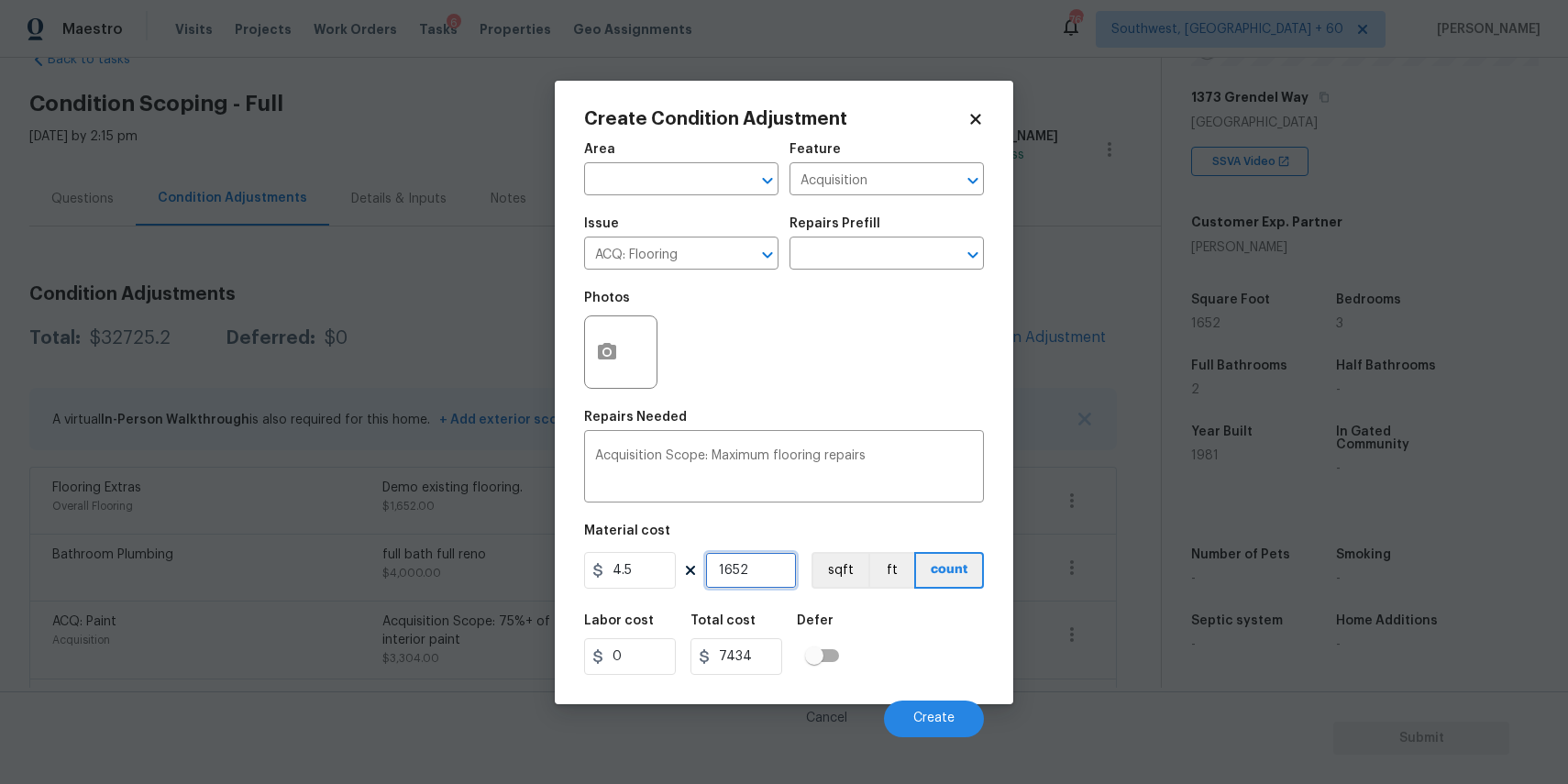
type input "1652"
click at [611, 368] on button "button" at bounding box center [607, 352] width 44 height 72
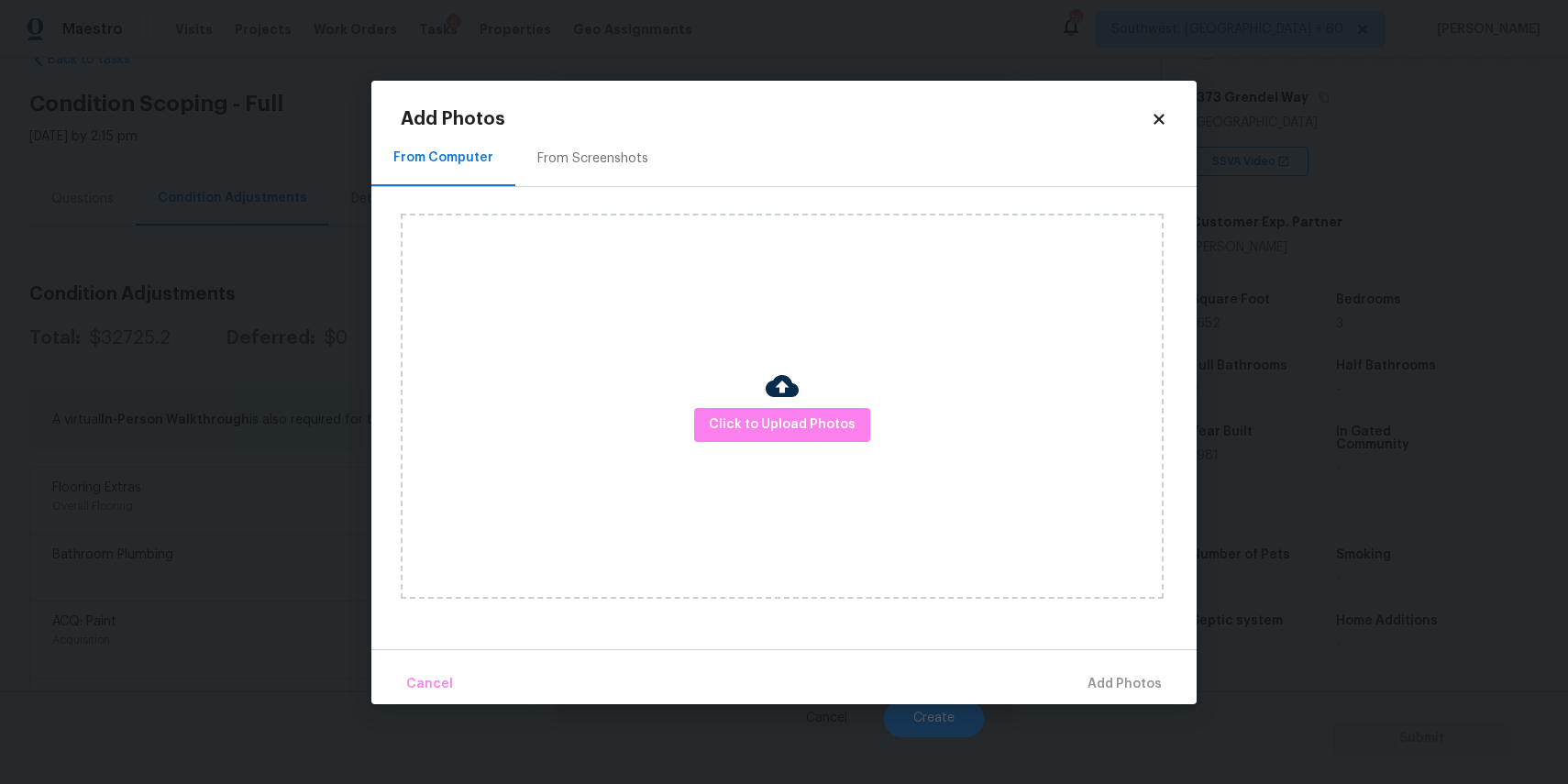
click at [730, 403] on div "Click to Upload Photos" at bounding box center [783, 407] width 763 height 385
click at [744, 420] on span "Click to Upload Photos" at bounding box center [783, 425] width 147 height 23
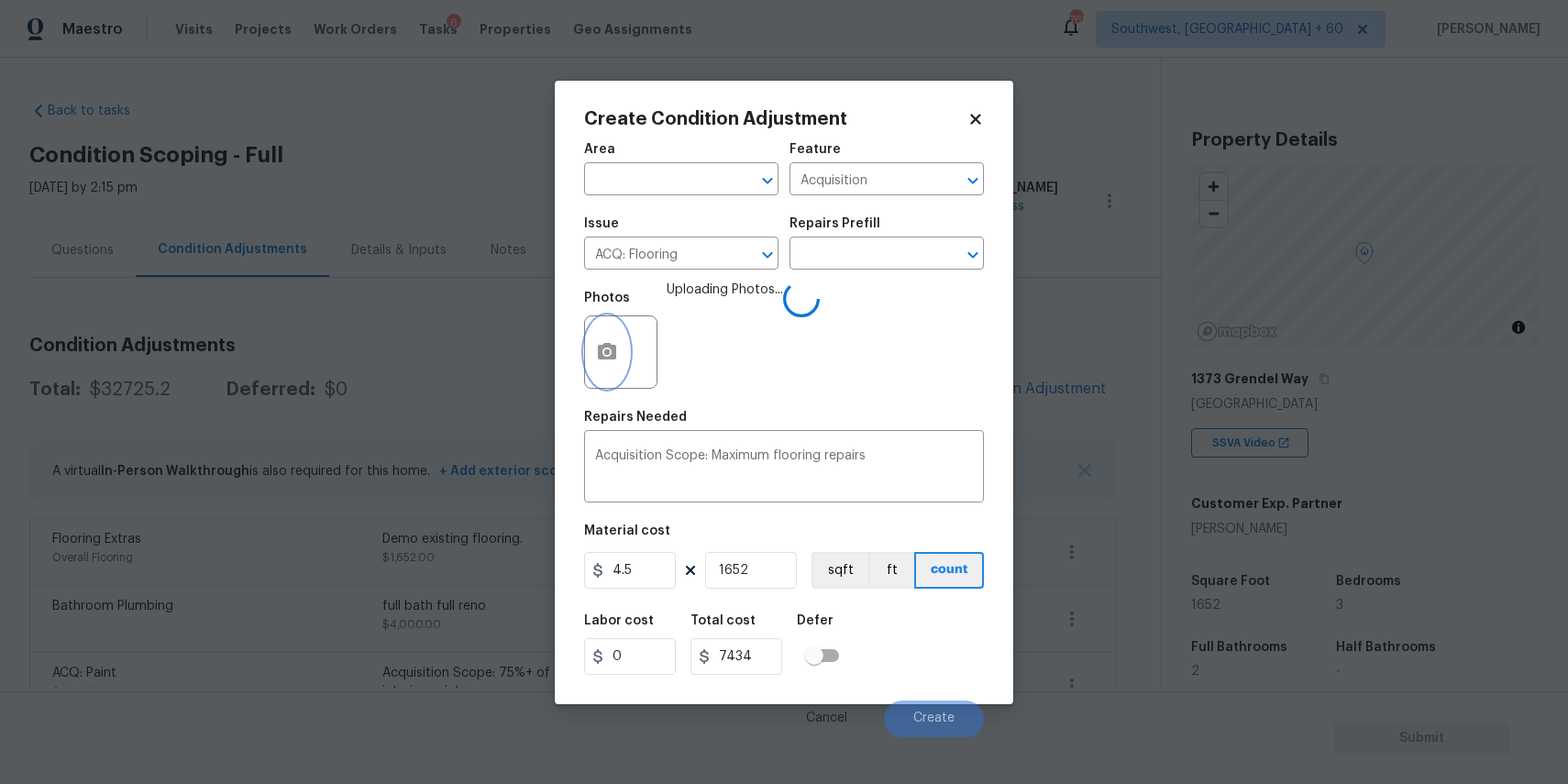
scroll to position [281, 0]
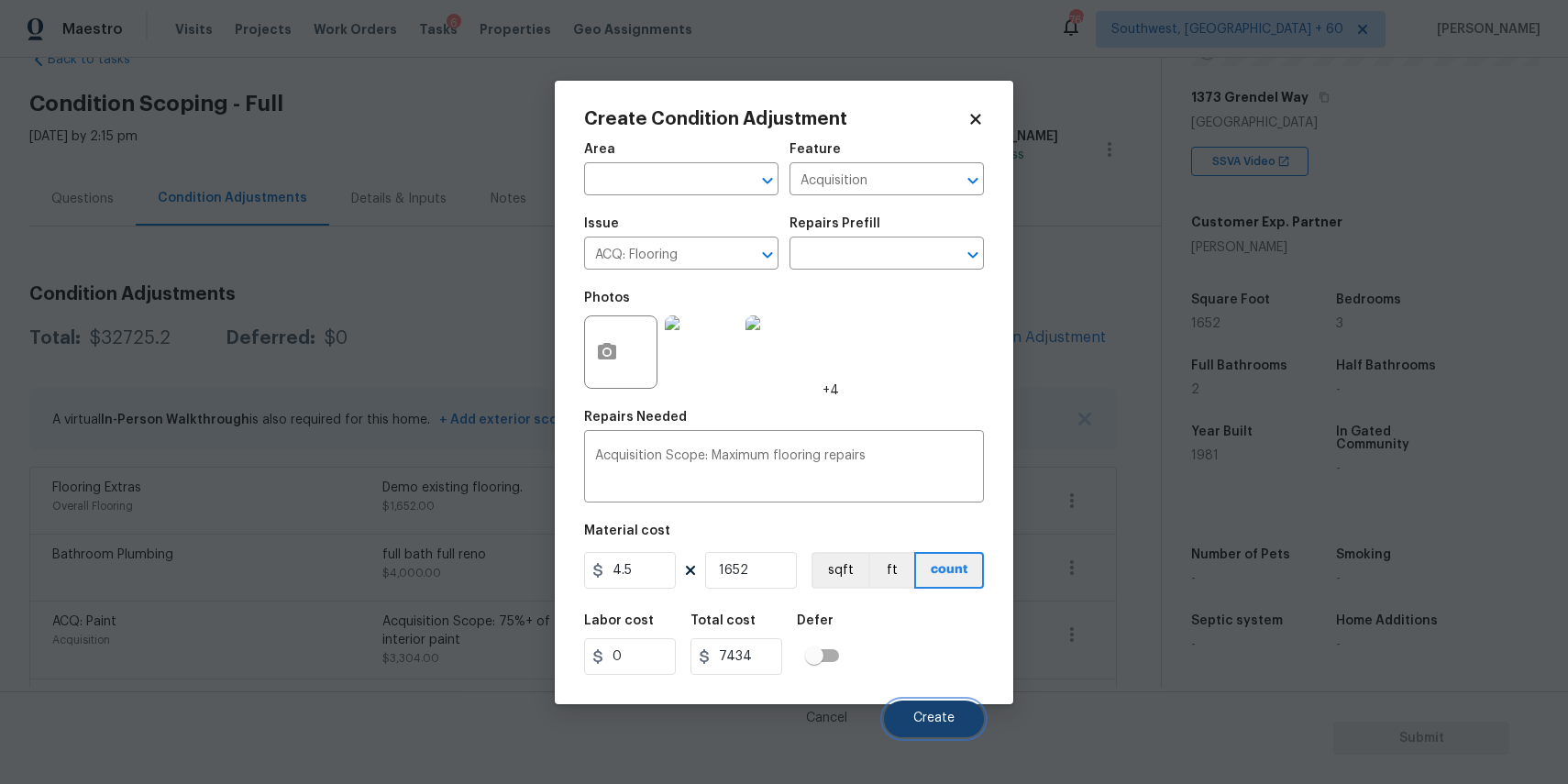
click at [930, 709] on button "Create" at bounding box center [933, 719] width 100 height 36
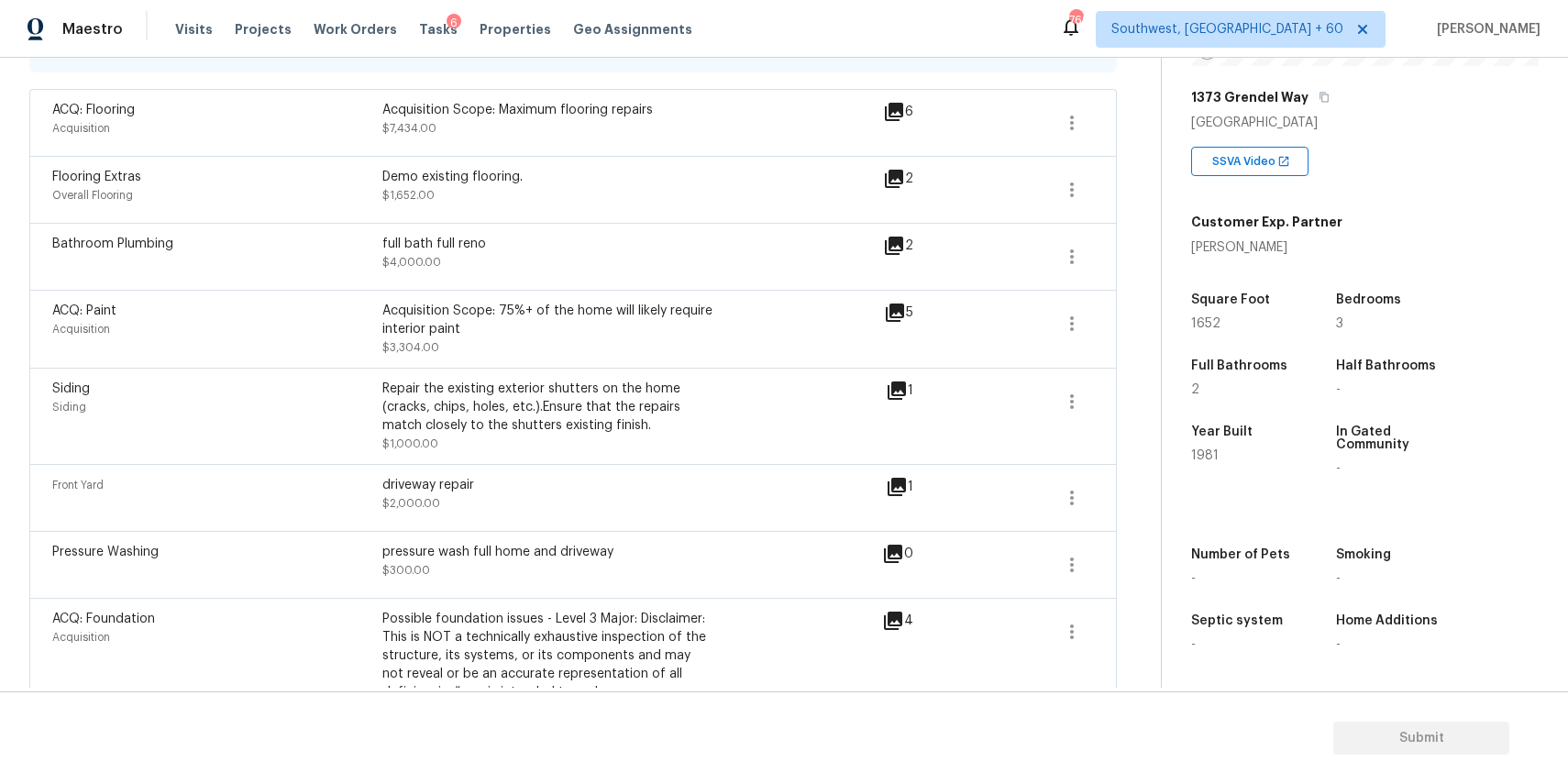
scroll to position [0, 0]
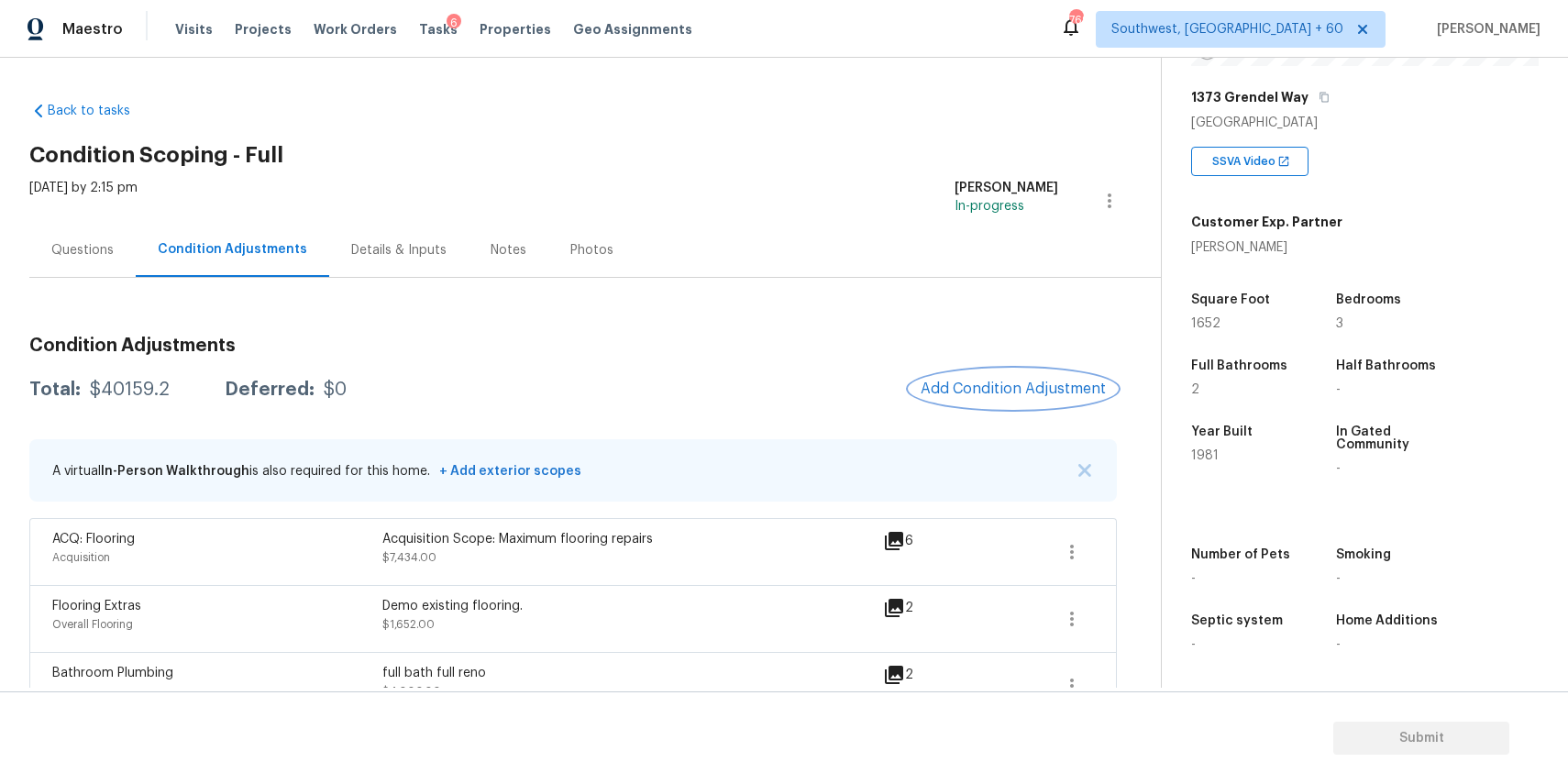
click at [985, 395] on span "Add Condition Adjustment" at bounding box center [1012, 389] width 185 height 17
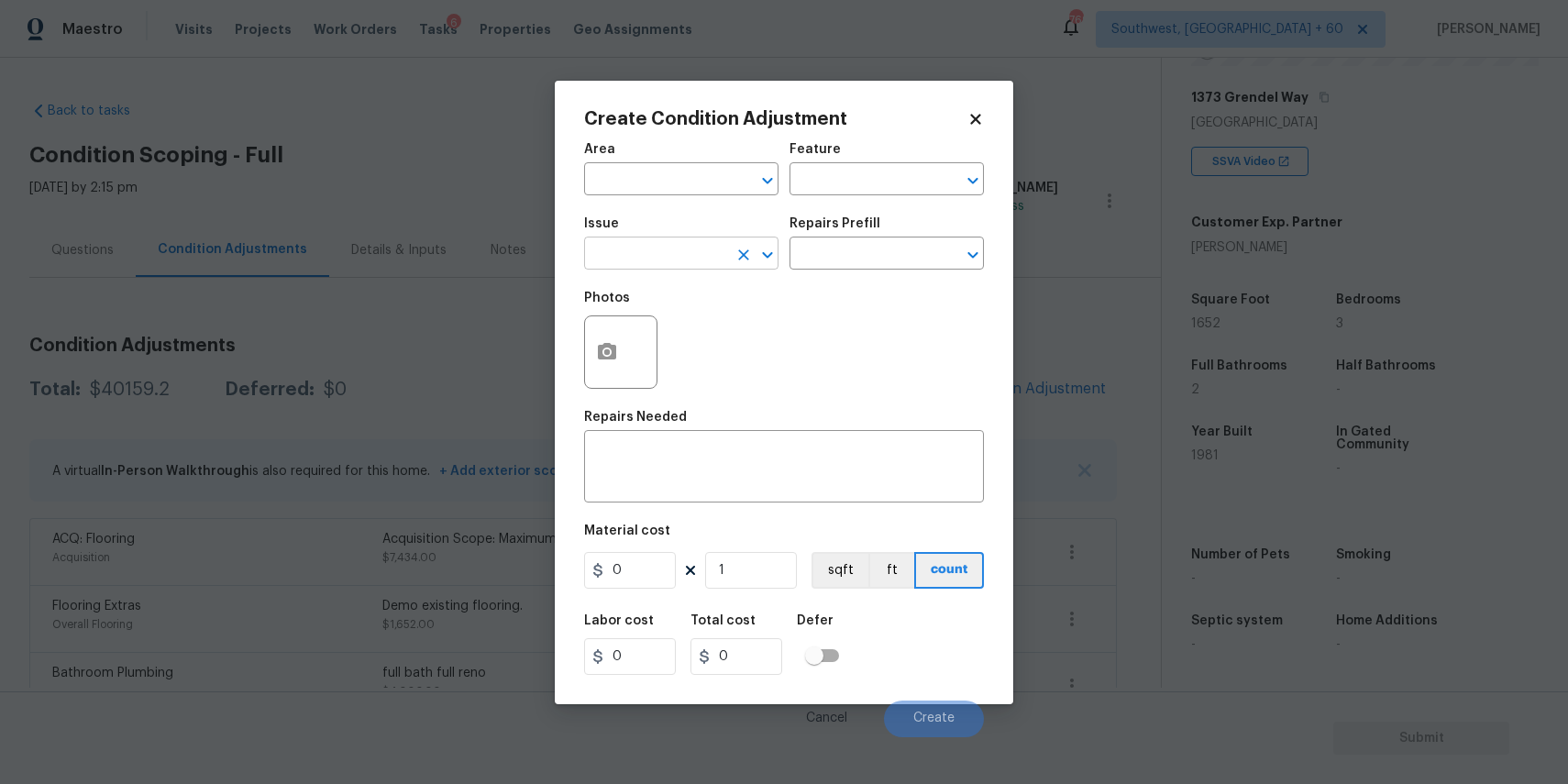
click at [713, 262] on input "text" at bounding box center [656, 255] width 143 height 29
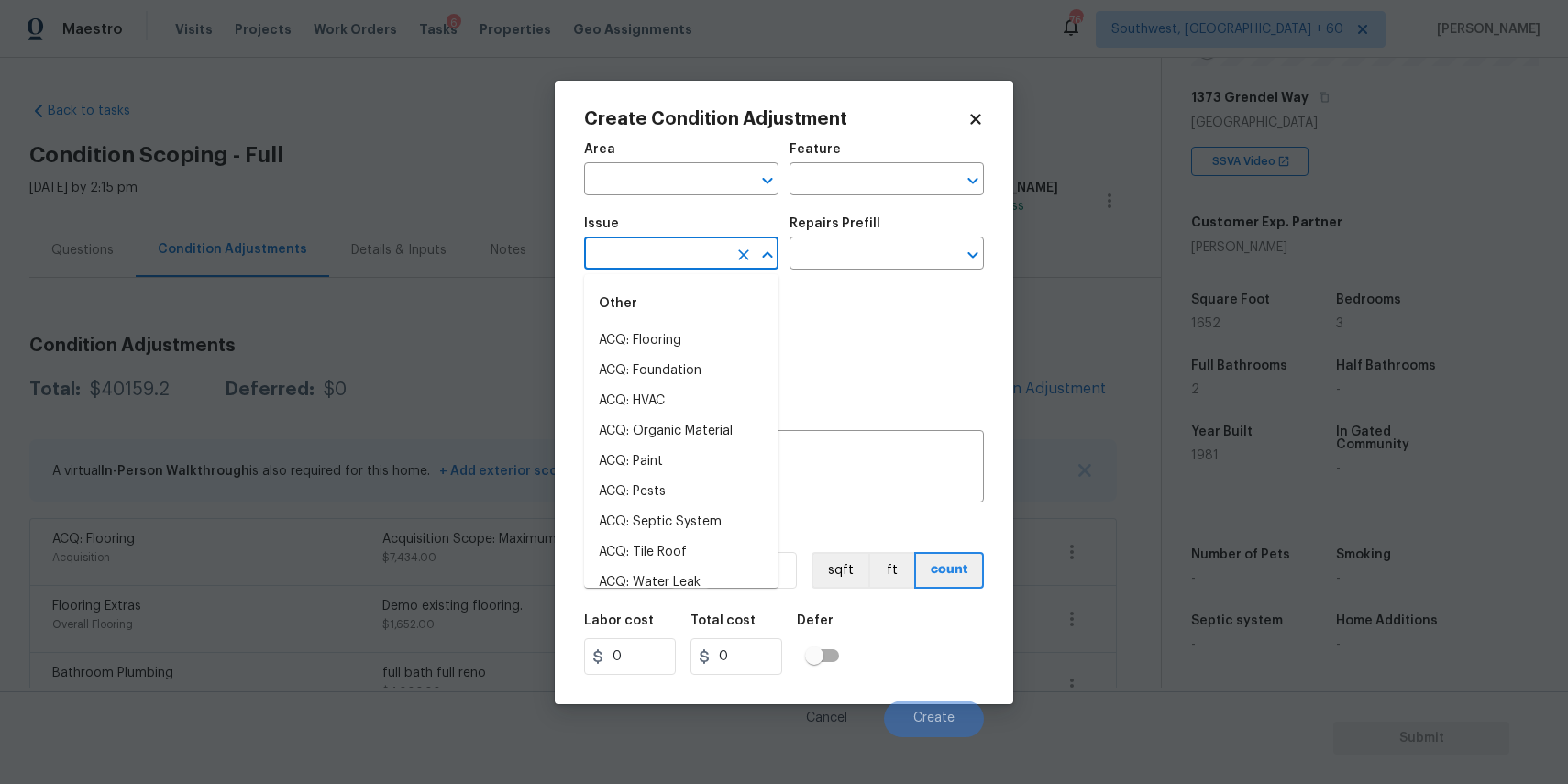
click at [713, 262] on input "text" at bounding box center [656, 255] width 143 height 29
type input "b"
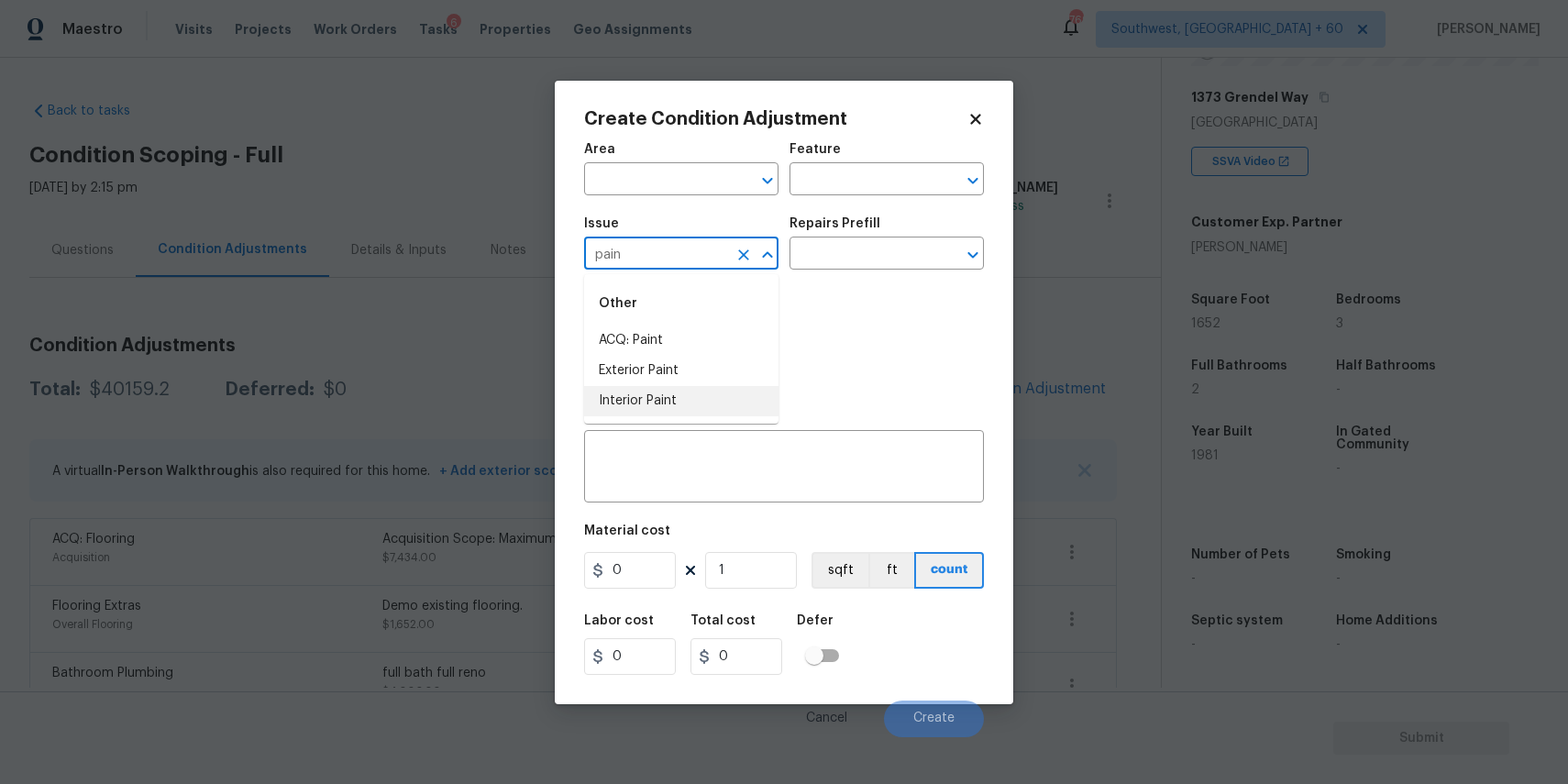
click at [676, 386] on li "Interior Paint" at bounding box center [681, 401] width 194 height 31
type input "Interior Paint"
click at [682, 387] on div "Photos" at bounding box center [784, 340] width 400 height 119
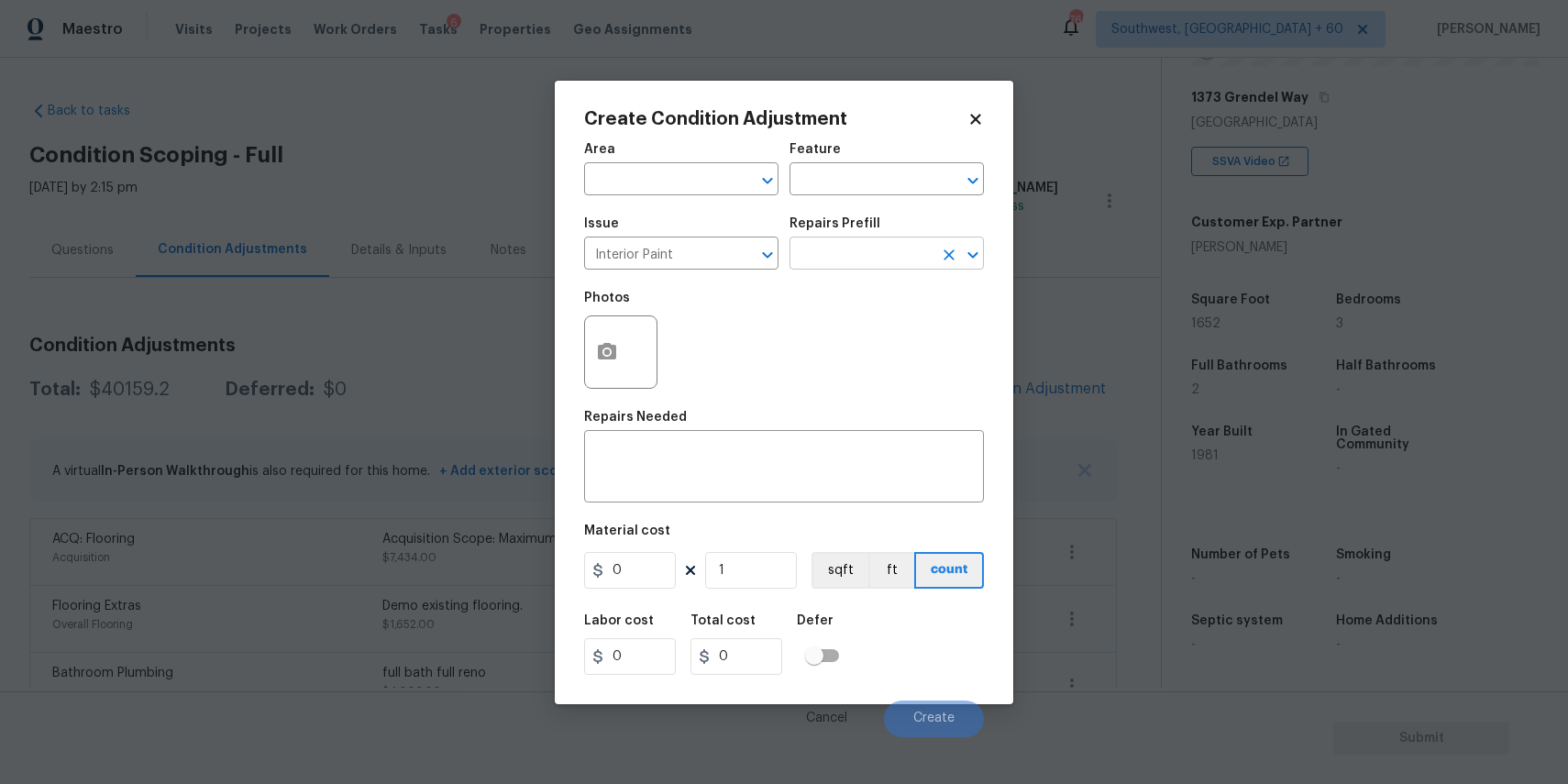
click at [877, 250] on input "text" at bounding box center [861, 255] width 143 height 29
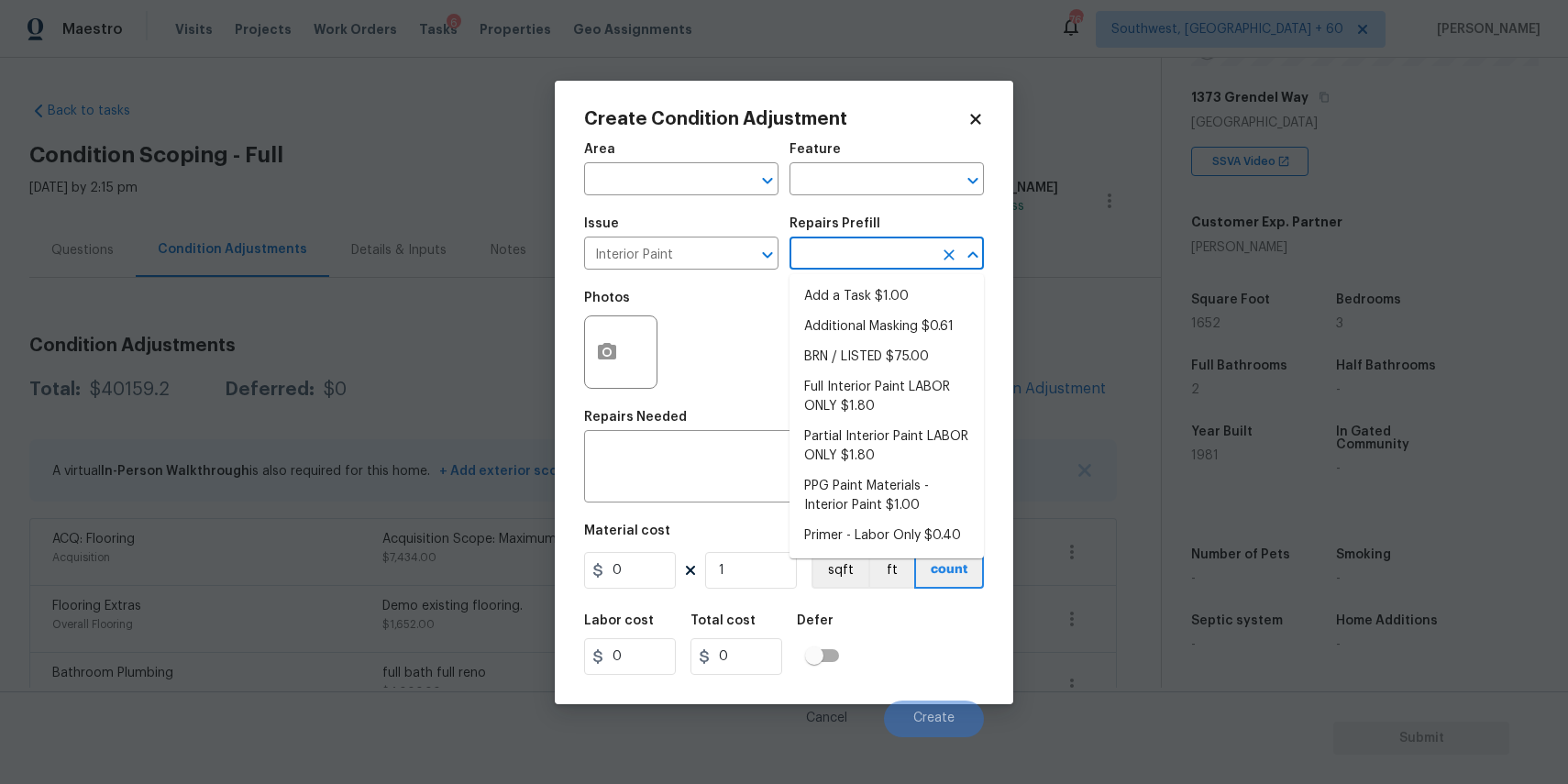
click at [877, 250] on input "text" at bounding box center [861, 255] width 143 height 29
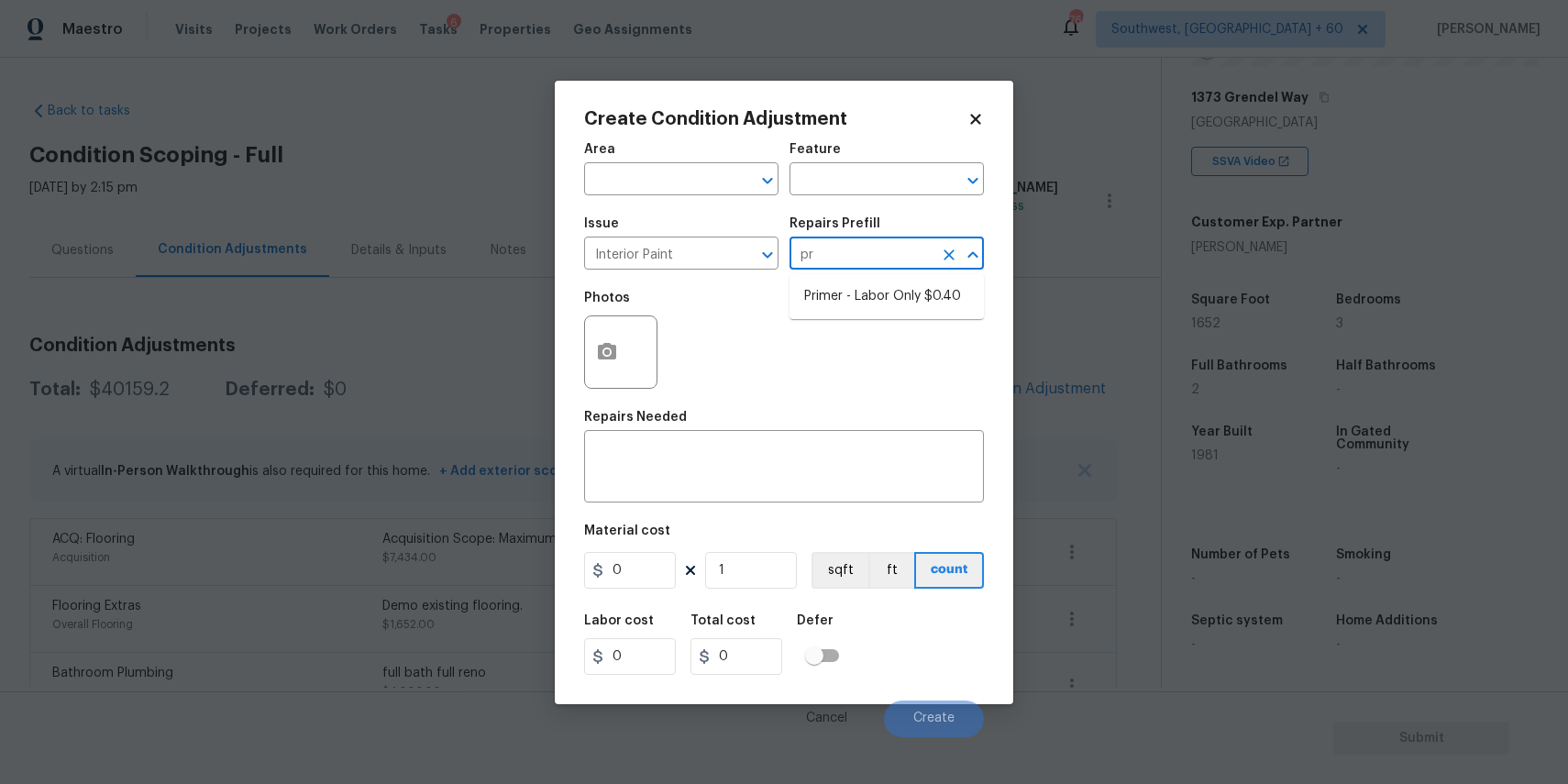
type input "pri"
click at [859, 293] on li "Primer - Labor Only $0.40" at bounding box center [886, 296] width 194 height 31
type input "Overall Paint"
type textarea "Interior primer - PRIMER PROVIDED BY OPENDOOR - All nails, screws, drywall anch…"
type input "0.4"
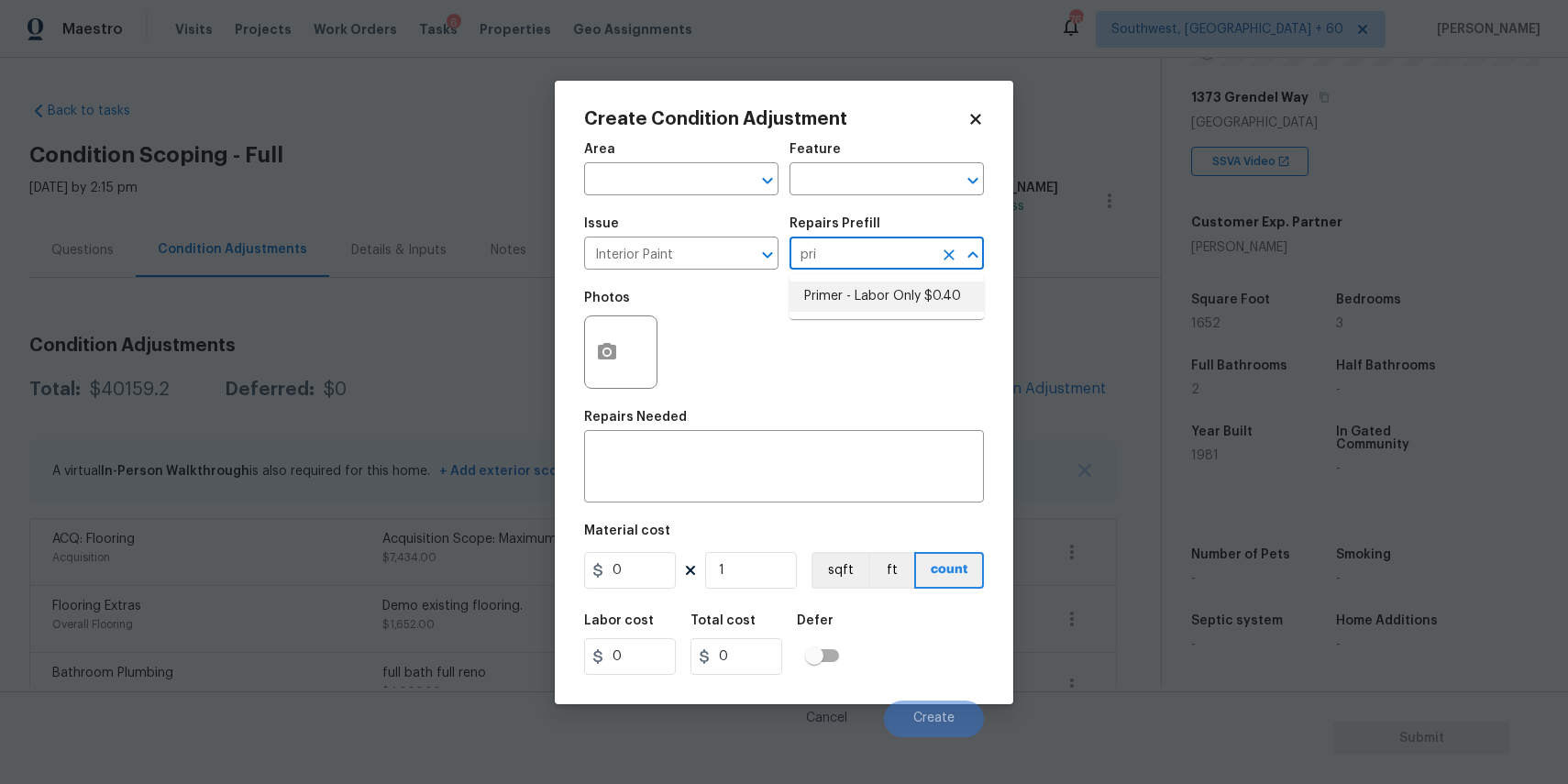
type input "0.4"
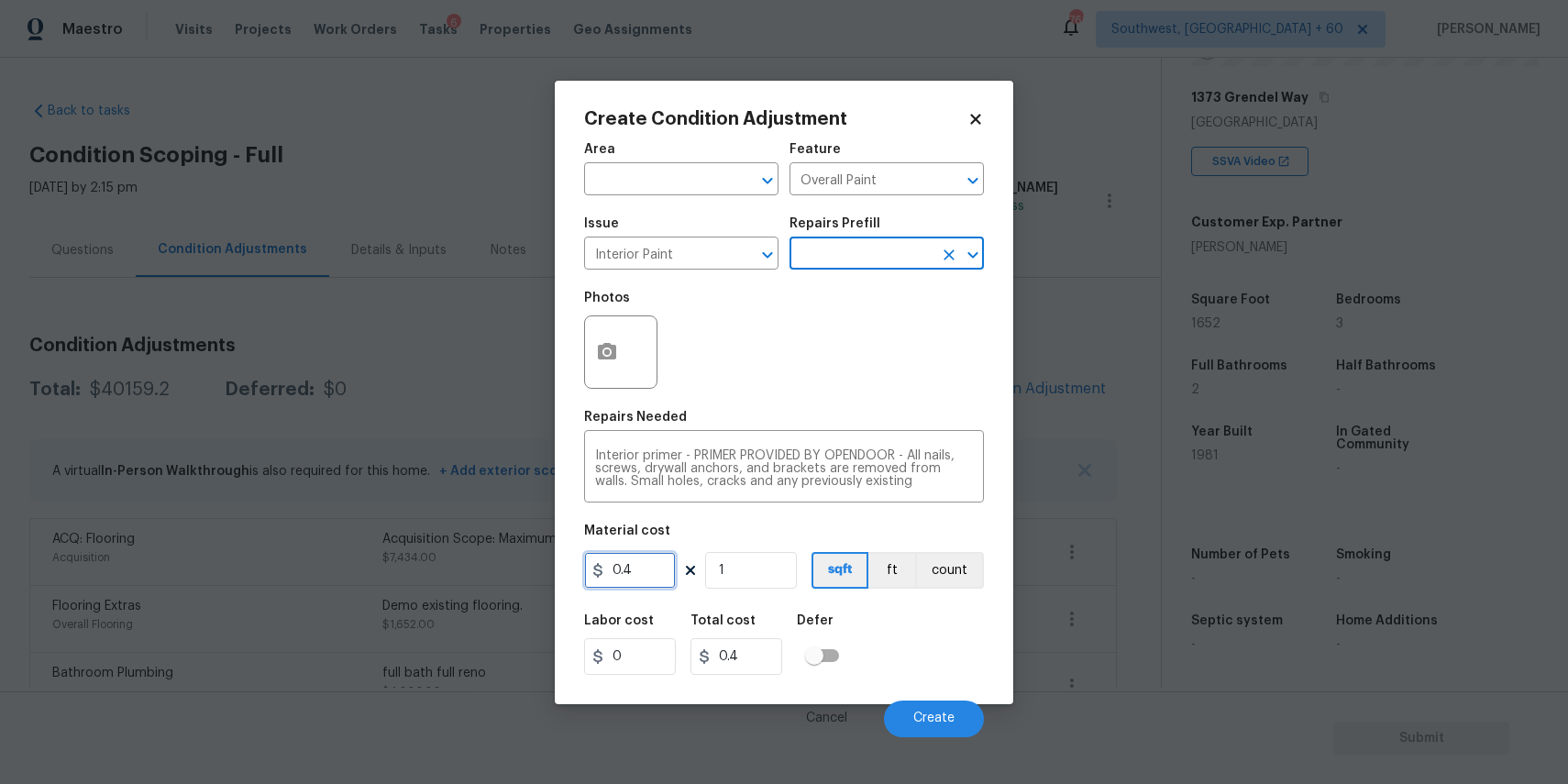
click at [643, 576] on input "0.4" at bounding box center [630, 570] width 92 height 36
type input "200"
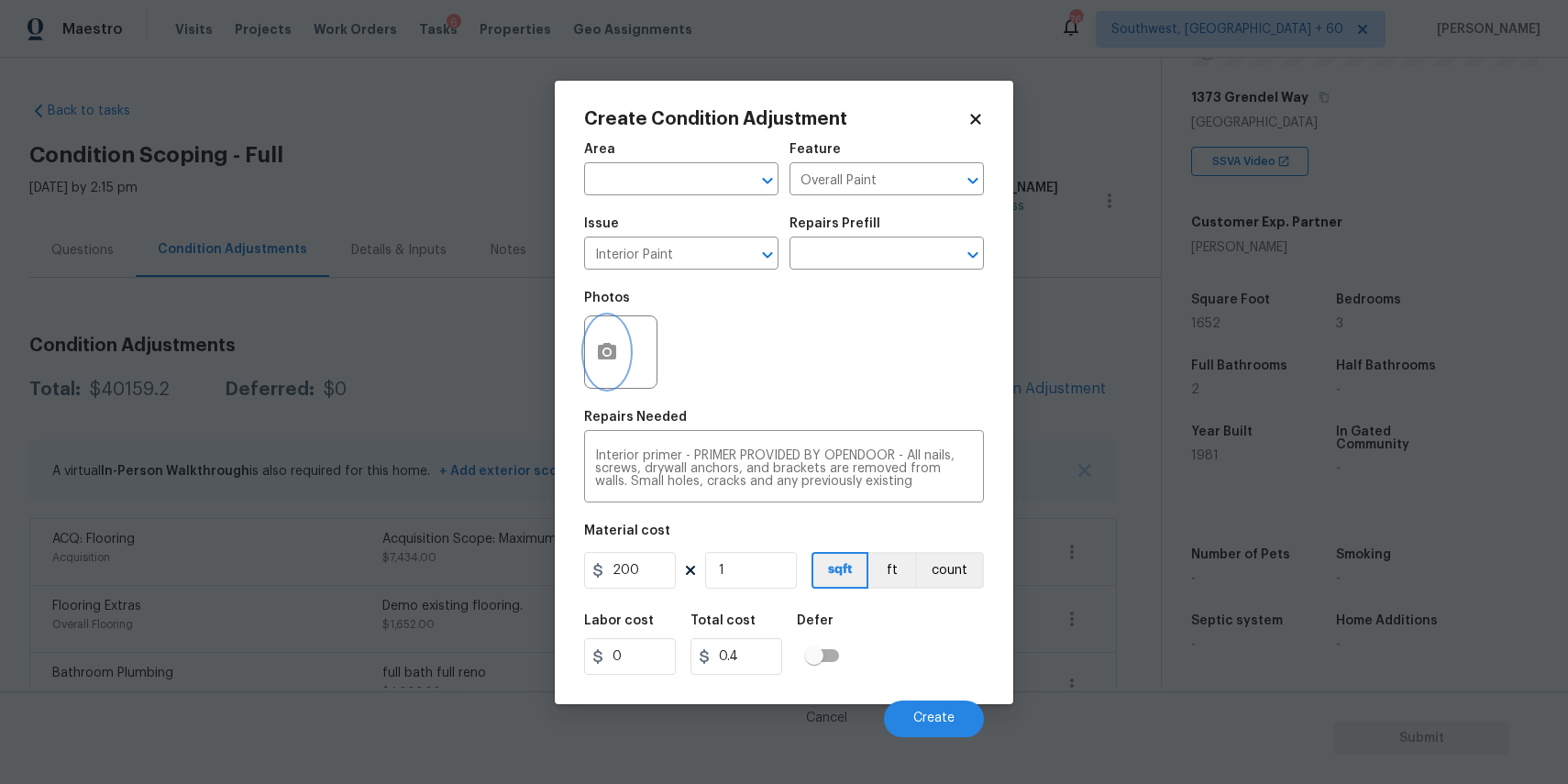
click at [602, 366] on button "button" at bounding box center [607, 352] width 44 height 72
type input "200"
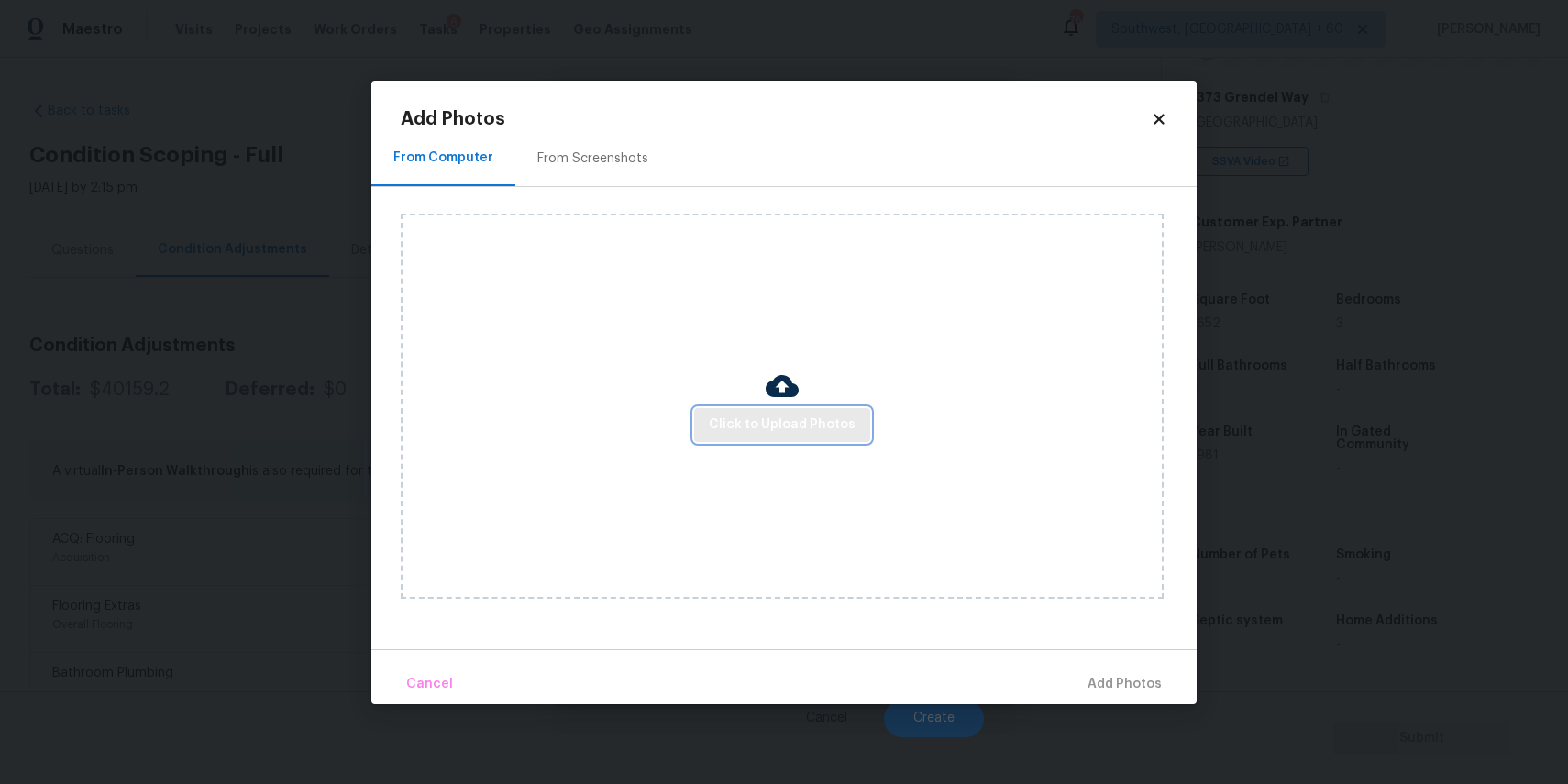
click at [806, 420] on span "Click to Upload Photos" at bounding box center [783, 425] width 147 height 23
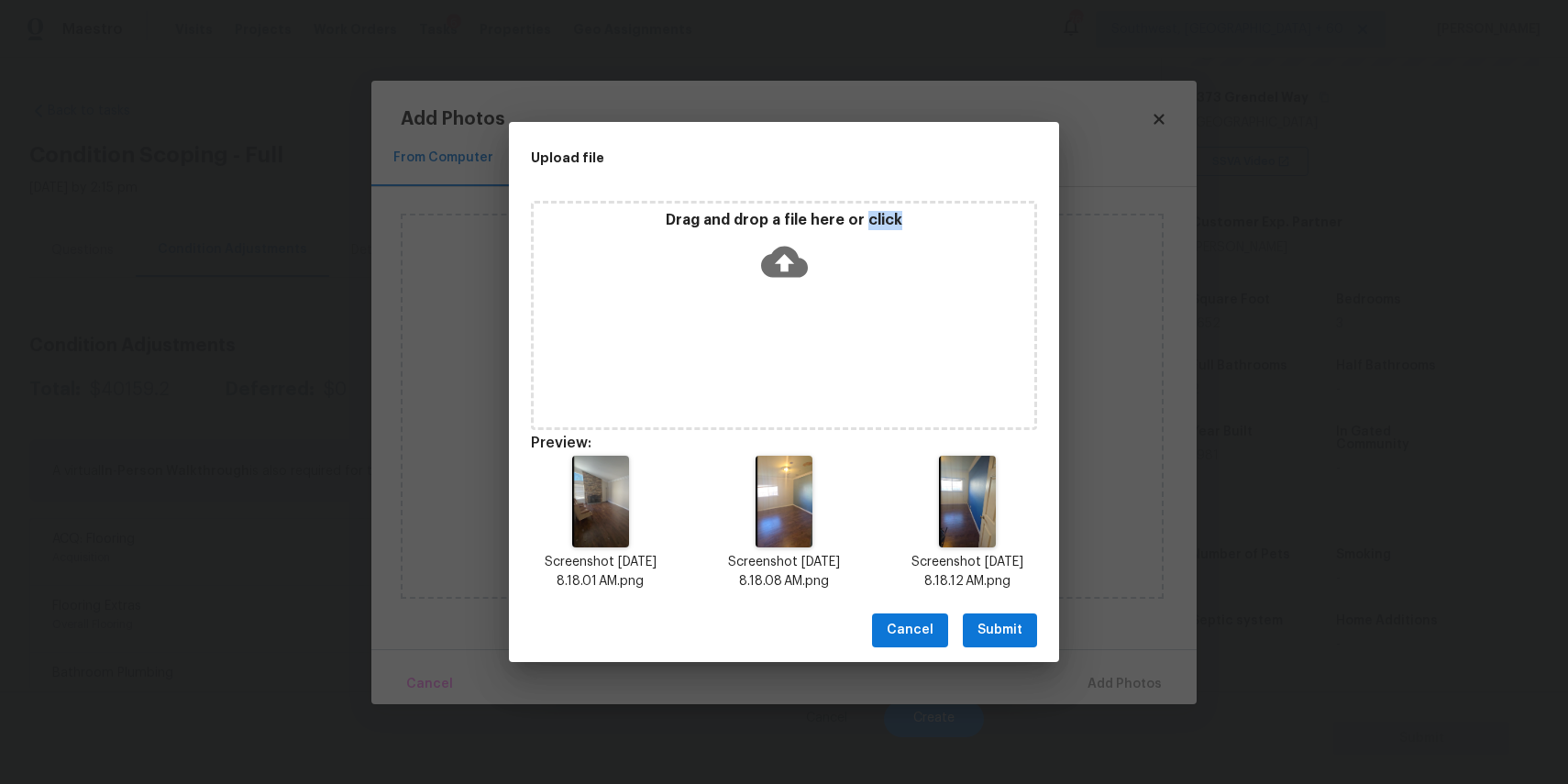
click at [979, 620] on span "Submit" at bounding box center [999, 630] width 45 height 23
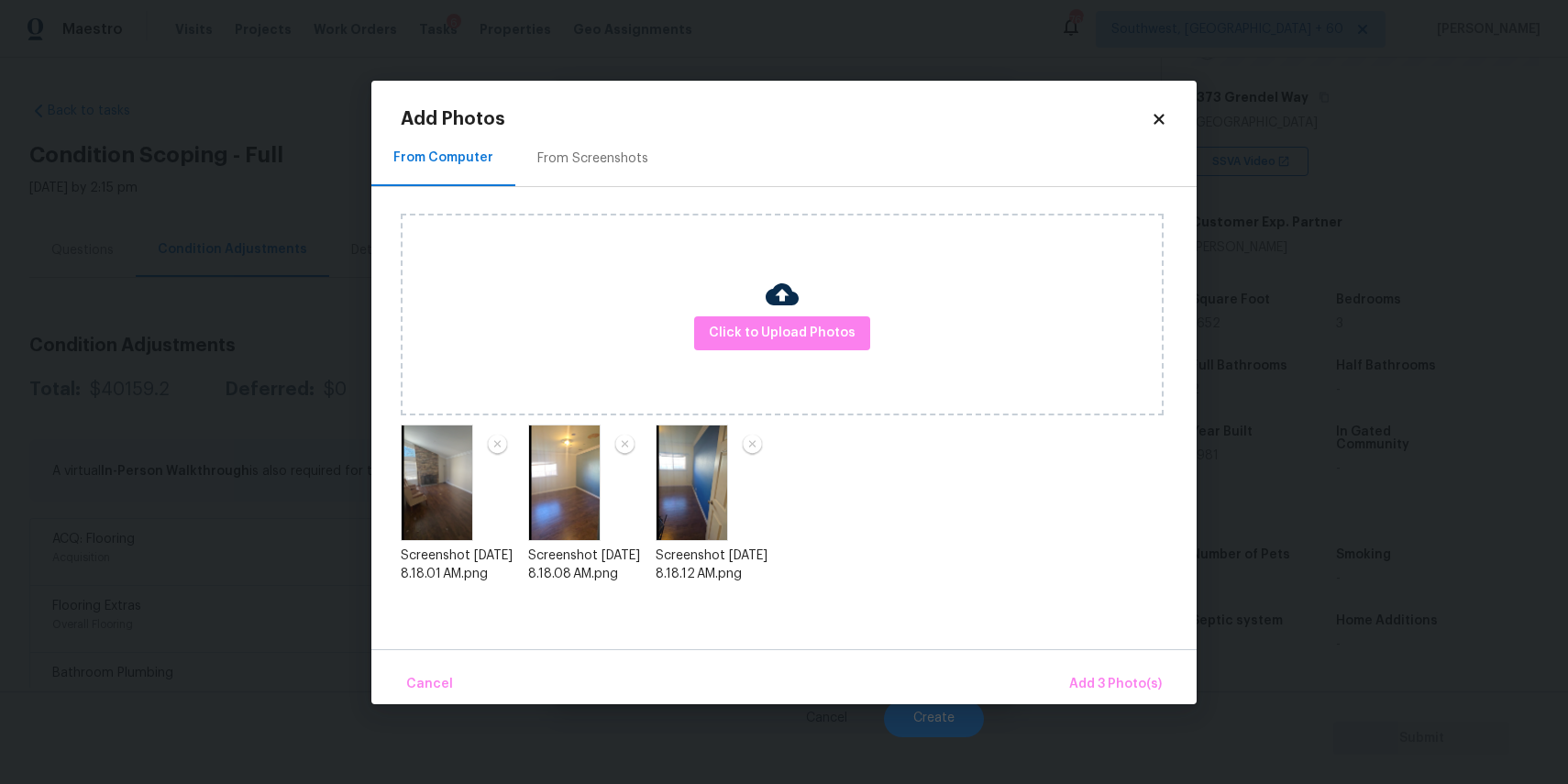
click at [1122, 659] on div "Cancel Add 3 Photo(s)" at bounding box center [784, 677] width 825 height 55
click at [1117, 675] on span "Add 3 Photo(s)" at bounding box center [1116, 684] width 93 height 23
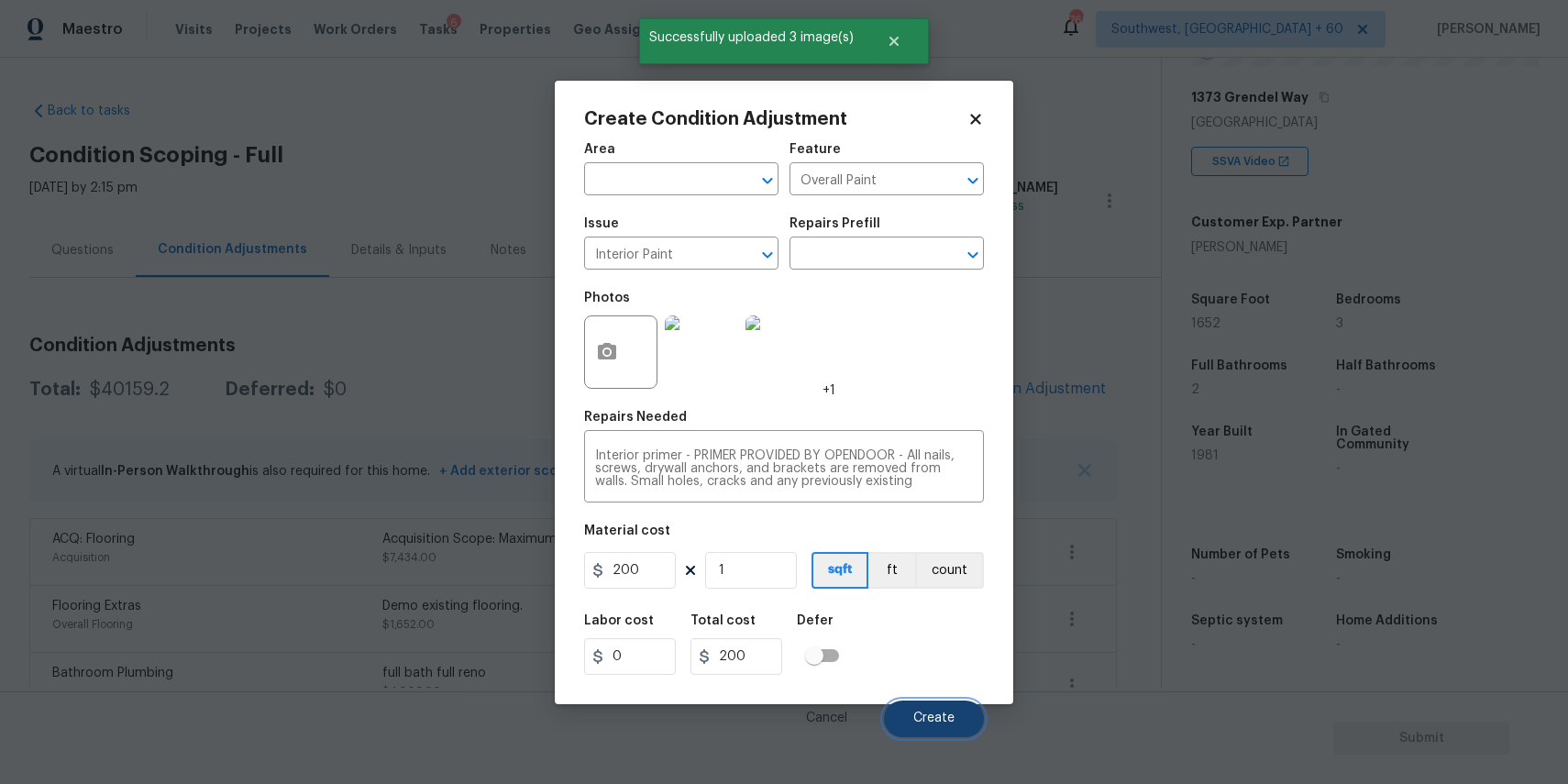
click at [918, 720] on span "Create" at bounding box center [933, 719] width 41 height 14
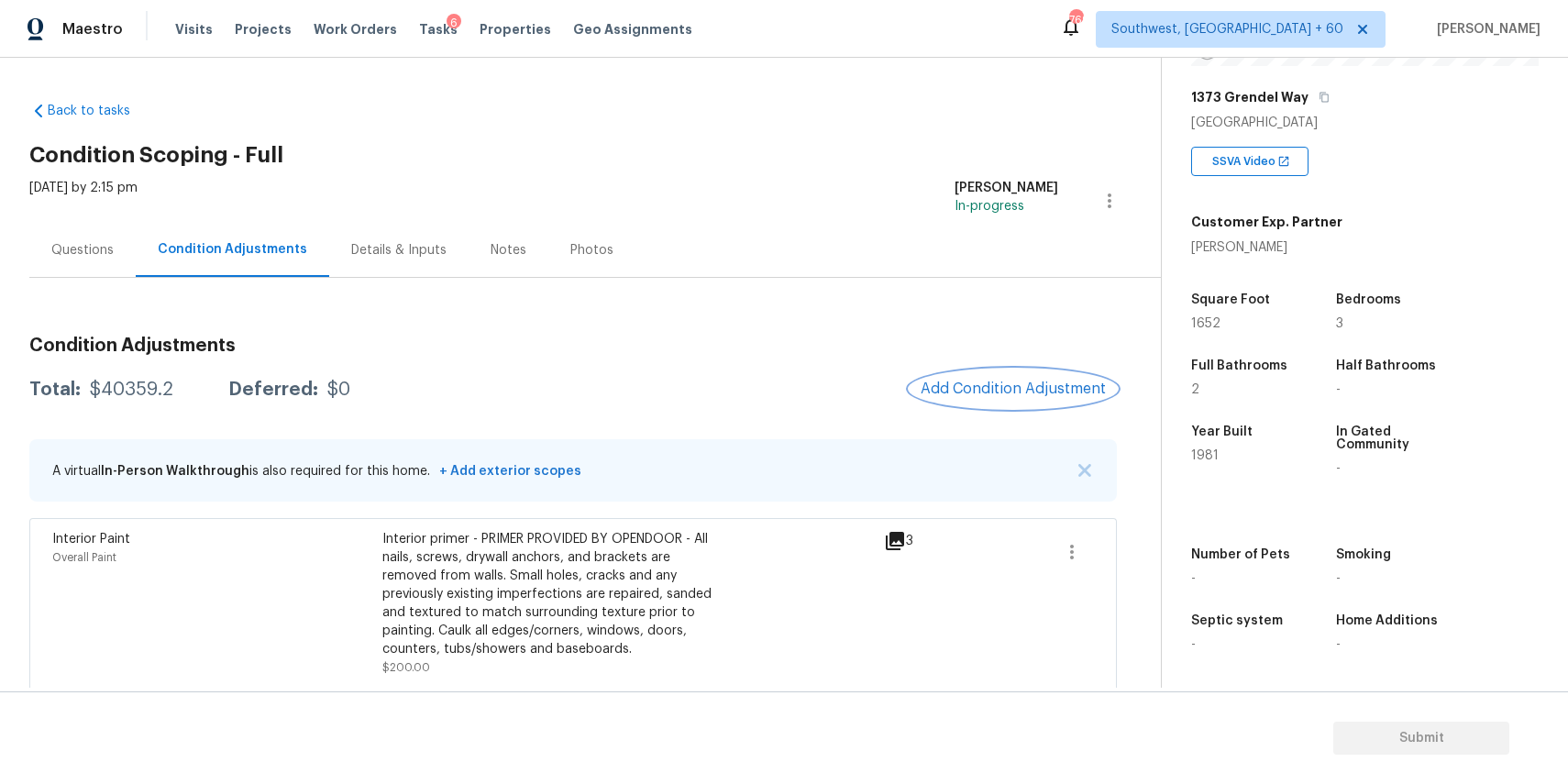
click at [1014, 377] on button "Add Condition Adjustment" at bounding box center [1012, 388] width 208 height 38
click at [1014, 377] on body "Maestro Visits Projects Work Orders Tasks 6 Properties Geo Assignments 769 Sout…" at bounding box center [784, 392] width 1568 height 784
click at [946, 399] on button "Add Condition Adjustment" at bounding box center [1012, 388] width 208 height 38
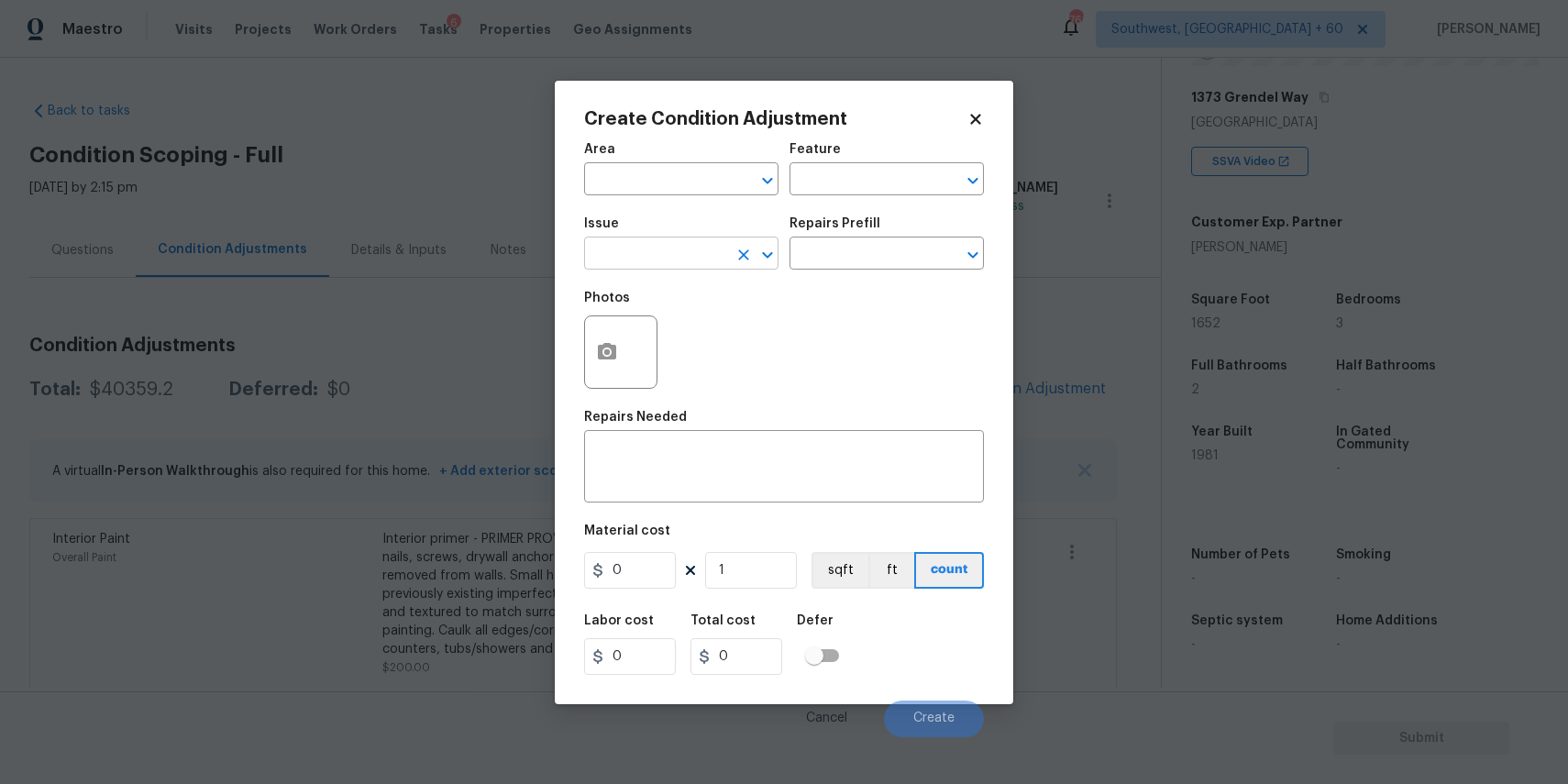
click at [652, 269] on input "text" at bounding box center [656, 255] width 143 height 29
click at [732, 340] on li "Interior Closet Door" at bounding box center [681, 341] width 194 height 31
type input "Interior Closet Door"
click at [813, 282] on div "Photos" at bounding box center [784, 340] width 400 height 119
click at [853, 247] on input "text" at bounding box center [861, 255] width 143 height 29
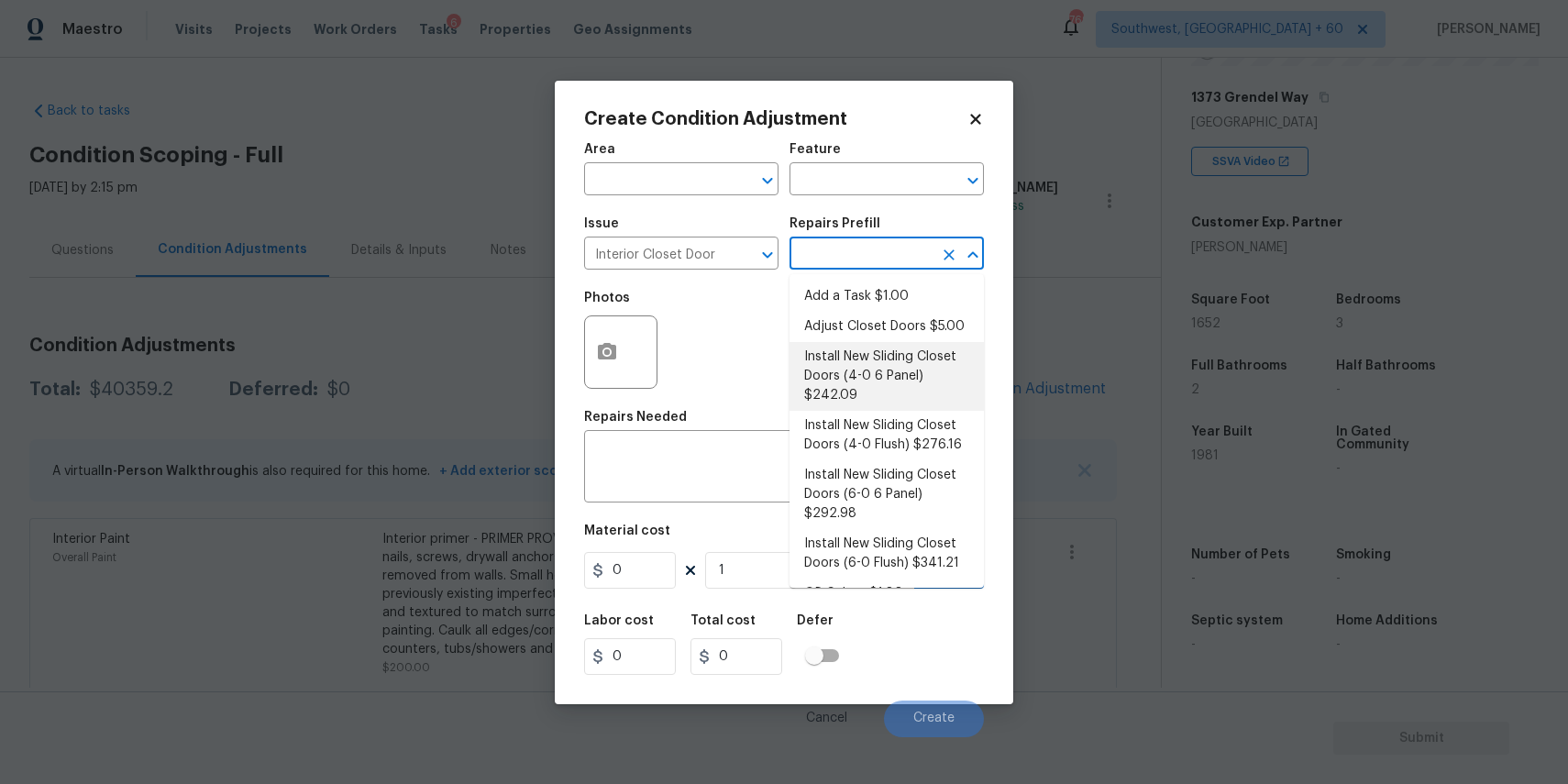
click at [864, 361] on li "Install New Sliding Closet Doors (4-0 6 Panel) $242.09" at bounding box center [886, 376] width 194 height 69
type input "Interior Door"
type textarea "Remove the existing door (if present). Install a new 4-0 bi-fold 6 panel interi…"
type input "242.09"
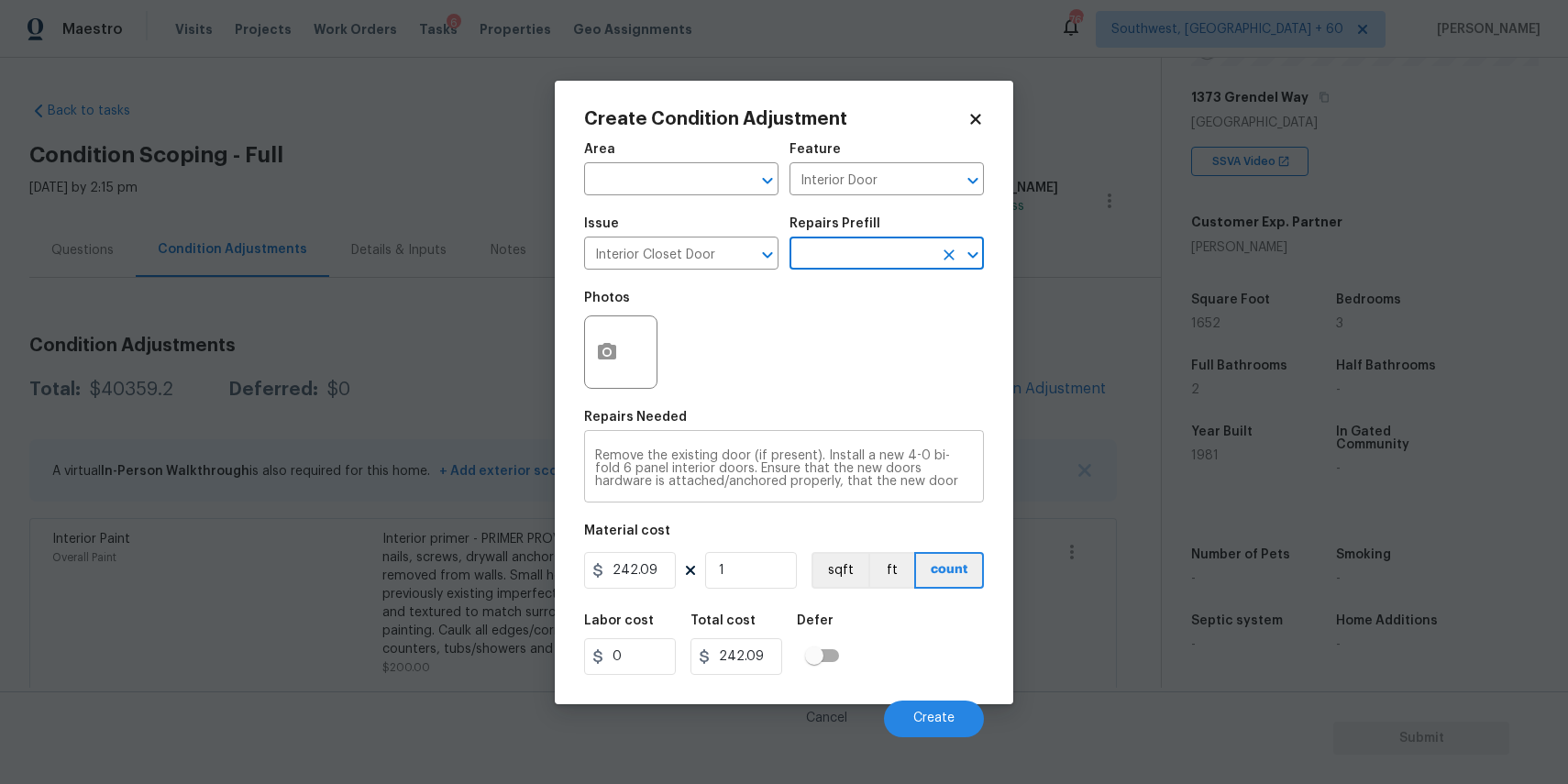
click at [738, 473] on textarea "Remove the existing door (if present). Install a new 4-0 bi-fold 6 panel interi…" at bounding box center [784, 468] width 378 height 38
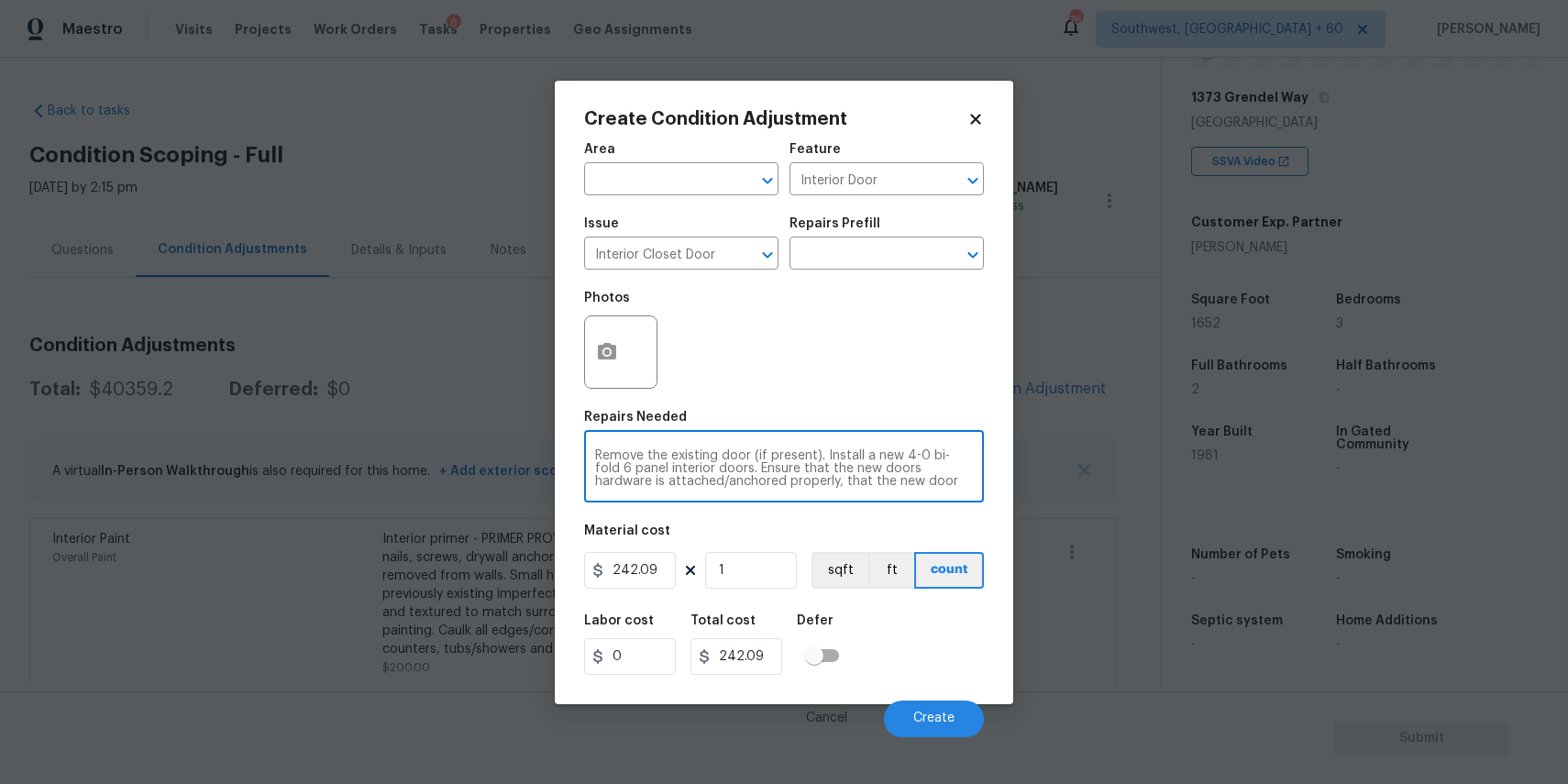
click at [738, 473] on textarea "Remove the existing door (if present). Install a new 4-0 bi-fold 6 panel interi…" at bounding box center [784, 468] width 378 height 38
type textarea "closet with setup"
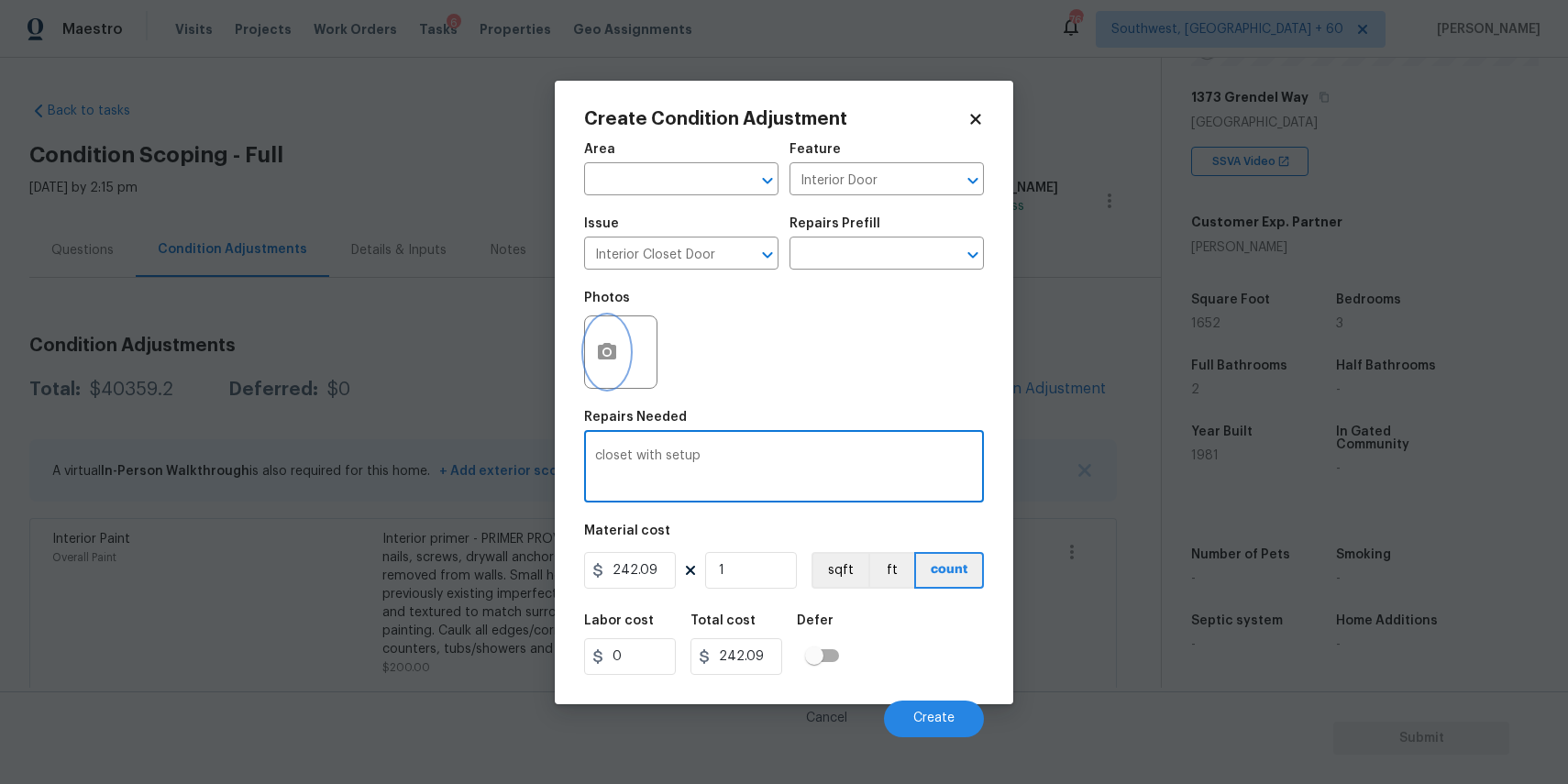
click at [599, 355] on icon "button" at bounding box center [607, 351] width 19 height 17
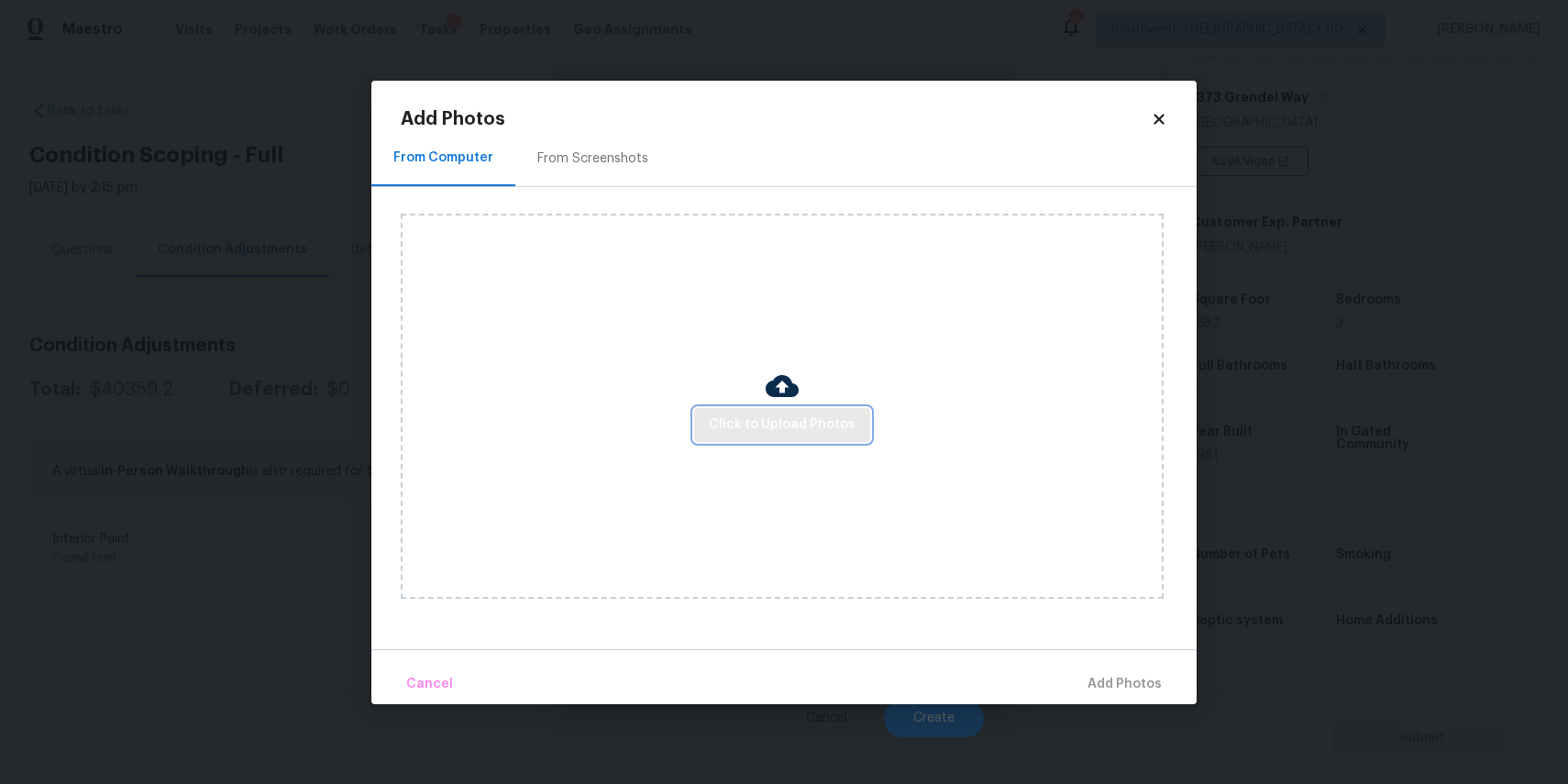
click at [754, 423] on span "Click to Upload Photos" at bounding box center [783, 425] width 147 height 23
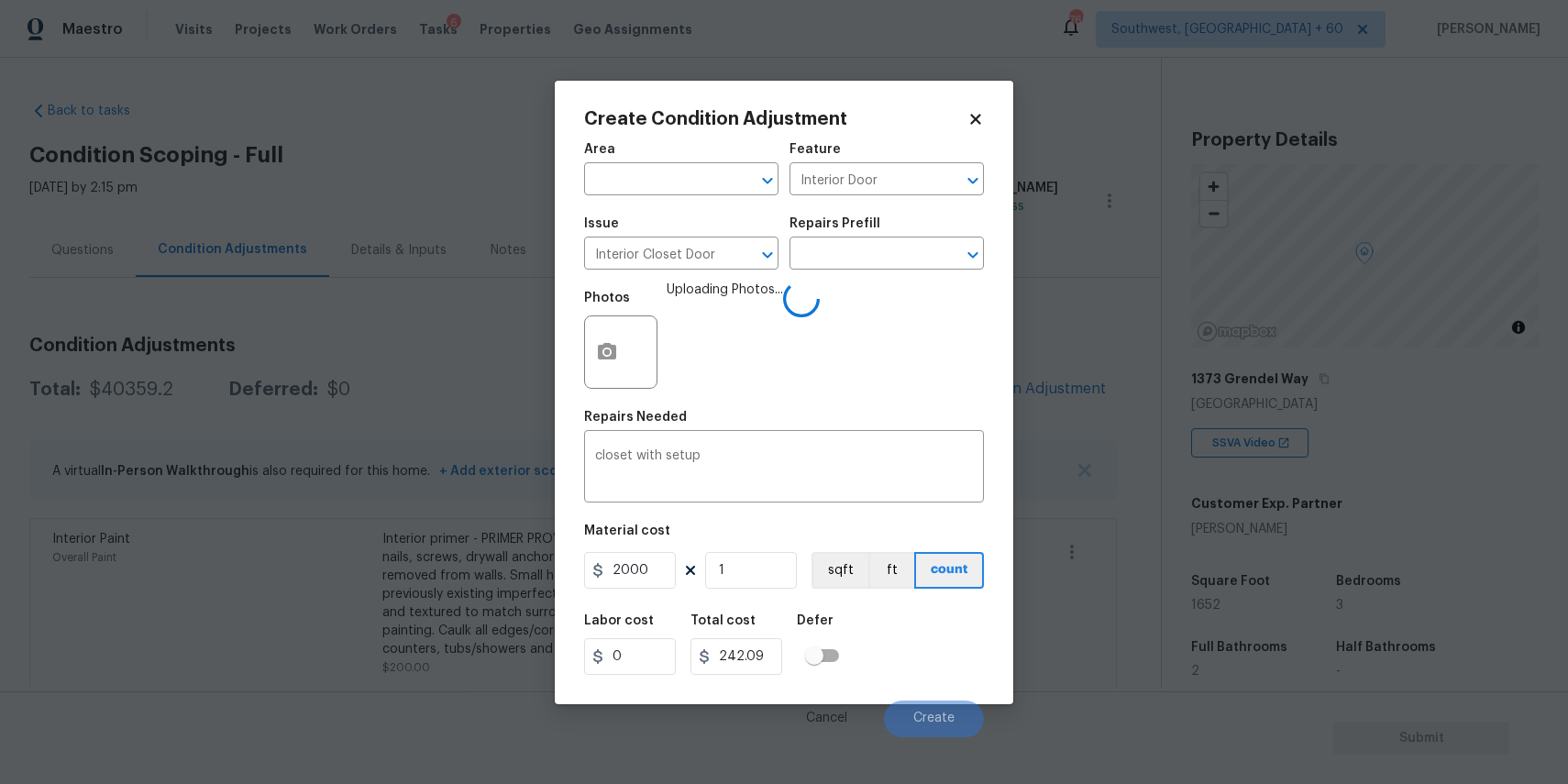
scroll to position [281, 0]
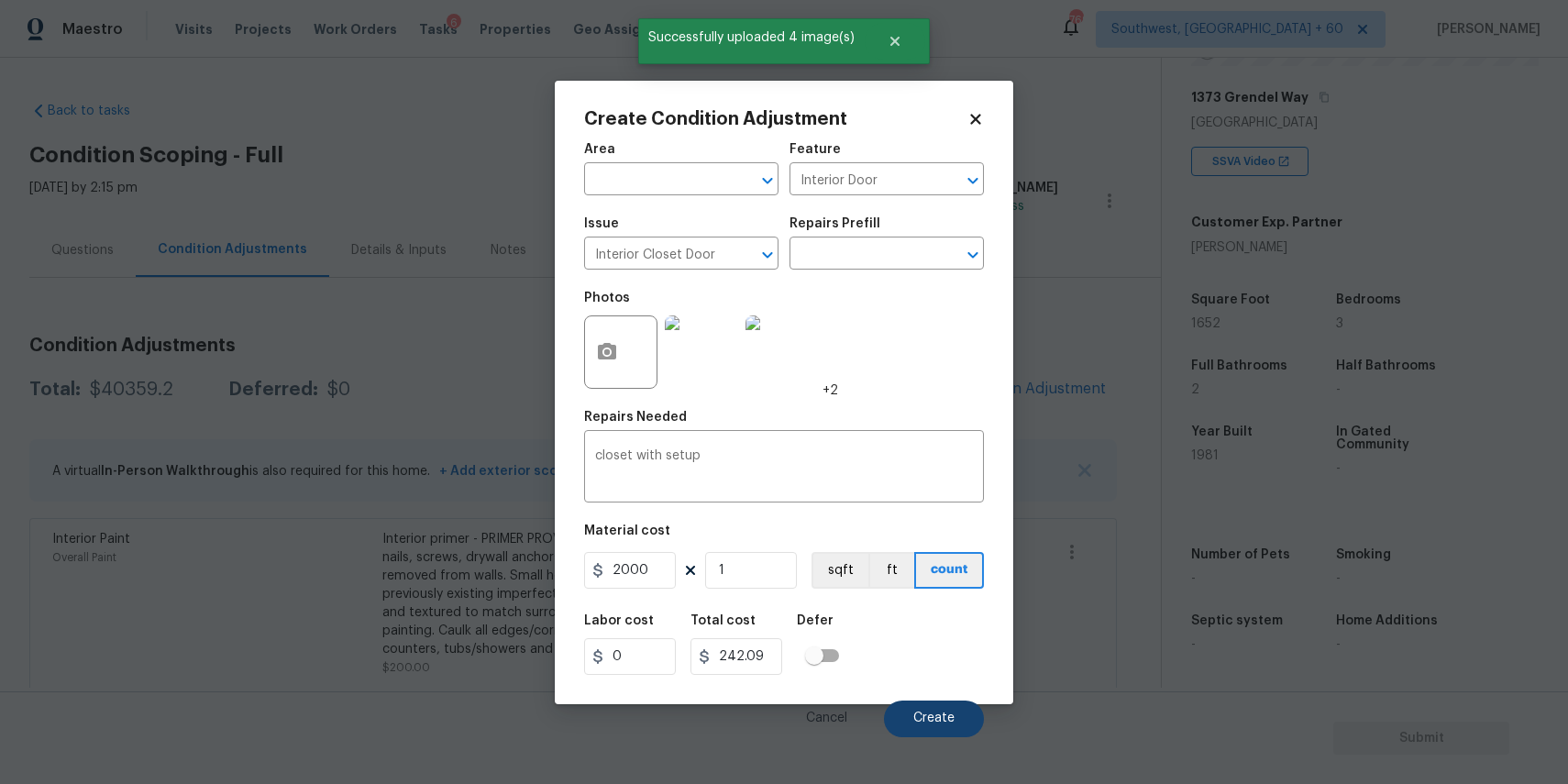
type input "2000"
click at [932, 711] on button "Create" at bounding box center [933, 719] width 100 height 36
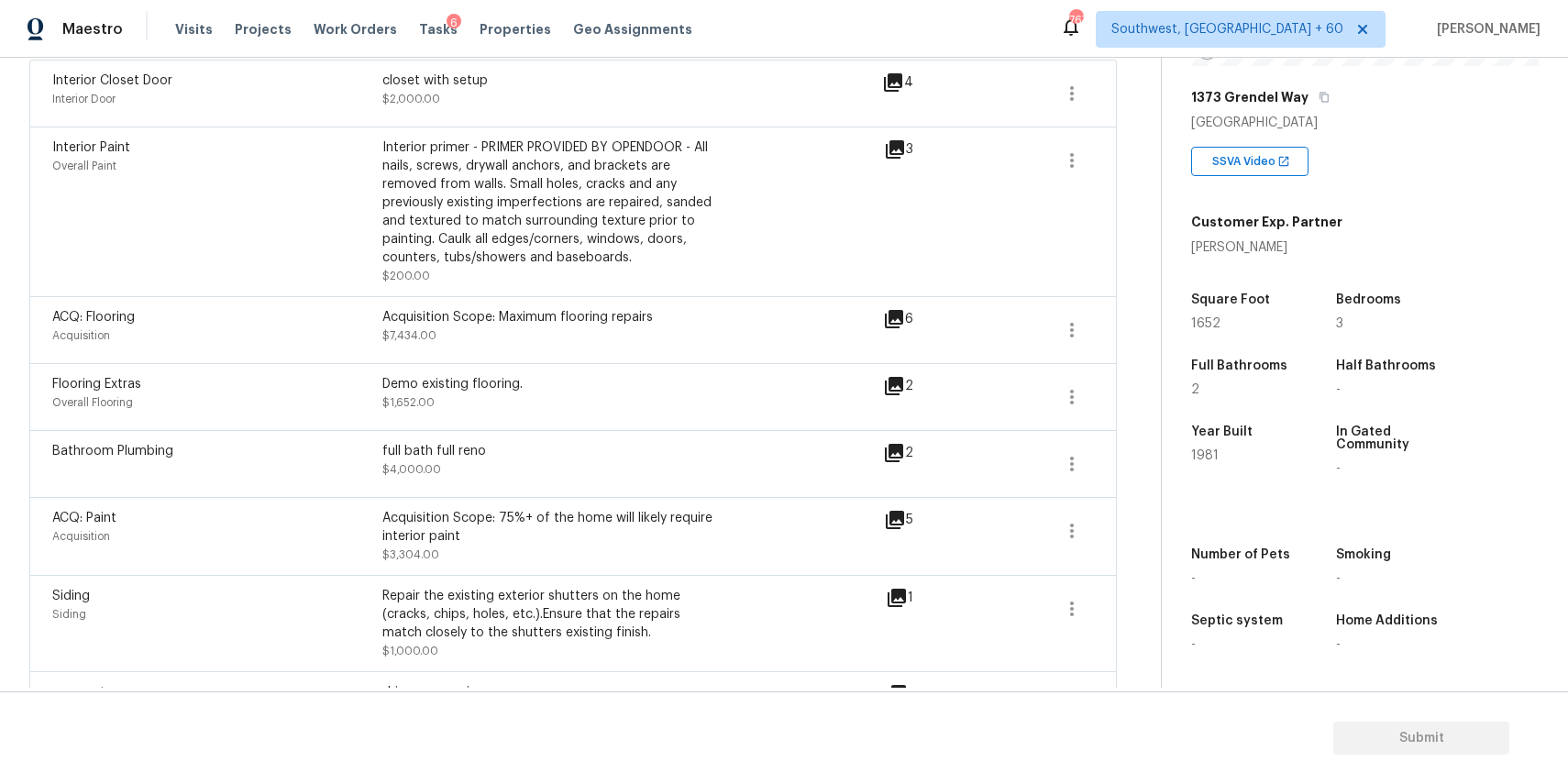
scroll to position [128, 0]
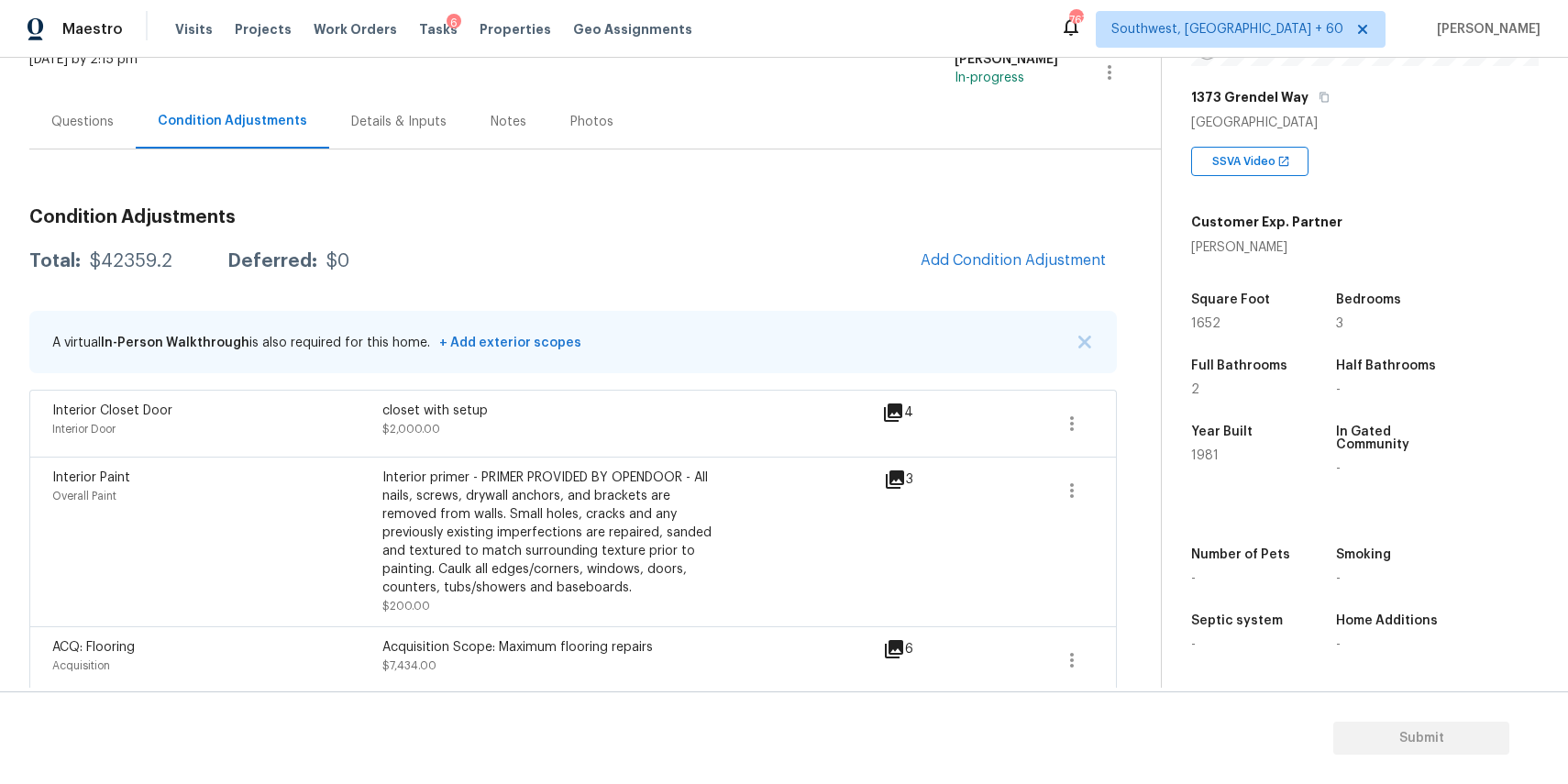
click at [141, 274] on div "Total: $42359.2 Deferred: $0 Add Condition Adjustment" at bounding box center [573, 261] width 1087 height 40
copy div "$42359.2"
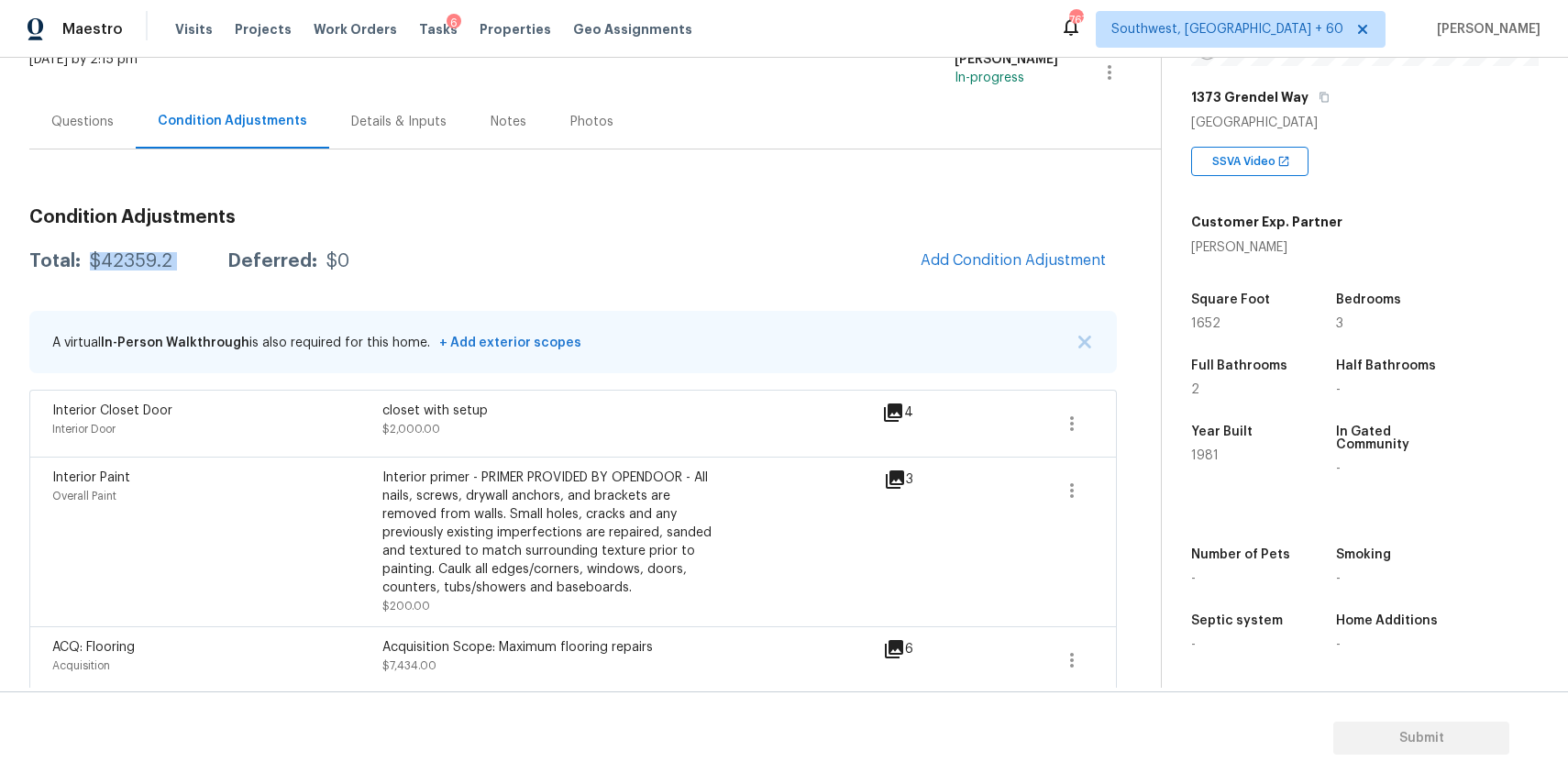
click at [111, 131] on div "Questions" at bounding box center [83, 121] width 106 height 54
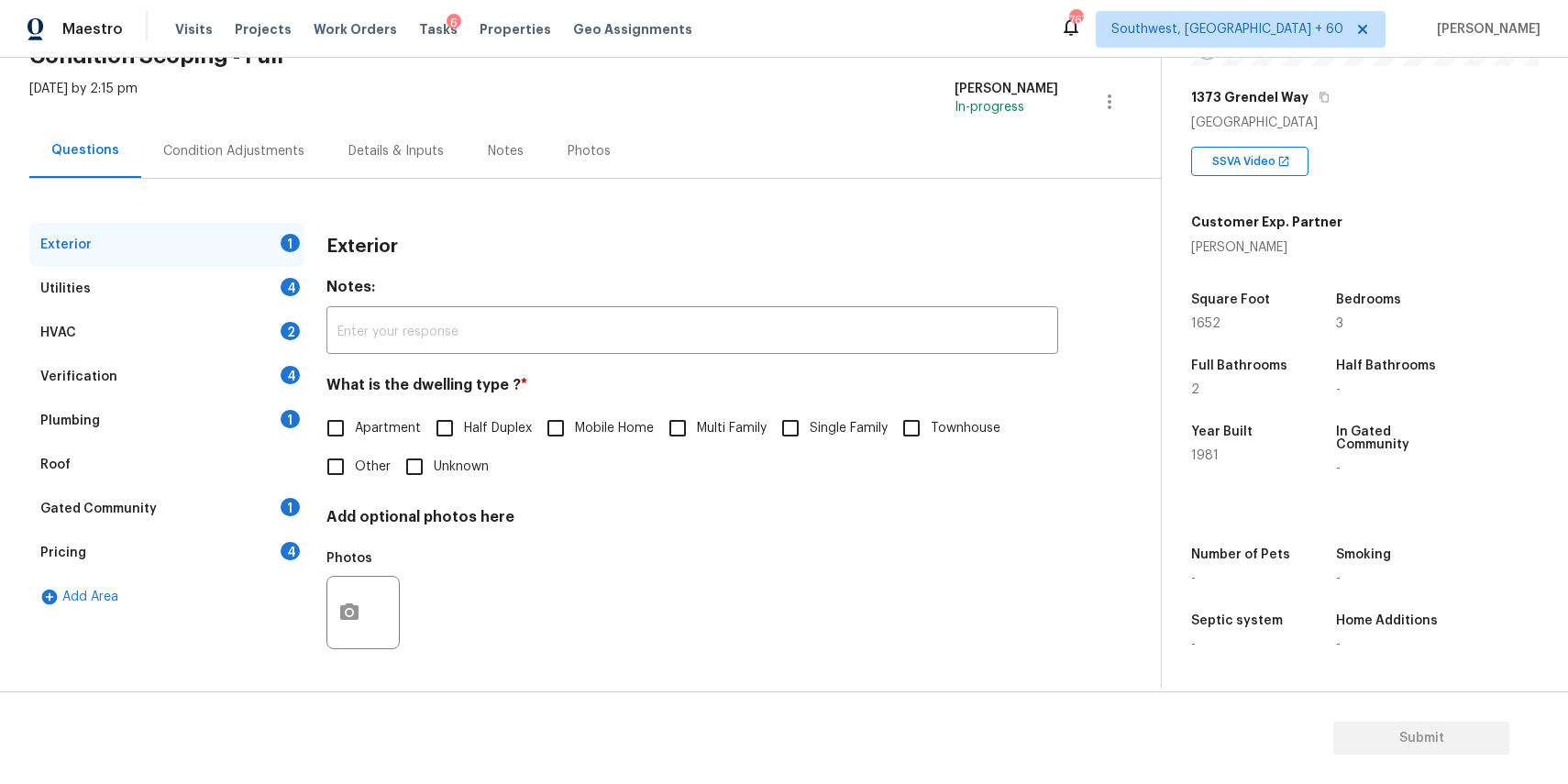
scroll to position [99, 0]
click at [831, 430] on span "Single Family" at bounding box center [849, 428] width 78 height 20
click at [810, 430] on input "Single Family" at bounding box center [790, 427] width 38 height 38
checkbox input "true"
click at [191, 286] on div "Utilities 4" at bounding box center [168, 289] width 275 height 44
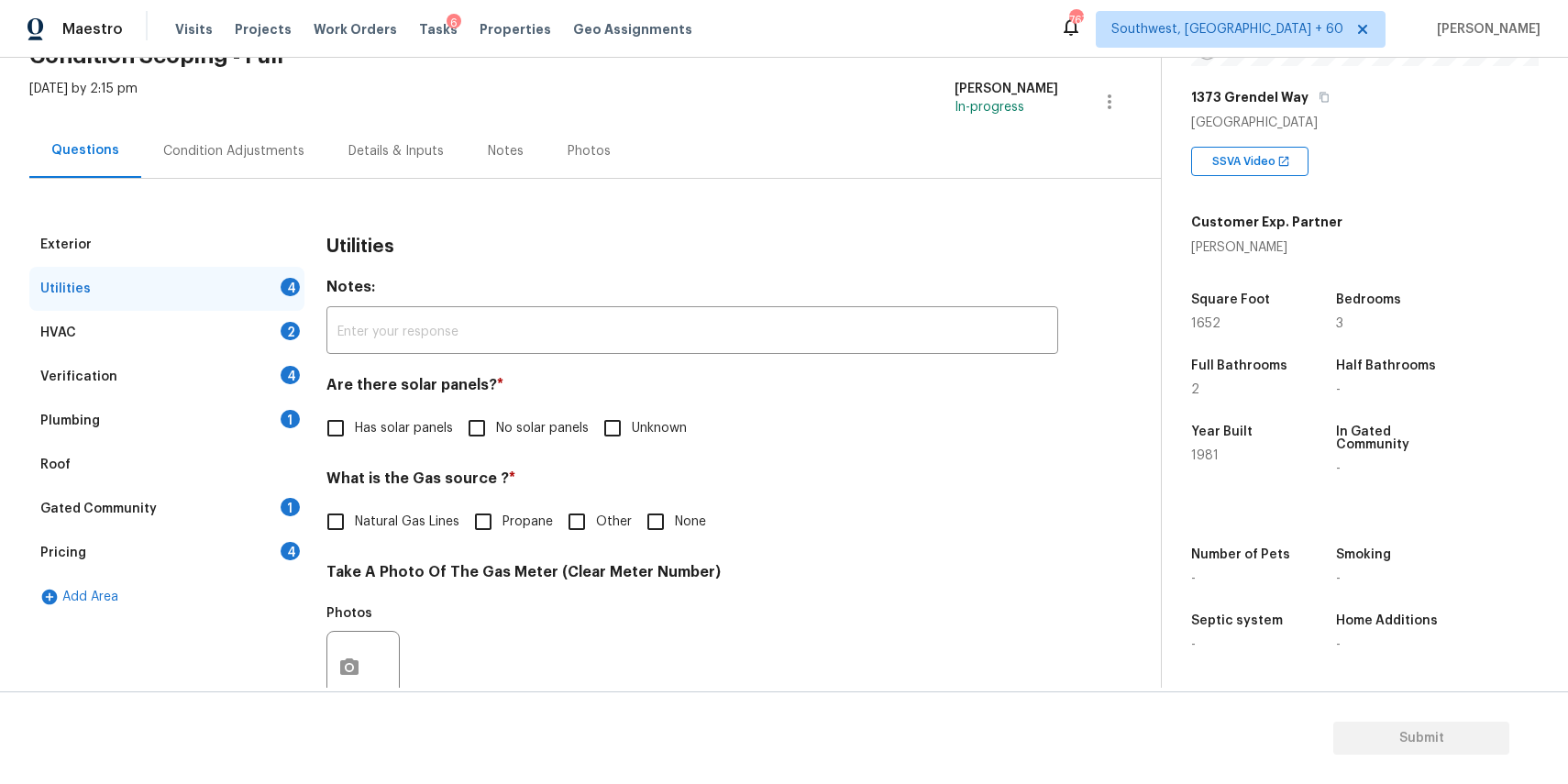
click at [515, 433] on span "No solar panels" at bounding box center [543, 428] width 93 height 20
click at [496, 433] on input "No solar panels" at bounding box center [476, 427] width 38 height 38
click at [515, 433] on span "No solar panels" at bounding box center [543, 430] width 93 height 20
click at [496, 433] on input "No solar panels" at bounding box center [476, 429] width 38 height 38
click at [492, 430] on input "No solar panels" at bounding box center [476, 427] width 38 height 38
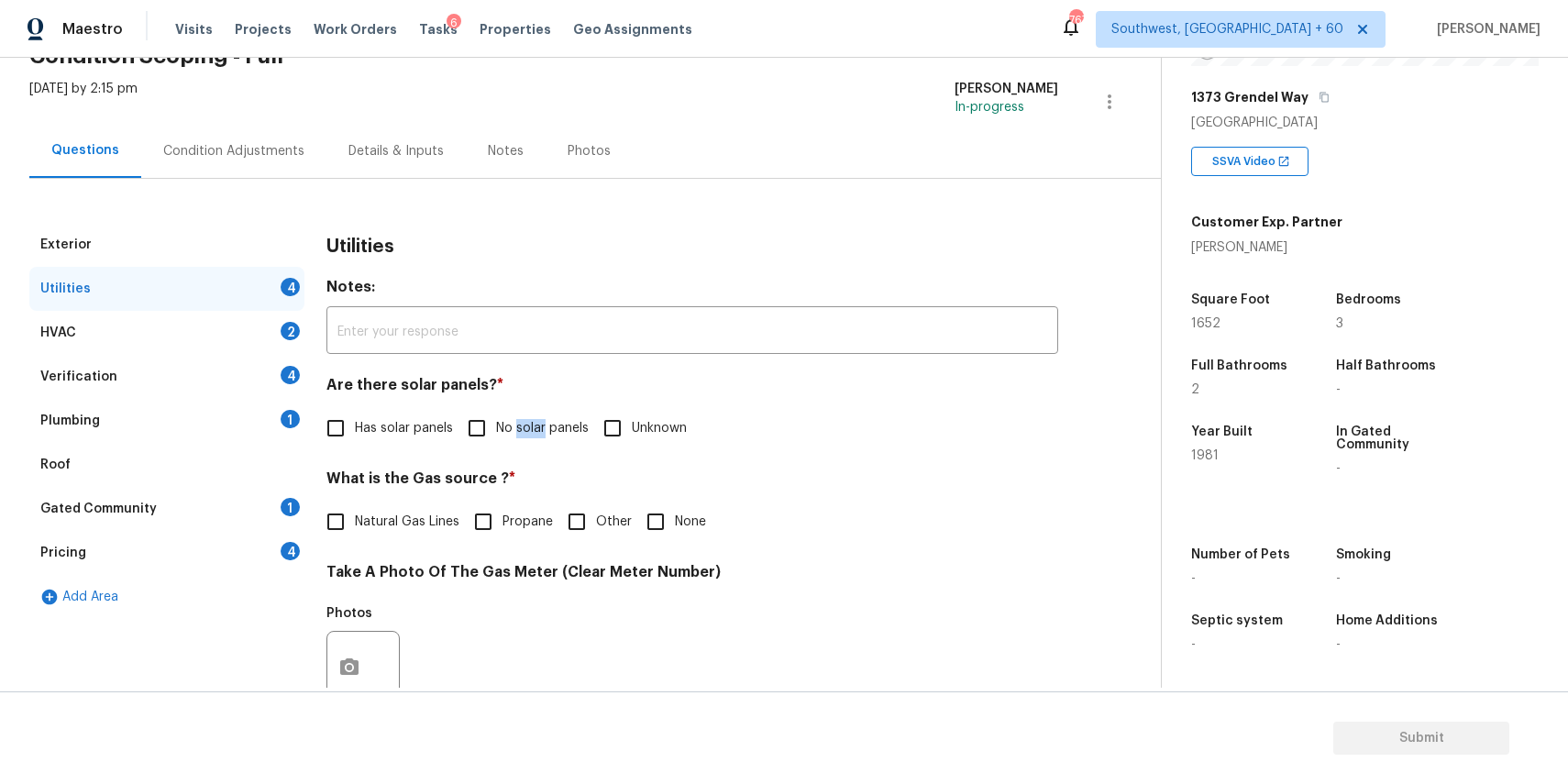
checkbox input "true"
click at [663, 519] on input "None" at bounding box center [655, 521] width 38 height 38
checkbox input "true"
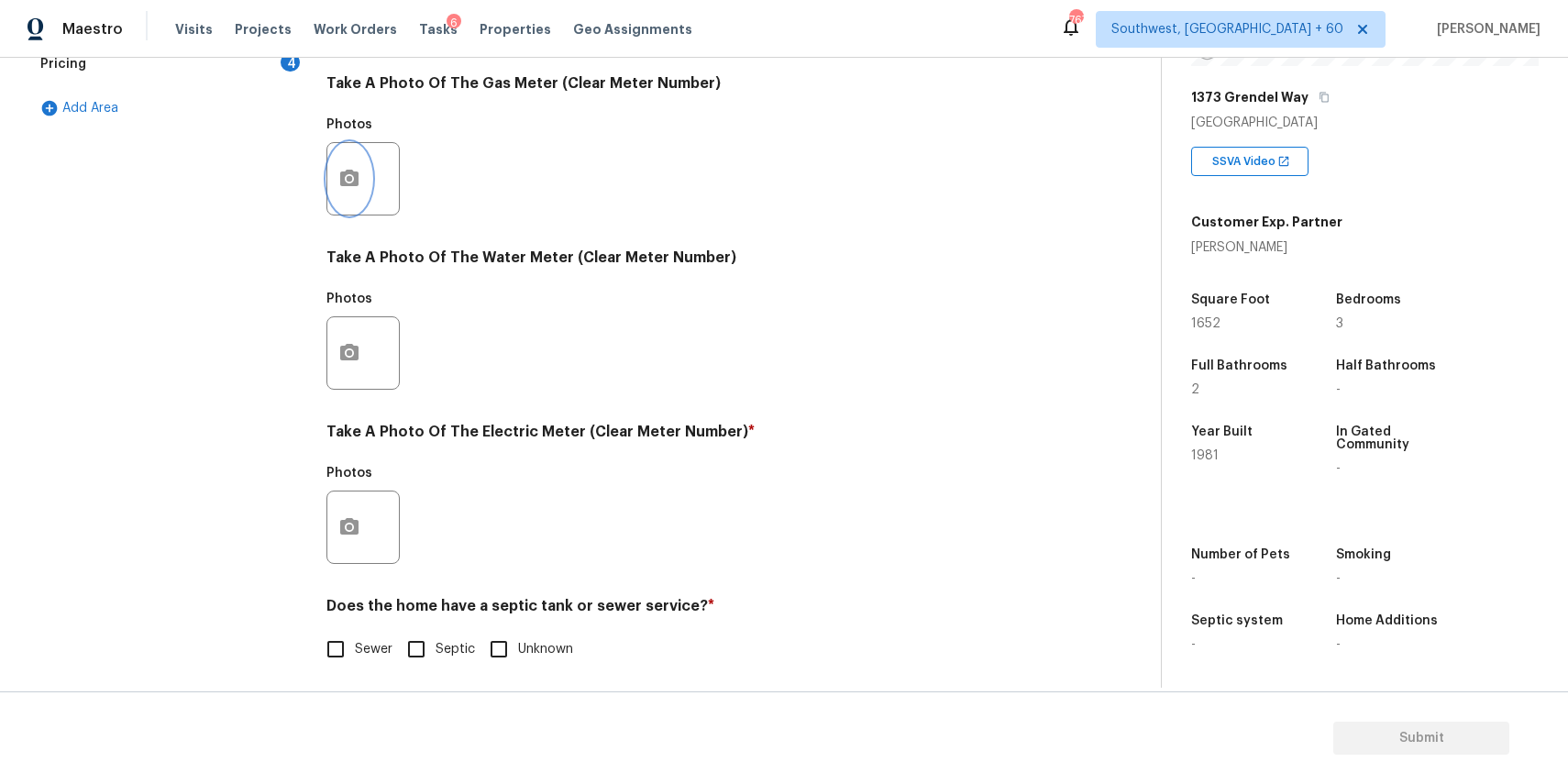
click at [351, 201] on button "button" at bounding box center [349, 179] width 44 height 72
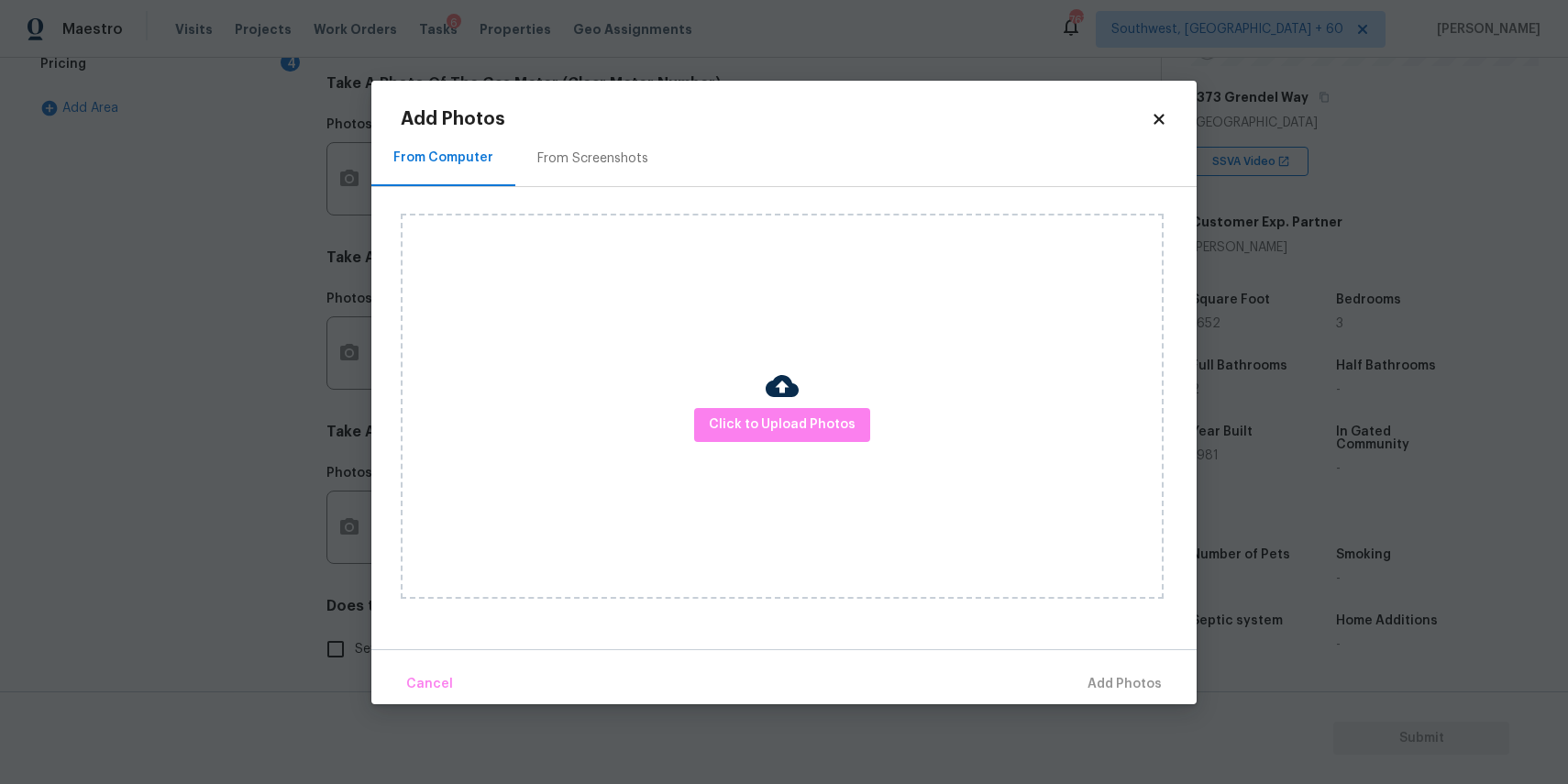
click at [707, 388] on div "Click to Upload Photos" at bounding box center [783, 407] width 763 height 385
click at [764, 411] on button "Click to Upload Photos" at bounding box center [782, 425] width 176 height 34
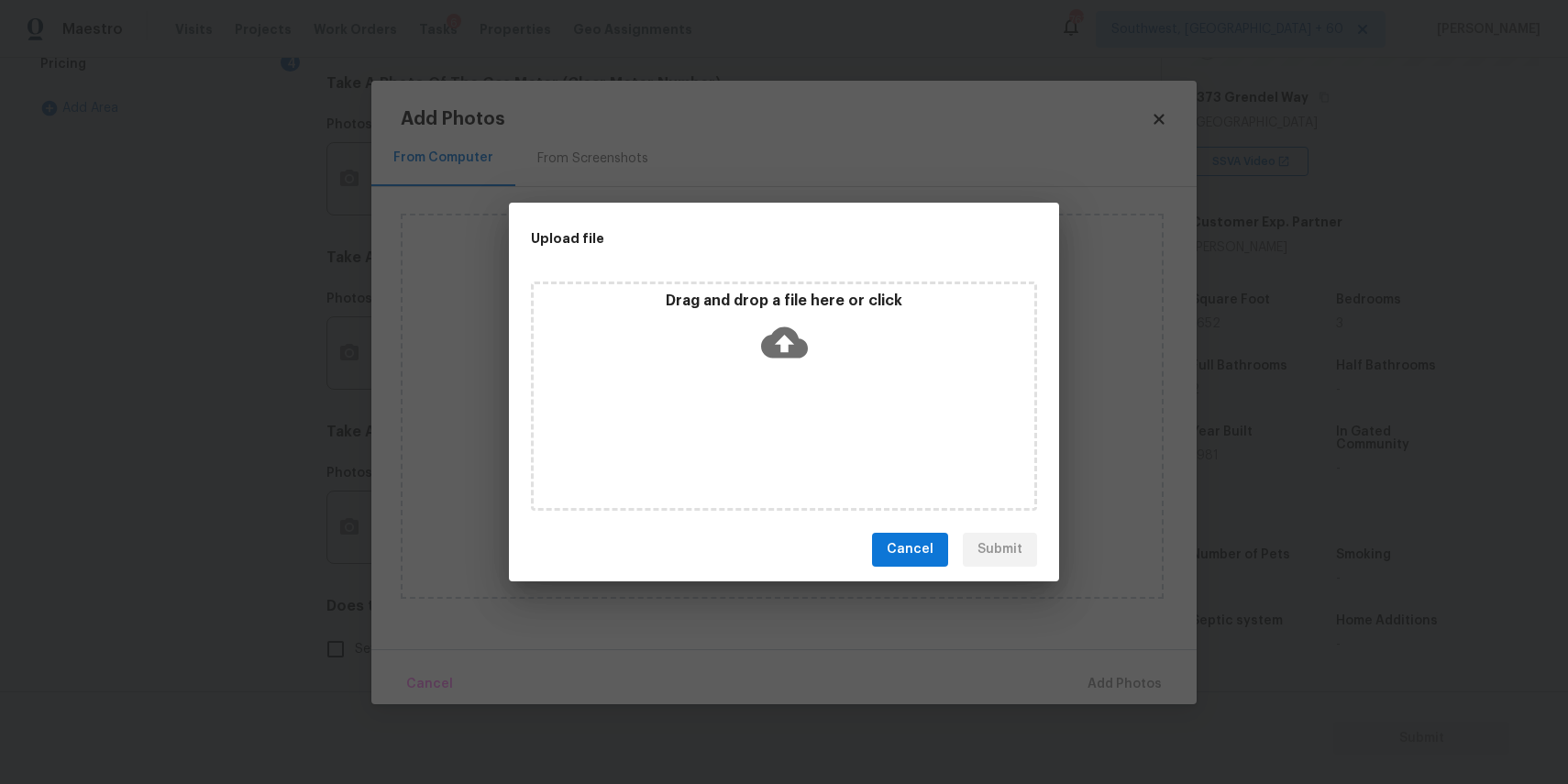
click at [733, 355] on div "Drag and drop a file here or click" at bounding box center [784, 331] width 501 height 79
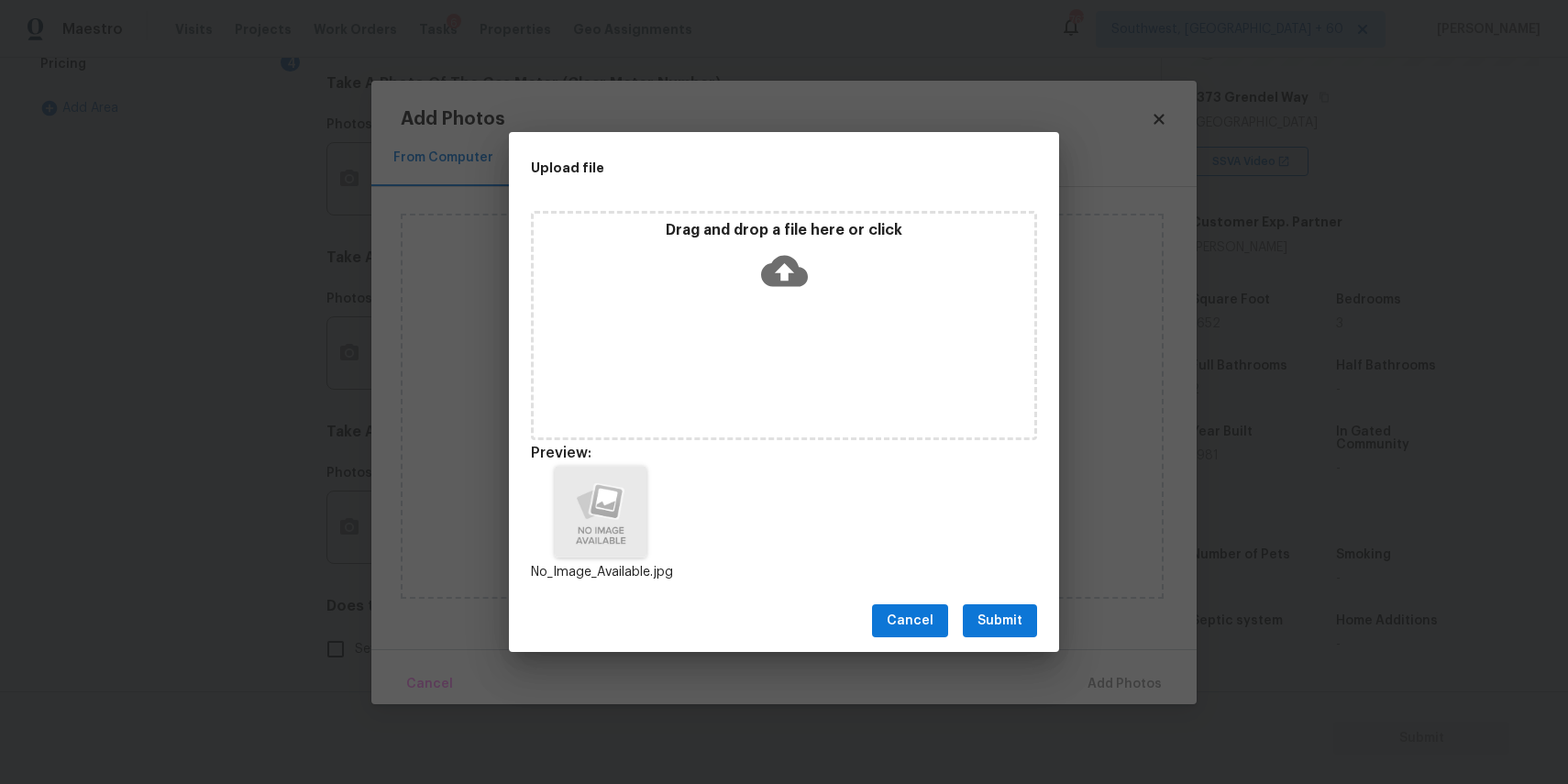
click at [1012, 620] on span "Submit" at bounding box center [999, 621] width 45 height 23
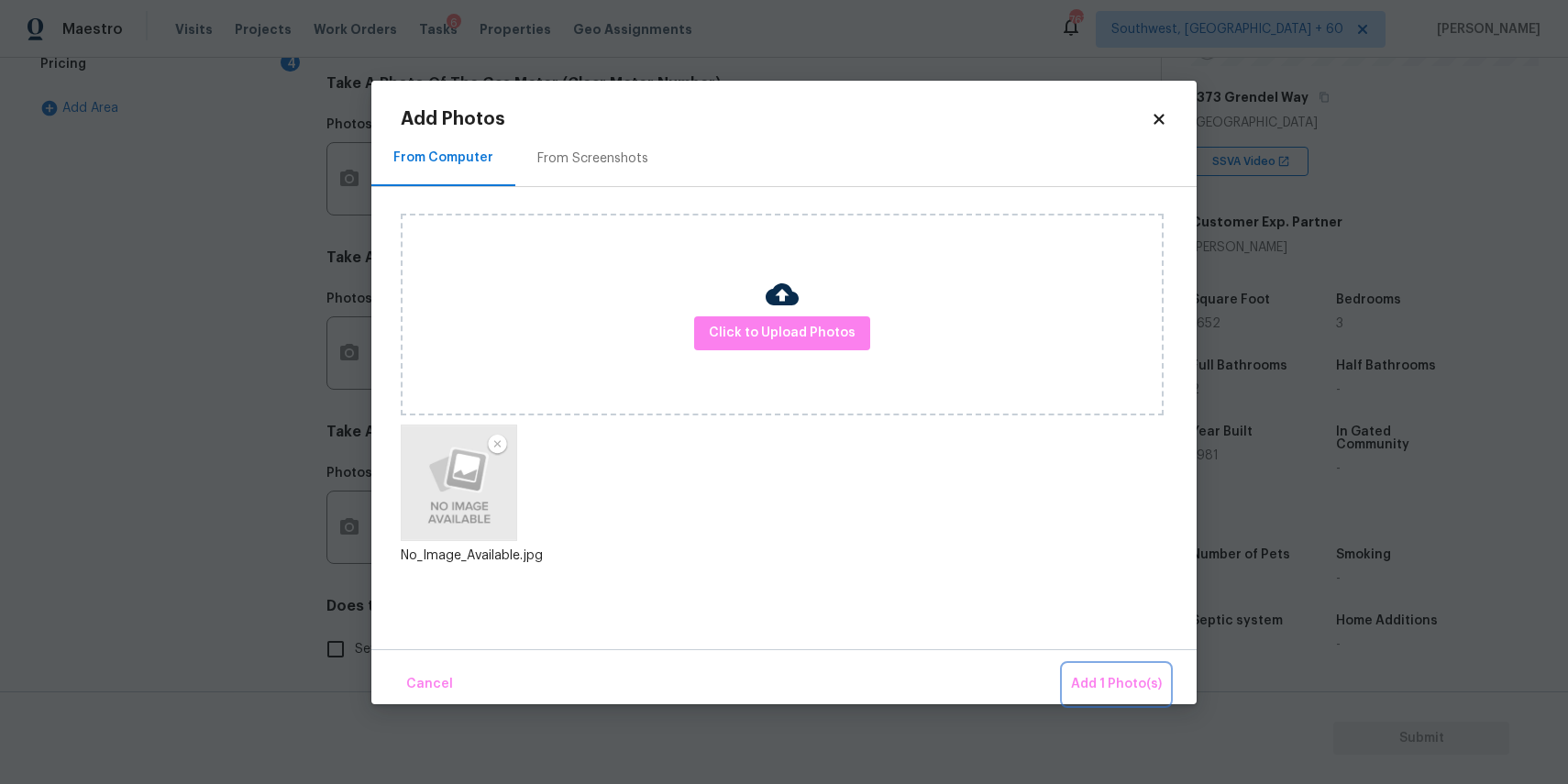
click at [1119, 695] on span "Add 1 Photo(s)" at bounding box center [1117, 684] width 91 height 23
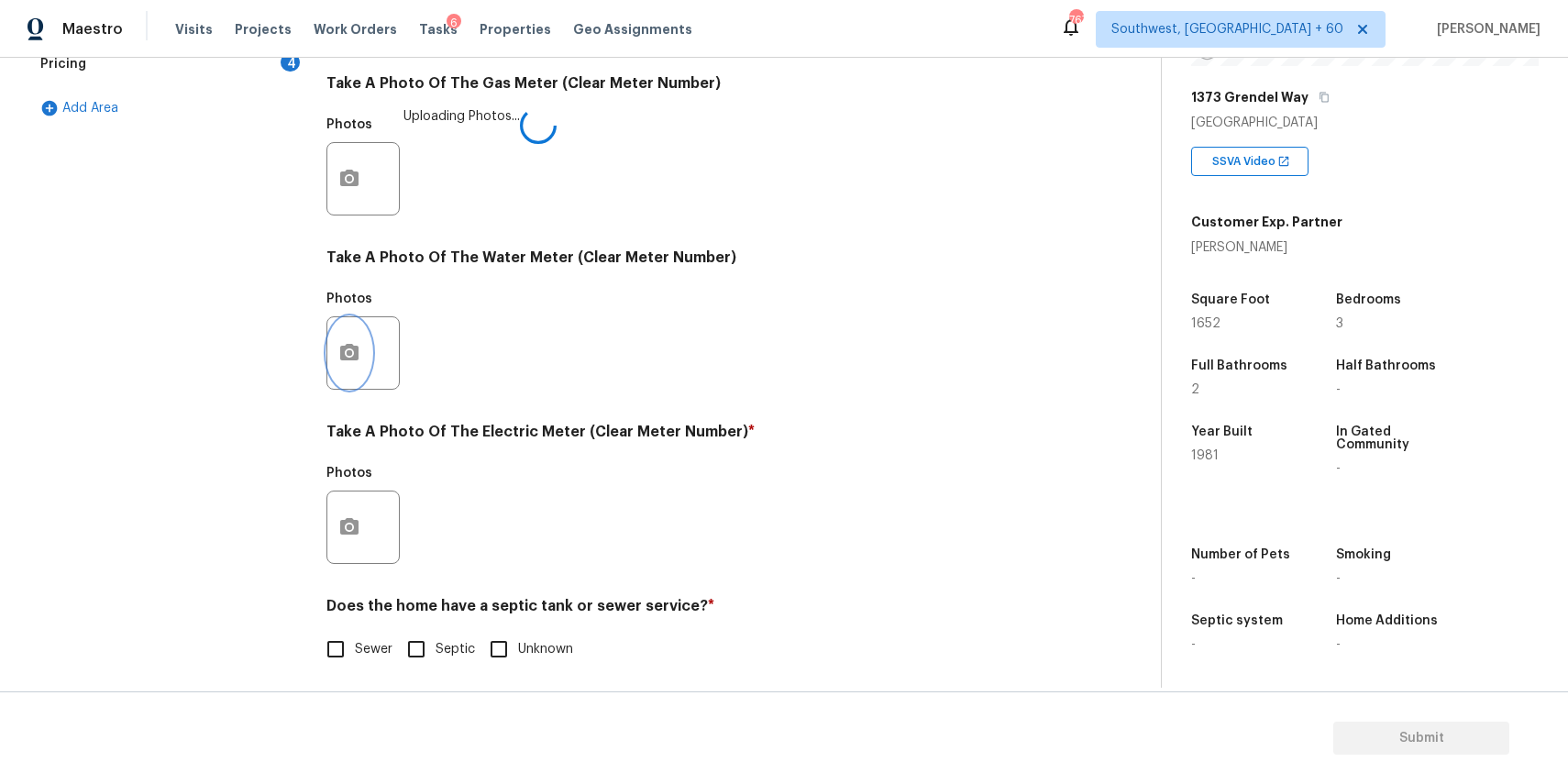
click at [346, 340] on button "button" at bounding box center [349, 353] width 44 height 72
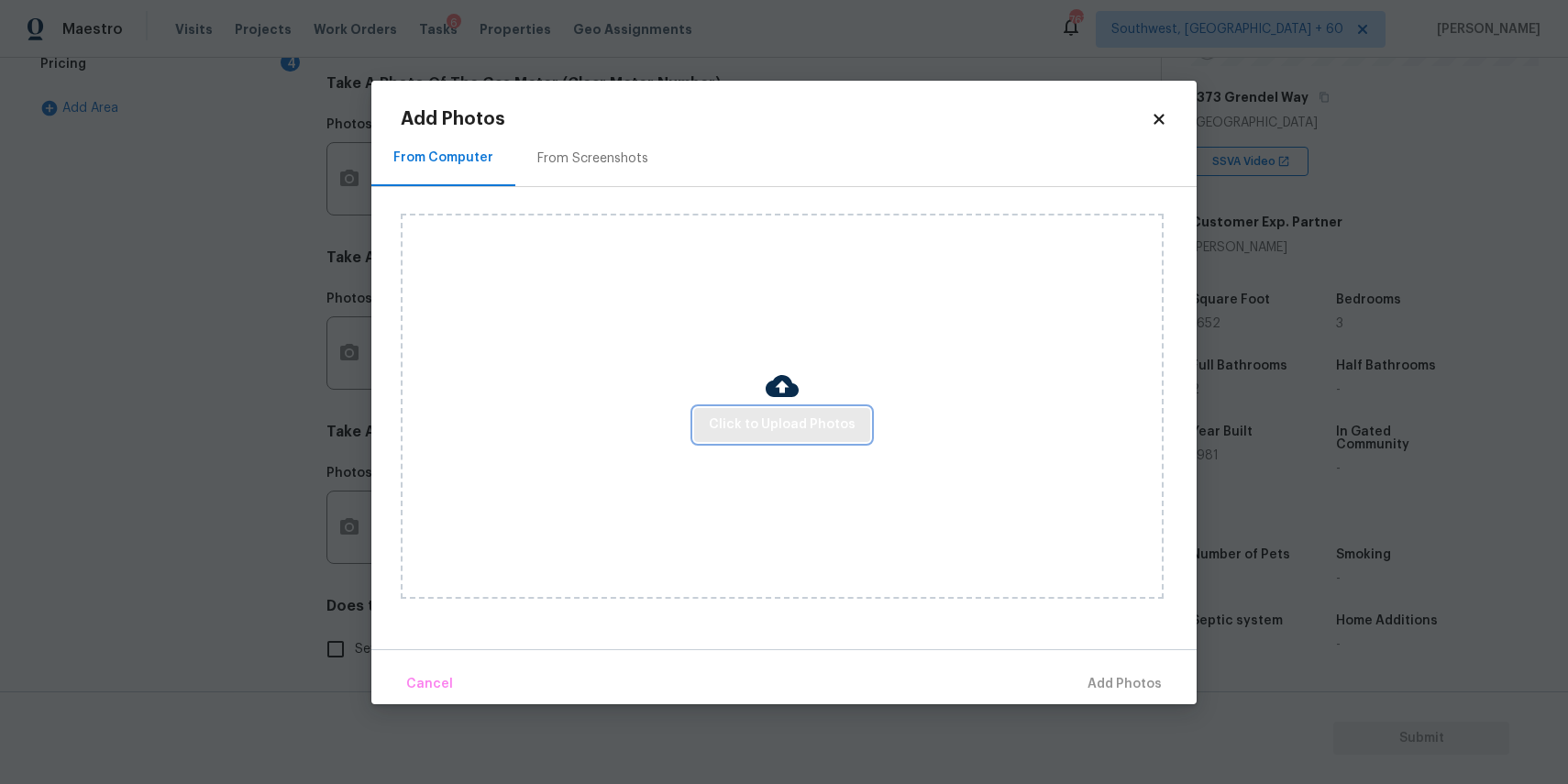
click at [791, 438] on button "Click to Upload Photos" at bounding box center [782, 425] width 176 height 34
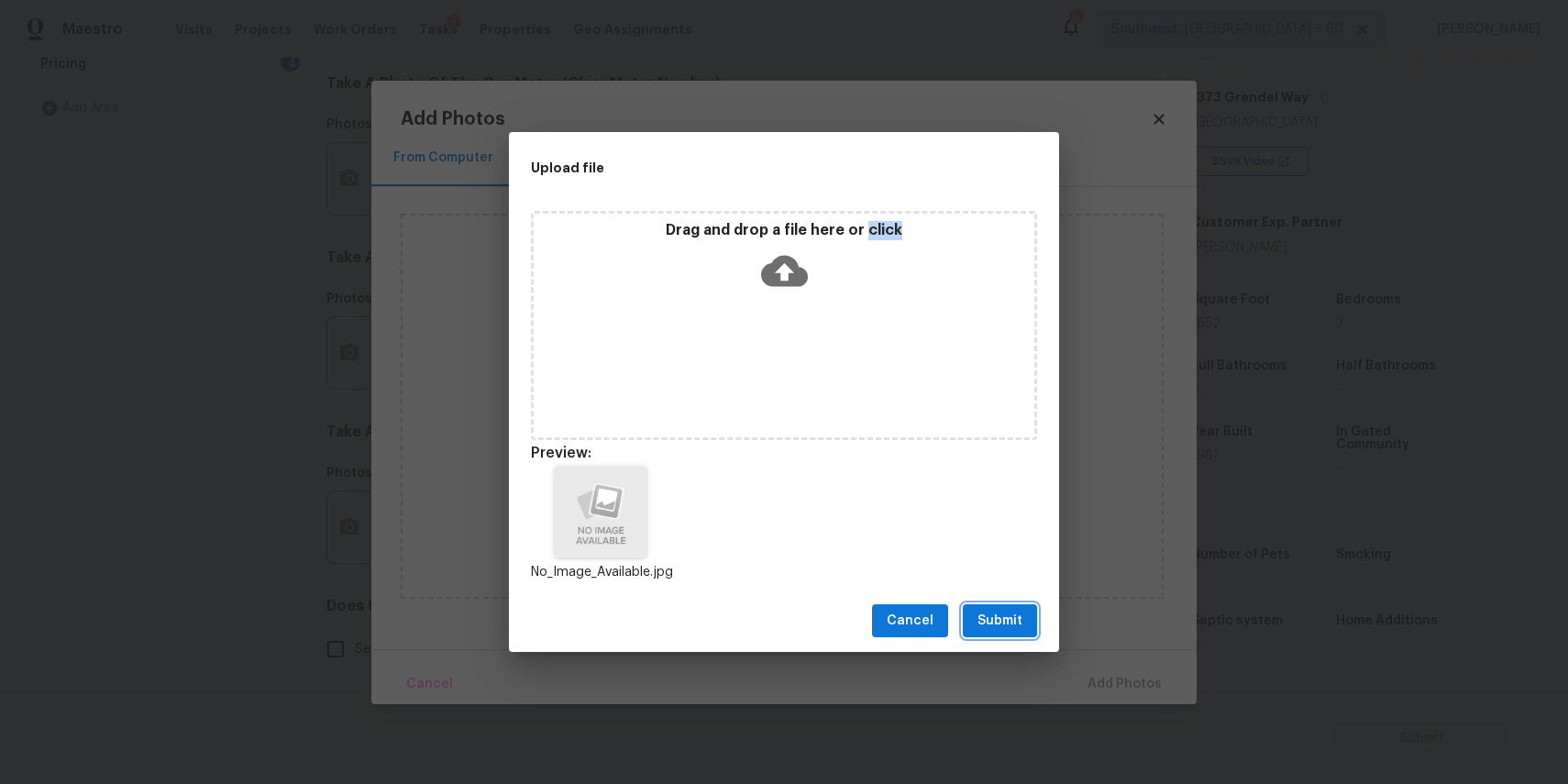
click at [1018, 632] on span "Submit" at bounding box center [999, 621] width 45 height 23
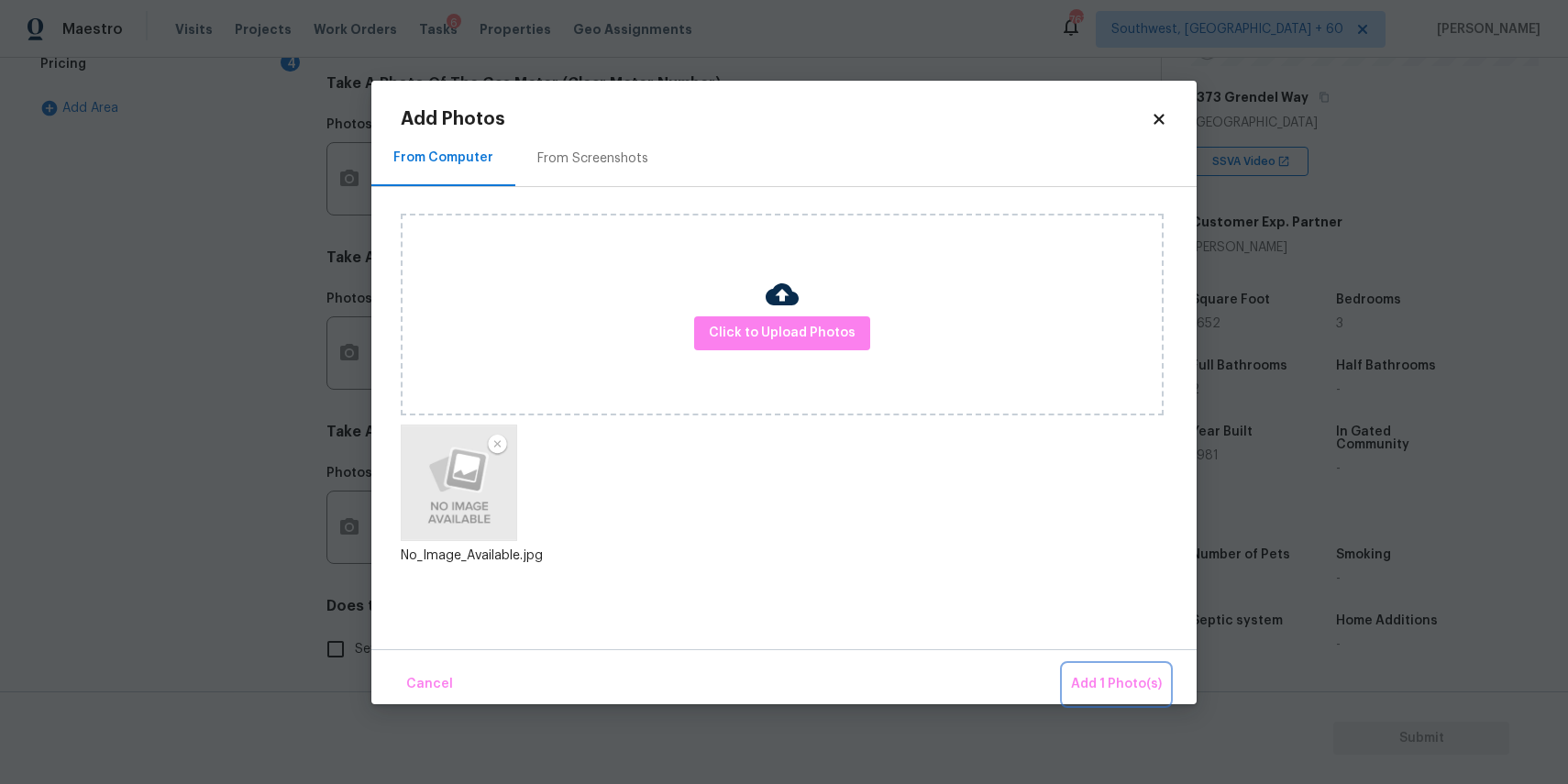
click at [1097, 676] on span "Add 1 Photo(s)" at bounding box center [1117, 684] width 91 height 23
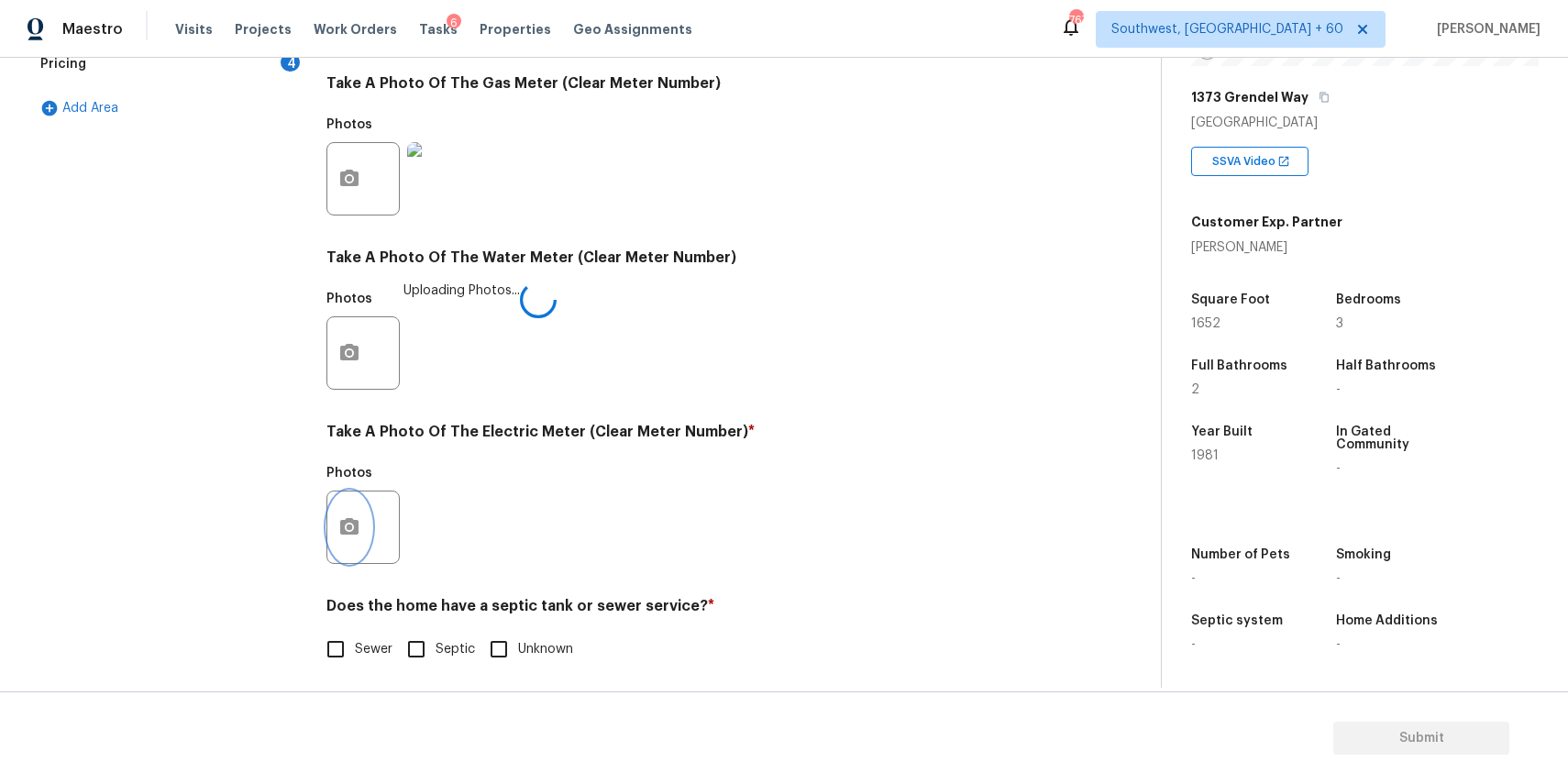
click at [354, 543] on button "button" at bounding box center [349, 527] width 44 height 72
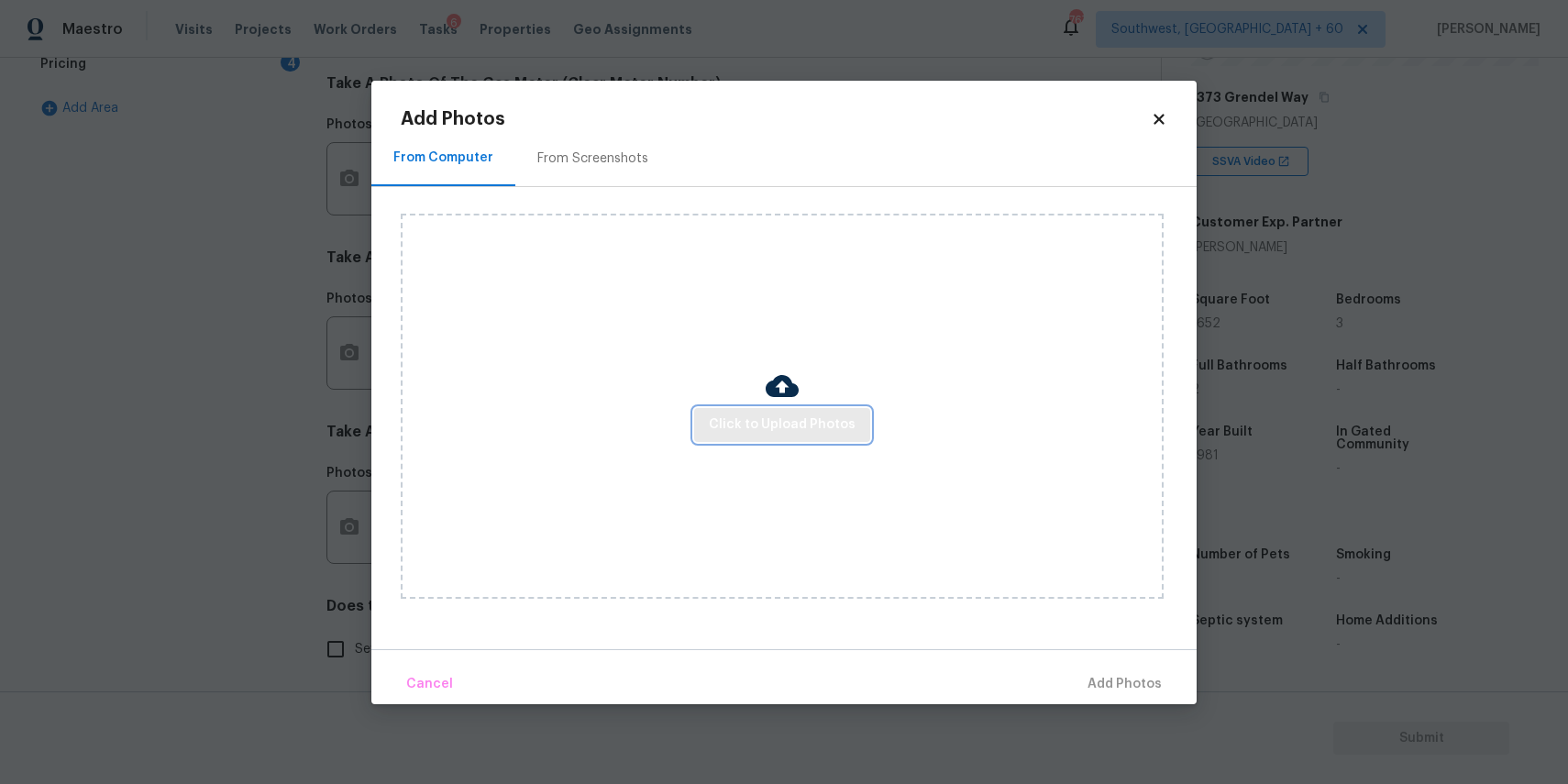
click at [811, 419] on span "Click to Upload Photos" at bounding box center [783, 425] width 147 height 23
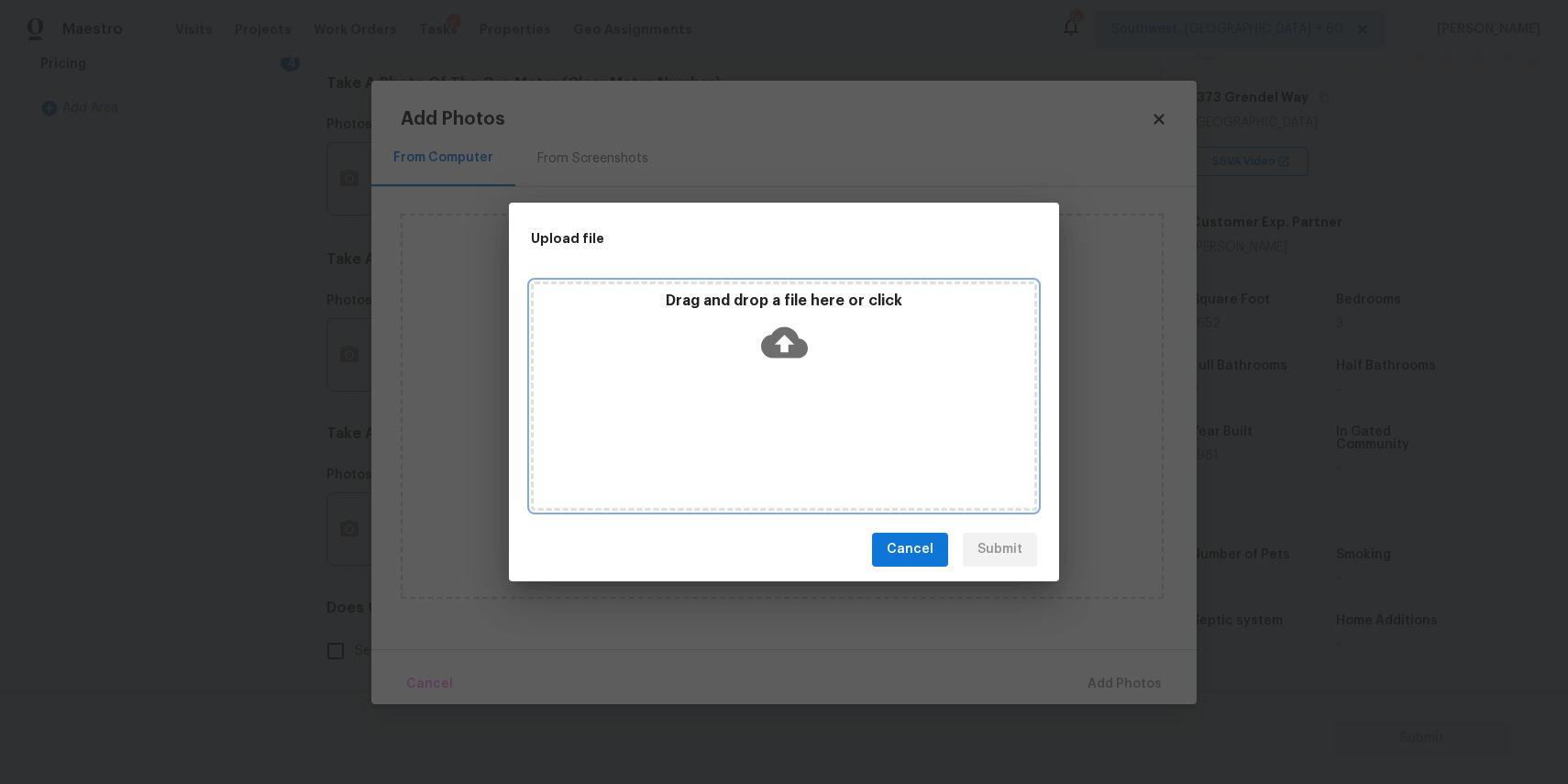
click at [811, 419] on div "Drag and drop a file here or click" at bounding box center [784, 396] width 506 height 229
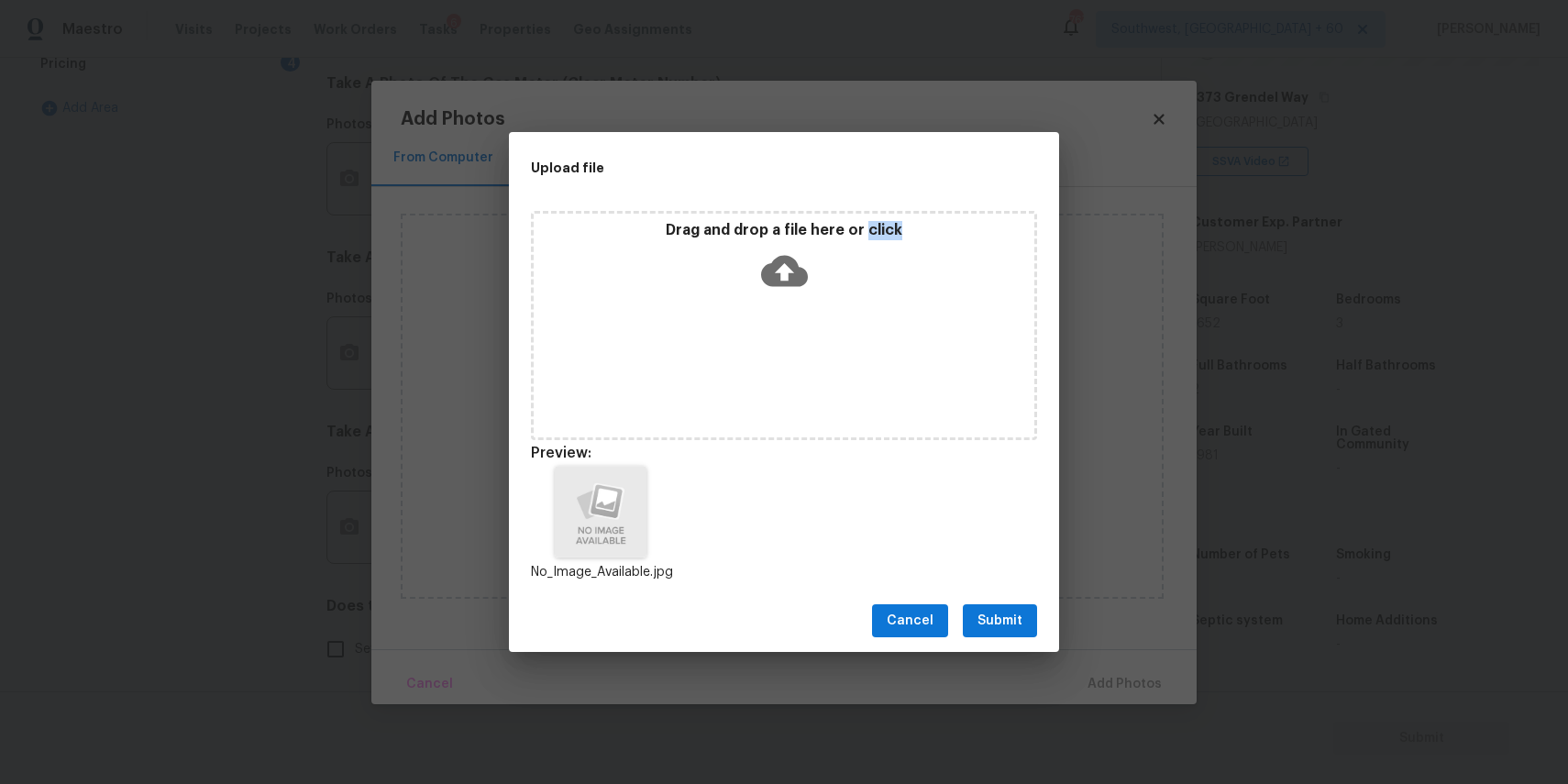
click at [989, 627] on span "Submit" at bounding box center [999, 621] width 45 height 23
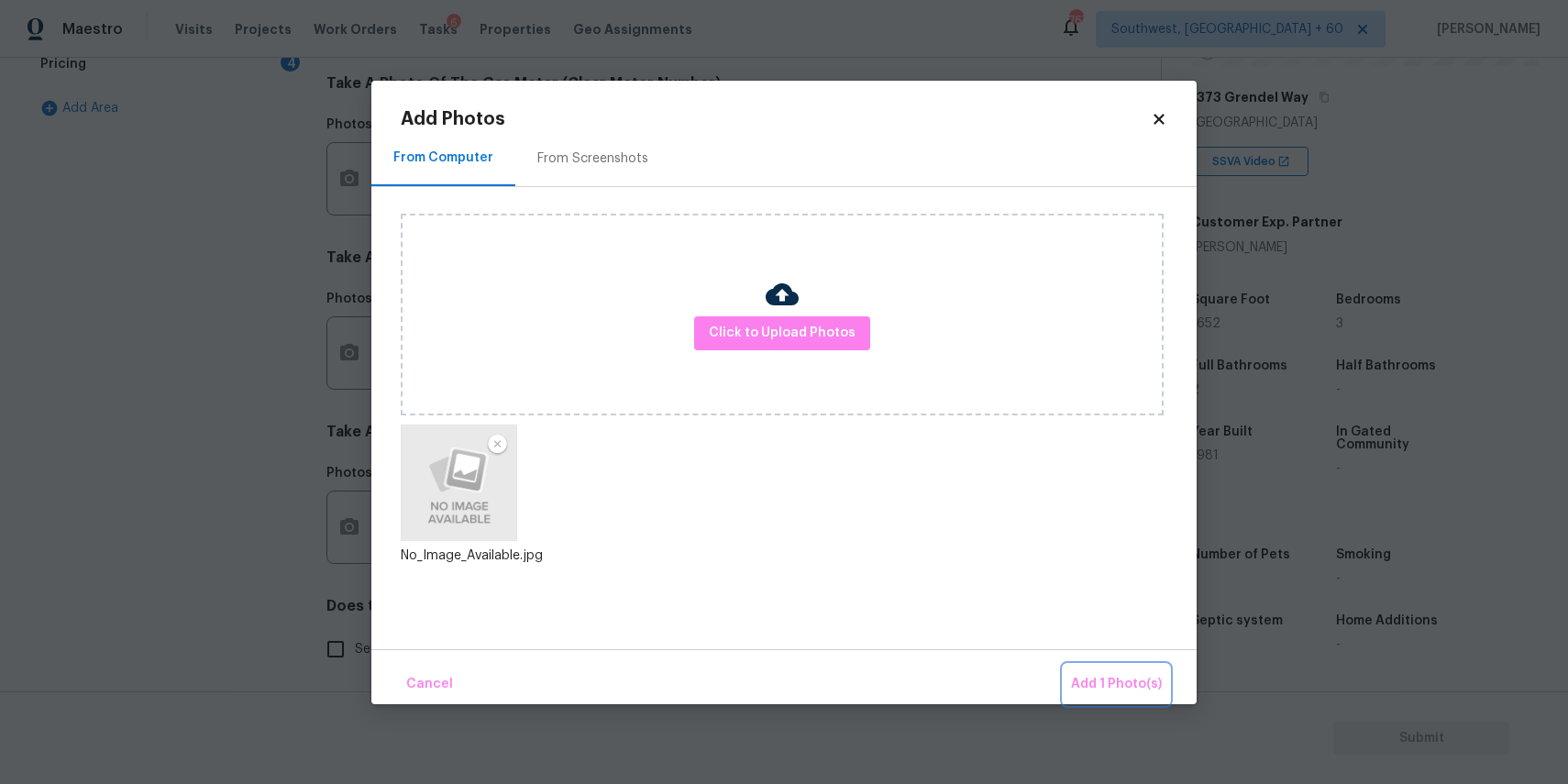
click at [1086, 673] on span "Add 1 Photo(s)" at bounding box center [1117, 684] width 91 height 23
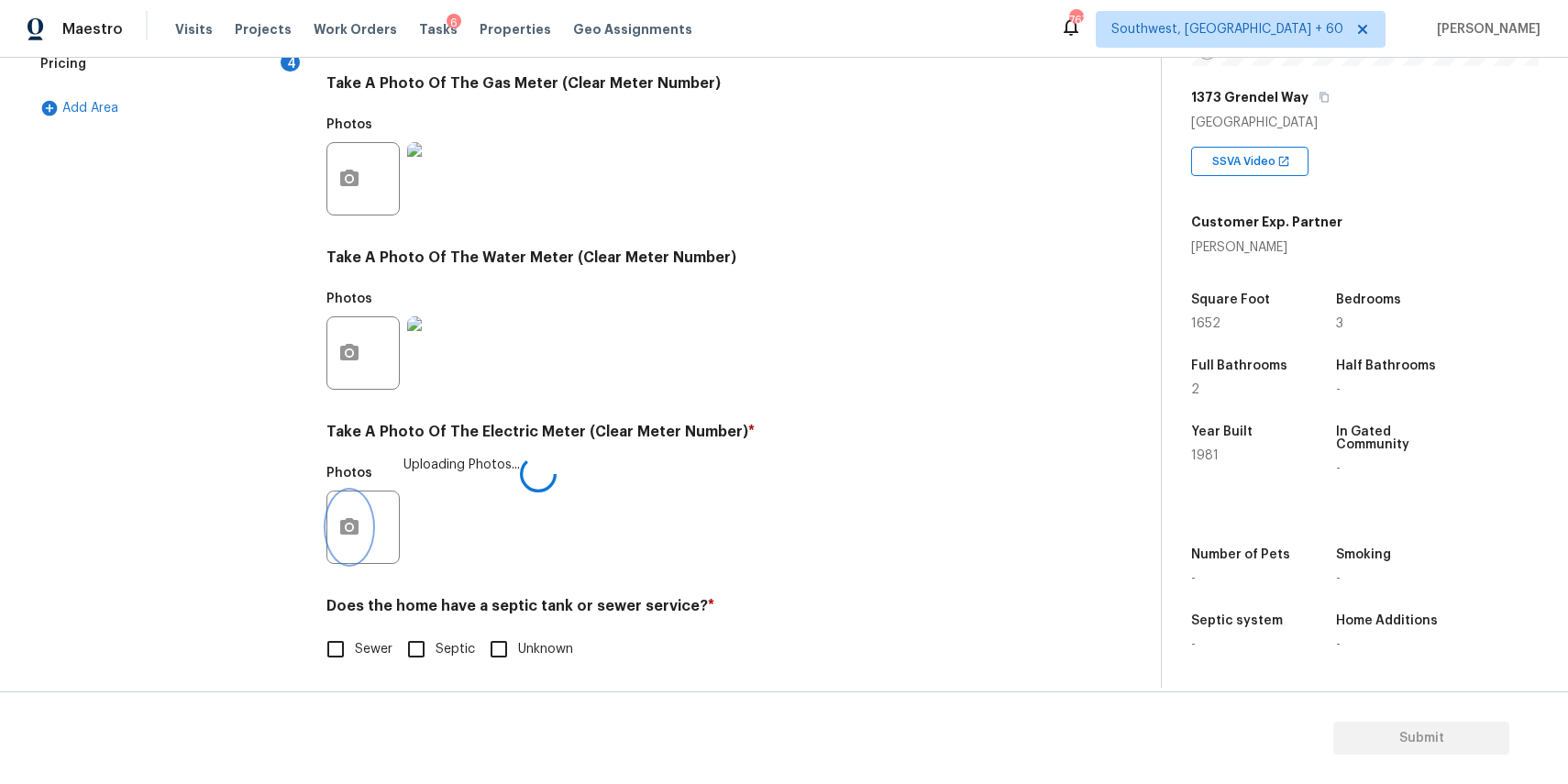
scroll to position [596, 0]
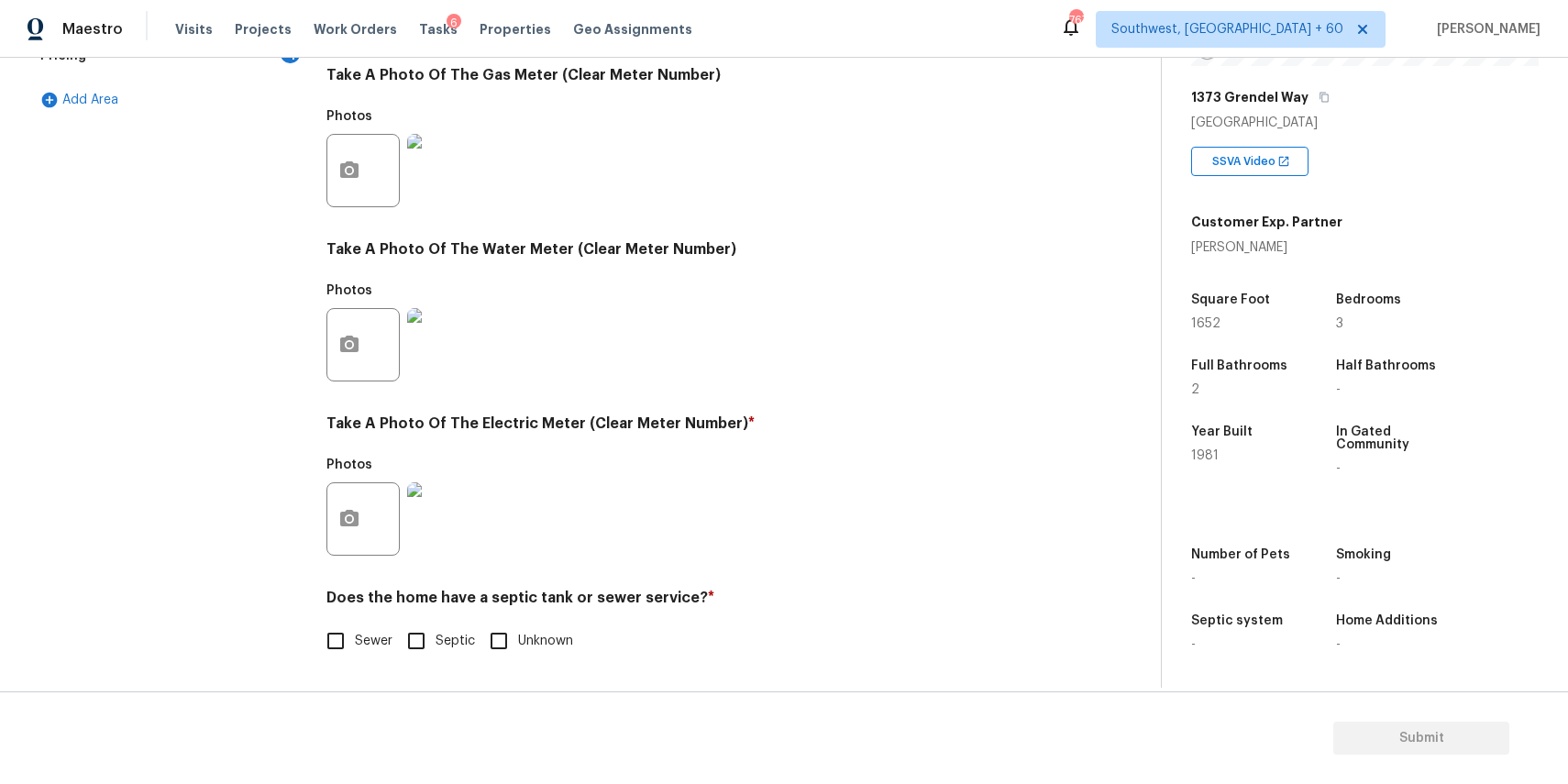
click at [382, 625] on label "Sewer" at bounding box center [355, 641] width 76 height 38
click at [355, 625] on input "Sewer" at bounding box center [335, 641] width 38 height 38
checkbox input "true"
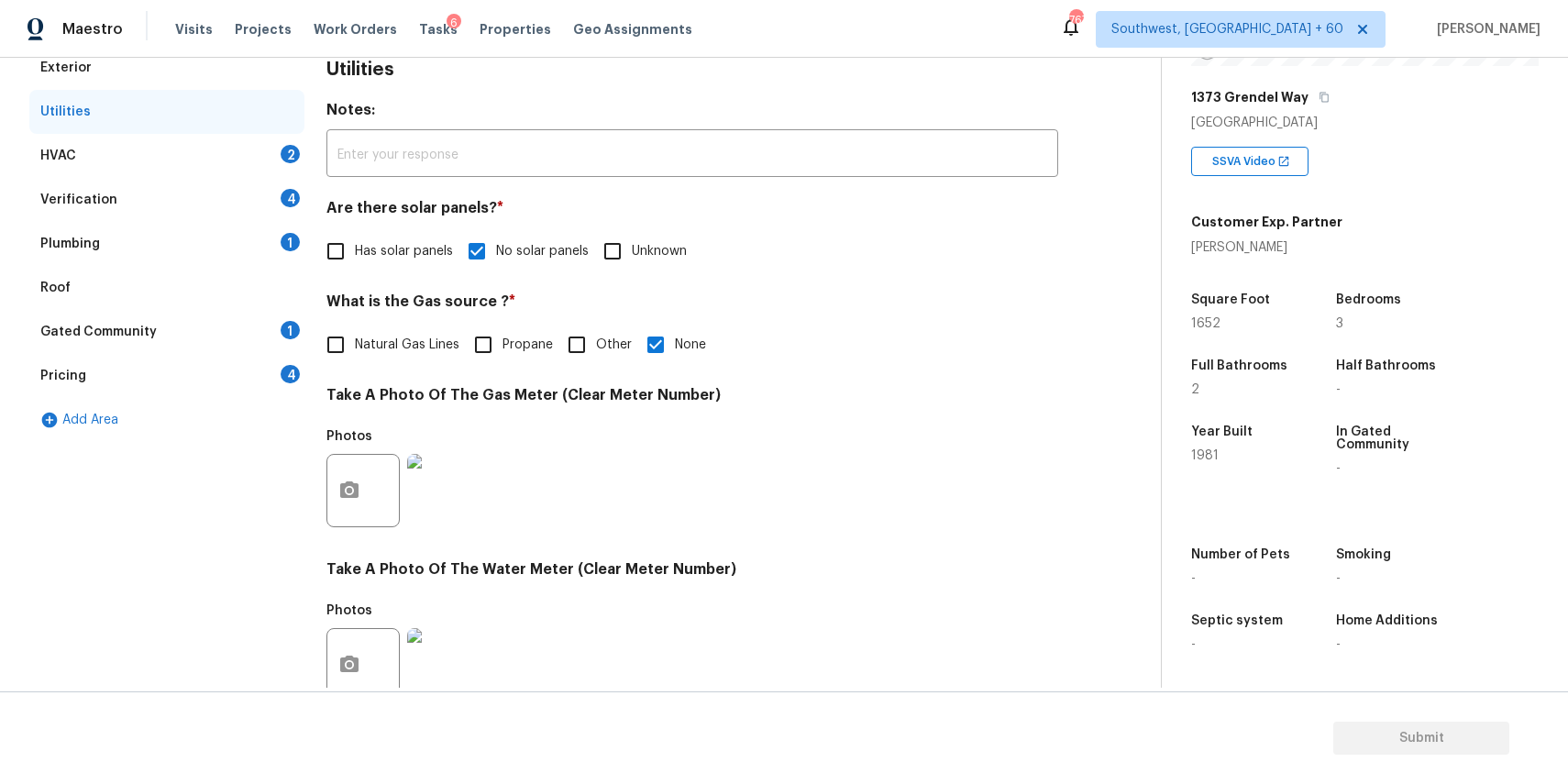
scroll to position [0, 0]
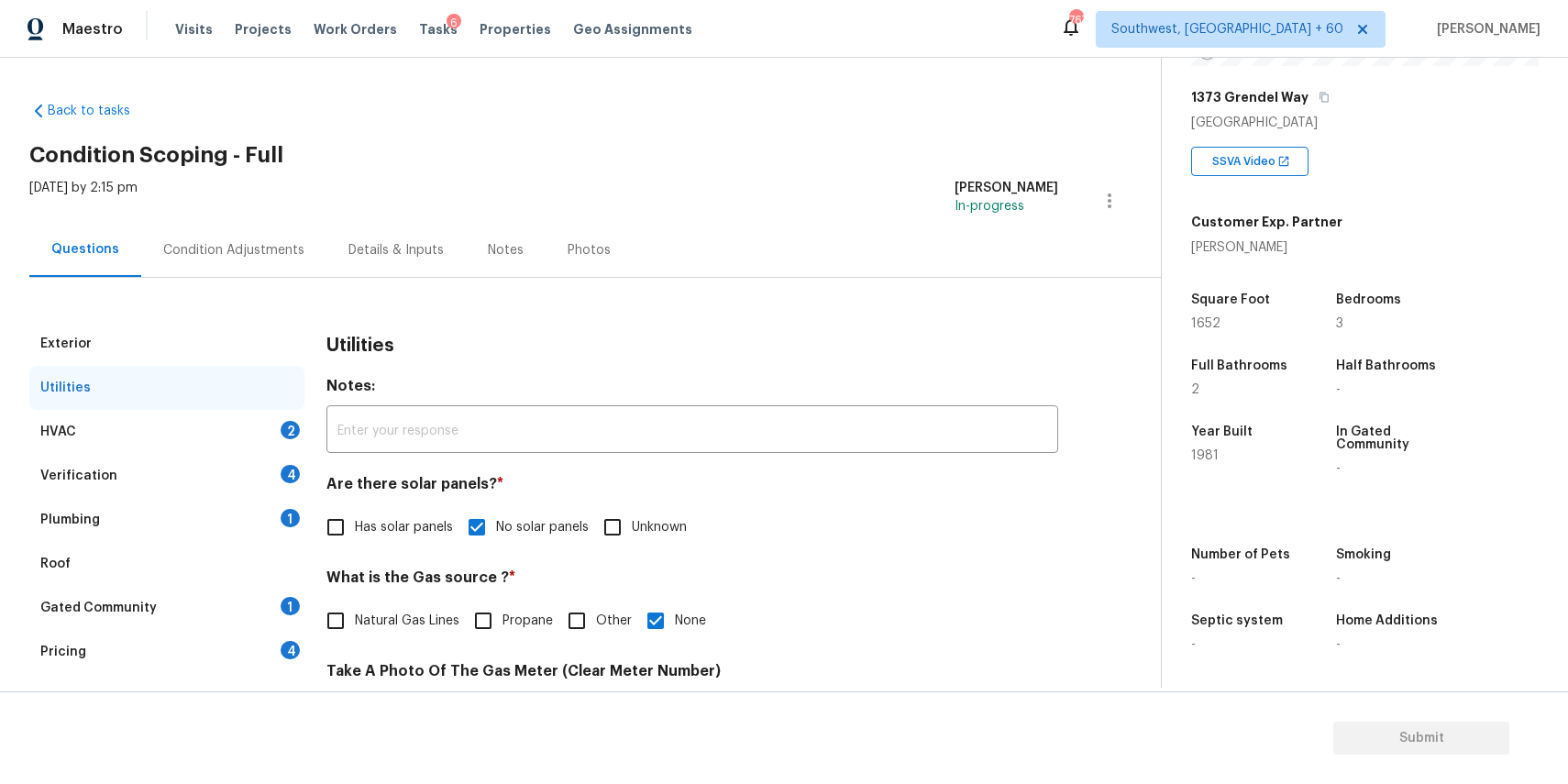
click at [233, 438] on div "HVAC 2" at bounding box center [168, 431] width 275 height 44
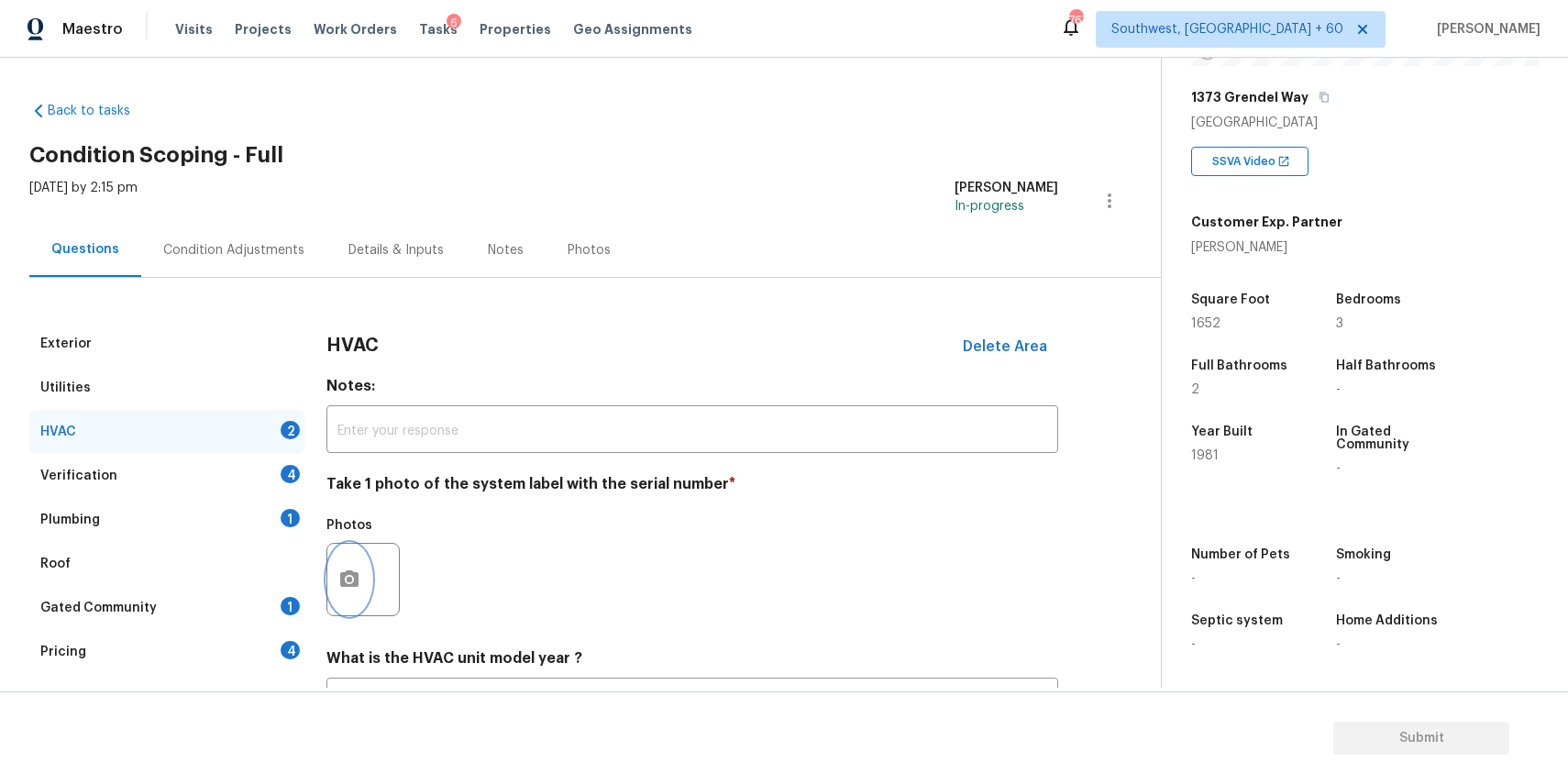
click at [341, 580] on icon "button" at bounding box center [350, 579] width 19 height 17
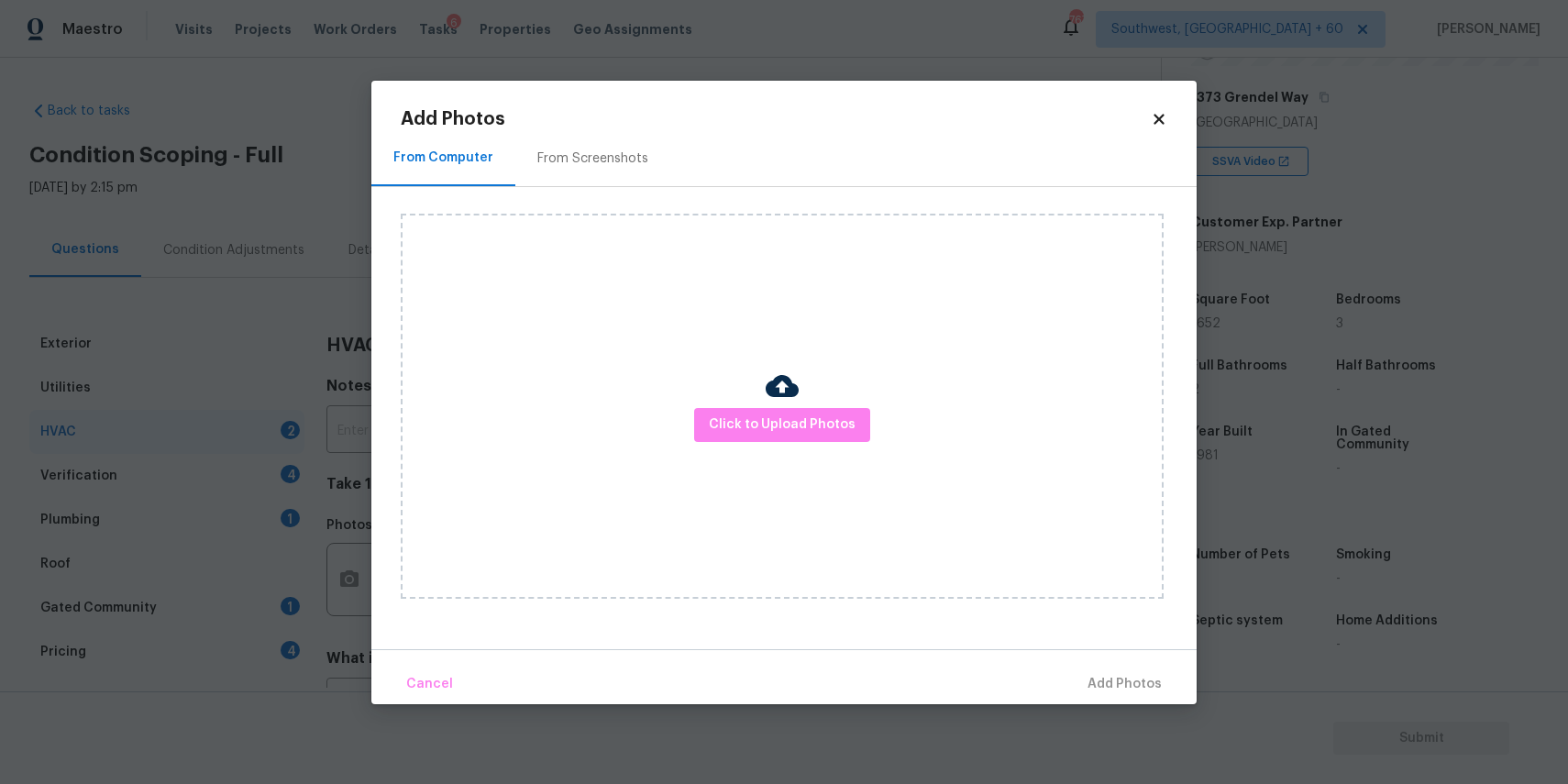
click at [825, 391] on div "Click to Upload Photos" at bounding box center [783, 407] width 763 height 385
click at [816, 411] on button "Click to Upload Photos" at bounding box center [782, 425] width 176 height 34
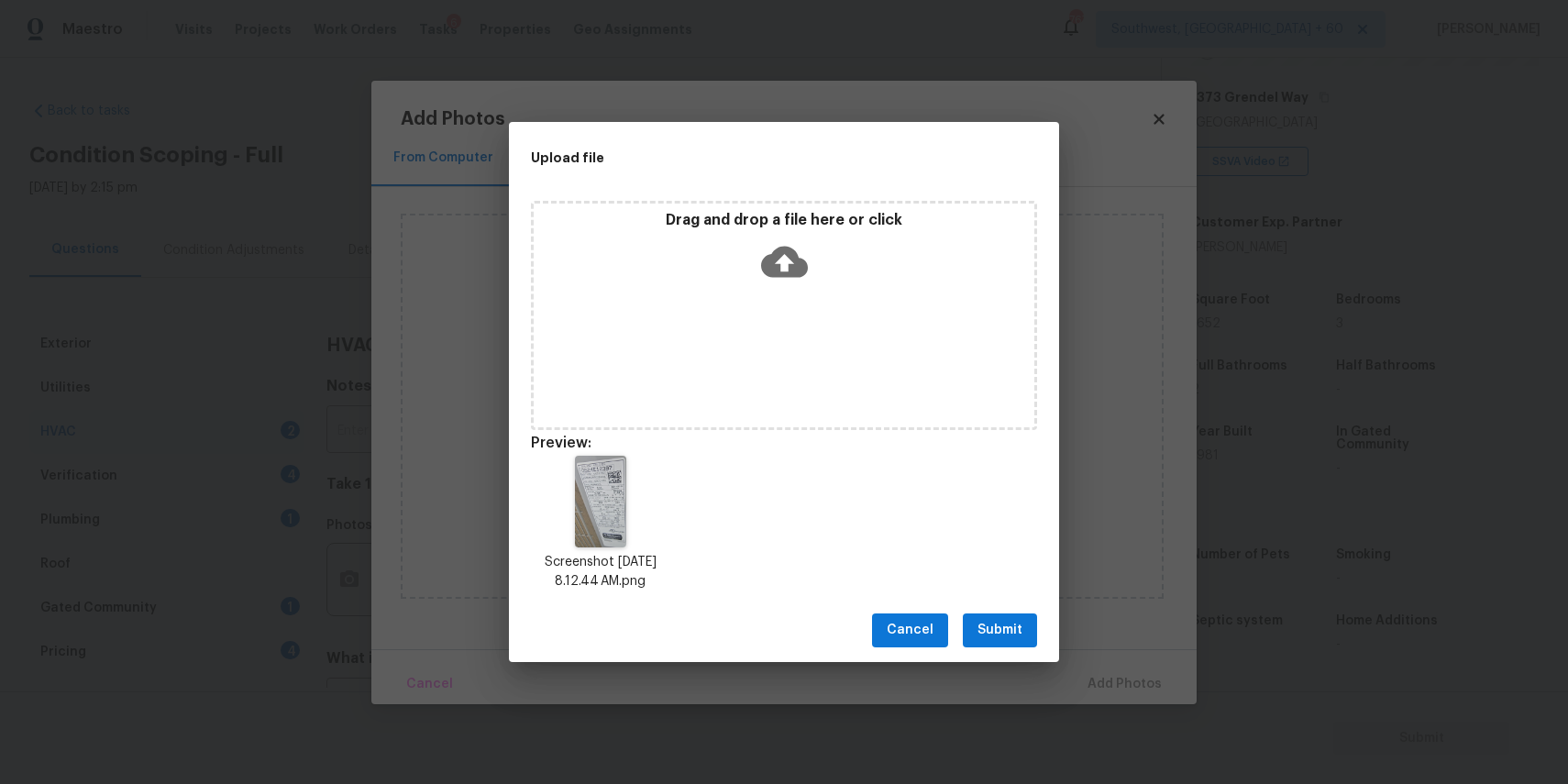
click at [967, 624] on button "Submit" at bounding box center [999, 630] width 74 height 34
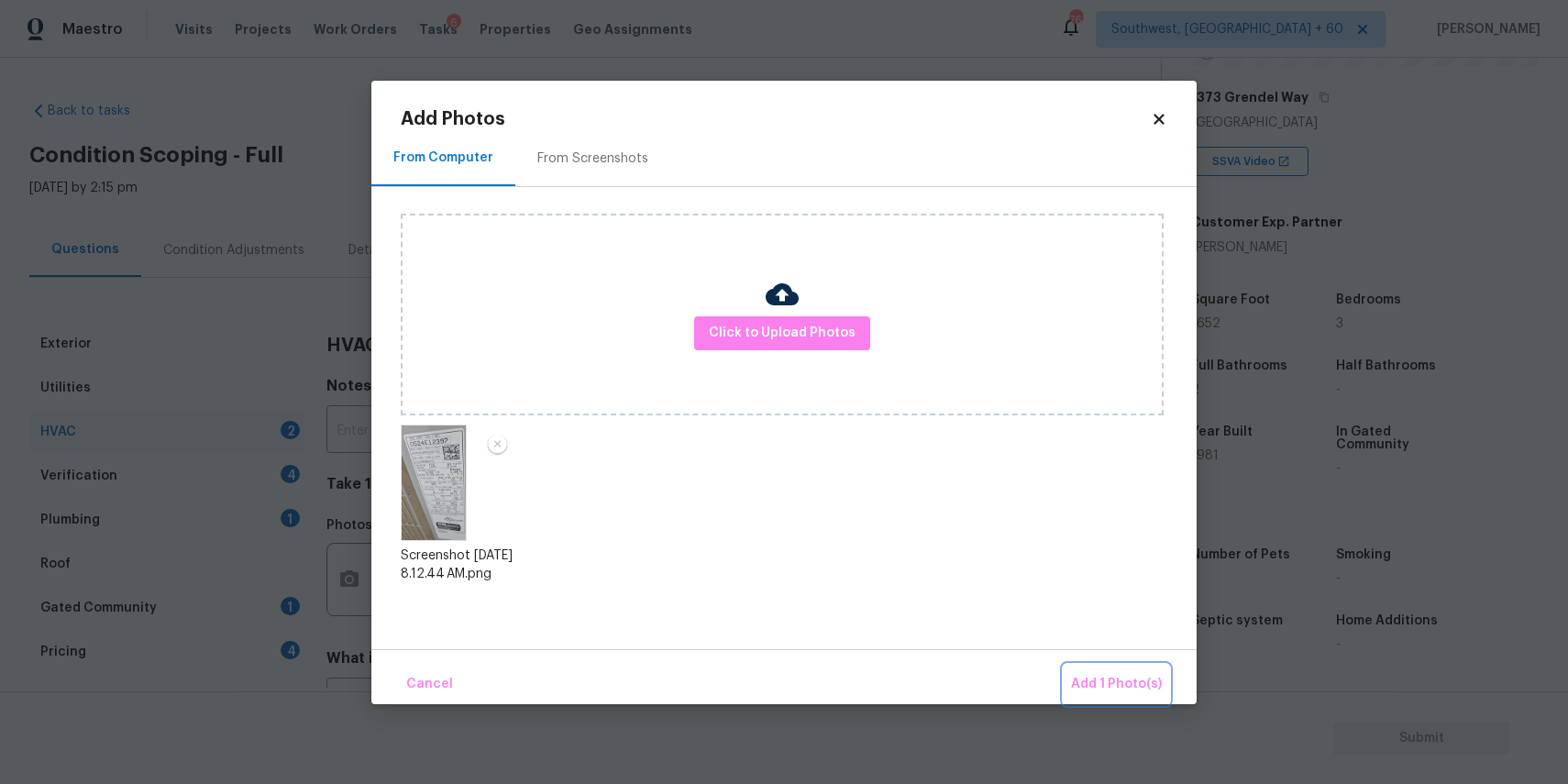
click at [1111, 671] on button "Add 1 Photo(s)" at bounding box center [1116, 684] width 105 height 39
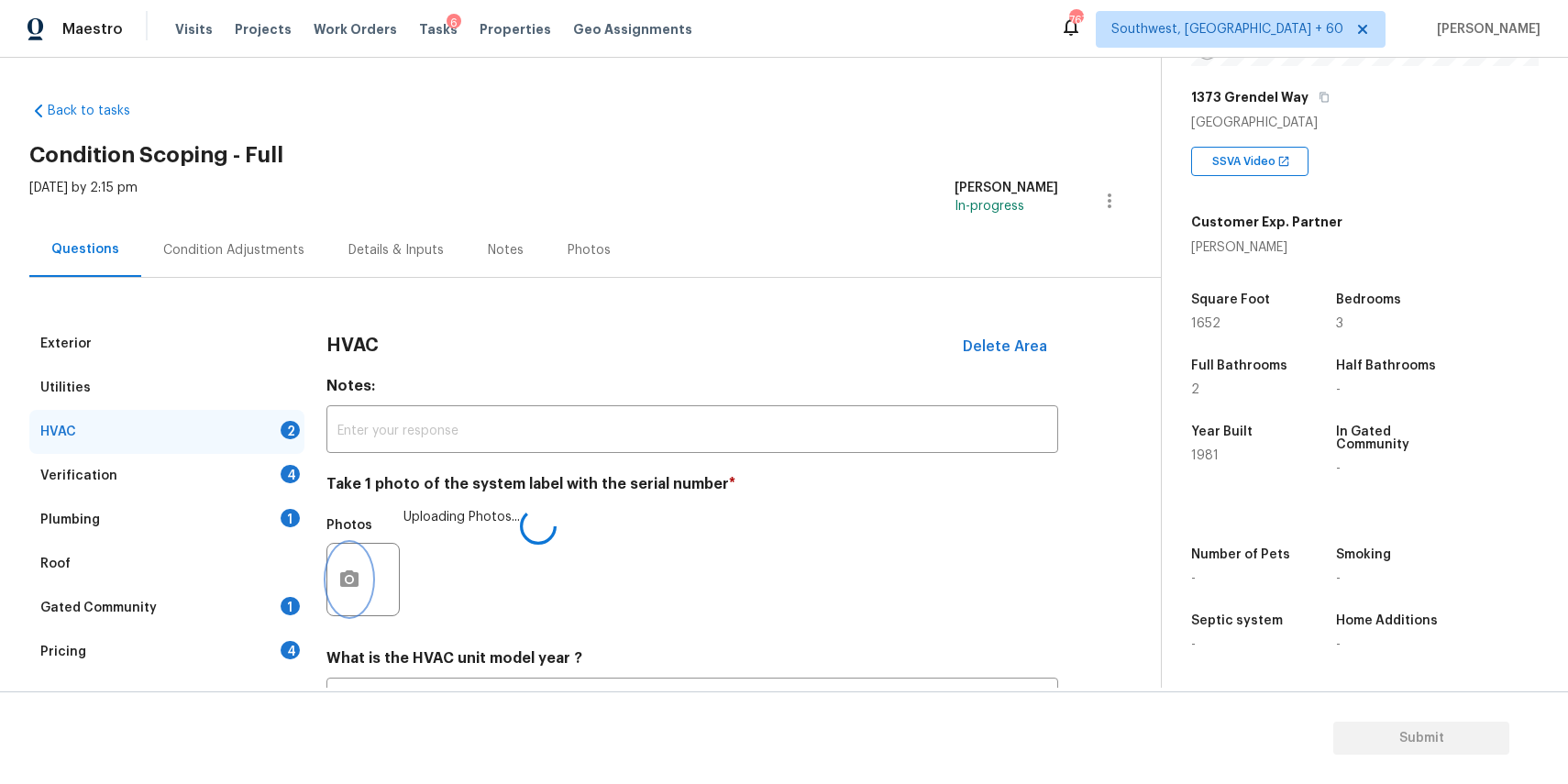
scroll to position [159, 0]
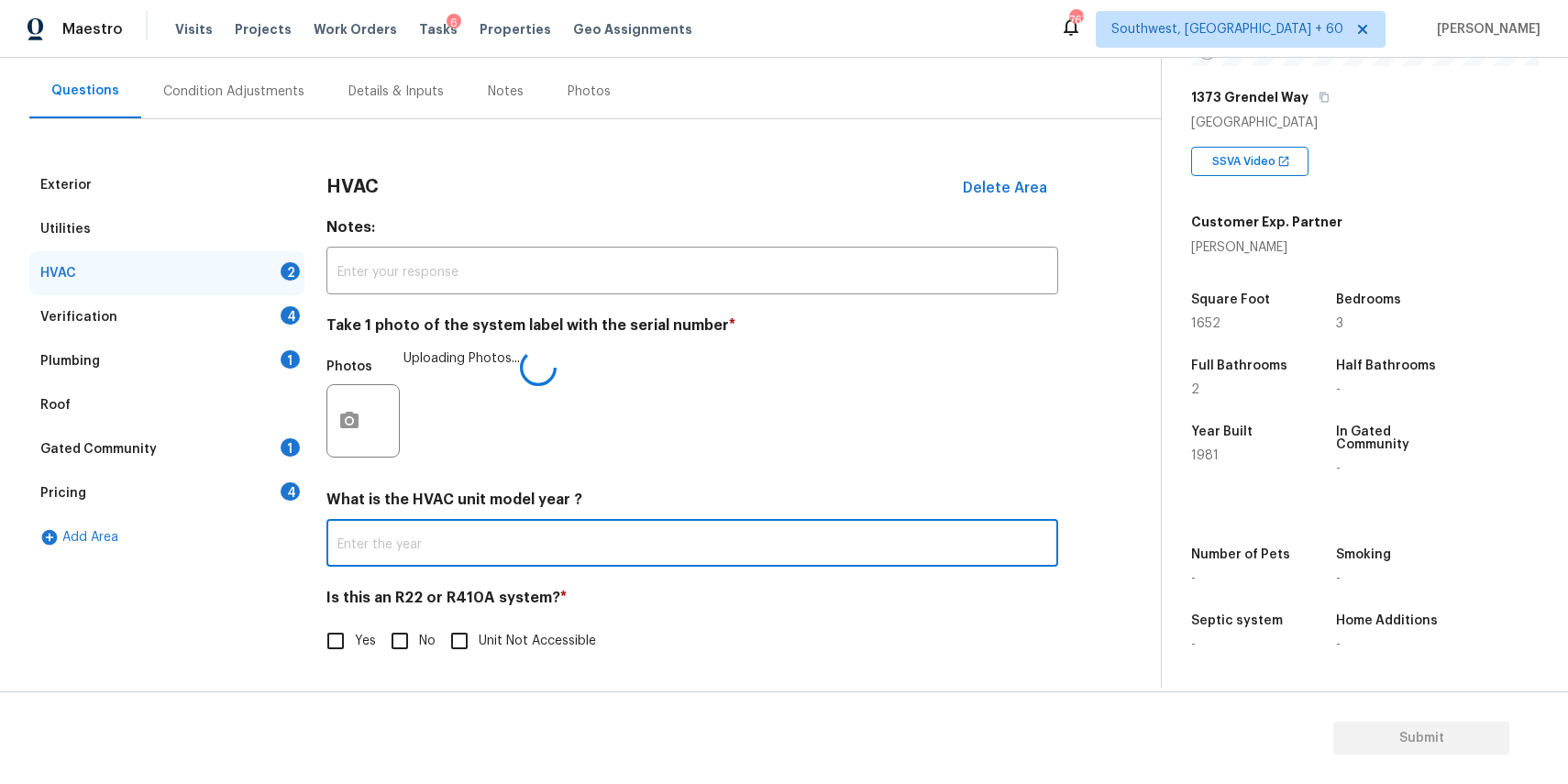
click at [628, 561] on input "text" at bounding box center [692, 546] width 731 height 43
click at [687, 570] on div "HVAC Delete Area Notes: ​ Take 1 photo of the system label with the serial numb…" at bounding box center [692, 423] width 731 height 520
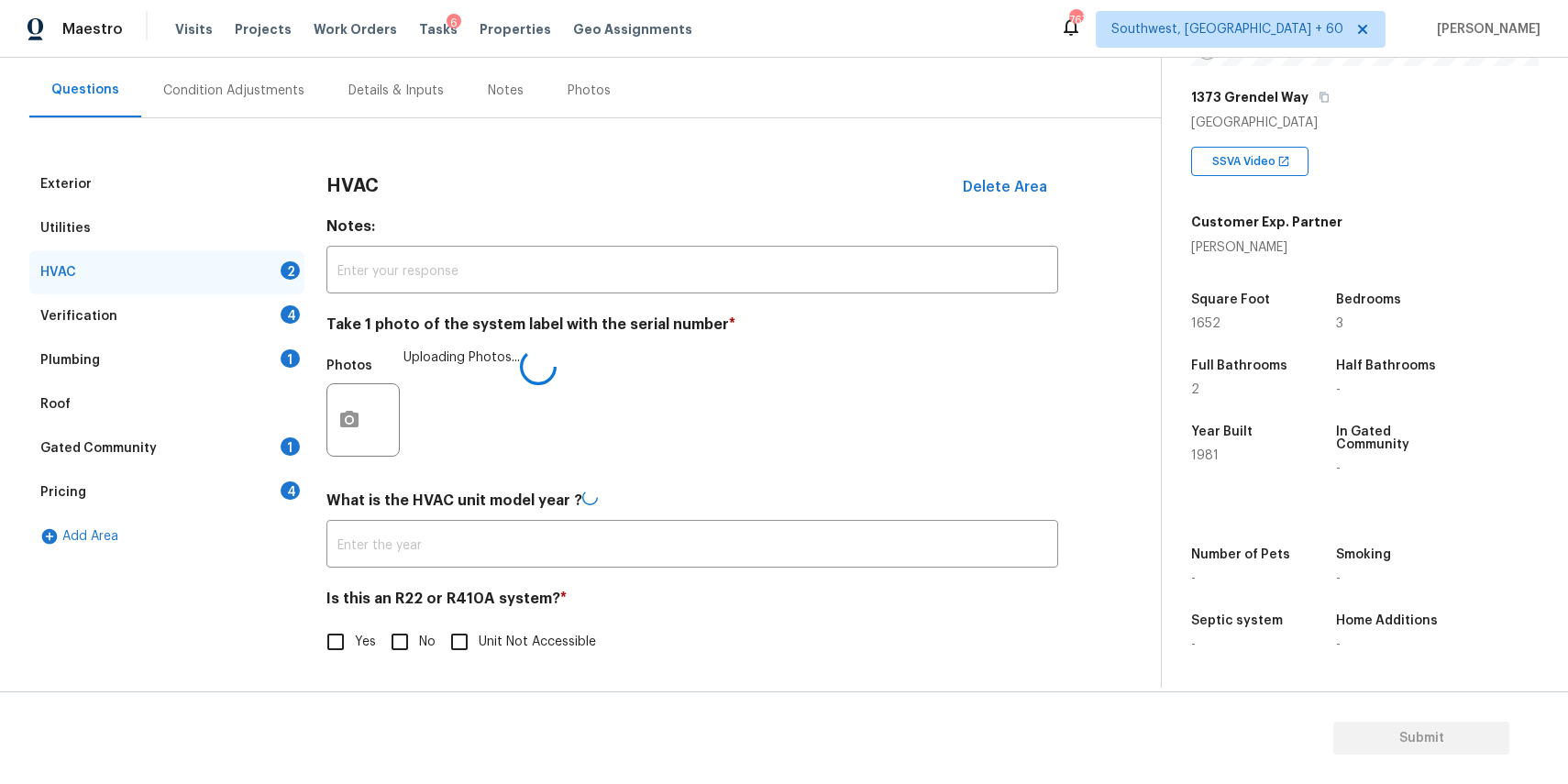
click at [430, 652] on span "No" at bounding box center [427, 642] width 17 height 20
click at [419, 656] on input "No" at bounding box center [399, 642] width 38 height 38
checkbox input "true"
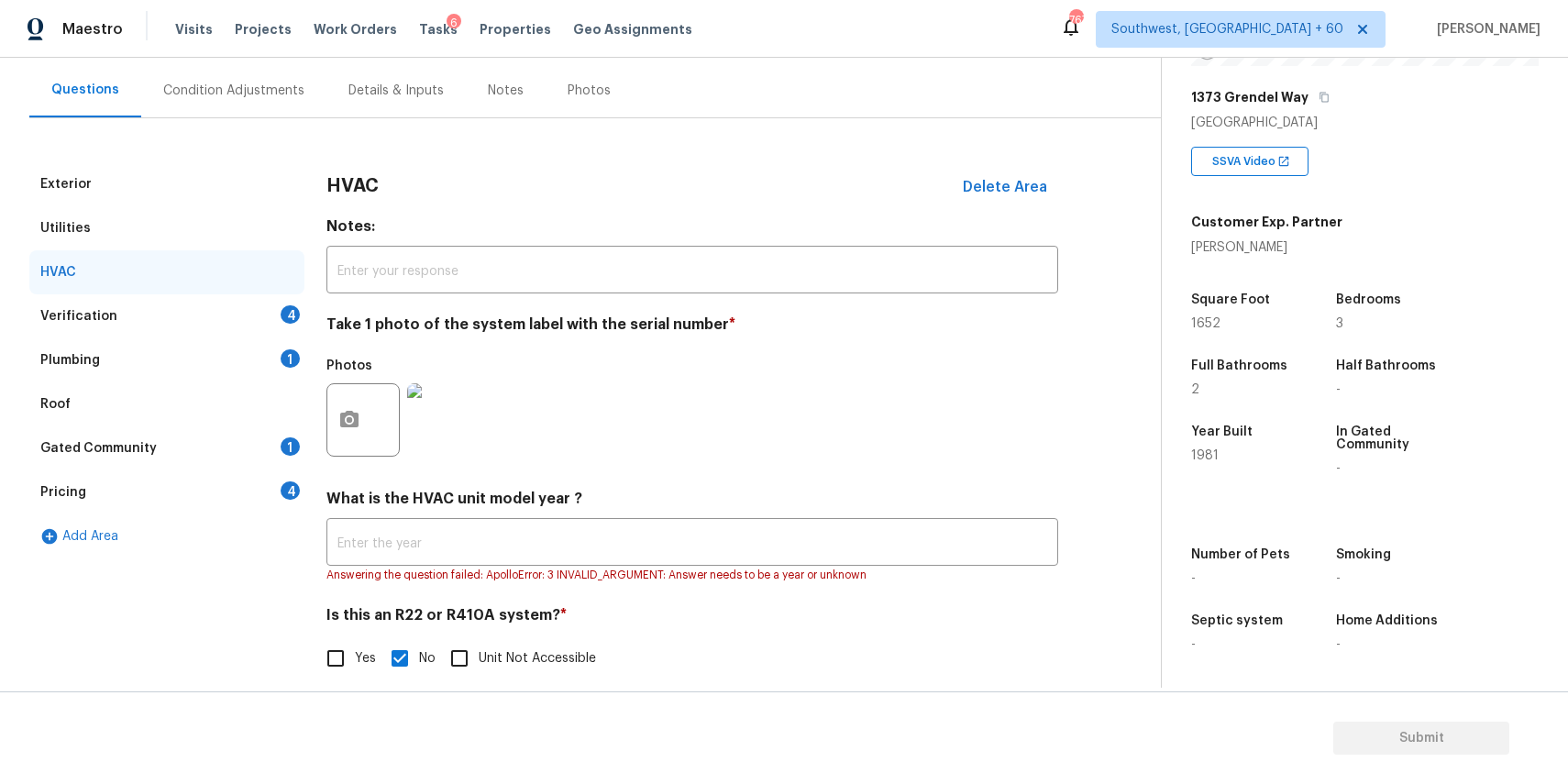
click at [249, 316] on div "Verification 4" at bounding box center [168, 316] width 275 height 44
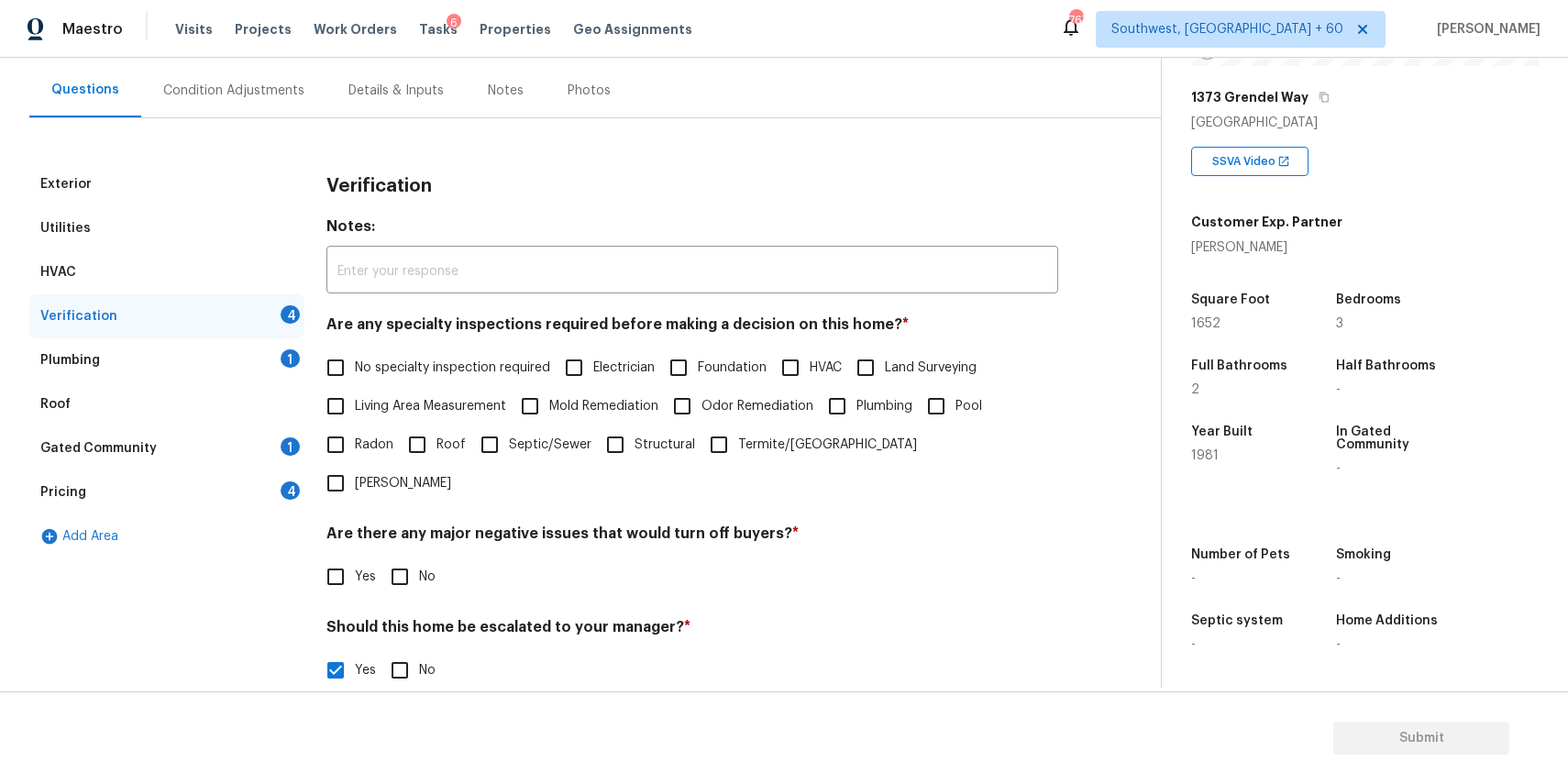
click at [447, 364] on span "No specialty inspection required" at bounding box center [452, 368] width 195 height 20
click at [355, 364] on input "No specialty inspection required" at bounding box center [335, 367] width 38 height 38
checkbox input "true"
click at [403, 558] on input "No" at bounding box center [399, 576] width 38 height 38
checkbox input "true"
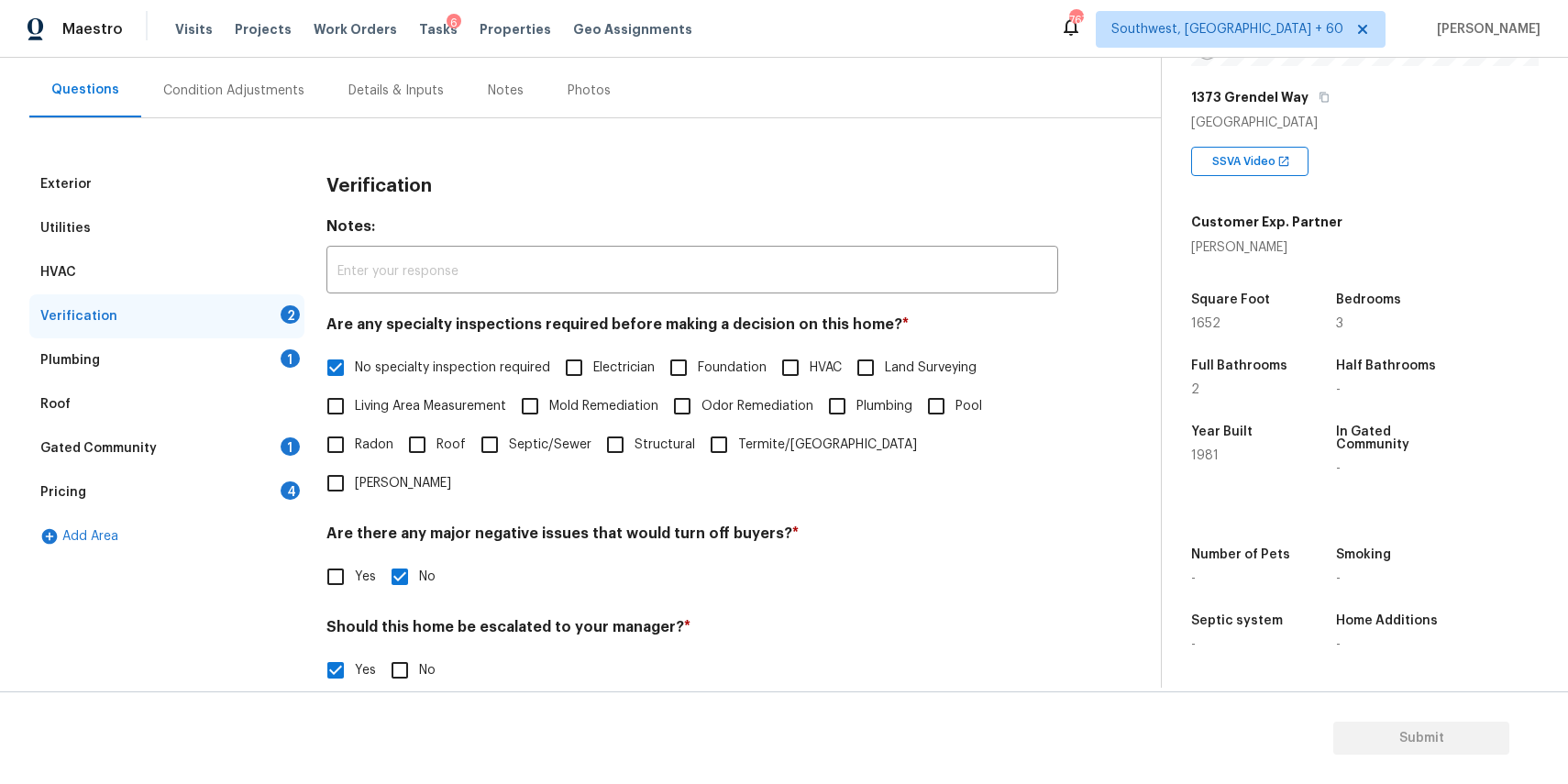
scroll to position [257, 0]
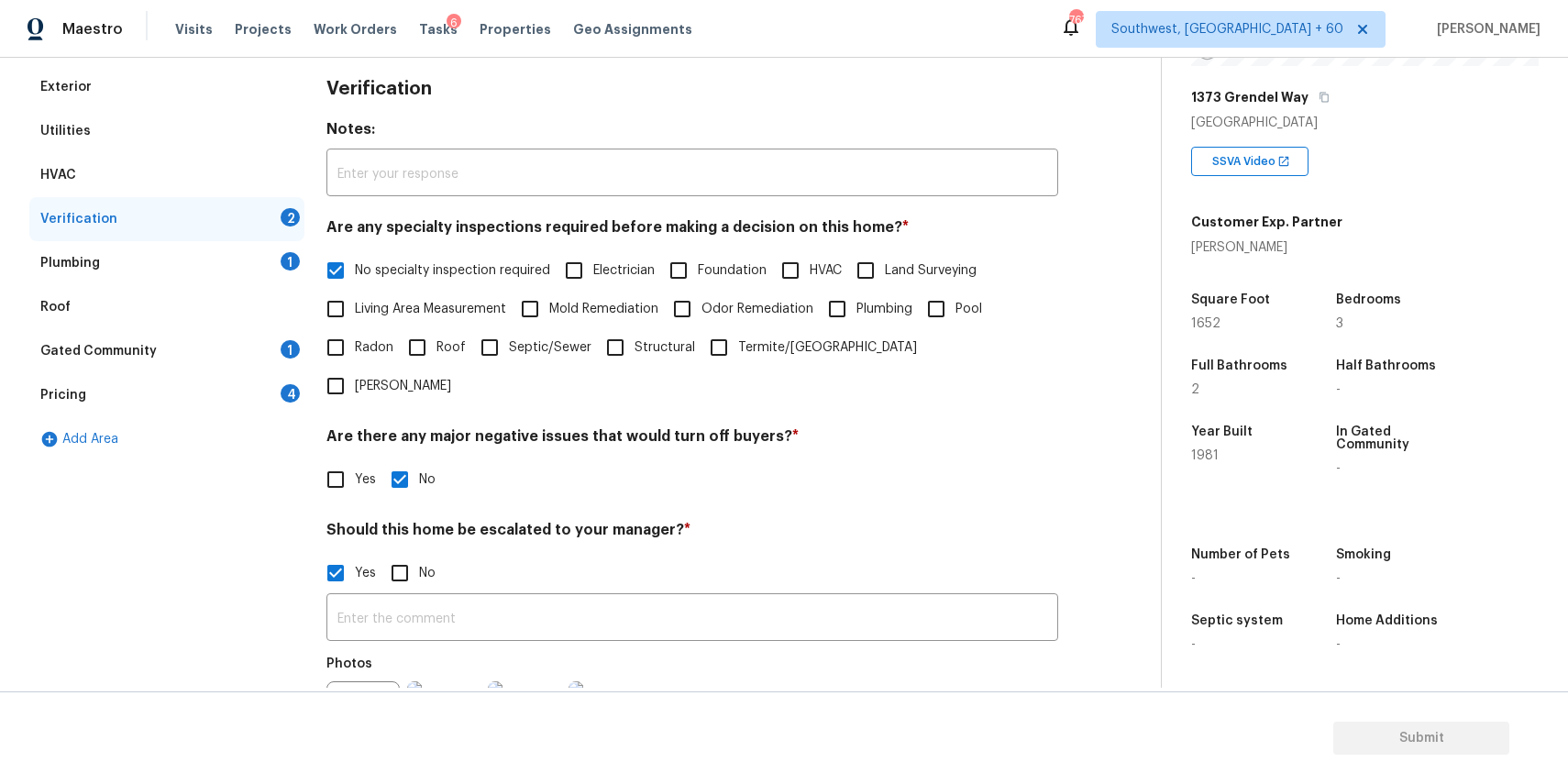
click at [485, 554] on div "Yes No" at bounding box center [692, 573] width 731 height 38
click at [498, 598] on input "text" at bounding box center [692, 619] width 731 height 43
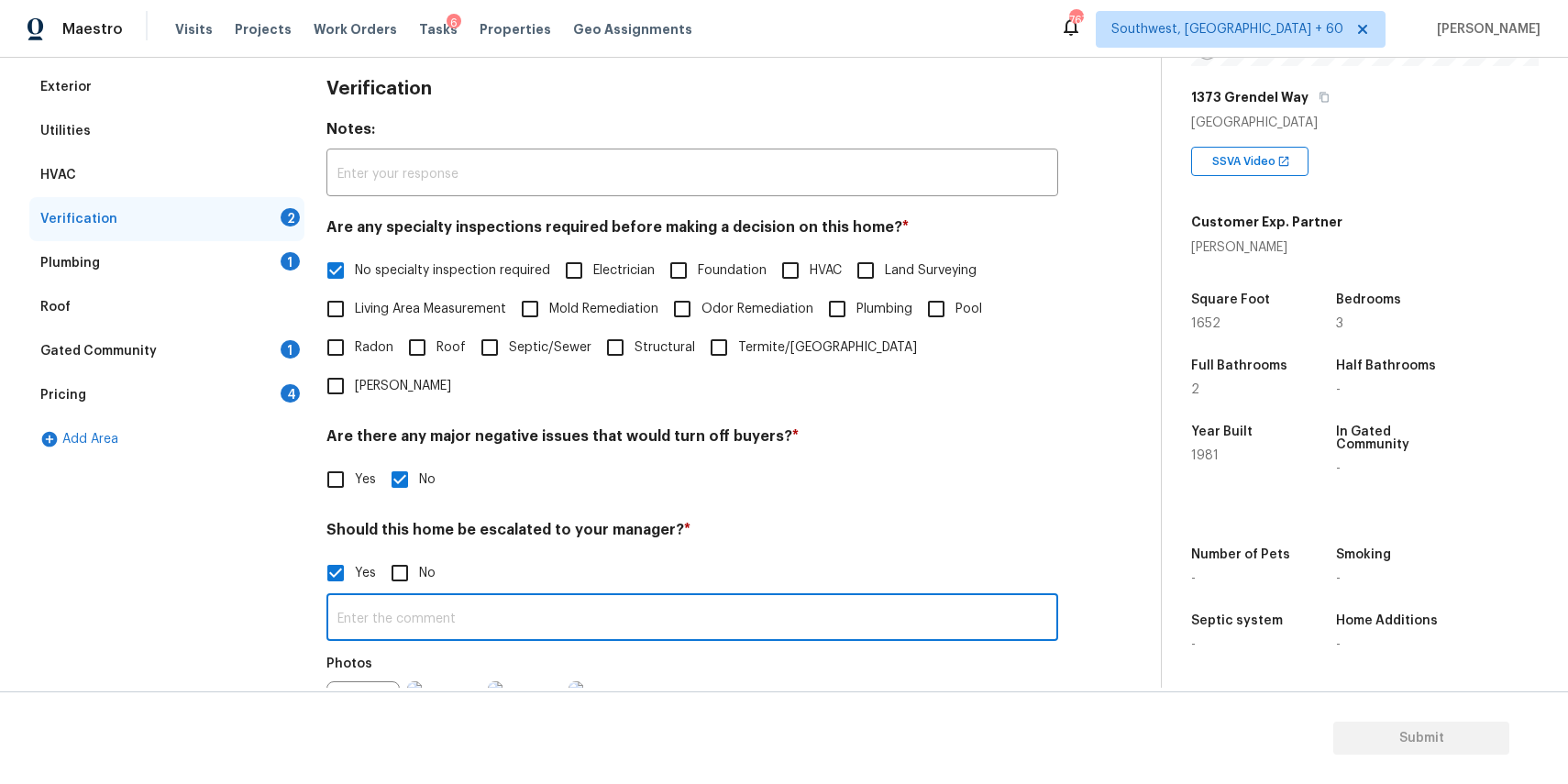
click at [498, 598] on input "text" at bounding box center [692, 619] width 731 height 43
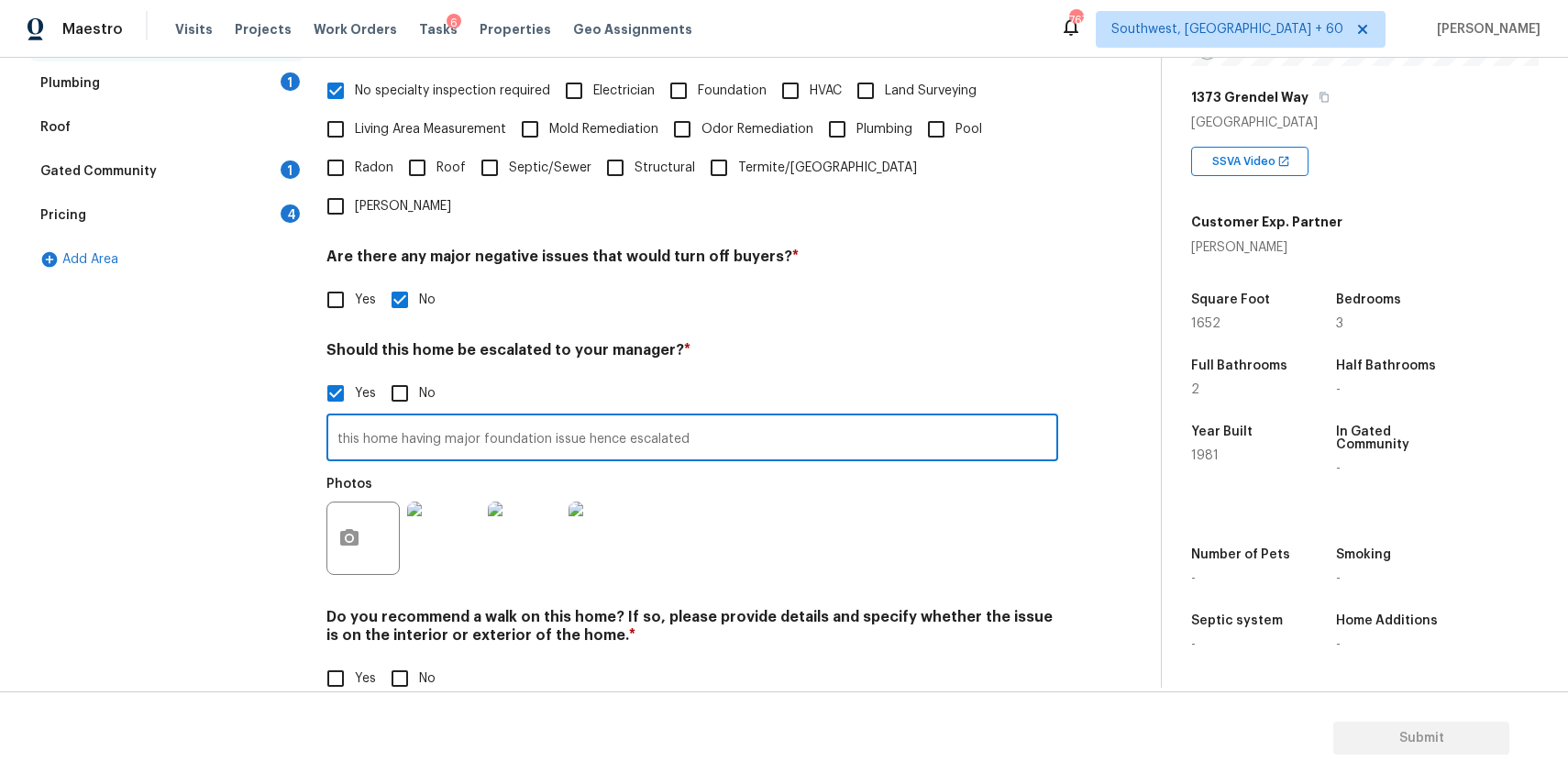
type input "this home having major foundation issue hence escalated"
click at [368, 659] on label "Yes" at bounding box center [346, 678] width 60 height 38
click at [355, 659] on input "Yes" at bounding box center [335, 678] width 38 height 38
checkbox input "true"
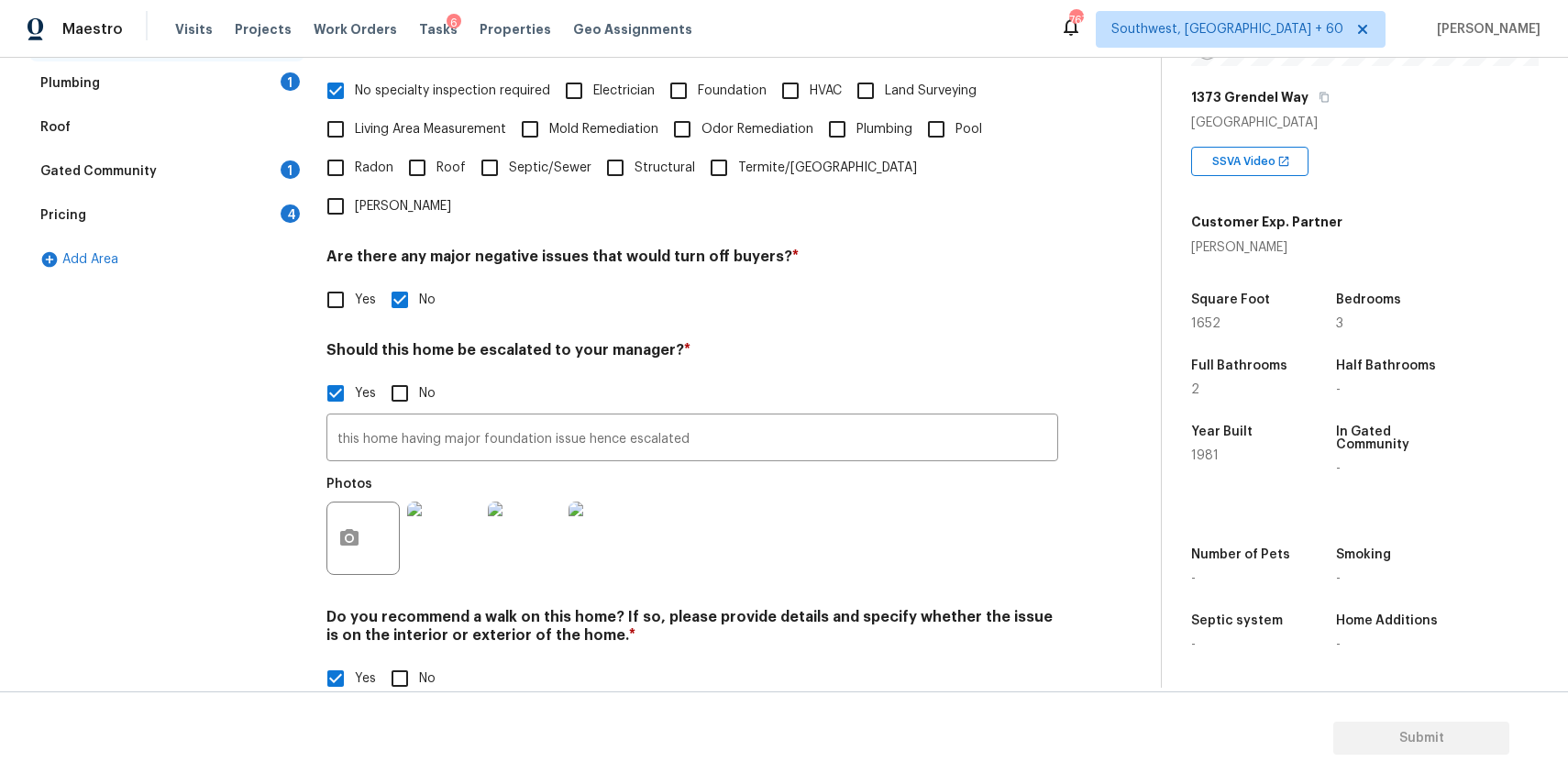
click at [395, 659] on input "No" at bounding box center [399, 678] width 38 height 38
checkbox input "true"
checkbox input "false"
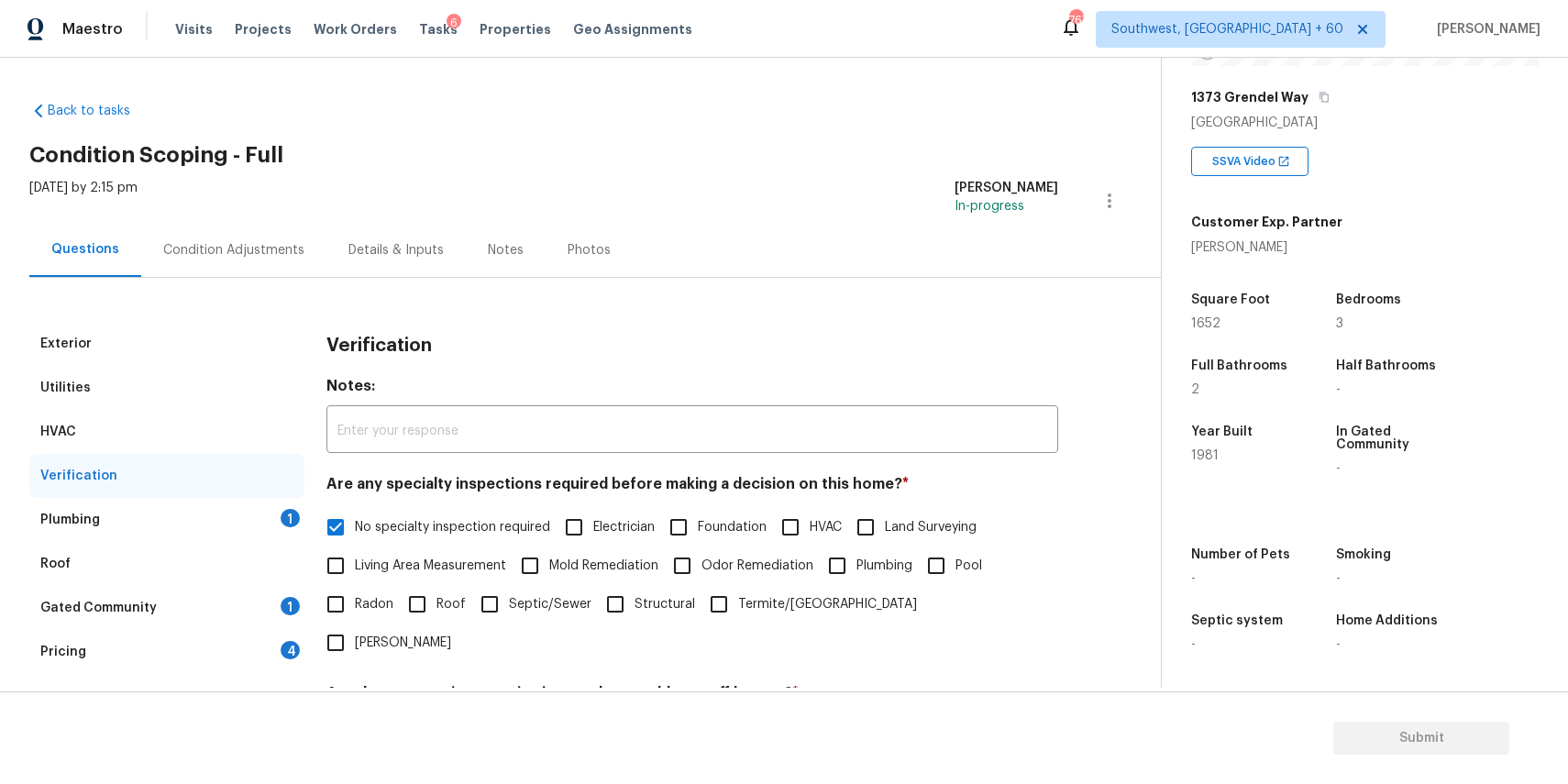
click at [275, 520] on div "Plumbing 1" at bounding box center [168, 520] width 275 height 44
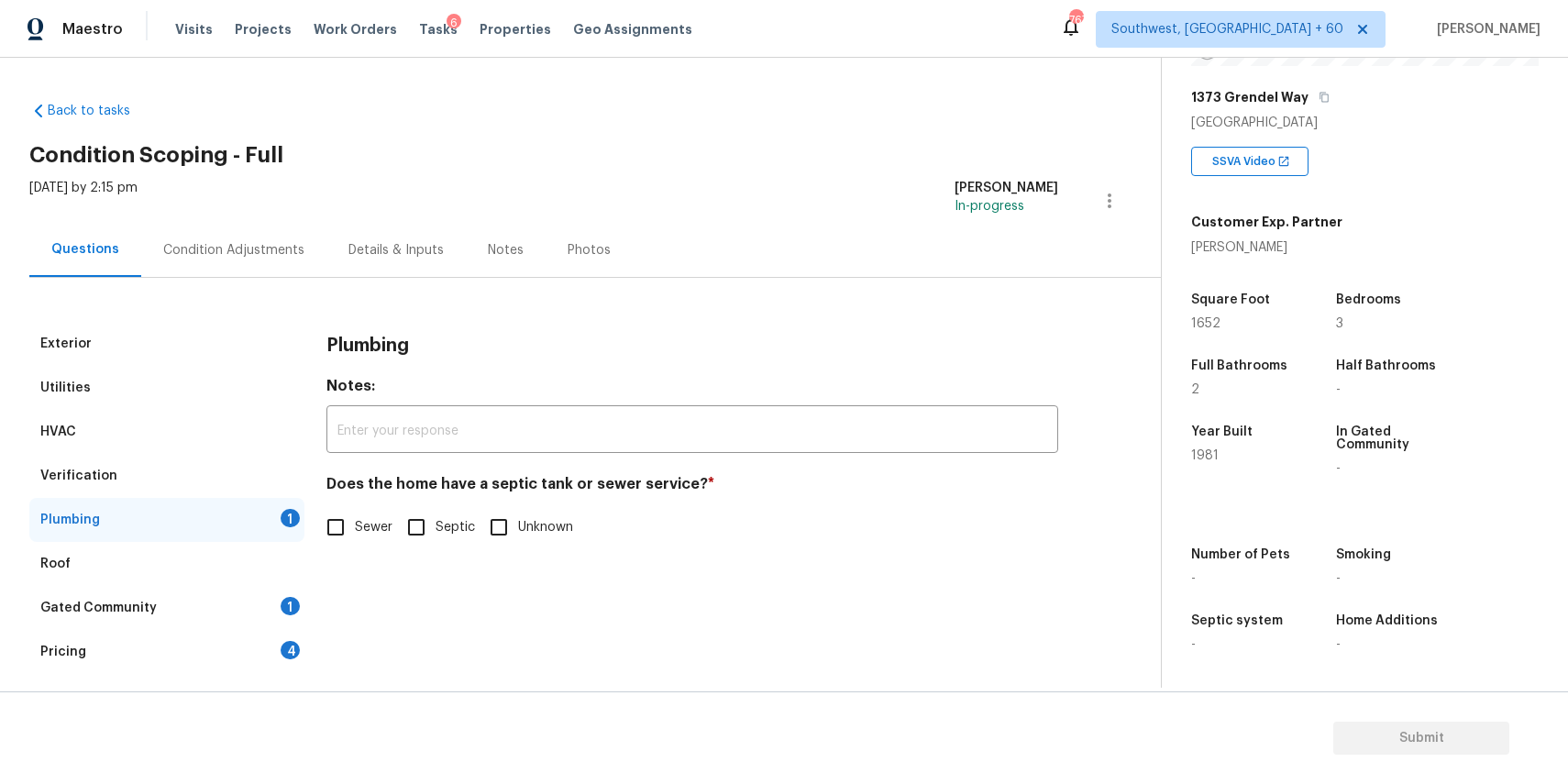
click at [367, 530] on span "Sewer" at bounding box center [373, 528] width 37 height 20
click at [355, 530] on input "Sewer" at bounding box center [335, 527] width 38 height 38
checkbox input "true"
click at [221, 599] on div "Gated Community 1" at bounding box center [168, 608] width 275 height 44
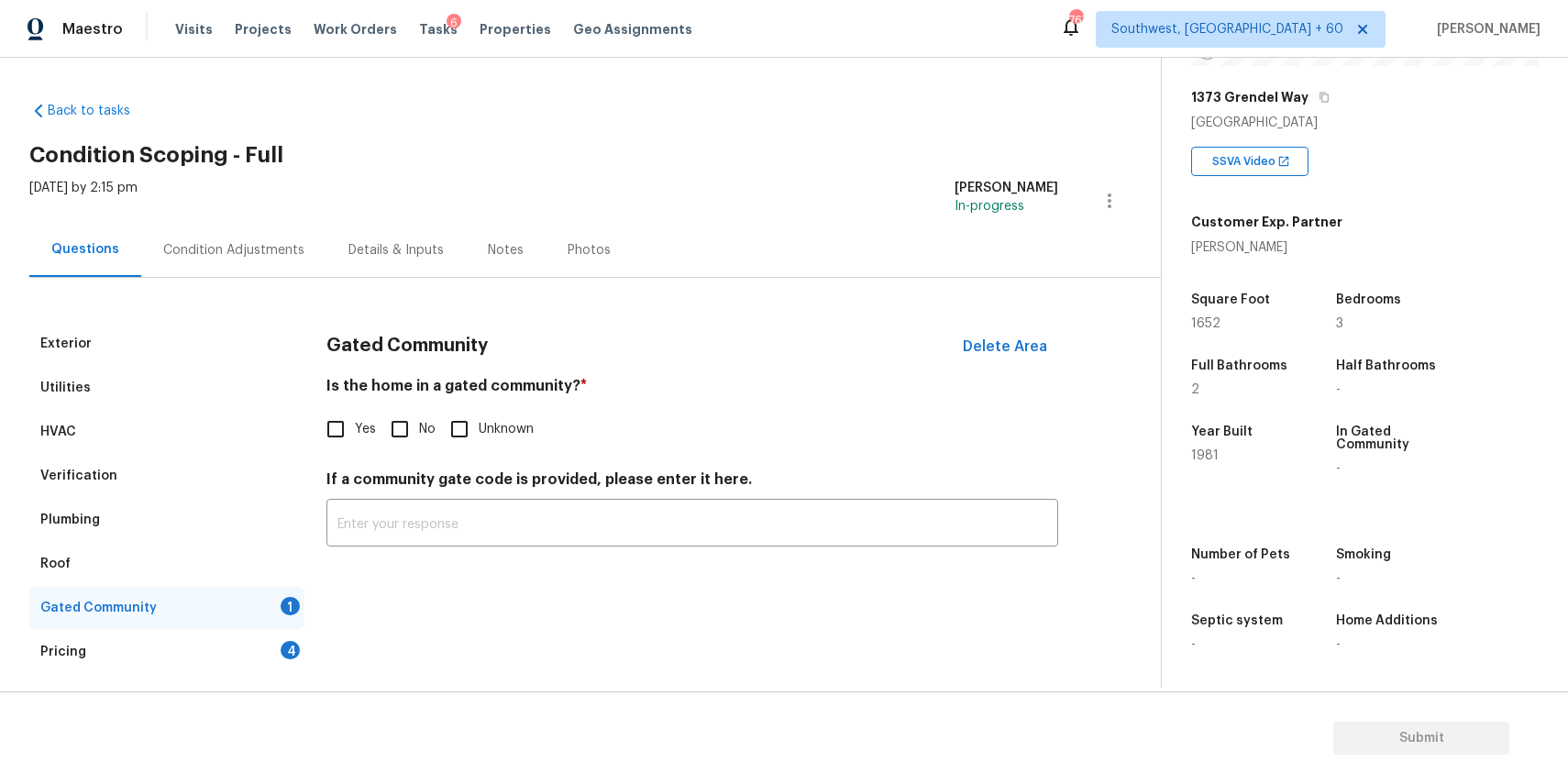
click at [221, 599] on div "Gated Community 1" at bounding box center [168, 608] width 275 height 44
click at [423, 420] on span "No" at bounding box center [427, 429] width 17 height 20
click at [419, 419] on input "No" at bounding box center [399, 428] width 38 height 38
checkbox input "true"
click at [216, 666] on div "Pricing 4" at bounding box center [168, 652] width 275 height 44
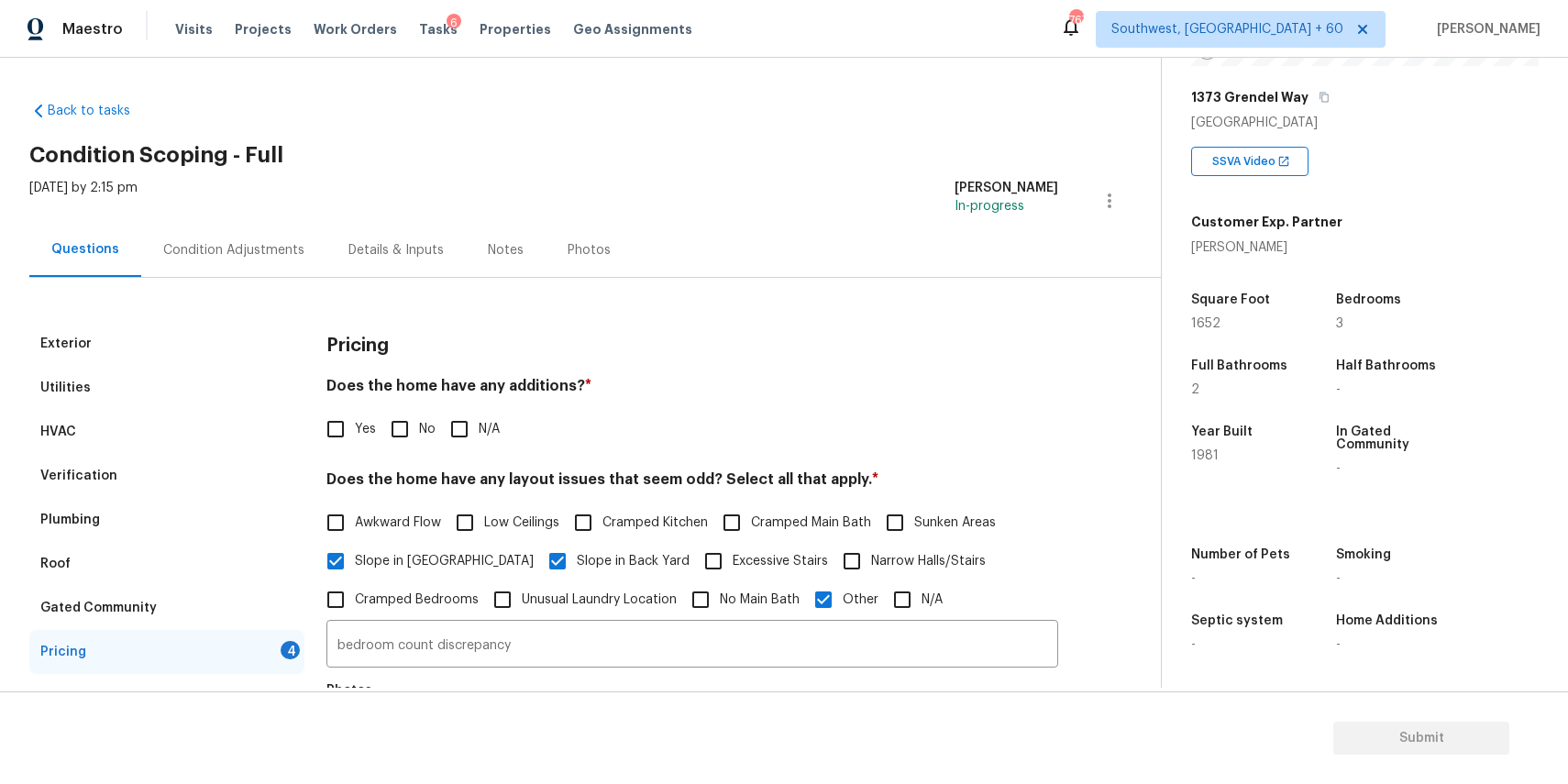
click at [457, 415] on input "N/A" at bounding box center [459, 428] width 38 height 38
checkbox input "true"
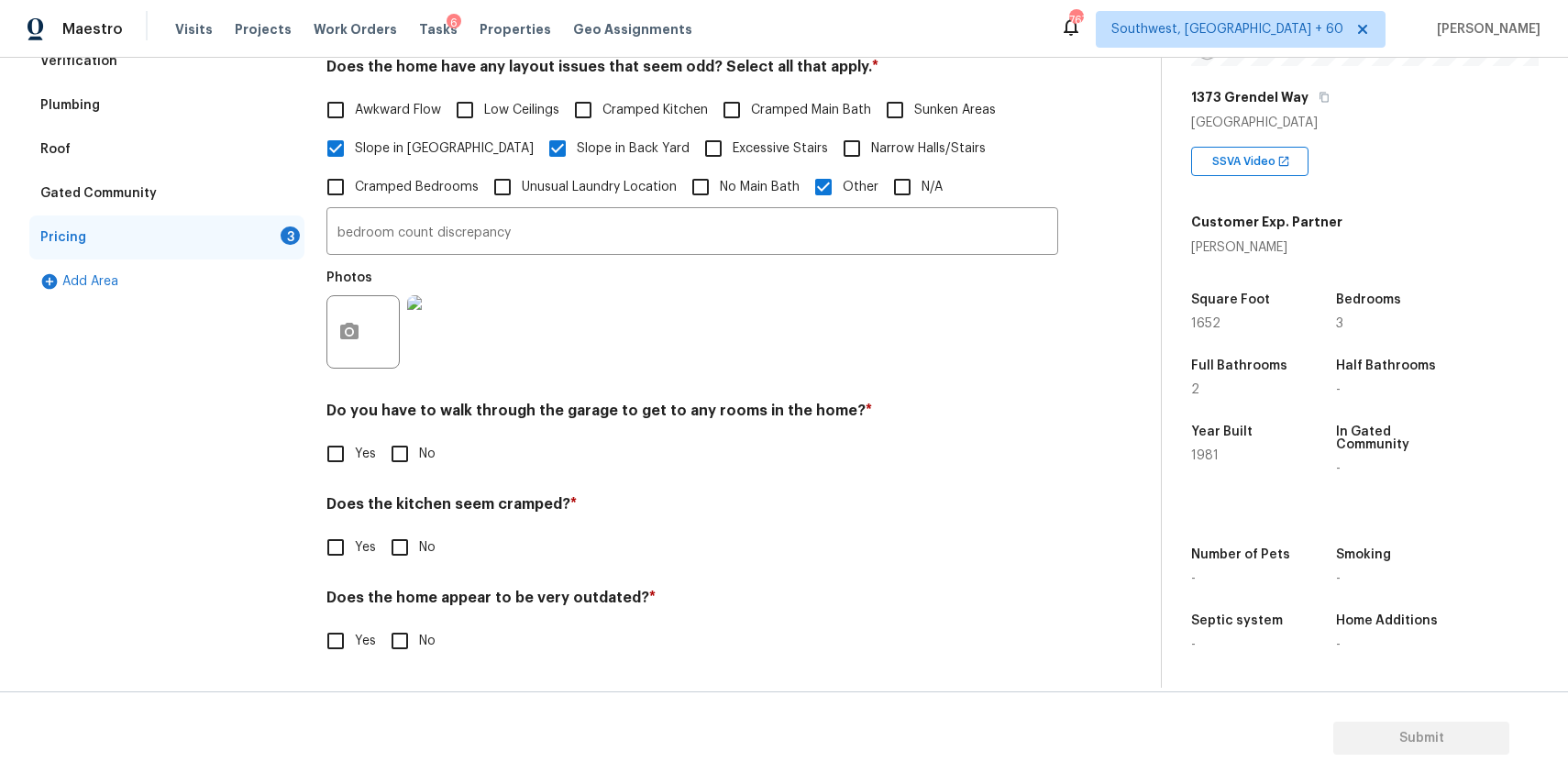
scroll to position [412, 0]
click at [431, 442] on label "No" at bounding box center [408, 453] width 55 height 38
click at [419, 442] on input "No" at bounding box center [399, 453] width 38 height 38
checkbox input "true"
click at [393, 543] on input "No" at bounding box center [399, 547] width 38 height 38
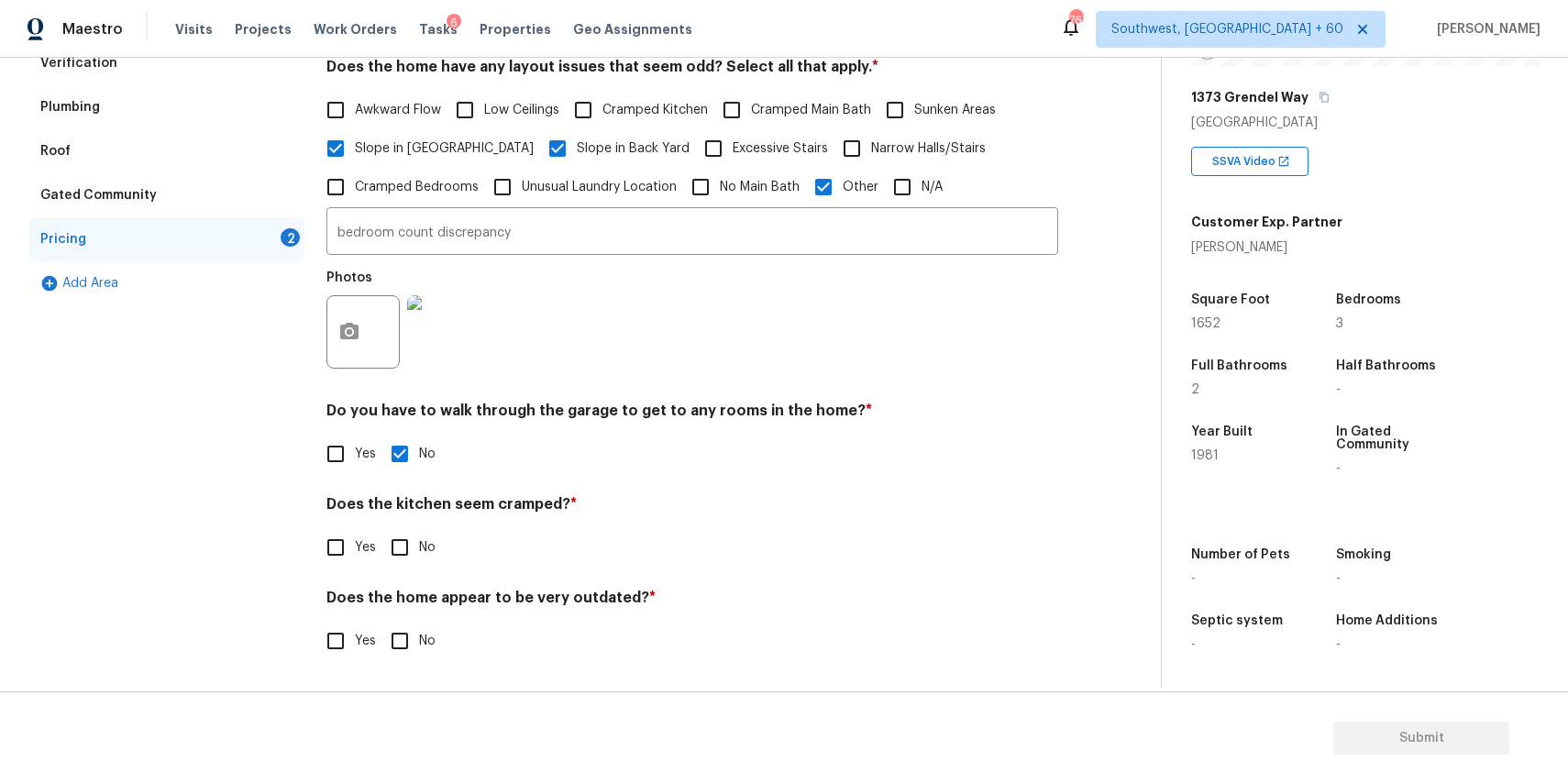
checkbox input "true"
click at [397, 639] on input "No" at bounding box center [399, 642] width 38 height 38
checkbox input "true"
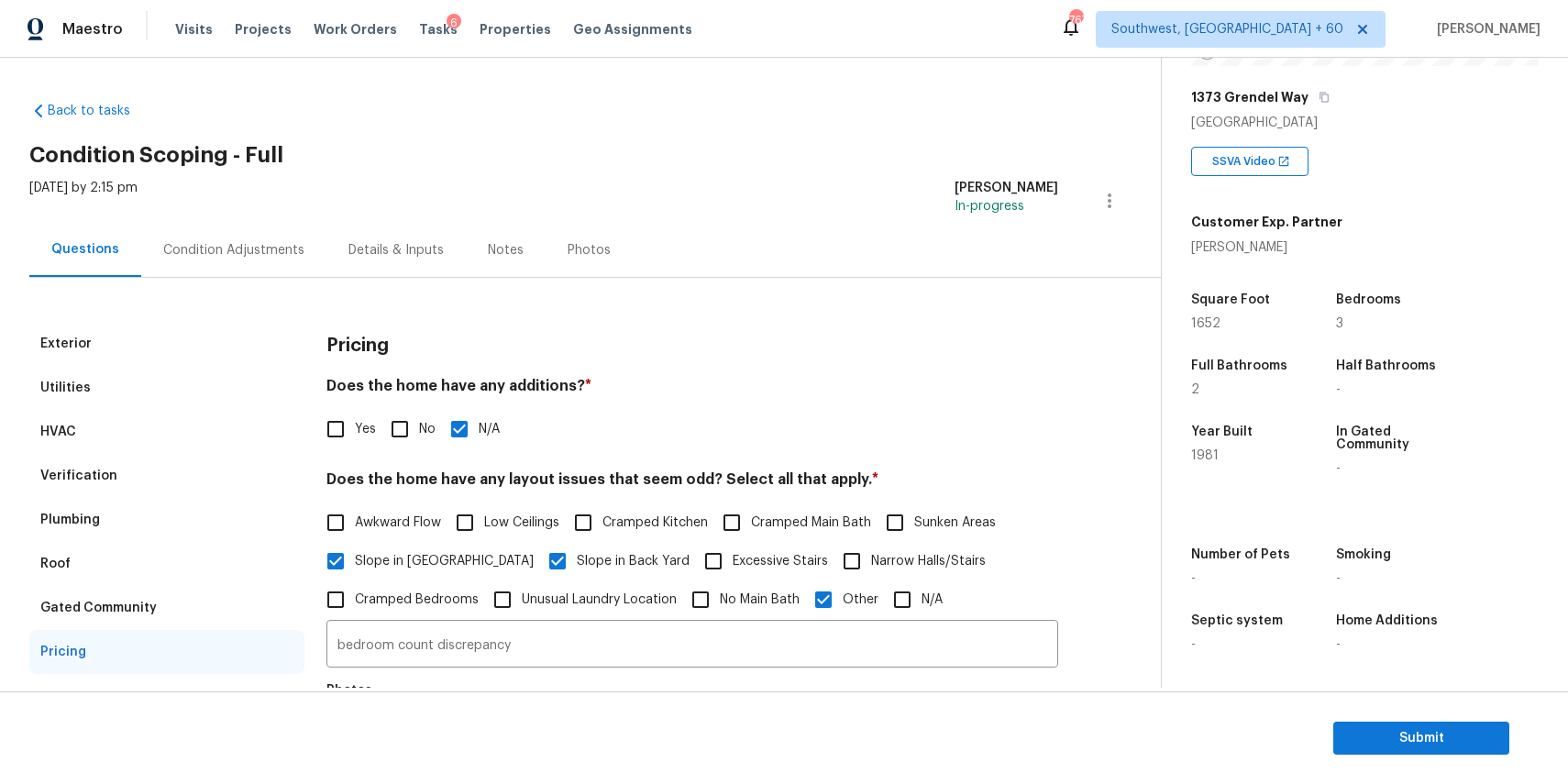
click at [260, 250] on div "Condition Adjustments" at bounding box center [234, 250] width 141 height 19
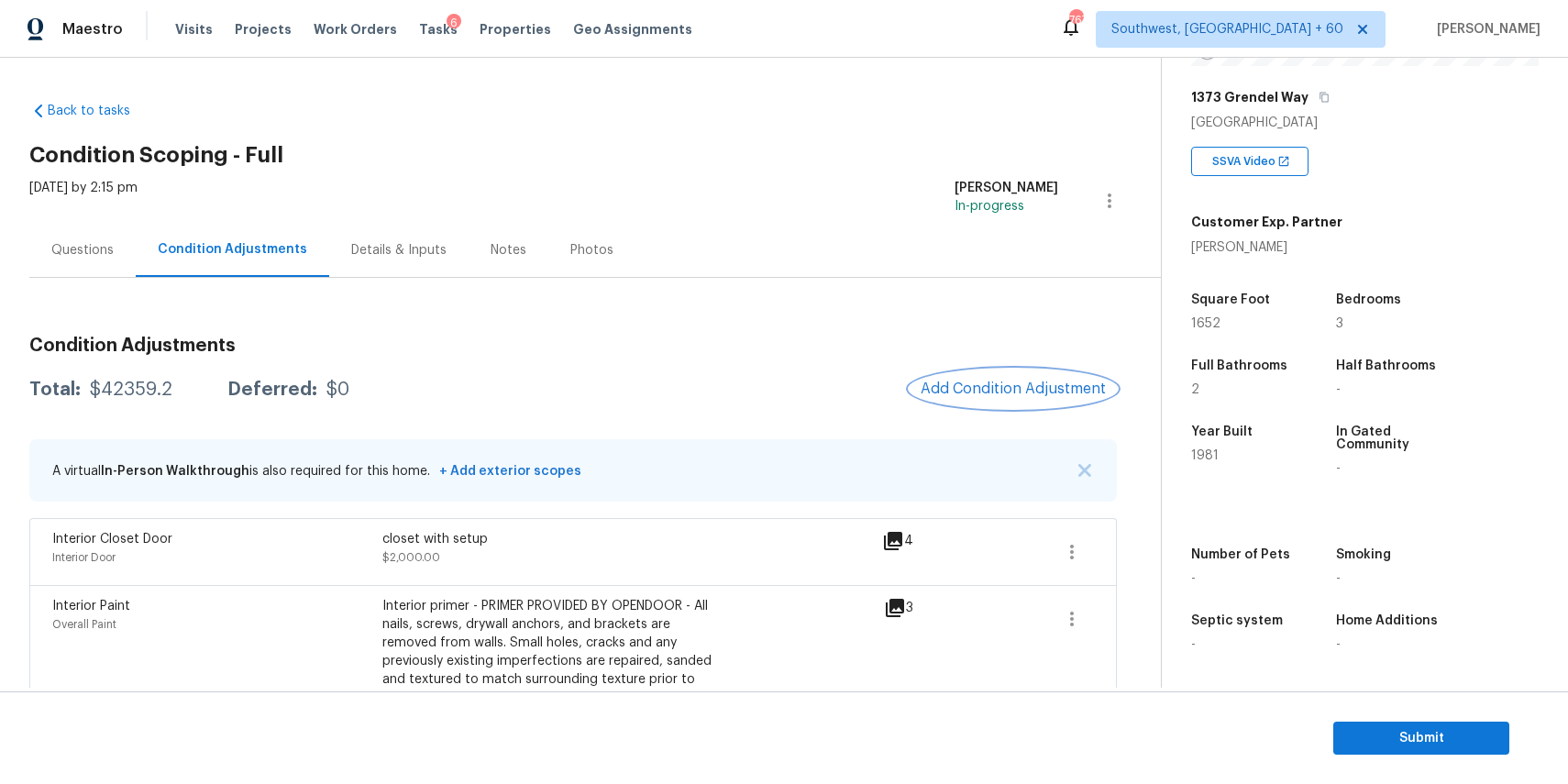
click at [1068, 381] on span "Add Condition Adjustment" at bounding box center [1012, 389] width 185 height 17
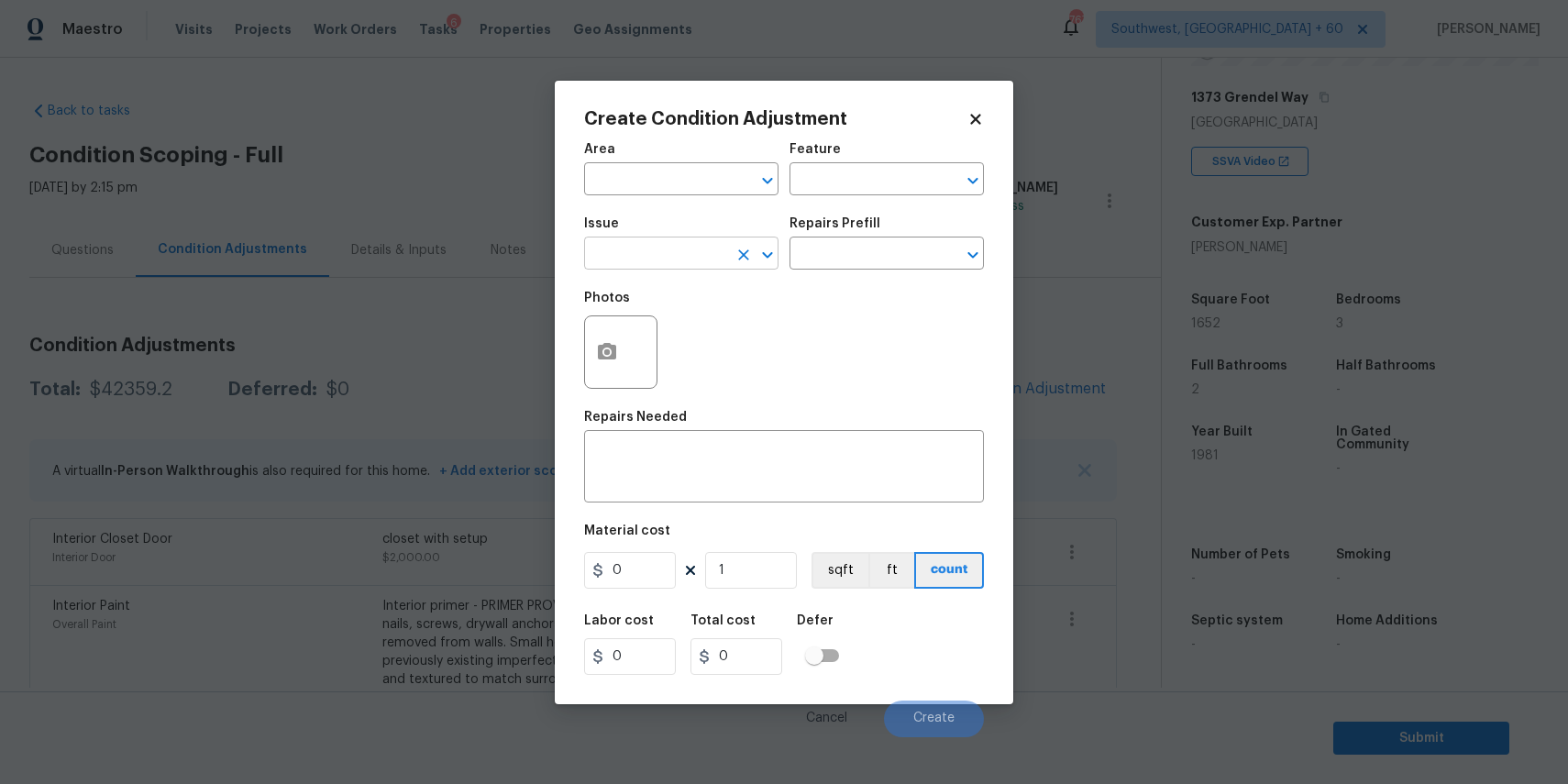
click at [705, 258] on input "text" at bounding box center [656, 255] width 143 height 29
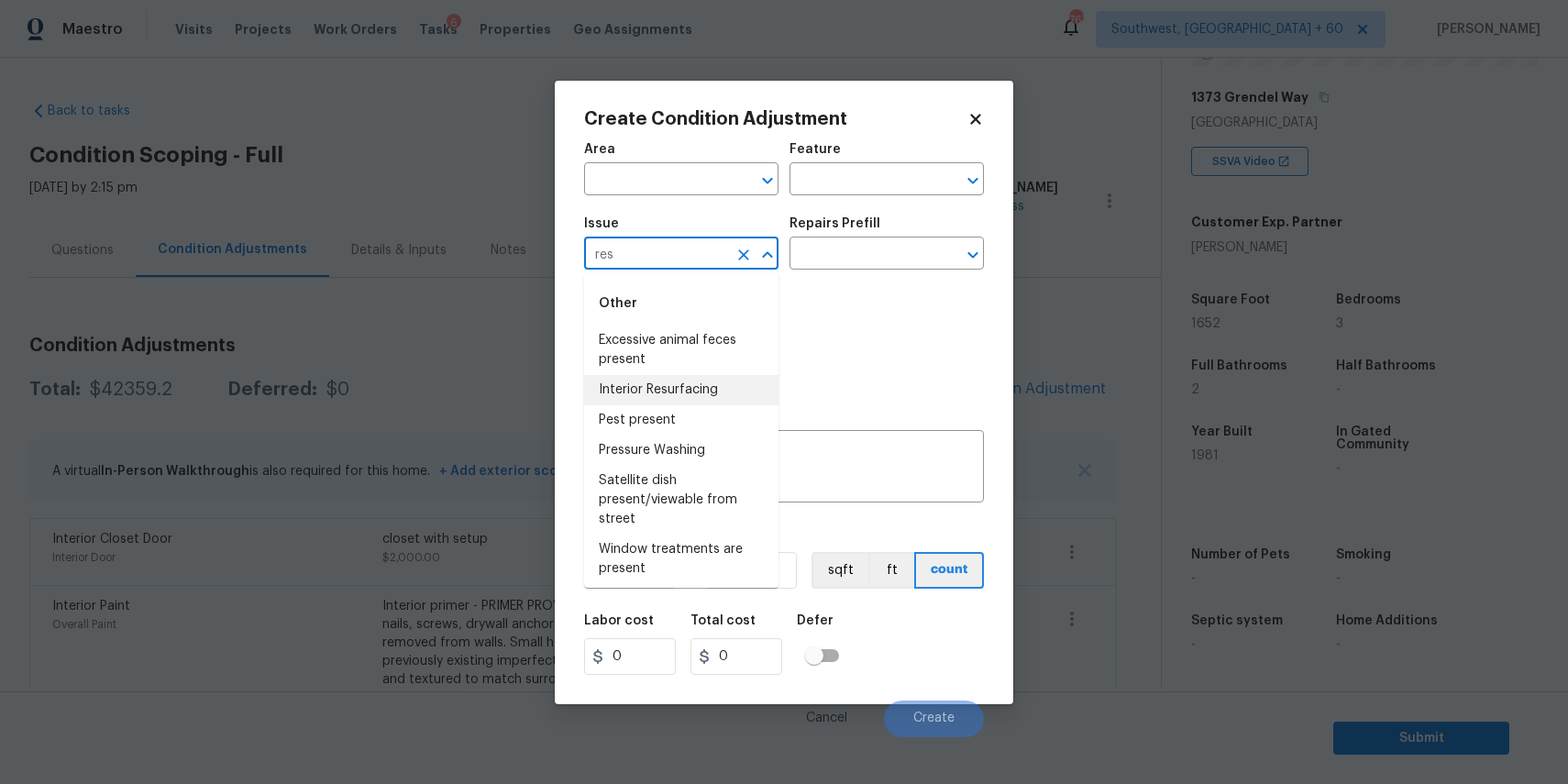
click at [731, 389] on li "Interior Resurfacing" at bounding box center [681, 390] width 194 height 31
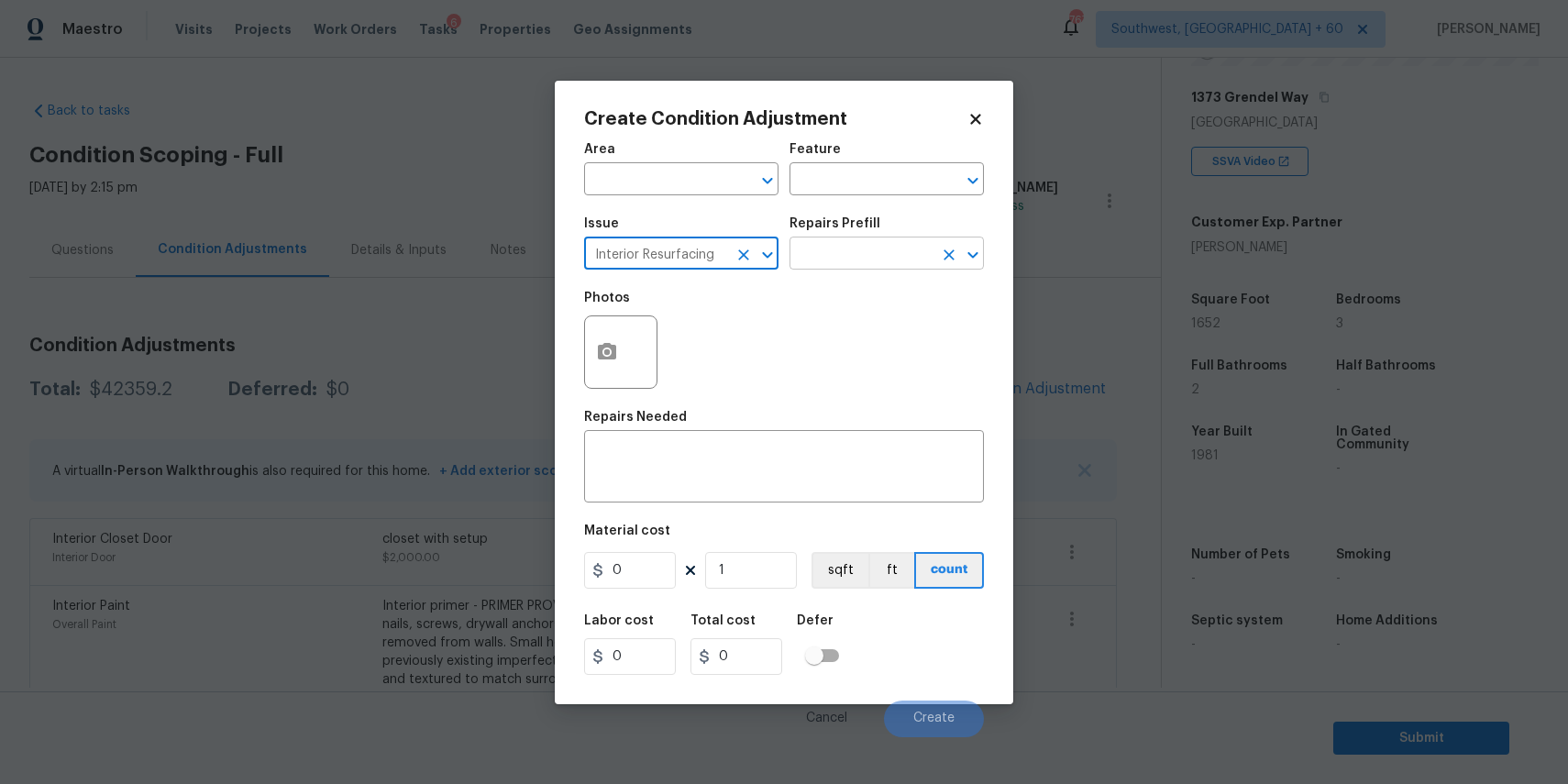
type input "Interior Resurfacing"
click at [847, 264] on input "text" at bounding box center [861, 255] width 143 height 29
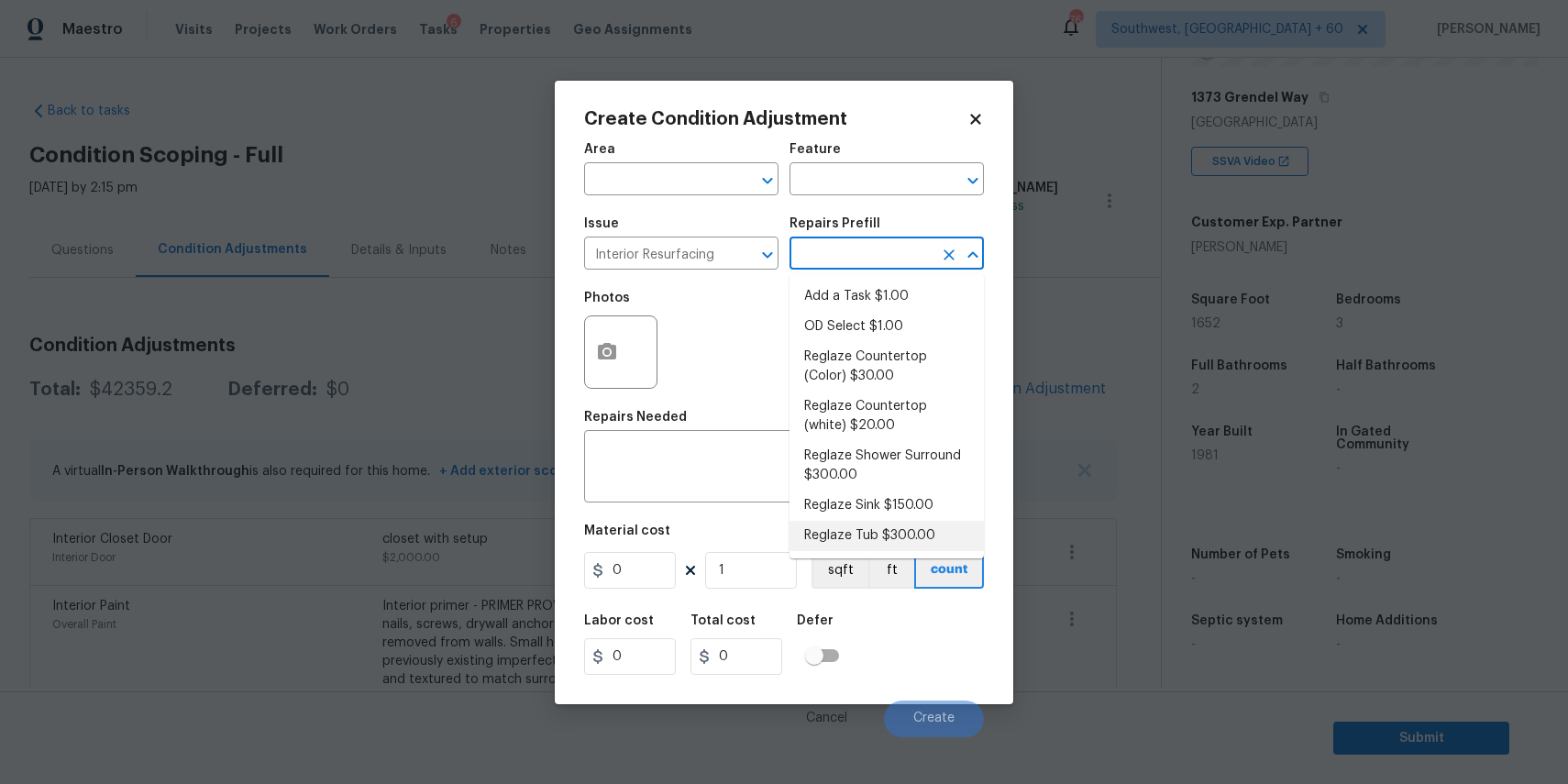
click at [889, 547] on li "Reglaze Tub $300.00" at bounding box center [886, 536] width 194 height 31
type textarea "Prep, mask, clean and reglaze the tub (white) both on the in and outer sides. H…"
type input "300"
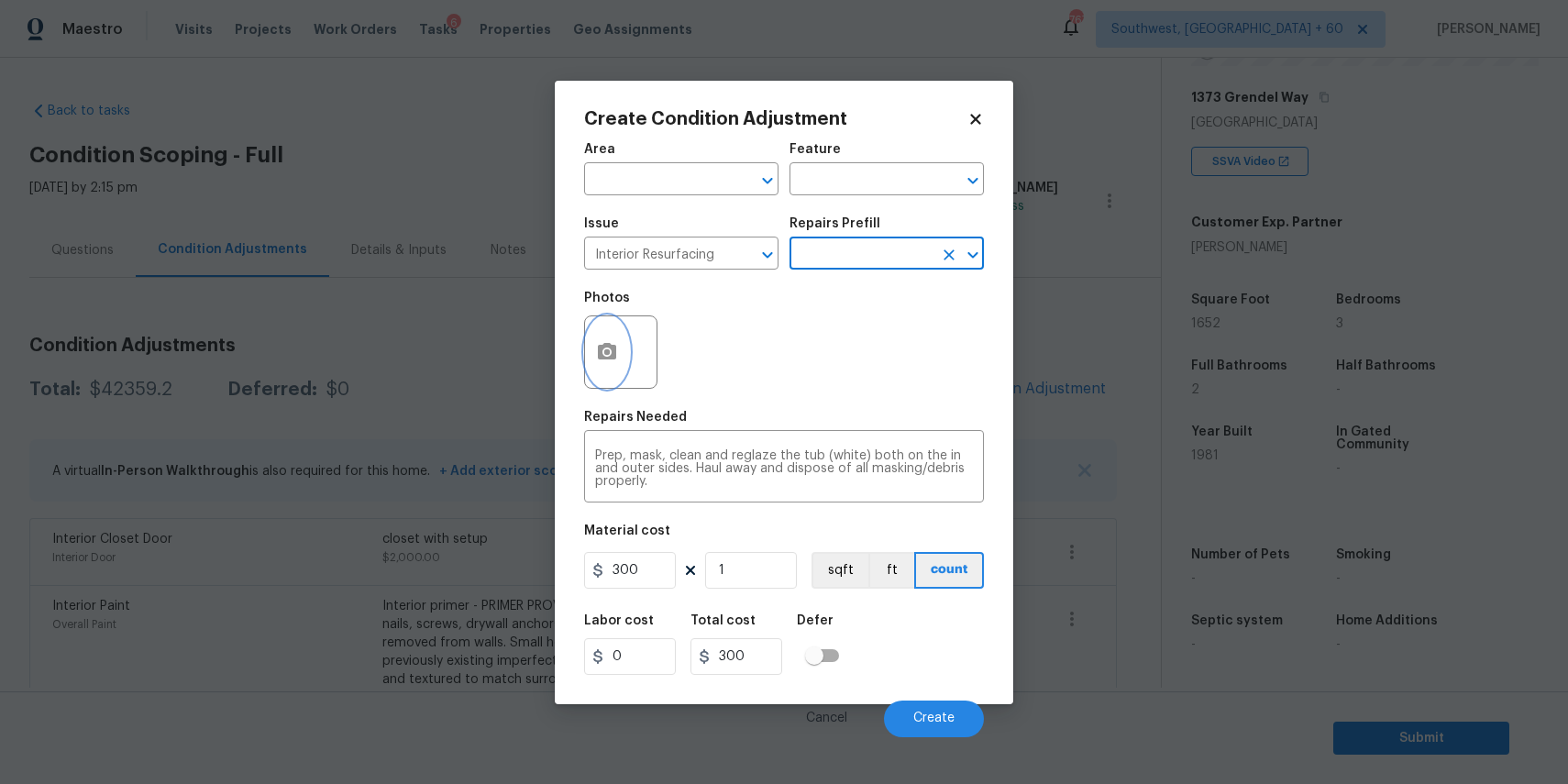
click at [623, 334] on button "button" at bounding box center [607, 352] width 44 height 72
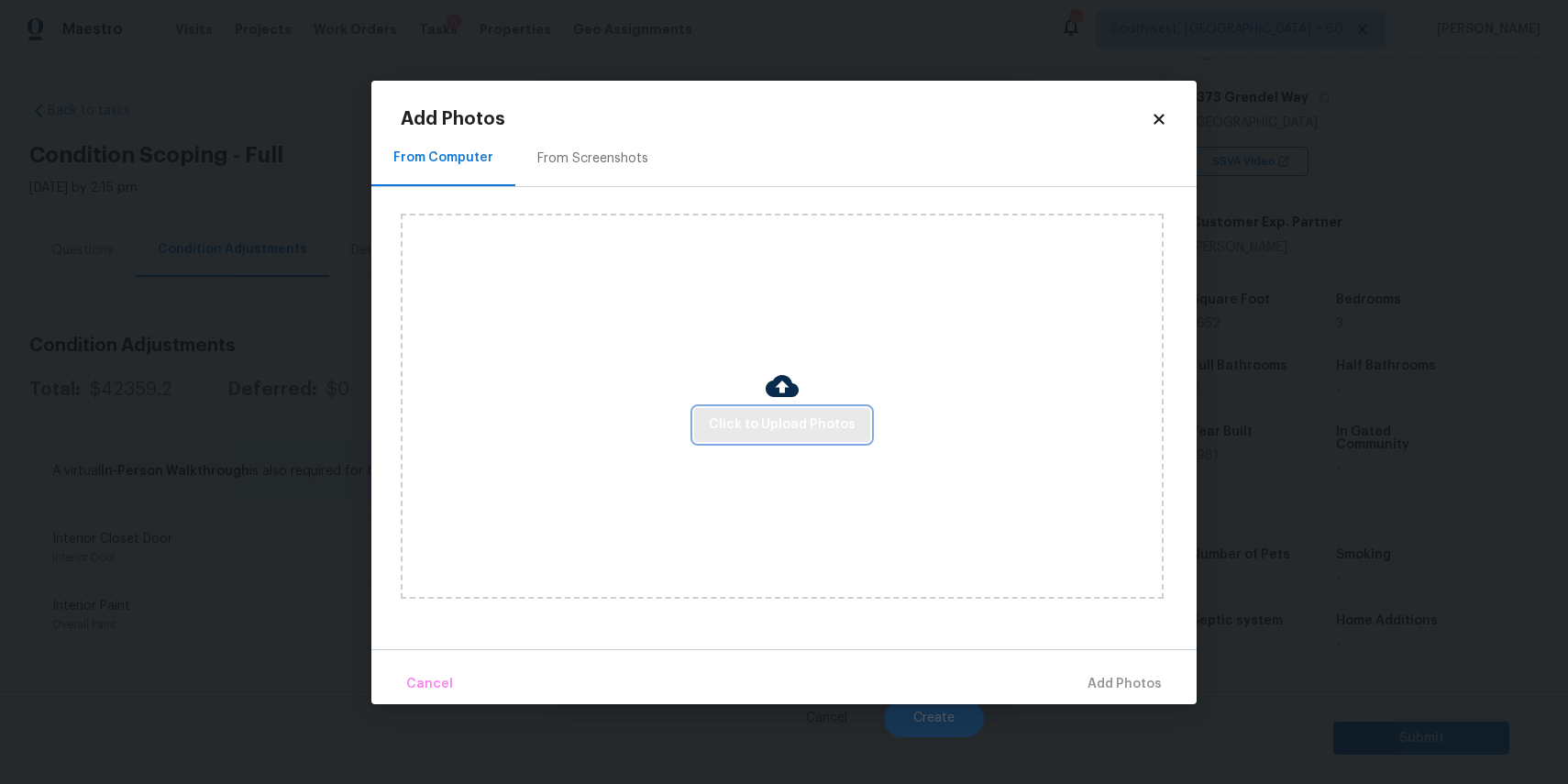
click at [813, 419] on span "Click to Upload Photos" at bounding box center [783, 425] width 147 height 23
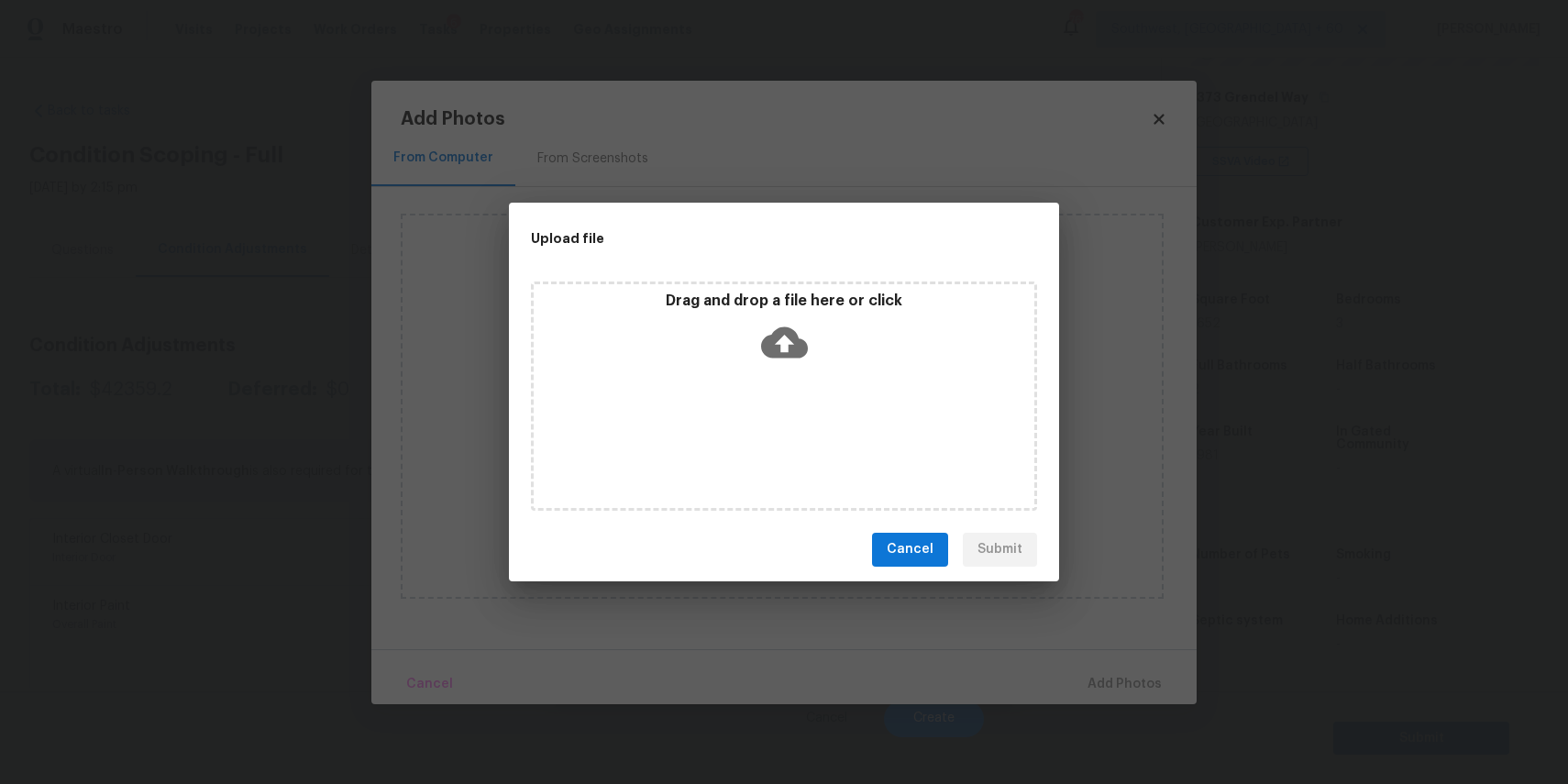
click at [813, 419] on div "Drag and drop a file here or click" at bounding box center [784, 396] width 506 height 229
click at [855, 397] on div "Drag and drop a file here or click" at bounding box center [784, 396] width 506 height 229
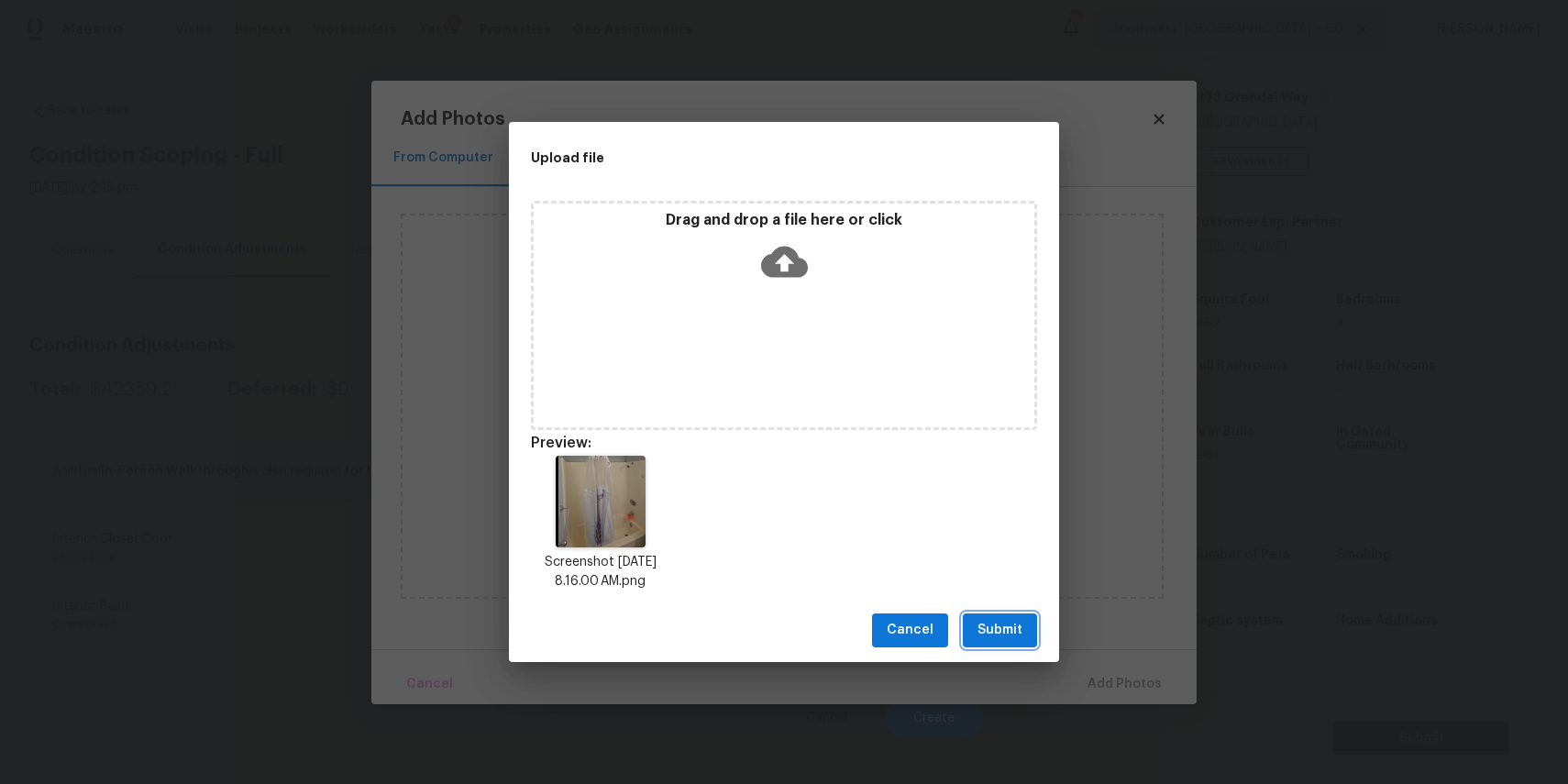
click at [980, 617] on button "Submit" at bounding box center [999, 630] width 74 height 34
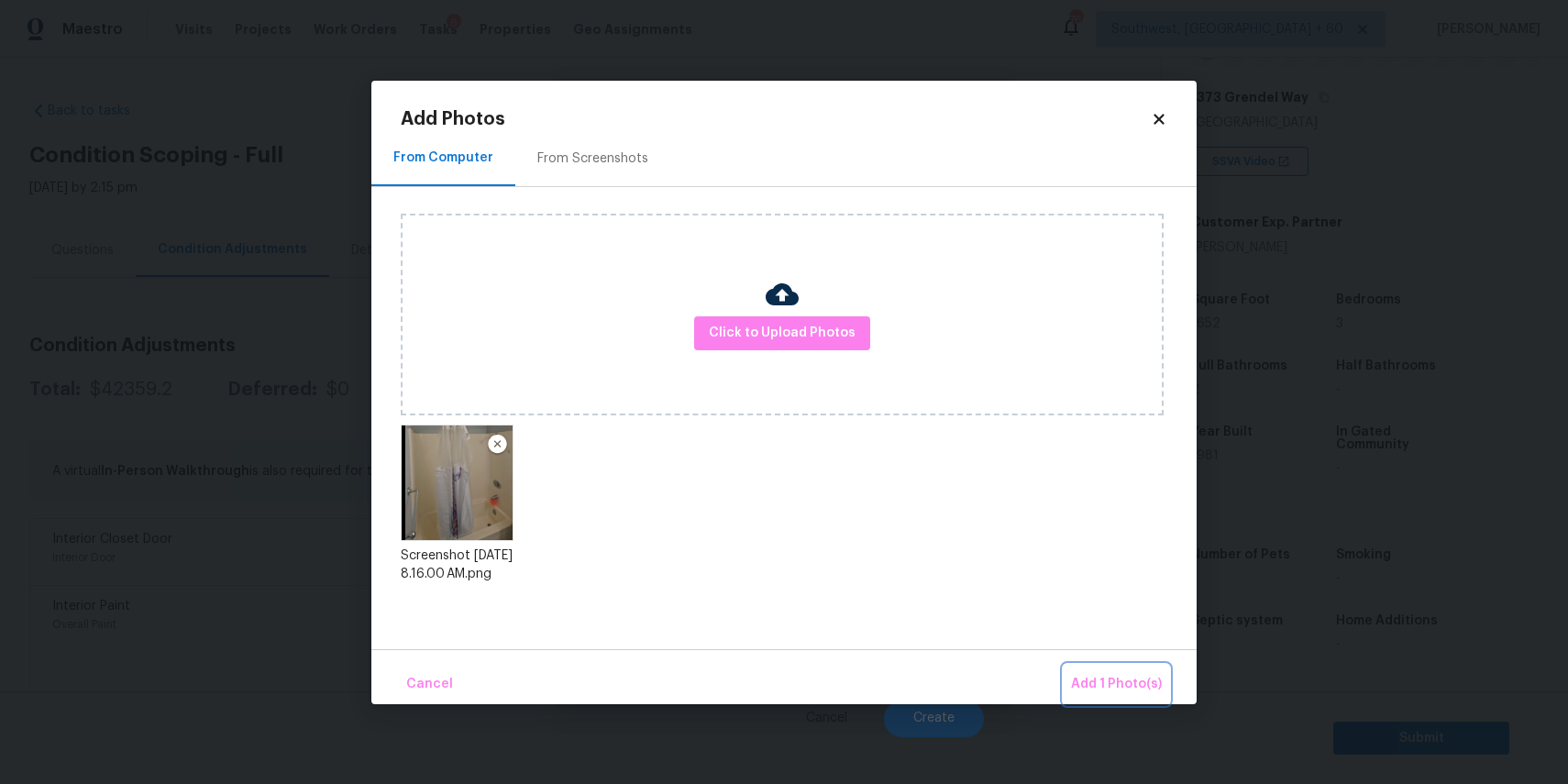
click at [1112, 687] on span "Add 1 Photo(s)" at bounding box center [1117, 684] width 91 height 23
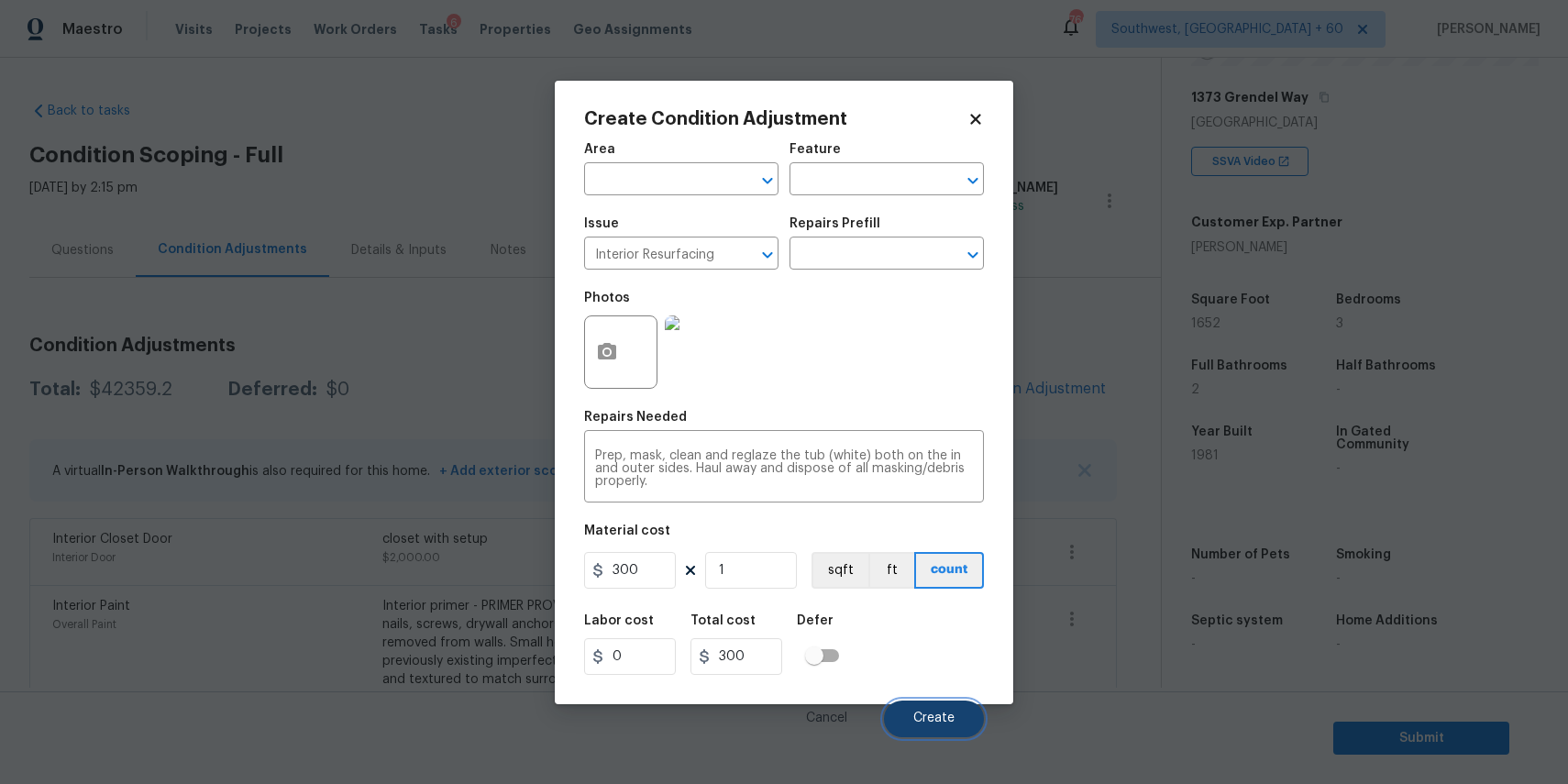
click at [928, 712] on button "Create" at bounding box center [933, 719] width 100 height 36
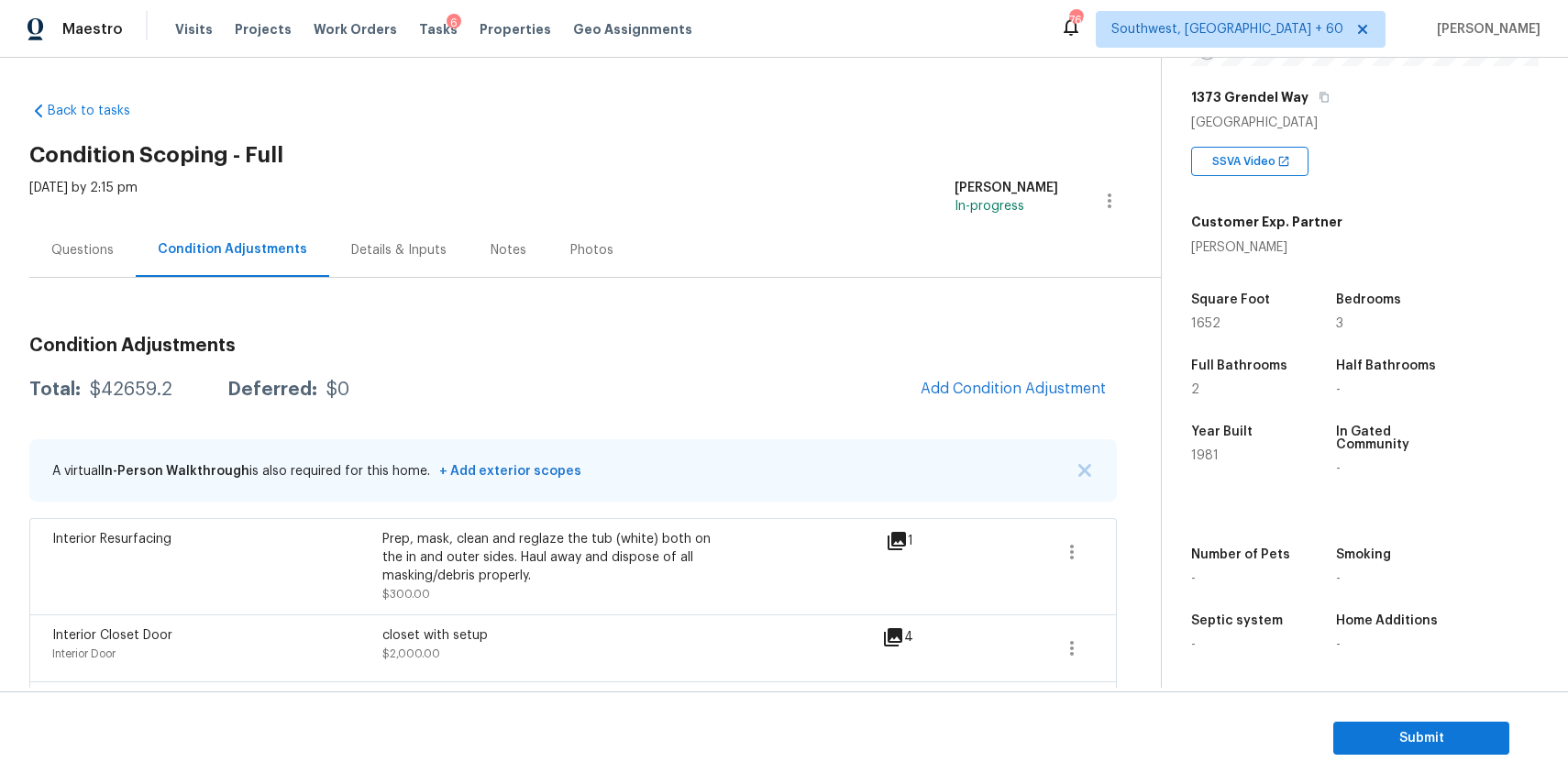
click at [123, 264] on div "Questions" at bounding box center [83, 250] width 106 height 54
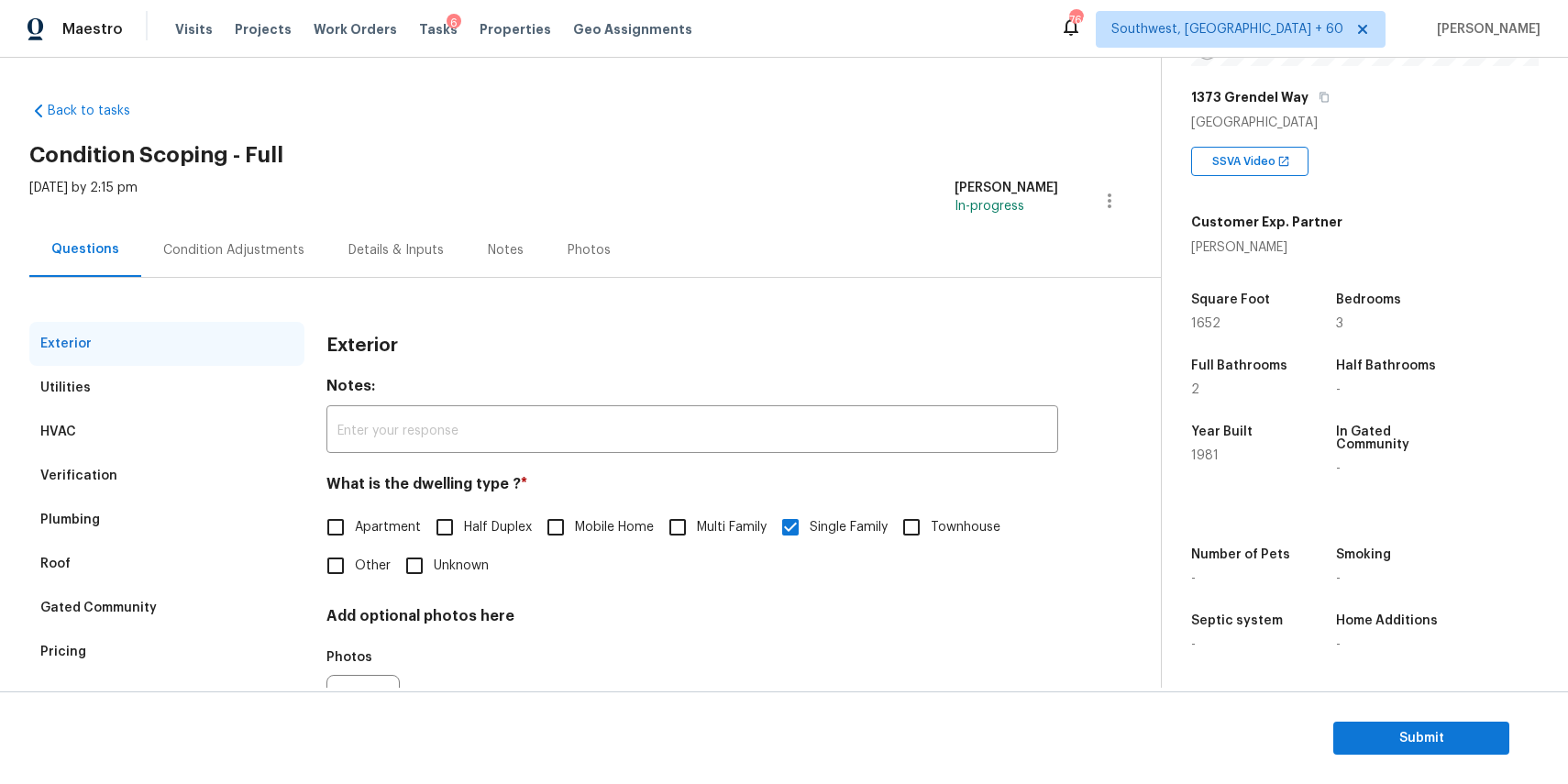
click at [287, 263] on div "Condition Adjustments" at bounding box center [234, 250] width 185 height 54
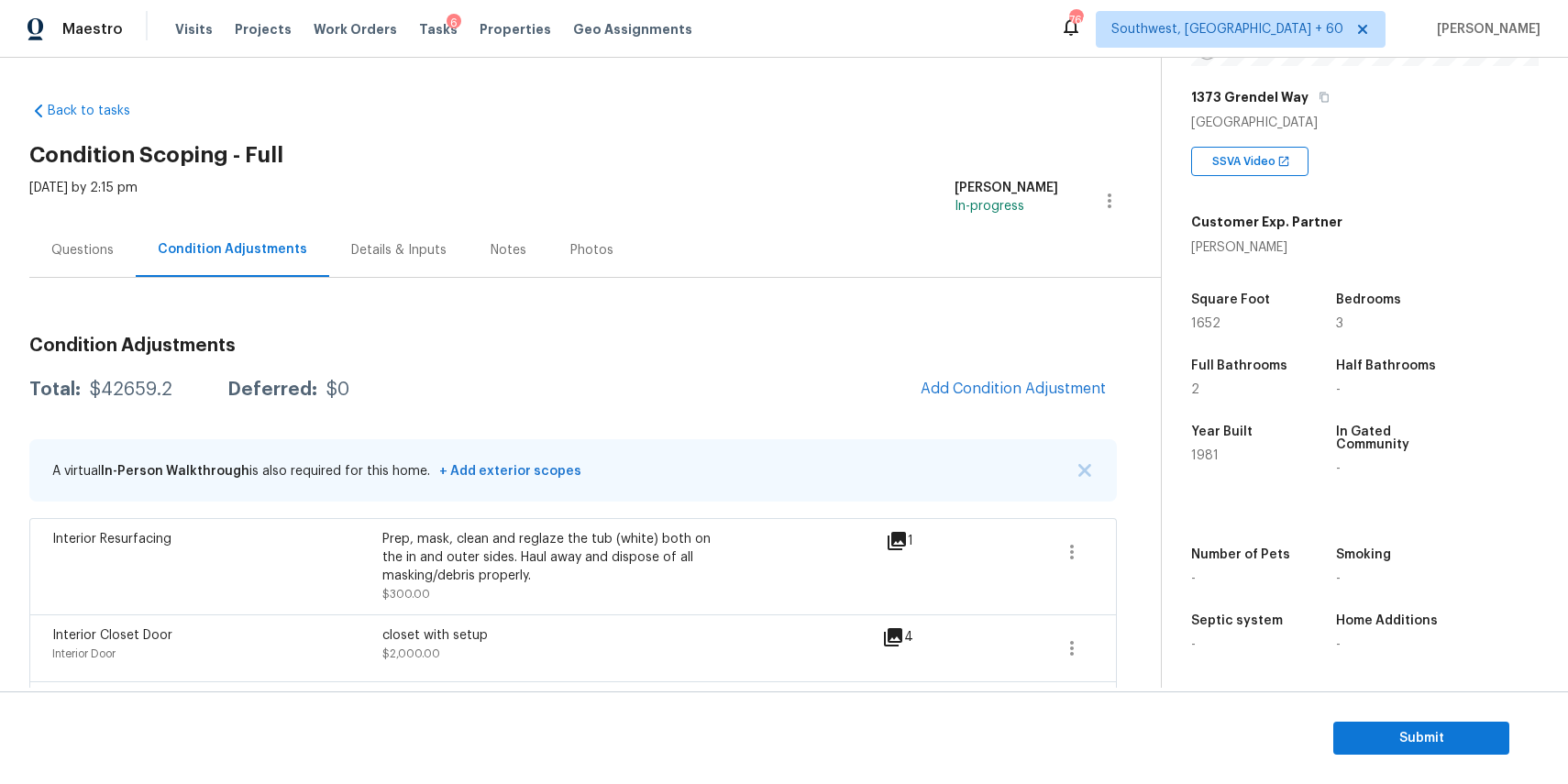
click at [133, 388] on div "$42659.2" at bounding box center [131, 390] width 83 height 19
copy div "$42659.2"
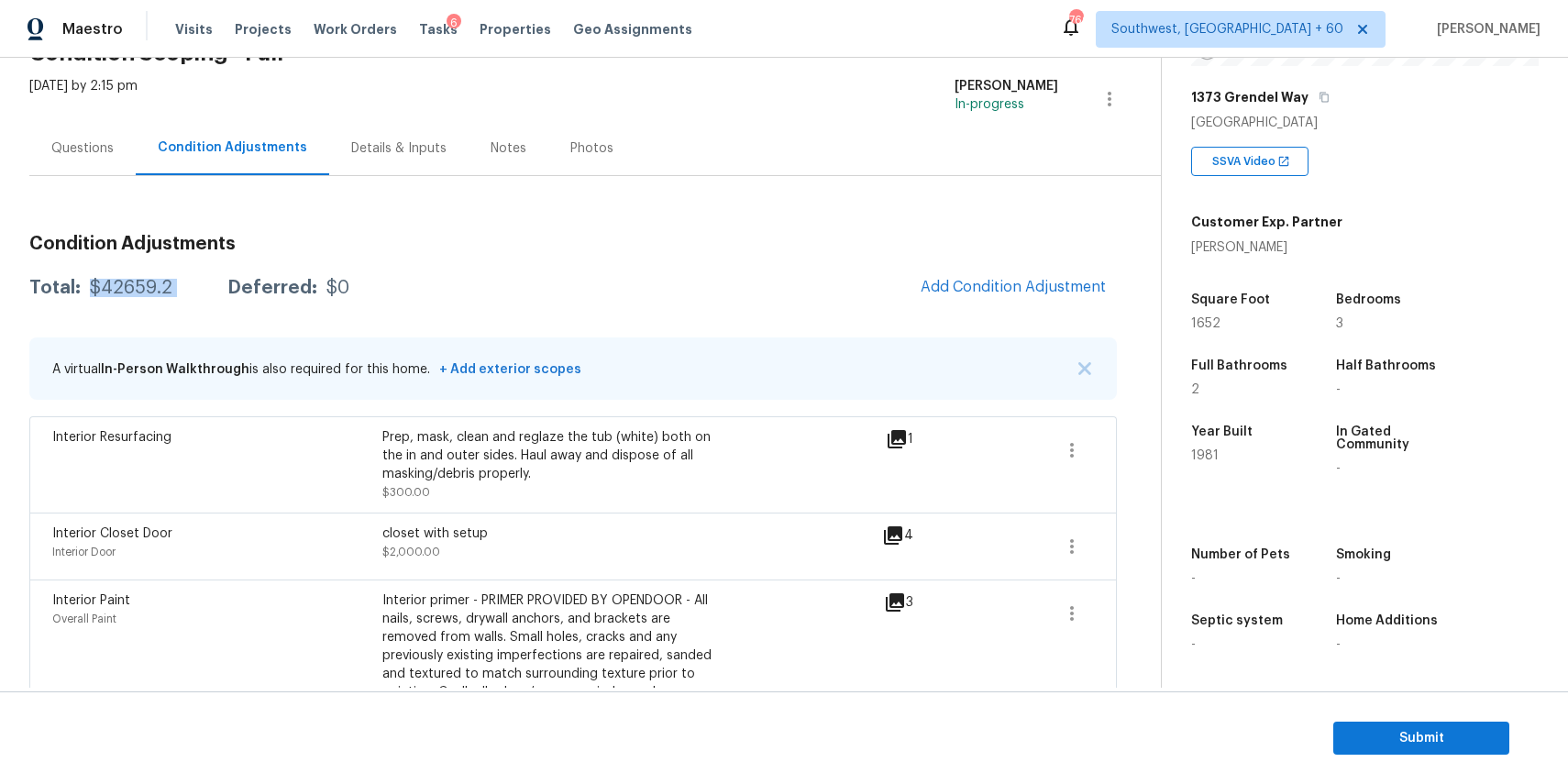
scroll to position [116, 0]
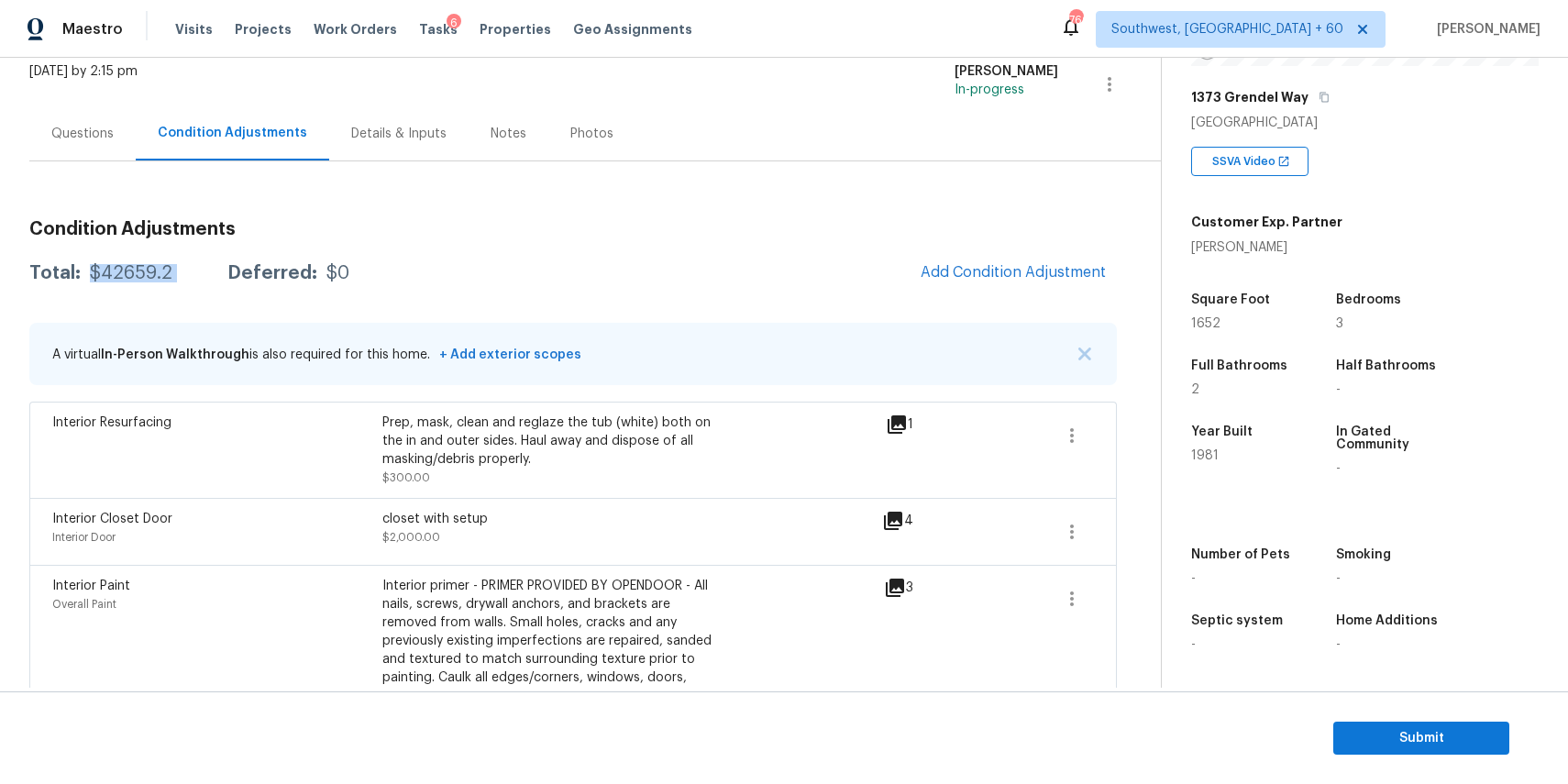
click at [80, 122] on div "Questions" at bounding box center [83, 133] width 106 height 54
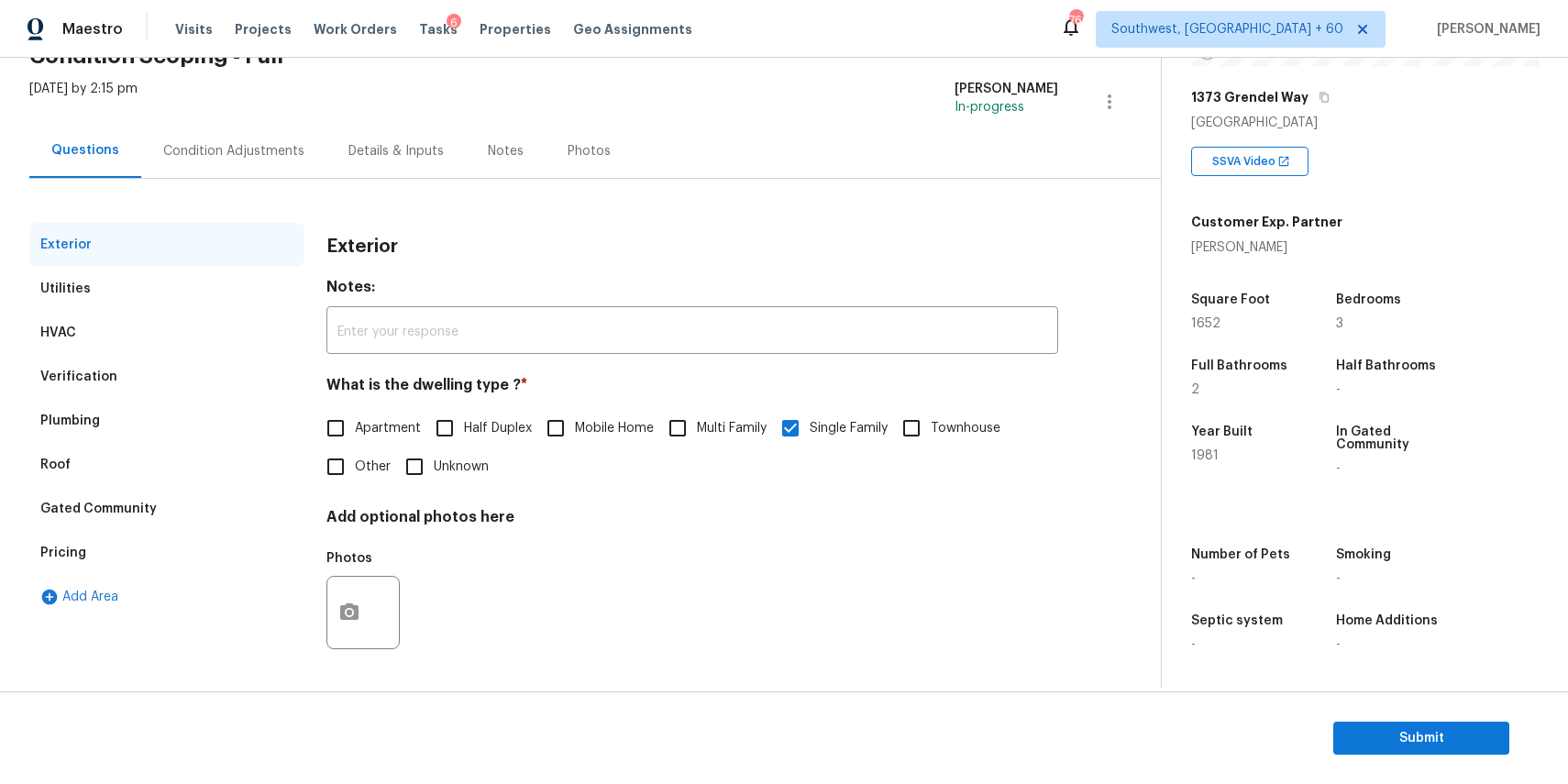
scroll to position [99, 0]
click at [192, 393] on div "Verification" at bounding box center [168, 376] width 275 height 44
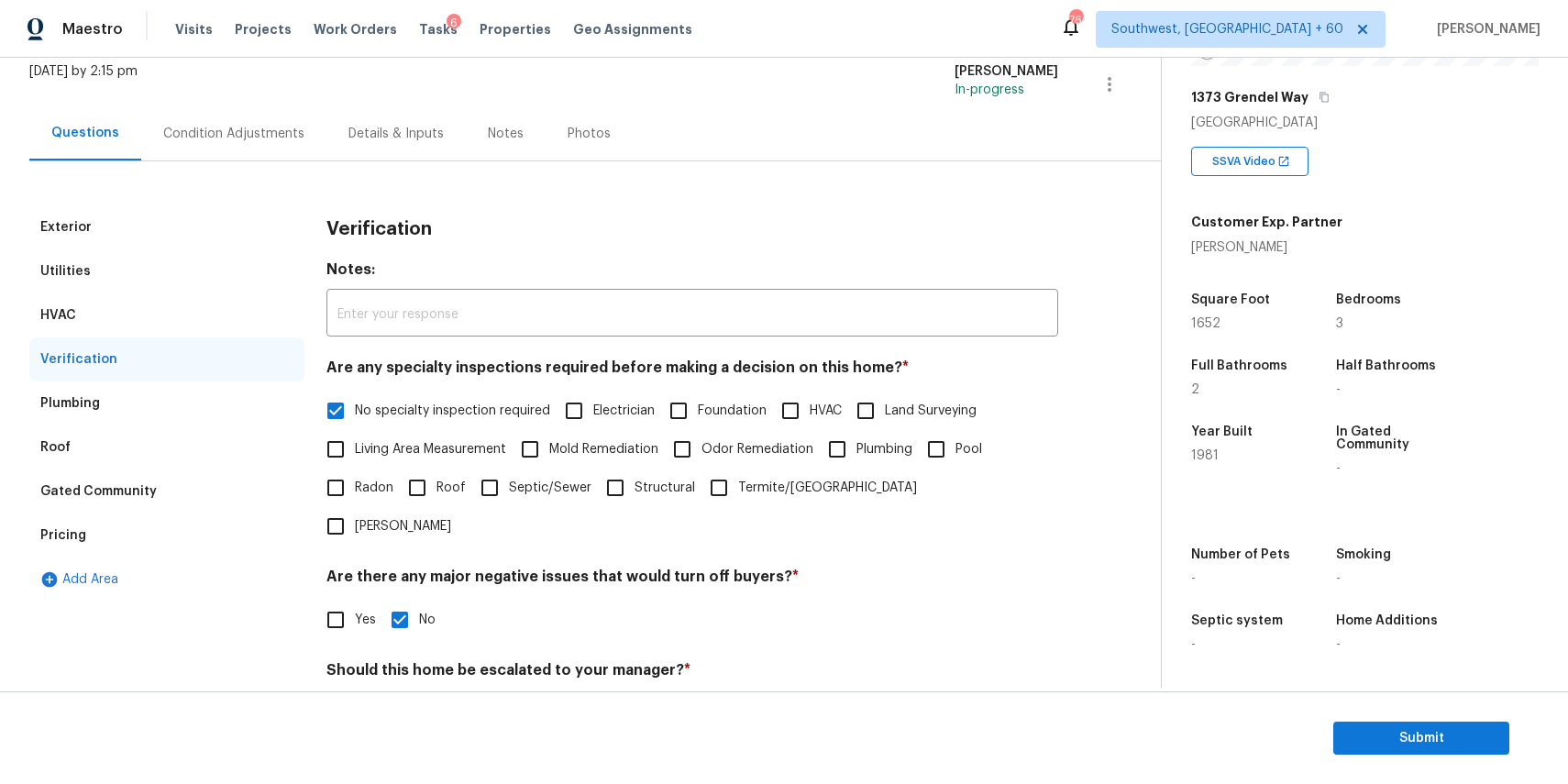
scroll to position [437, 0]
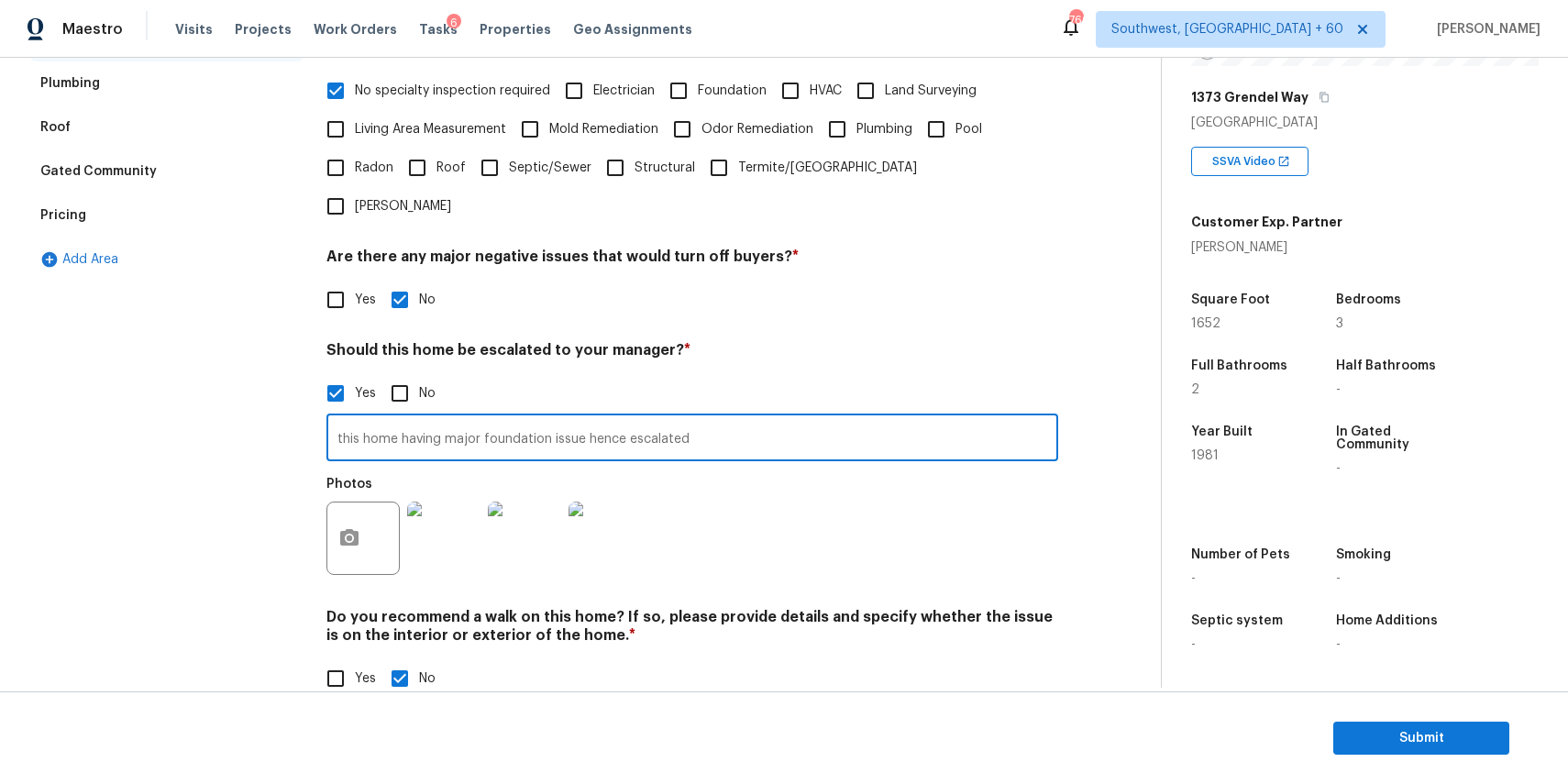
click at [672, 418] on input "this home having major foundation issue hence escalated" at bounding box center [692, 439] width 731 height 43
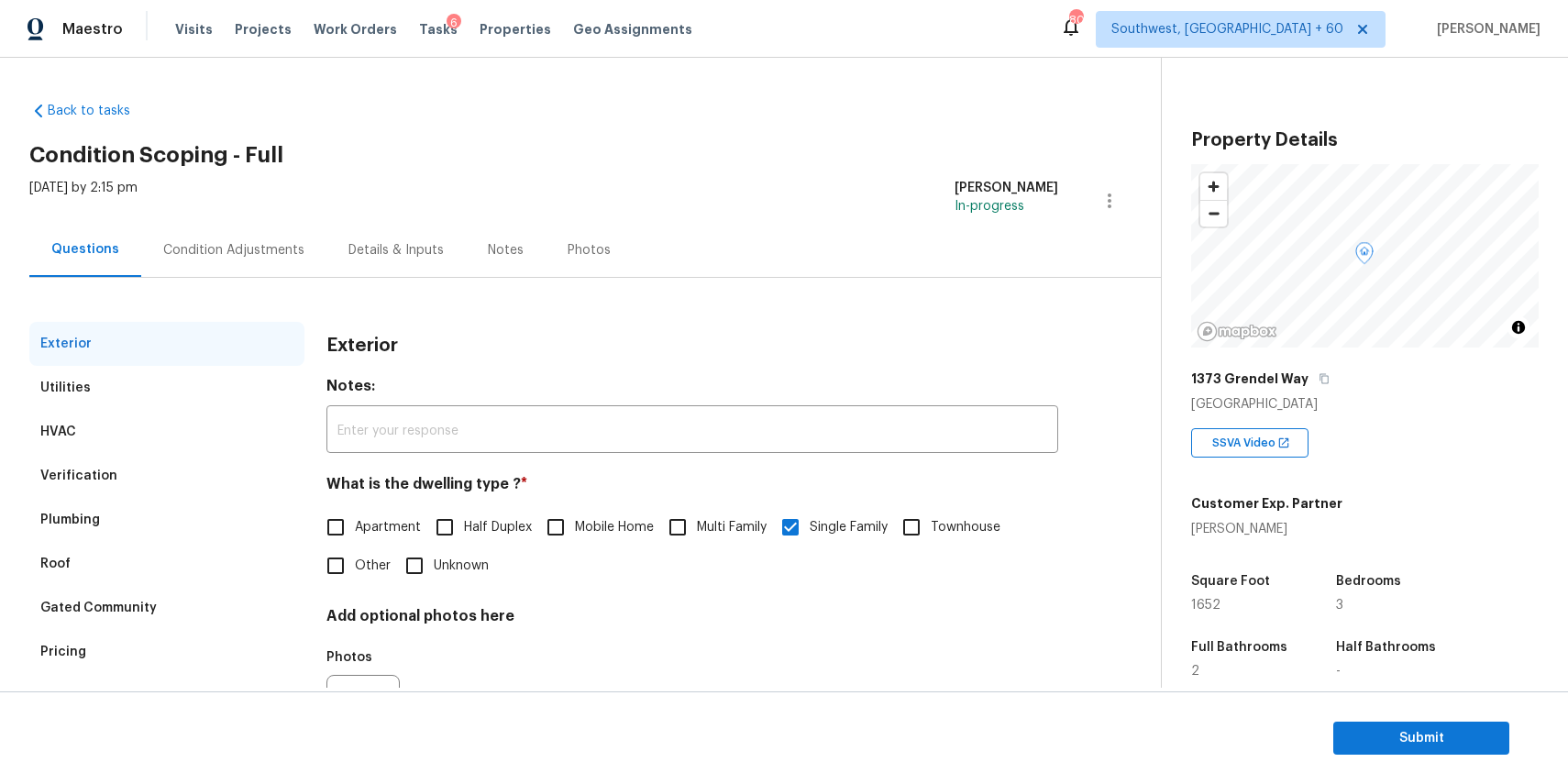
click at [208, 245] on div "Condition Adjustments" at bounding box center [234, 250] width 141 height 19
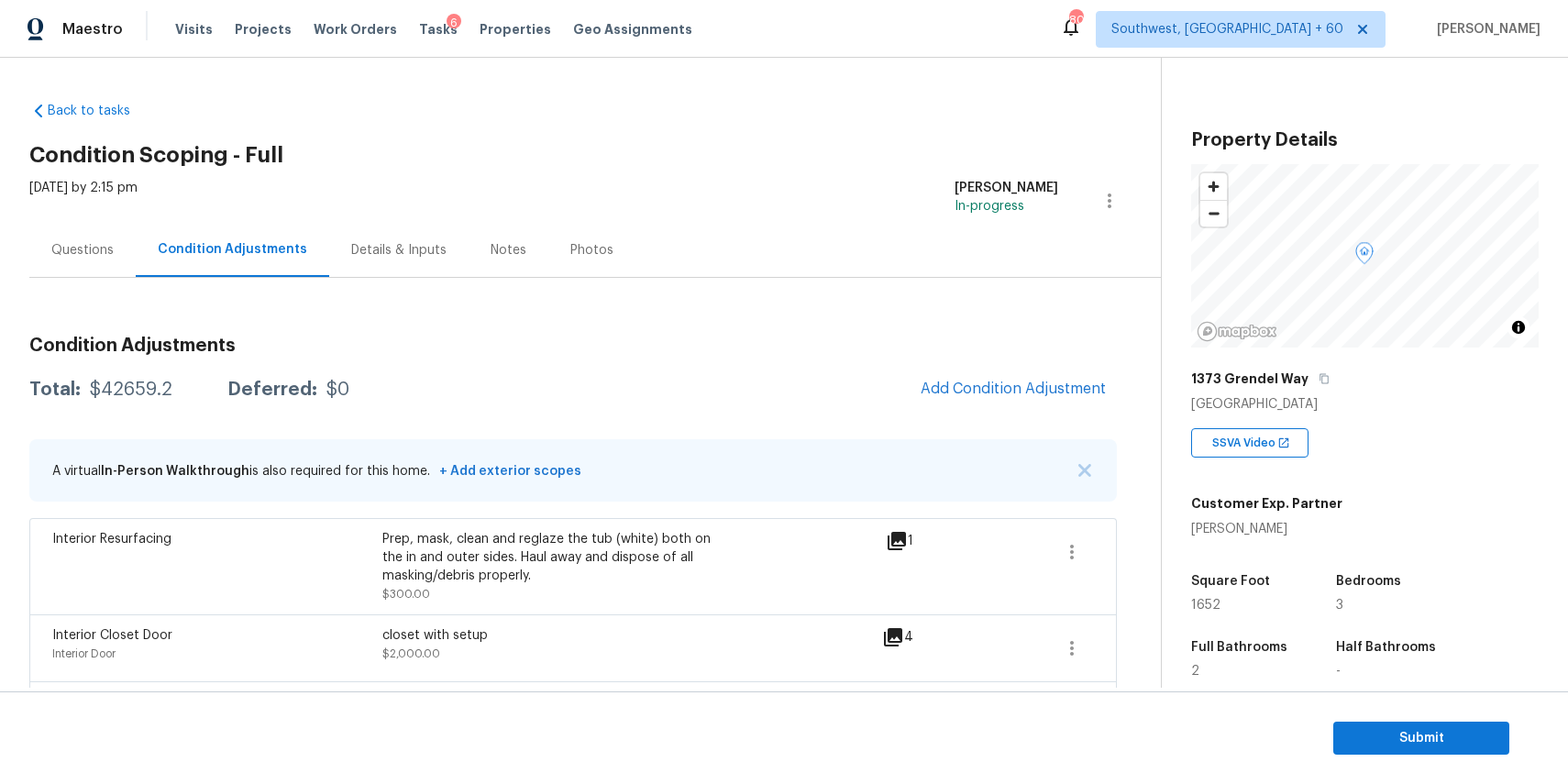
click at [82, 259] on div "Questions" at bounding box center [82, 250] width 62 height 19
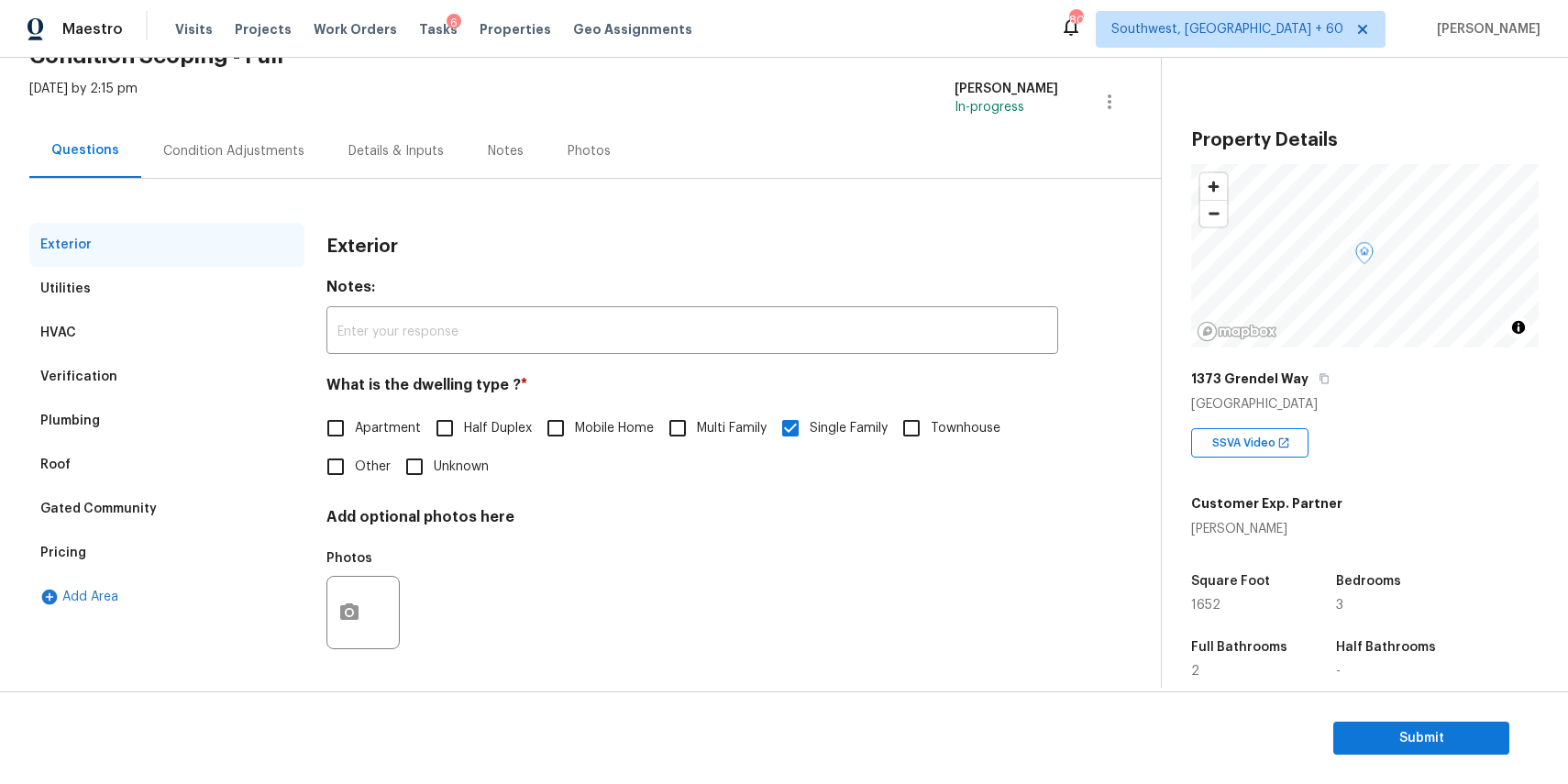
scroll to position [281, 0]
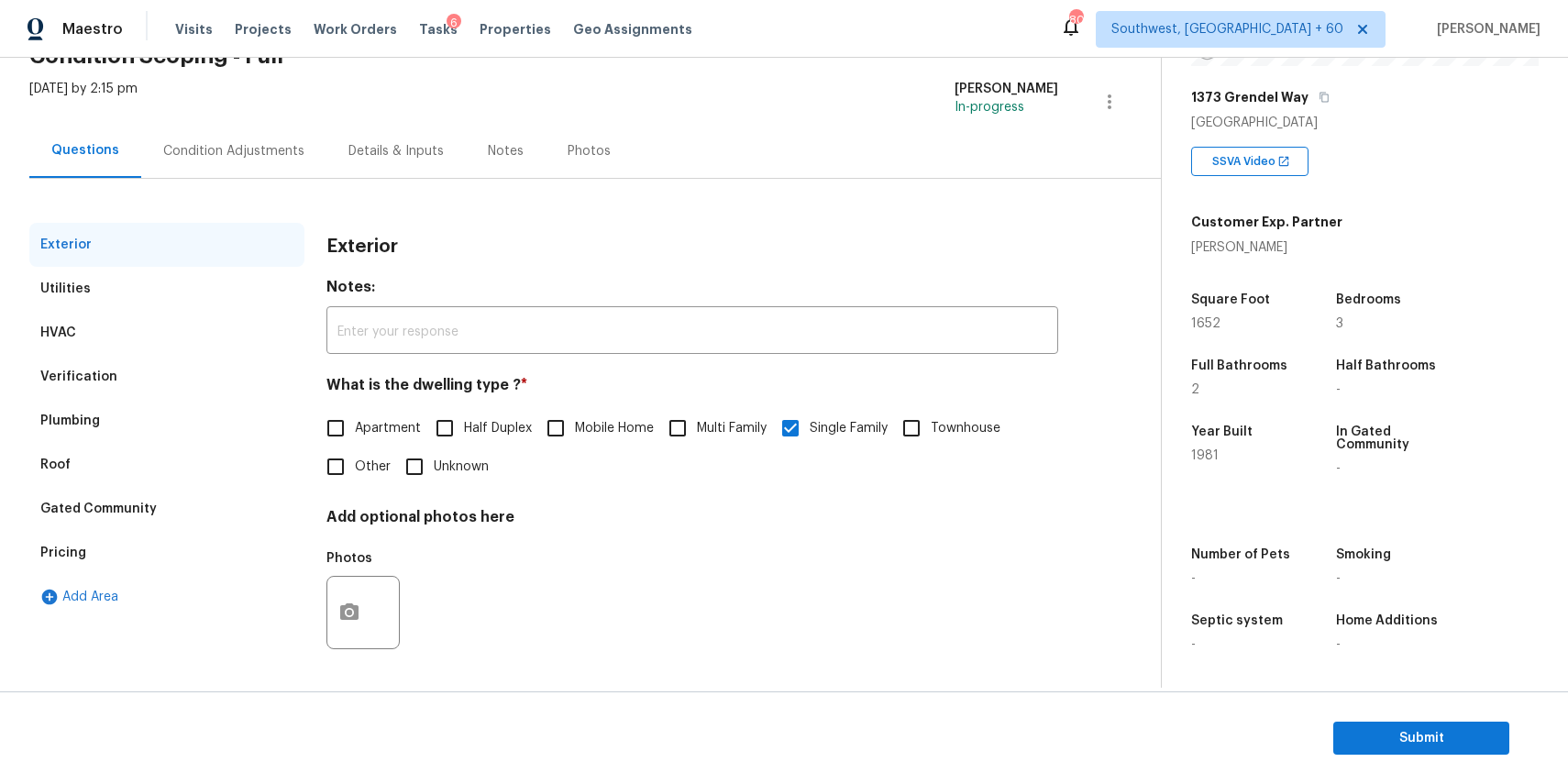
click at [1404, 718] on section "Submit" at bounding box center [784, 738] width 1568 height 93
click at [1427, 740] on span "Submit" at bounding box center [1421, 738] width 147 height 23
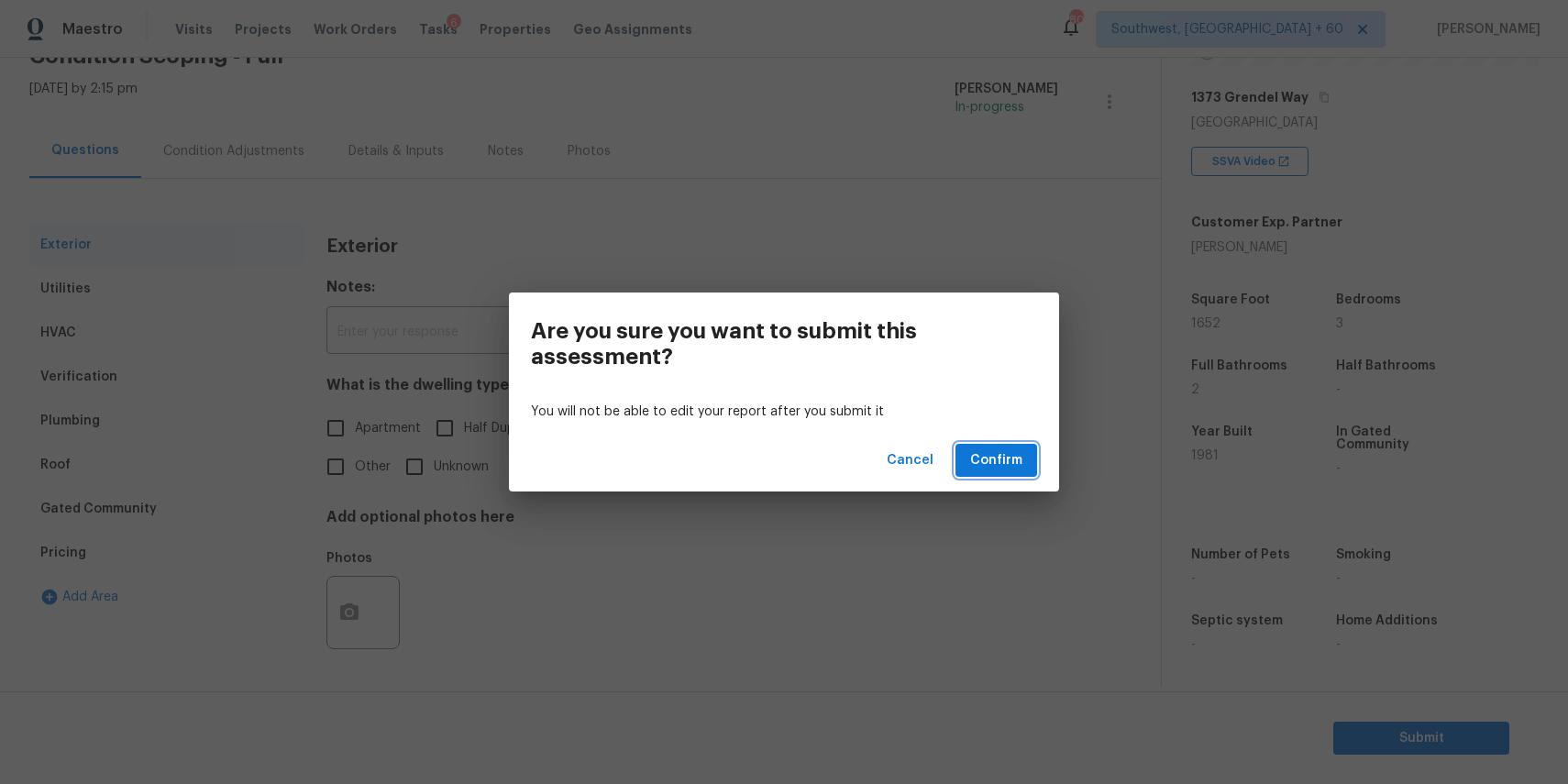
click at [980, 450] on span "Confirm" at bounding box center [996, 461] width 52 height 23
